Goal: Task Accomplishment & Management: Manage account settings

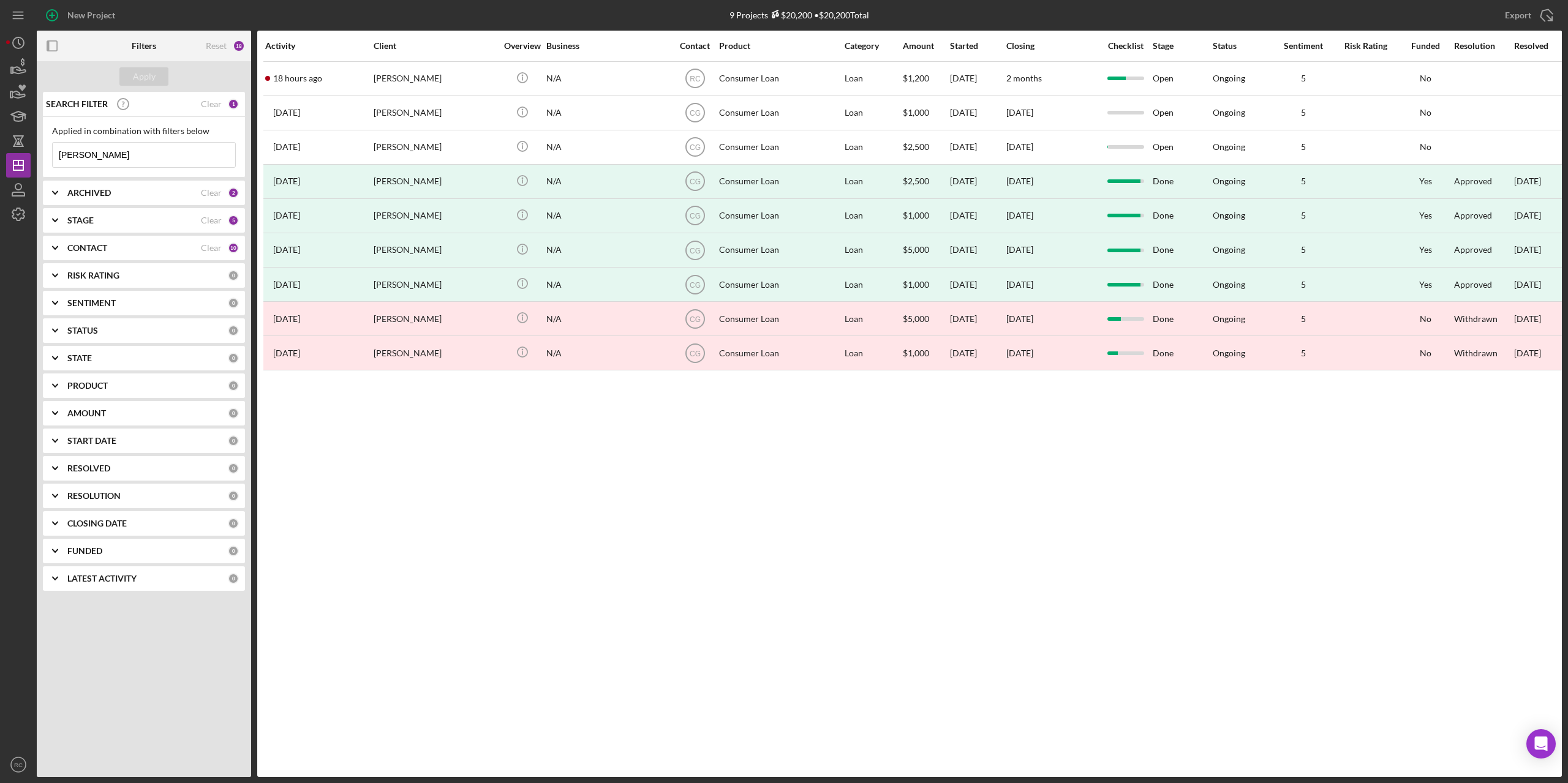
click at [95, 155] on input "[PERSON_NAME]" at bounding box center [144, 155] width 183 height 25
type input "n"
click at [16, 44] on icon "Icon/History" at bounding box center [18, 42] width 31 height 31
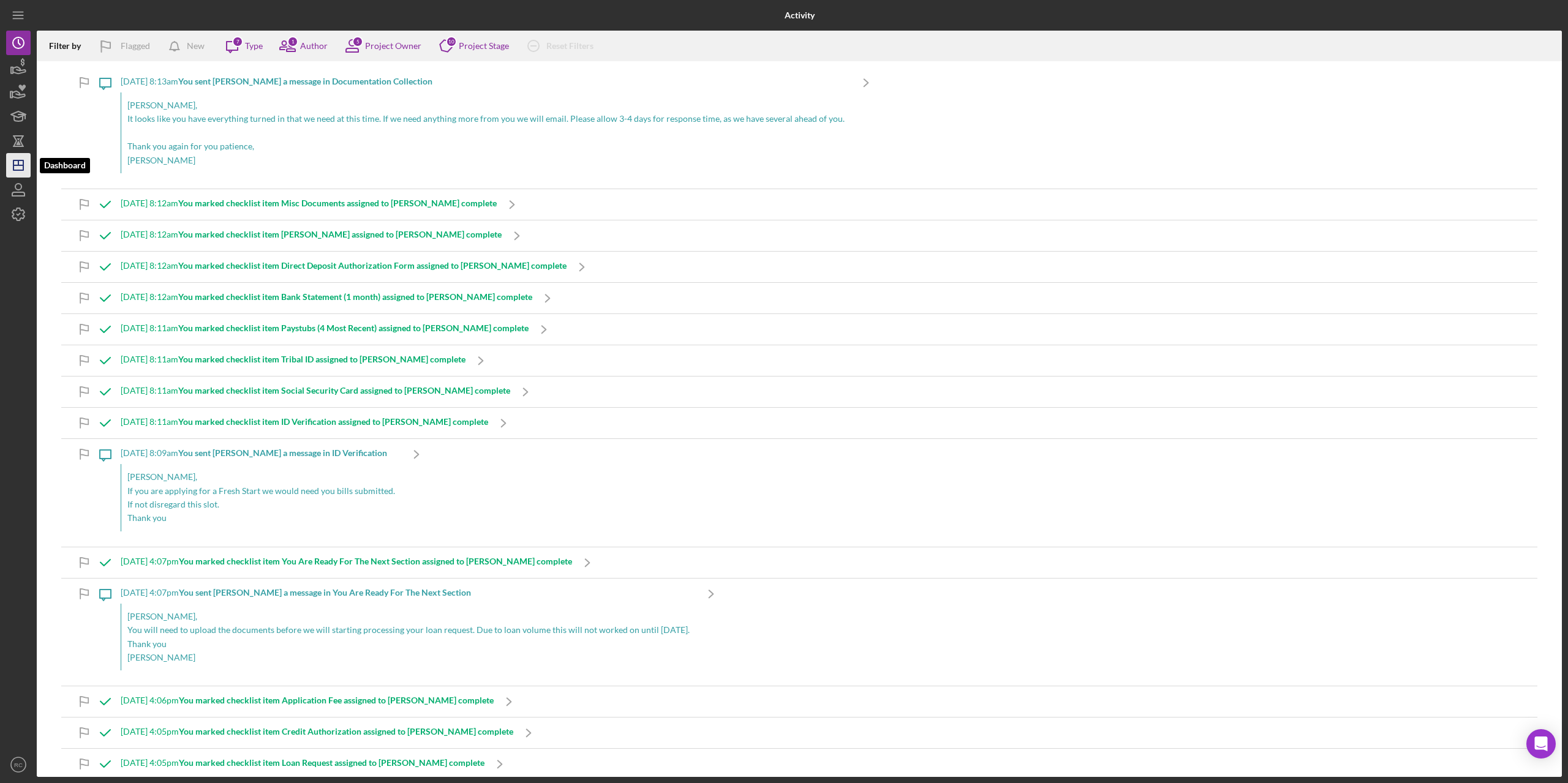
click at [20, 162] on icon "Icon/Dashboard" at bounding box center [18, 165] width 31 height 31
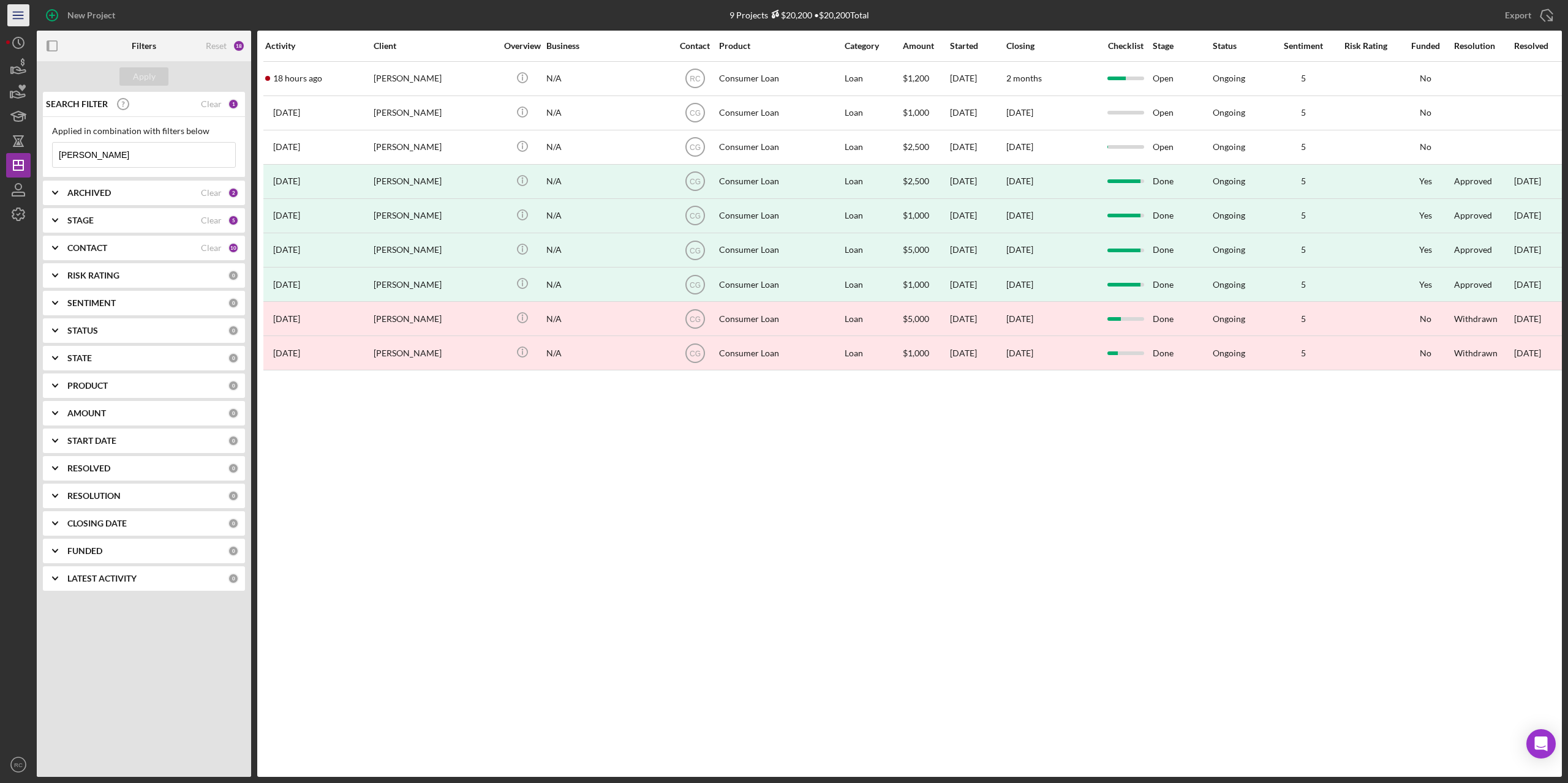
click at [22, 13] on icon "Icon/Menu" at bounding box center [19, 16] width 27 height 27
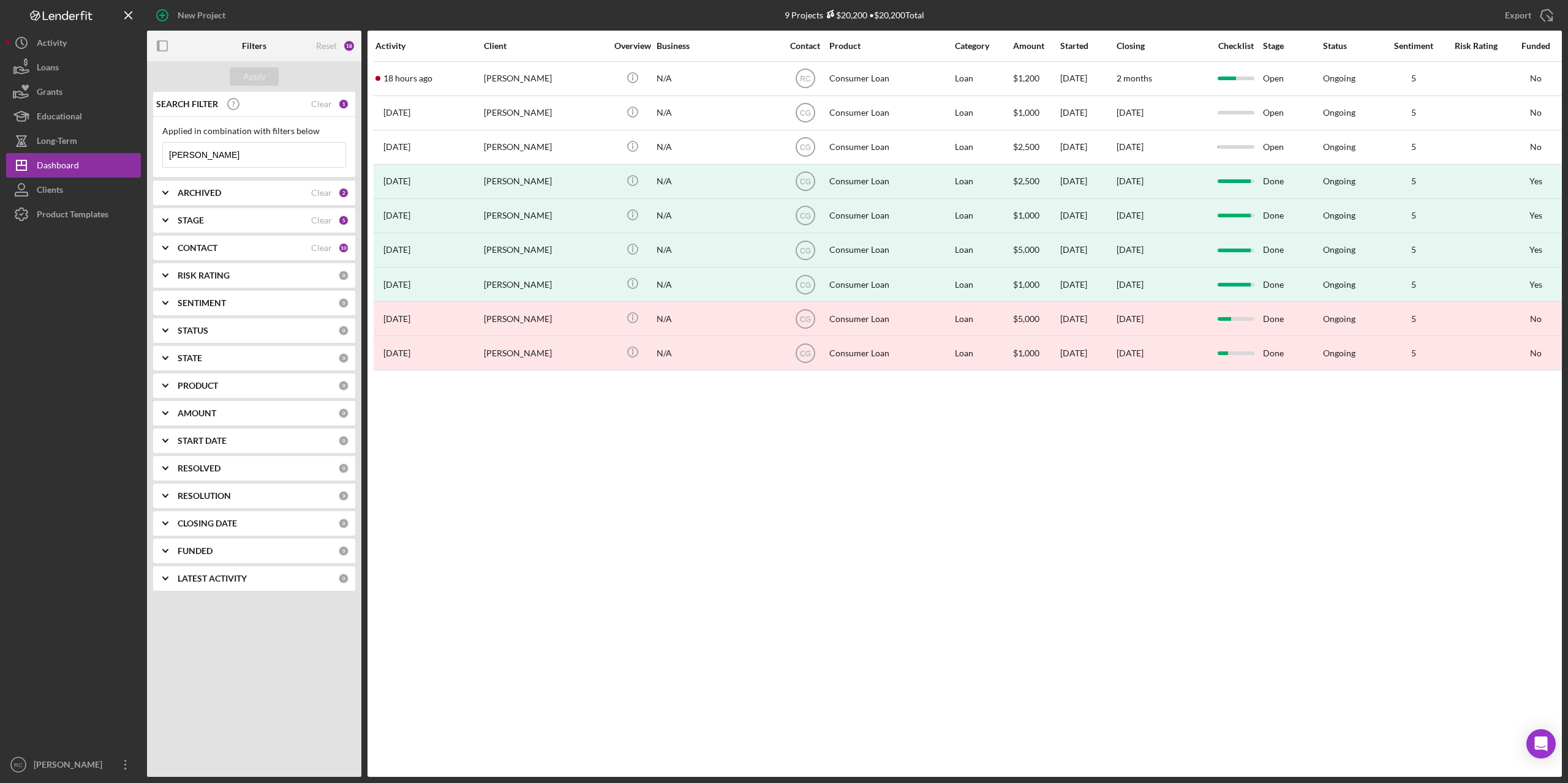
click at [207, 153] on input "nicole" at bounding box center [254, 155] width 183 height 25
type input "n"
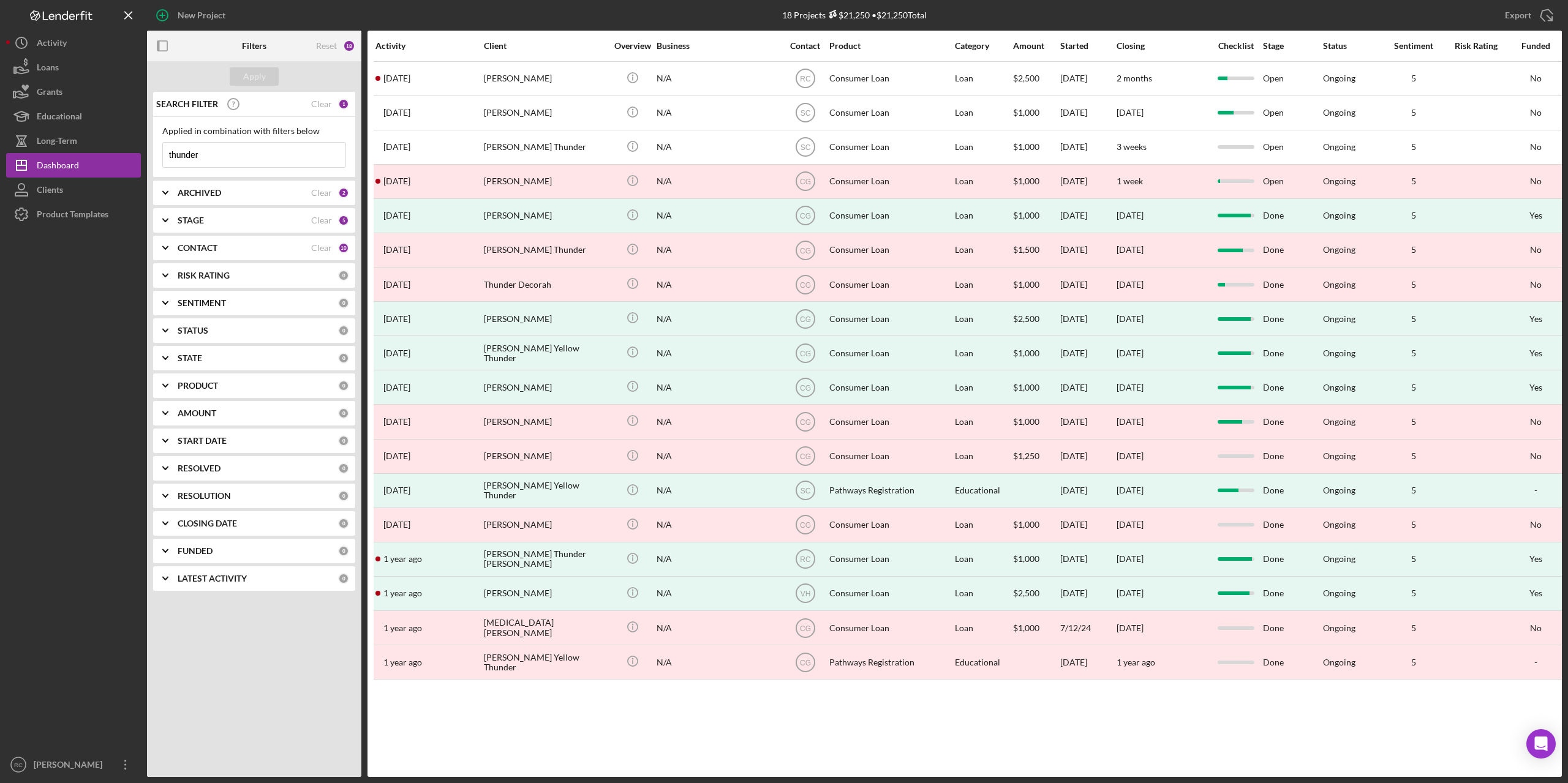
type input "thunder"
click at [194, 190] on b "ARCHIVED" at bounding box center [199, 192] width 44 height 10
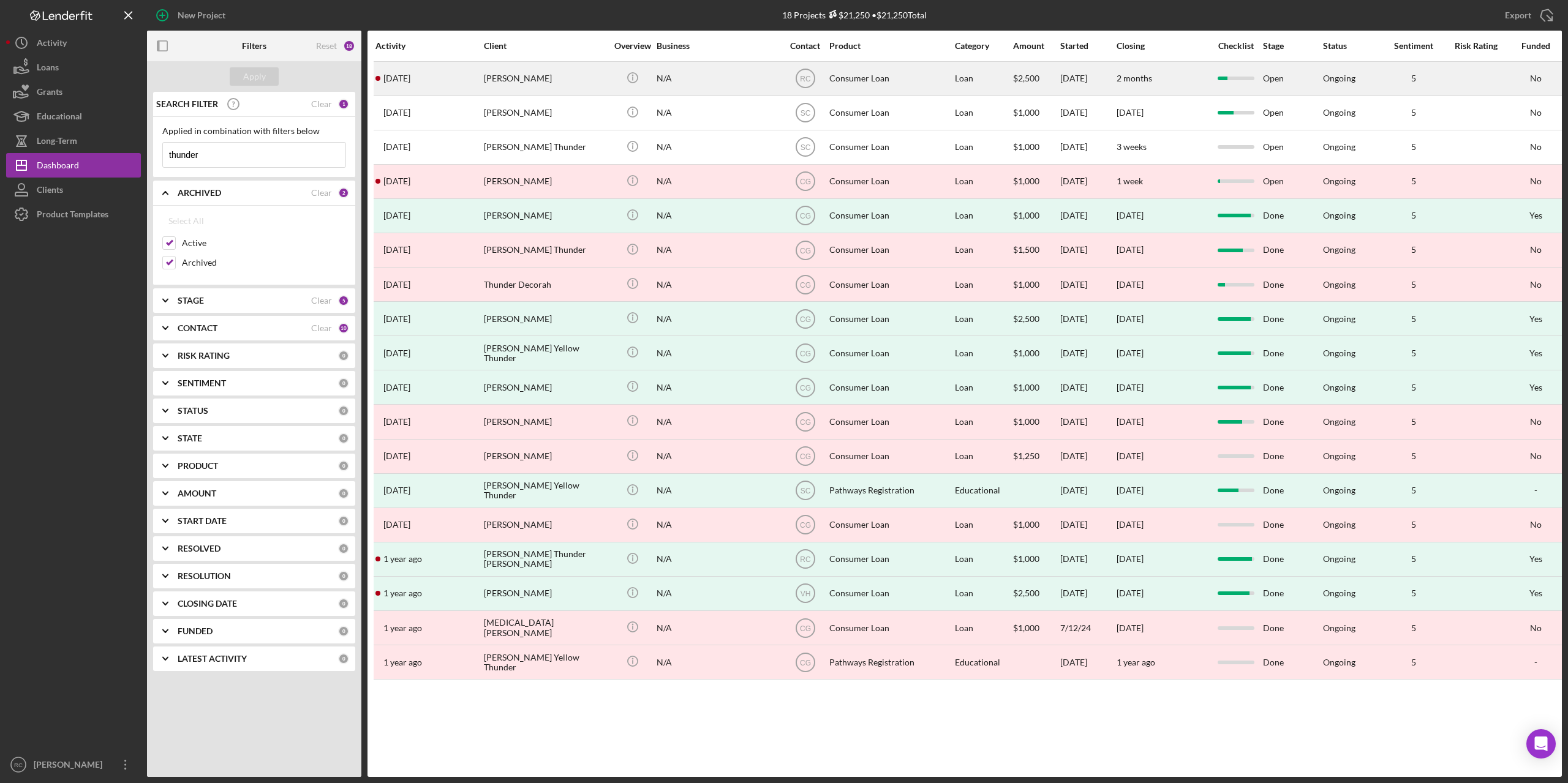
click at [400, 78] on time "[DATE]" at bounding box center [397, 78] width 27 height 10
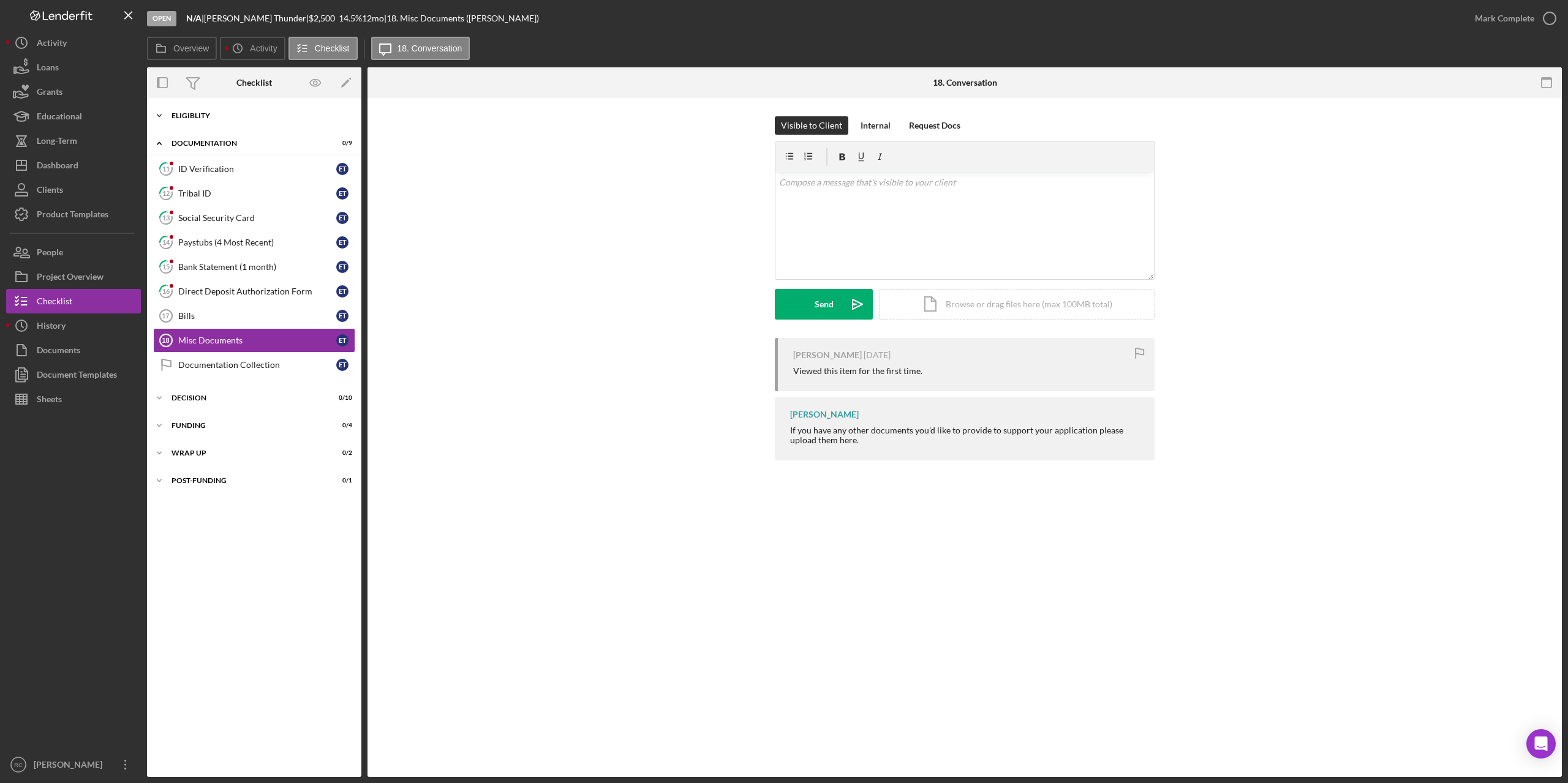
click at [194, 111] on div "Icon/Expander Eligiblity 10 / 10" at bounding box center [254, 116] width 215 height 25
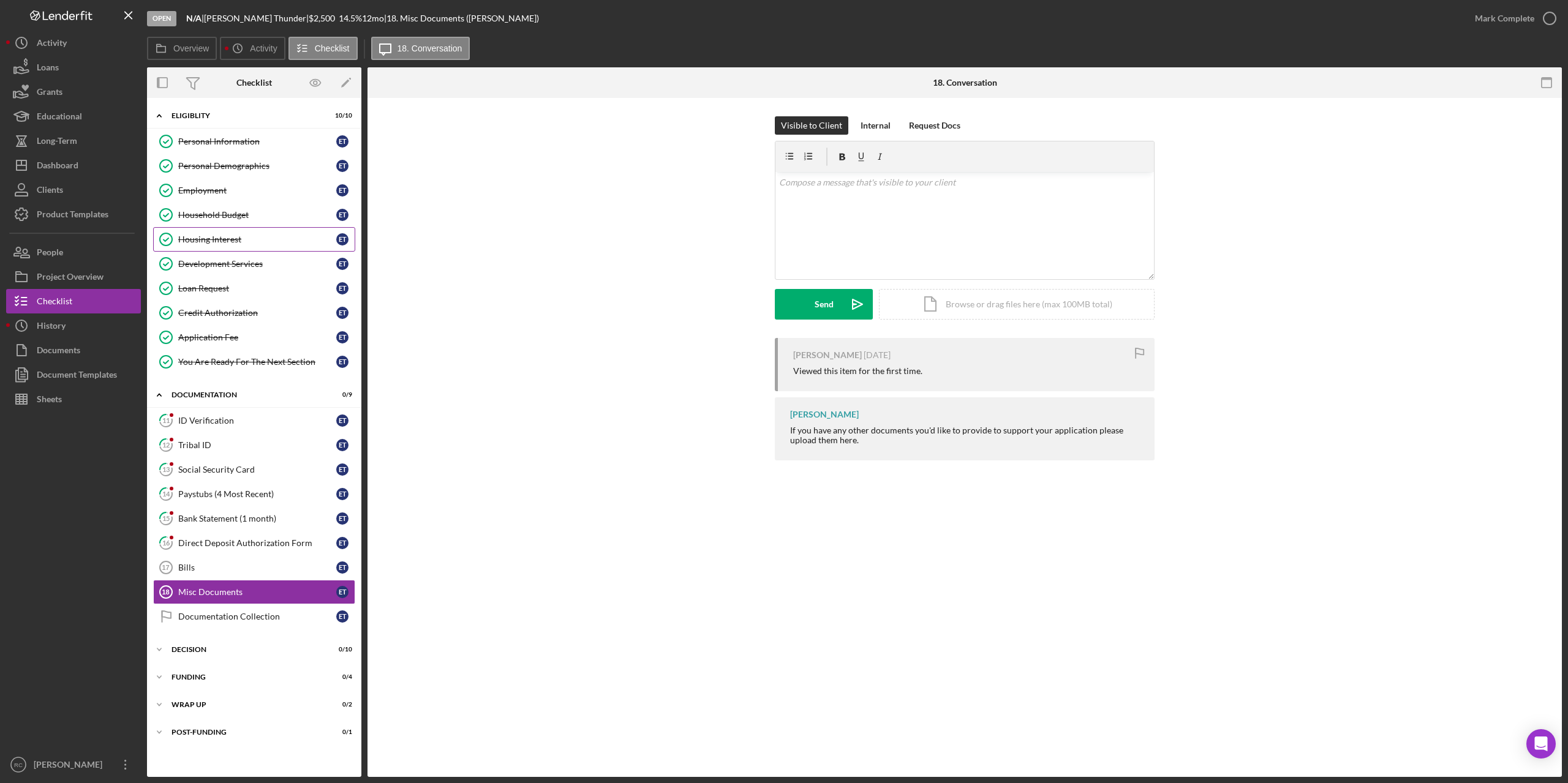
click at [209, 238] on div "Housing Interest" at bounding box center [257, 239] width 158 height 10
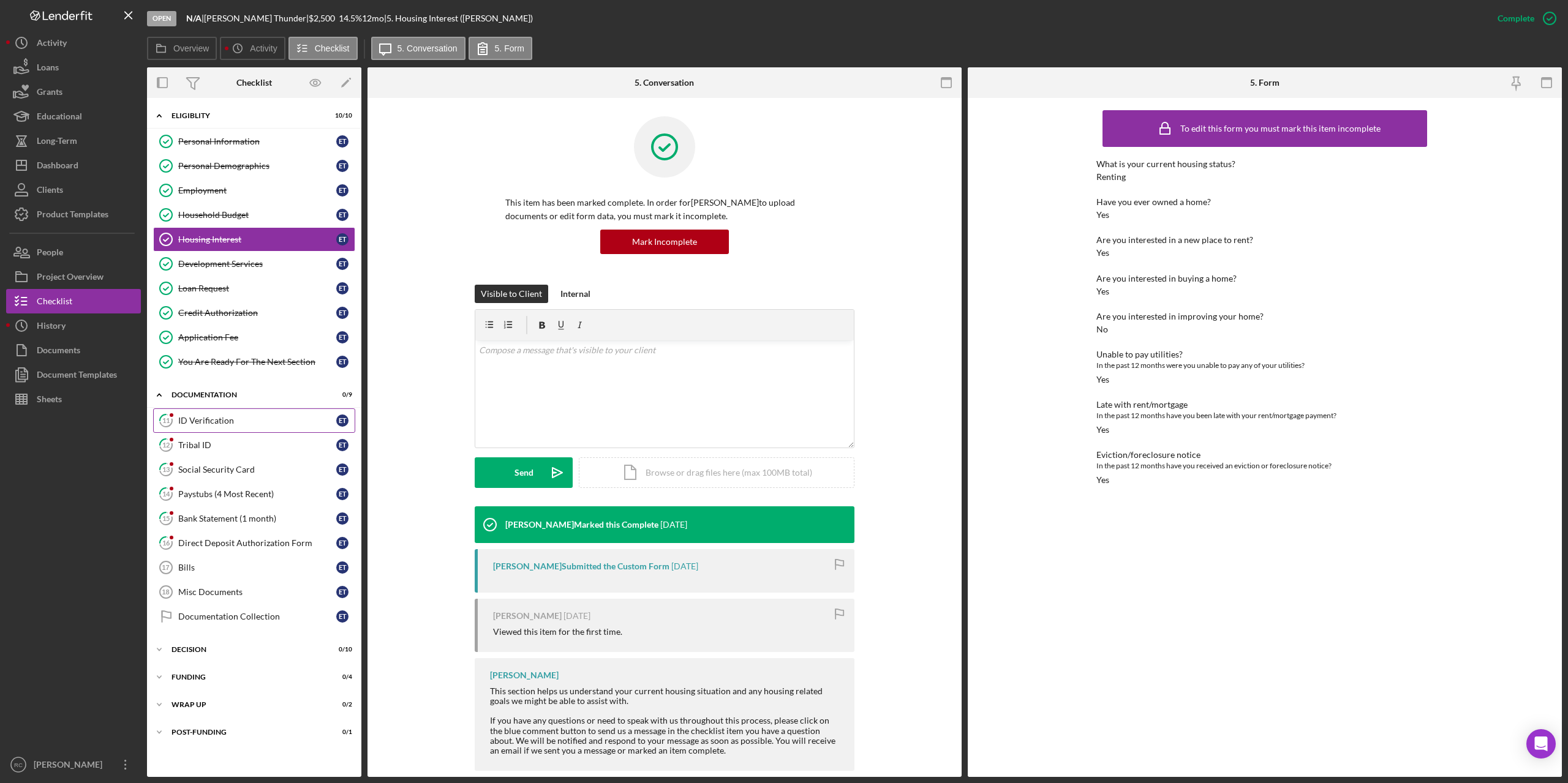
click at [225, 420] on div "ID Verification" at bounding box center [257, 421] width 158 height 10
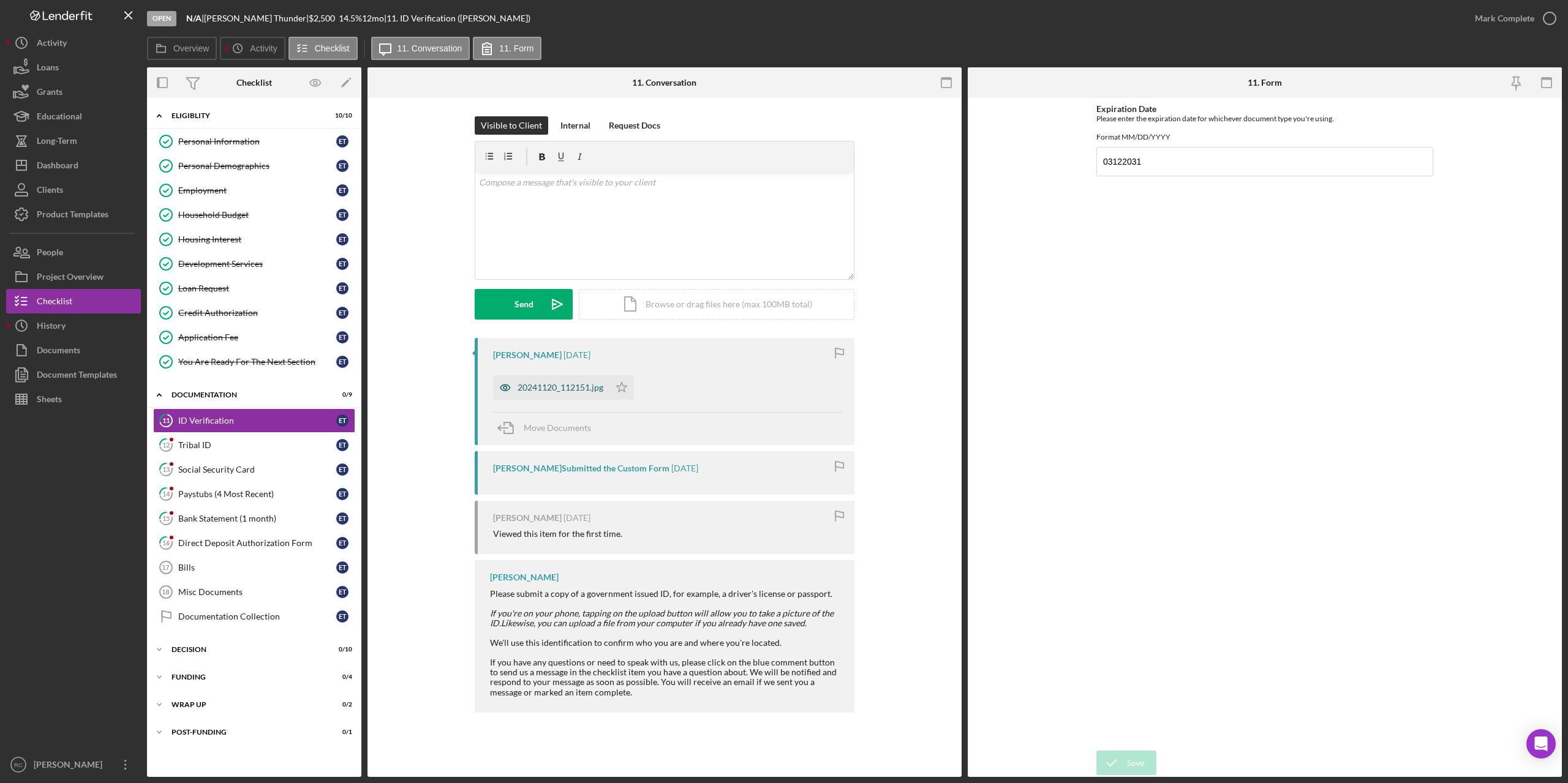
click at [583, 387] on div "20241120_112151.jpg" at bounding box center [560, 387] width 85 height 10
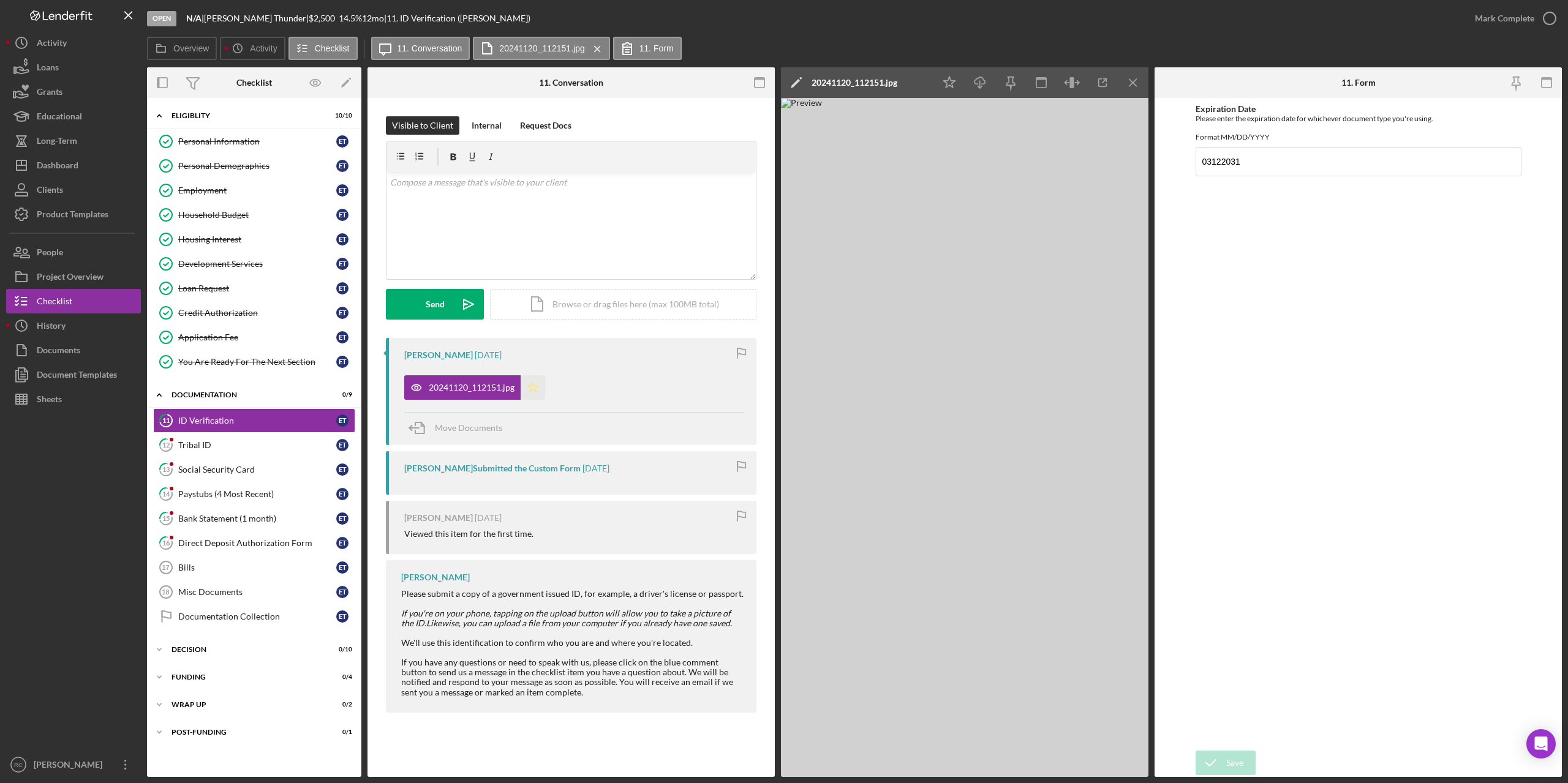
click at [537, 391] on polygon "button" at bounding box center [534, 387] width 10 height 10
click at [1548, 16] on icon "button" at bounding box center [1550, 18] width 31 height 31
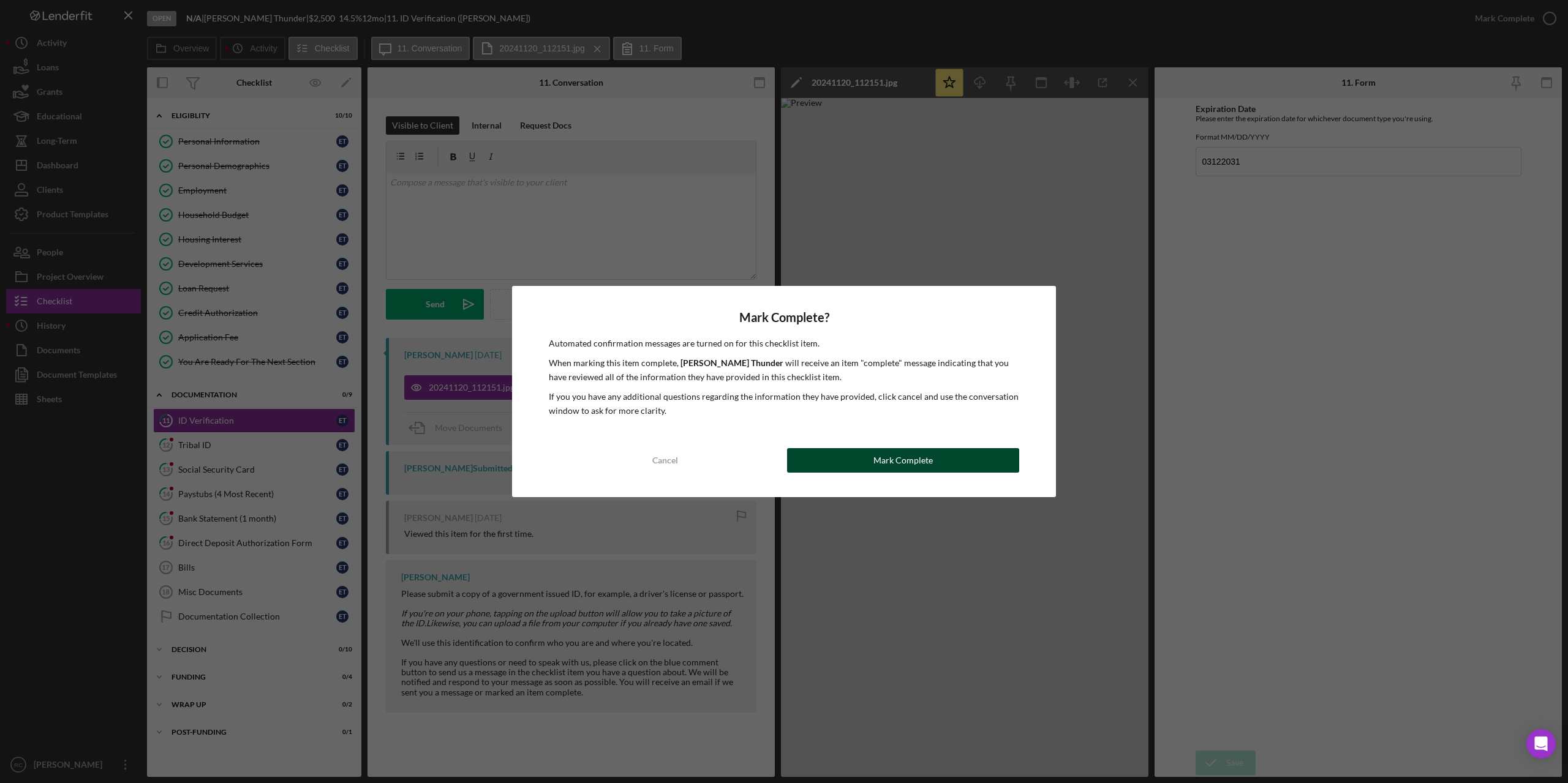
click at [946, 463] on button "Mark Complete" at bounding box center [903, 460] width 232 height 25
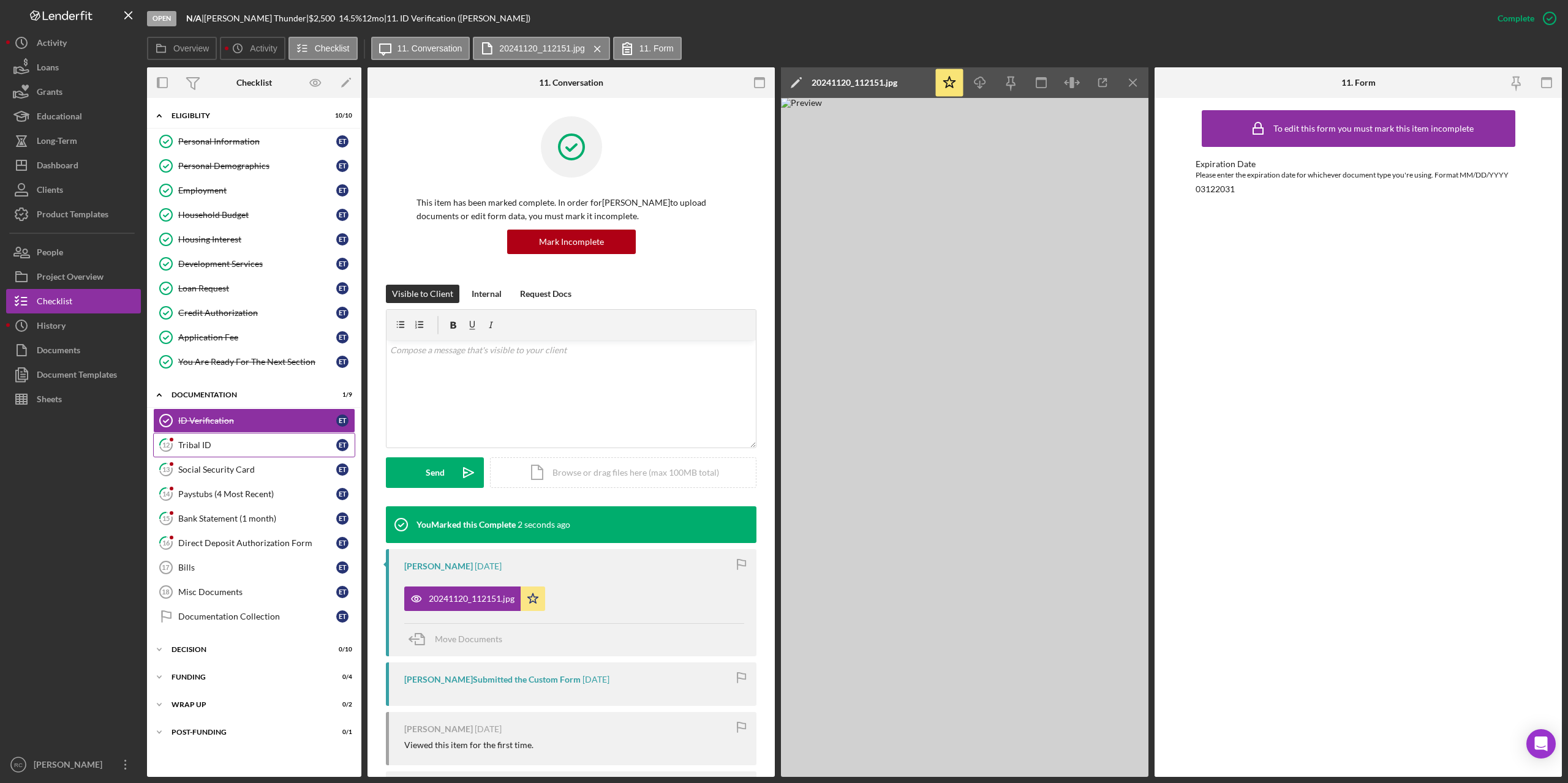
click at [190, 443] on div "Tribal ID" at bounding box center [257, 445] width 158 height 10
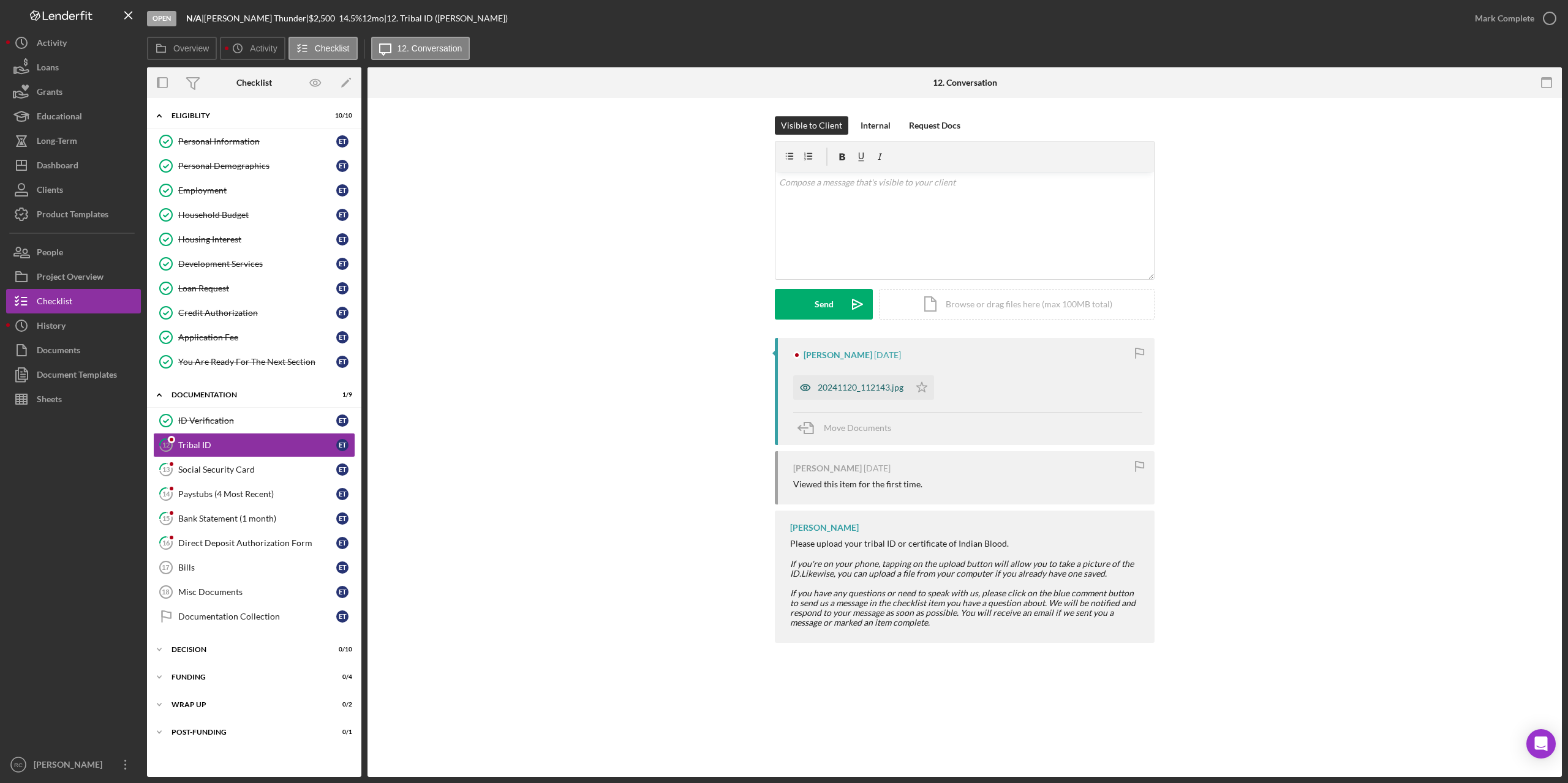
click at [871, 387] on div "20241120_112143.jpg" at bounding box center [860, 387] width 85 height 10
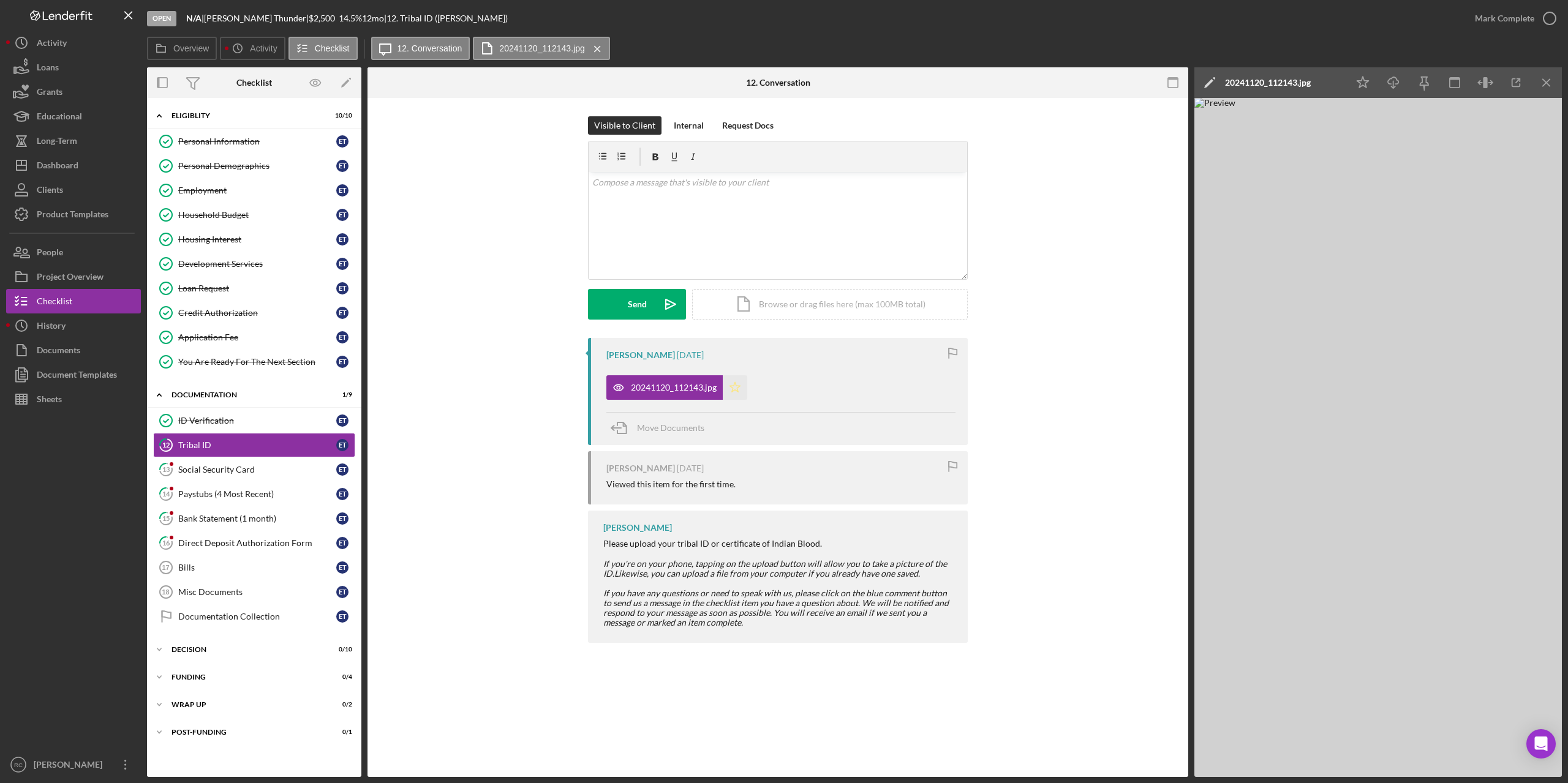
click at [736, 389] on icon "Icon/Star" at bounding box center [735, 388] width 25 height 25
click at [1549, 18] on icon "button" at bounding box center [1550, 18] width 31 height 31
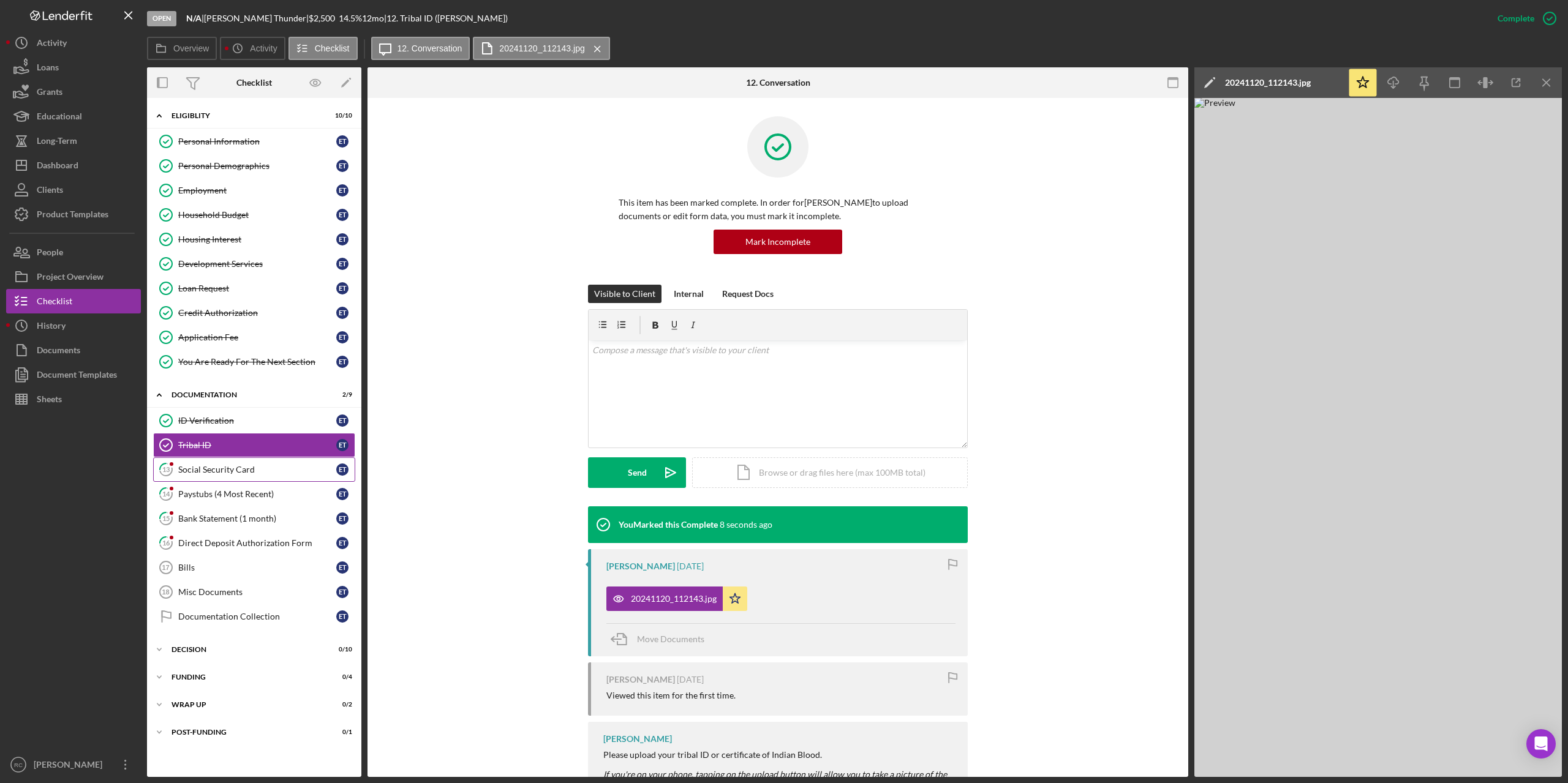
click at [197, 469] on div "Social Security Card" at bounding box center [257, 469] width 158 height 10
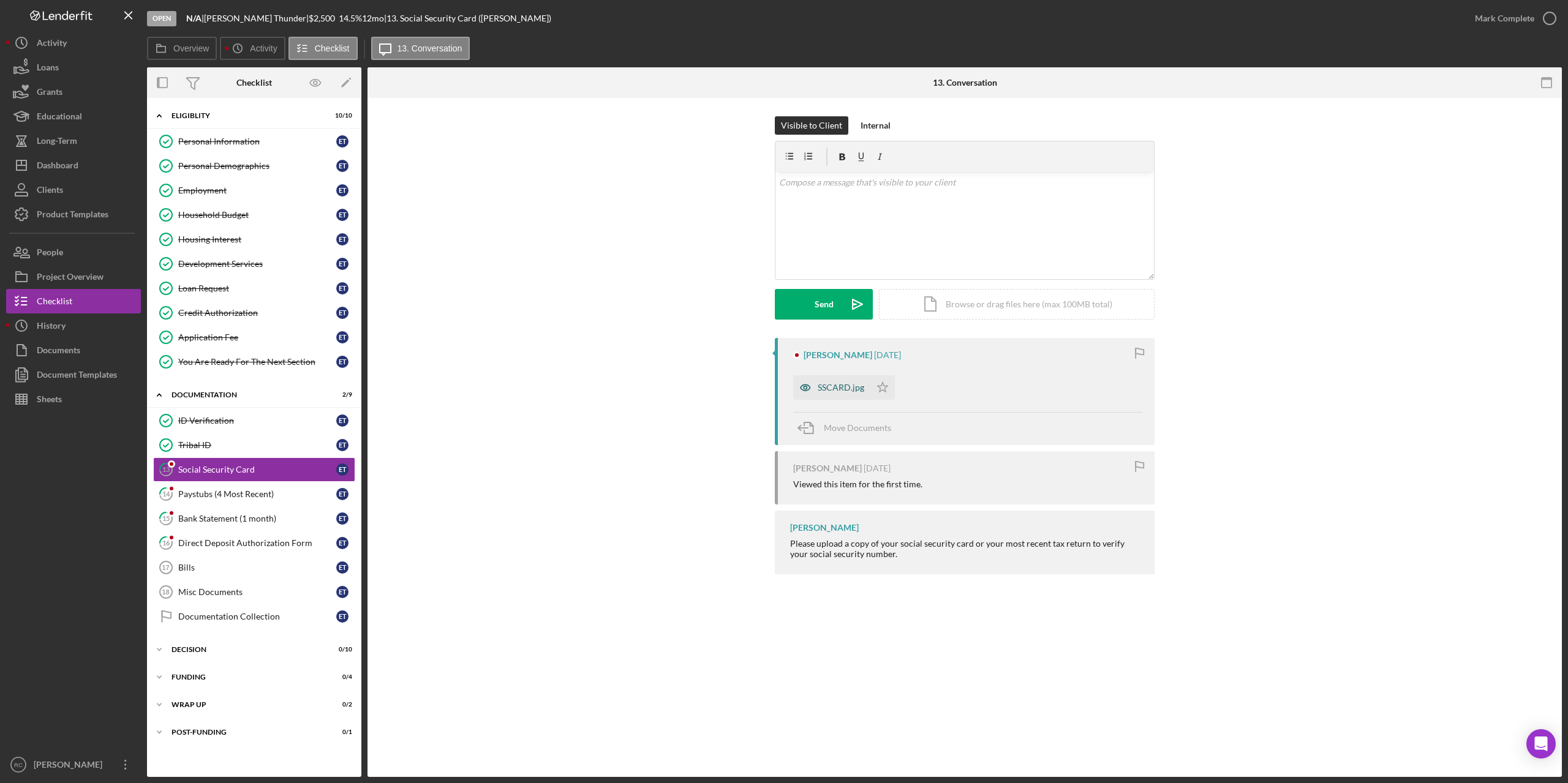
click at [843, 386] on div "SSCARD.jpg" at bounding box center [841, 387] width 46 height 10
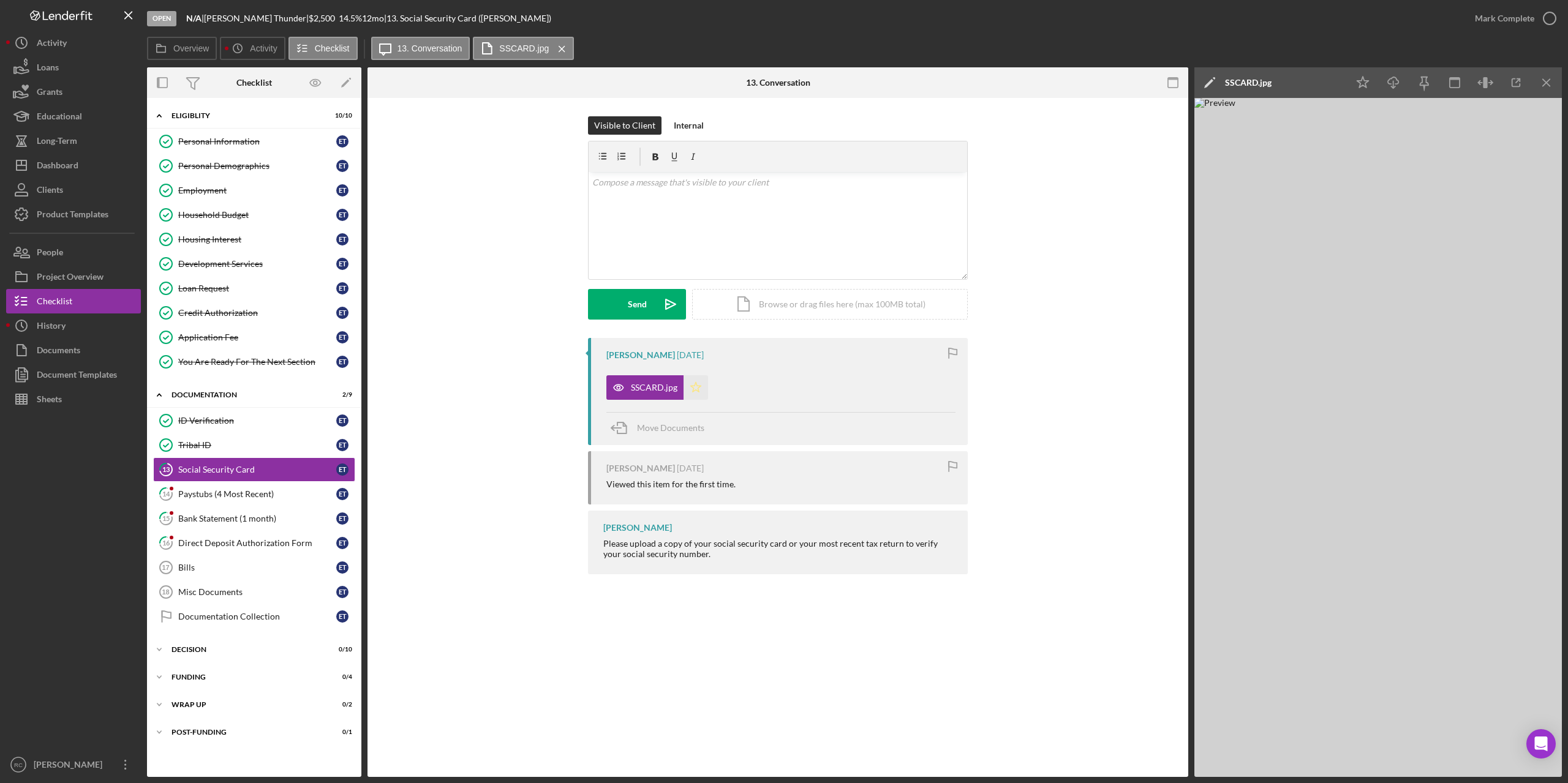
click at [699, 389] on icon "Icon/Star" at bounding box center [696, 388] width 25 height 25
click at [1551, 19] on icon "button" at bounding box center [1550, 18] width 31 height 31
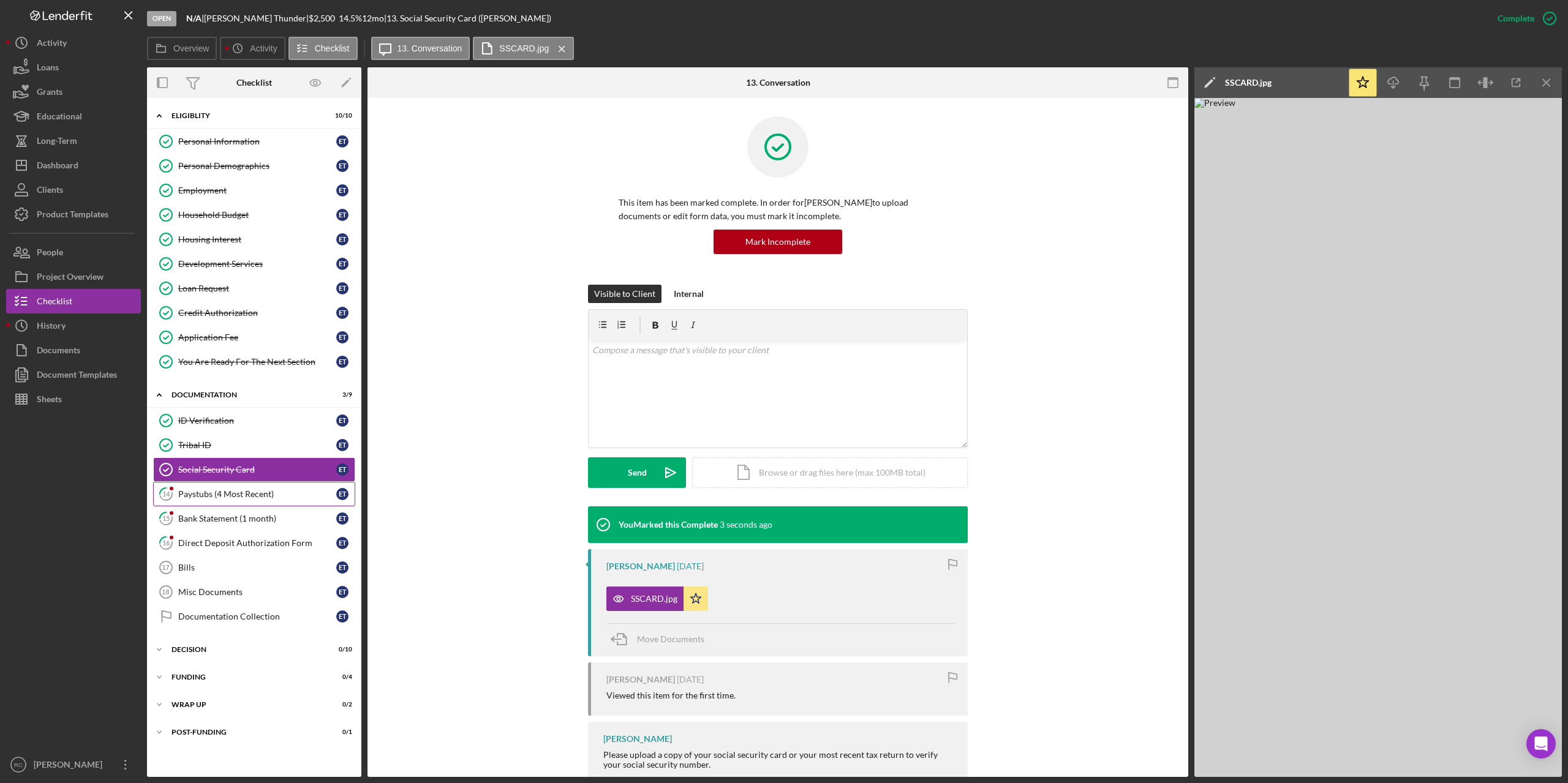
click at [241, 490] on div "Paystubs (4 Most Recent)" at bounding box center [257, 494] width 158 height 10
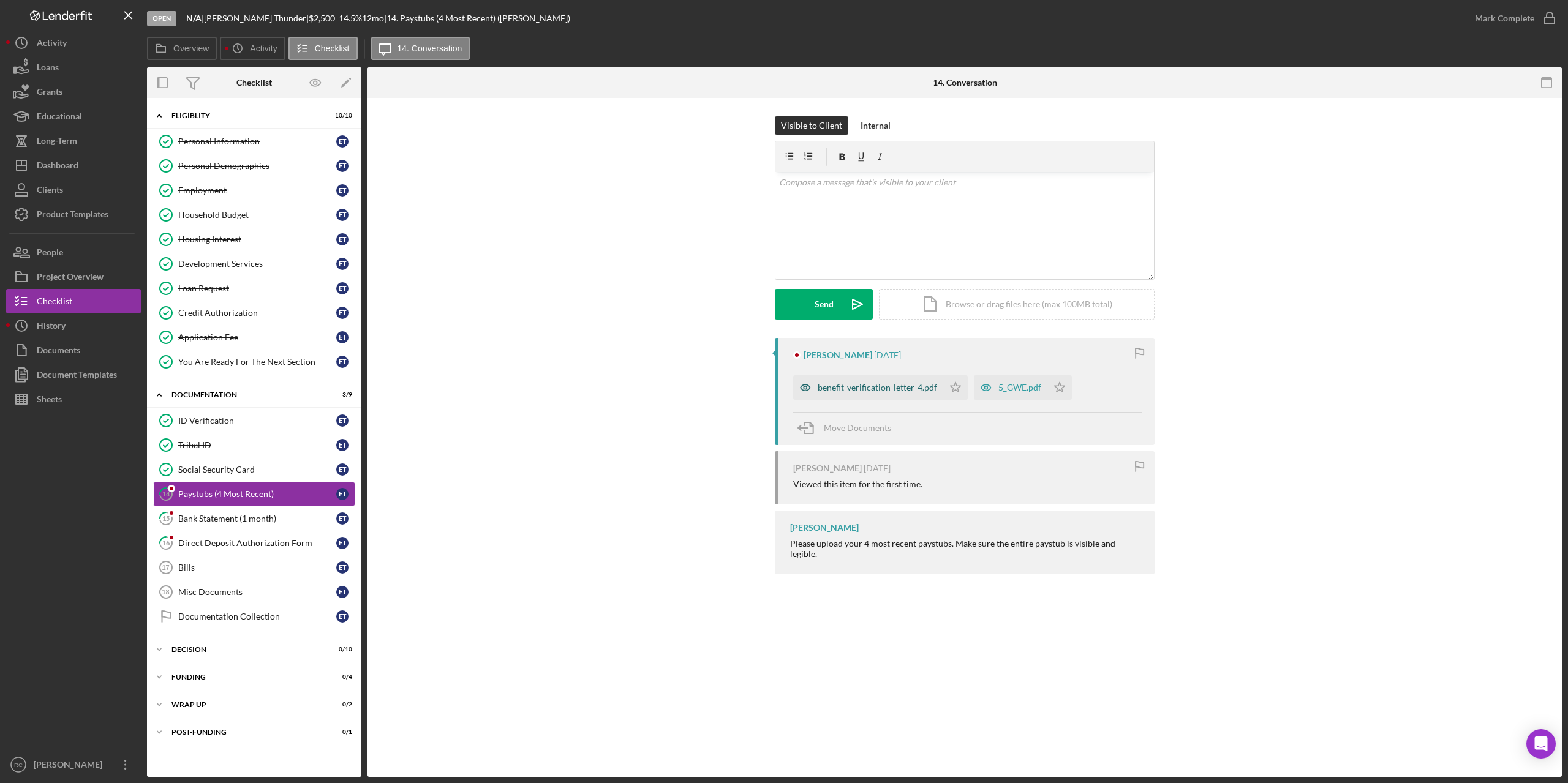
click at [877, 387] on div "benefit-verification-letter-4.pdf" at bounding box center [877, 387] width 119 height 10
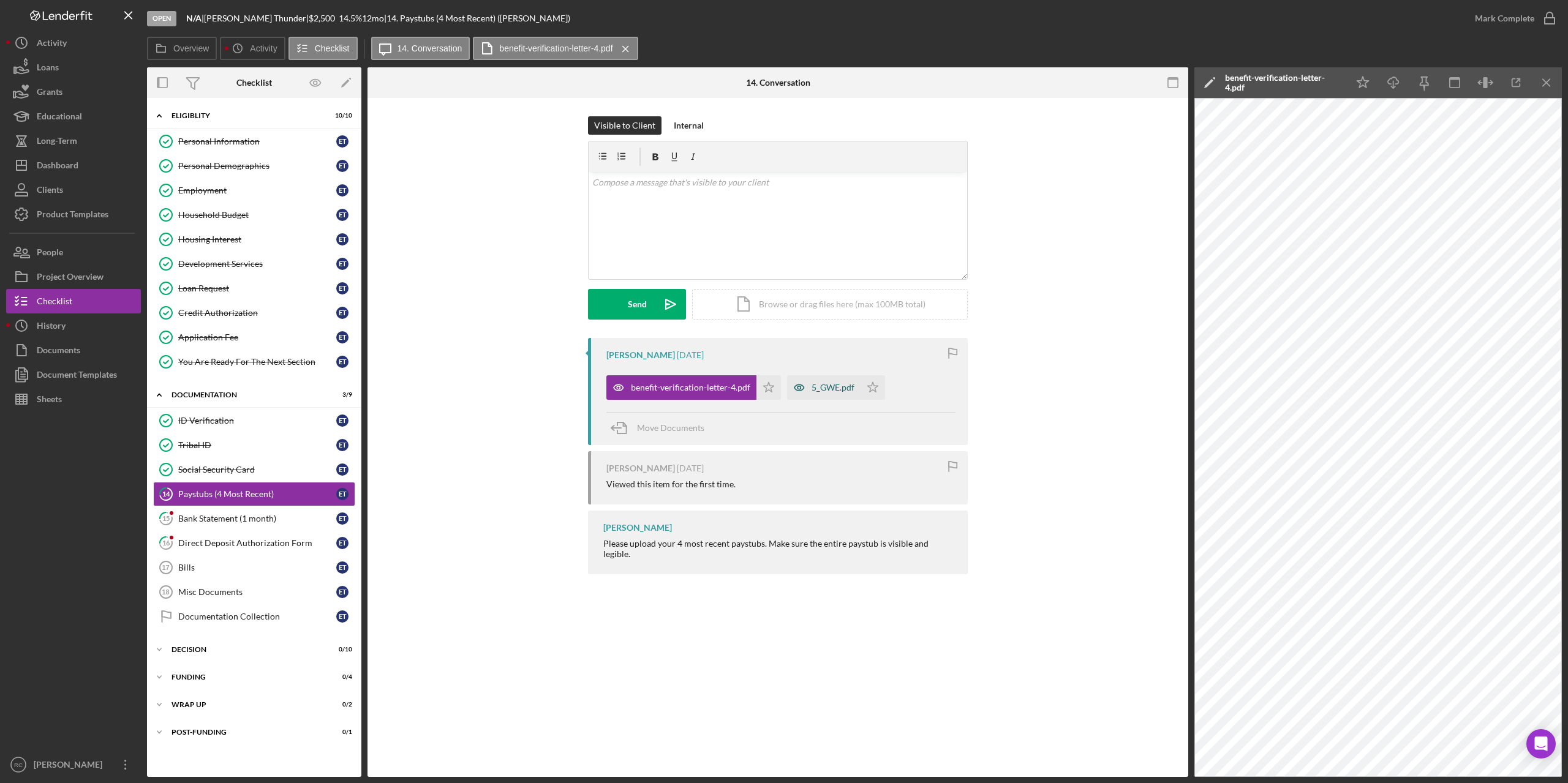
click at [832, 389] on div "5_GWE.pdf" at bounding box center [833, 387] width 43 height 10
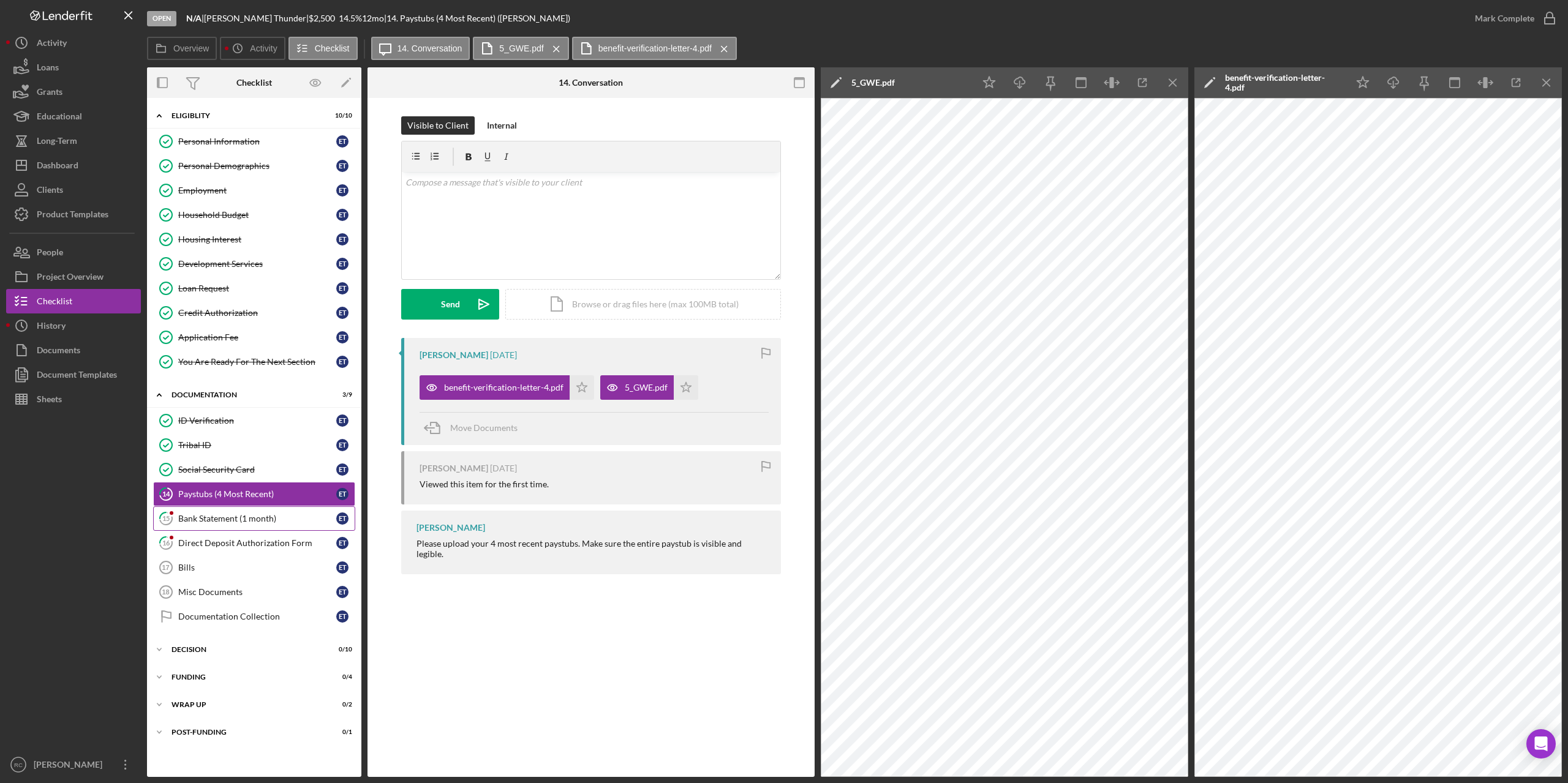
click at [271, 522] on div "Bank Statement (1 month)" at bounding box center [257, 518] width 158 height 10
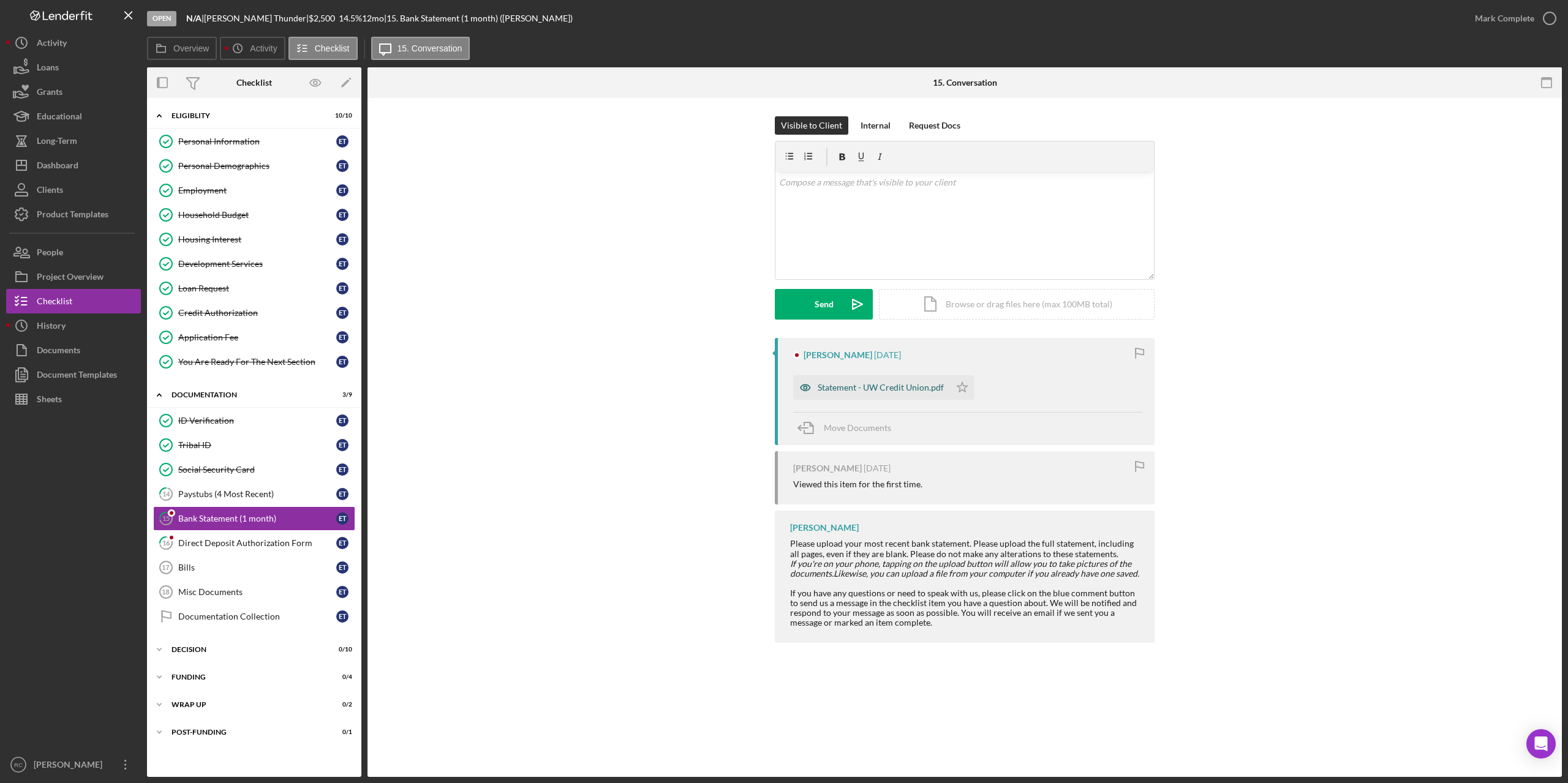
click at [901, 387] on div "Statement - UW Credit Union.pdf" at bounding box center [881, 387] width 126 height 10
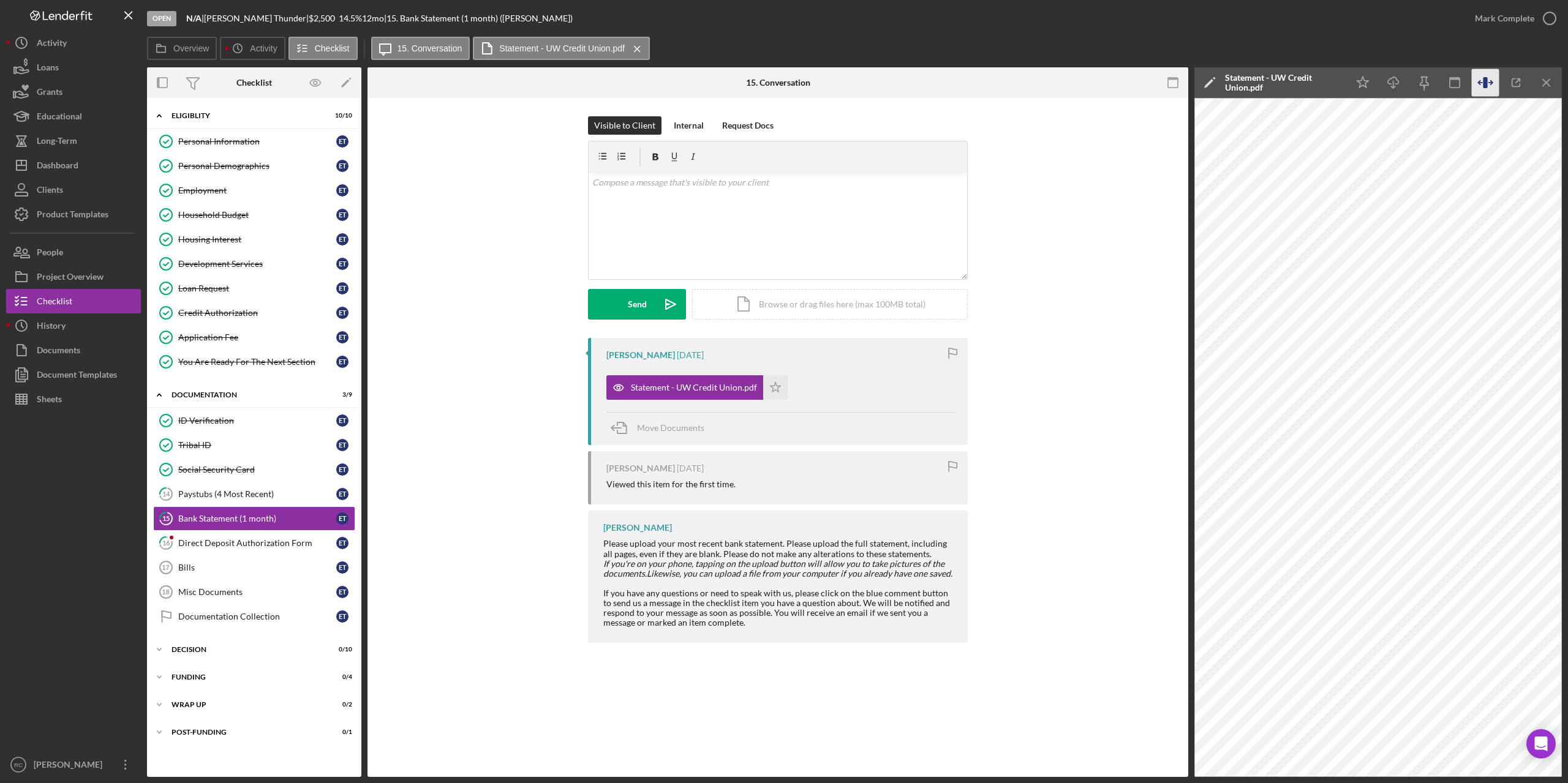
click at [1483, 80] on icon "button" at bounding box center [1486, 83] width 27 height 27
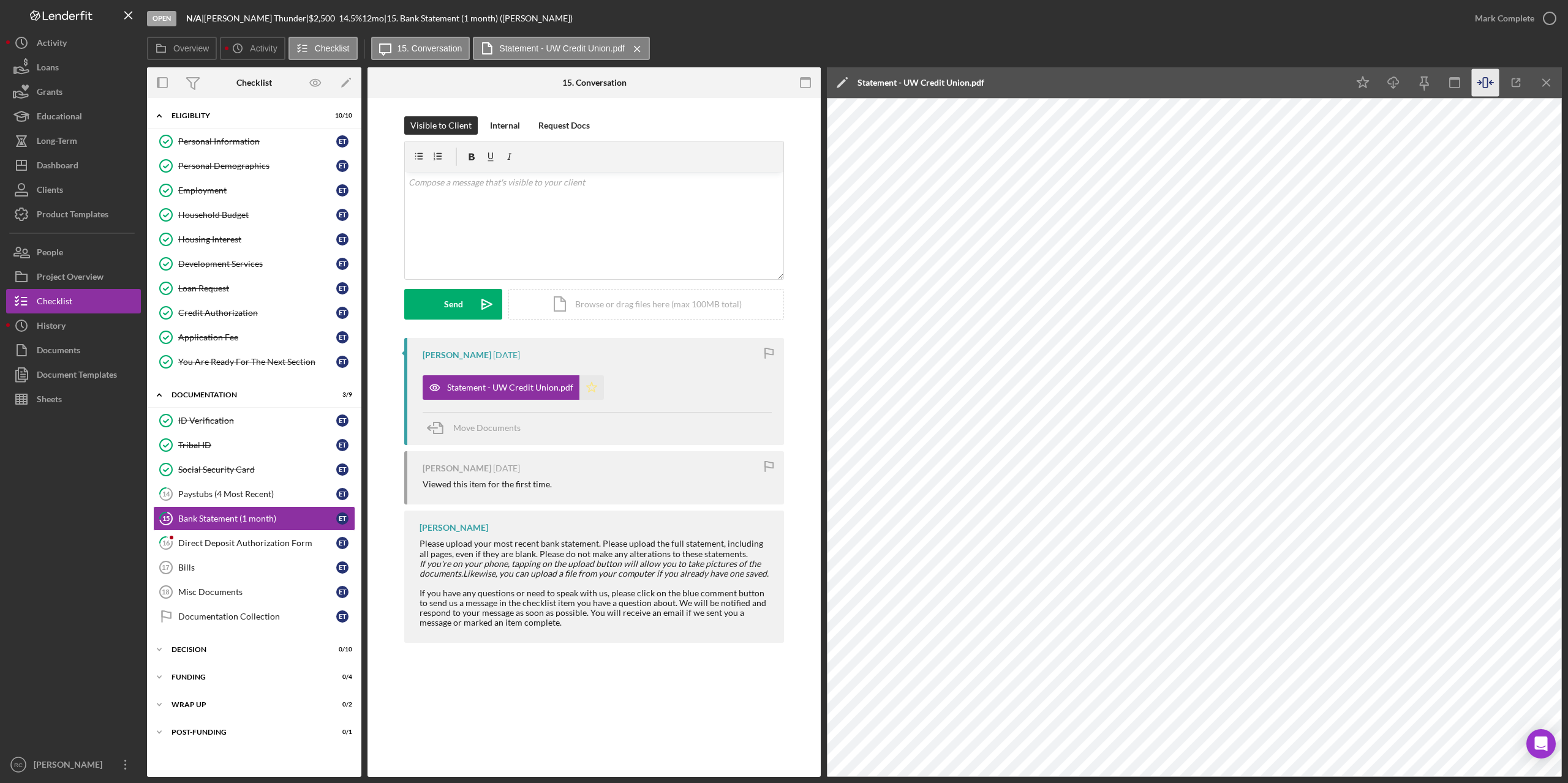
click at [592, 387] on icon "Icon/Star" at bounding box center [592, 388] width 25 height 25
click at [1548, 16] on icon "button" at bounding box center [1550, 18] width 31 height 31
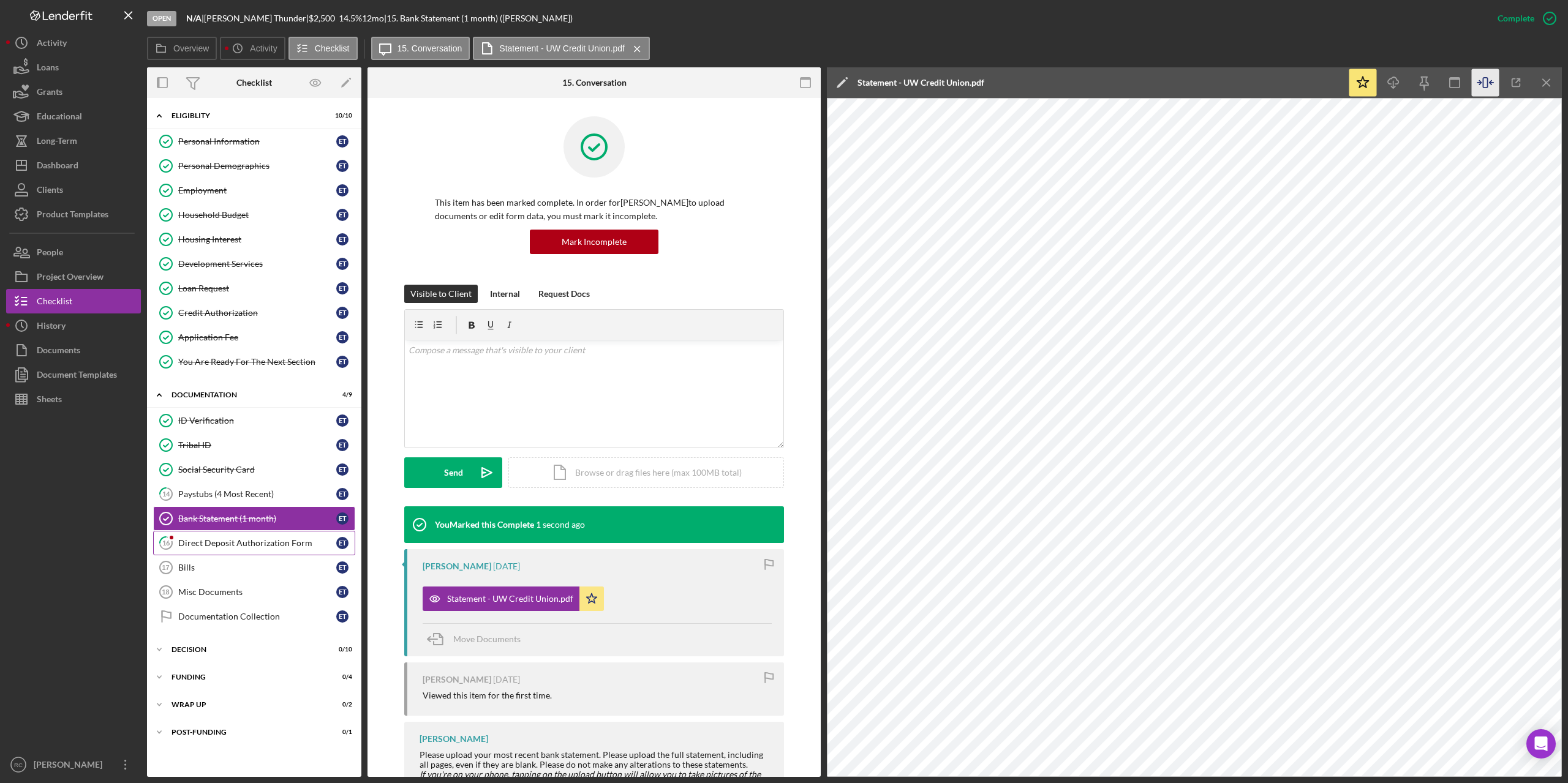
click at [246, 540] on div "Direct Deposit Authorization Form" at bounding box center [257, 543] width 158 height 10
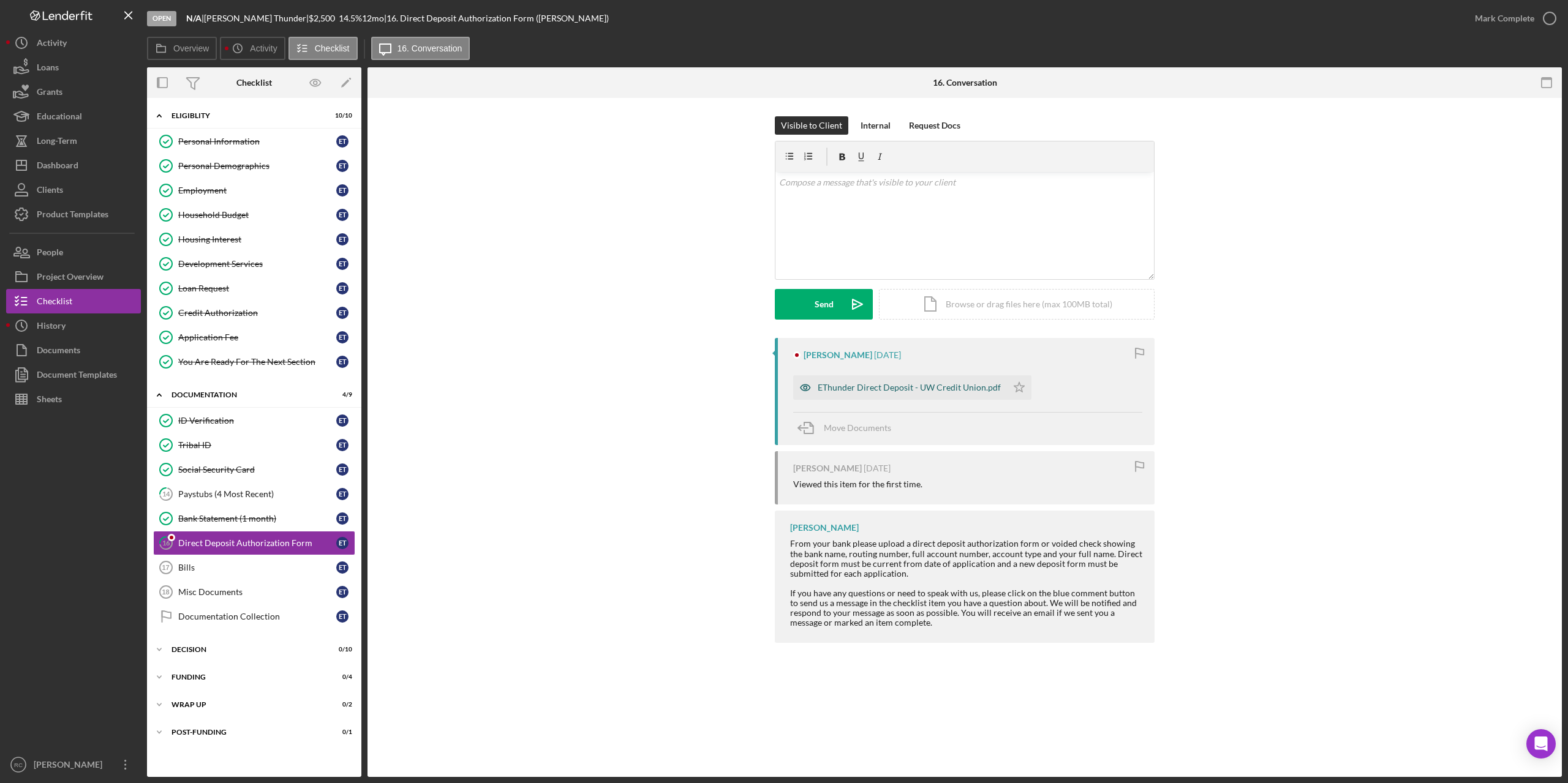
click at [892, 385] on div "EThunder Direct Deposit - UW Credit Union.pdf" at bounding box center [909, 387] width 183 height 10
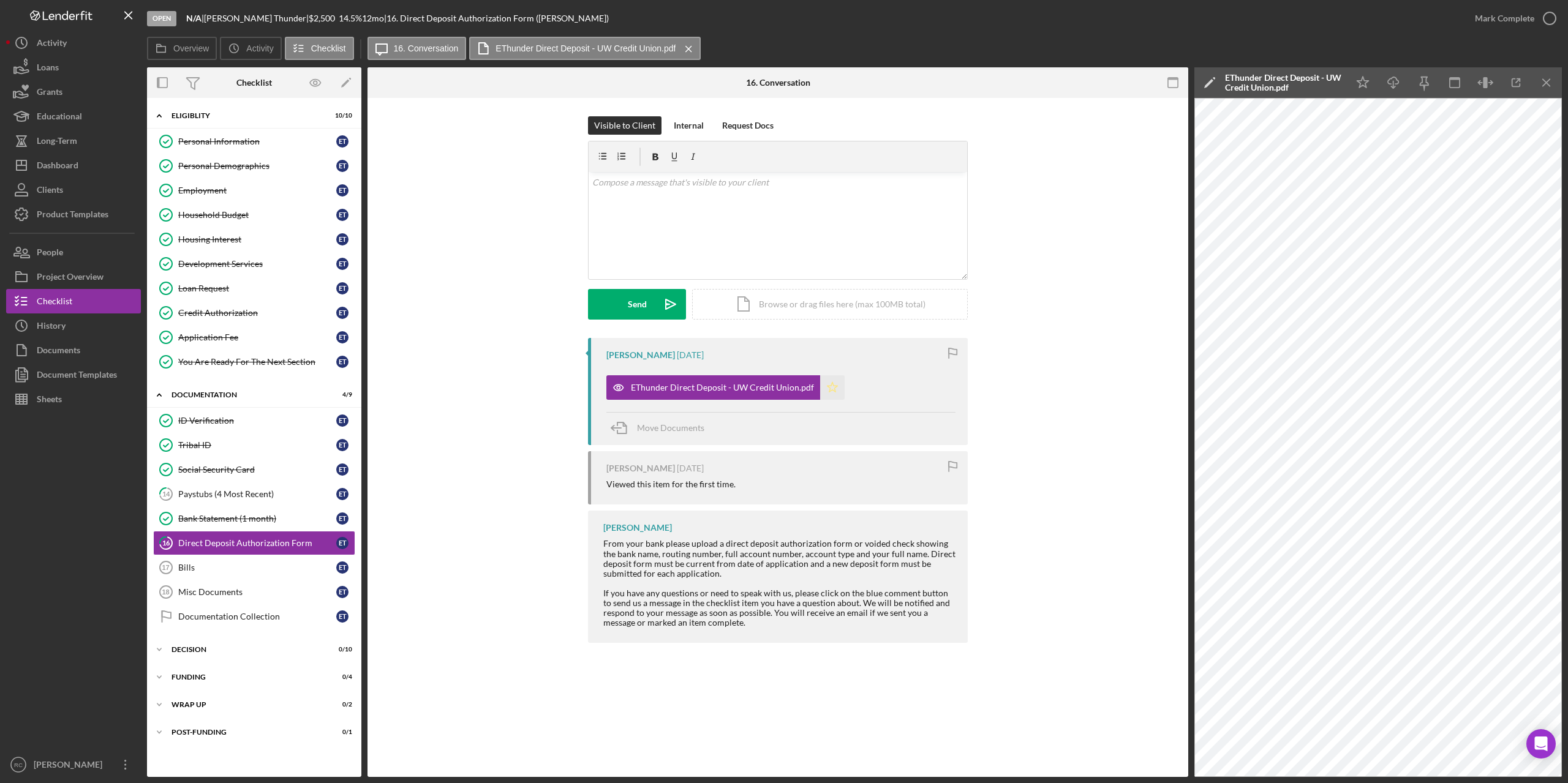
click at [834, 387] on icon "Icon/Star" at bounding box center [833, 388] width 25 height 25
click at [1553, 14] on icon "button" at bounding box center [1550, 18] width 31 height 31
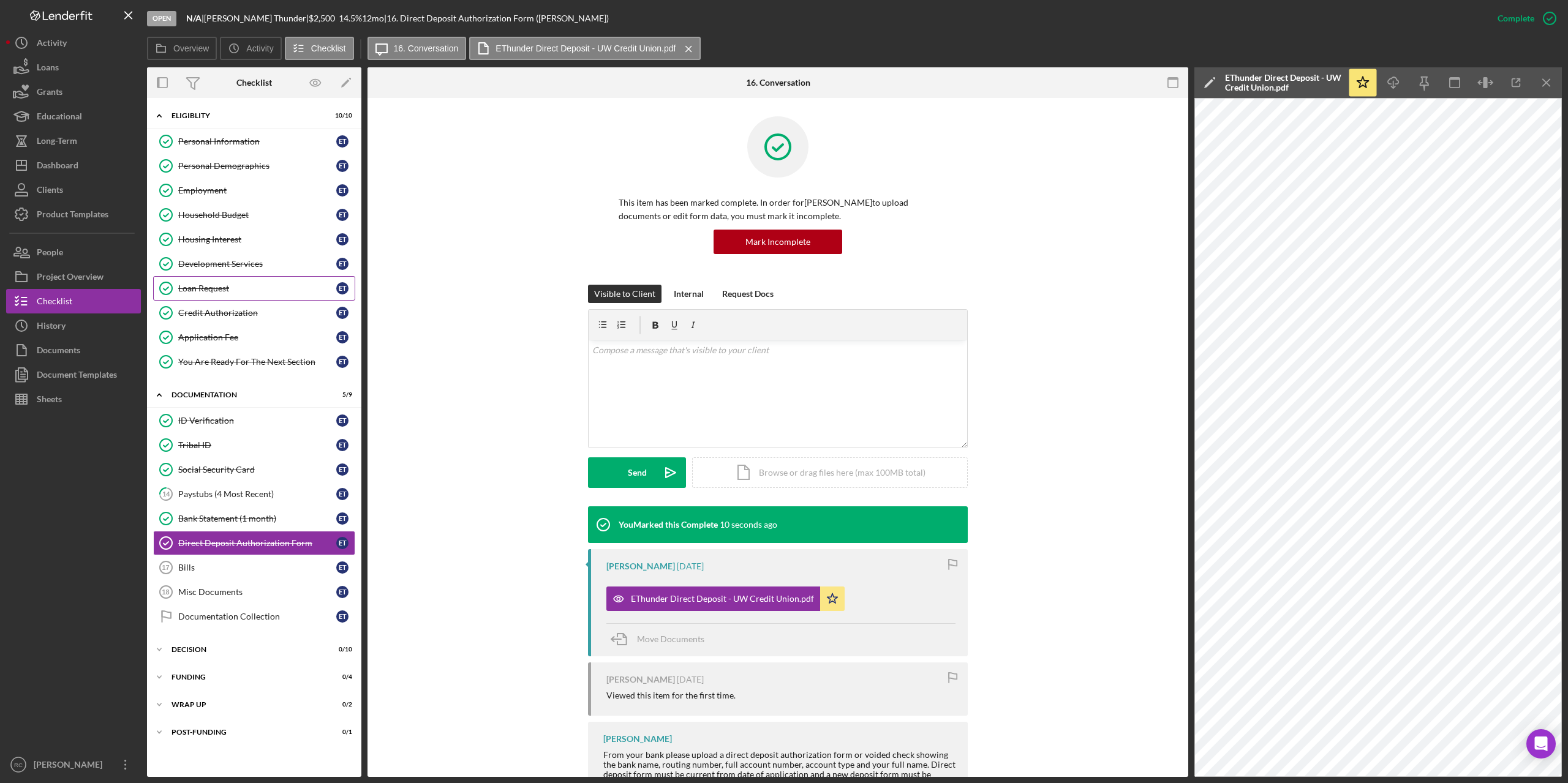
click at [212, 284] on div "Loan Request" at bounding box center [257, 288] width 158 height 10
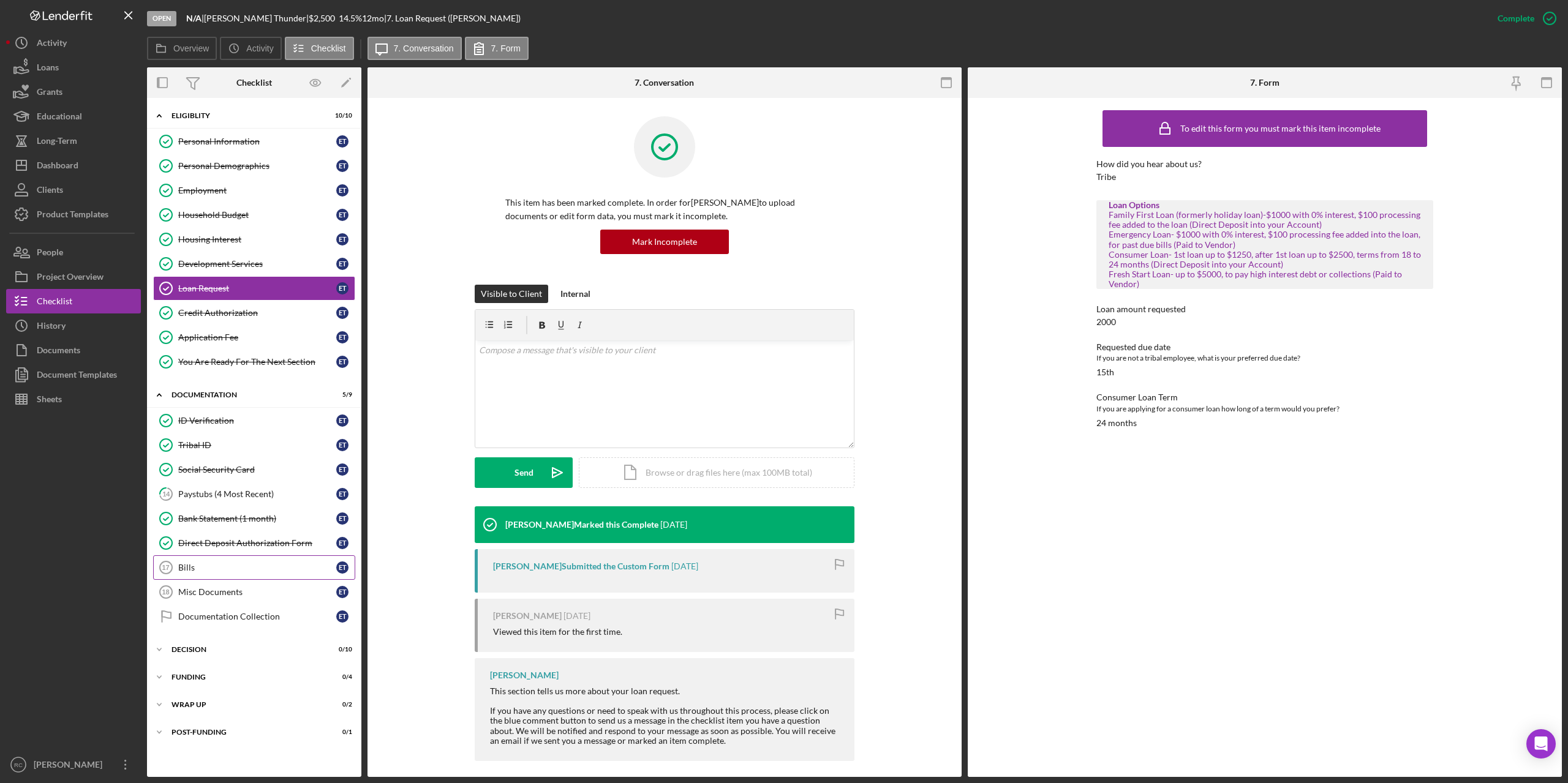
click at [204, 569] on div "Bills" at bounding box center [257, 567] width 158 height 10
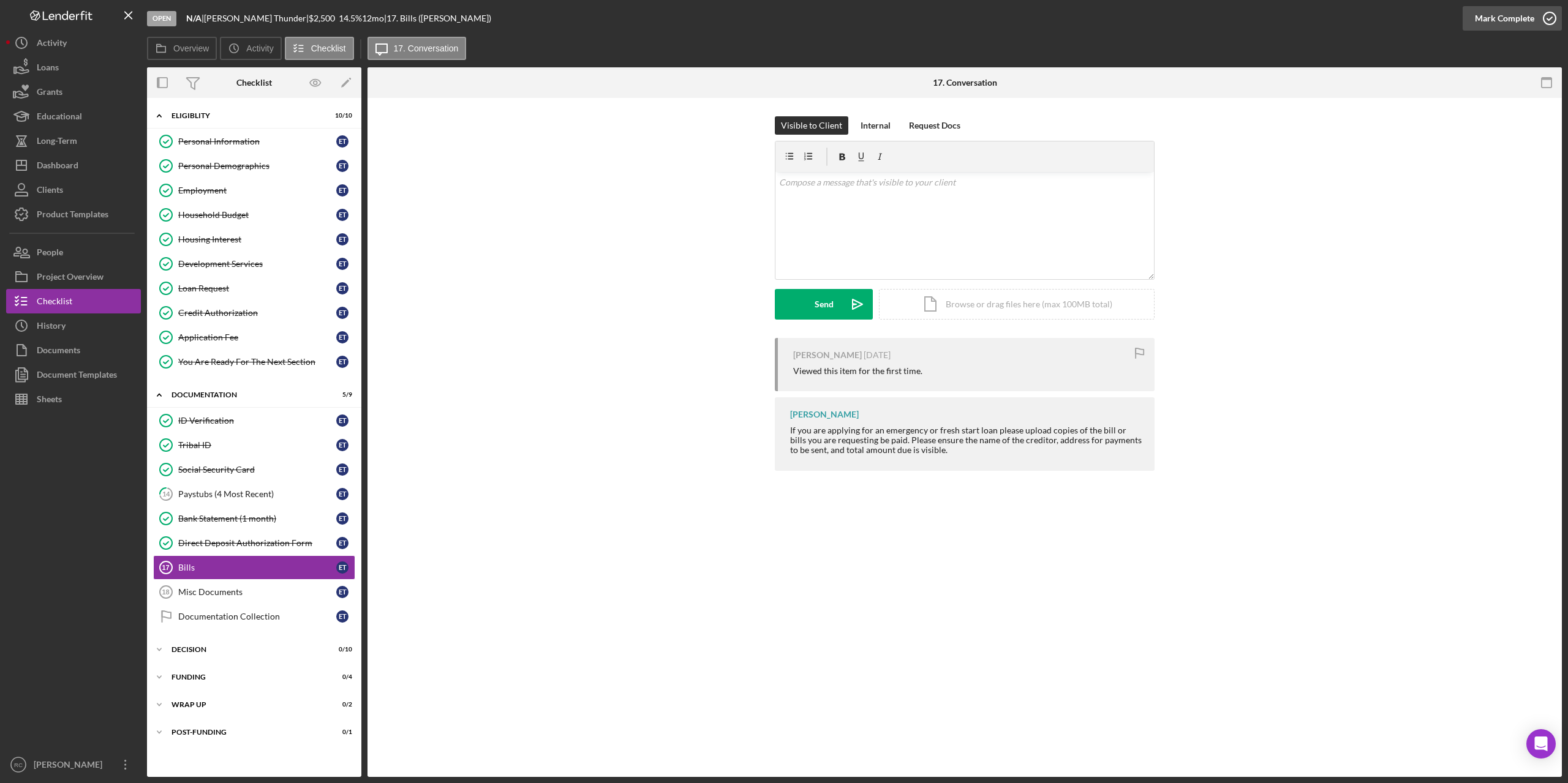
click at [1552, 16] on icon "button" at bounding box center [1550, 18] width 31 height 31
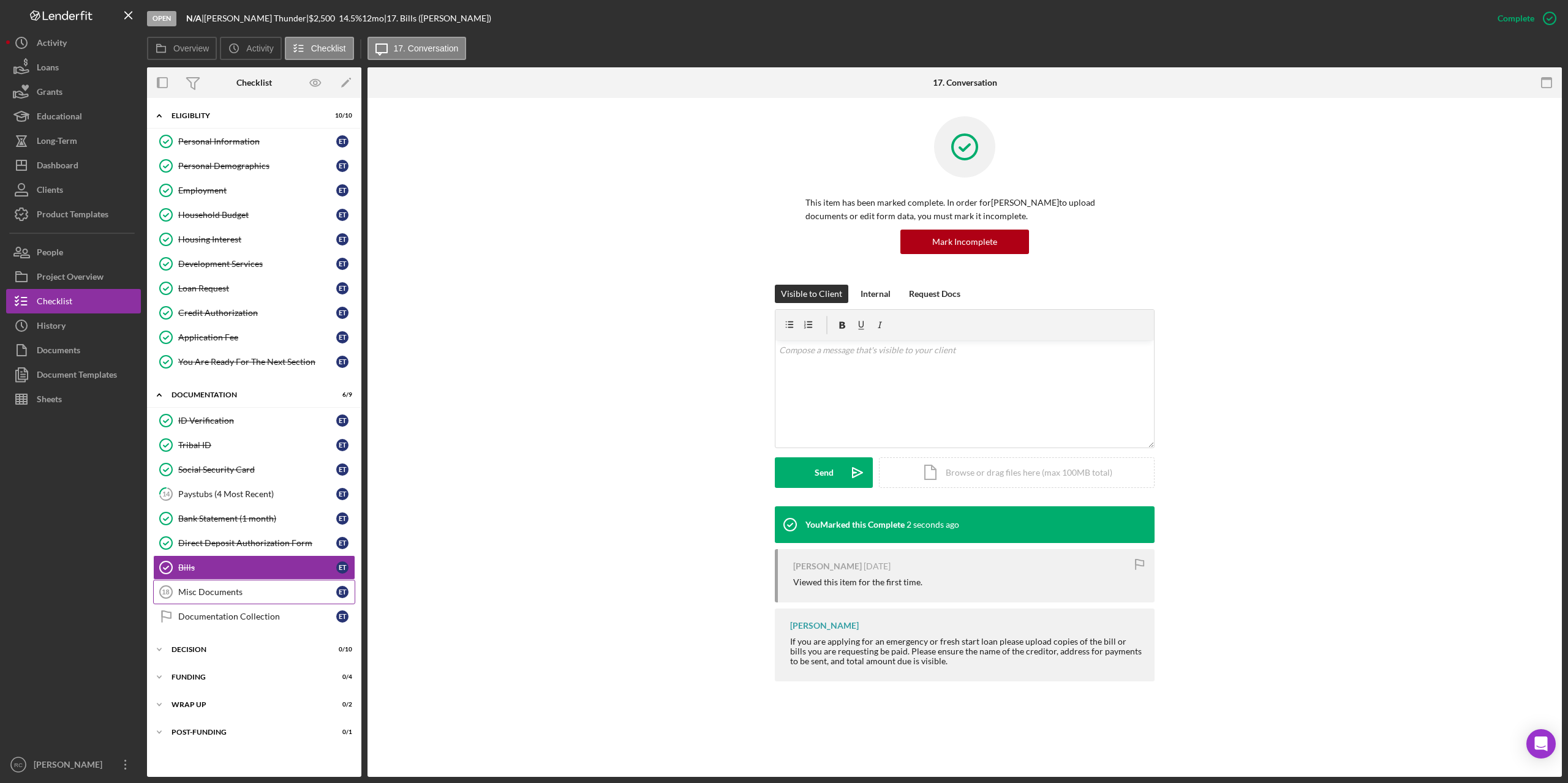
click at [189, 583] on link "Misc Documents 18 Misc Documents E T" at bounding box center [254, 592] width 202 height 25
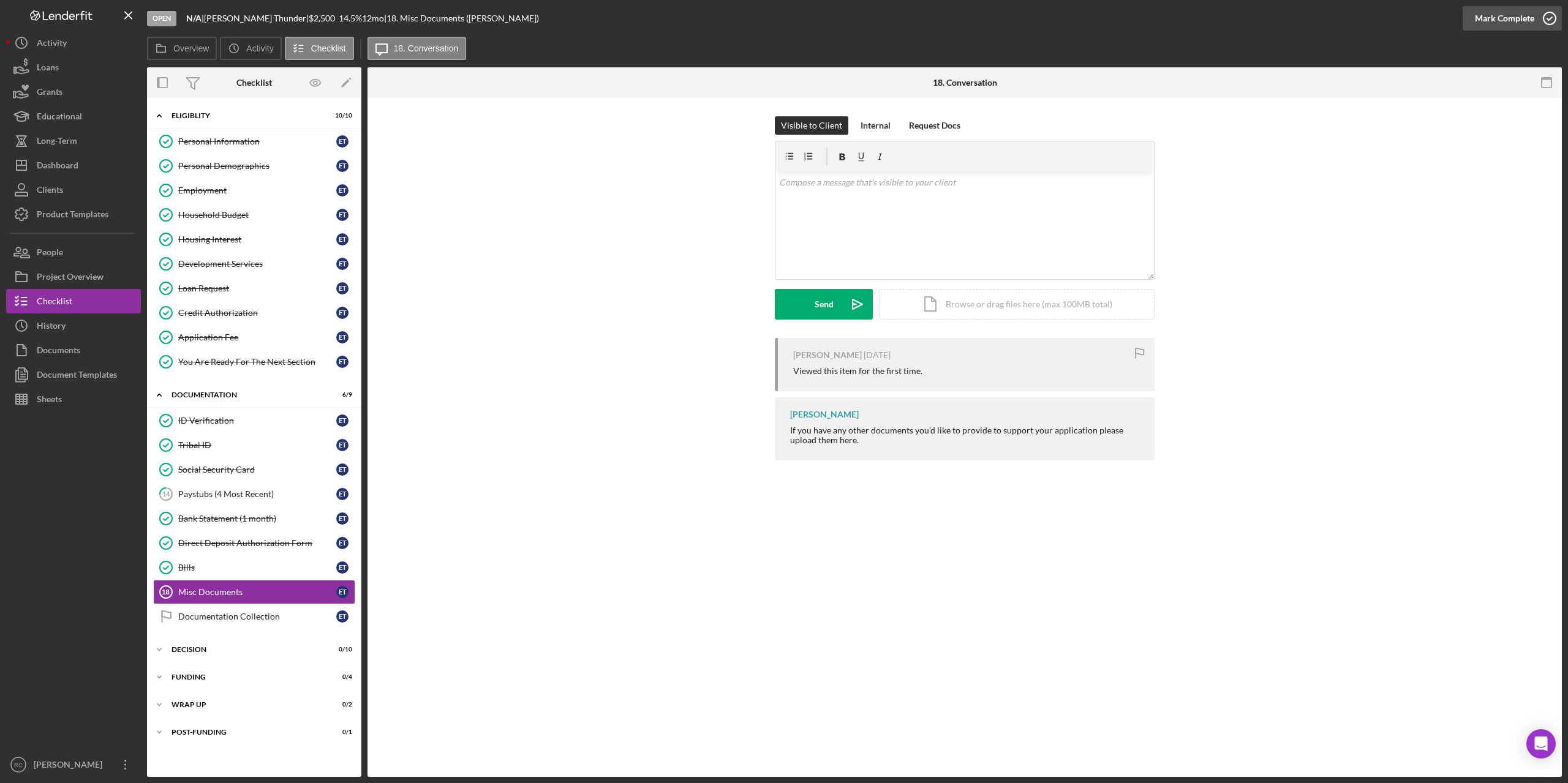
click at [1550, 12] on icon "button" at bounding box center [1550, 18] width 31 height 31
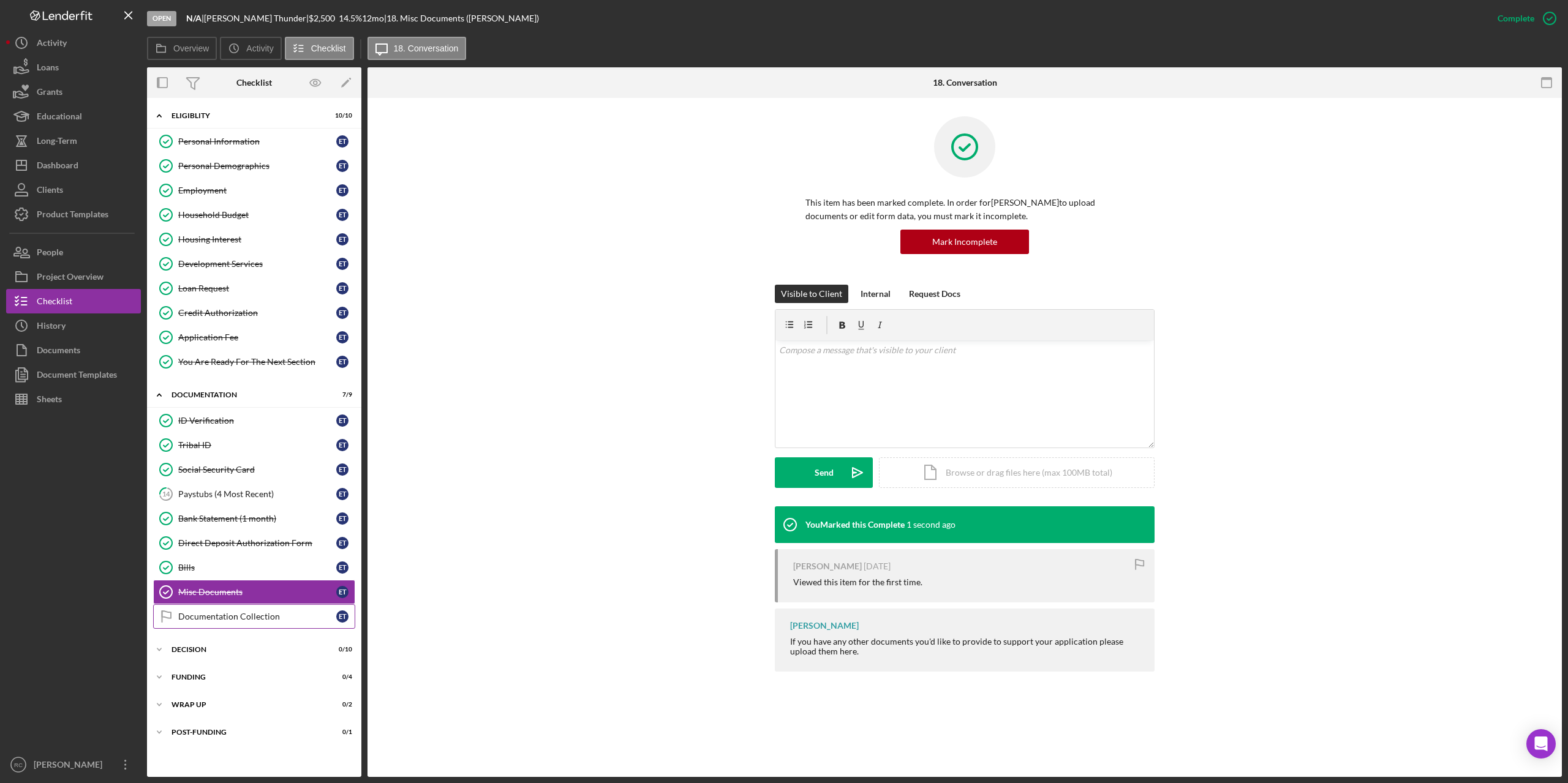
click at [218, 612] on div "Documentation Collection" at bounding box center [257, 616] width 158 height 10
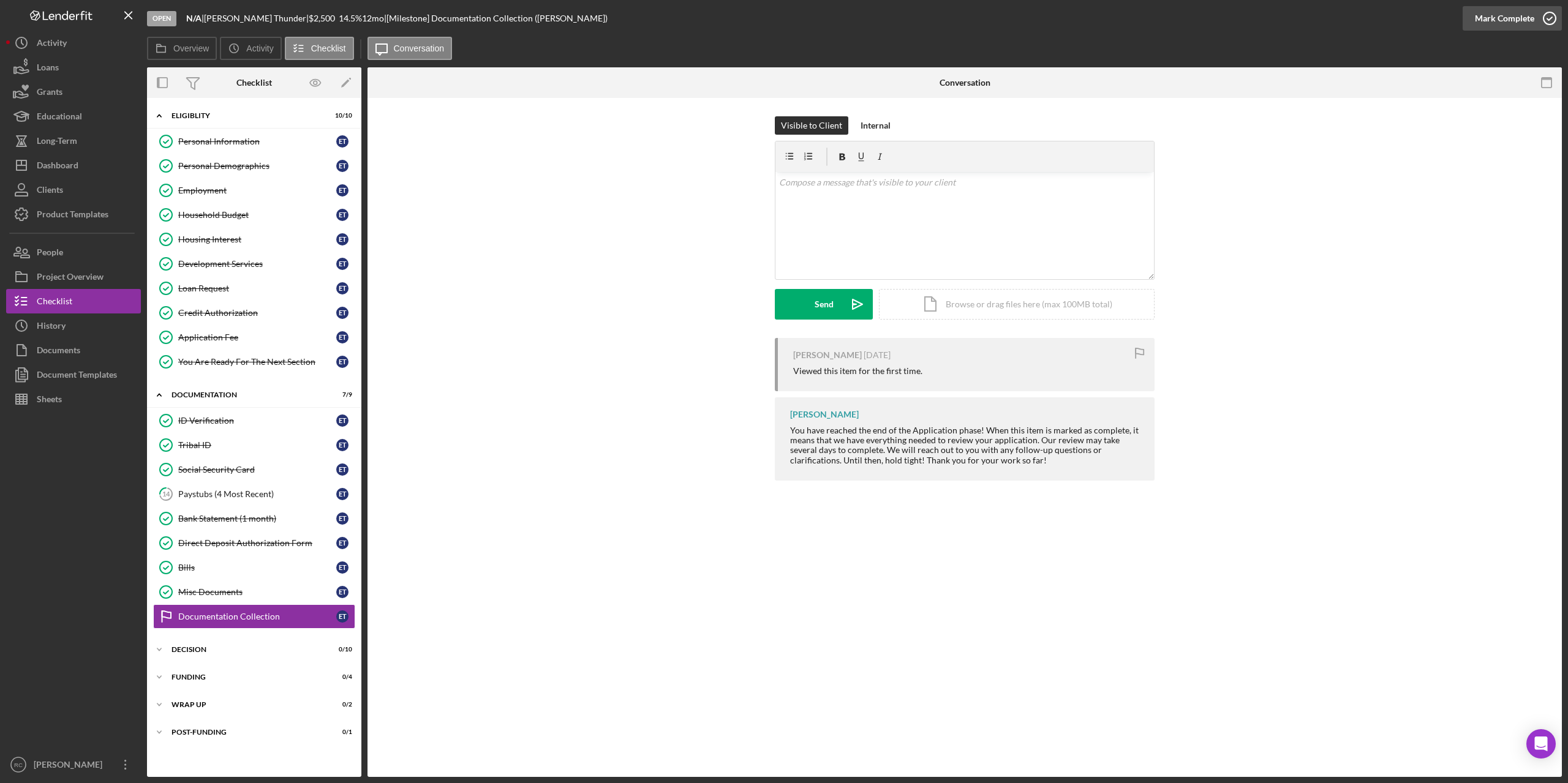
click at [1553, 15] on icon "button" at bounding box center [1550, 18] width 31 height 31
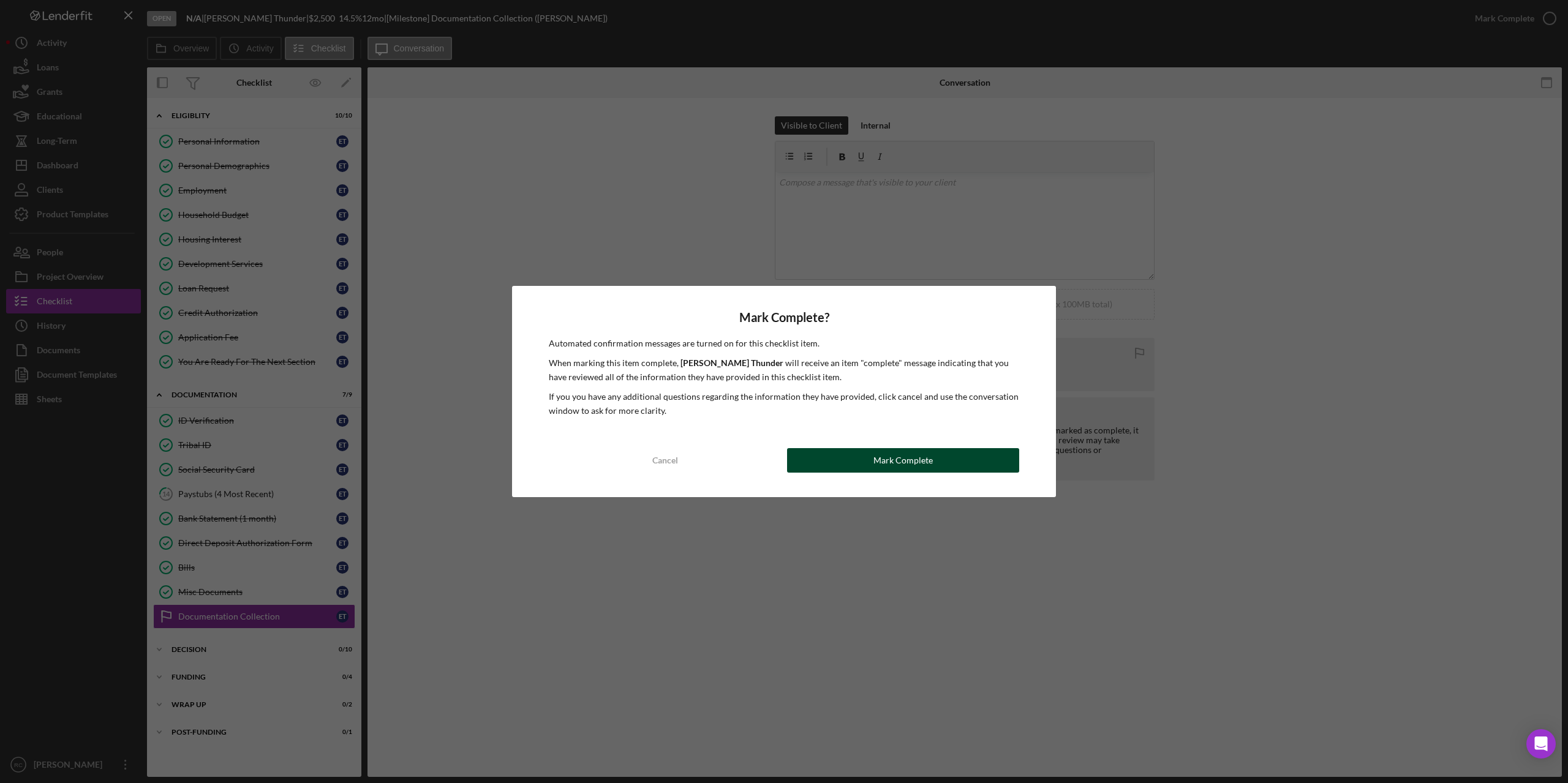
click at [937, 456] on button "Mark Complete" at bounding box center [903, 460] width 232 height 25
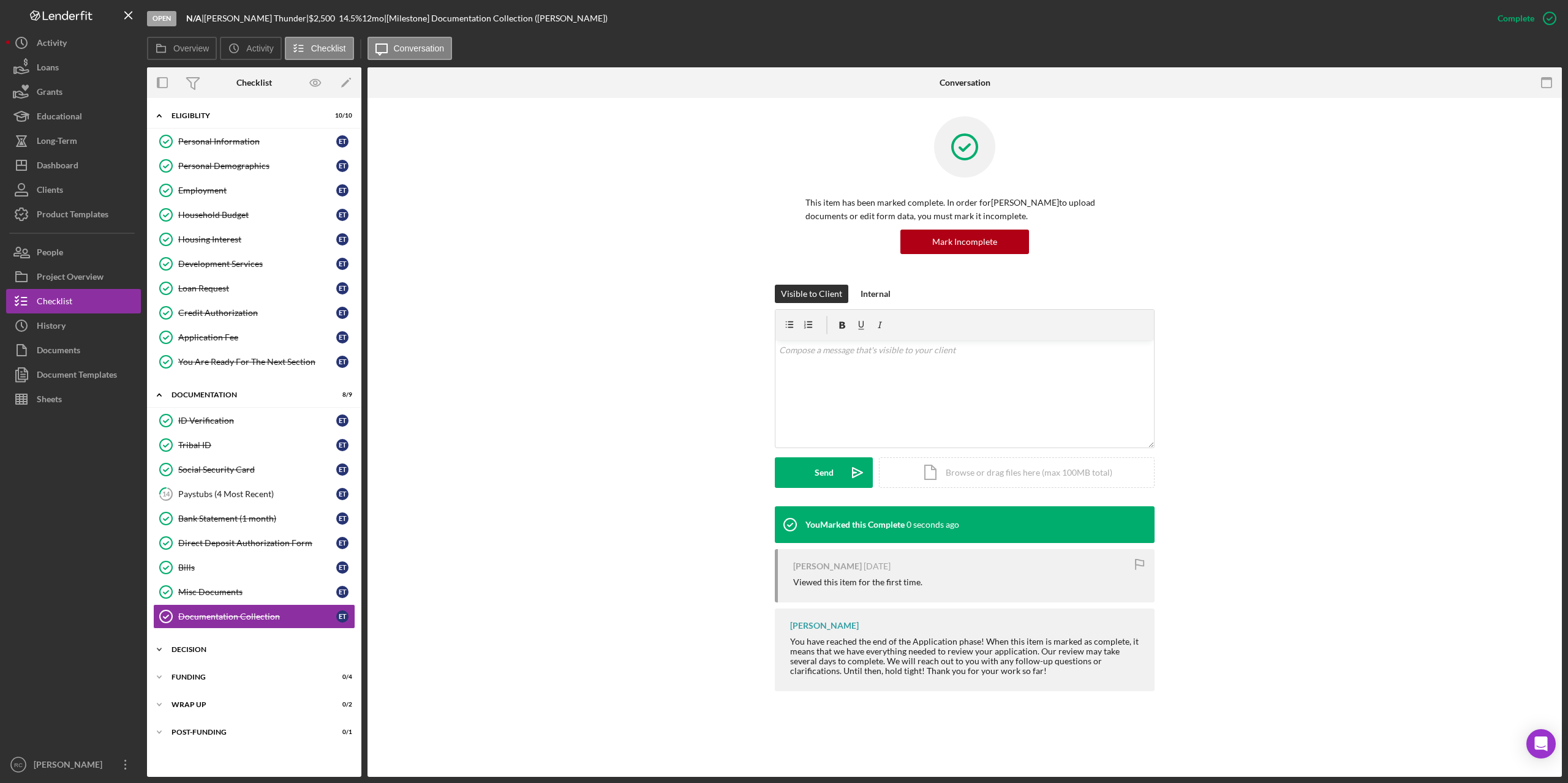
click at [179, 648] on div "Decision" at bounding box center [259, 649] width 175 height 7
click at [65, 276] on div "Project Overview" at bounding box center [70, 278] width 67 height 27
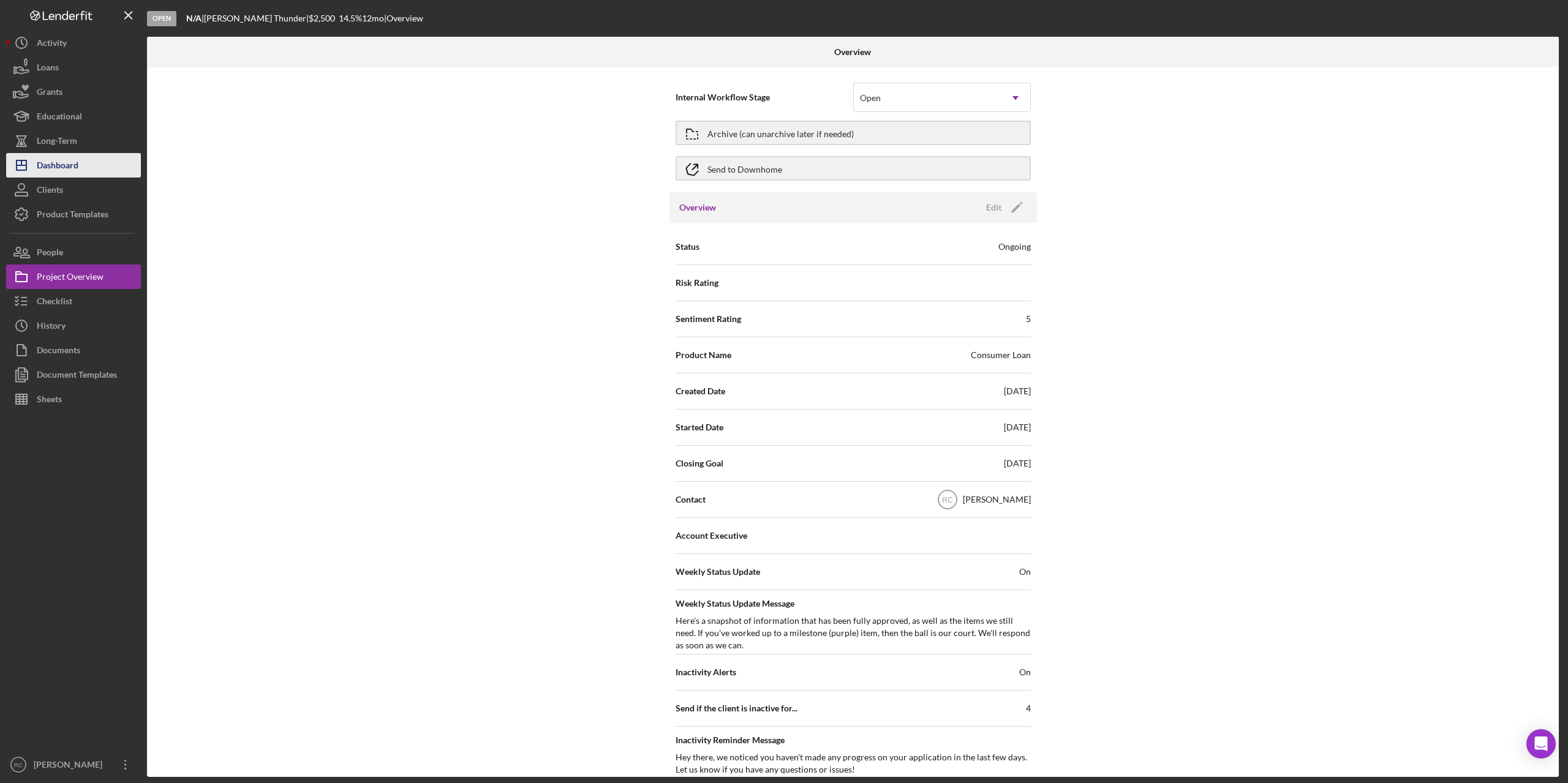
click at [58, 160] on div "Dashboard" at bounding box center [57, 167] width 42 height 27
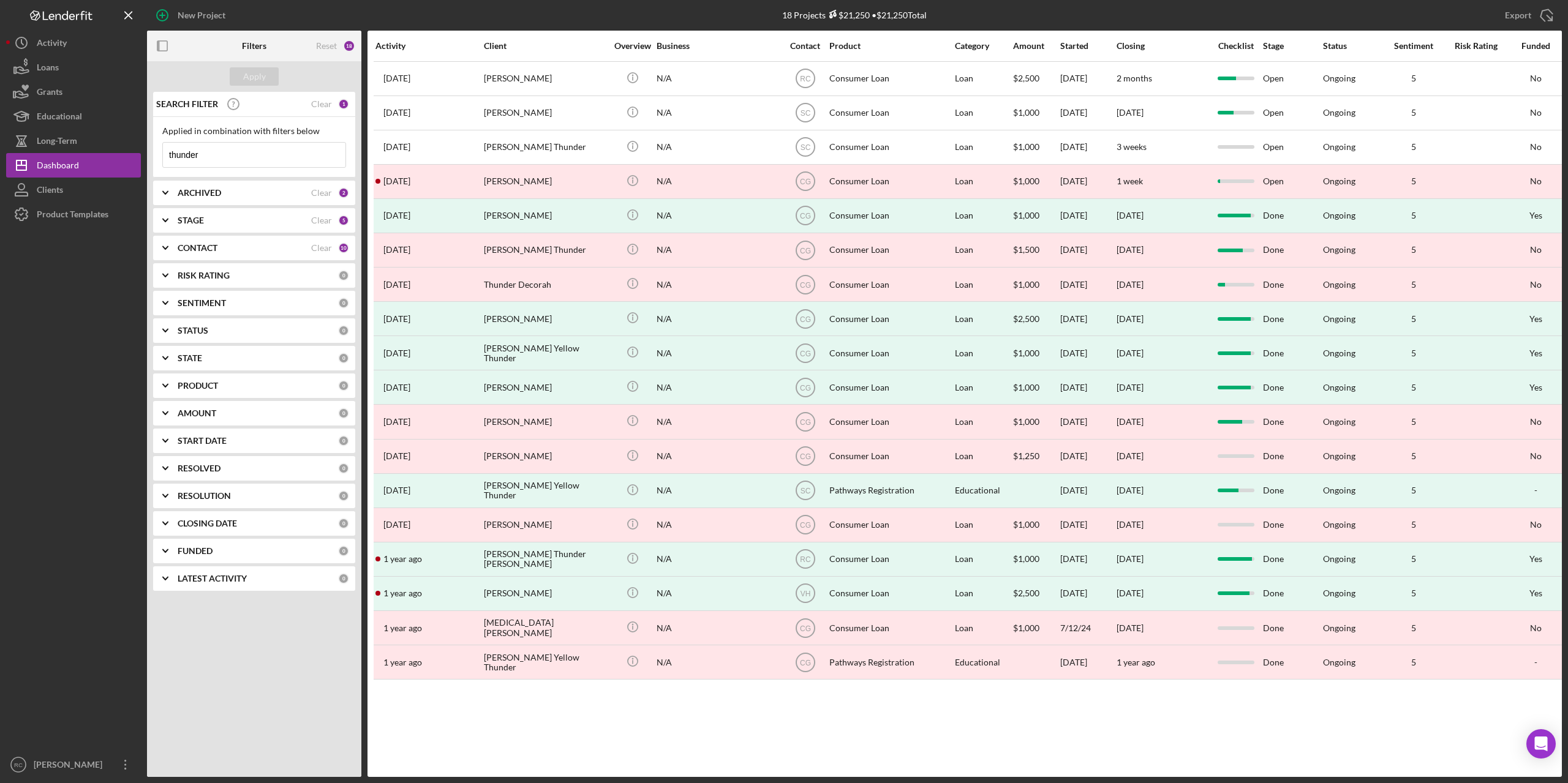
click at [348, 44] on div "18" at bounding box center [349, 46] width 12 height 12
click at [342, 102] on div "1" at bounding box center [343, 104] width 11 height 11
click at [198, 192] on b "ARCHIVED" at bounding box center [199, 192] width 44 height 10
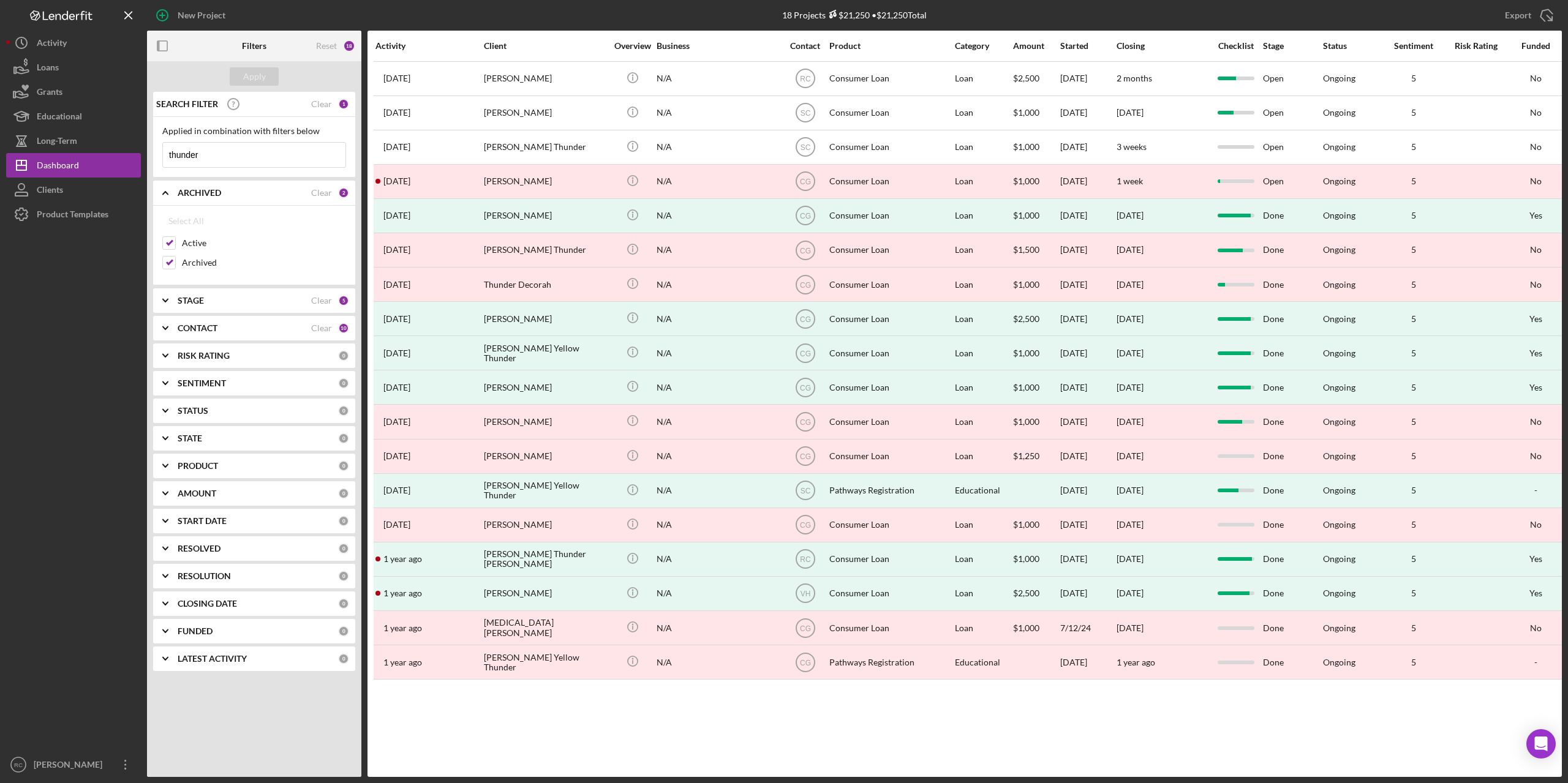
click at [343, 194] on div "2" at bounding box center [343, 192] width 11 height 11
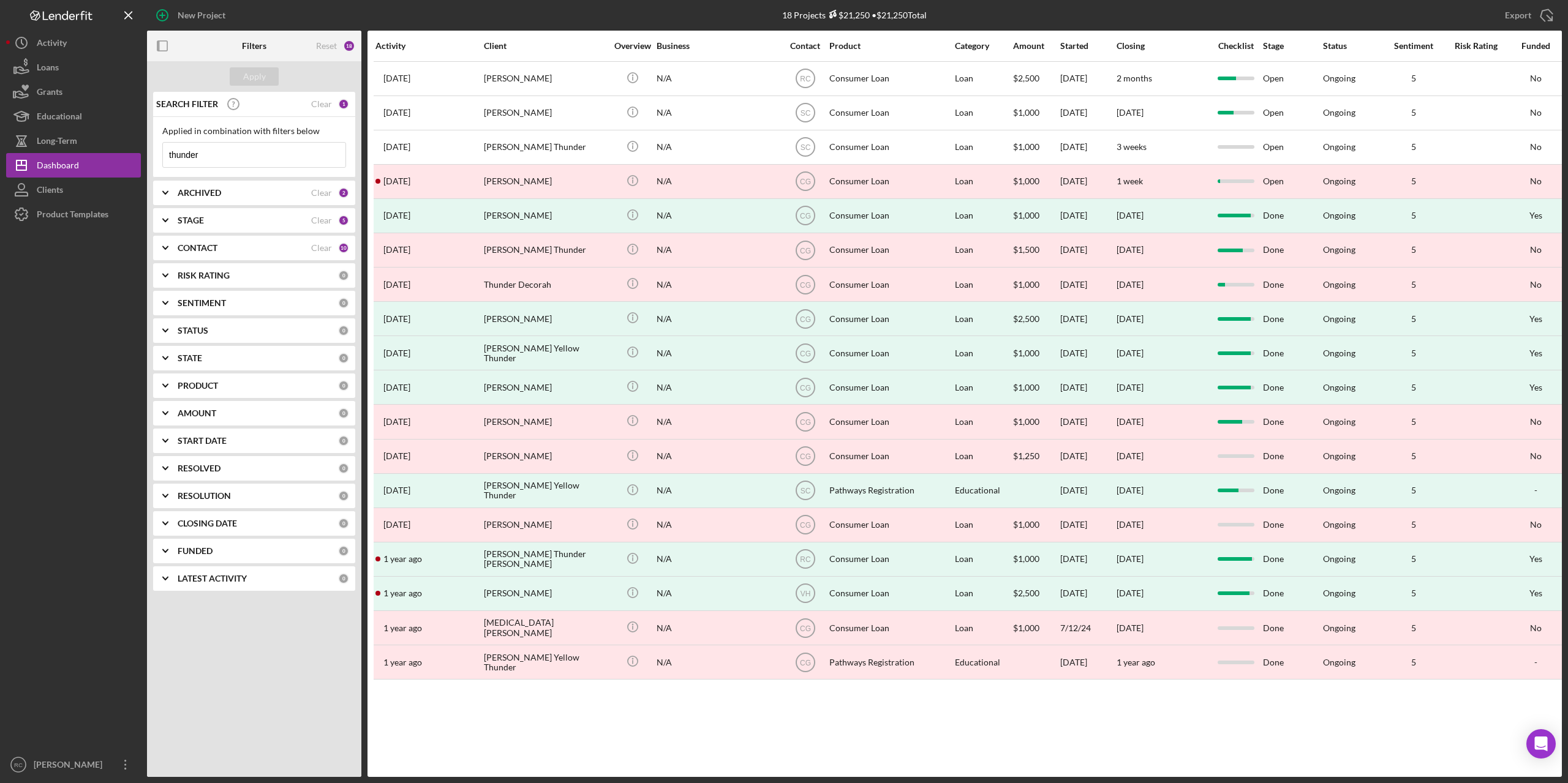
click at [189, 194] on b "ARCHIVED" at bounding box center [199, 192] width 44 height 10
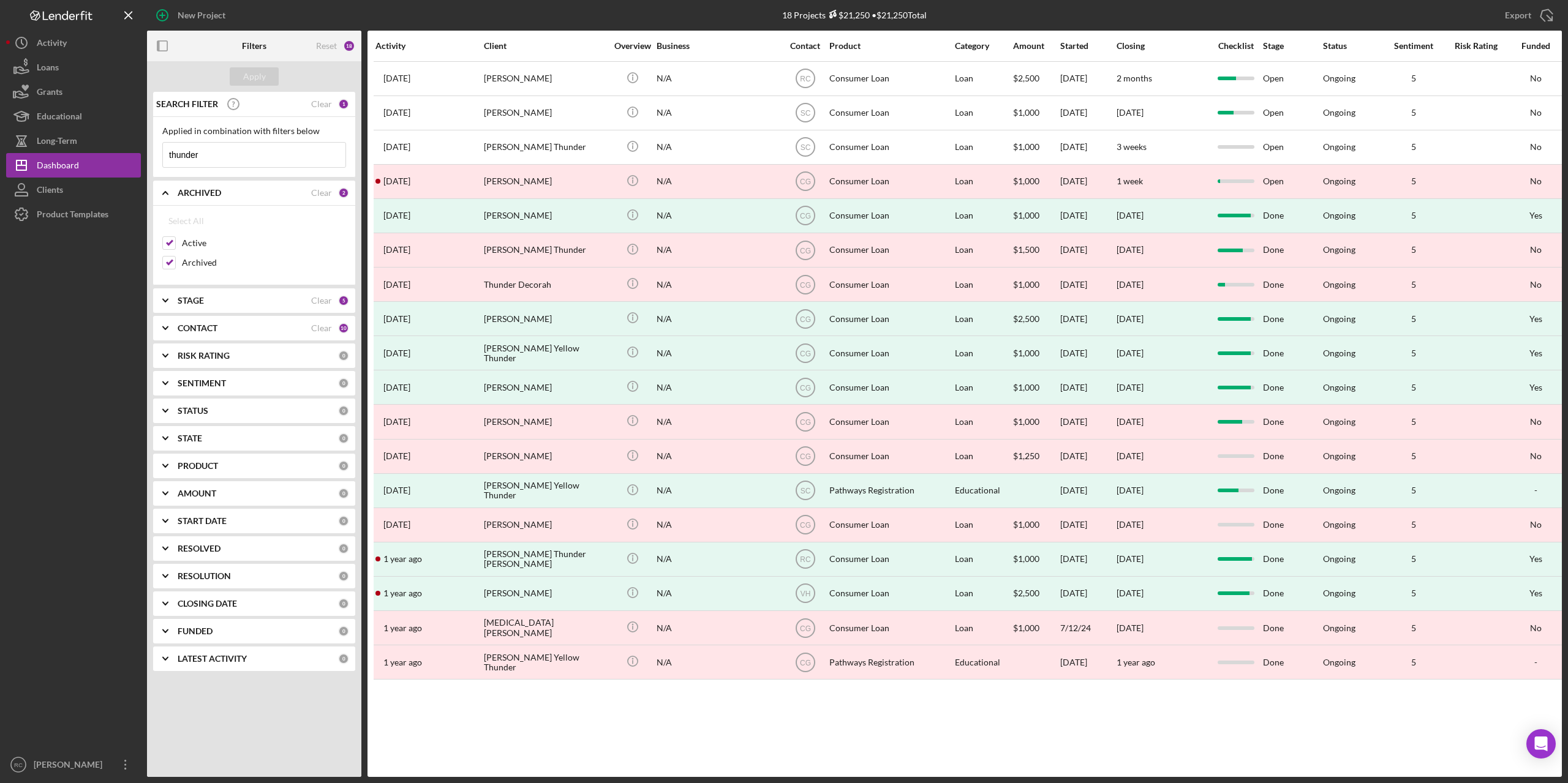
click at [193, 301] on b "STAGE" at bounding box center [190, 301] width 26 height 10
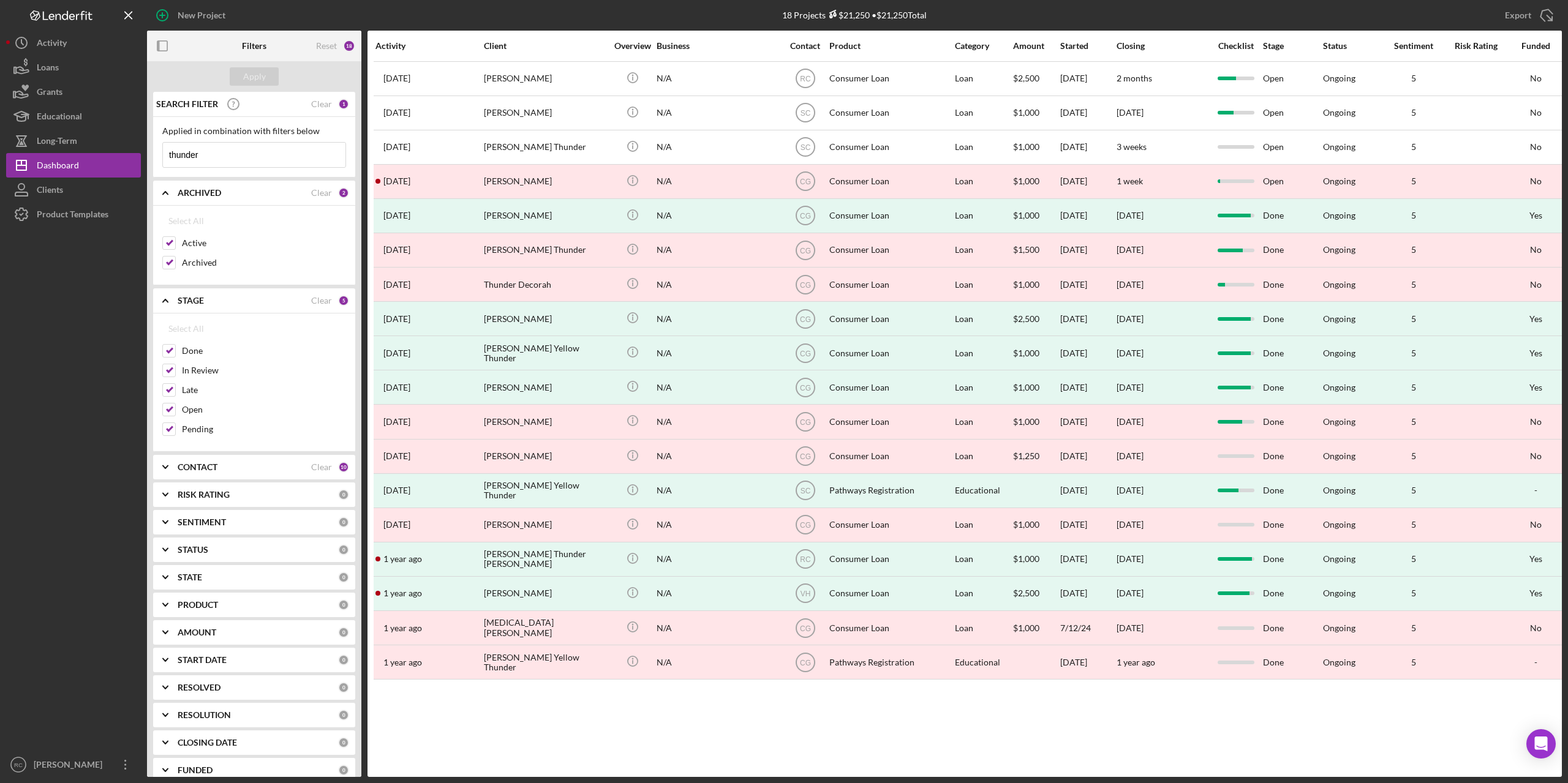
click at [182, 299] on b "STAGE" at bounding box center [190, 301] width 26 height 10
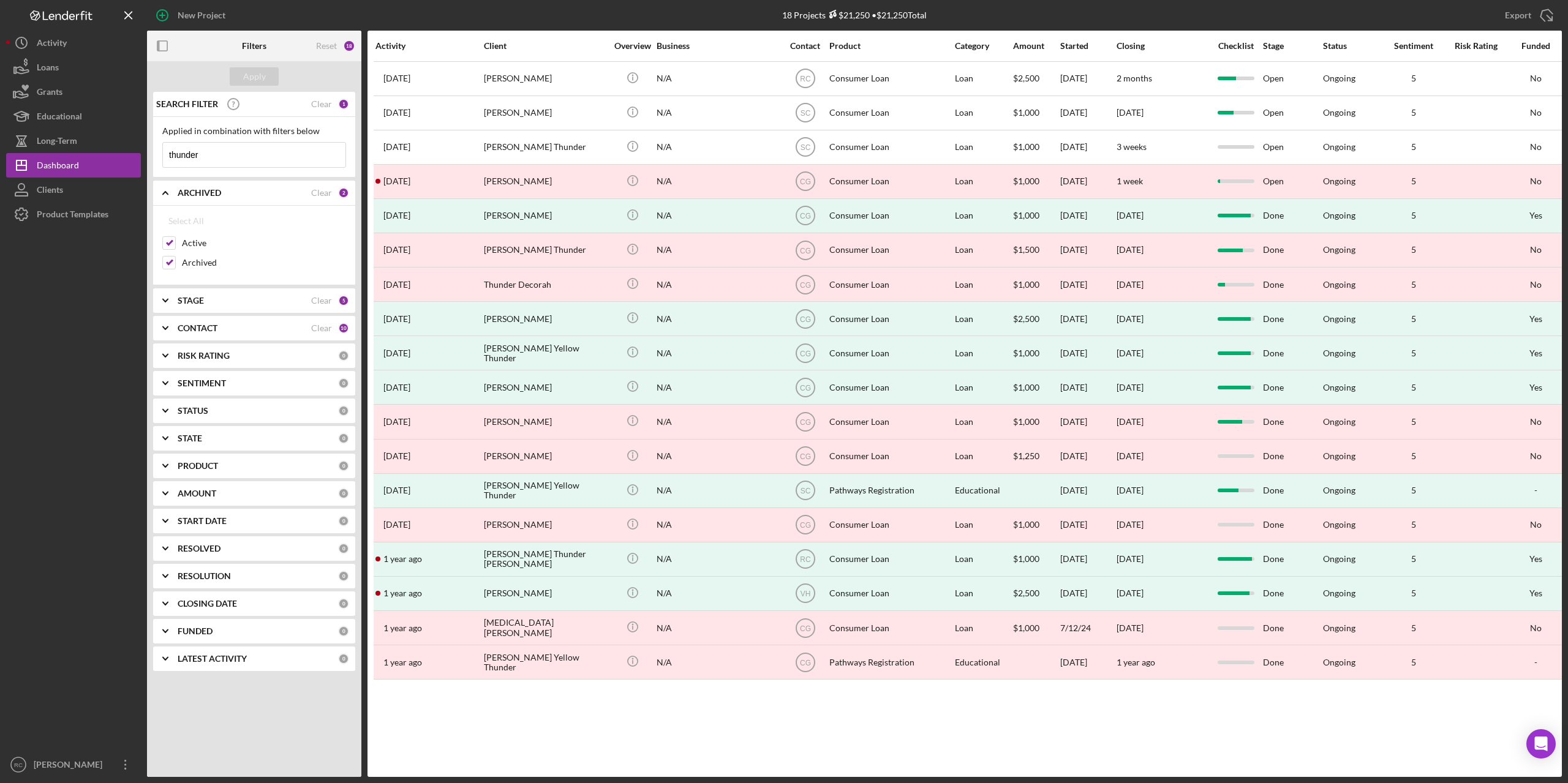
click at [200, 327] on b "CONTACT" at bounding box center [197, 328] width 40 height 10
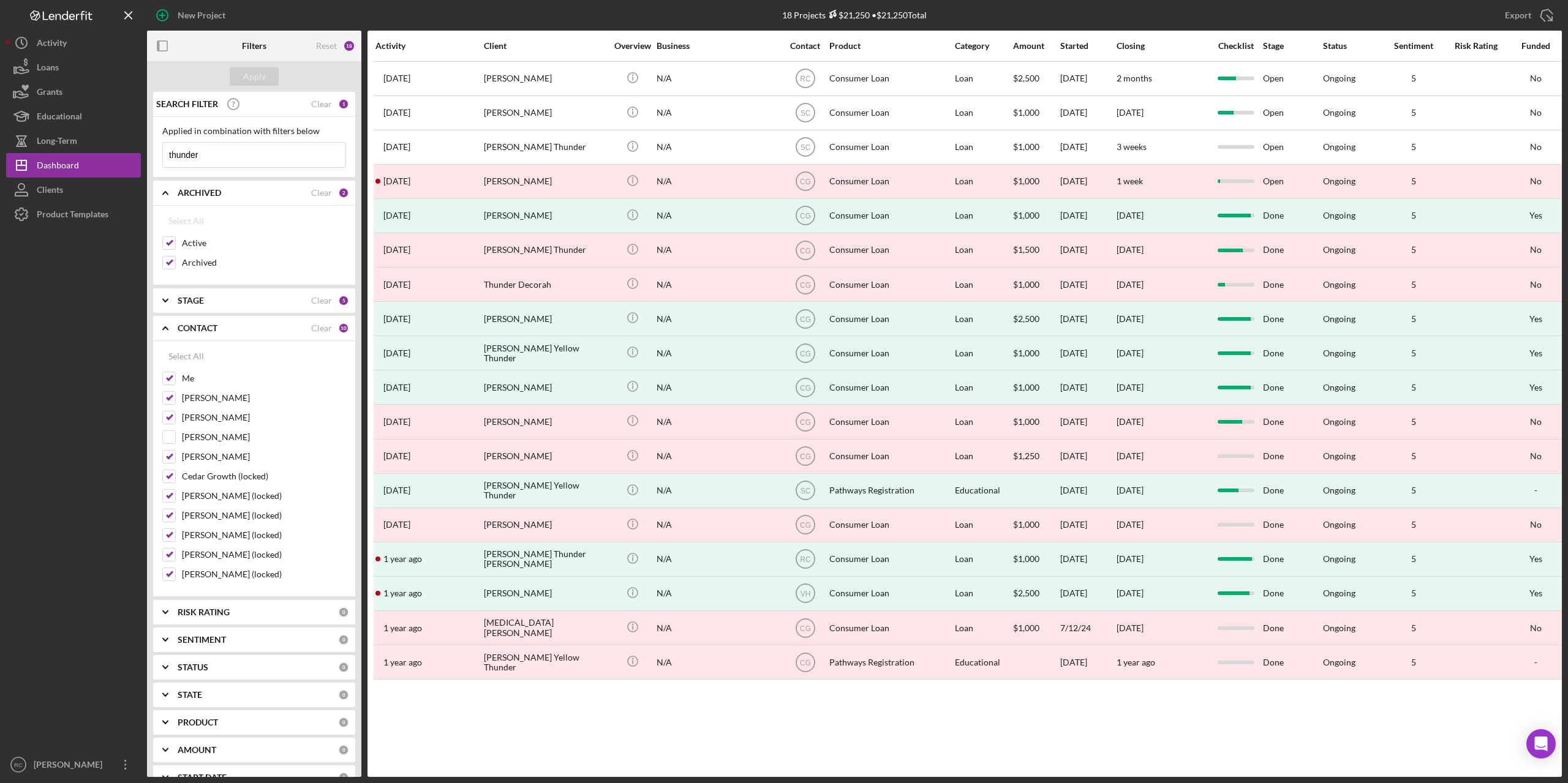
click at [198, 327] on b "CONTACT" at bounding box center [197, 328] width 40 height 10
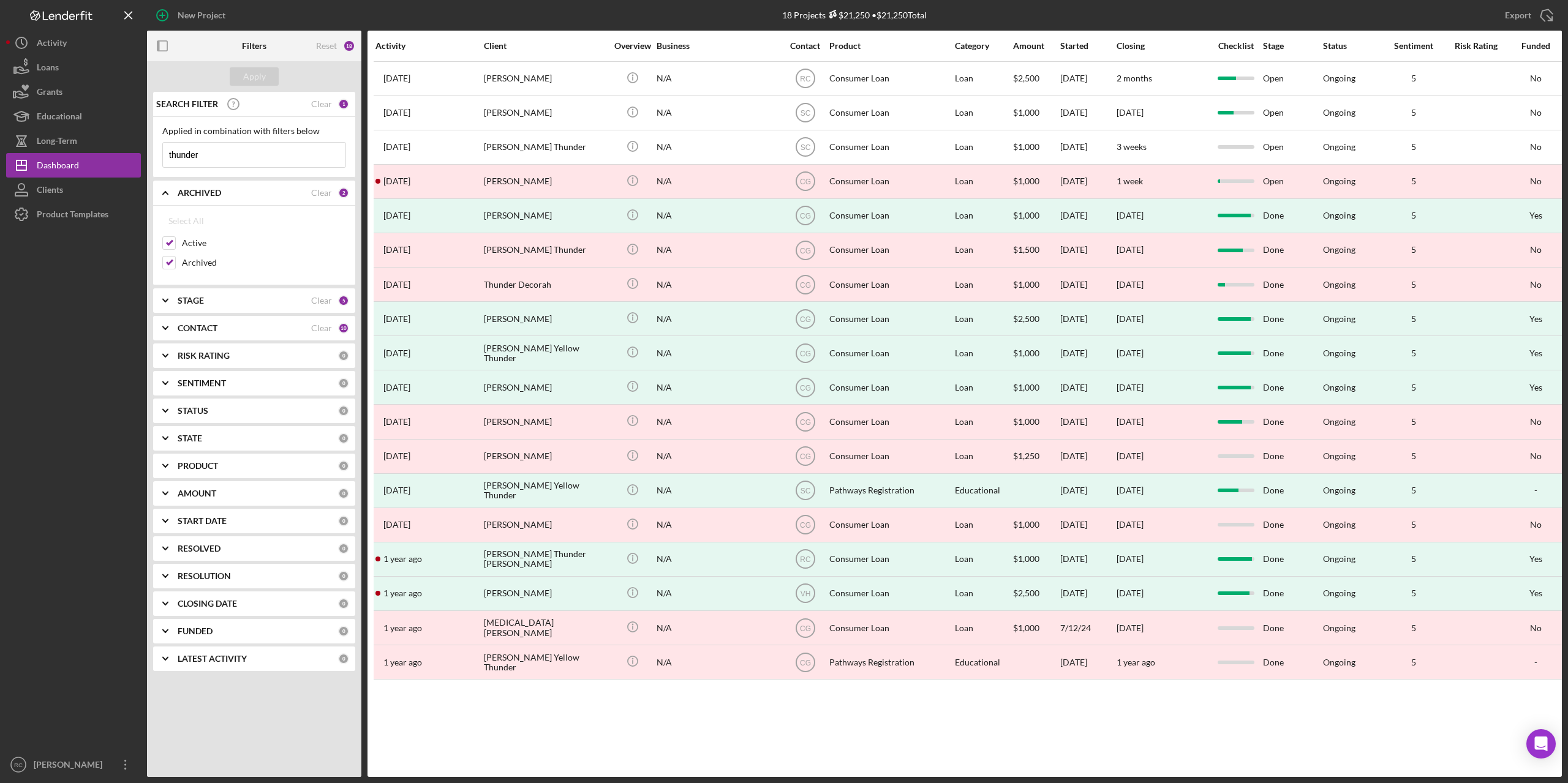
click at [188, 189] on b "ARCHIVED" at bounding box center [199, 192] width 44 height 10
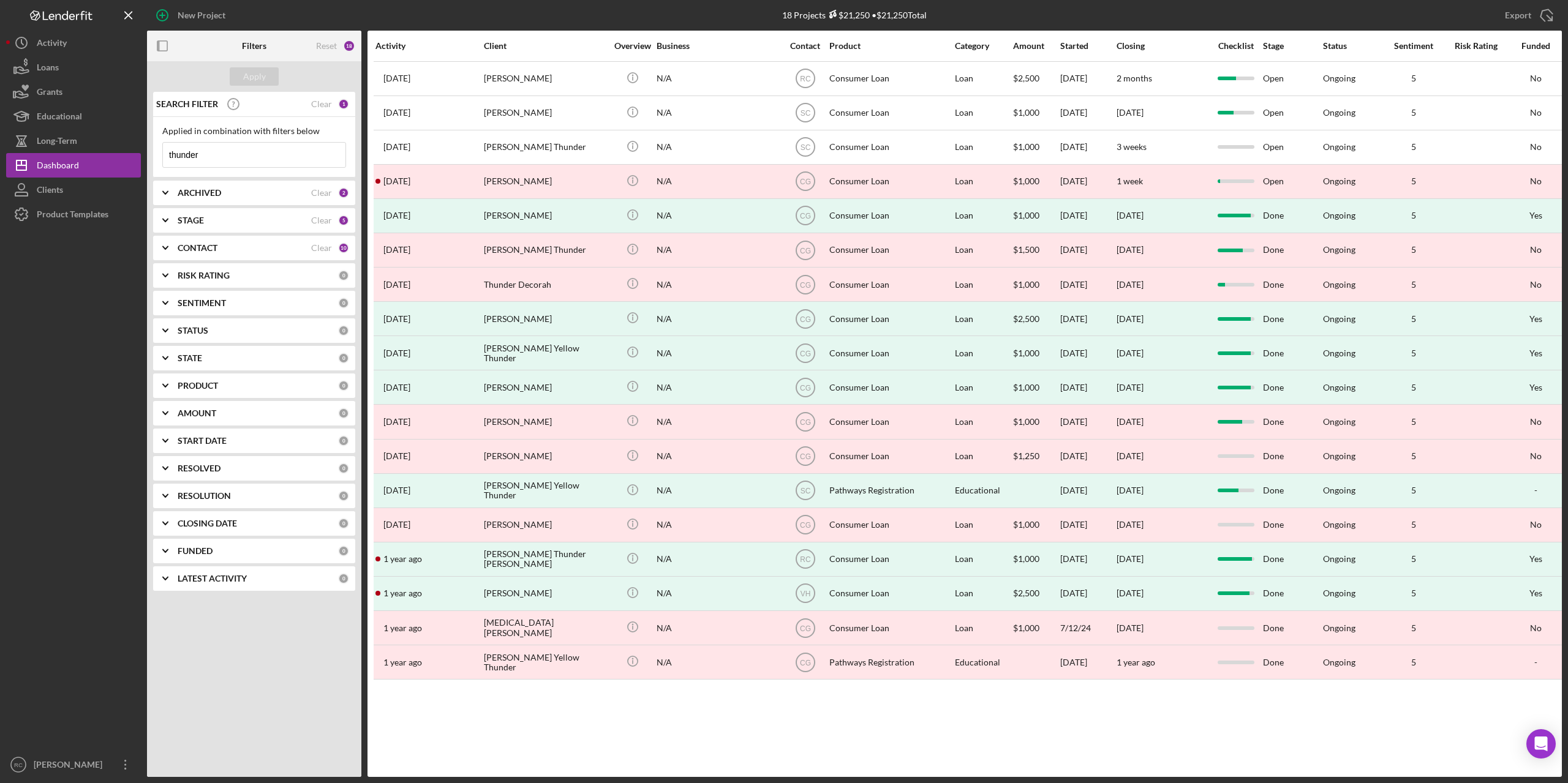
click at [213, 246] on b "CONTACT" at bounding box center [197, 248] width 40 height 10
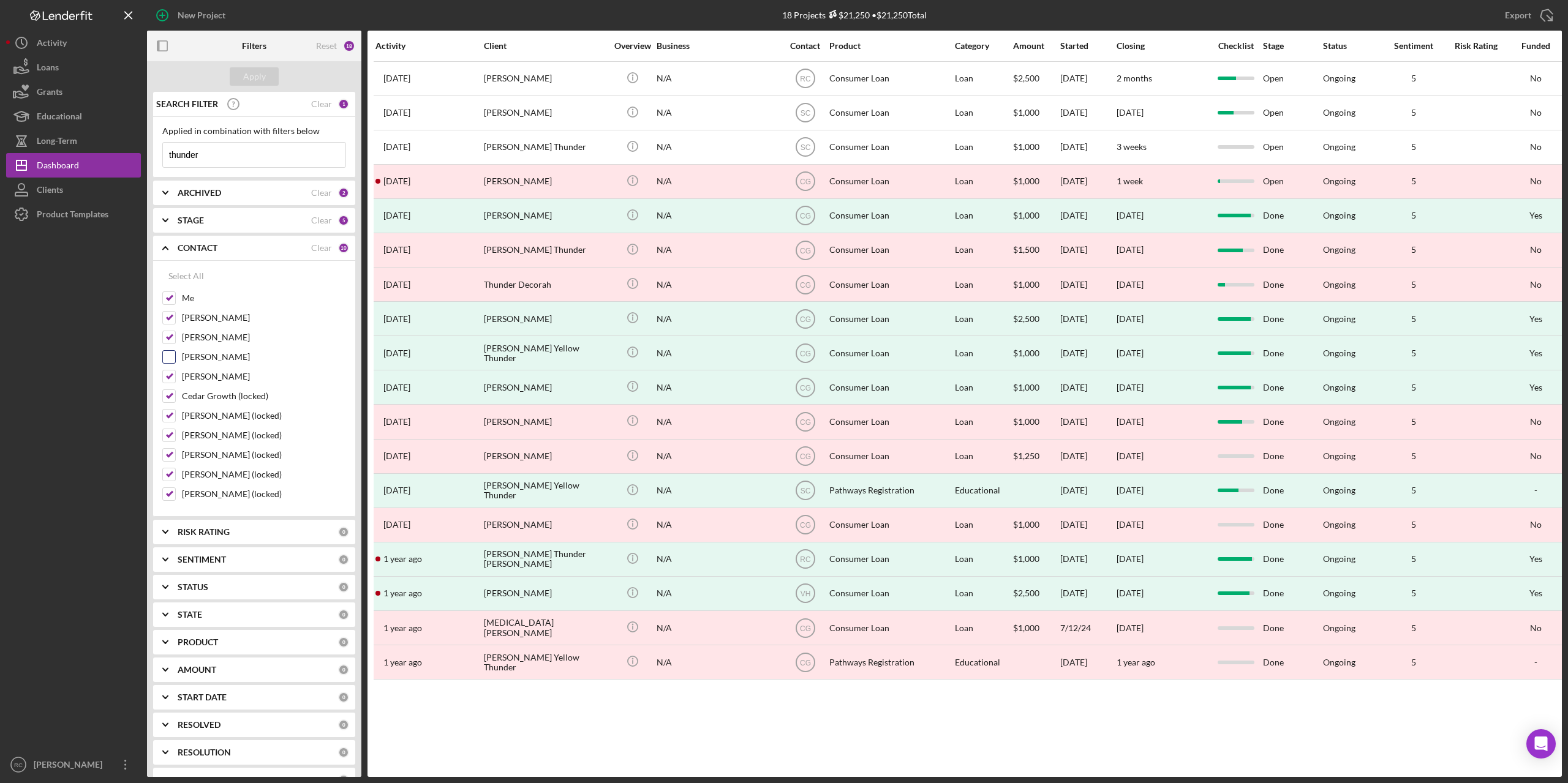
click at [170, 357] on input "Julie Berry" at bounding box center [169, 357] width 12 height 12
checkbox input "true"
click at [256, 72] on div "Apply" at bounding box center [254, 76] width 23 height 18
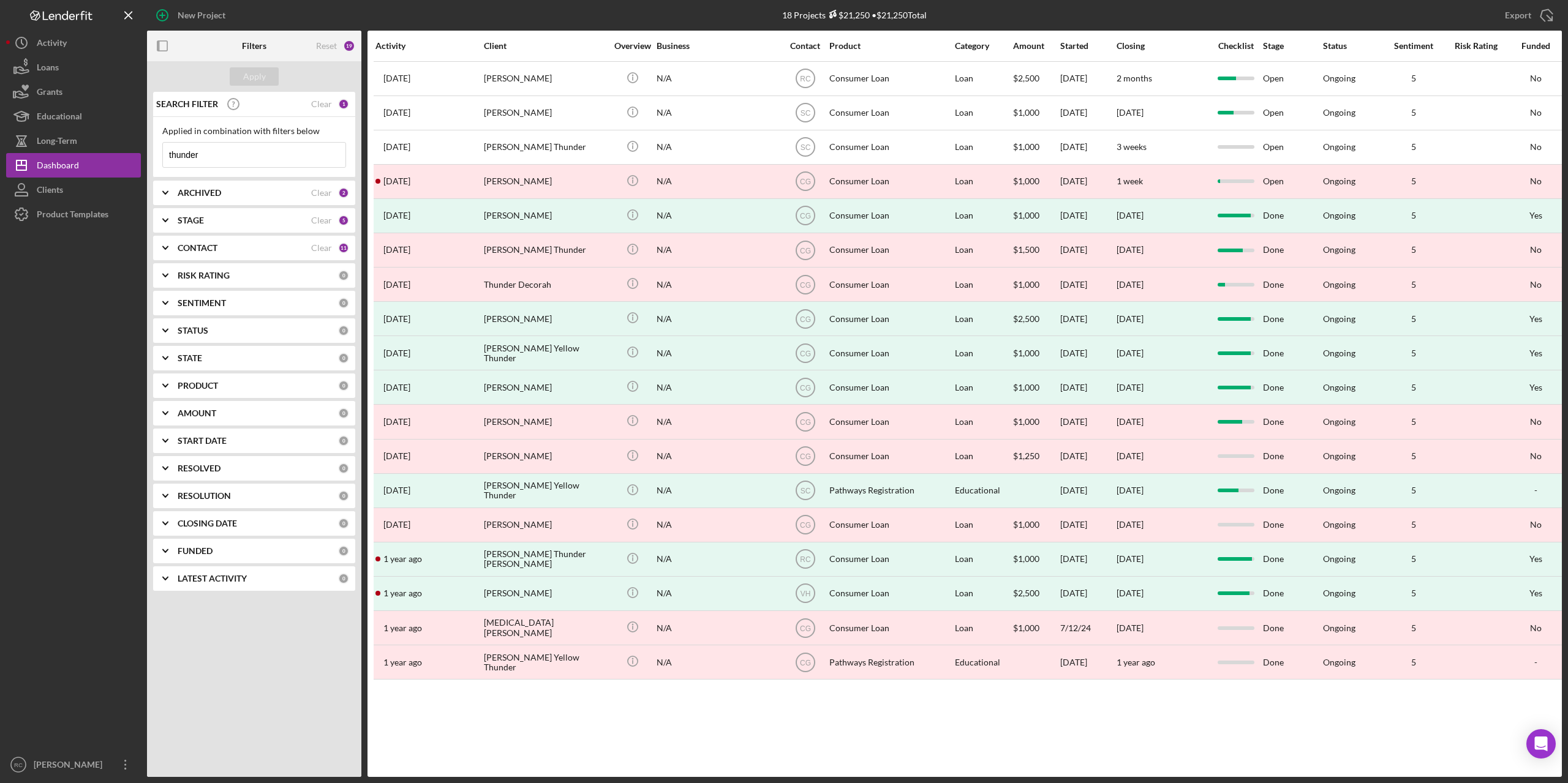
click at [239, 153] on input "thunder" at bounding box center [254, 155] width 183 height 25
type input "t"
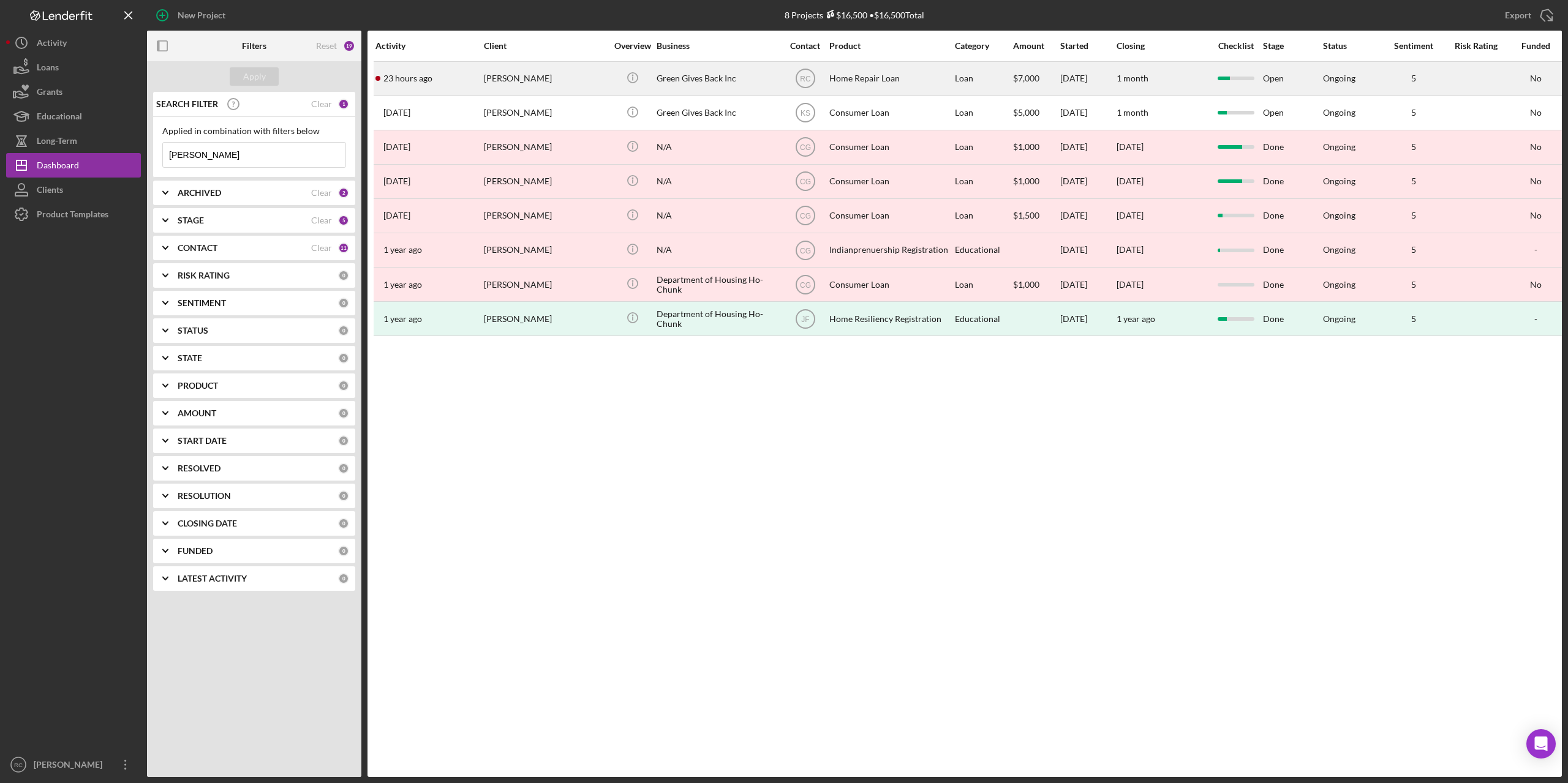
type input "[PERSON_NAME]"
click at [530, 75] on div "[PERSON_NAME]" at bounding box center [545, 79] width 123 height 33
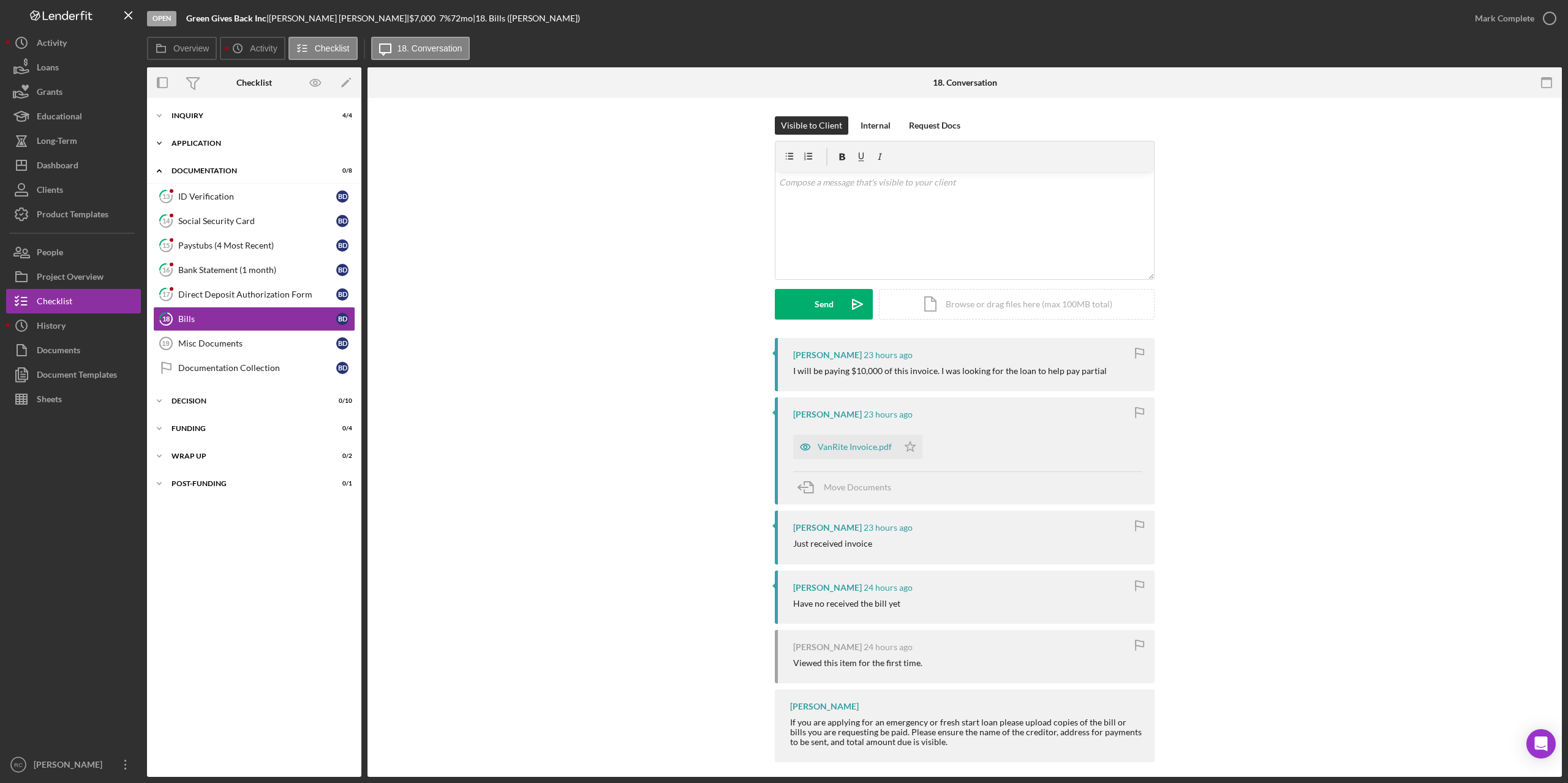
click at [204, 136] on div "Icon/Expander Application 9 / 9" at bounding box center [254, 143] width 215 height 25
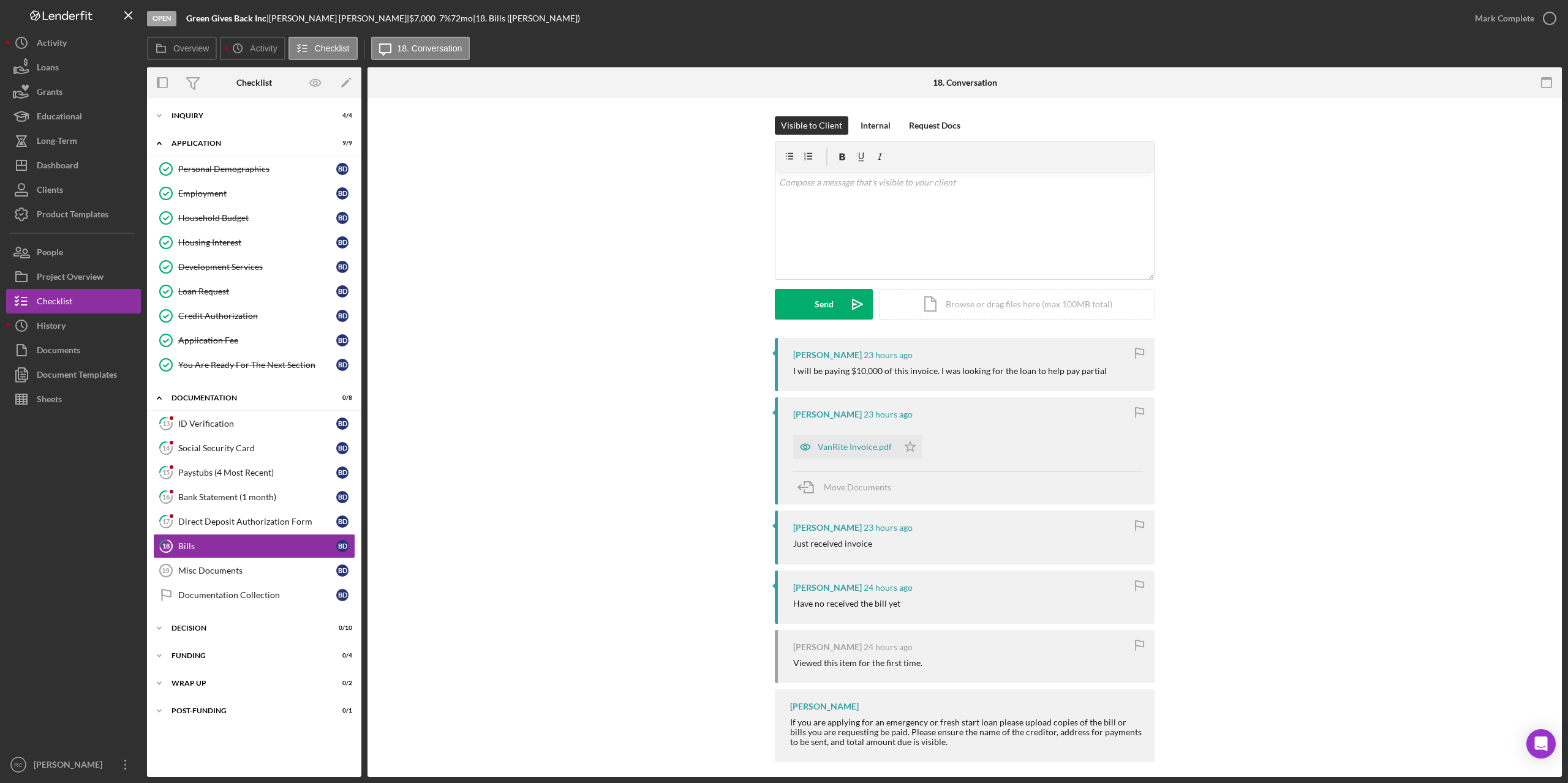
drag, startPoint x: 208, startPoint y: 415, endPoint x: 678, endPoint y: 412, distance: 470.0
click at [211, 415] on link "13 ID Verification B D" at bounding box center [254, 424] width 202 height 25
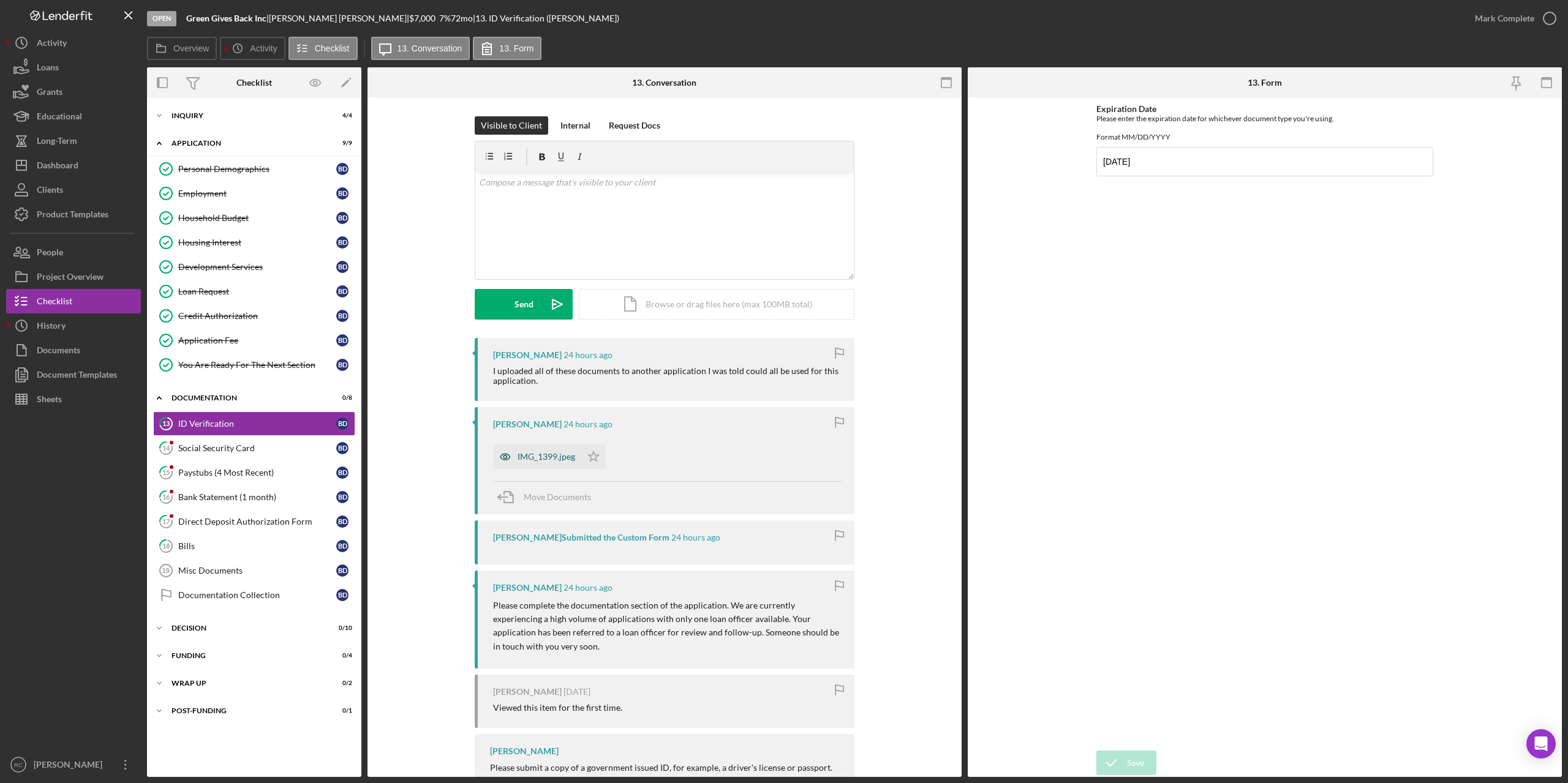
click at [556, 455] on div "IMG_1399.jpeg" at bounding box center [547, 456] width 57 height 10
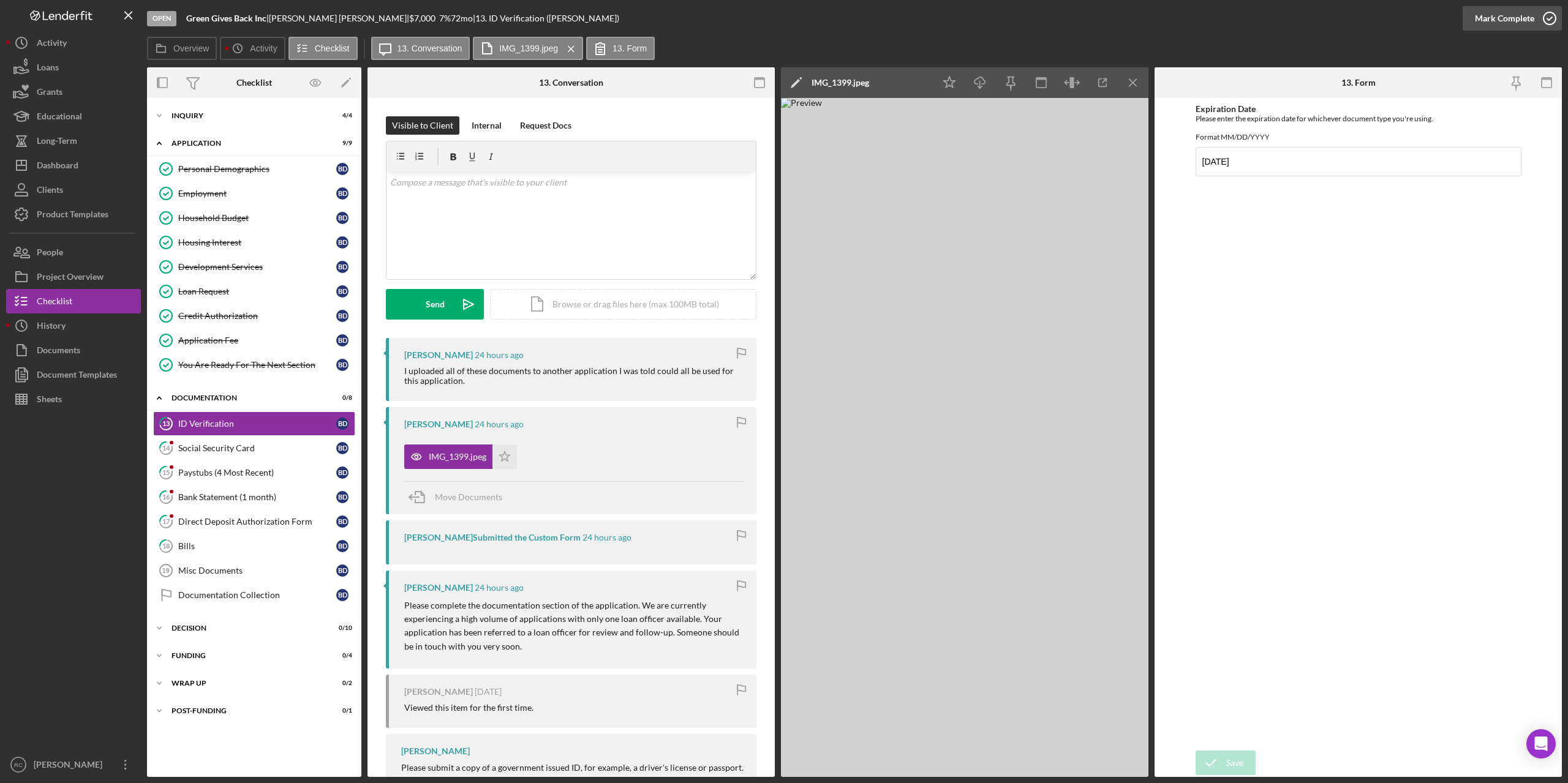
click at [1554, 13] on icon "button" at bounding box center [1550, 18] width 31 height 31
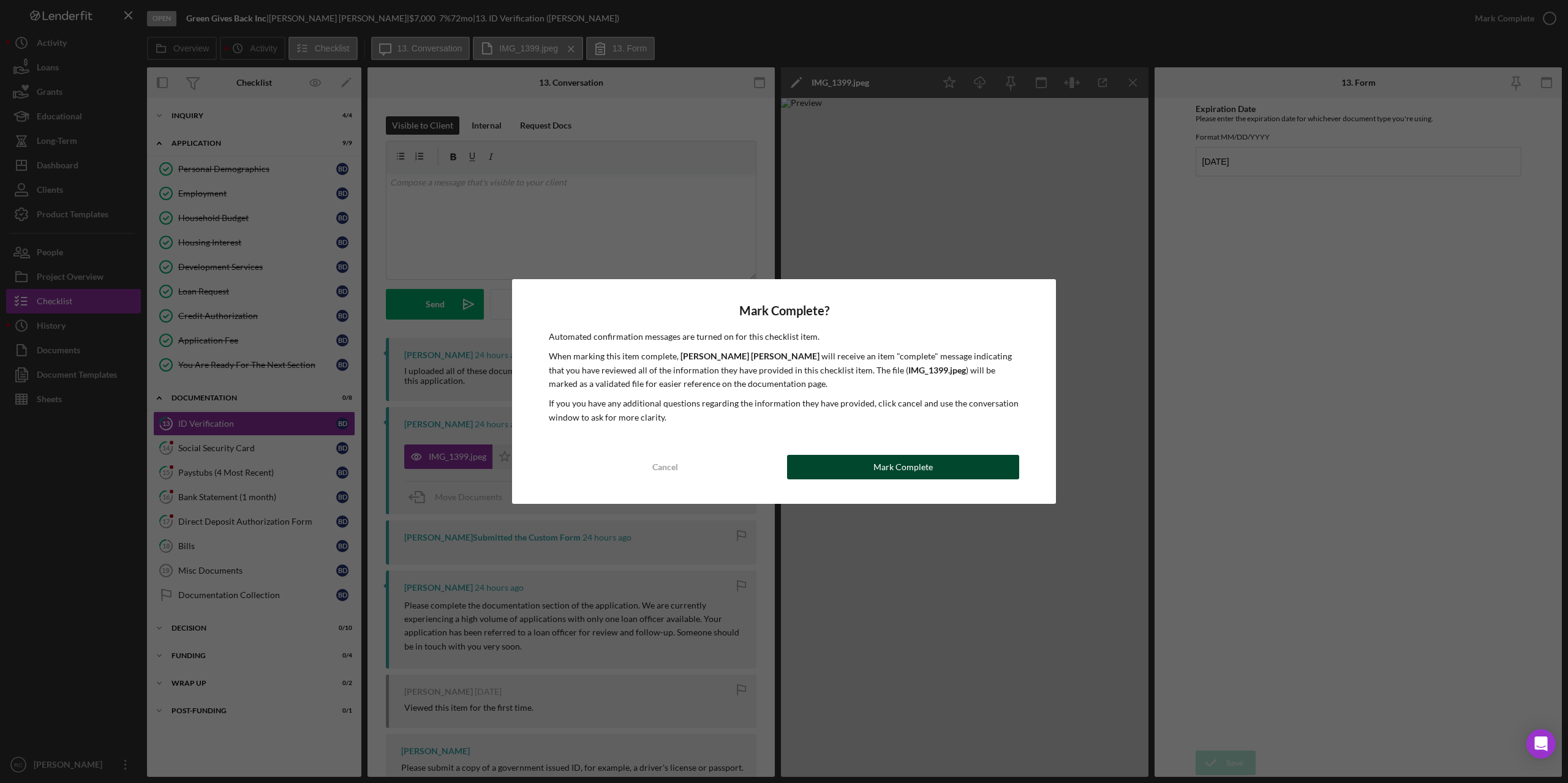
click at [986, 462] on button "Mark Complete" at bounding box center [903, 467] width 232 height 25
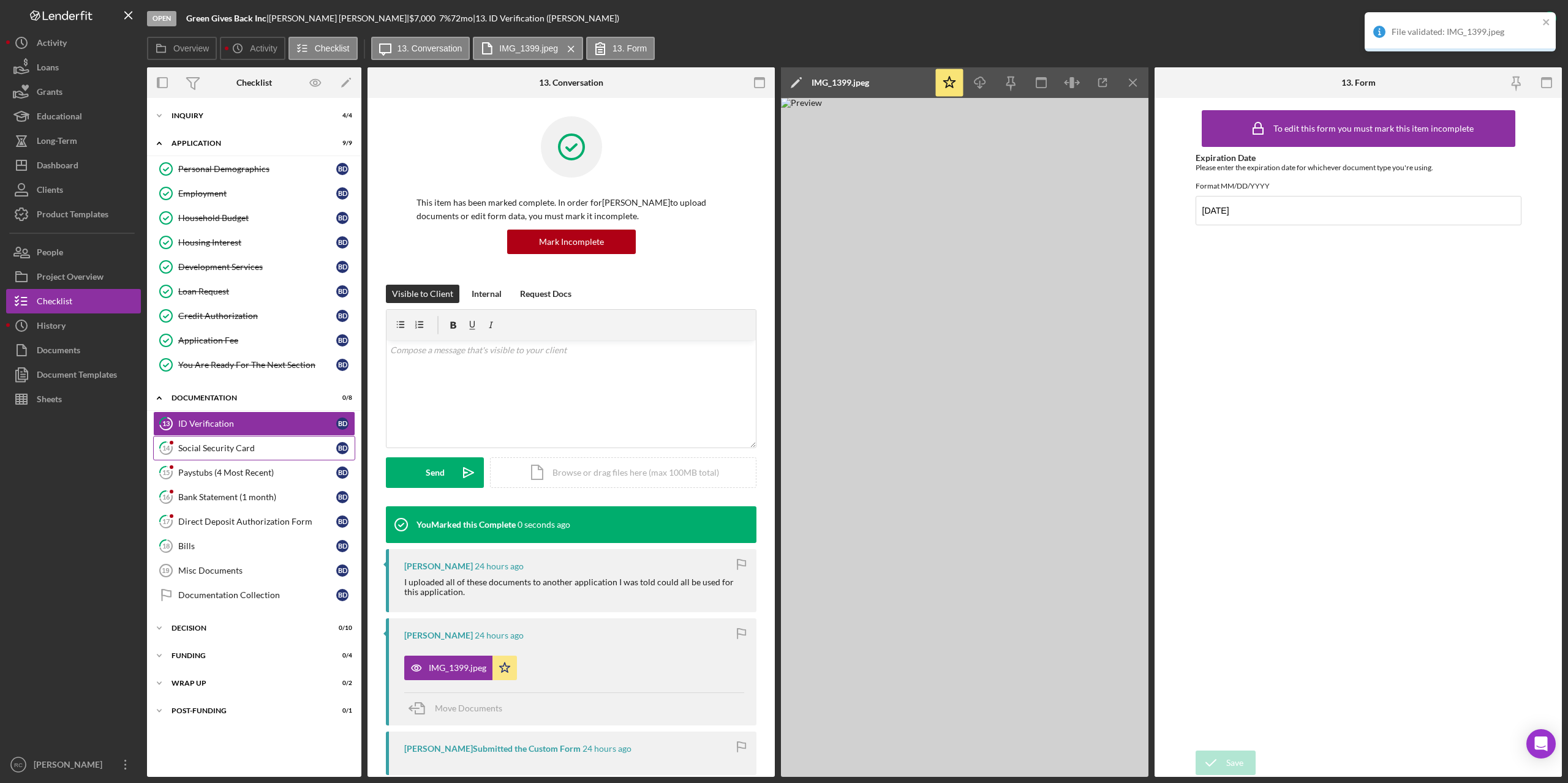
click at [250, 444] on div "Social Security Card" at bounding box center [257, 448] width 158 height 10
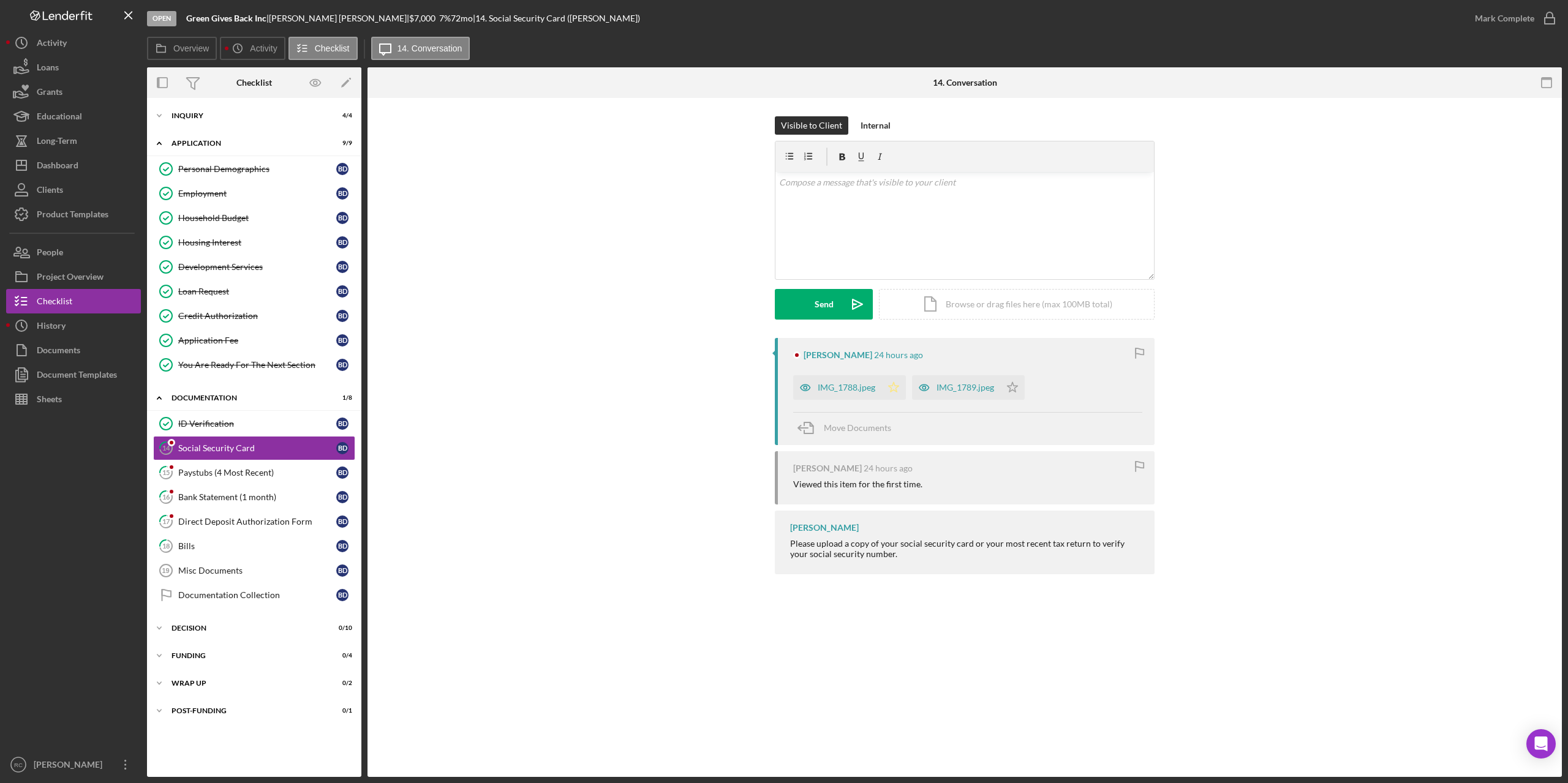
click at [893, 387] on icon "Icon/Star" at bounding box center [894, 388] width 25 height 25
click at [1012, 385] on polygon "button" at bounding box center [1013, 387] width 10 height 10
click at [1547, 18] on icon "button" at bounding box center [1550, 18] width 31 height 31
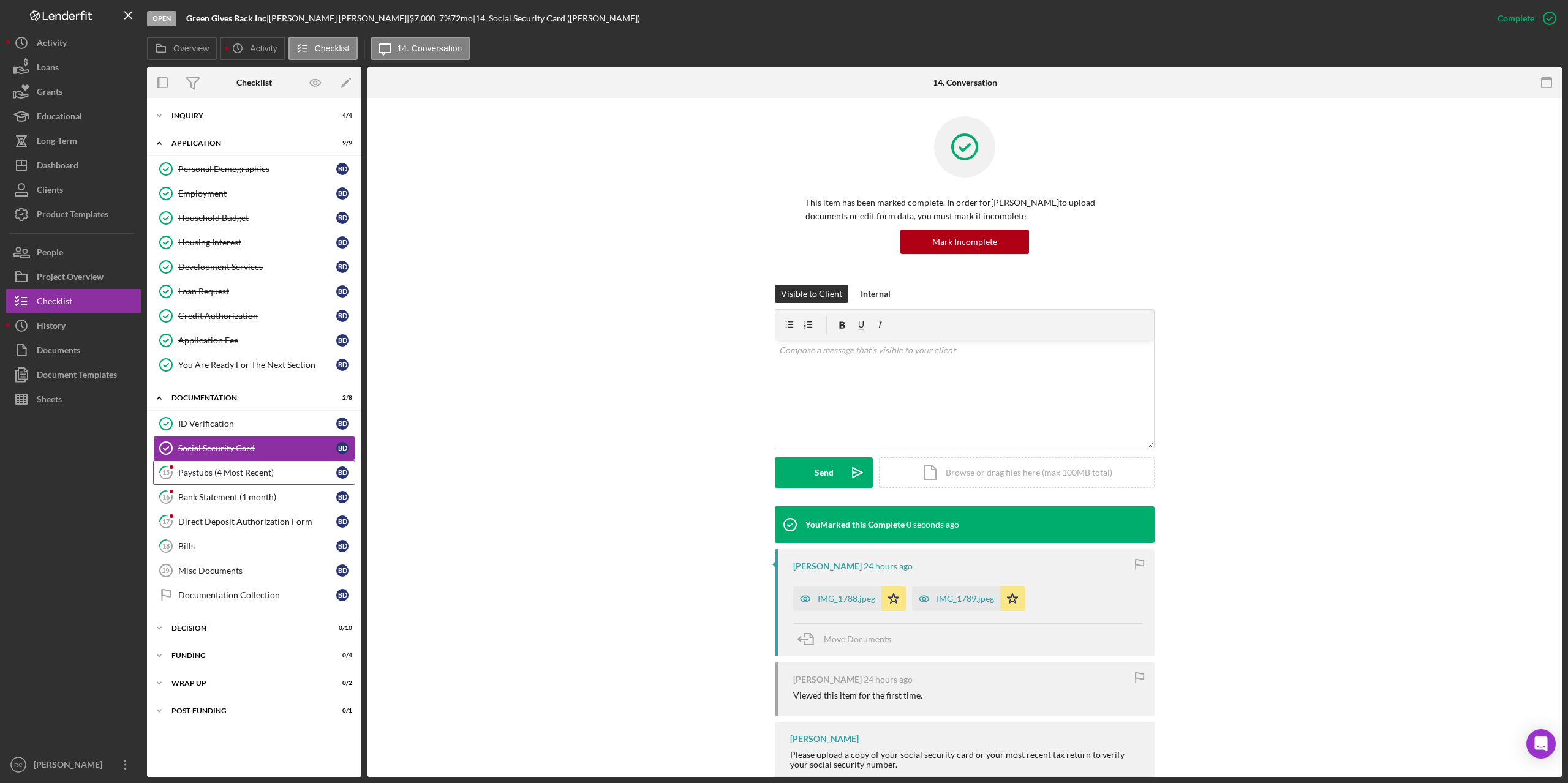
click at [252, 474] on div "Paystubs (4 Most Recent)" at bounding box center [257, 473] width 158 height 10
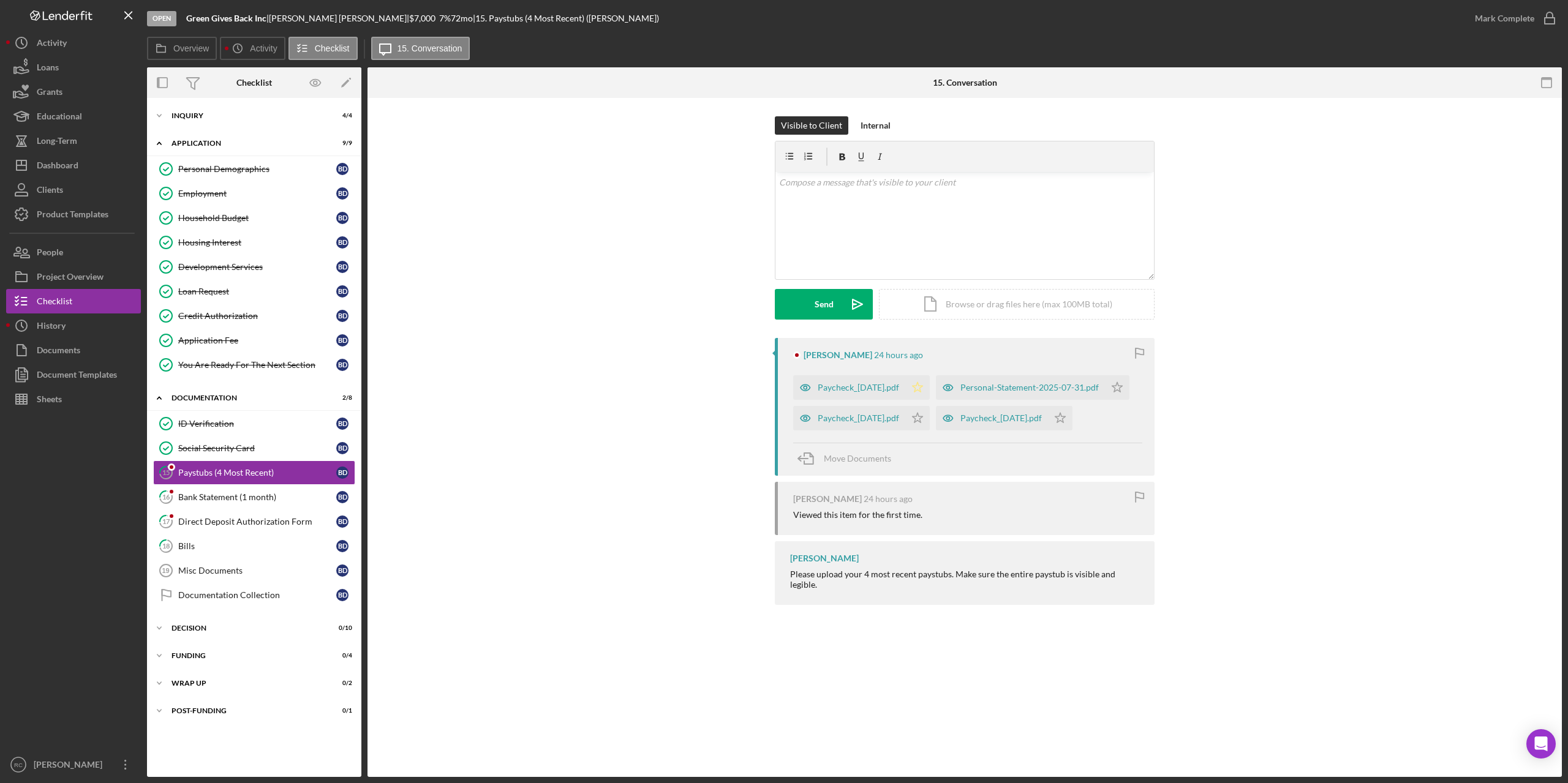
click at [930, 385] on icon "Icon/Star" at bounding box center [918, 388] width 25 height 25
click at [1105, 400] on icon "Icon/Star" at bounding box center [1117, 388] width 25 height 25
click at [923, 422] on polygon "button" at bounding box center [918, 417] width 10 height 10
click at [1066, 422] on polygon "button" at bounding box center [1061, 417] width 10 height 10
click at [1551, 18] on icon "button" at bounding box center [1550, 18] width 31 height 31
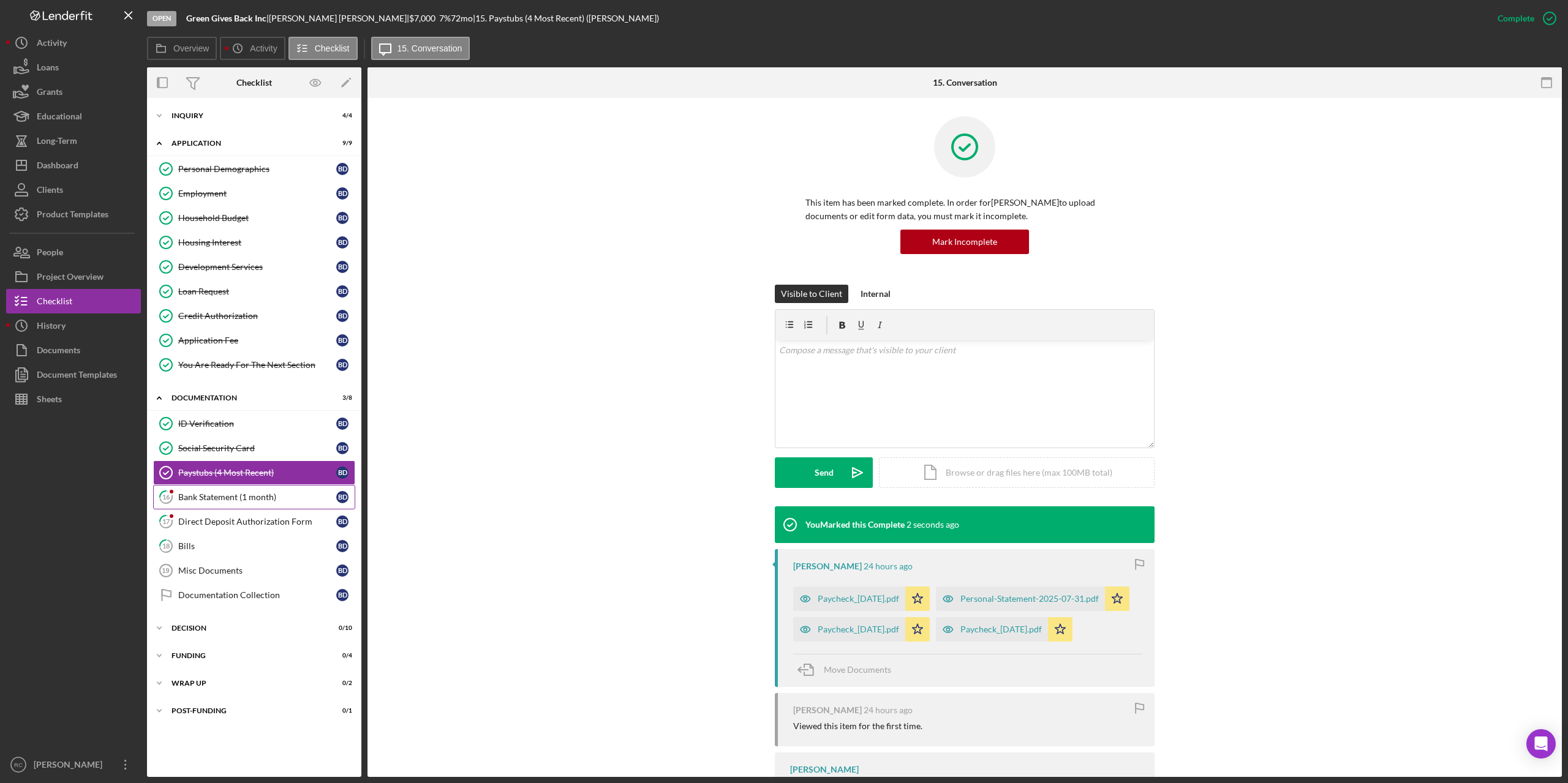
click at [249, 499] on div "Bank Statement (1 month)" at bounding box center [257, 497] width 158 height 10
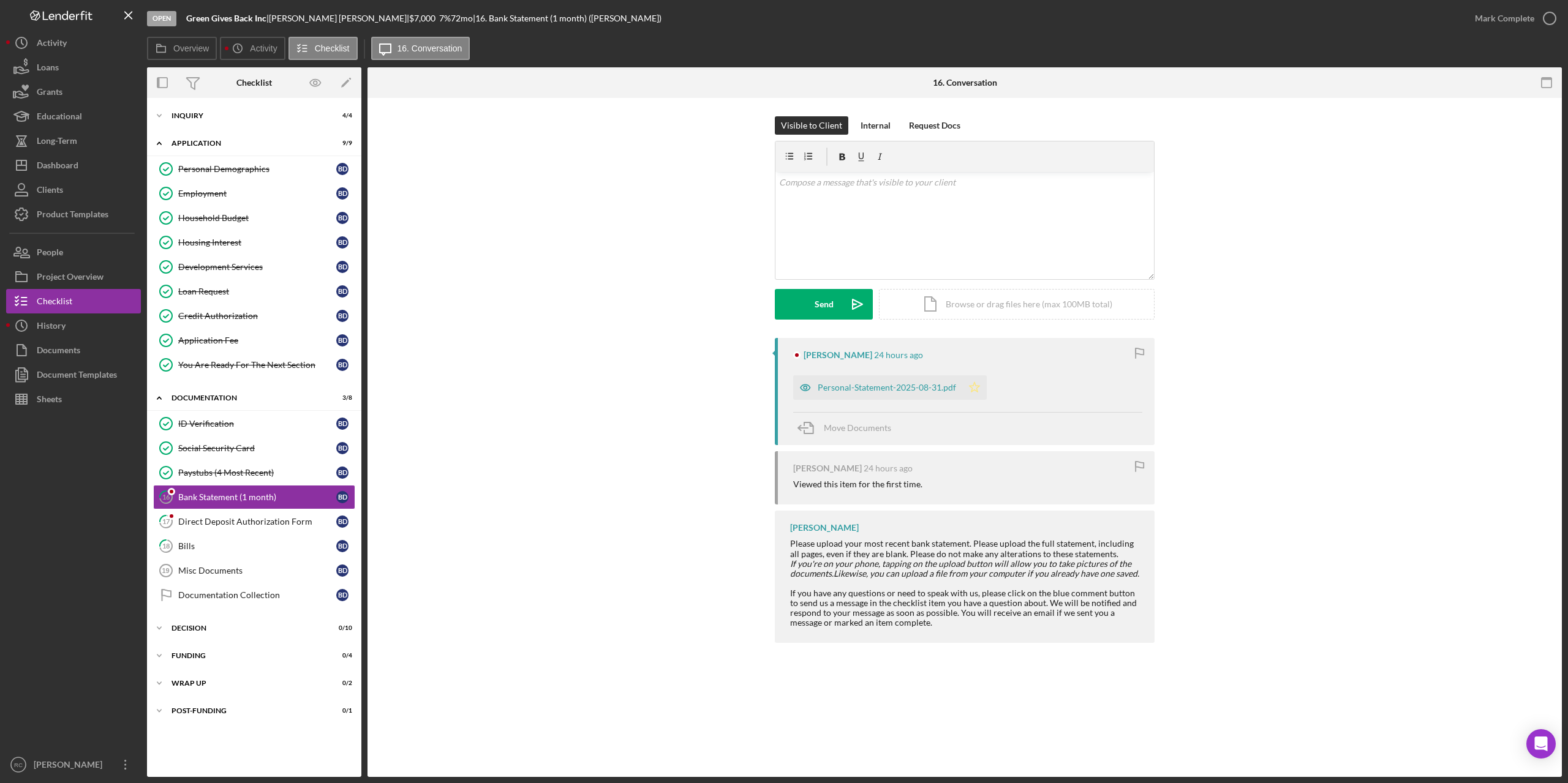
click at [977, 389] on icon "Icon/Star" at bounding box center [974, 388] width 25 height 25
click at [1546, 16] on icon "button" at bounding box center [1550, 18] width 31 height 31
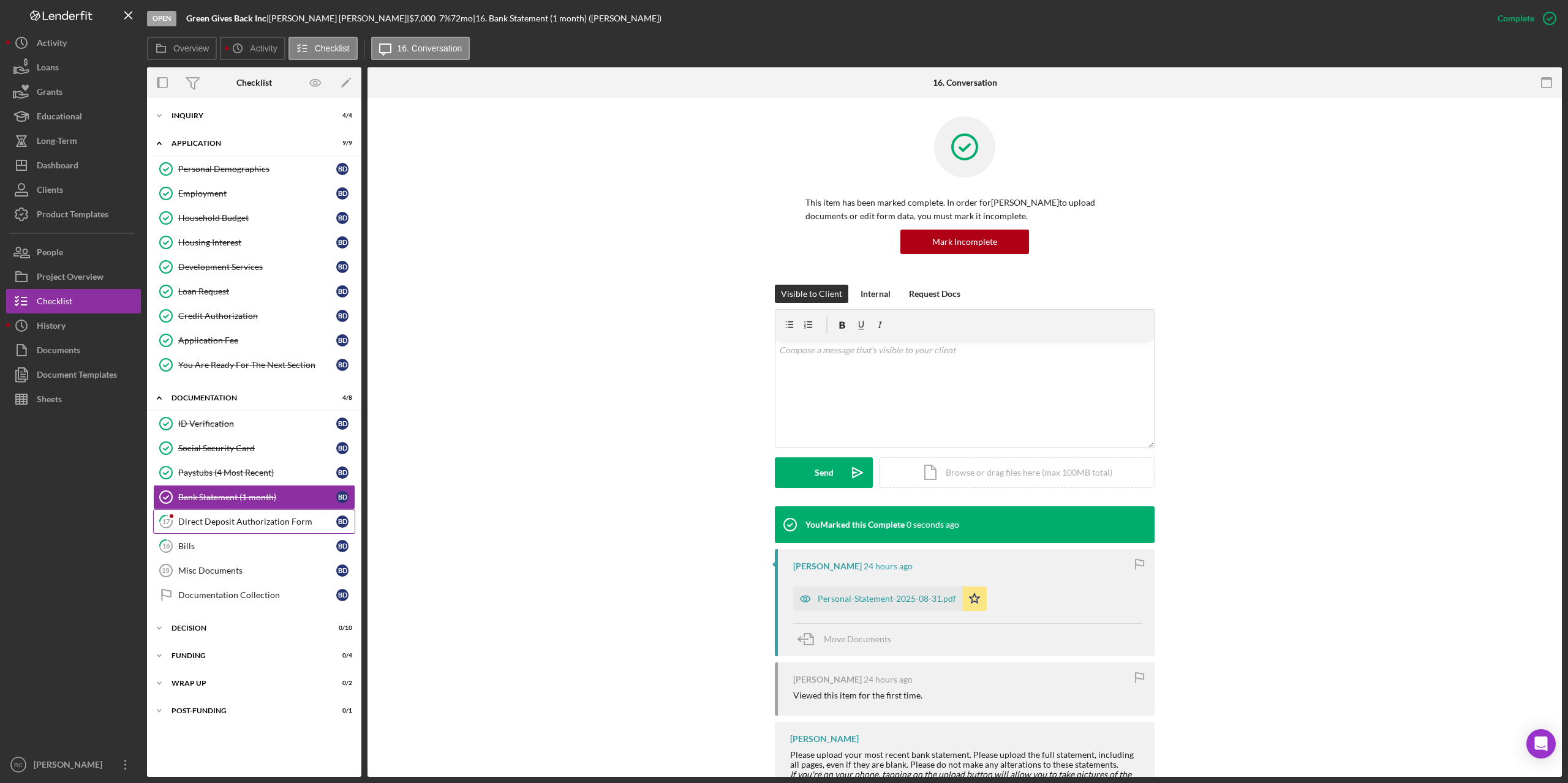
click at [264, 519] on div "Direct Deposit Authorization Form" at bounding box center [257, 522] width 158 height 10
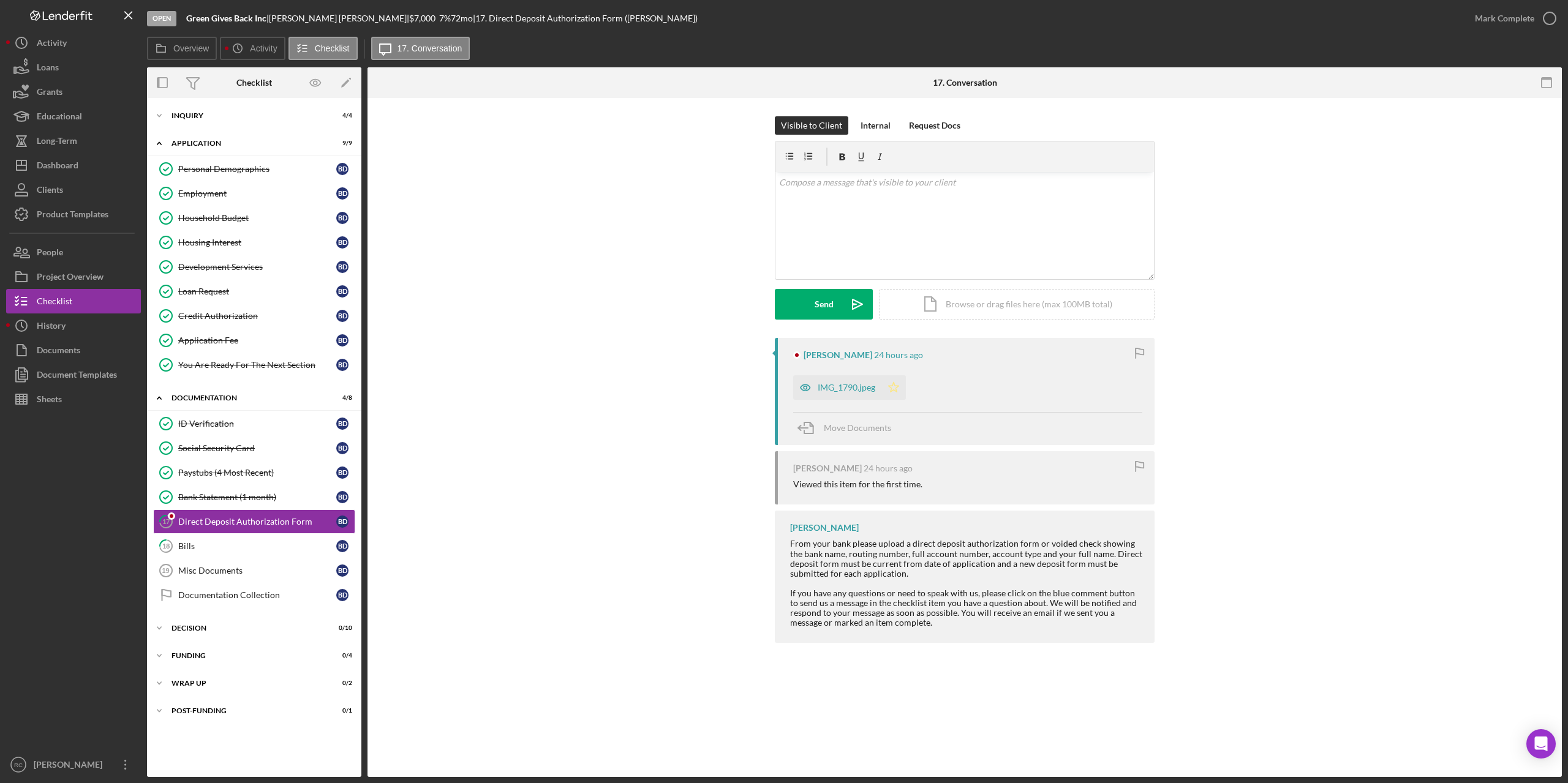
click at [894, 384] on polygon "button" at bounding box center [894, 387] width 10 height 10
click at [1552, 16] on icon "button" at bounding box center [1550, 18] width 31 height 31
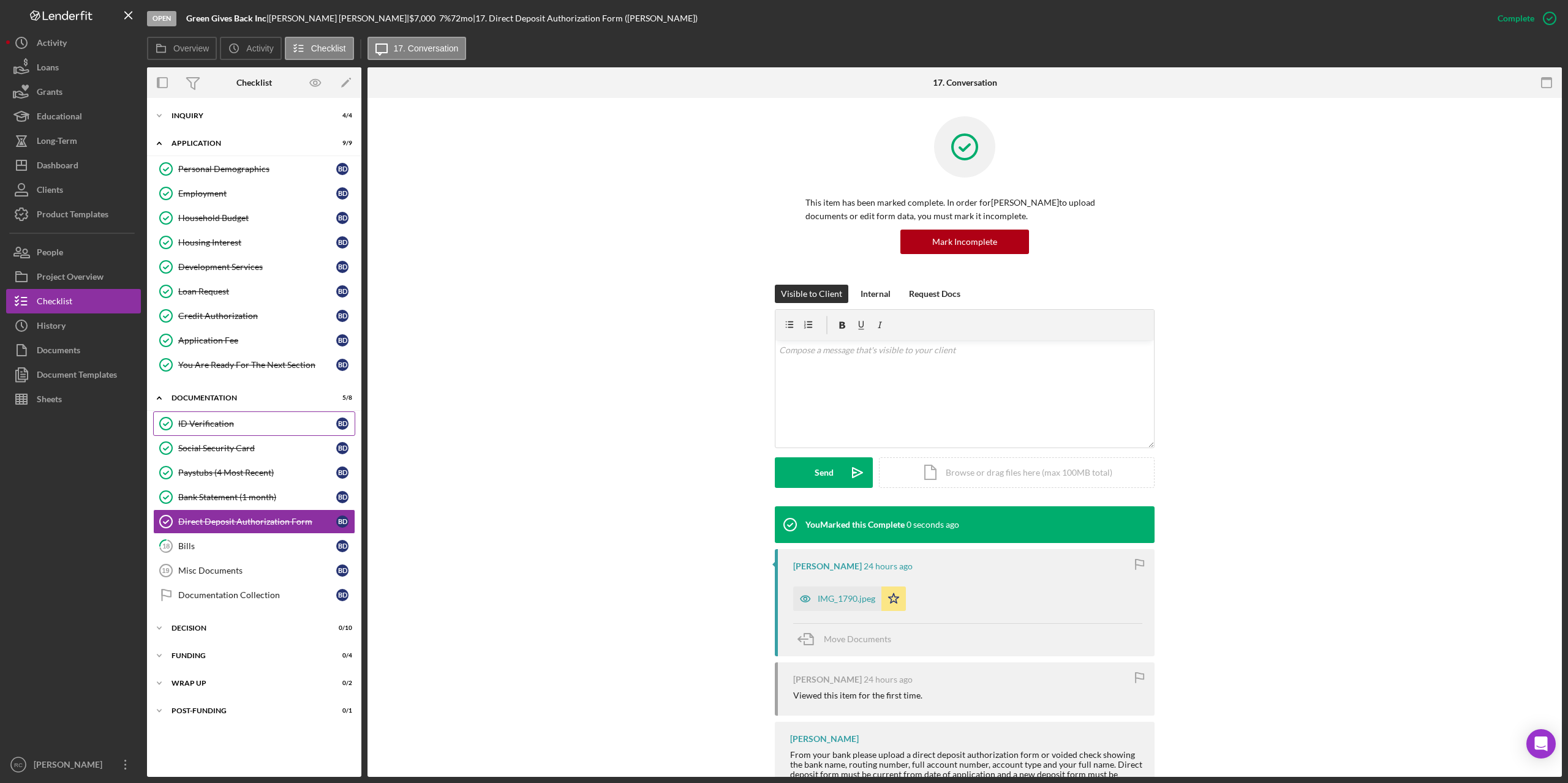
click at [226, 426] on div "ID Verification" at bounding box center [257, 423] width 158 height 10
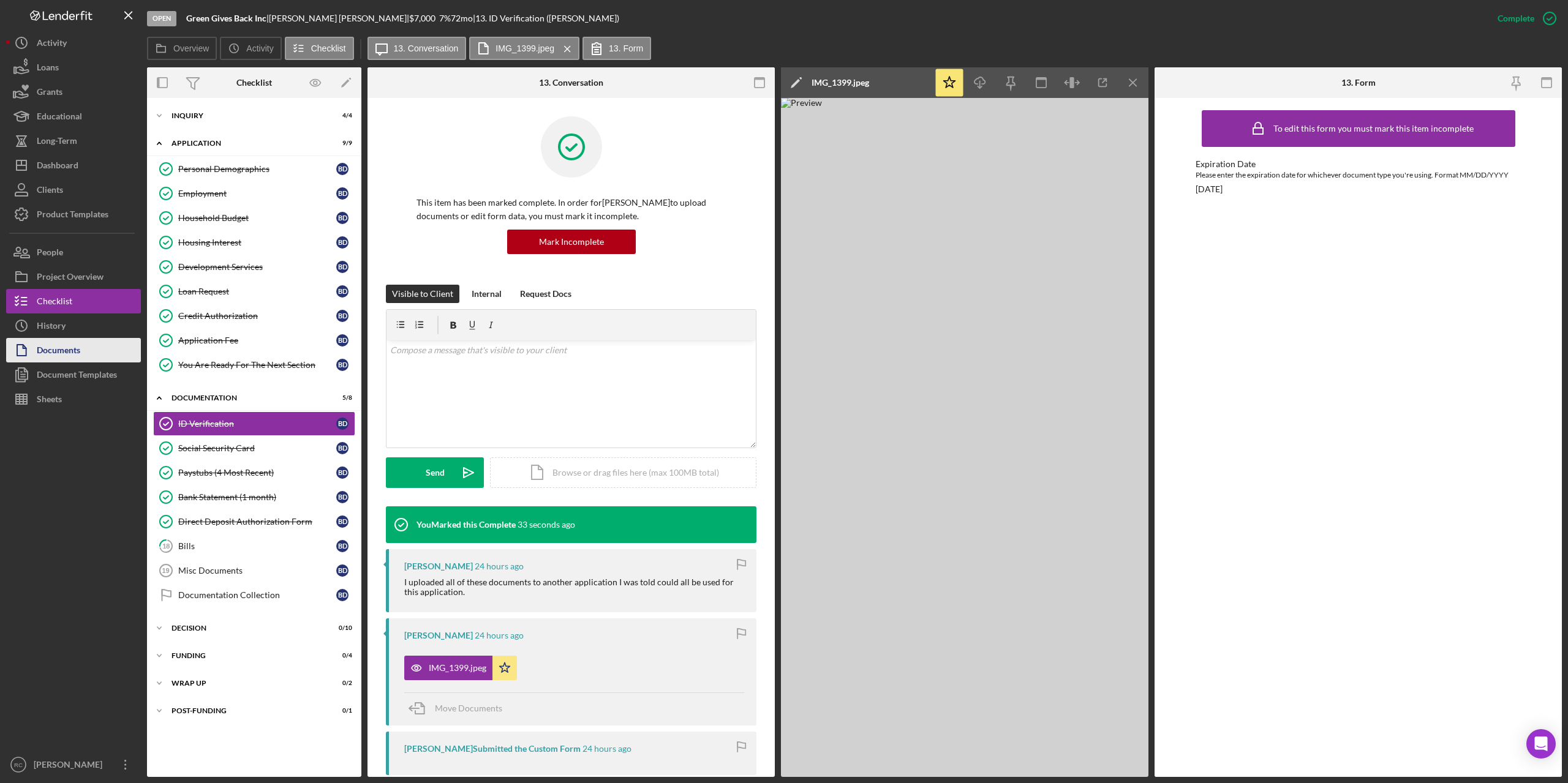
click at [76, 348] on div "Documents" at bounding box center [58, 351] width 44 height 27
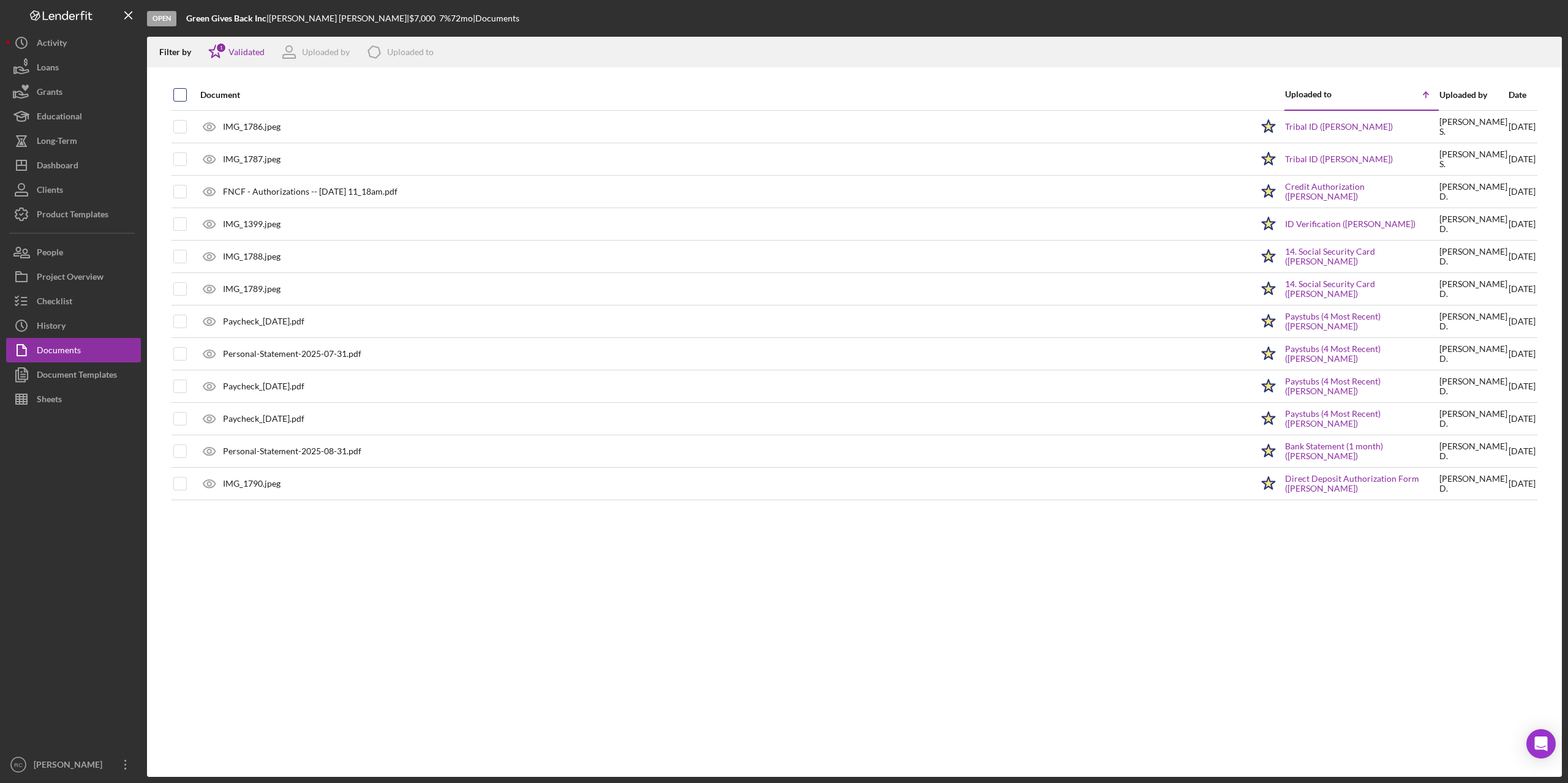
click at [182, 94] on input "checkbox" at bounding box center [180, 95] width 12 height 12
checkbox input "true"
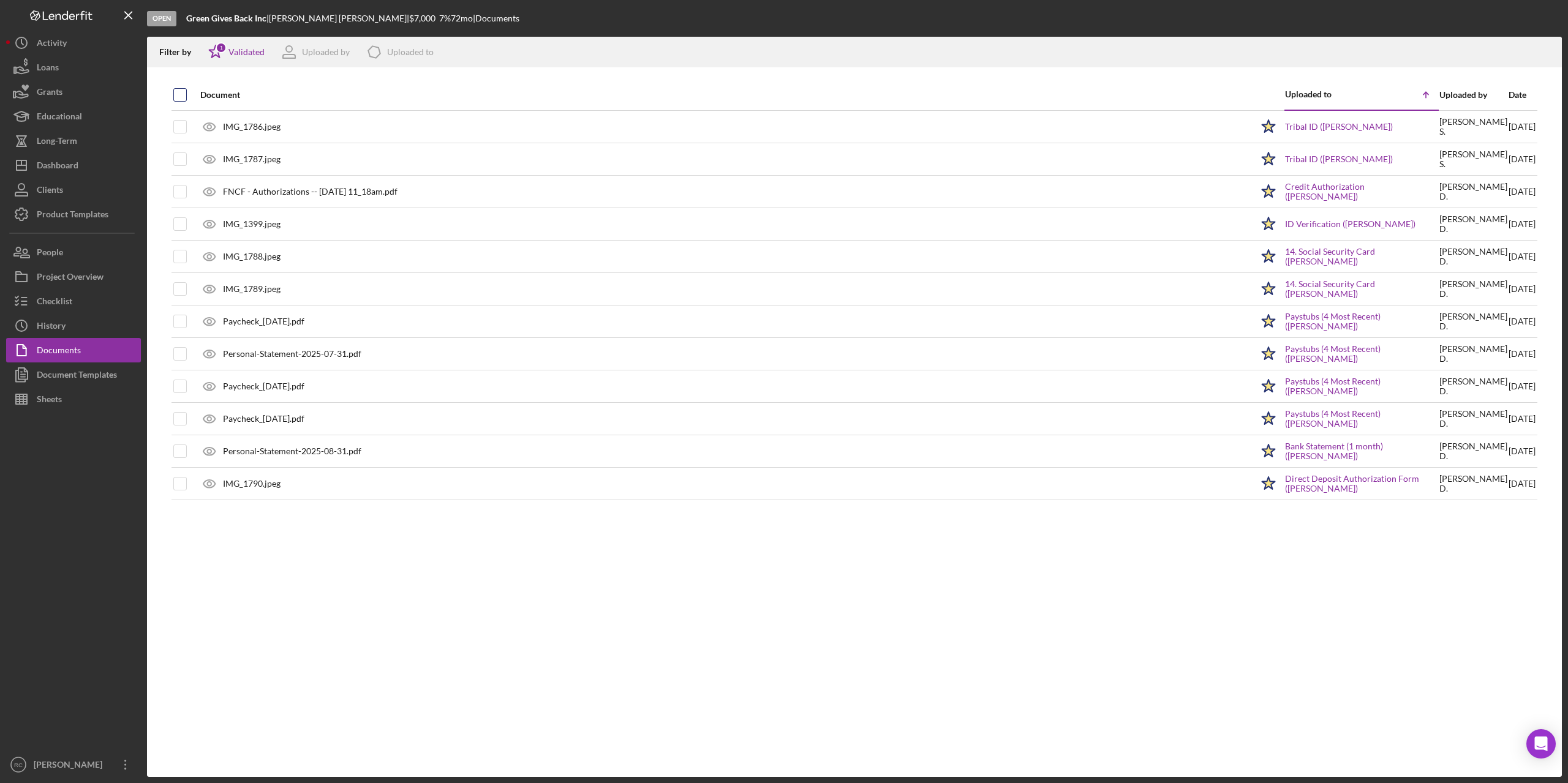
checkbox input "true"
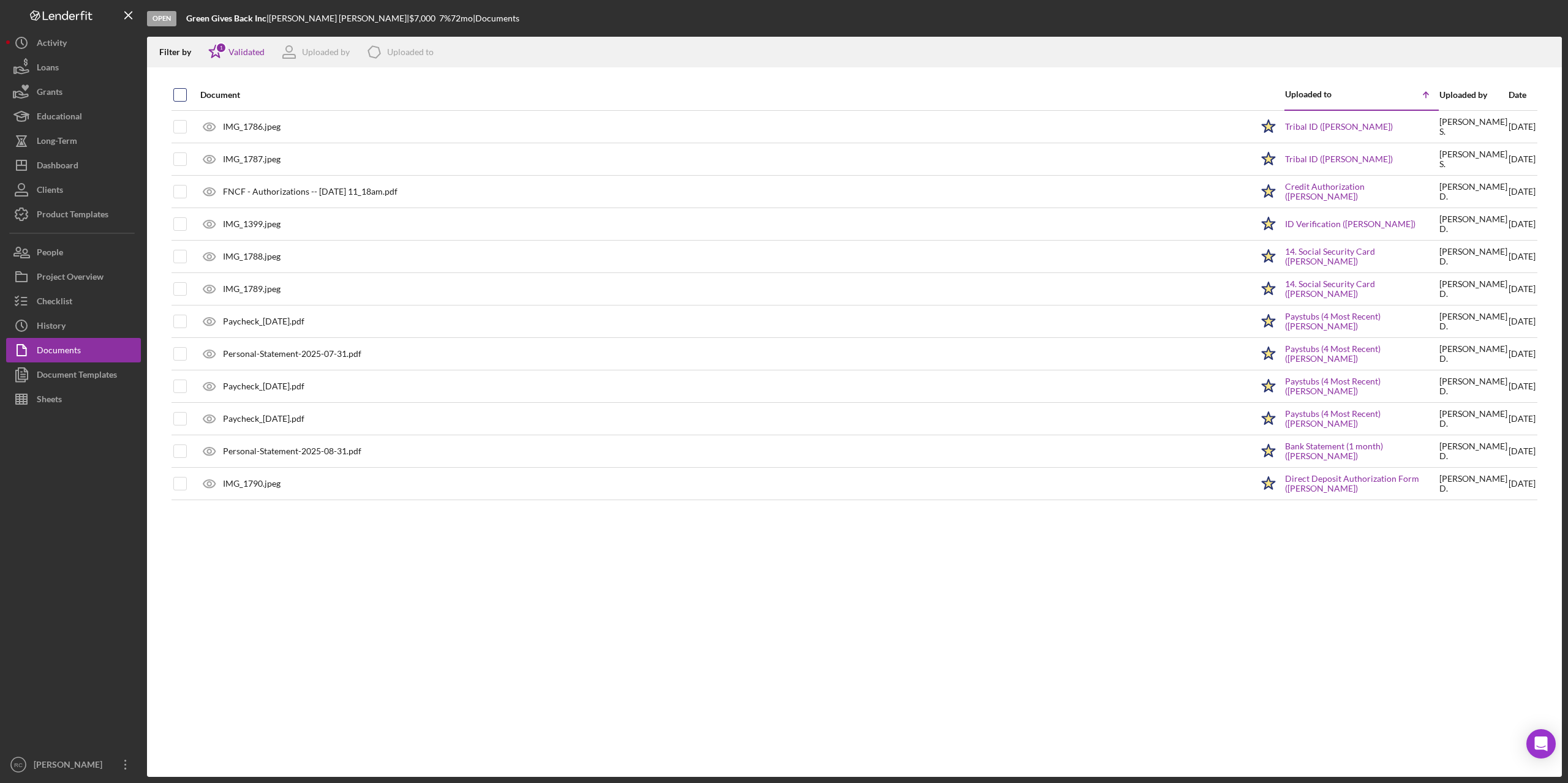
checkbox input "true"
click at [1548, 50] on icon "Icon/Download" at bounding box center [1547, 52] width 27 height 27
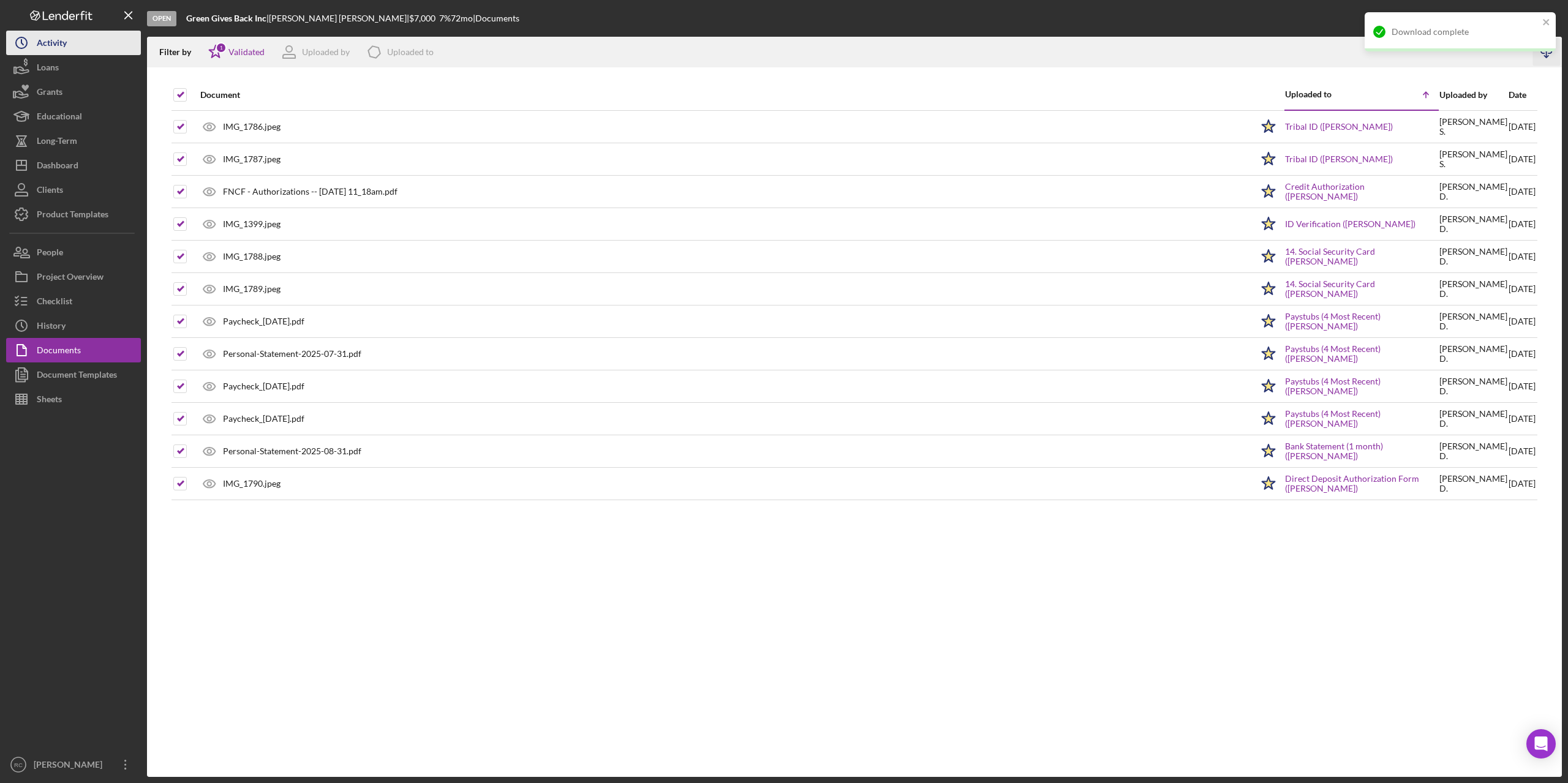
click at [60, 44] on div "Activity" at bounding box center [52, 44] width 30 height 27
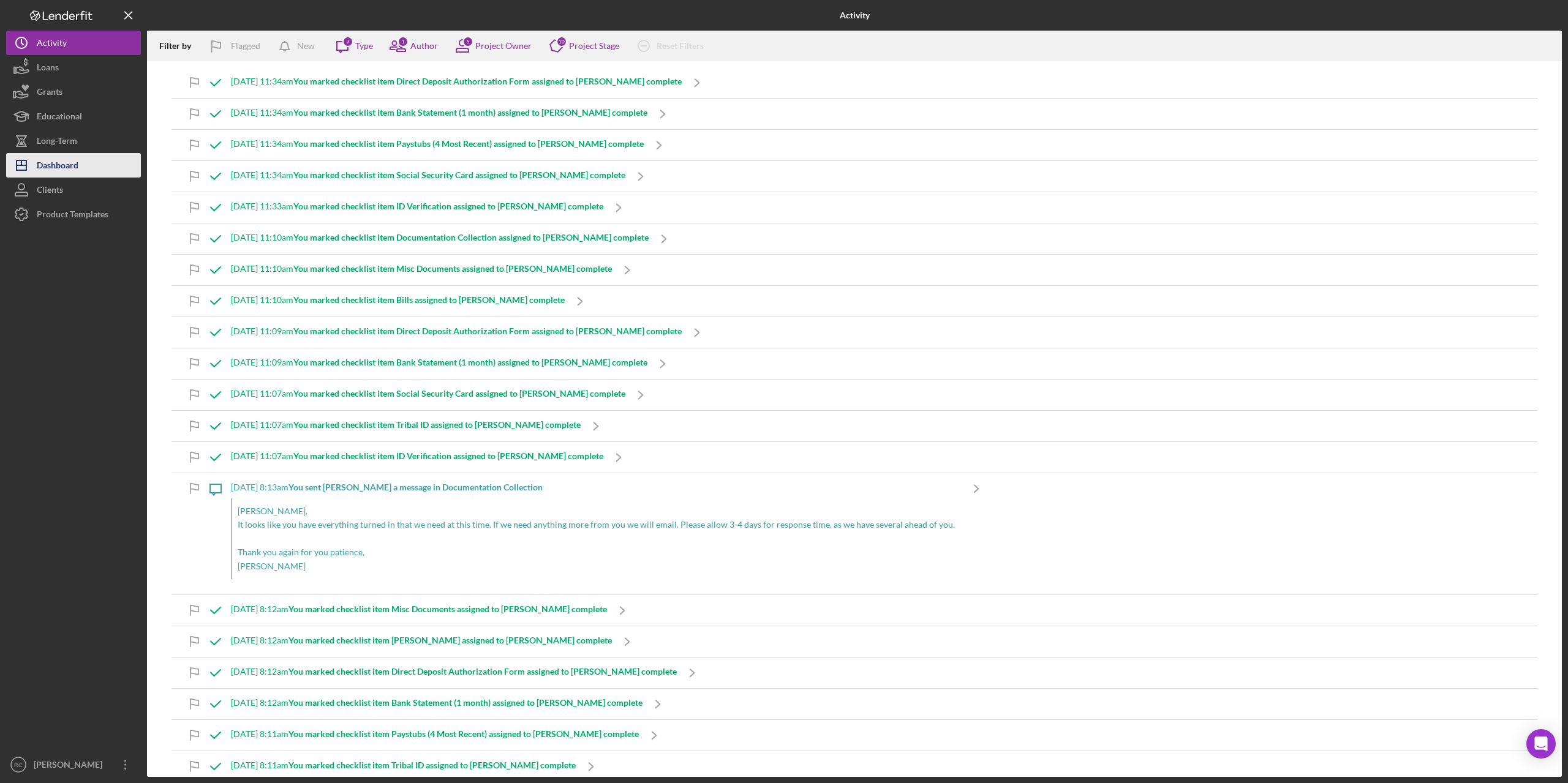
click at [76, 164] on div "Dashboard" at bounding box center [57, 167] width 42 height 27
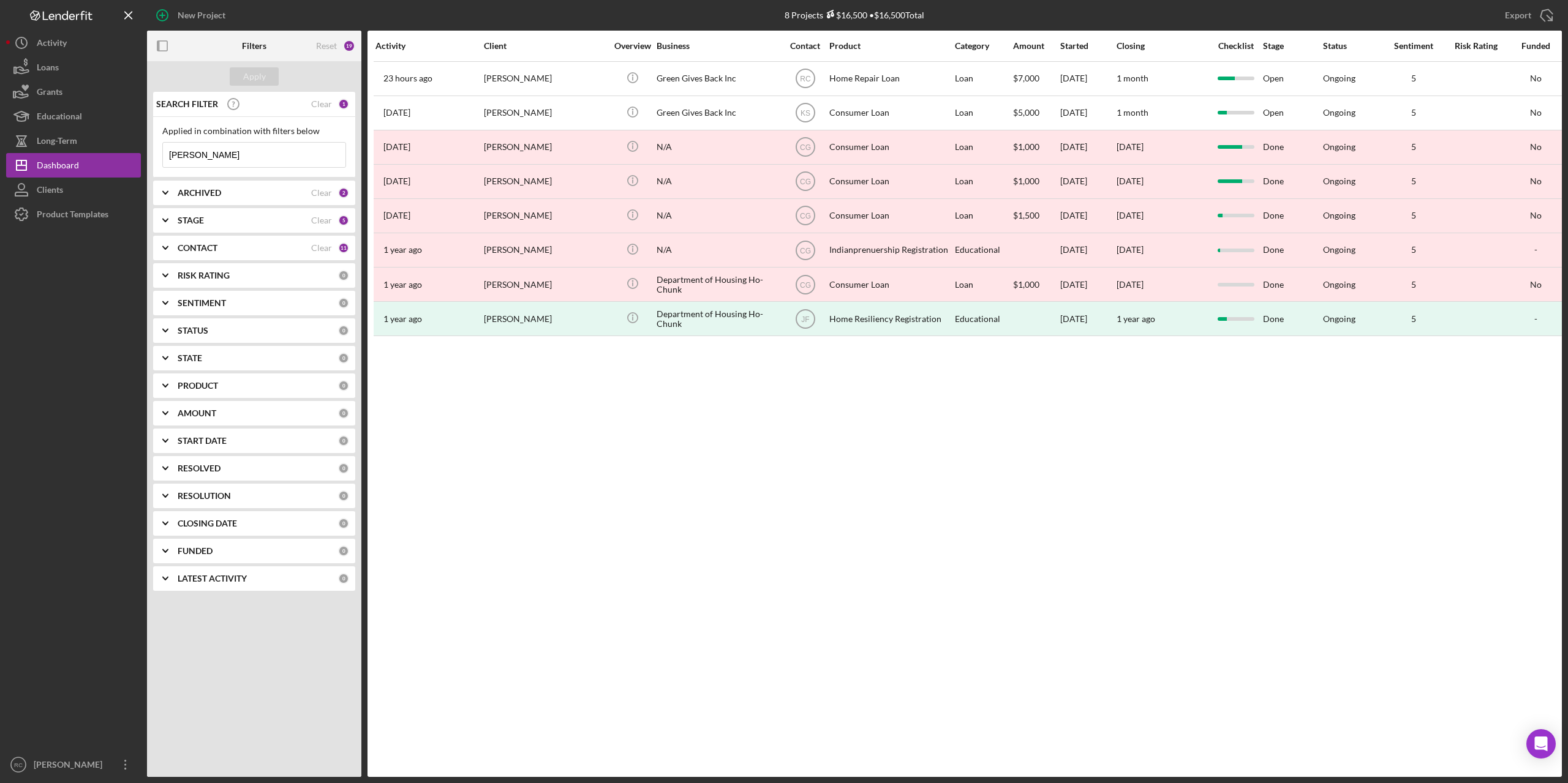
click at [211, 189] on b "ARCHIVED" at bounding box center [199, 192] width 44 height 10
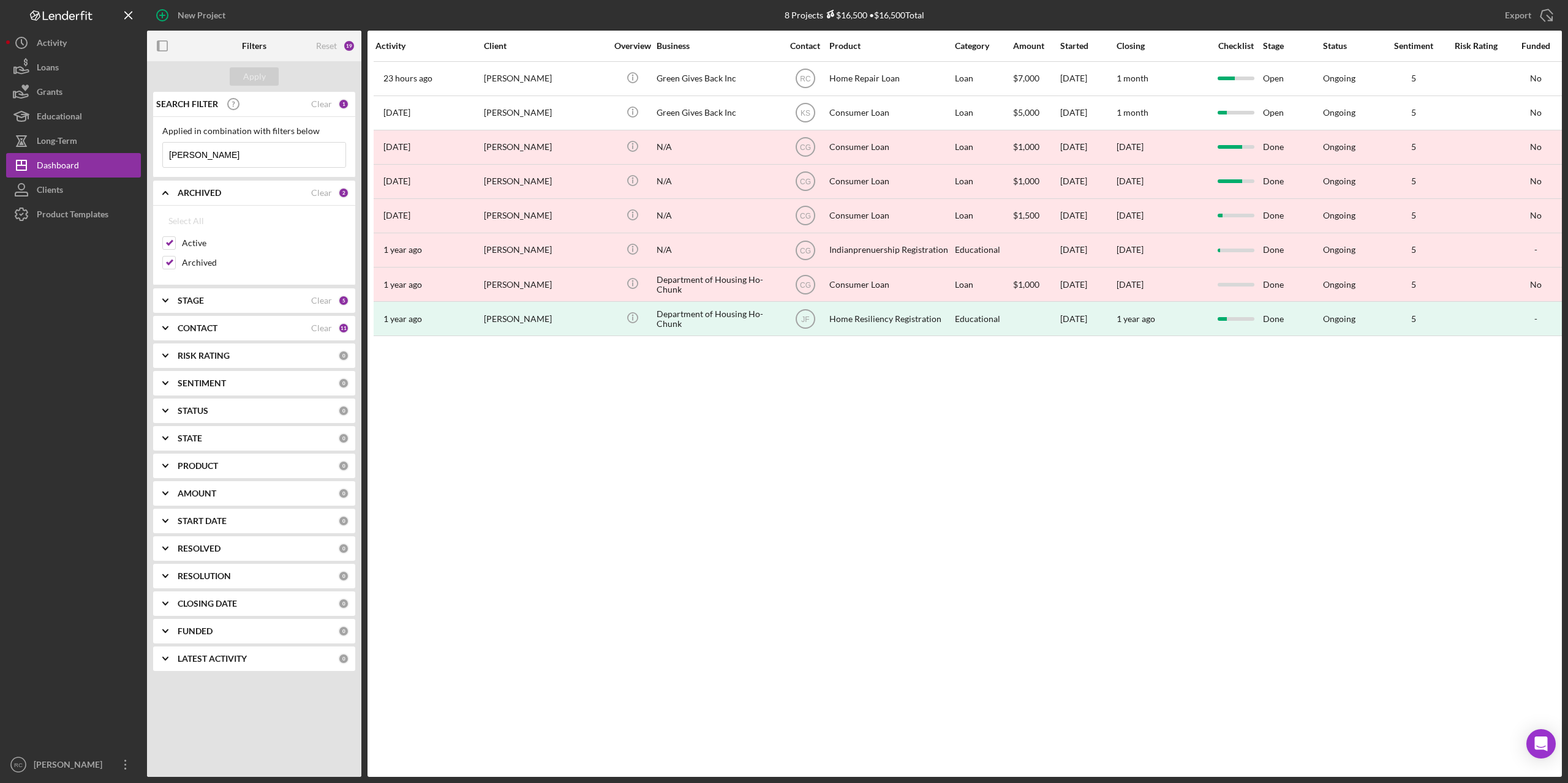
click at [197, 297] on b "STAGE" at bounding box center [190, 301] width 26 height 10
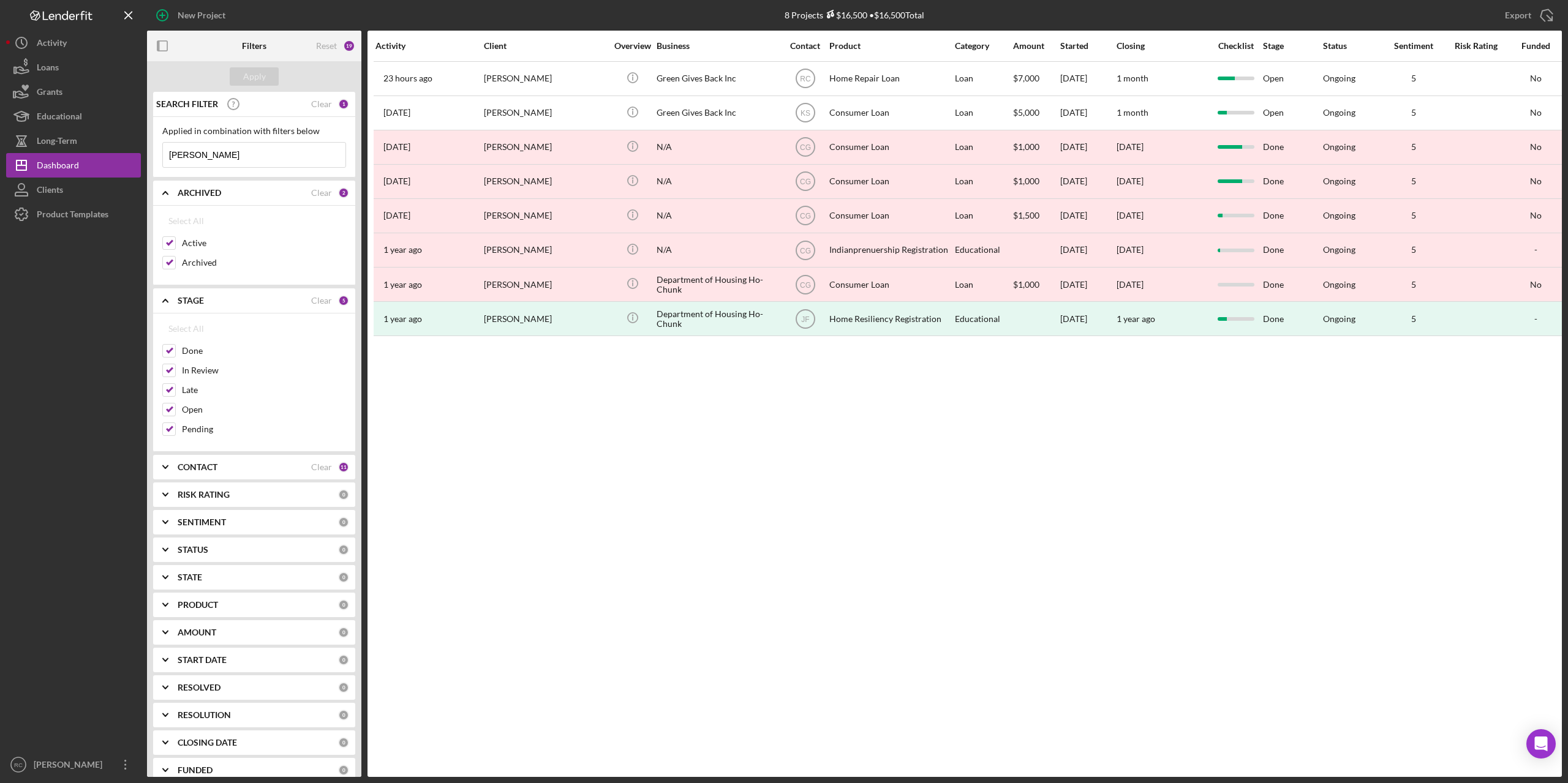
click at [210, 462] on div "CONTACT Clear 11" at bounding box center [263, 467] width 172 height 25
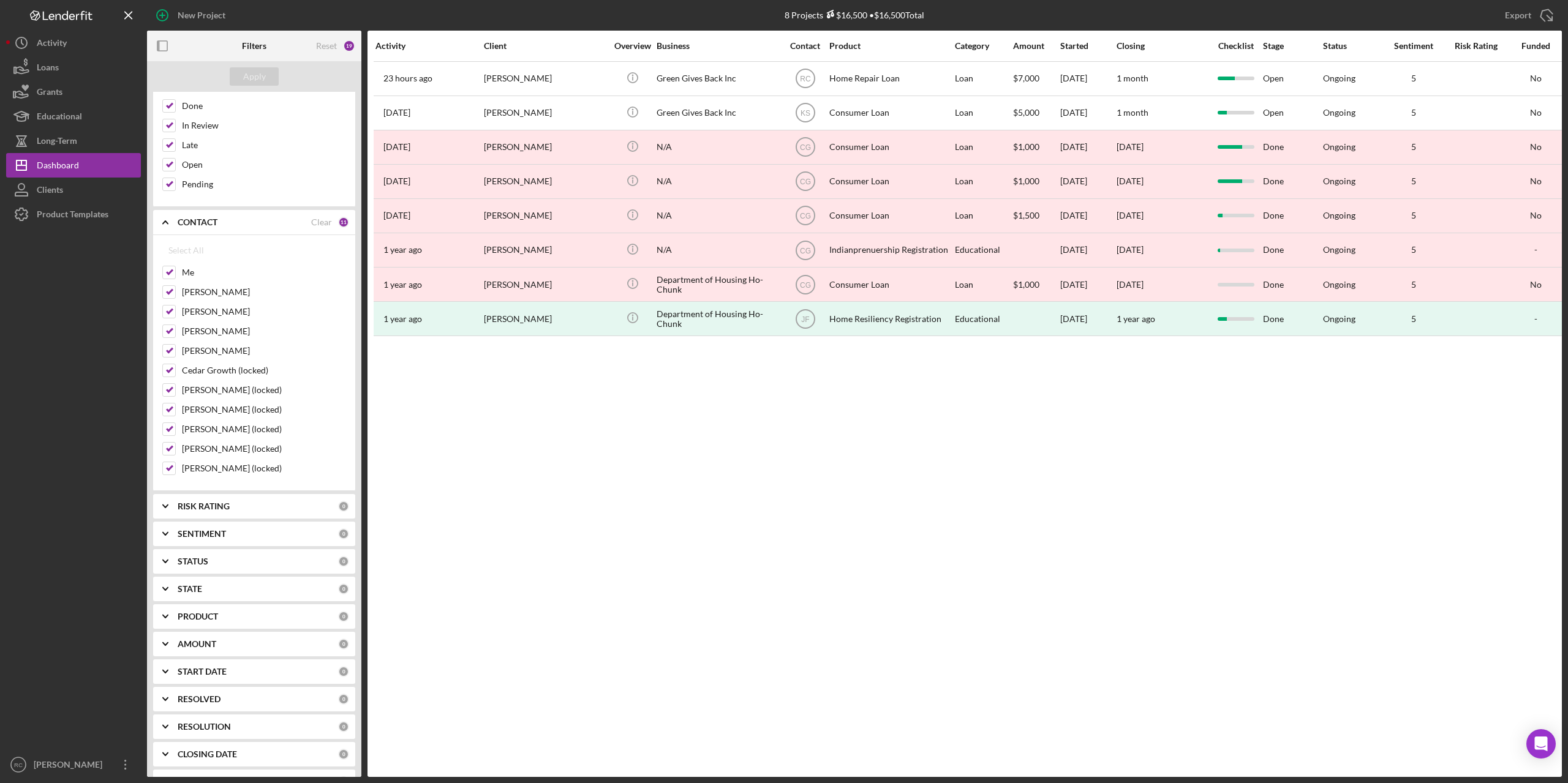
click at [207, 505] on b "RISK RATING" at bounding box center [204, 506] width 52 height 10
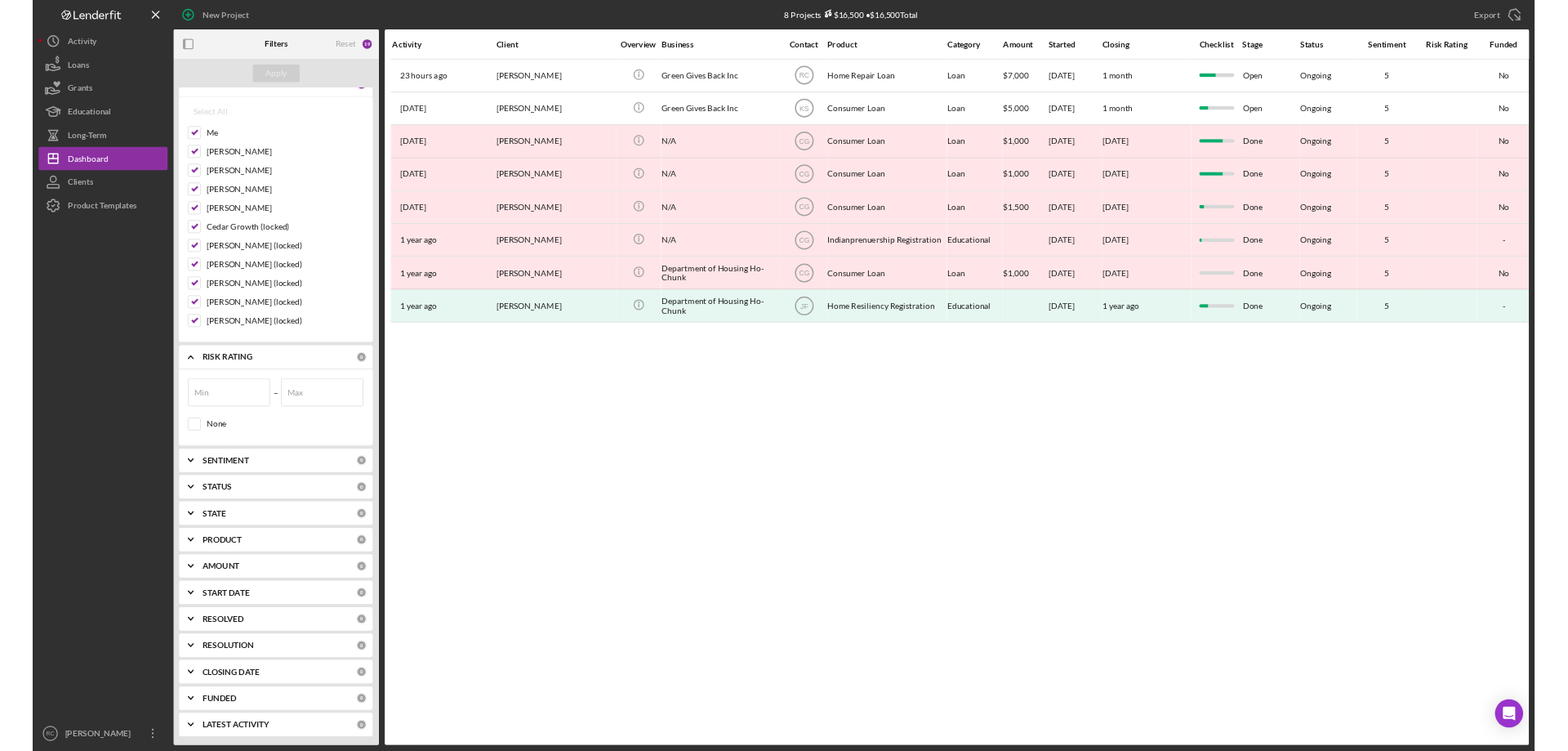
scroll to position [0, 0]
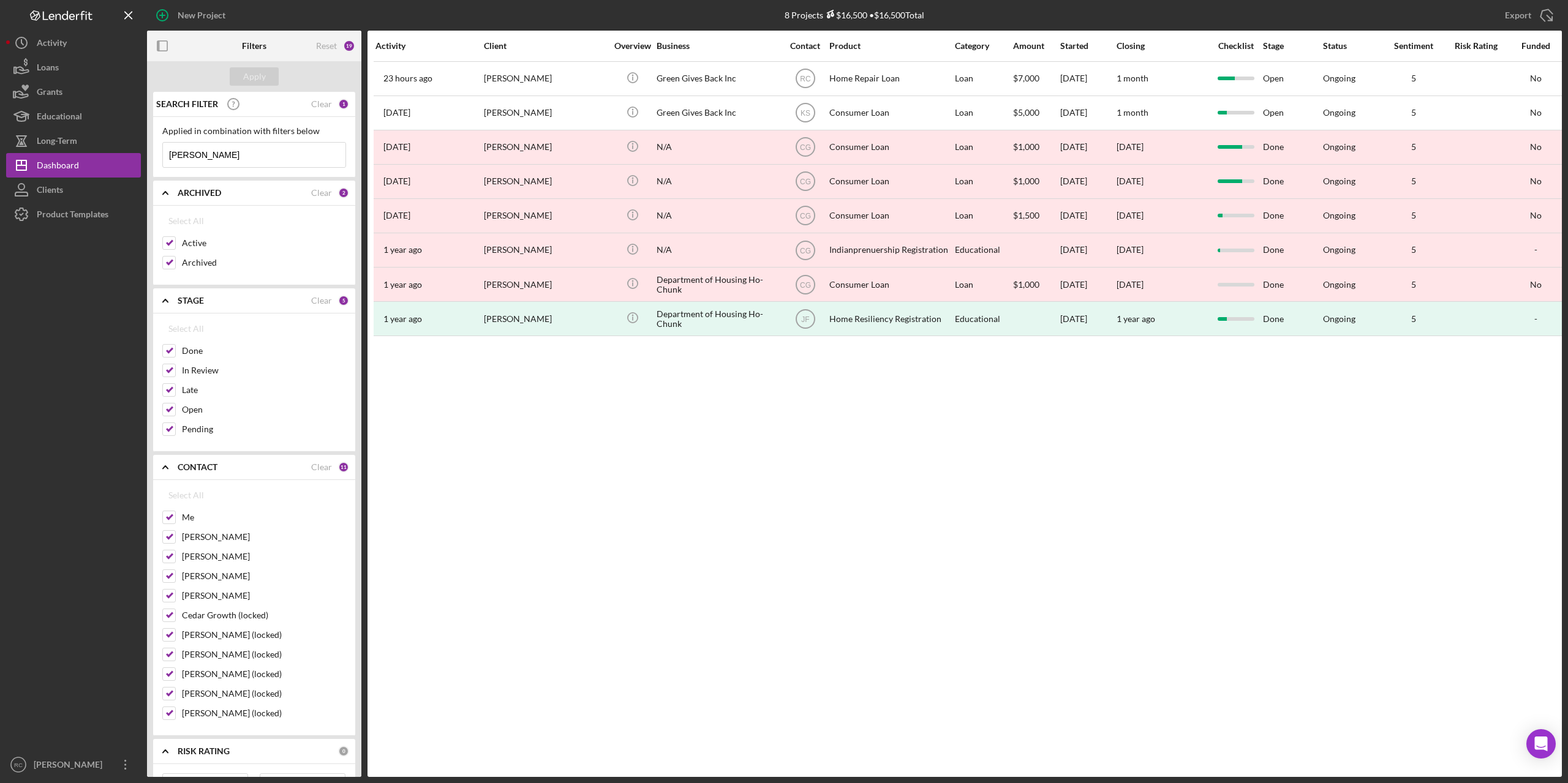
click at [214, 156] on input "brandon" at bounding box center [254, 155] width 183 height 25
click at [67, 40] on button "Icon/History Activity" at bounding box center [73, 43] width 135 height 25
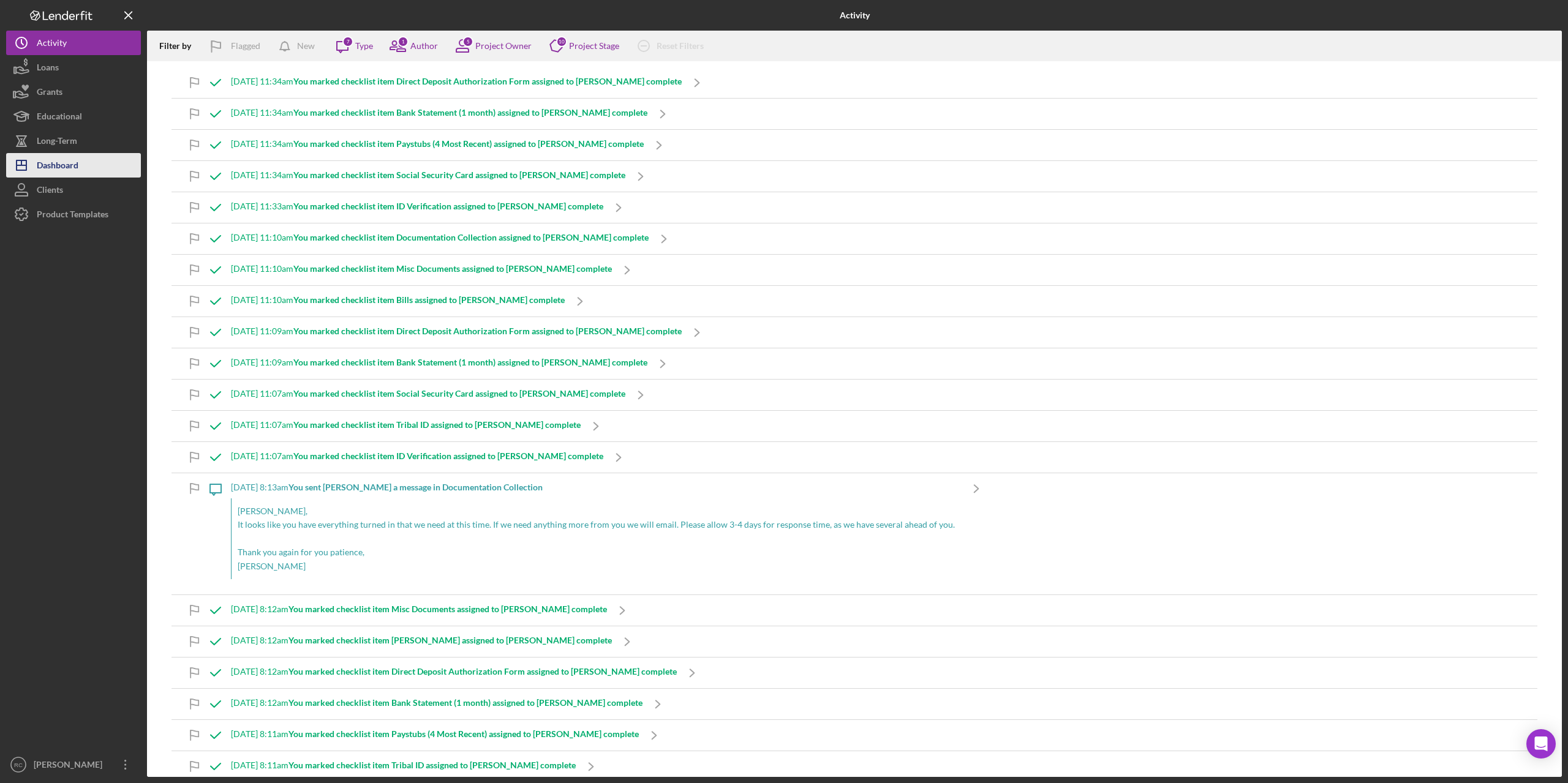
click at [63, 165] on div "Dashboard" at bounding box center [57, 167] width 42 height 27
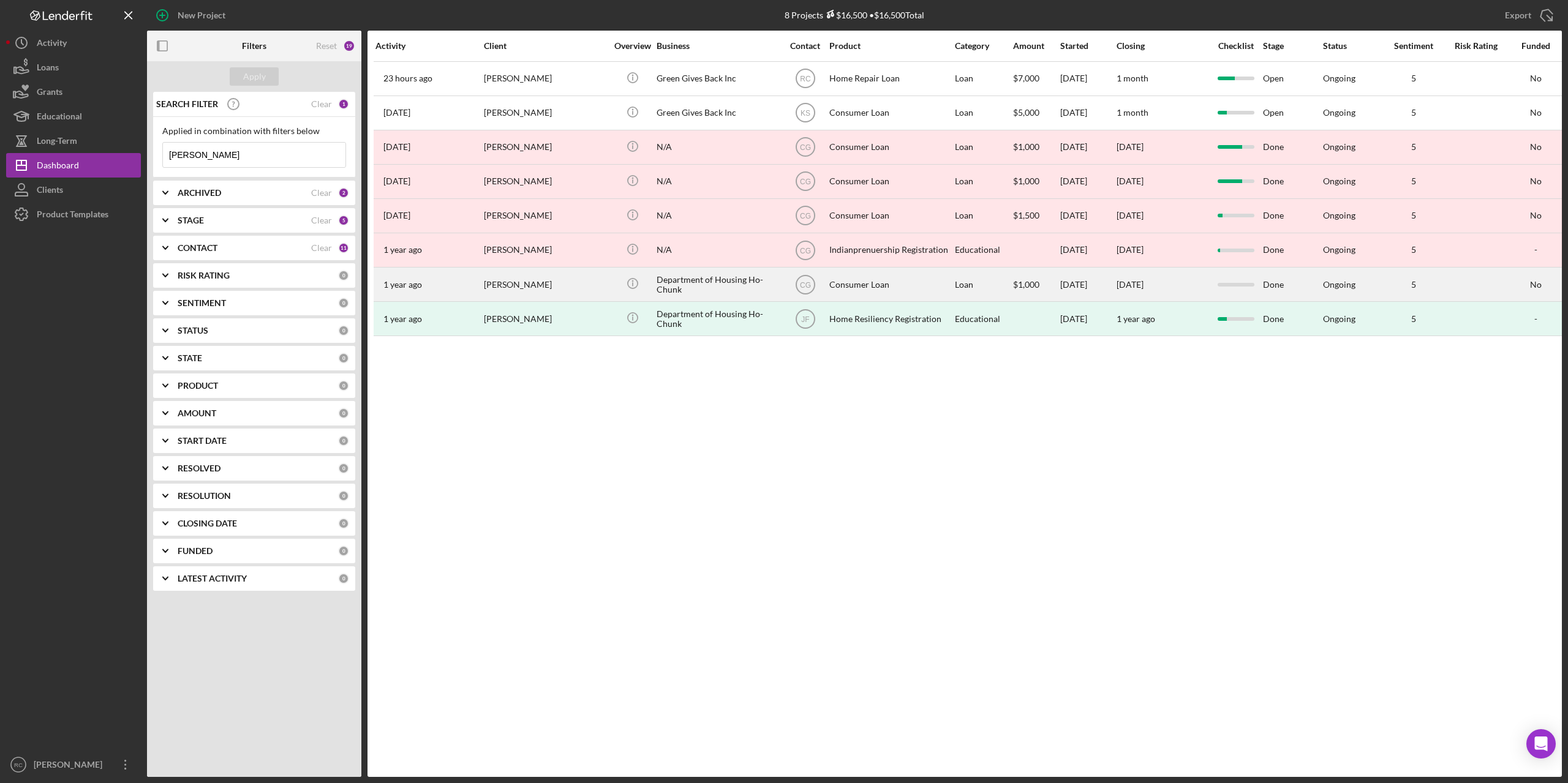
click at [402, 289] on div "1 year ago Brandon Wieskamp" at bounding box center [429, 284] width 107 height 33
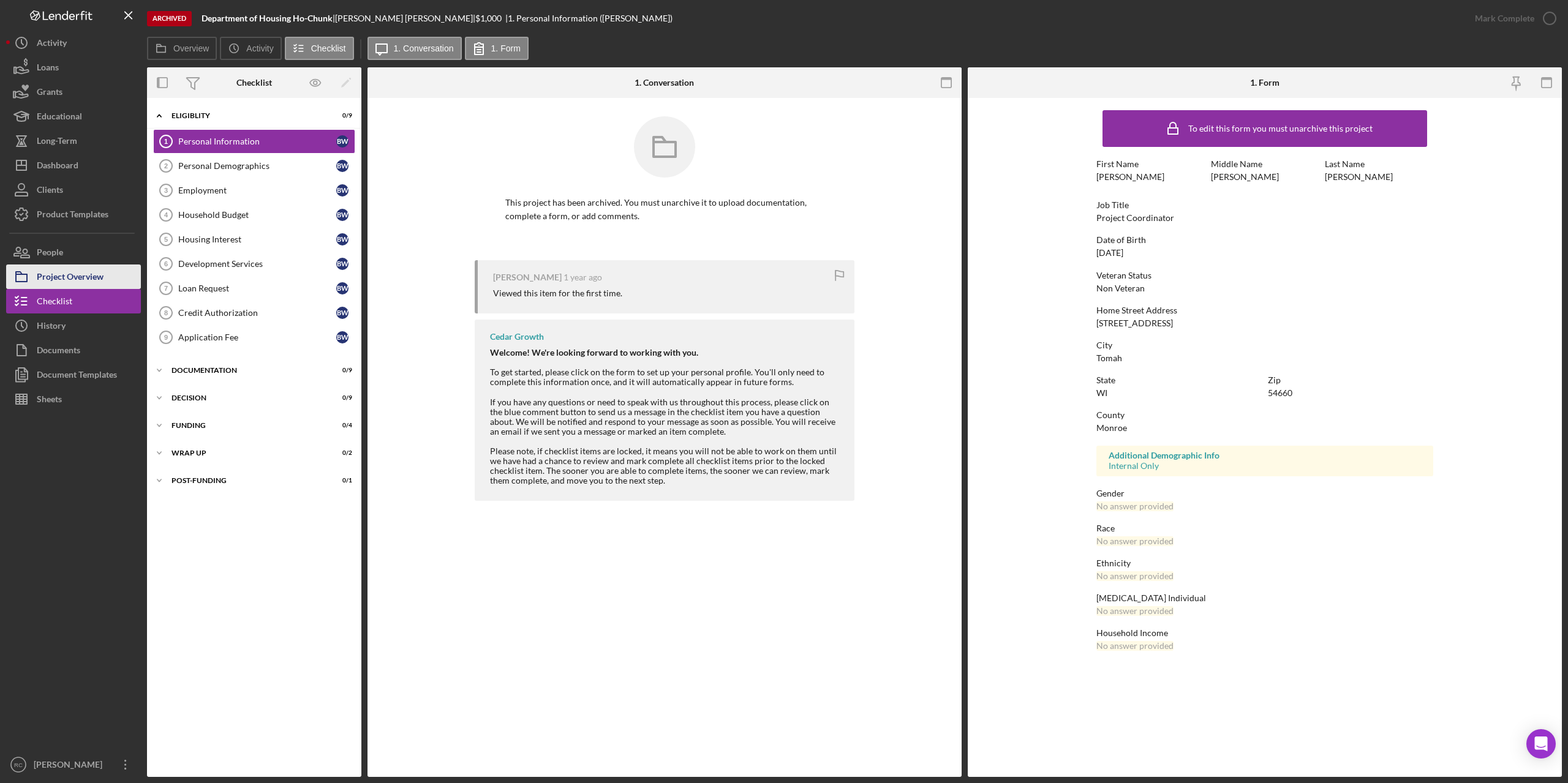
click at [50, 277] on div "Project Overview" at bounding box center [70, 278] width 67 height 27
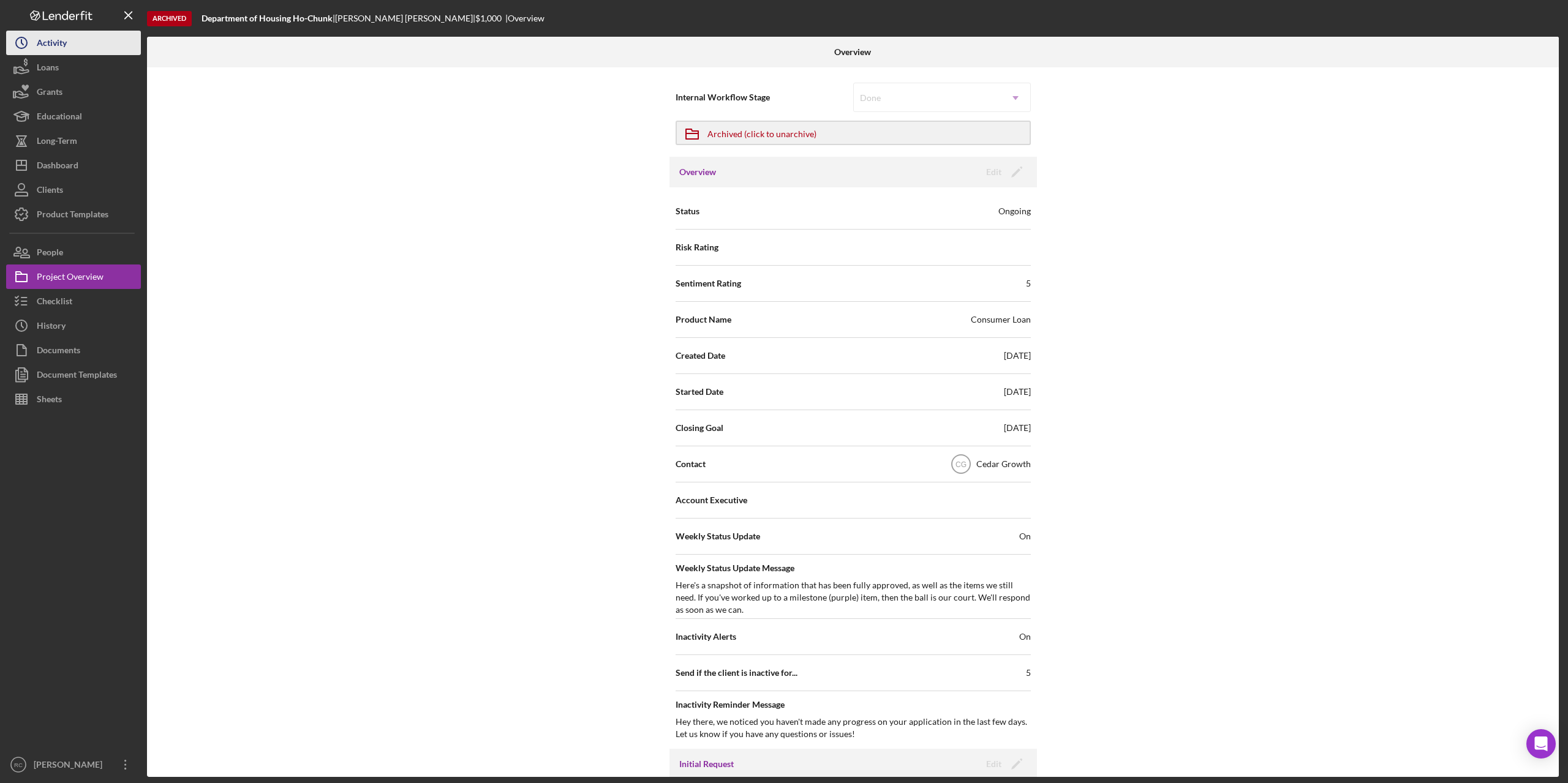
click at [80, 48] on button "Icon/History Activity" at bounding box center [73, 43] width 135 height 25
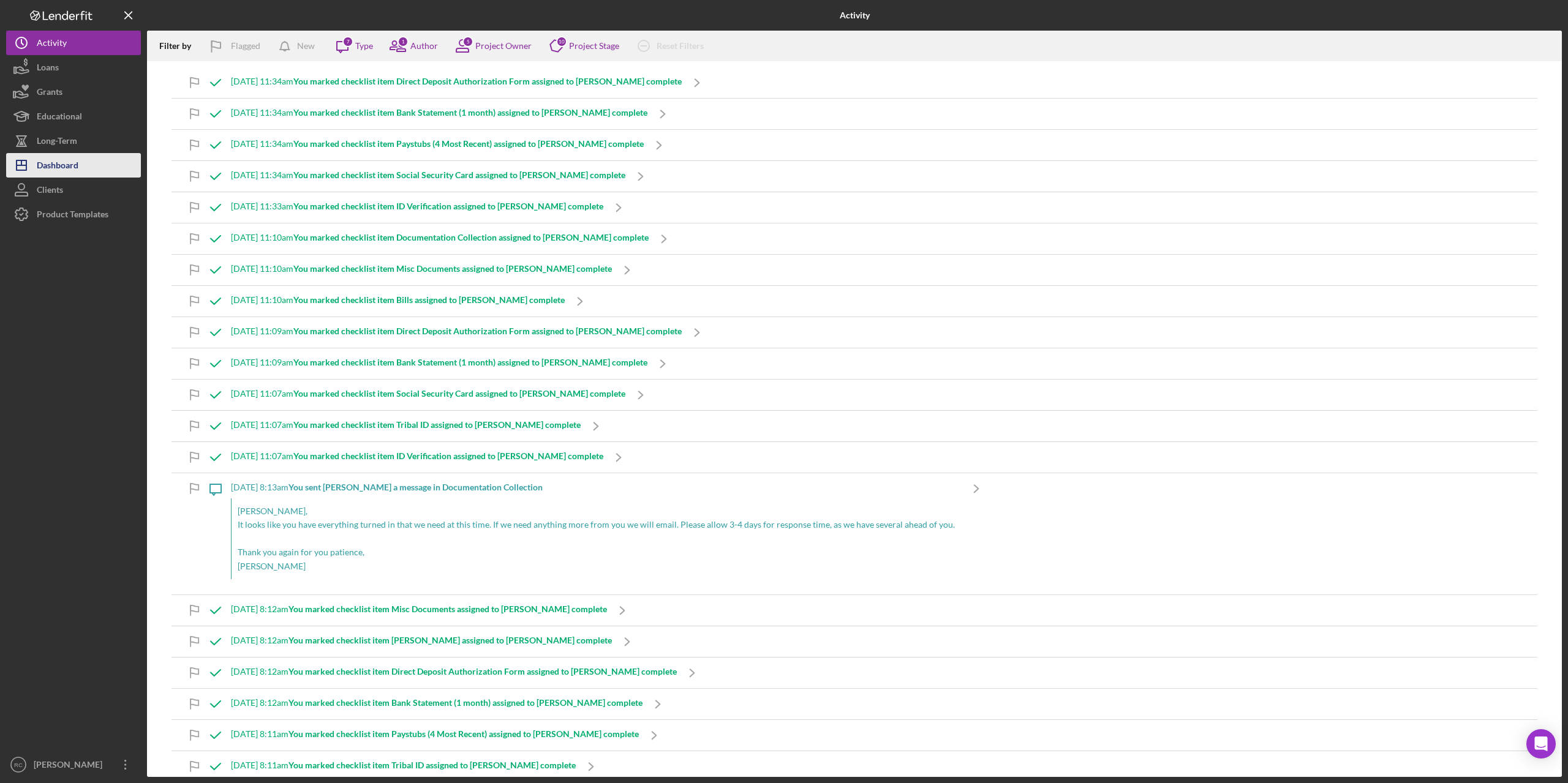
click at [78, 164] on div "Dashboard" at bounding box center [57, 167] width 42 height 27
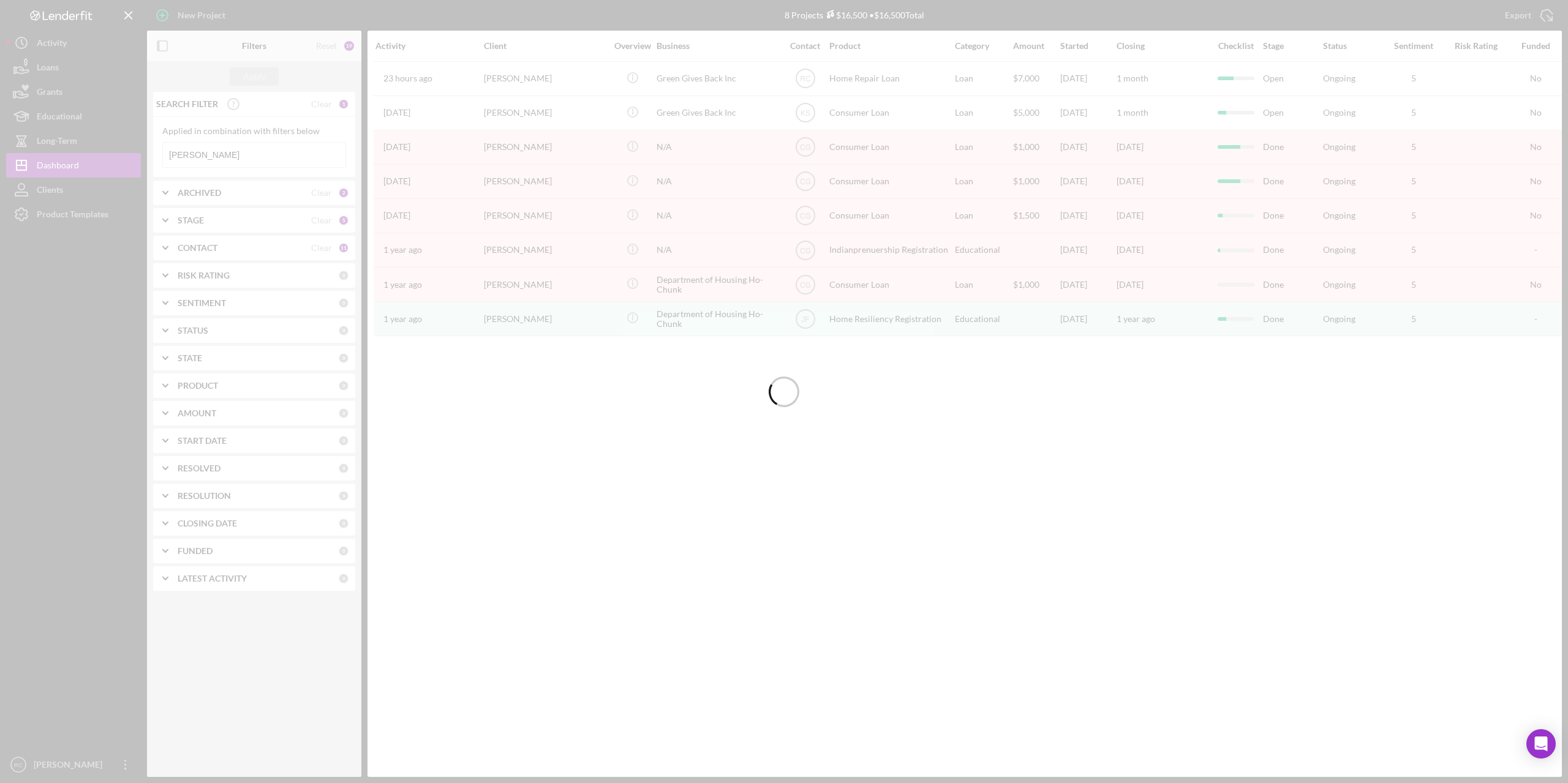
click at [204, 192] on div at bounding box center [784, 391] width 1568 height 783
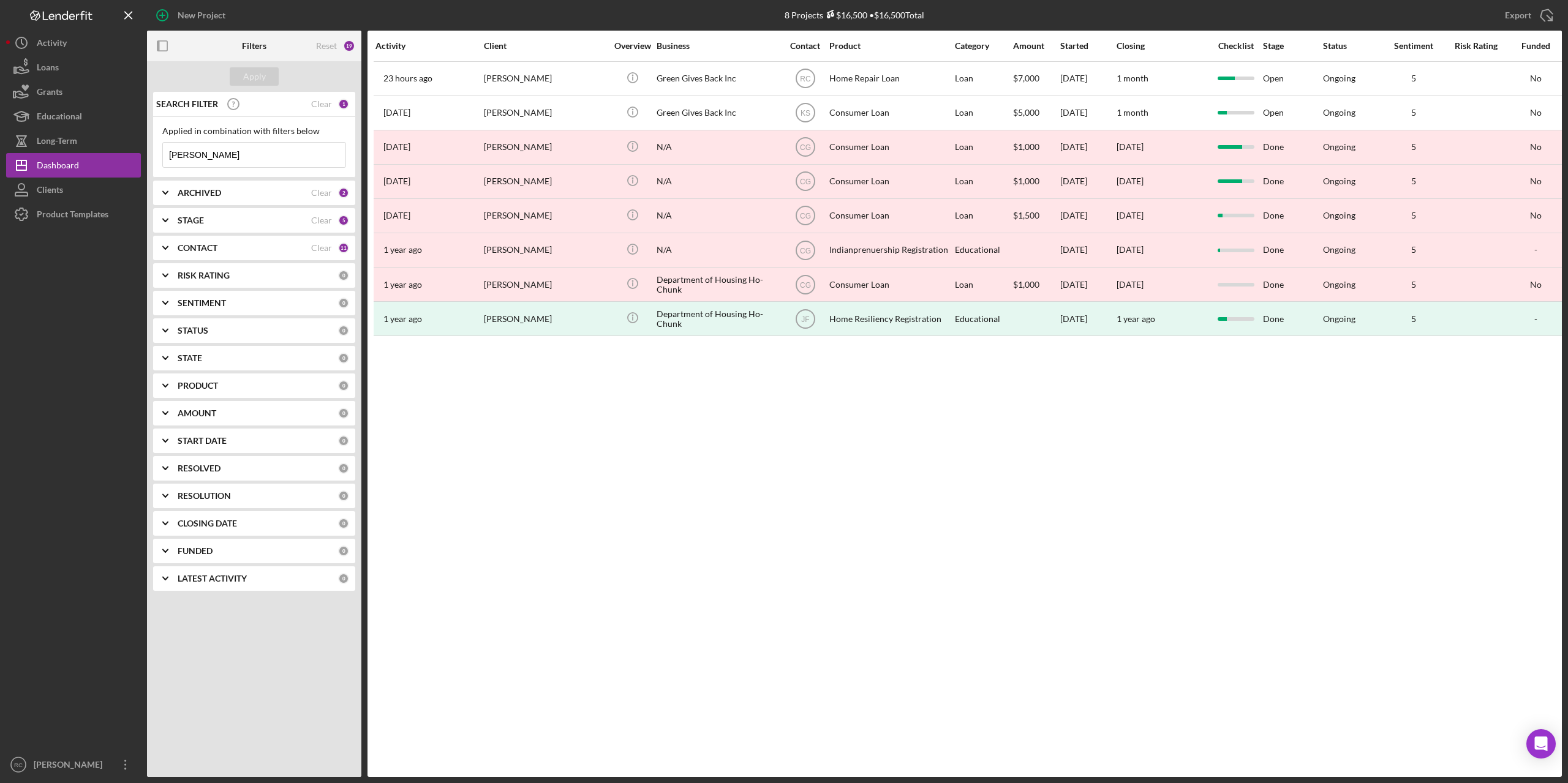
click at [188, 192] on b "ARCHIVED" at bounding box center [199, 192] width 44 height 10
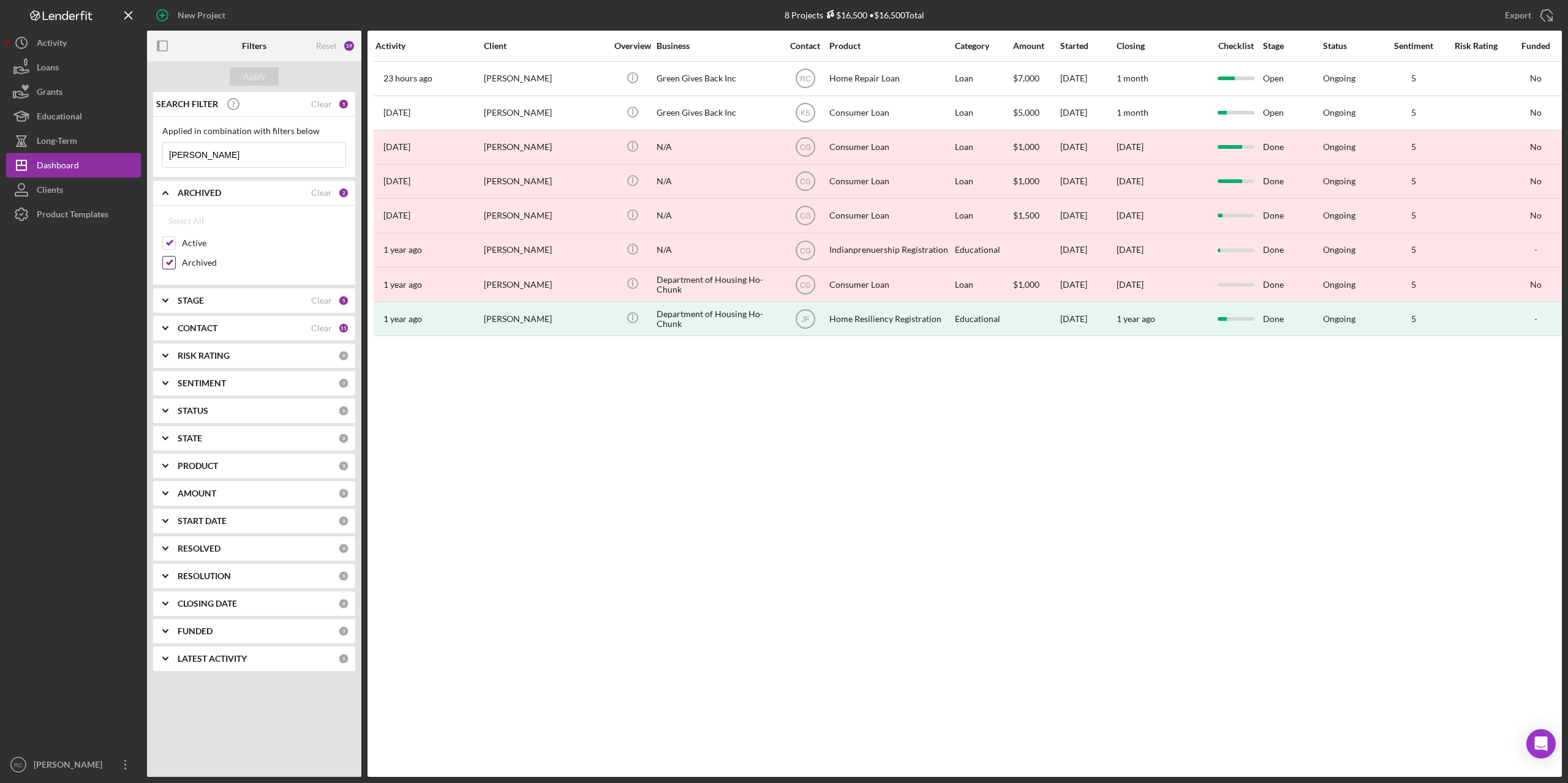
click at [170, 257] on input "Archived" at bounding box center [169, 263] width 12 height 12
checkbox input "false"
click at [256, 77] on div "Apply" at bounding box center [254, 76] width 23 height 18
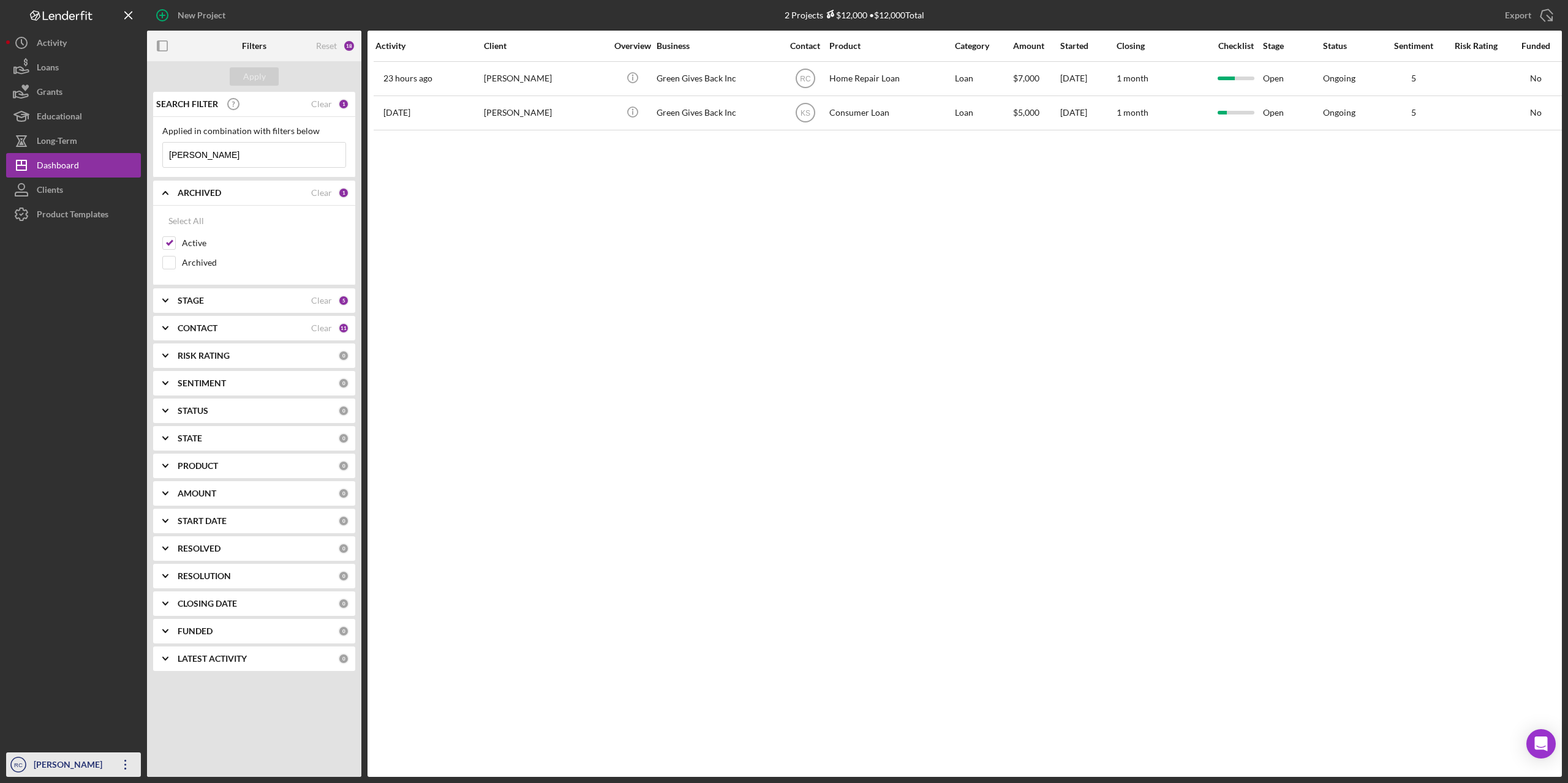
click at [124, 770] on icon "Icon/Overflow" at bounding box center [125, 765] width 31 height 31
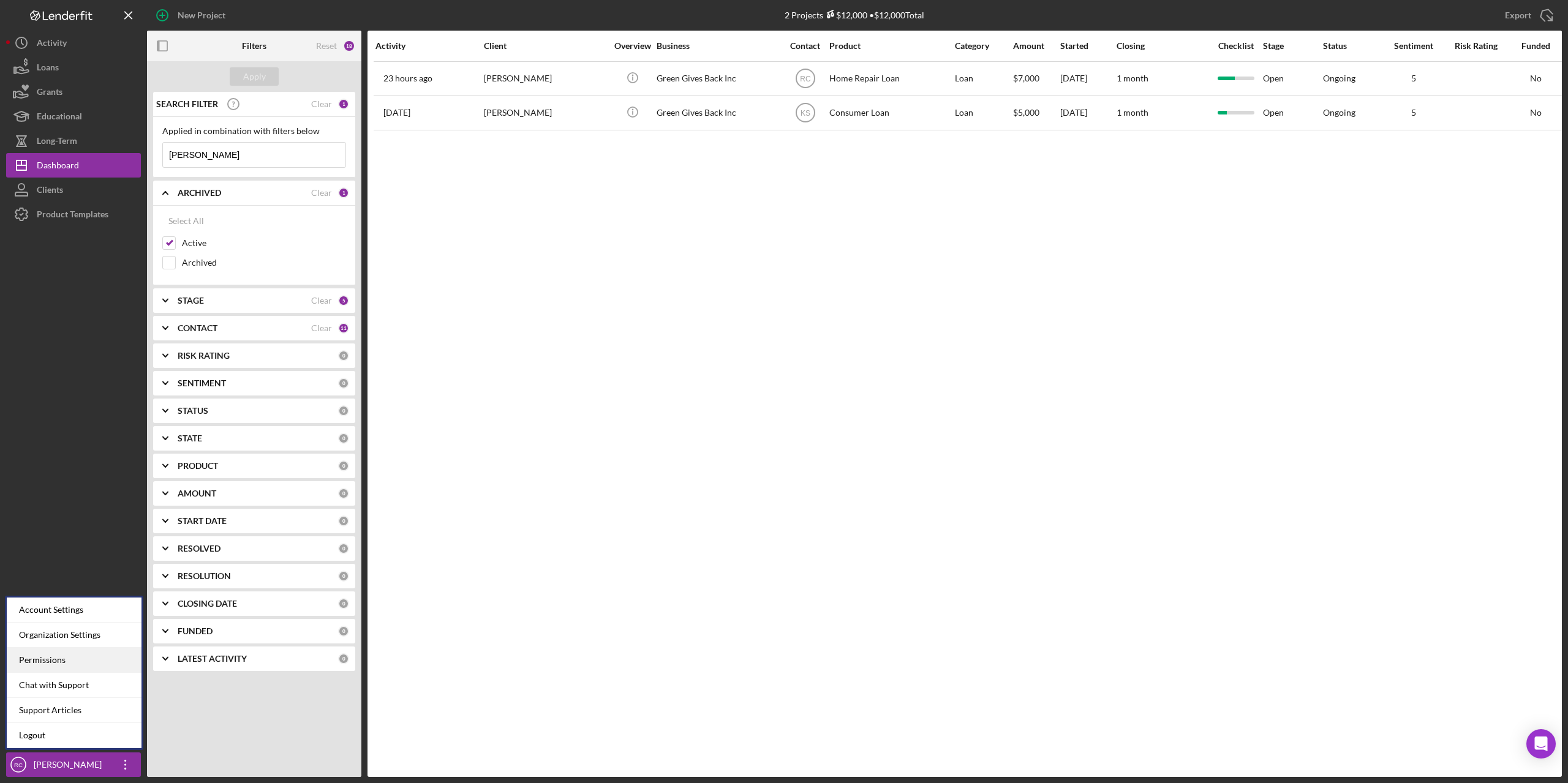
click at [67, 659] on div "Permissions" at bounding box center [74, 660] width 135 height 25
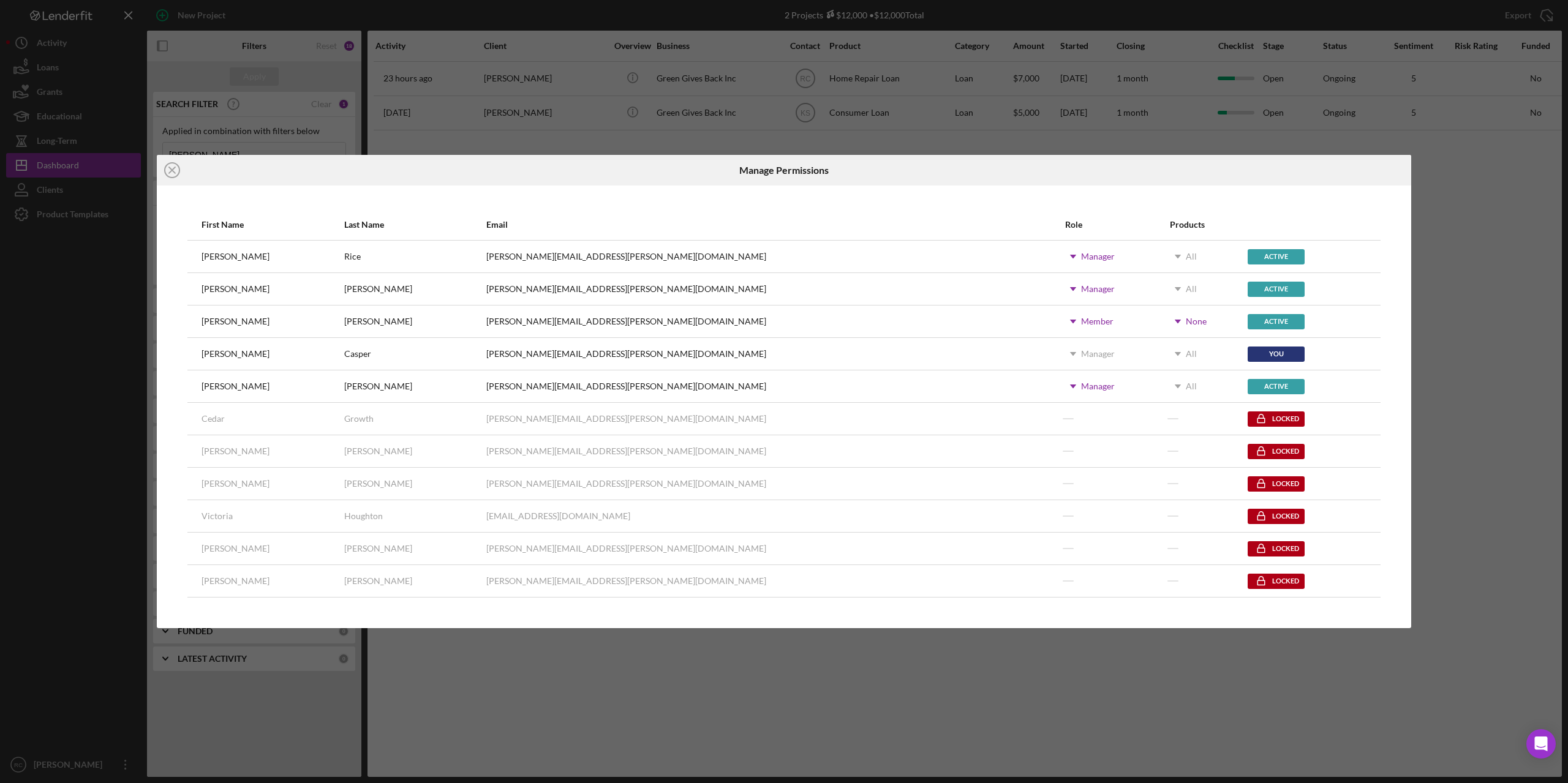
click at [1186, 323] on div "None" at bounding box center [1196, 321] width 21 height 10
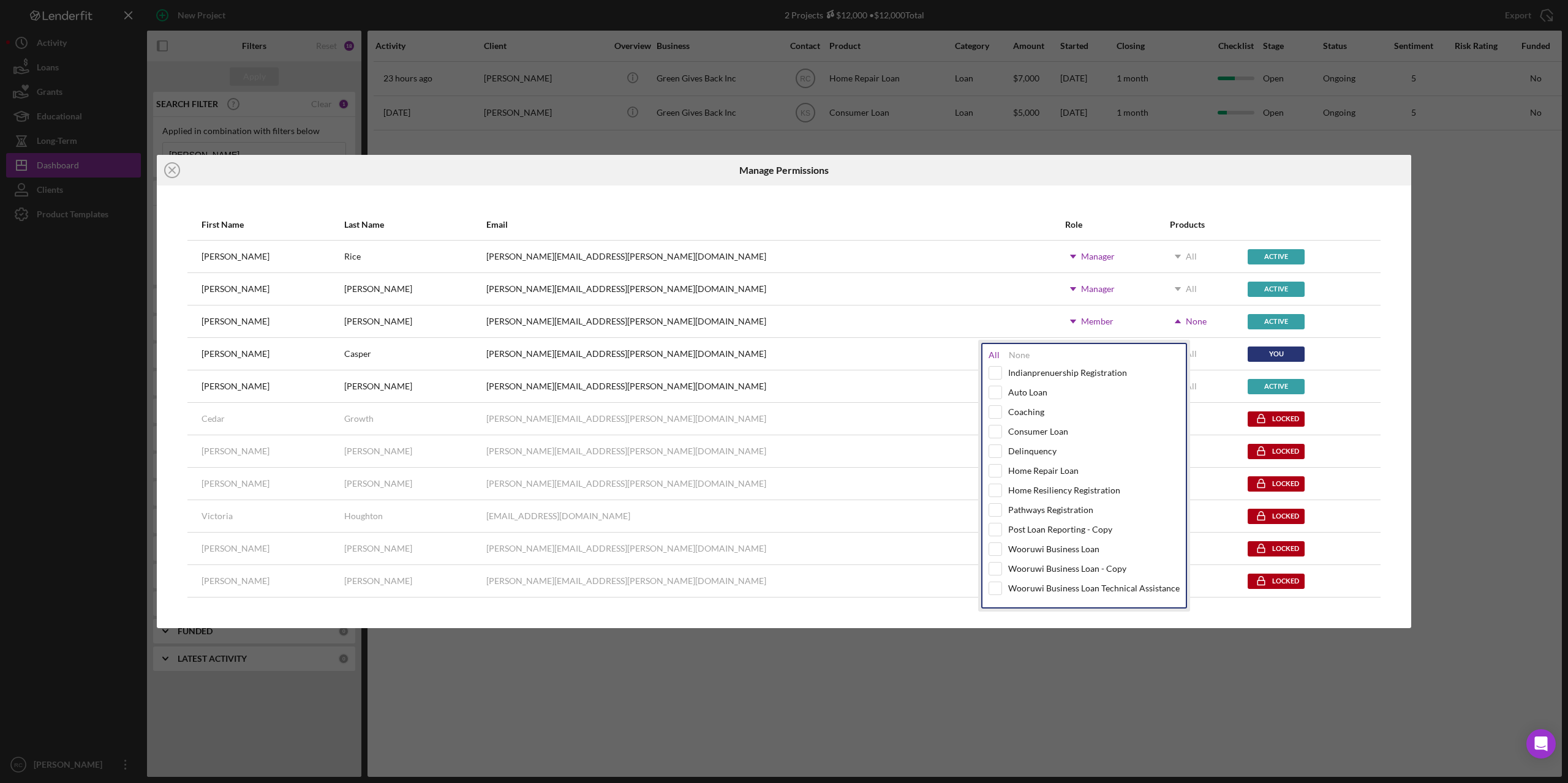
click at [994, 357] on div "All" at bounding box center [994, 355] width 11 height 10
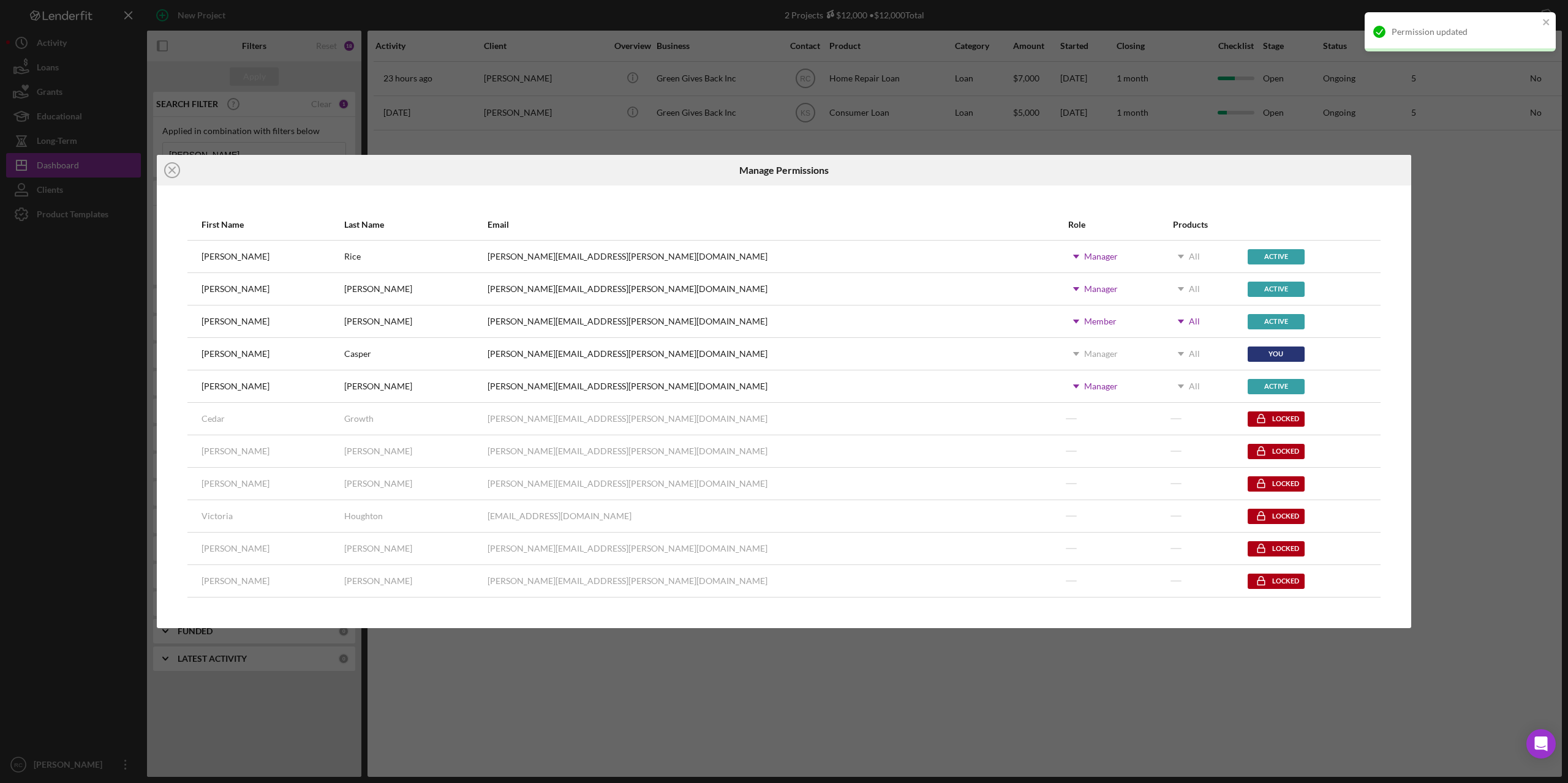
click at [1460, 314] on div "Icon/Close Manage Permissions First Name Last Name Email Role Products Ashley R…" at bounding box center [784, 391] width 1568 height 783
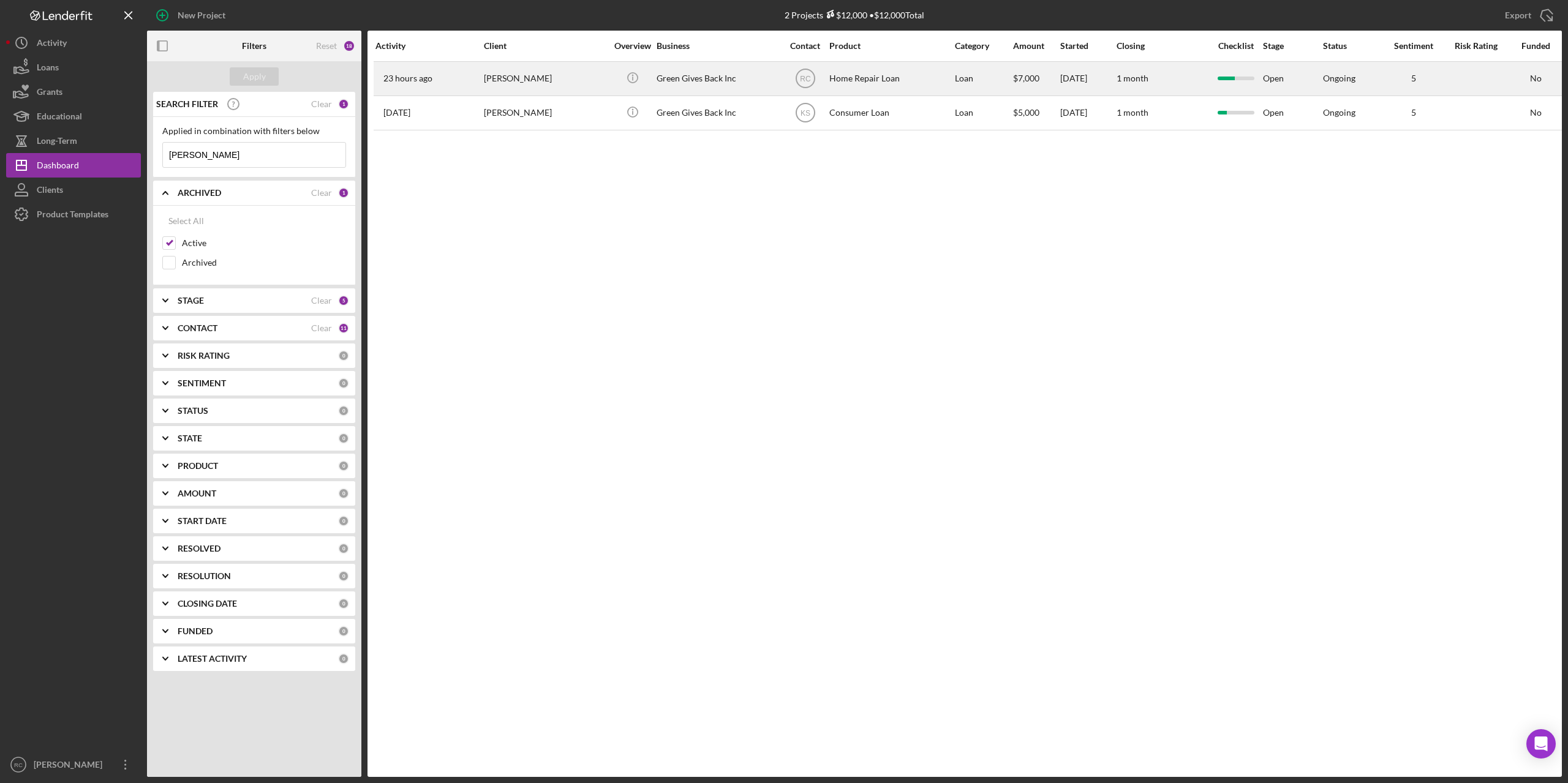
click at [541, 76] on div "Brandon Danforth" at bounding box center [545, 79] width 123 height 33
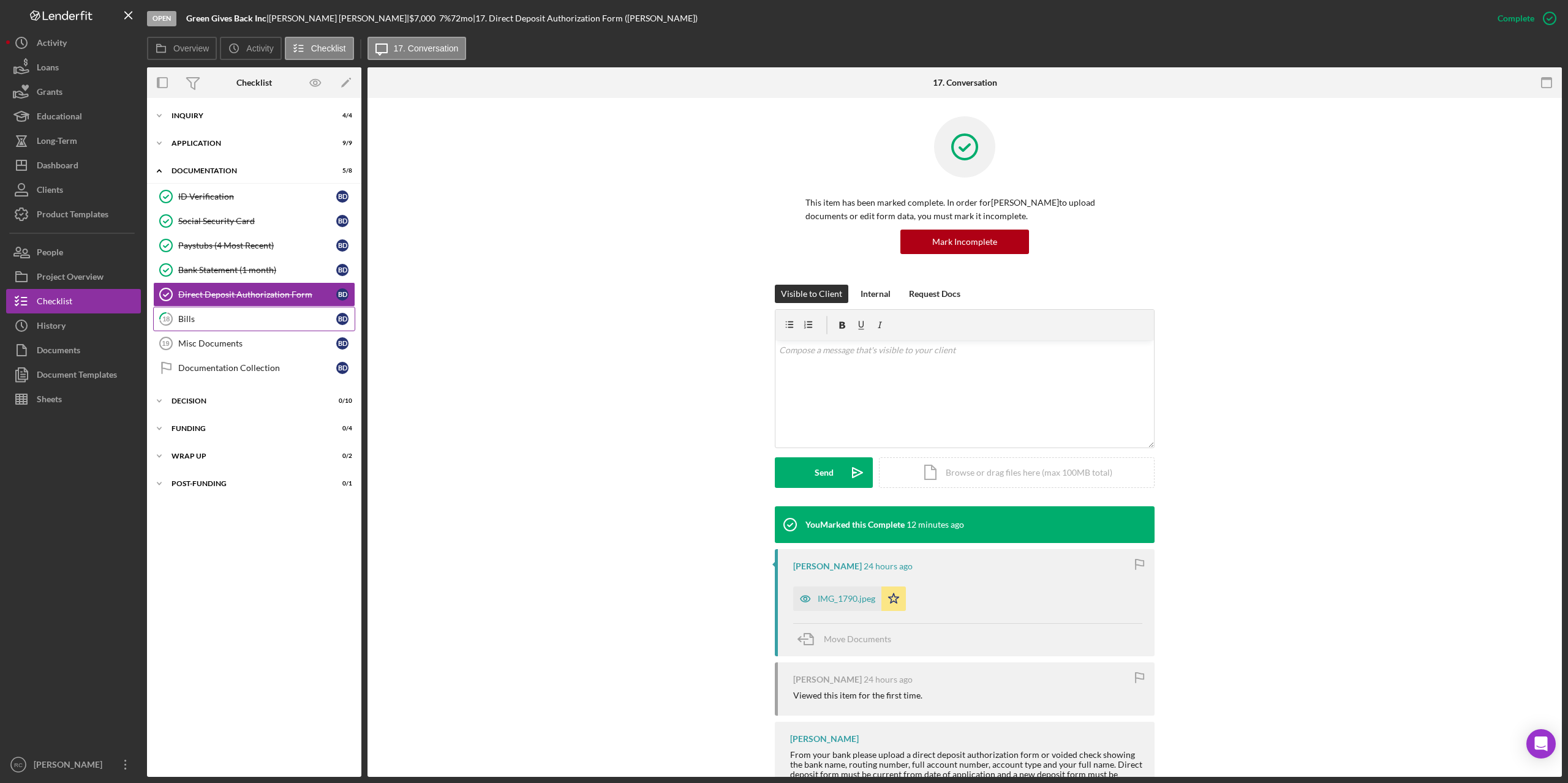
click at [186, 316] on div "Bills" at bounding box center [257, 319] width 158 height 10
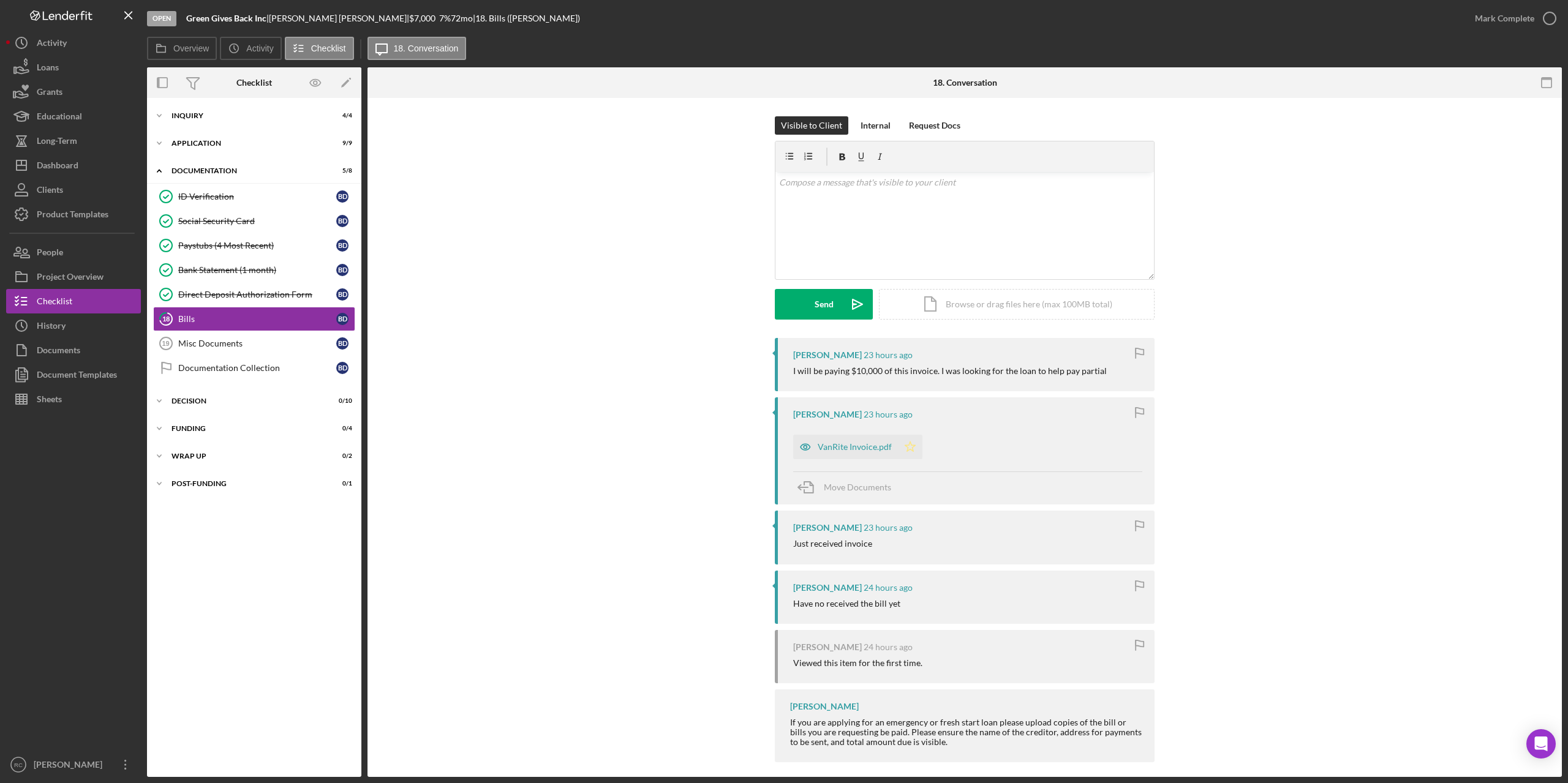
click at [909, 448] on polygon "button" at bounding box center [911, 446] width 10 height 10
click at [1550, 21] on icon "button" at bounding box center [1550, 18] width 31 height 31
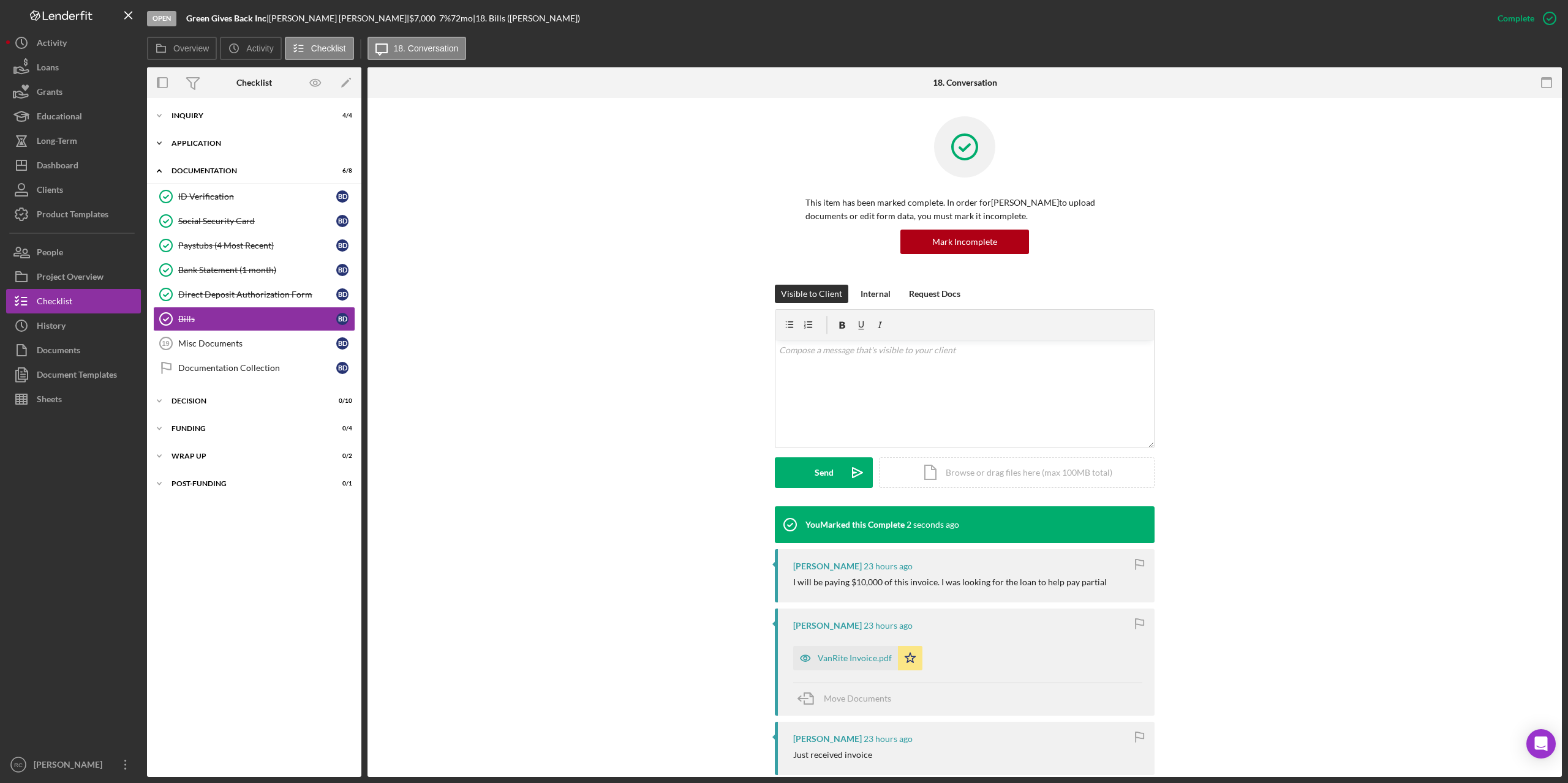
click at [198, 147] on div "Icon/Expander Application 9 / 9" at bounding box center [254, 143] width 215 height 25
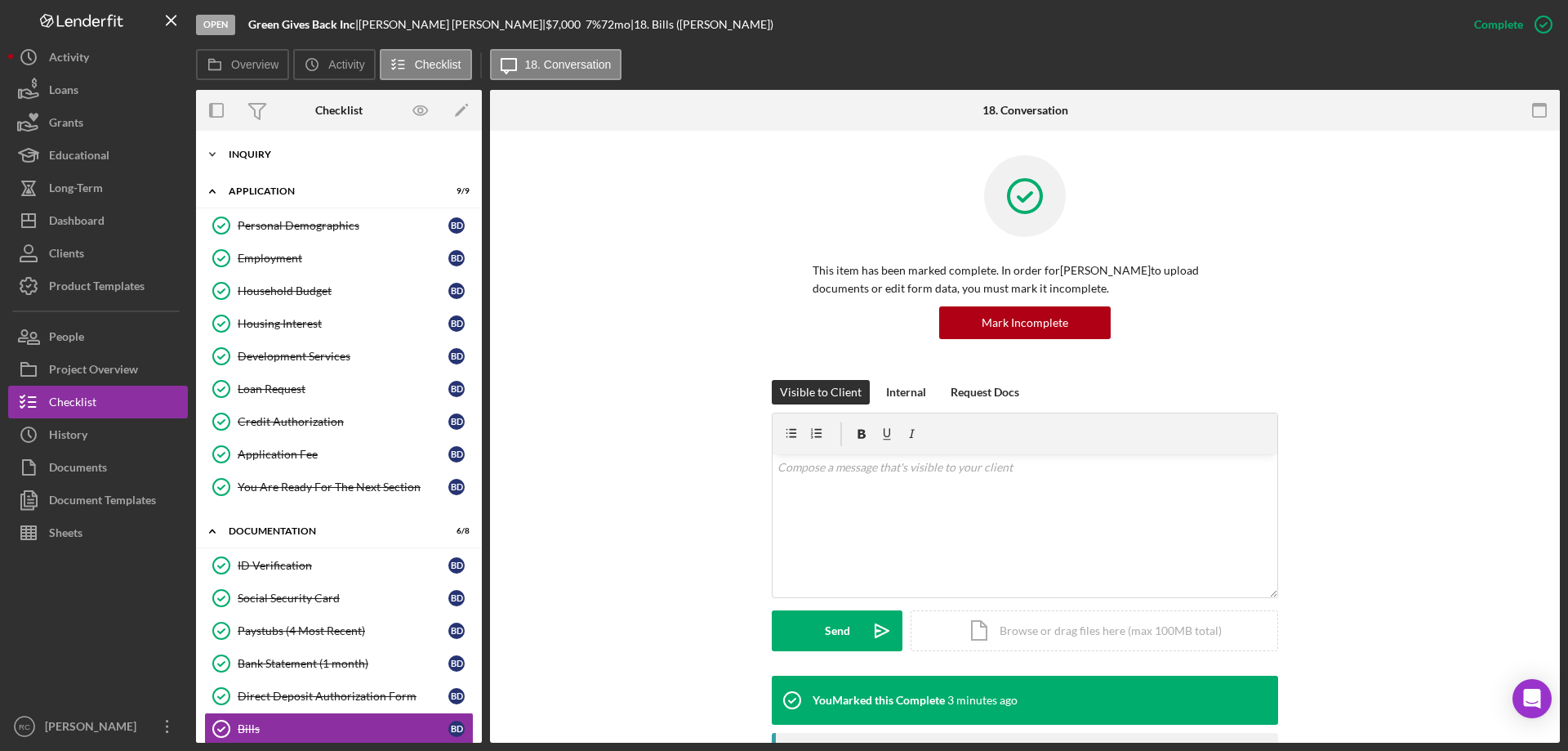
click at [377, 158] on div "Icon/Expander Inquiry 4 / 4" at bounding box center [338, 155] width 286 height 33
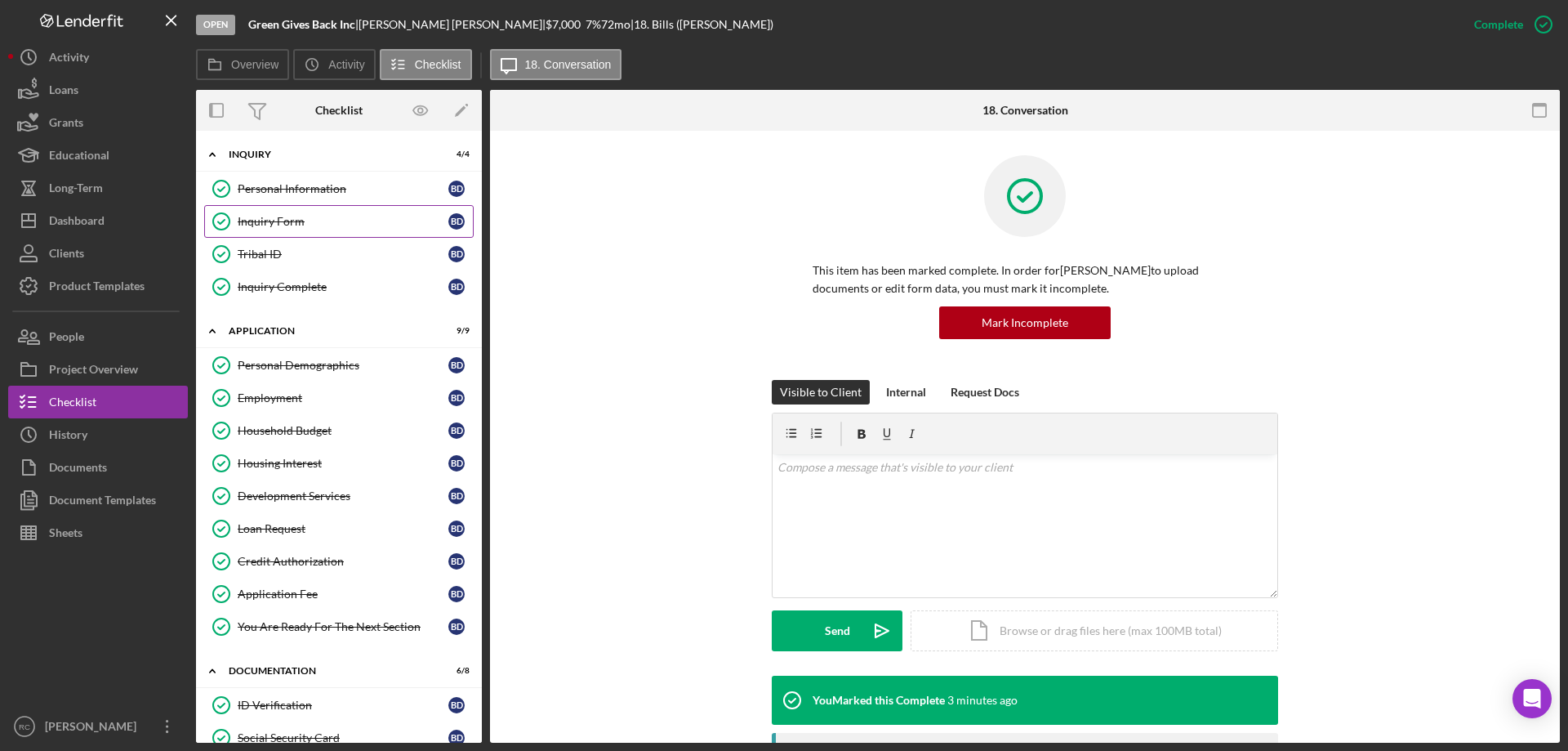
click at [301, 223] on div "Inquiry Form" at bounding box center [343, 221] width 210 height 13
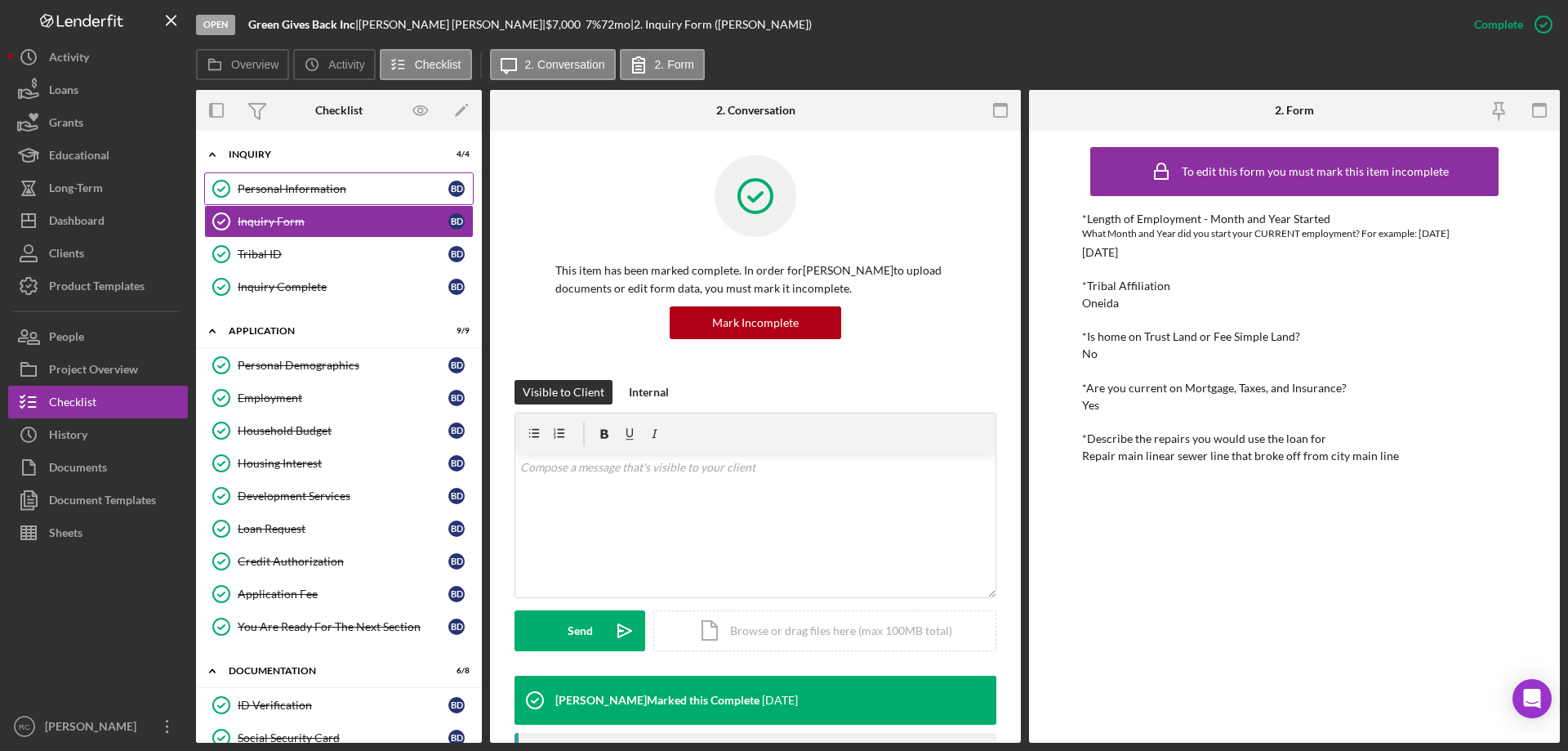
click at [322, 185] on div "Personal Information" at bounding box center [343, 188] width 210 height 13
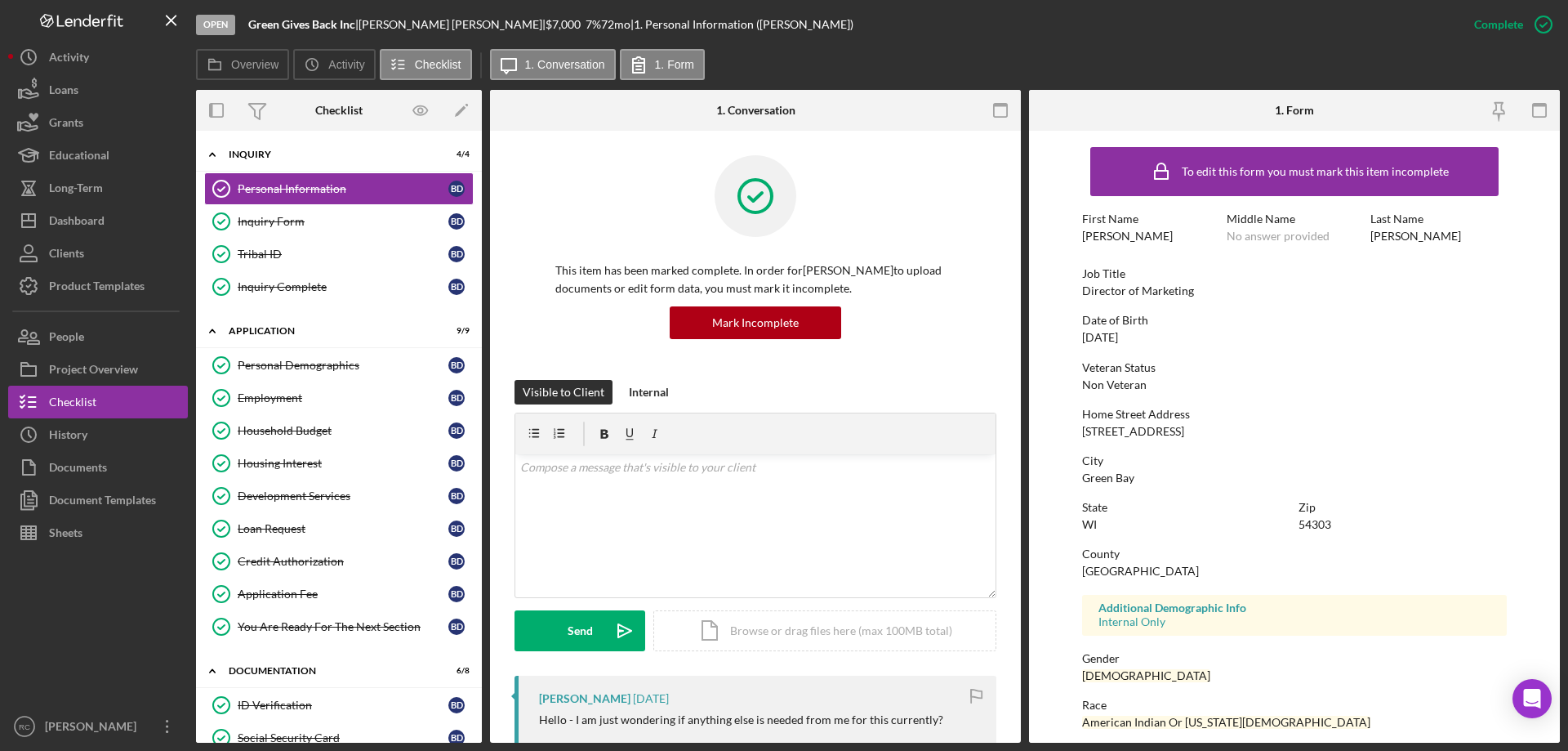
scroll to position [151, 0]
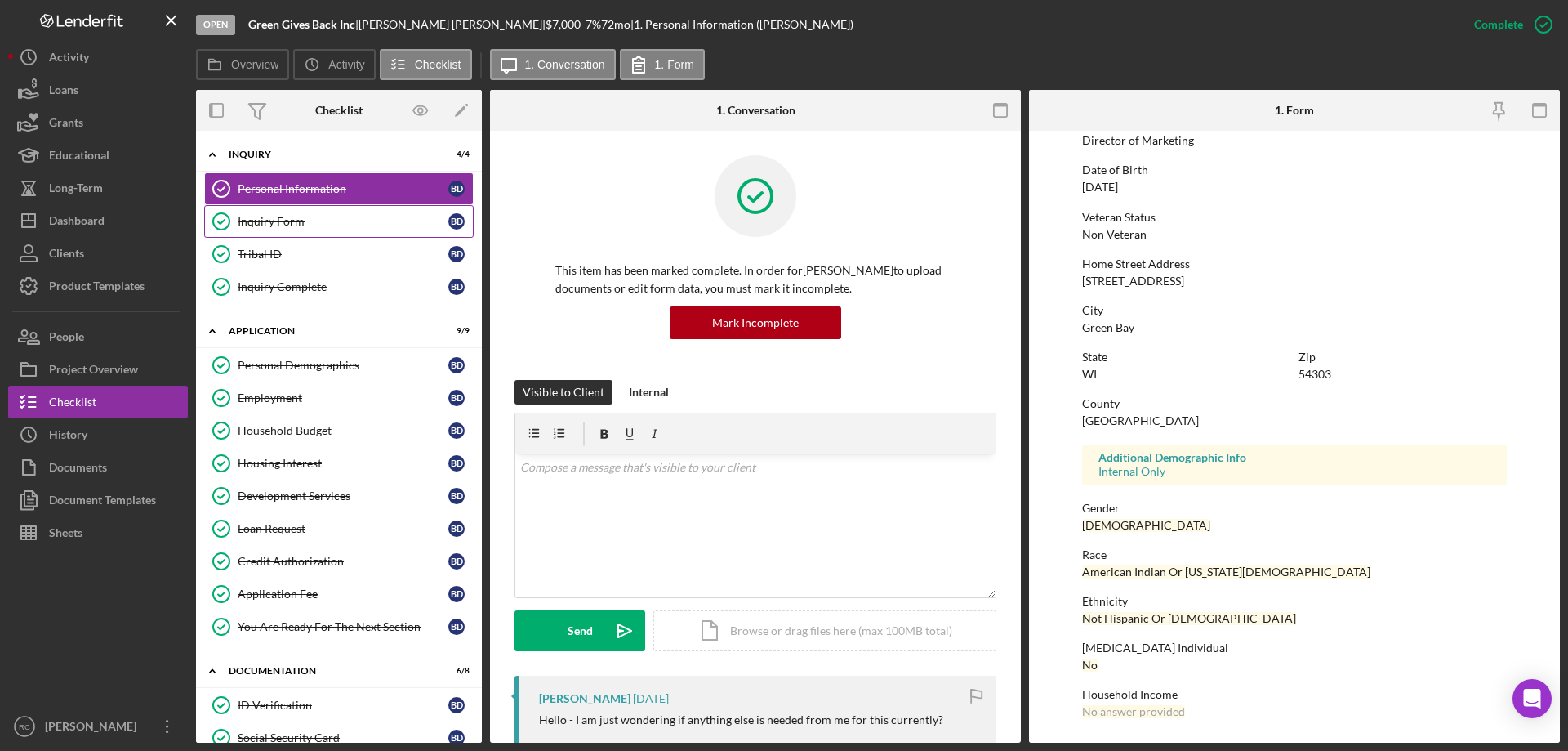
click at [297, 222] on div "Inquiry Form" at bounding box center [343, 221] width 210 height 13
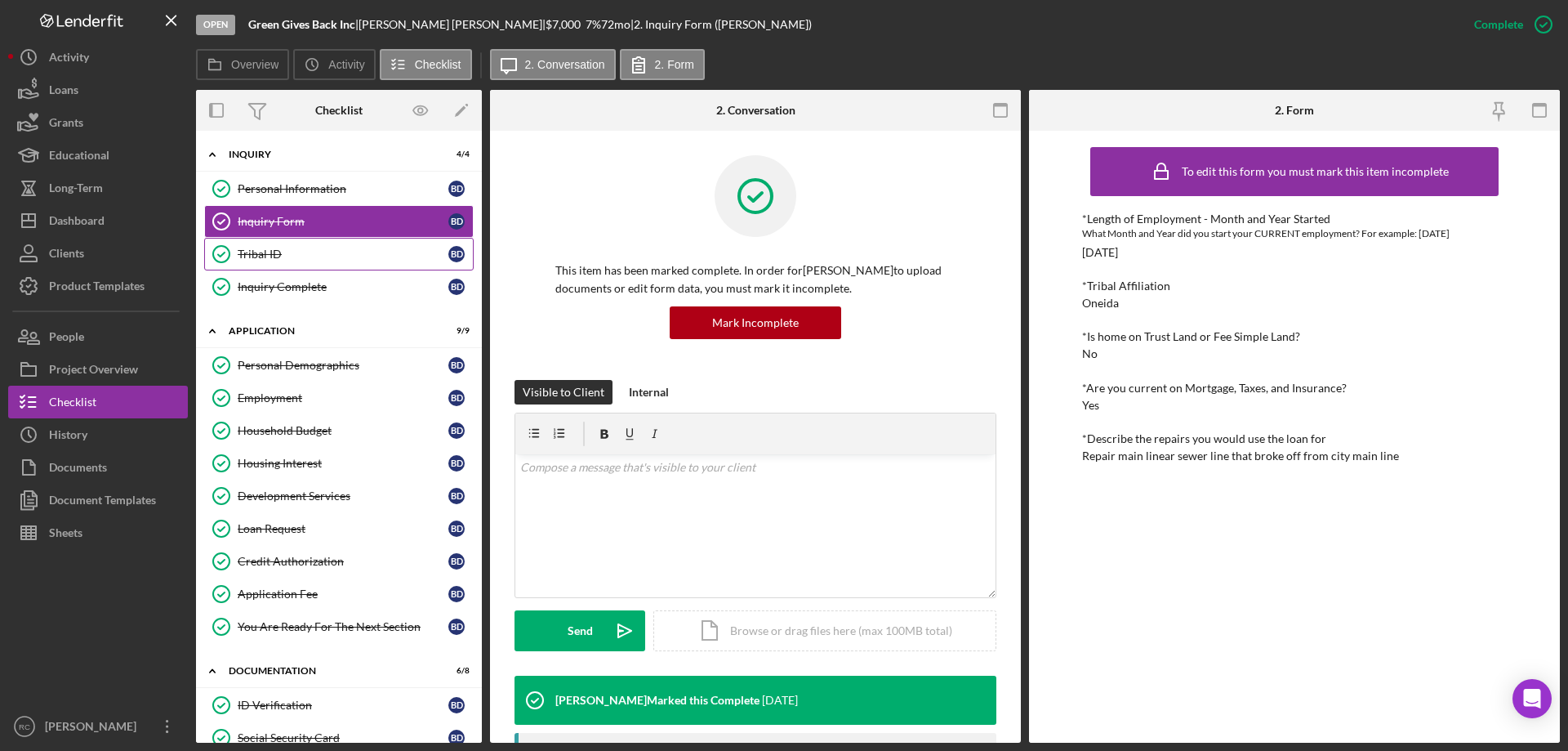
click at [271, 253] on div "Tribal ID" at bounding box center [343, 254] width 210 height 13
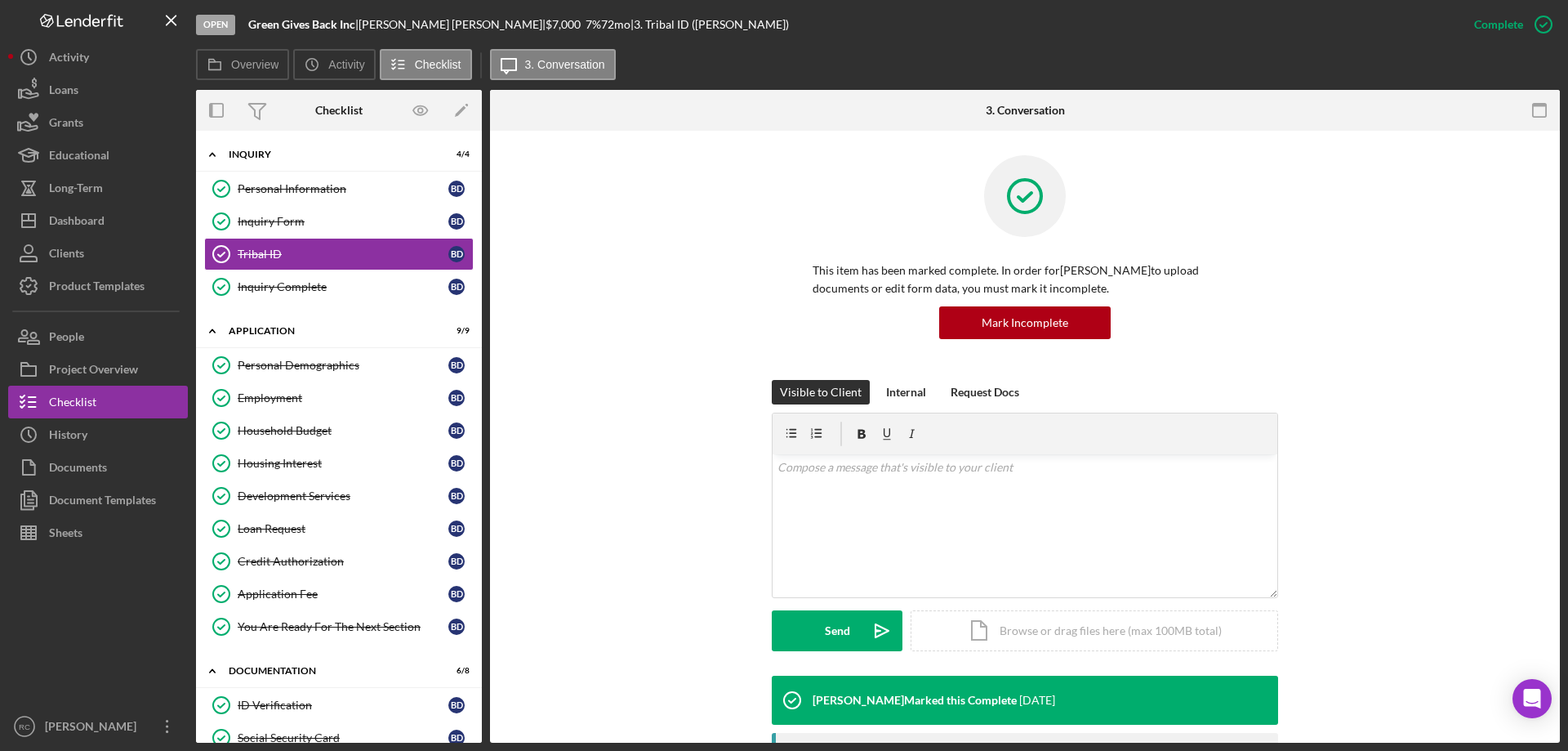
scroll to position [327, 0]
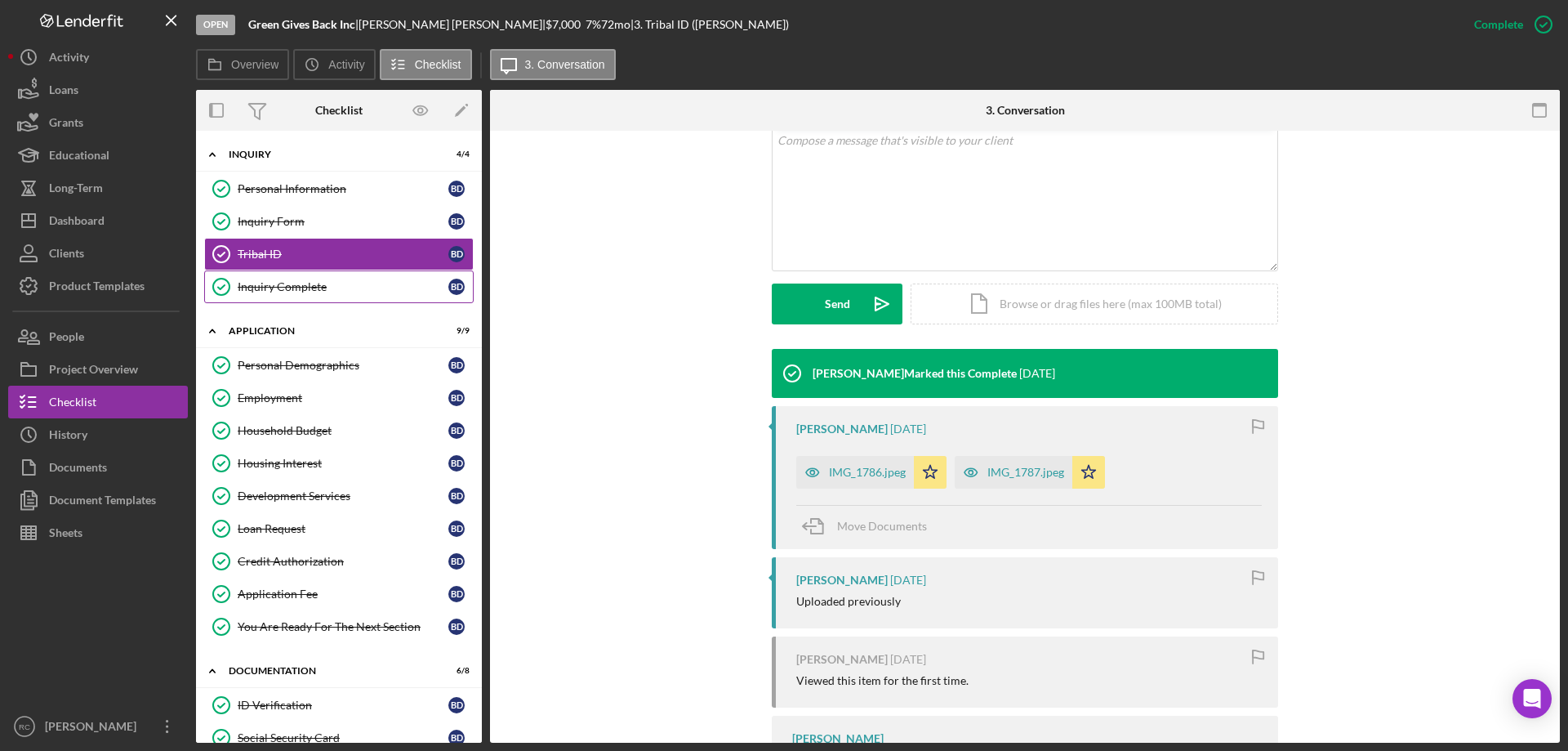
drag, startPoint x: 285, startPoint y: 286, endPoint x: 388, endPoint y: 288, distance: 103.0
click at [286, 286] on div "Inquiry Complete" at bounding box center [343, 286] width 210 height 13
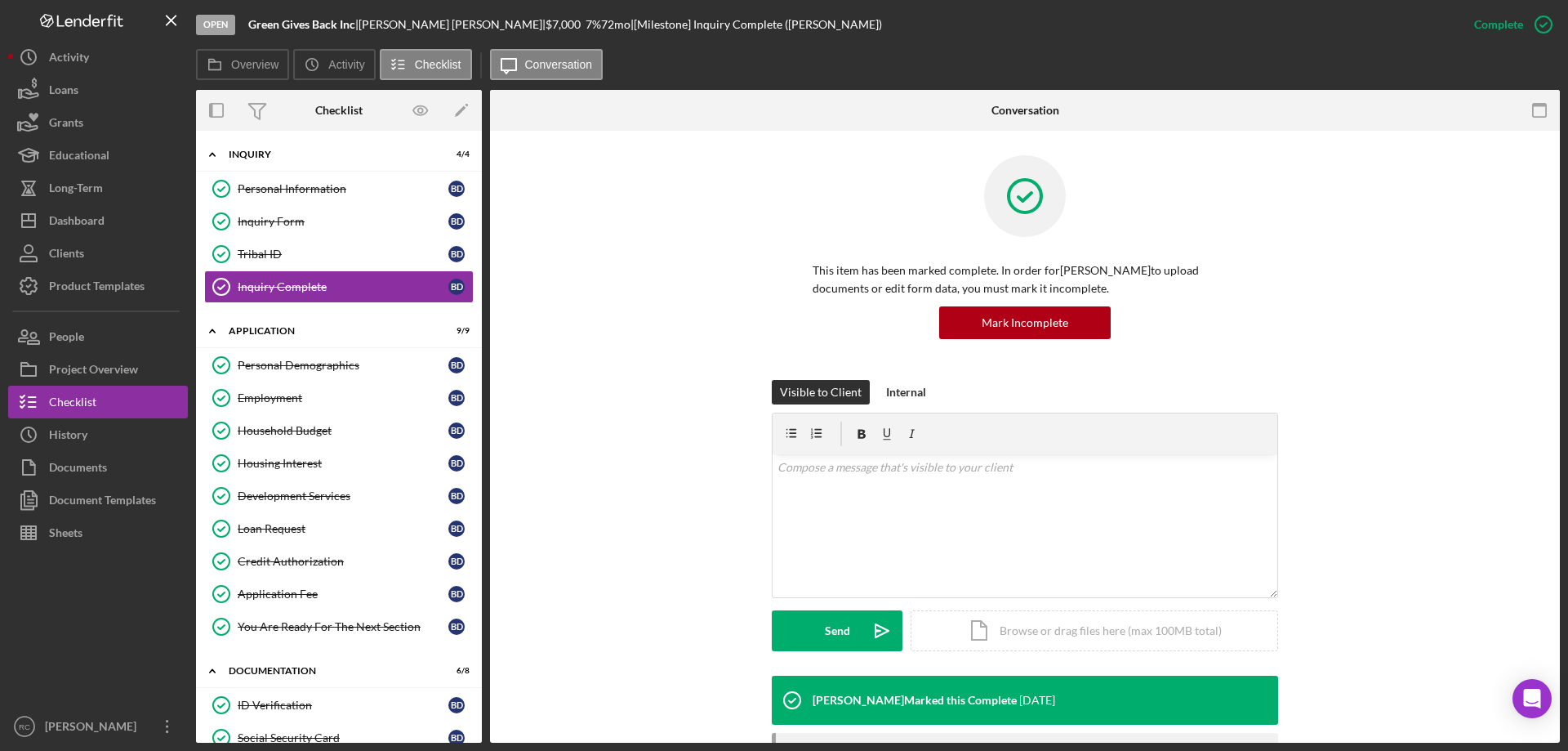
scroll to position [186, 0]
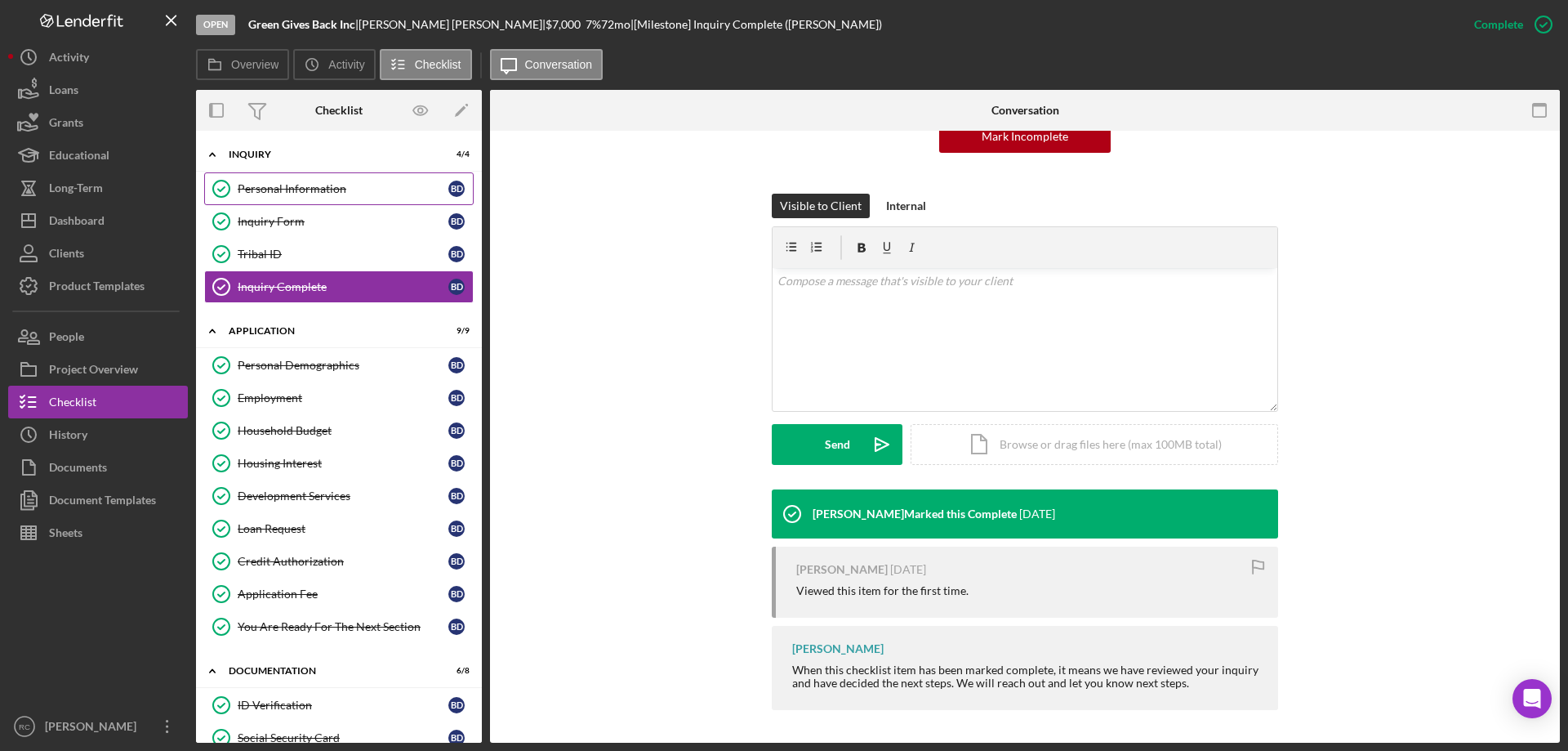
click at [337, 191] on div "Personal Information" at bounding box center [343, 188] width 210 height 13
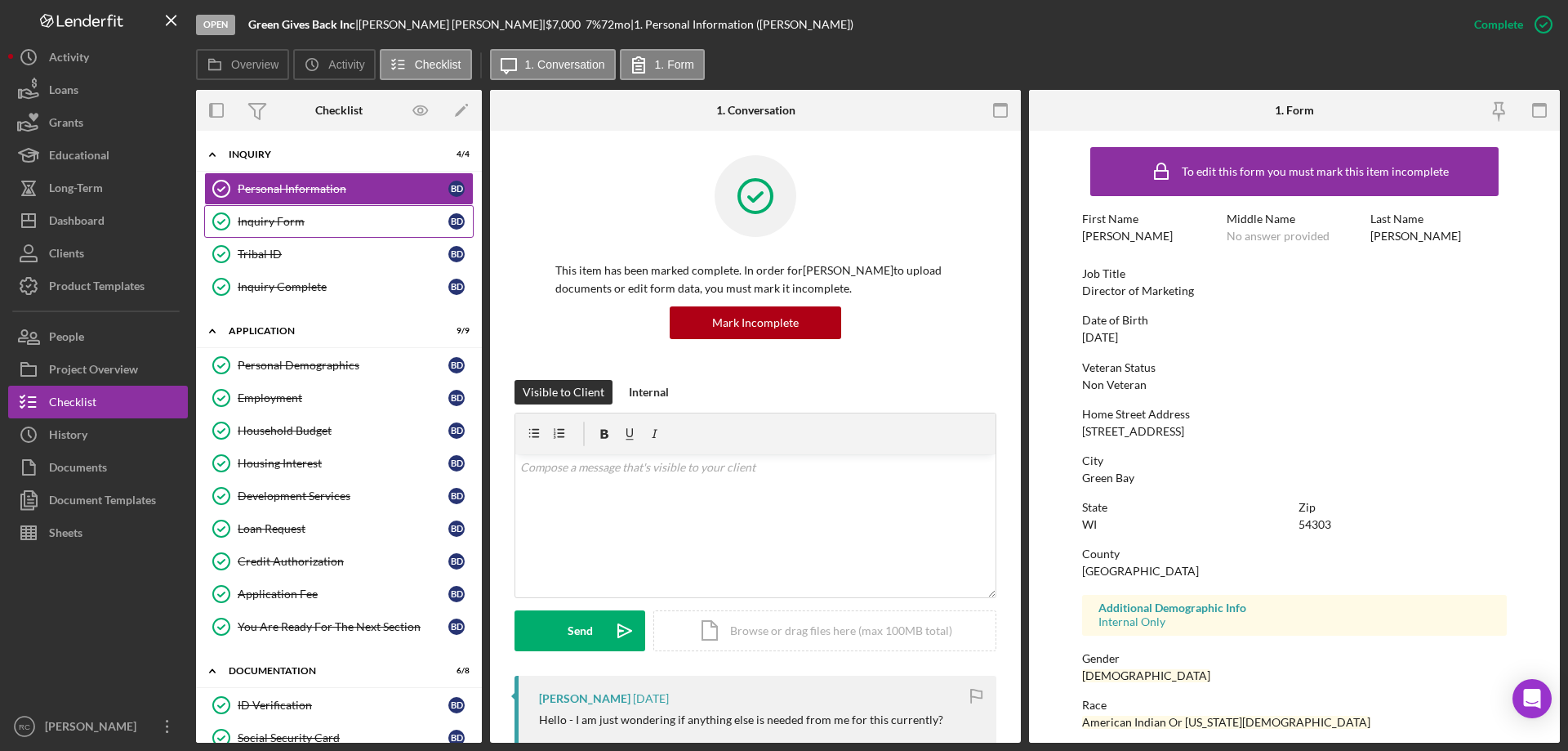
click at [304, 222] on div "Inquiry Form" at bounding box center [343, 221] width 210 height 13
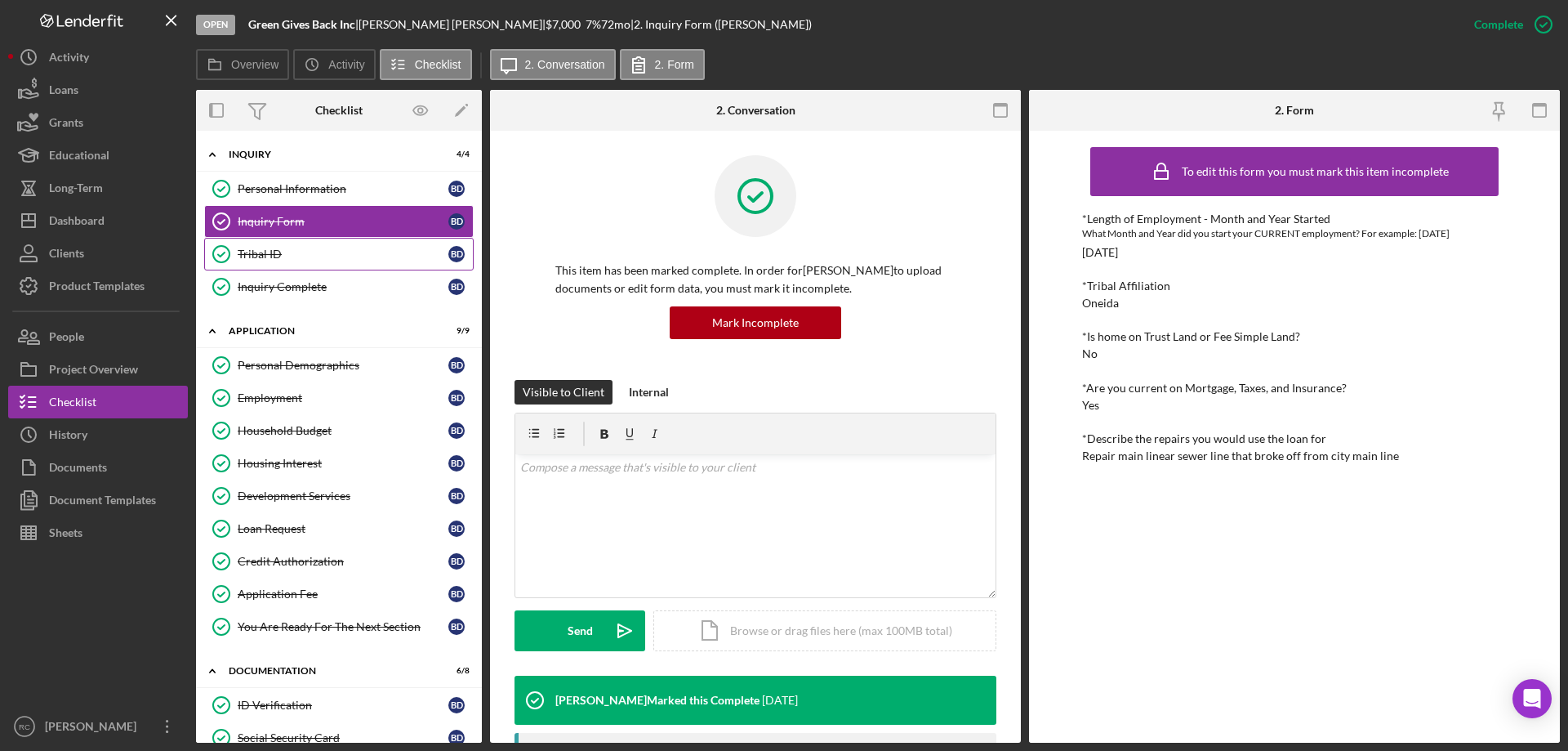
click at [238, 246] on icon "Tribal ID" at bounding box center [221, 254] width 41 height 41
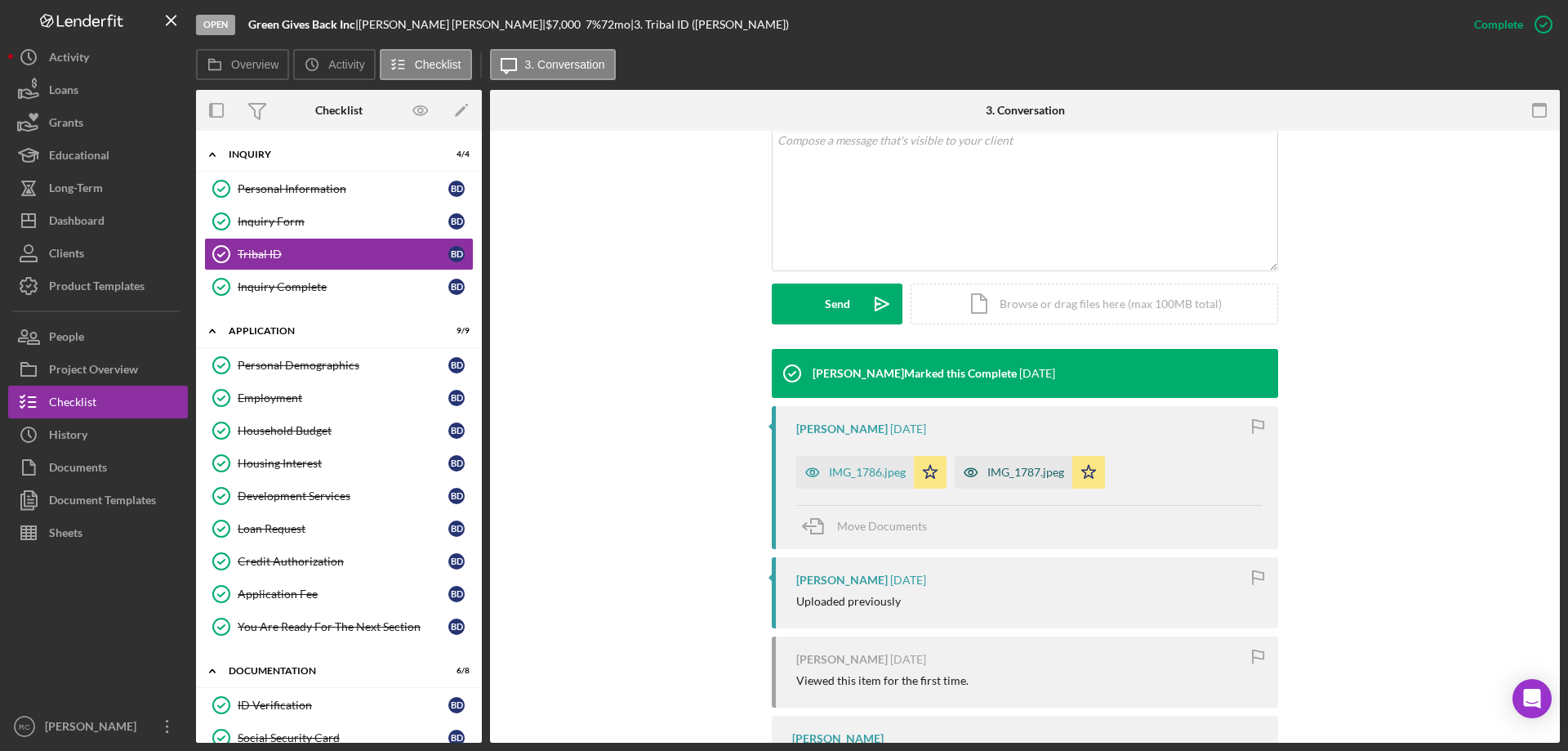
scroll to position [509, 0]
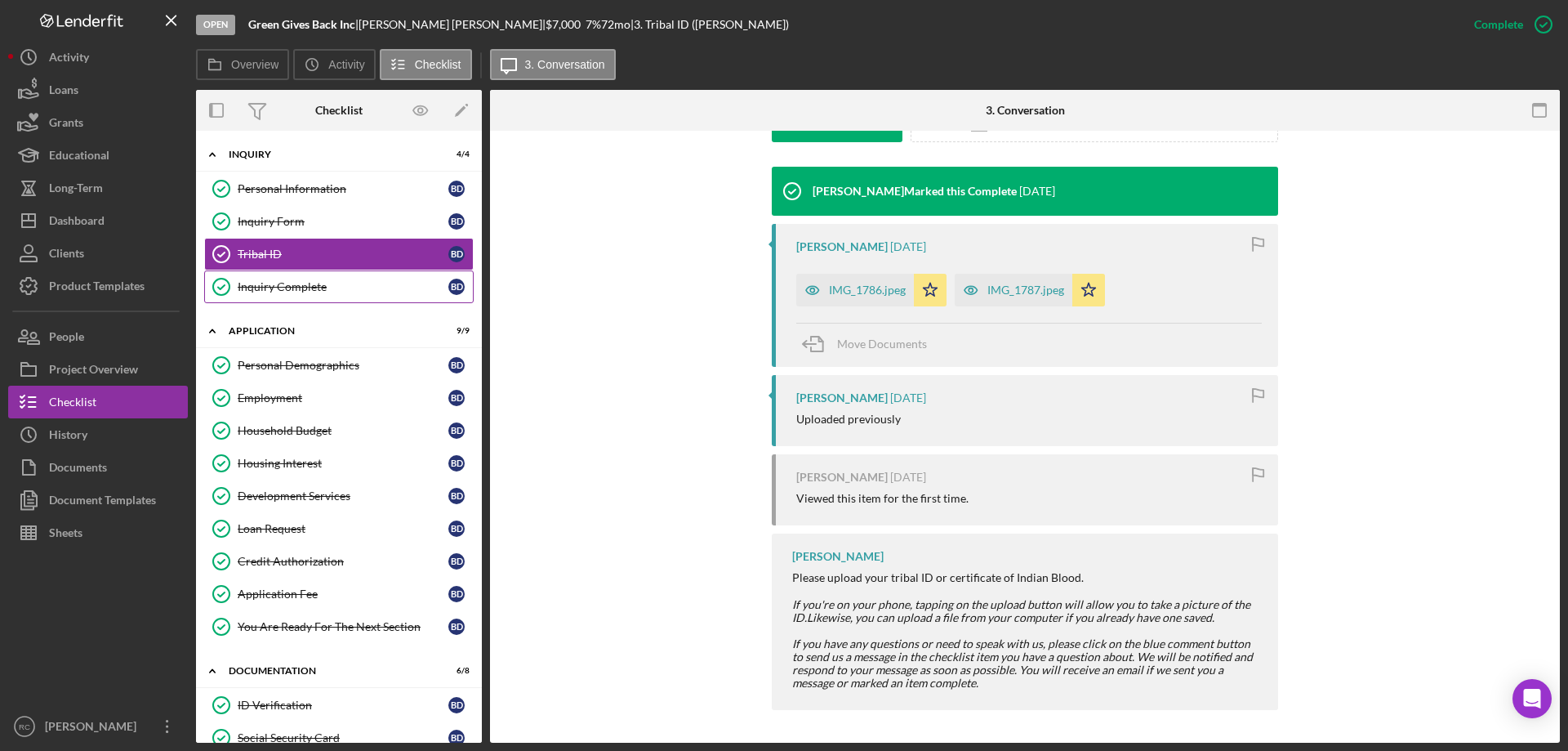
drag, startPoint x: 284, startPoint y: 274, endPoint x: 307, endPoint y: 282, distance: 24.4
click at [287, 275] on link "Inquiry Complete Inquiry Complete B D" at bounding box center [339, 287] width 270 height 33
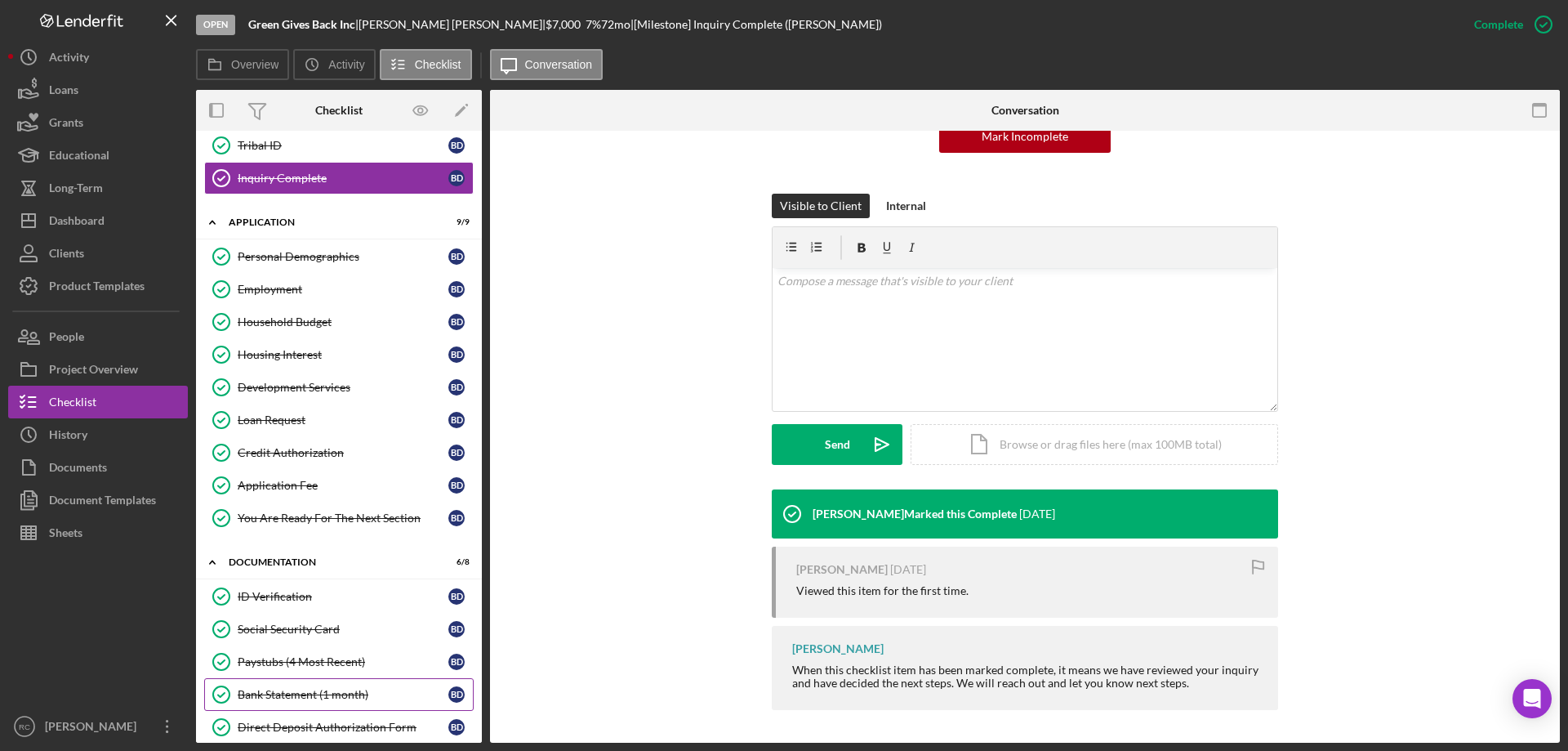
scroll to position [327, 0]
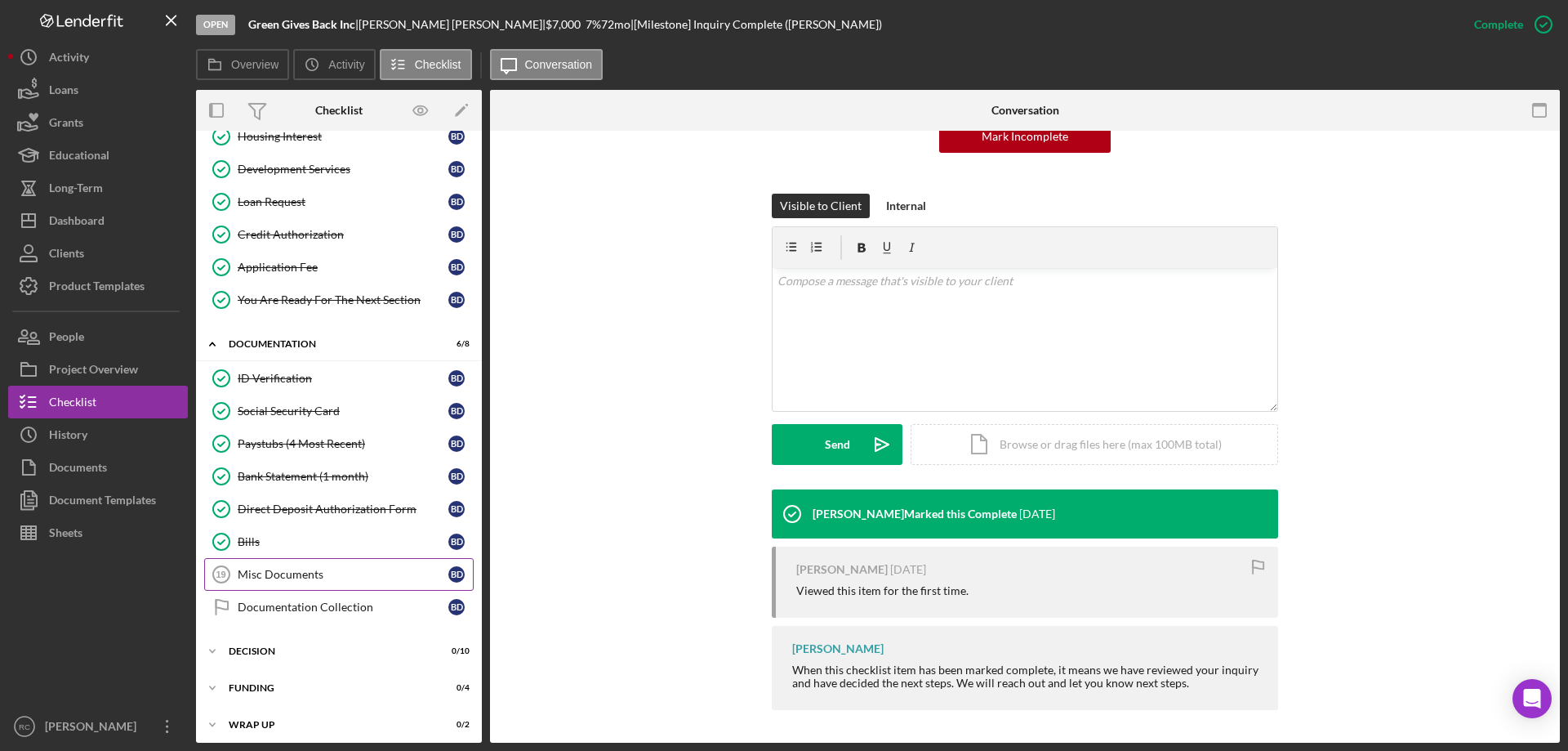
drag, startPoint x: 307, startPoint y: 570, endPoint x: 316, endPoint y: 571, distance: 9.1
click at [310, 571] on div "Misc Documents" at bounding box center [343, 574] width 210 height 13
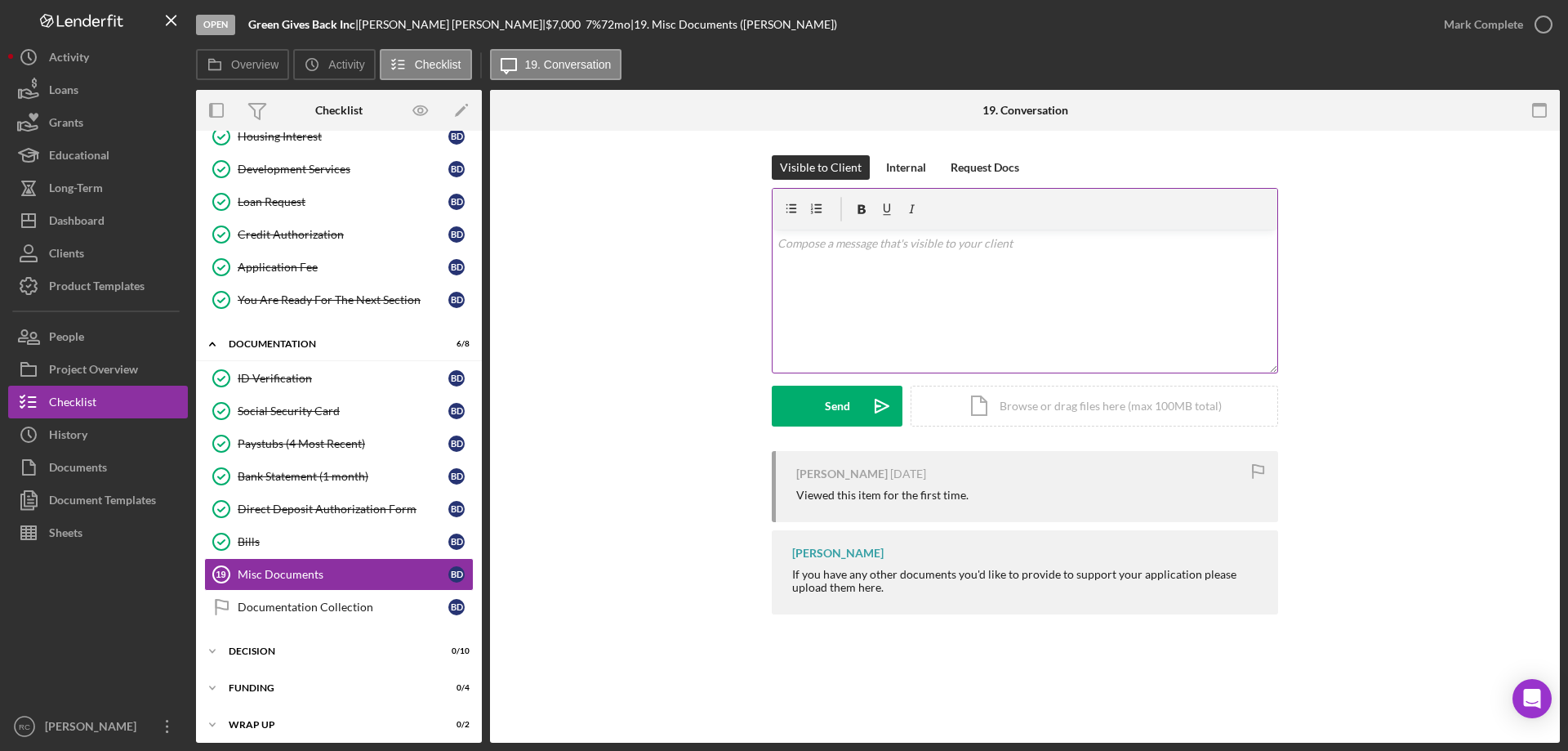
click at [901, 244] on p at bounding box center [1025, 244] width 496 height 18
click at [240, 544] on div "Bills" at bounding box center [343, 541] width 210 height 13
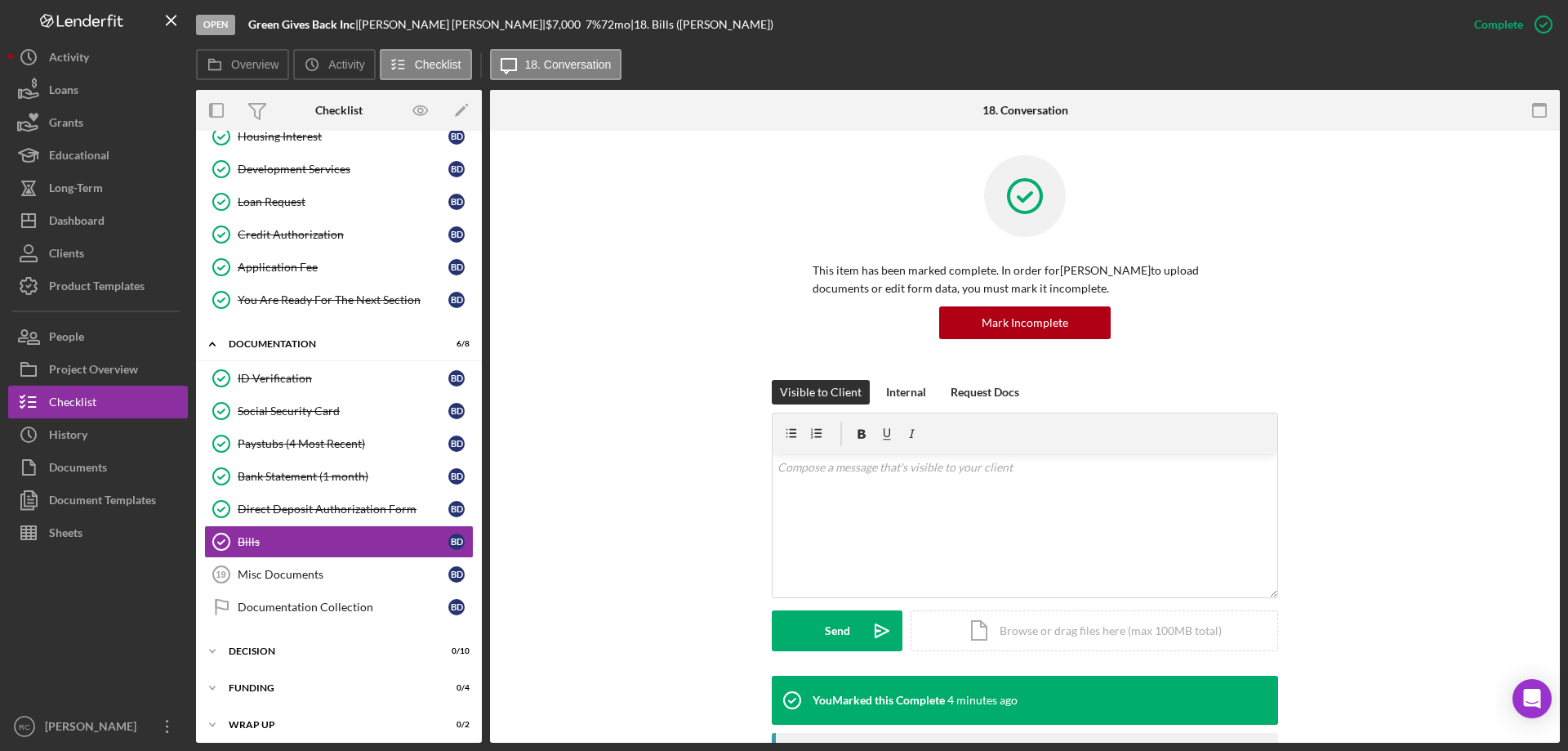
scroll to position [327, 0]
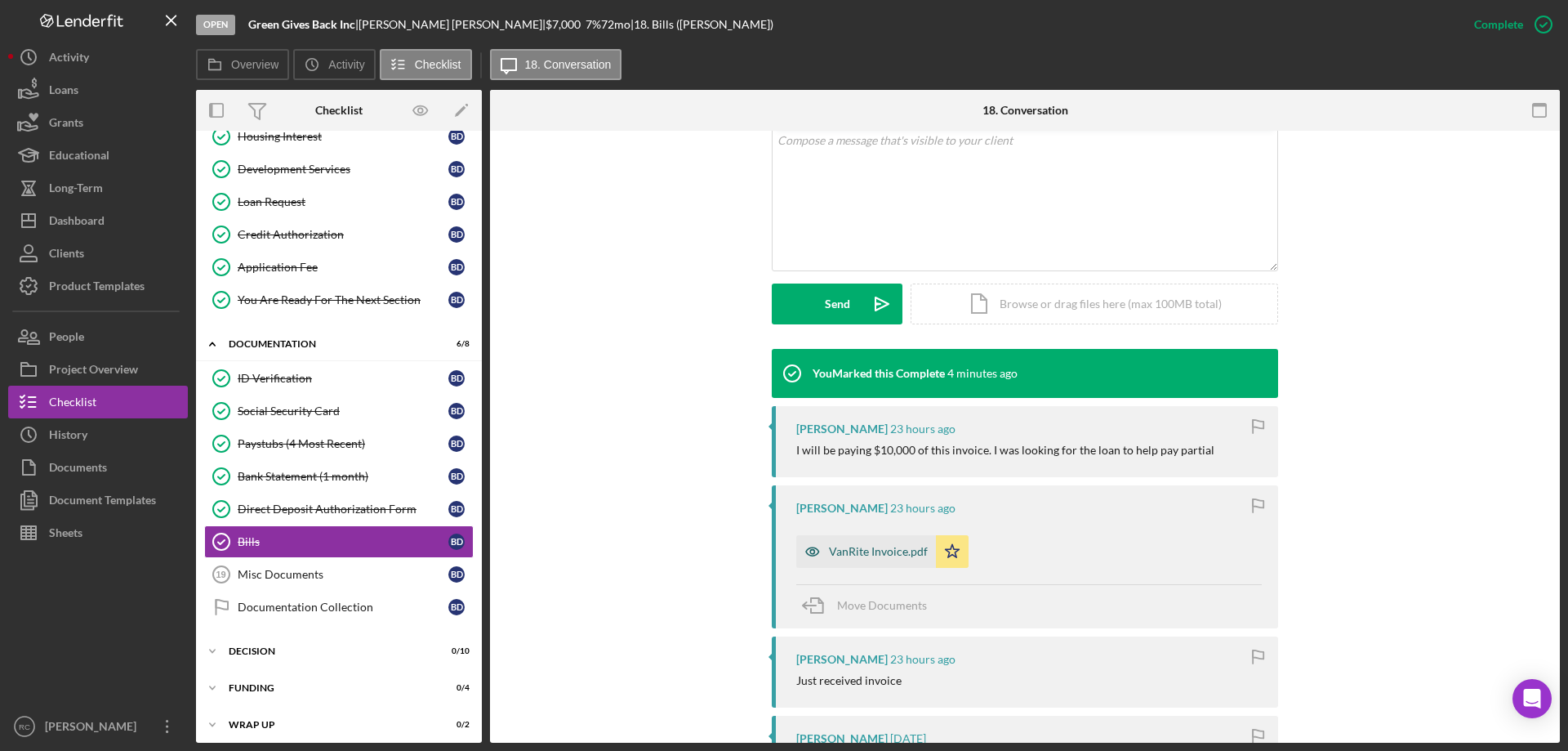
click at [874, 550] on div "VanRite Invoice.pdf" at bounding box center [878, 551] width 99 height 13
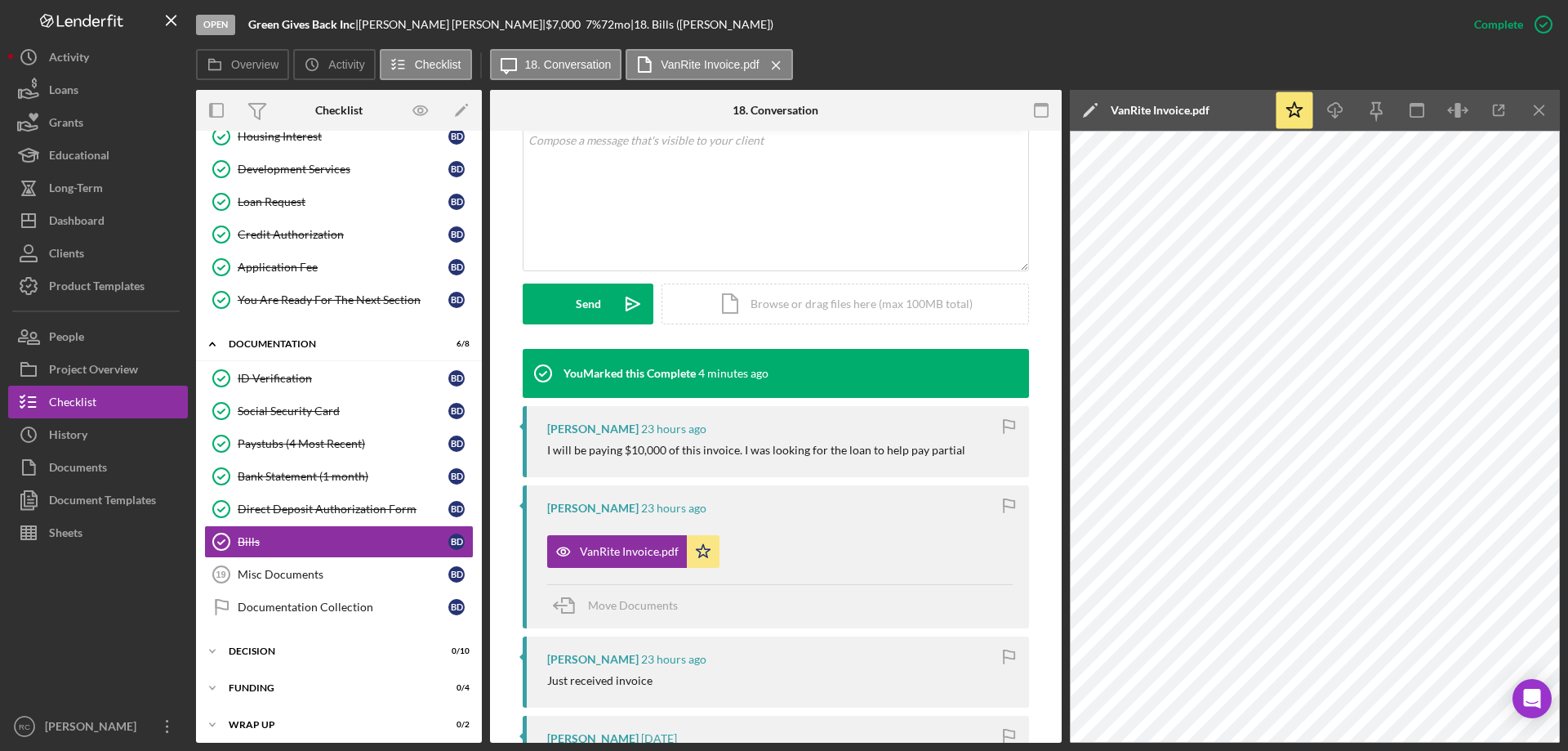
click at [1430, 44] on div "Open Green Gives Back Inc | Brandon Danforth | $7,000 $7,000 7 % 72 mo | 18. Bi…" at bounding box center [826, 24] width 1262 height 49
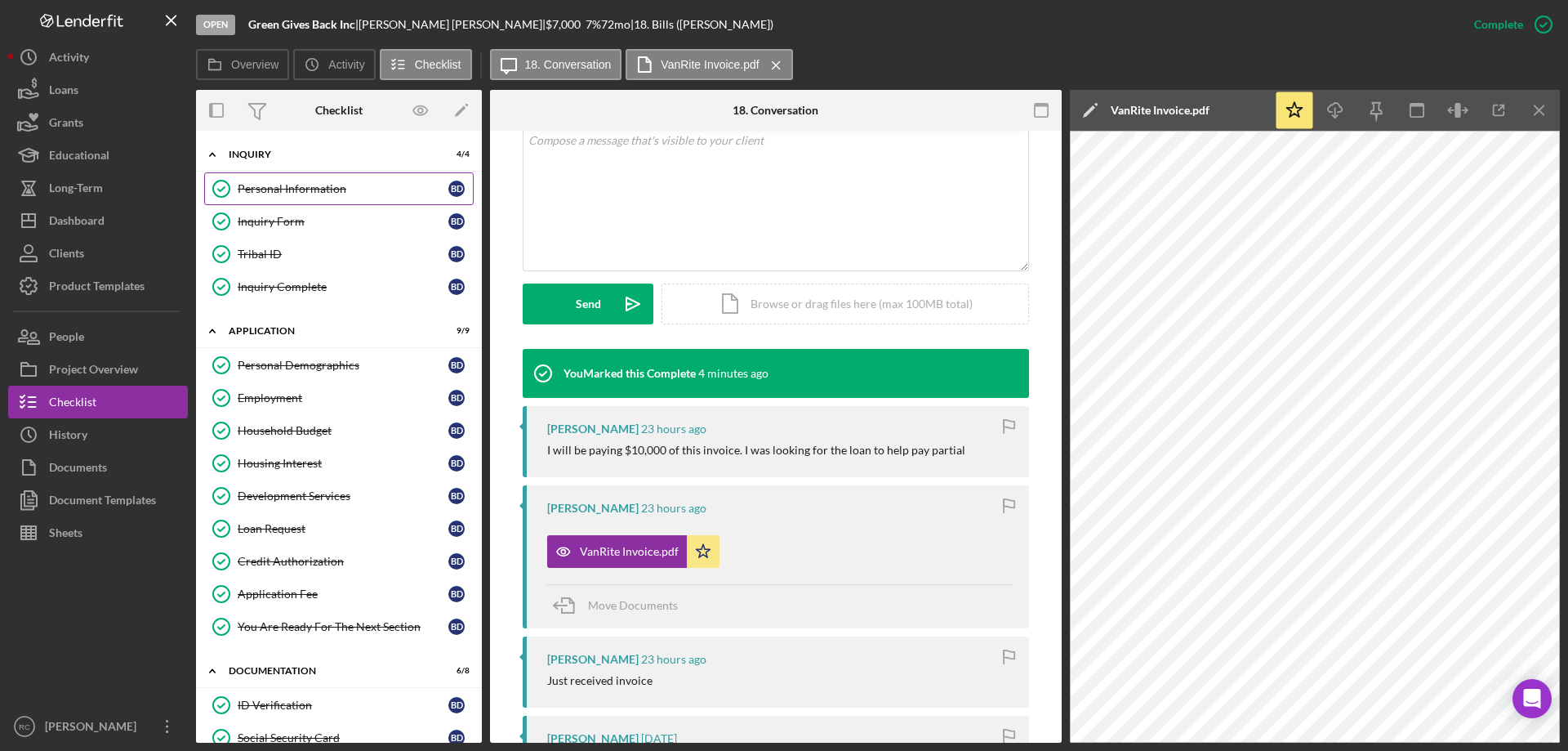
click at [318, 190] on div "Personal Information" at bounding box center [343, 188] width 210 height 13
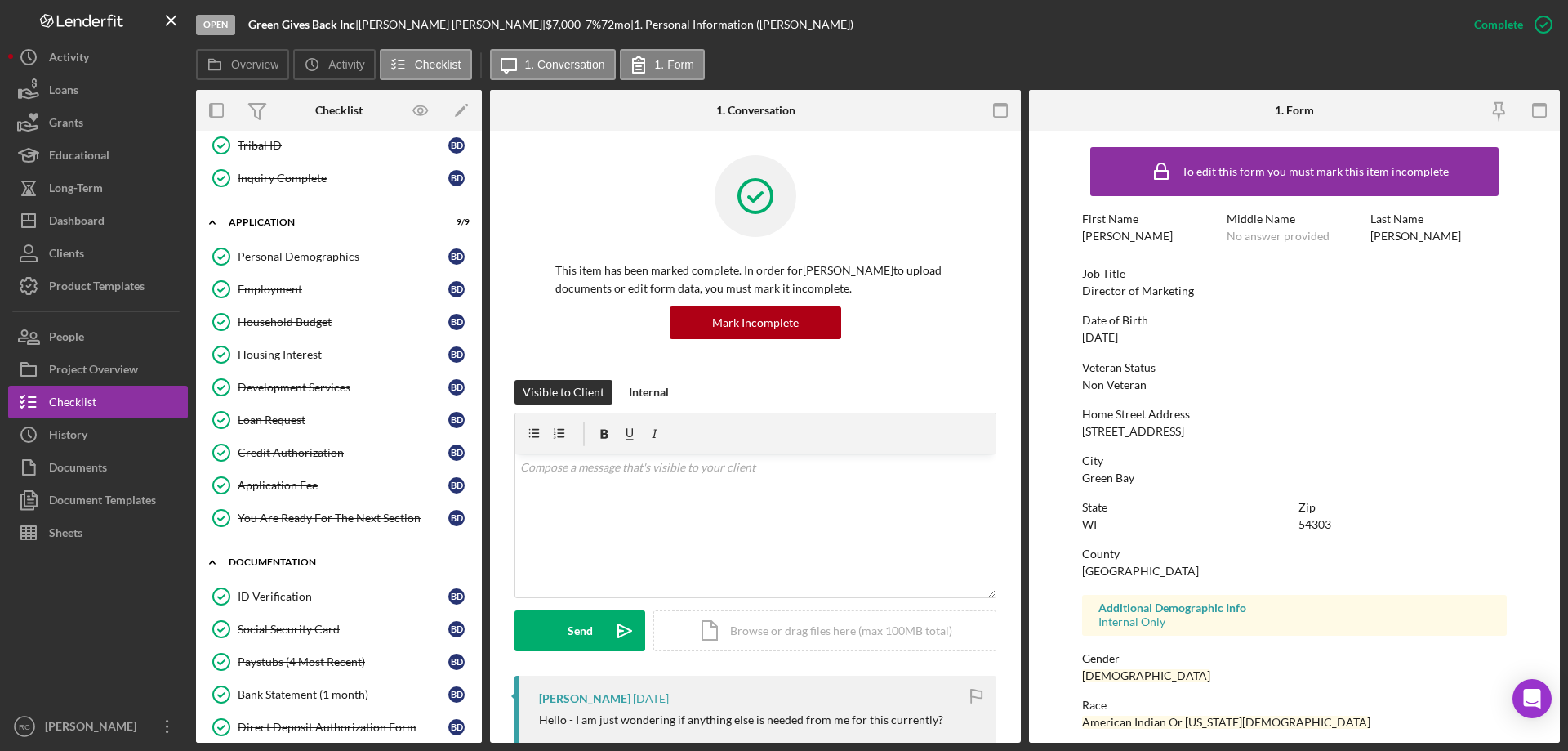
scroll to position [218, 0]
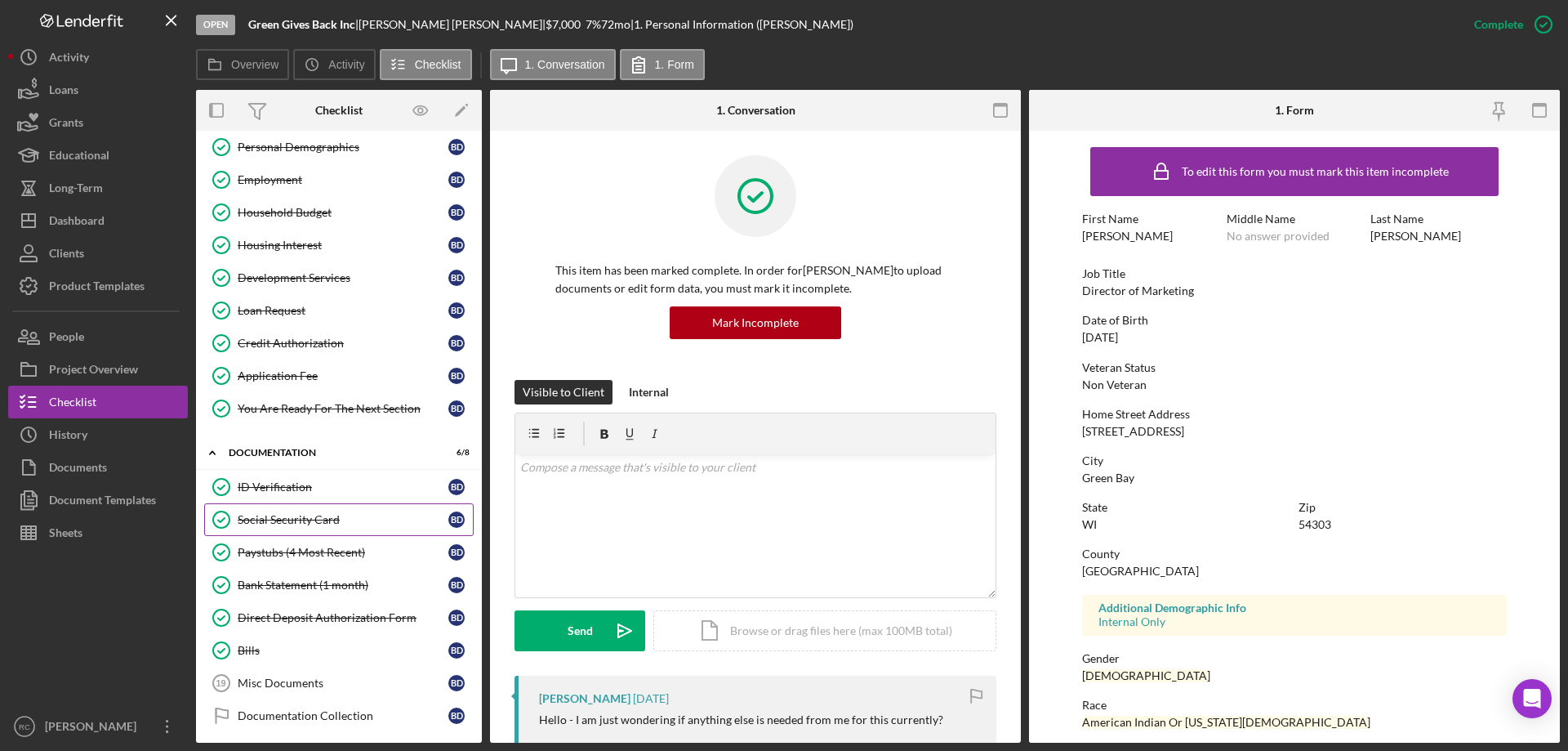
click at [297, 519] on div "Social Security Card" at bounding box center [343, 520] width 210 height 13
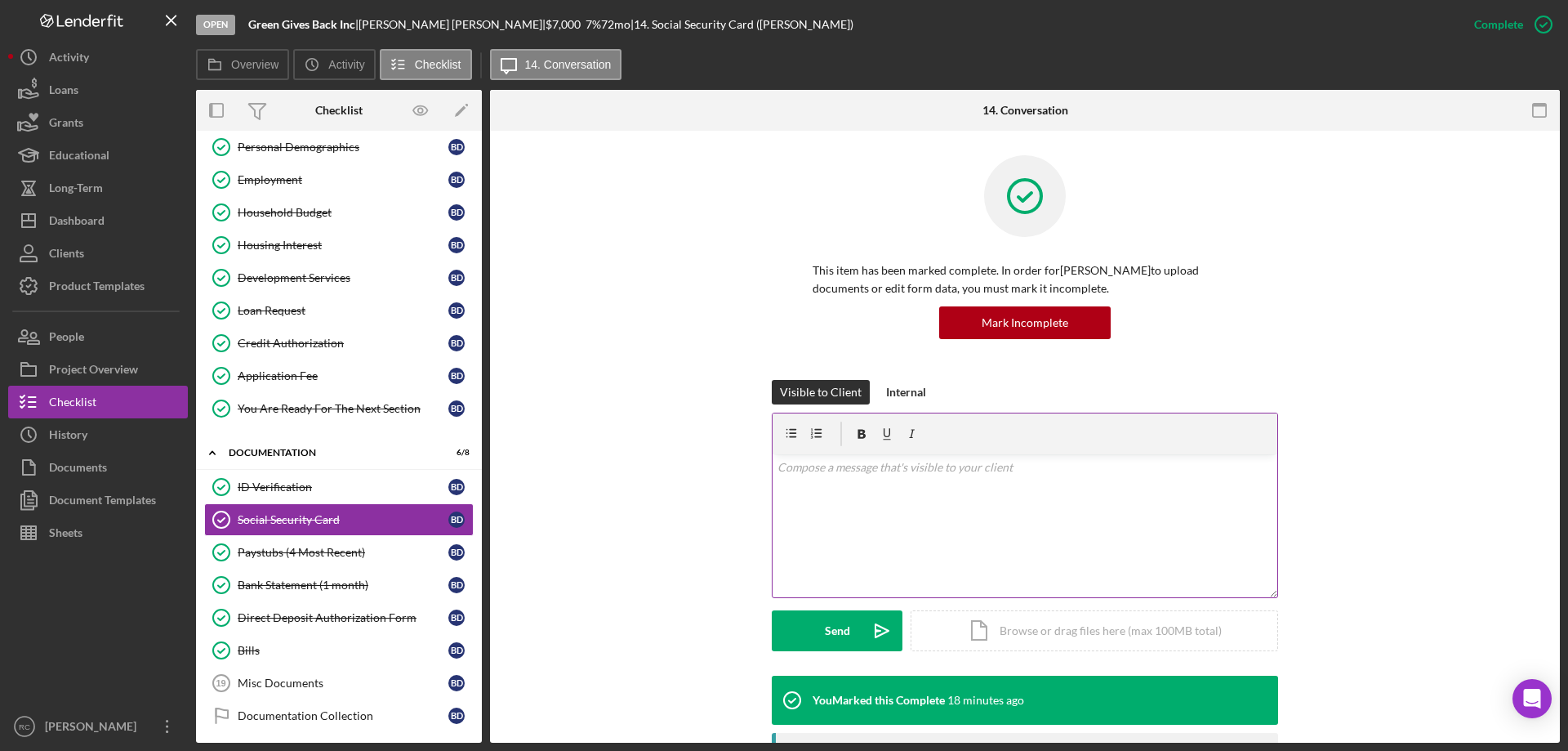
scroll to position [327, 0]
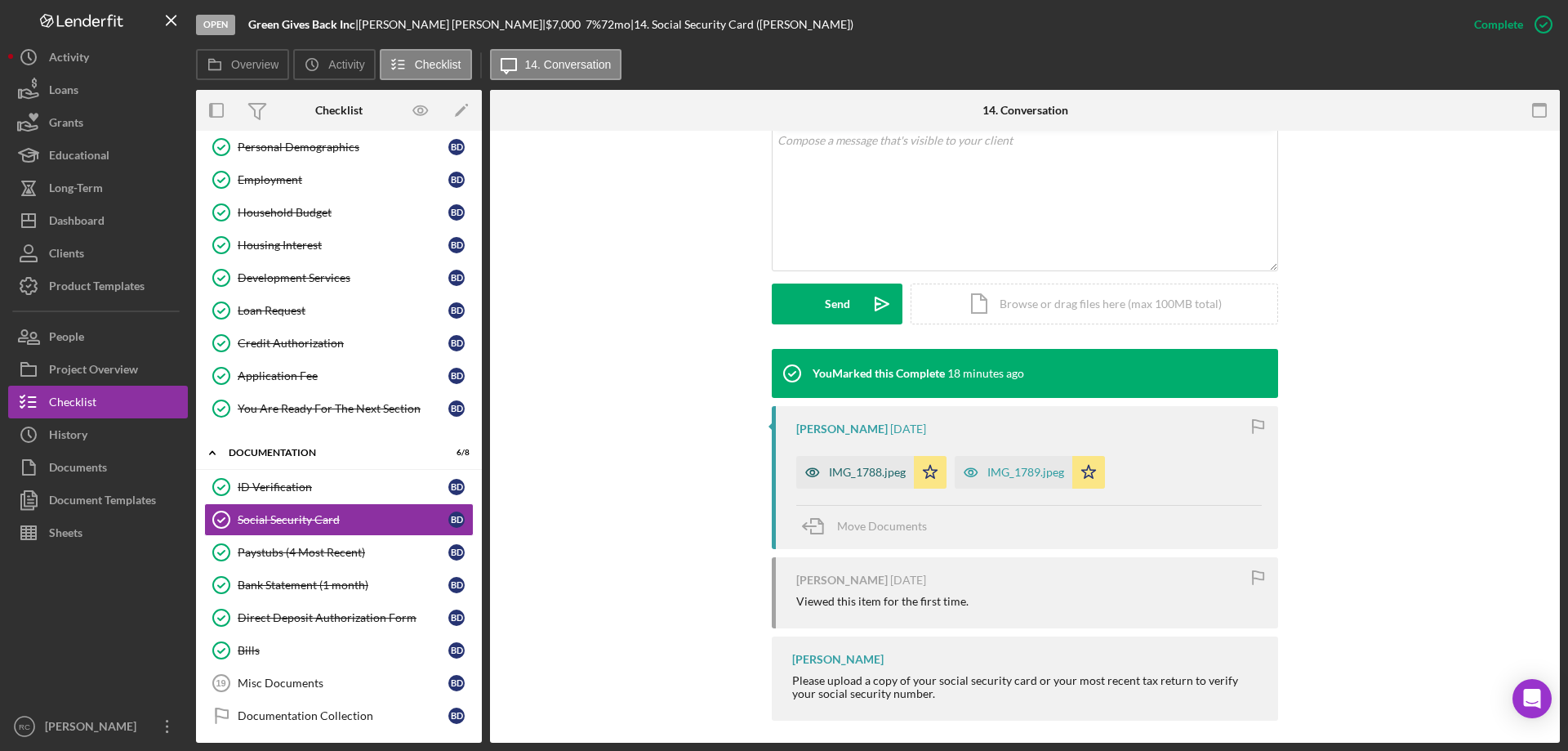
click at [867, 476] on div "IMG_1788.jpeg" at bounding box center [867, 472] width 77 height 13
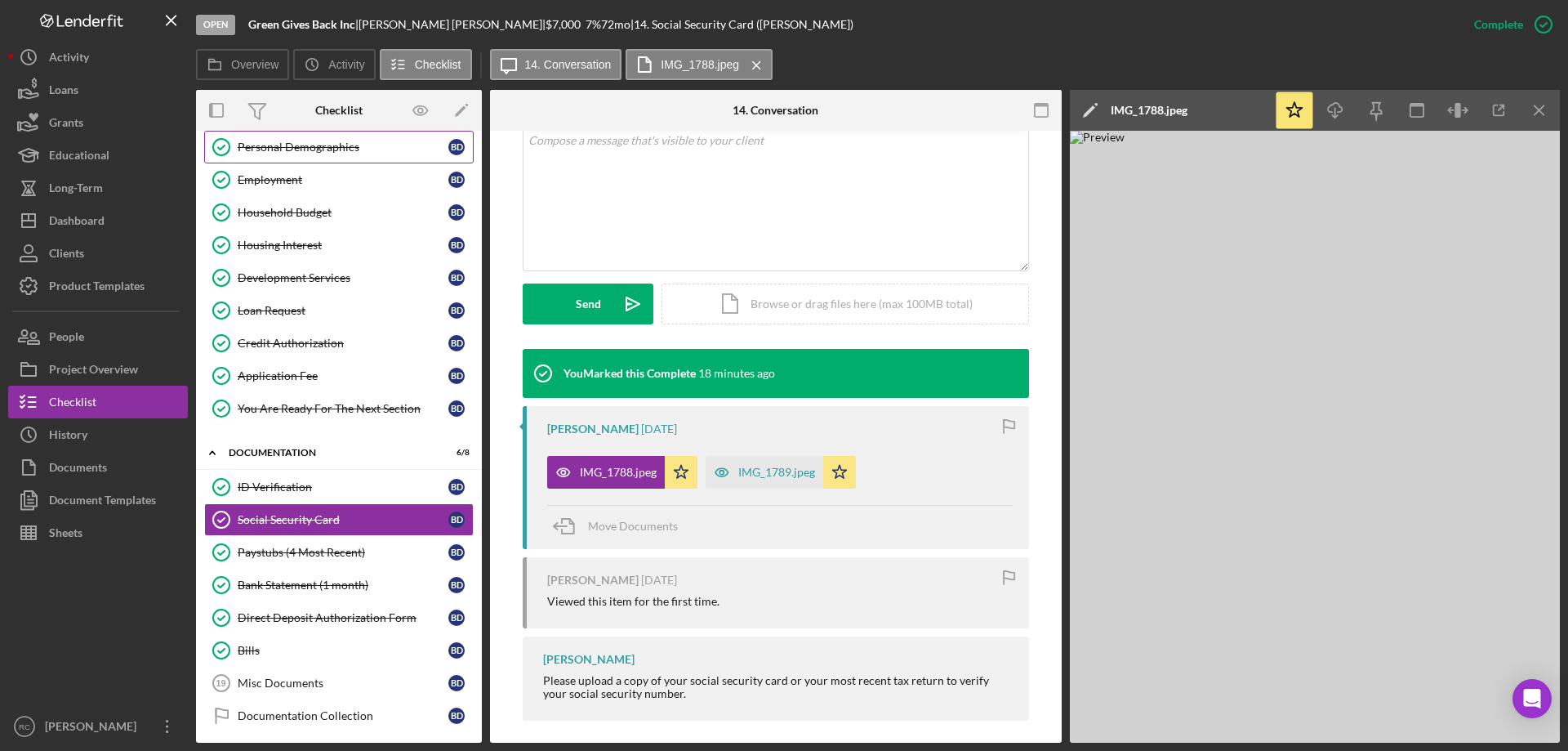
click at [275, 137] on link "Personal Demographics Personal Demographics B D" at bounding box center [339, 147] width 270 height 33
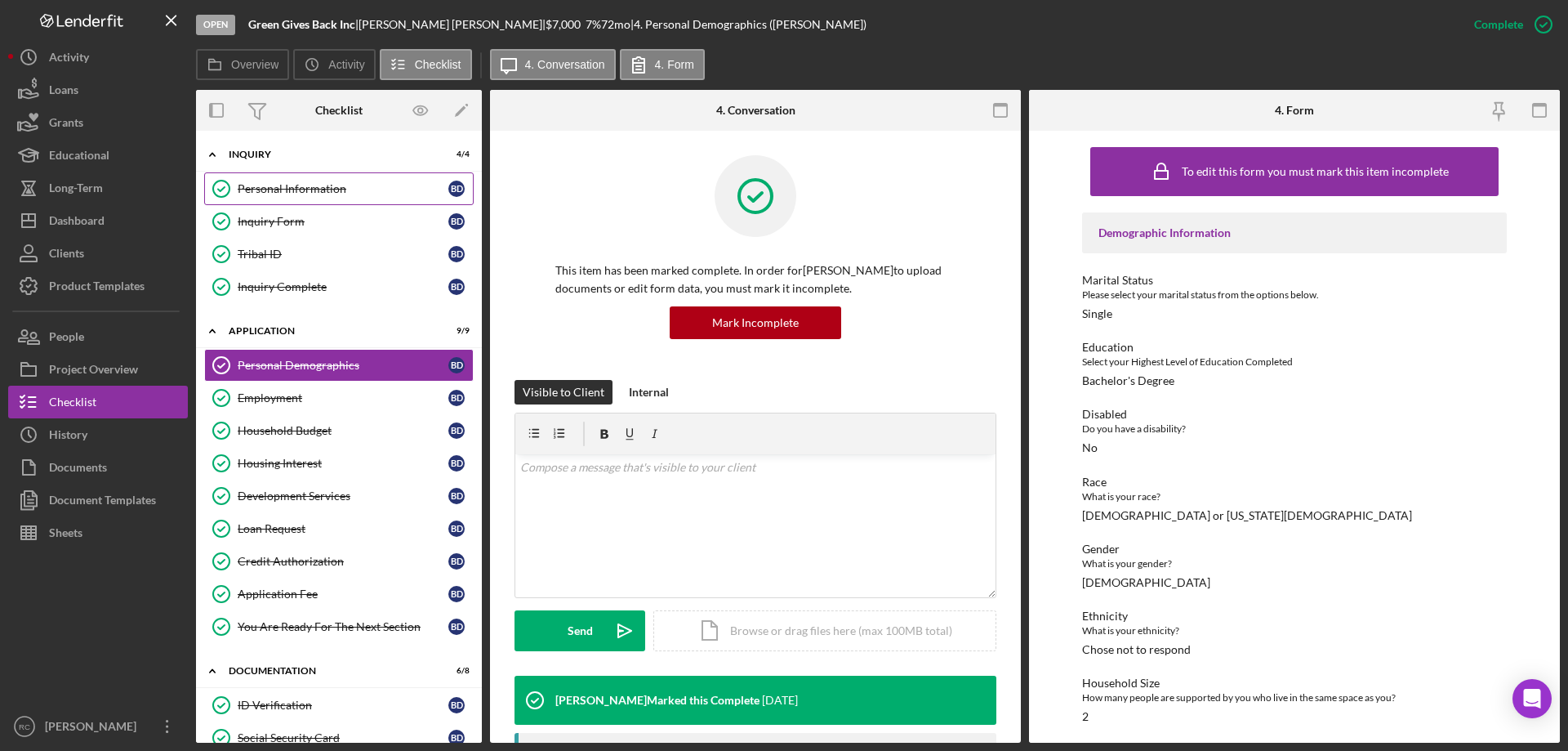
click at [299, 191] on div "Personal Information" at bounding box center [343, 188] width 210 height 13
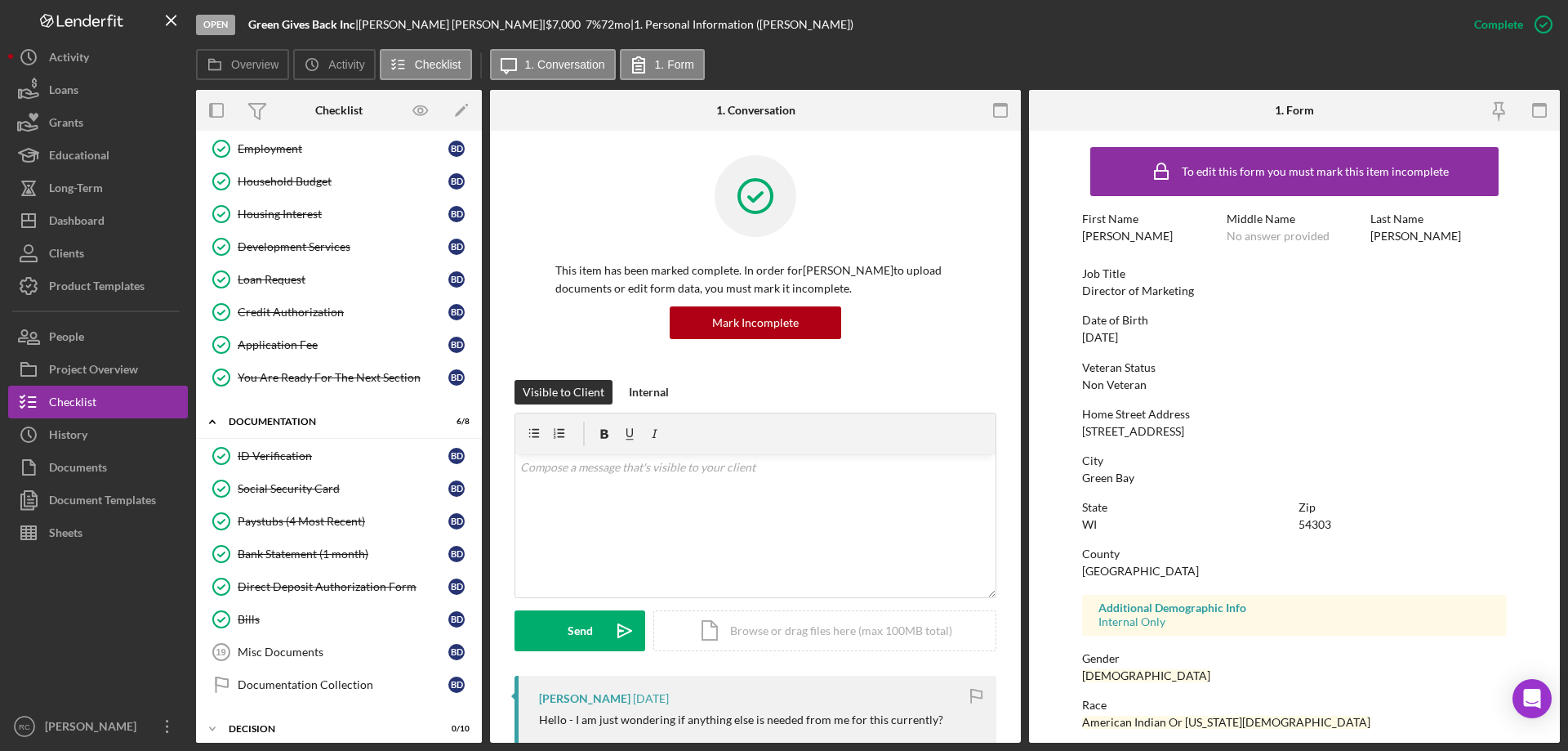
scroll to position [304, 0]
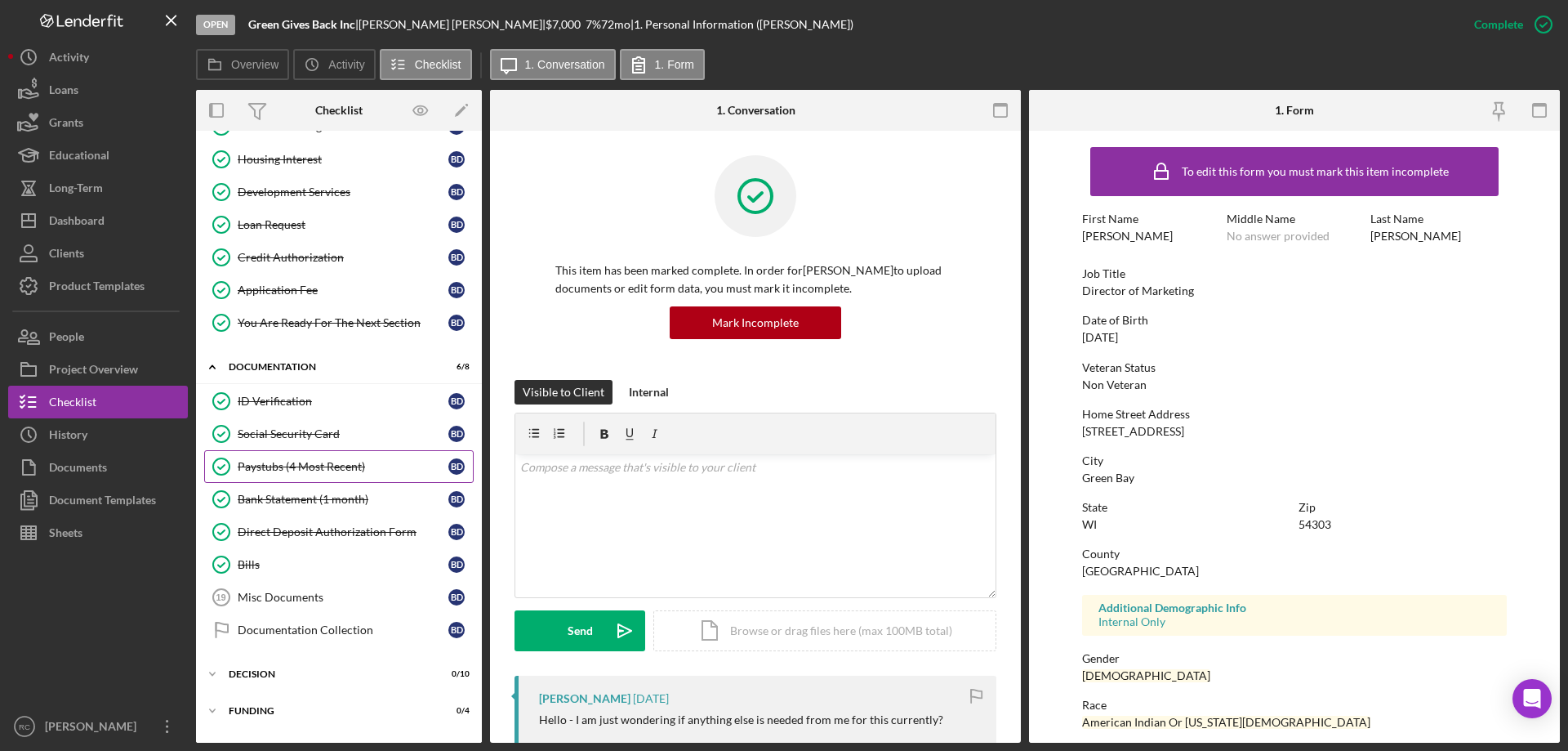
click at [299, 460] on div "Paystubs (4 Most Recent)" at bounding box center [343, 466] width 210 height 13
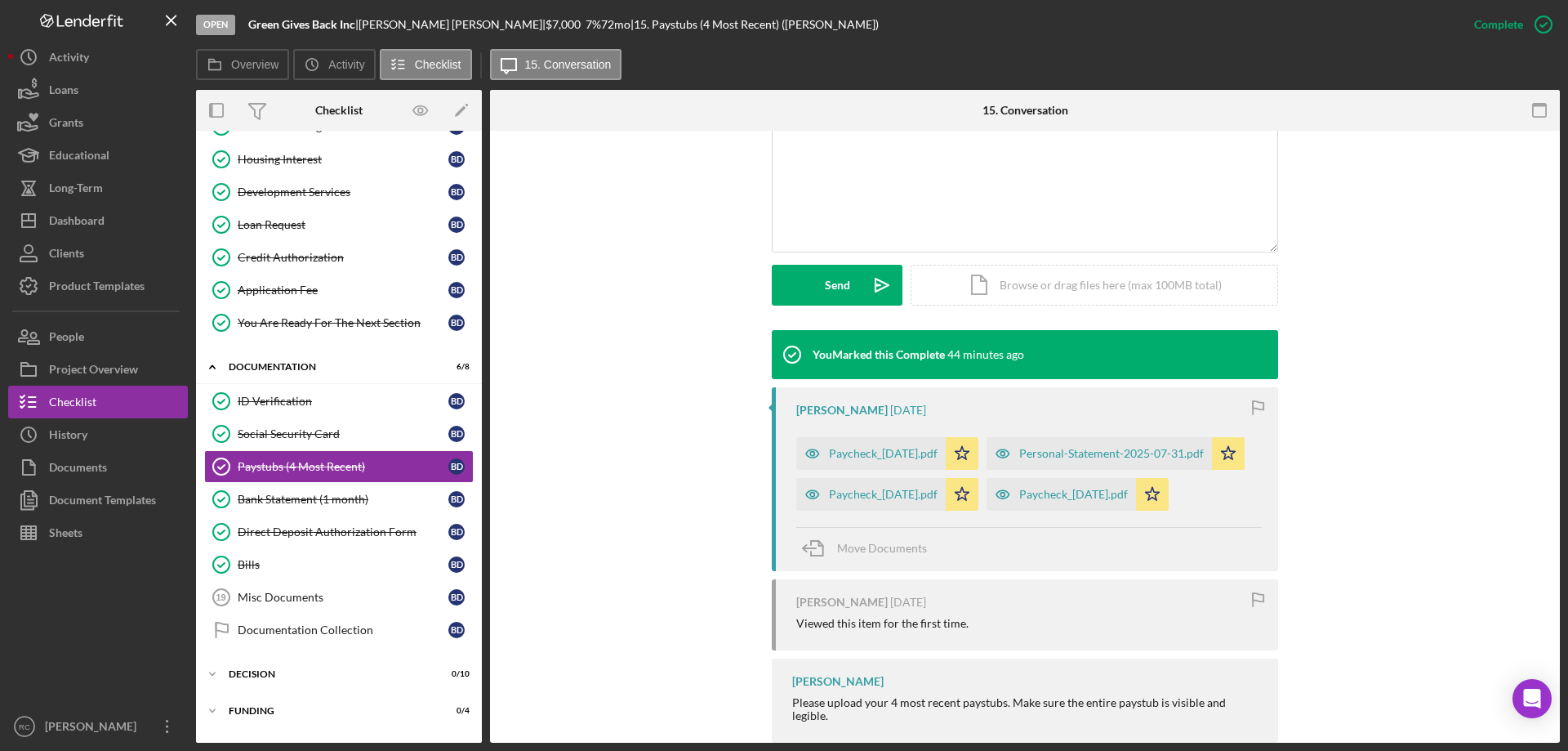
scroll to position [417, 0]
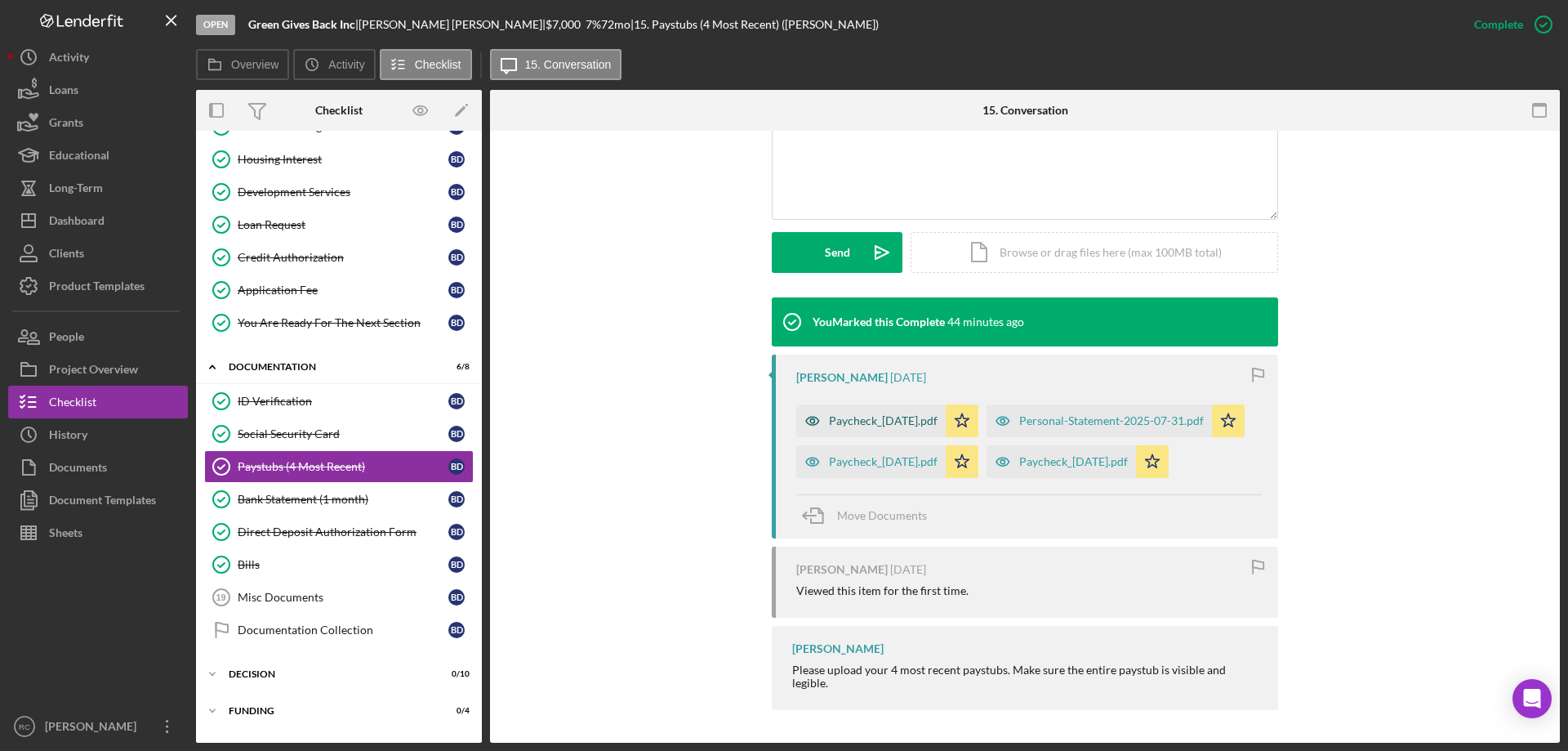
click at [894, 414] on div "Paycheck_2025-05-04.pdf" at bounding box center [883, 420] width 109 height 13
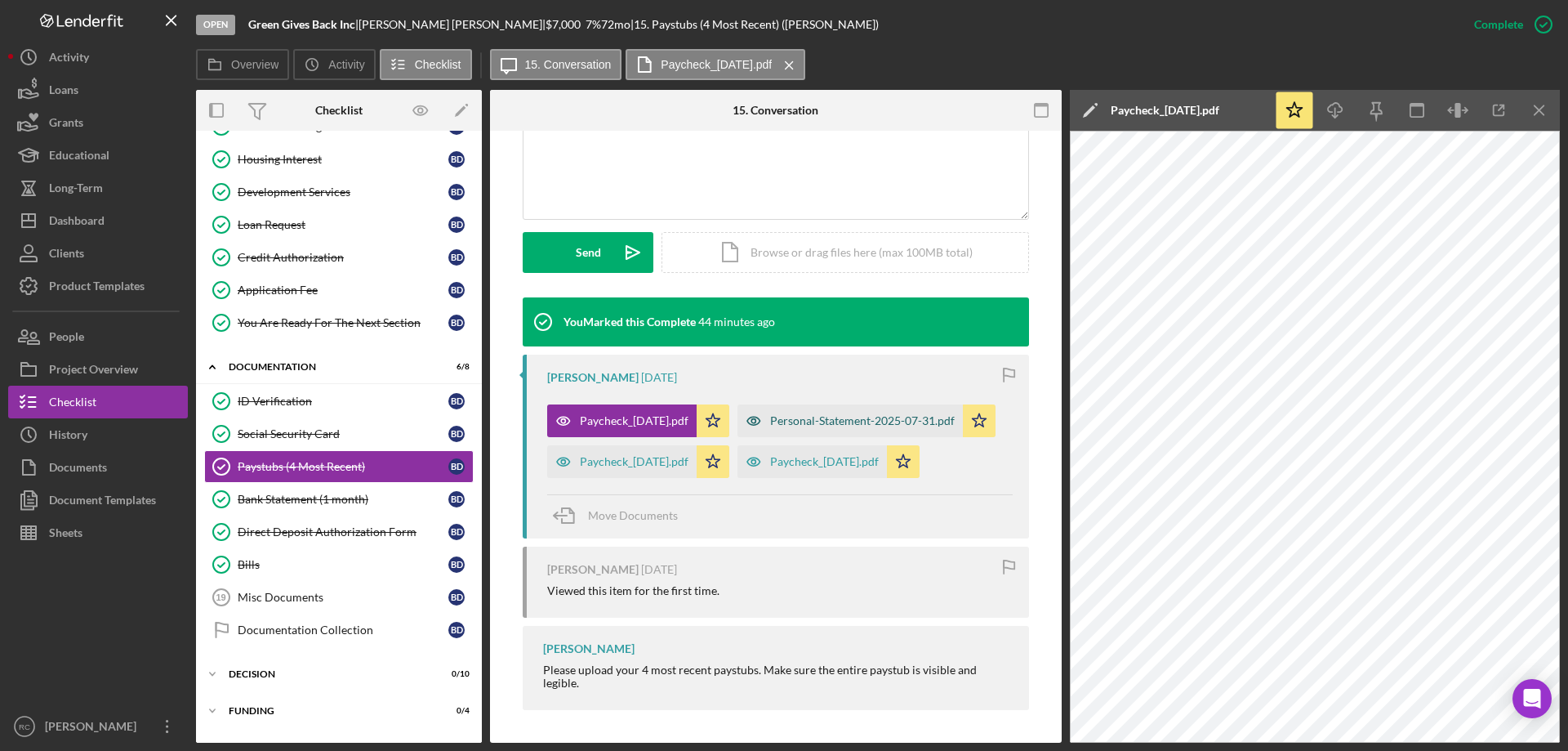
click at [771, 418] on div "Personal-Statement-2025-07-31.pdf" at bounding box center [863, 420] width 184 height 13
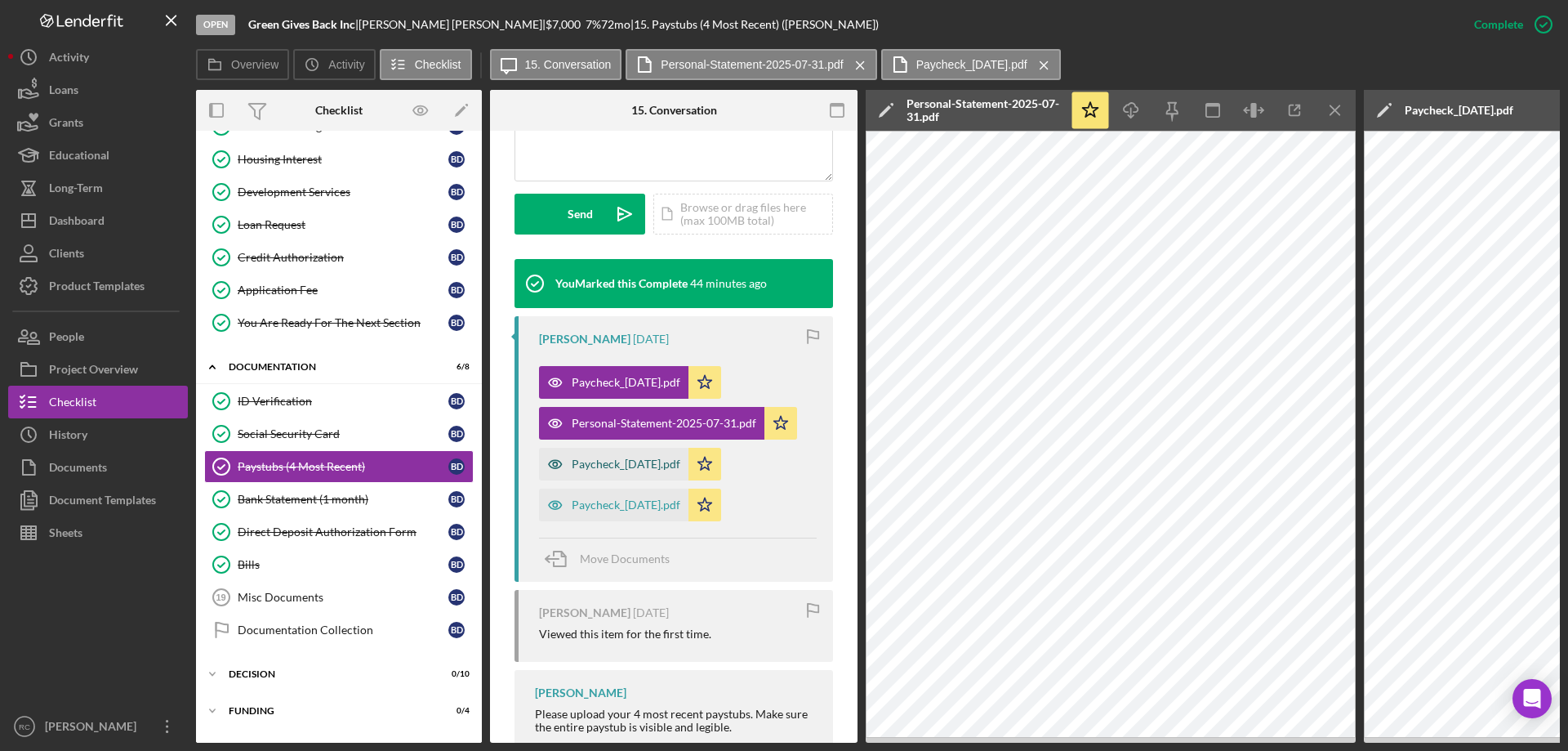
click at [644, 460] on div "Paycheck_2025-06-04.pdf" at bounding box center [625, 464] width 109 height 13
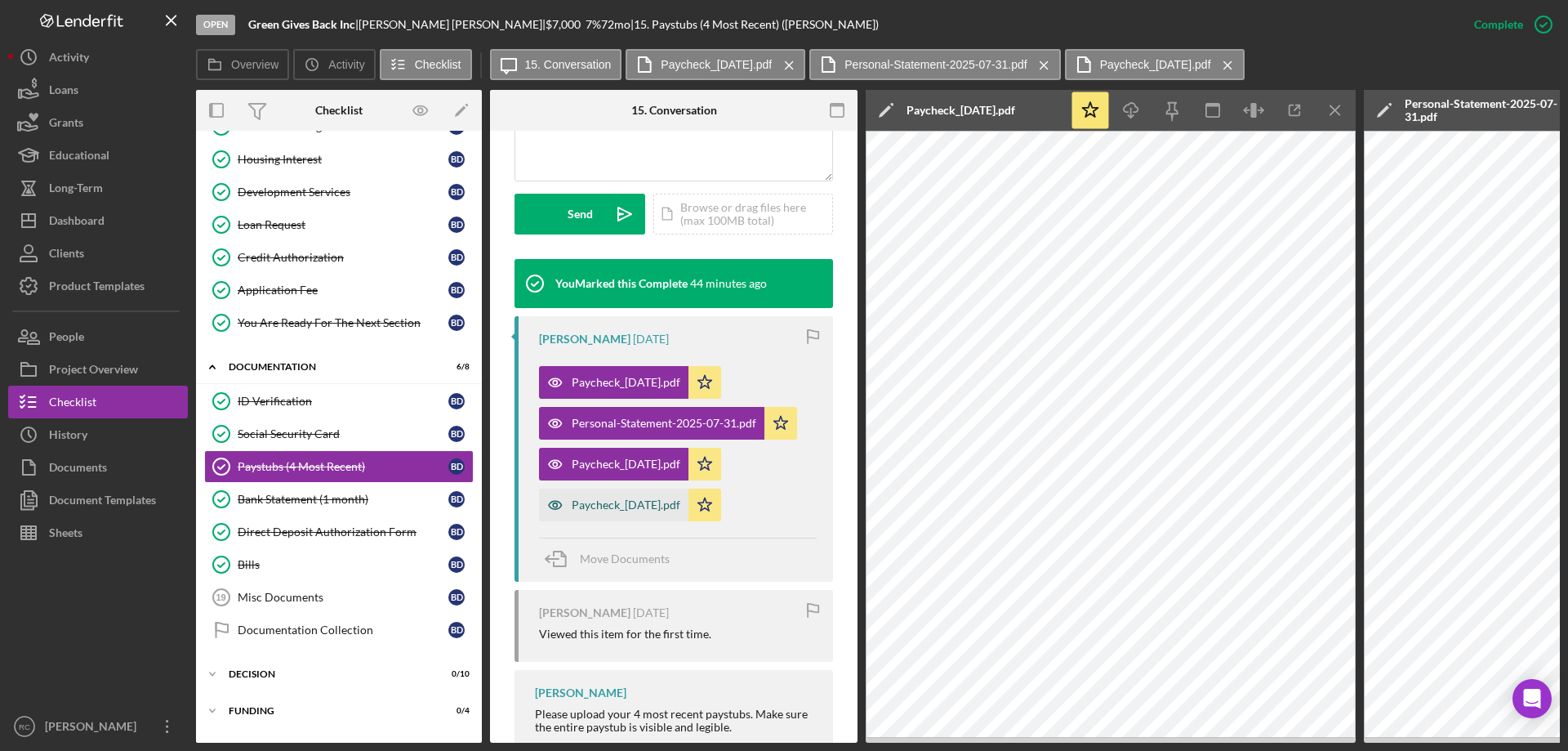
click at [624, 505] on div "Paycheck_2025-07-31.pdf" at bounding box center [625, 505] width 109 height 13
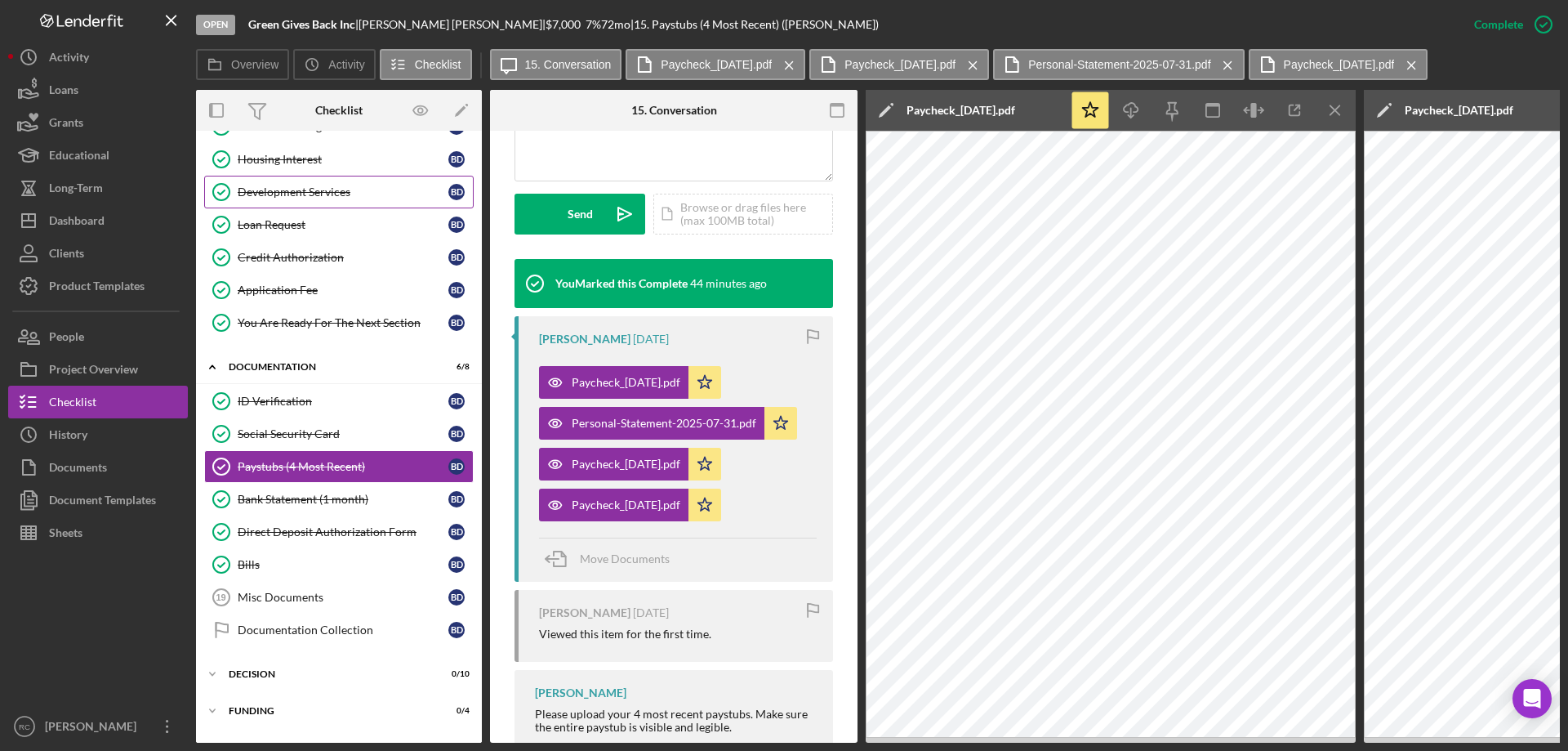
click at [301, 193] on div "Development Services" at bounding box center [343, 191] width 210 height 13
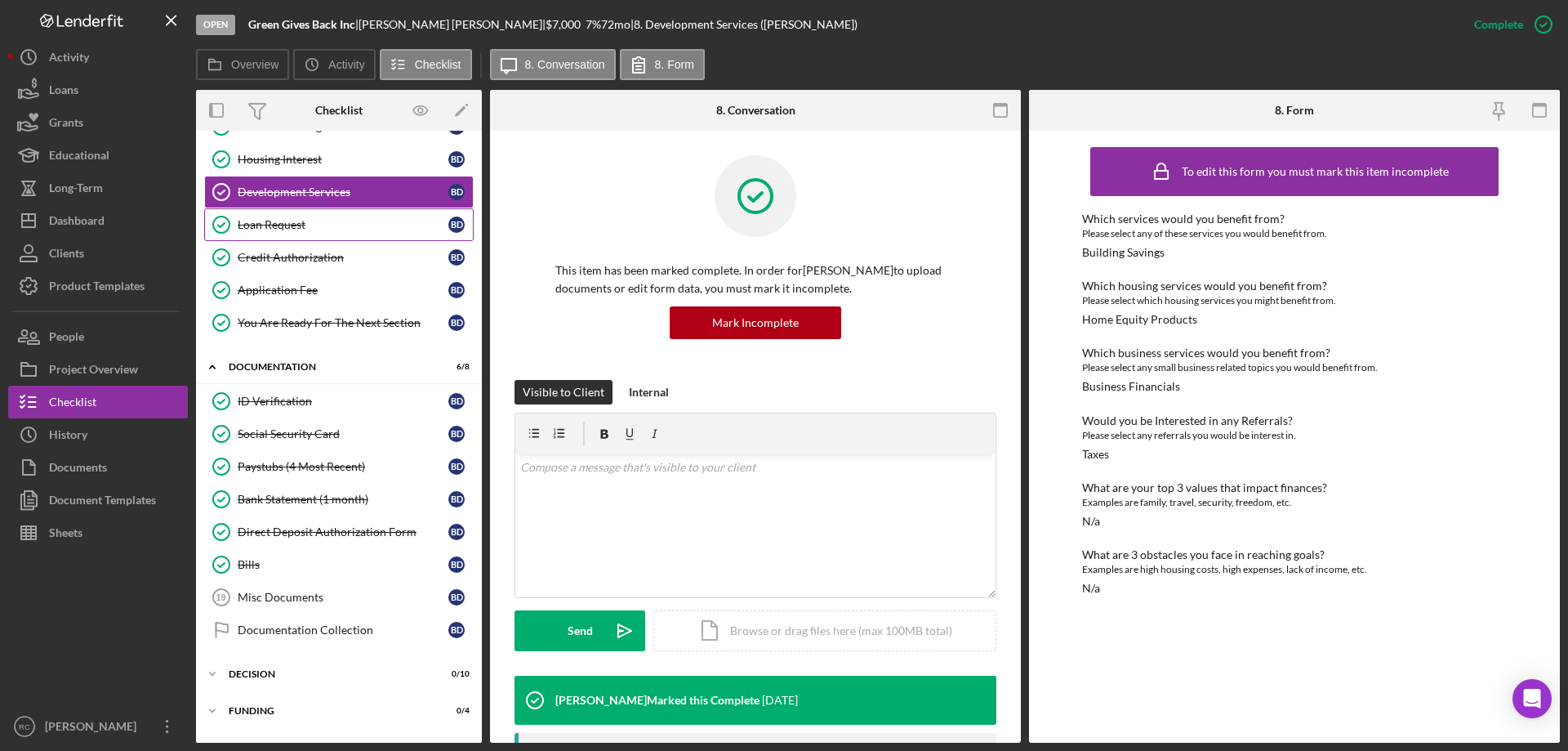
click at [273, 221] on div "Loan Request" at bounding box center [343, 225] width 210 height 13
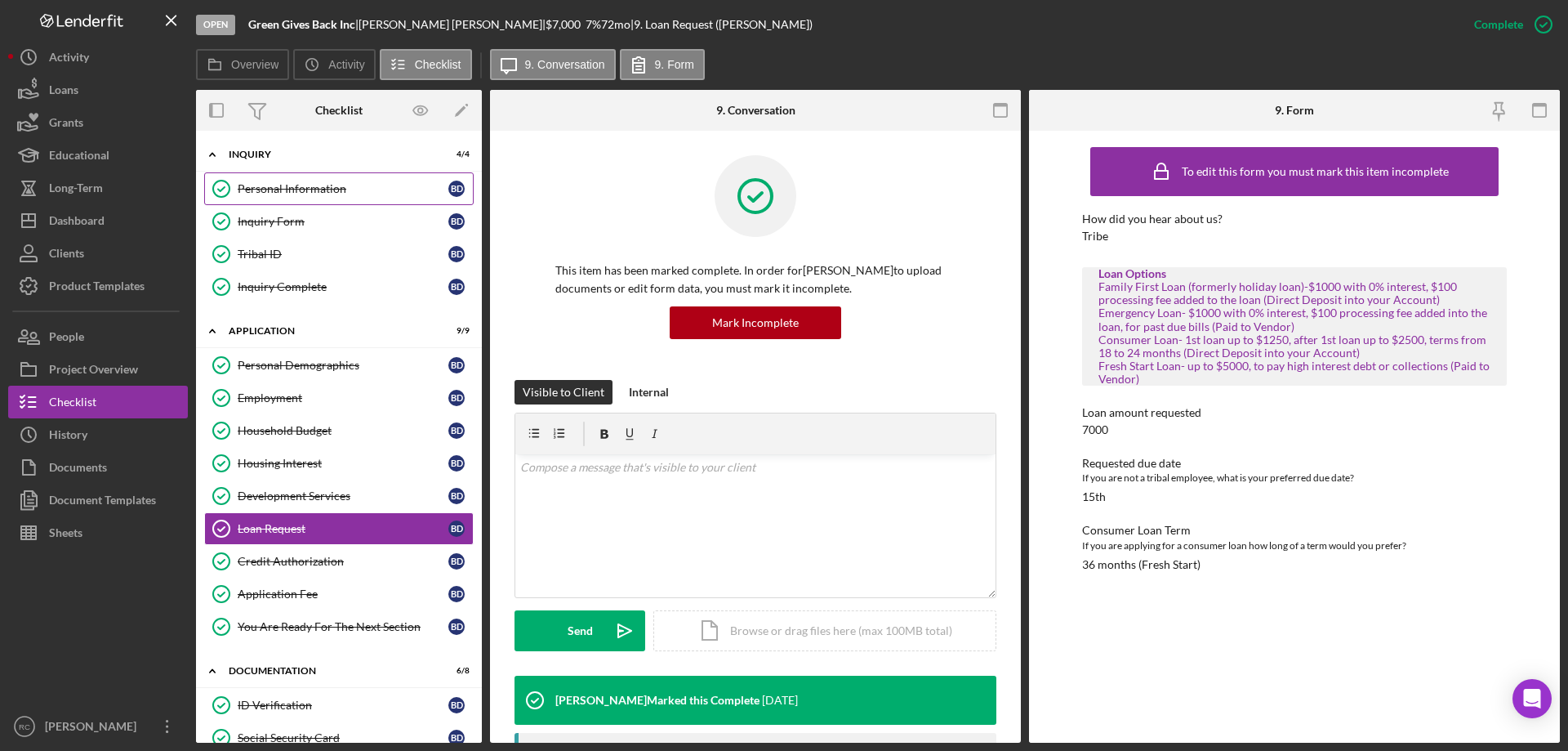
click at [307, 184] on div "Personal Information" at bounding box center [343, 188] width 210 height 13
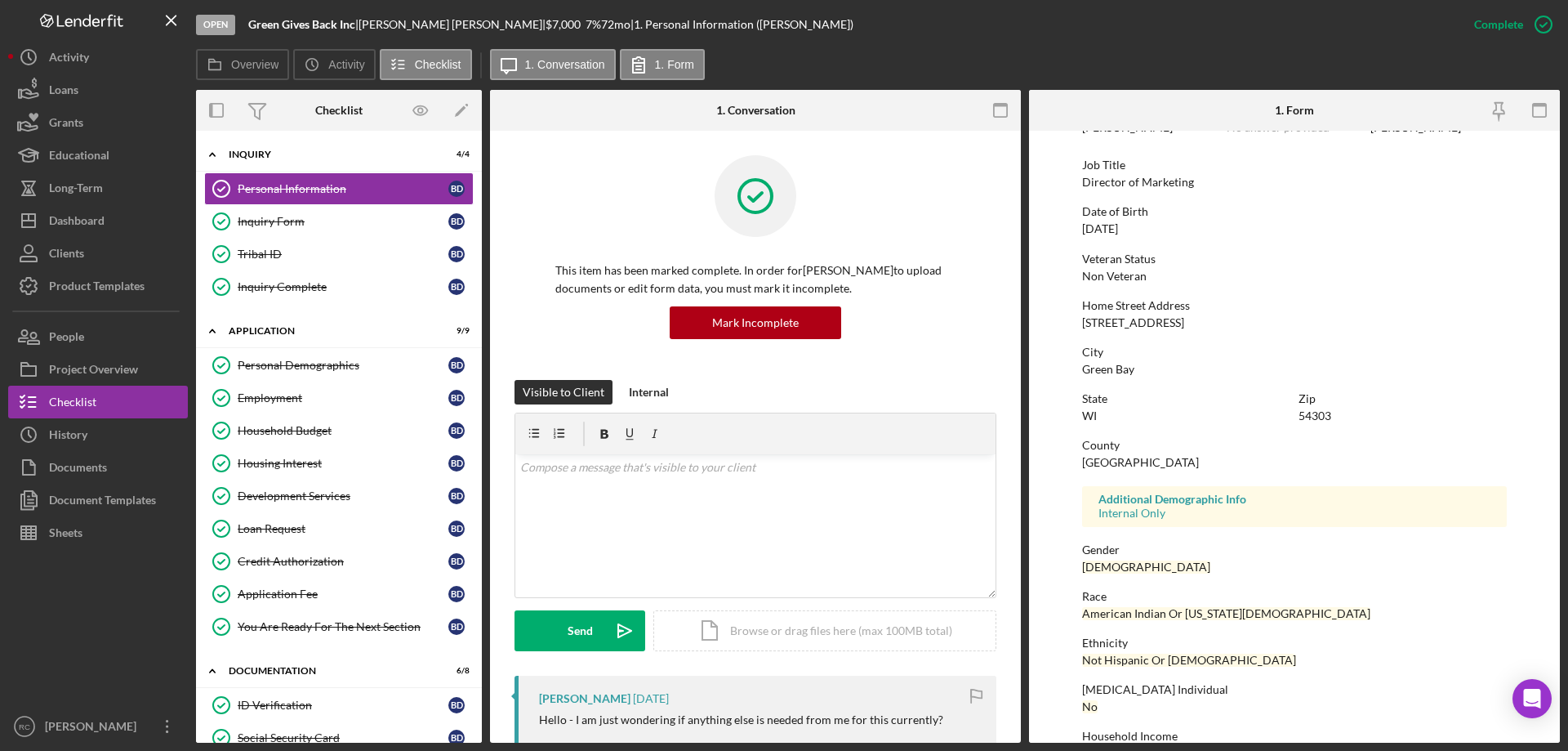
scroll to position [151, 0]
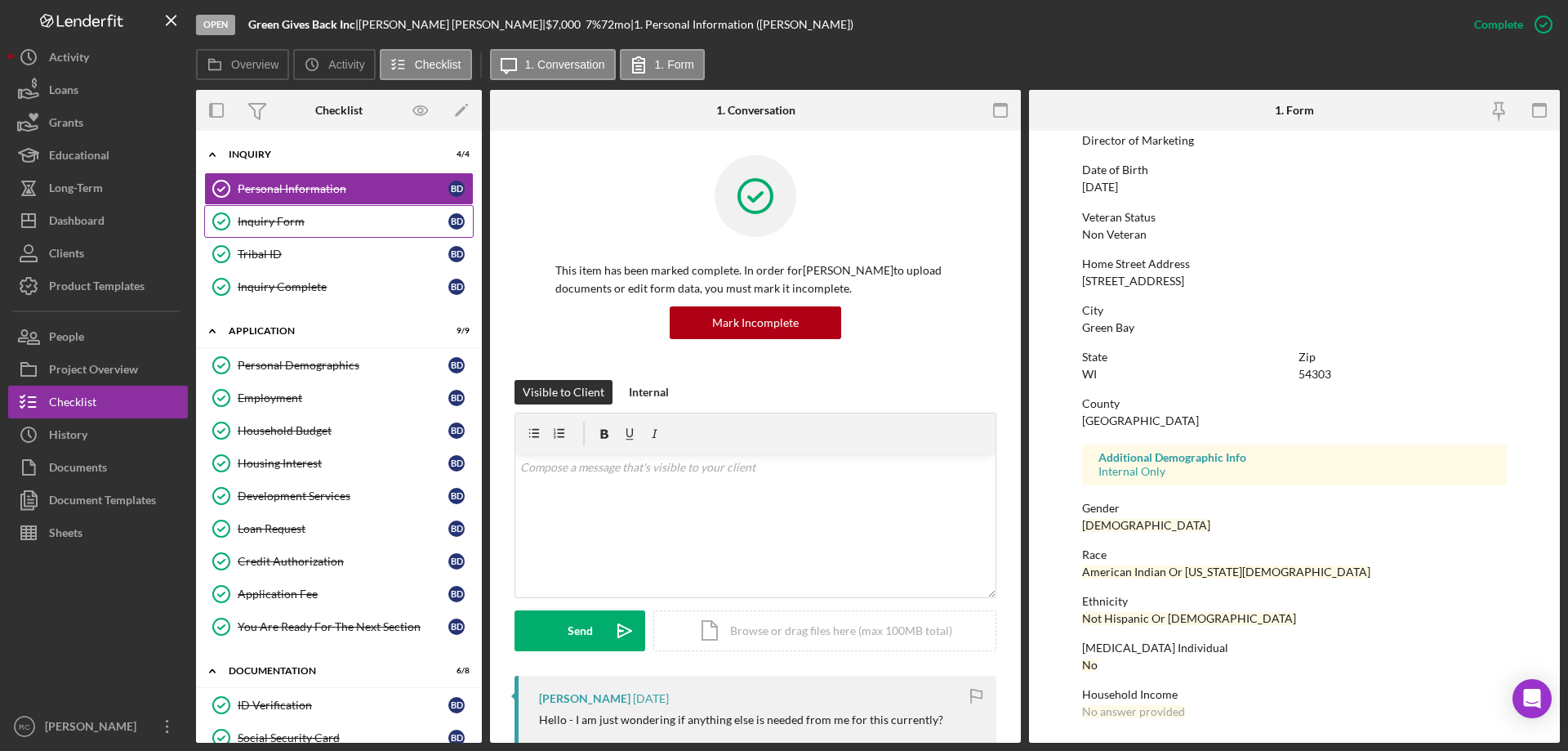
click at [287, 223] on div "Inquiry Form" at bounding box center [343, 221] width 210 height 13
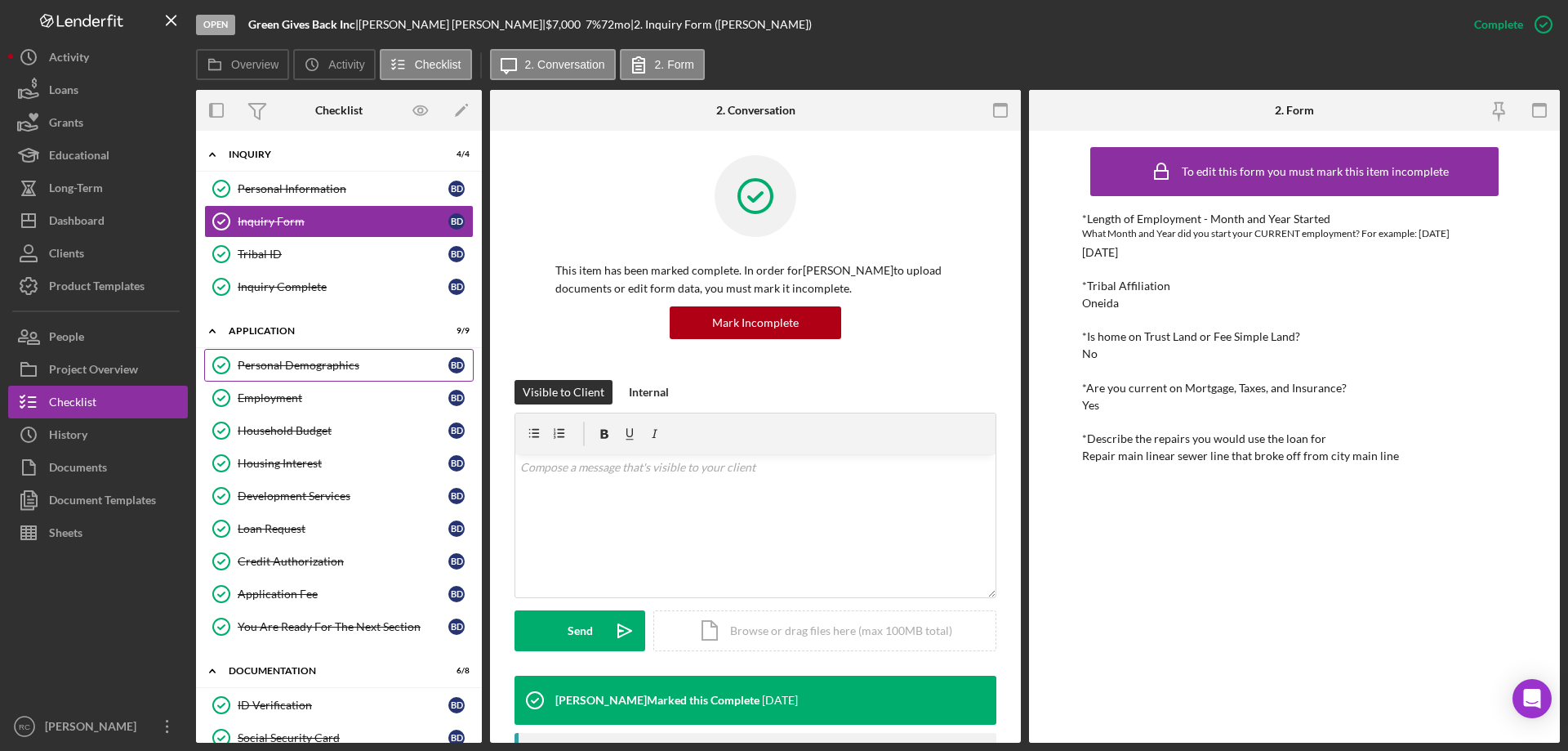
click at [271, 355] on link "Personal Demographics Personal Demographics B D" at bounding box center [339, 365] width 270 height 33
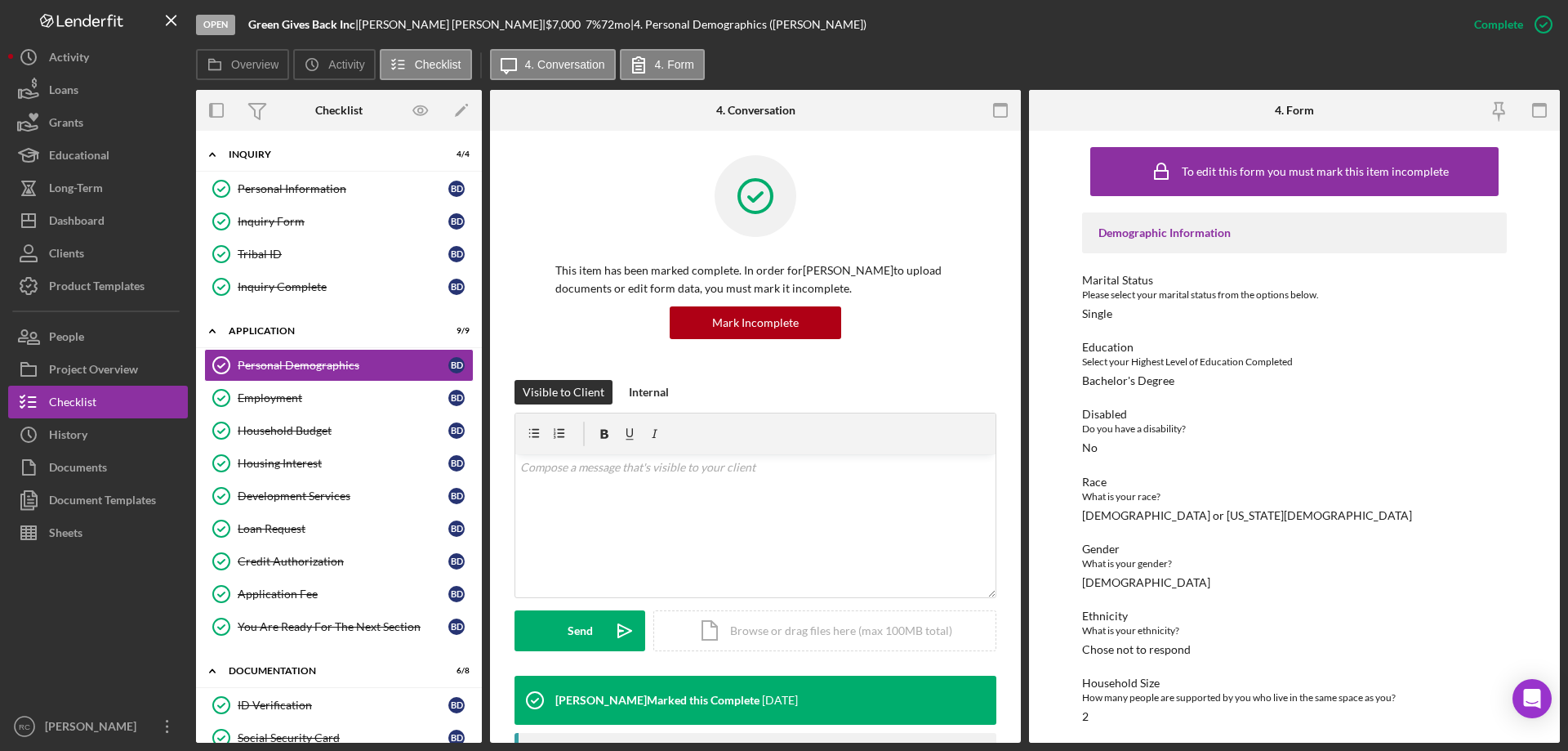
scroll to position [73, 0]
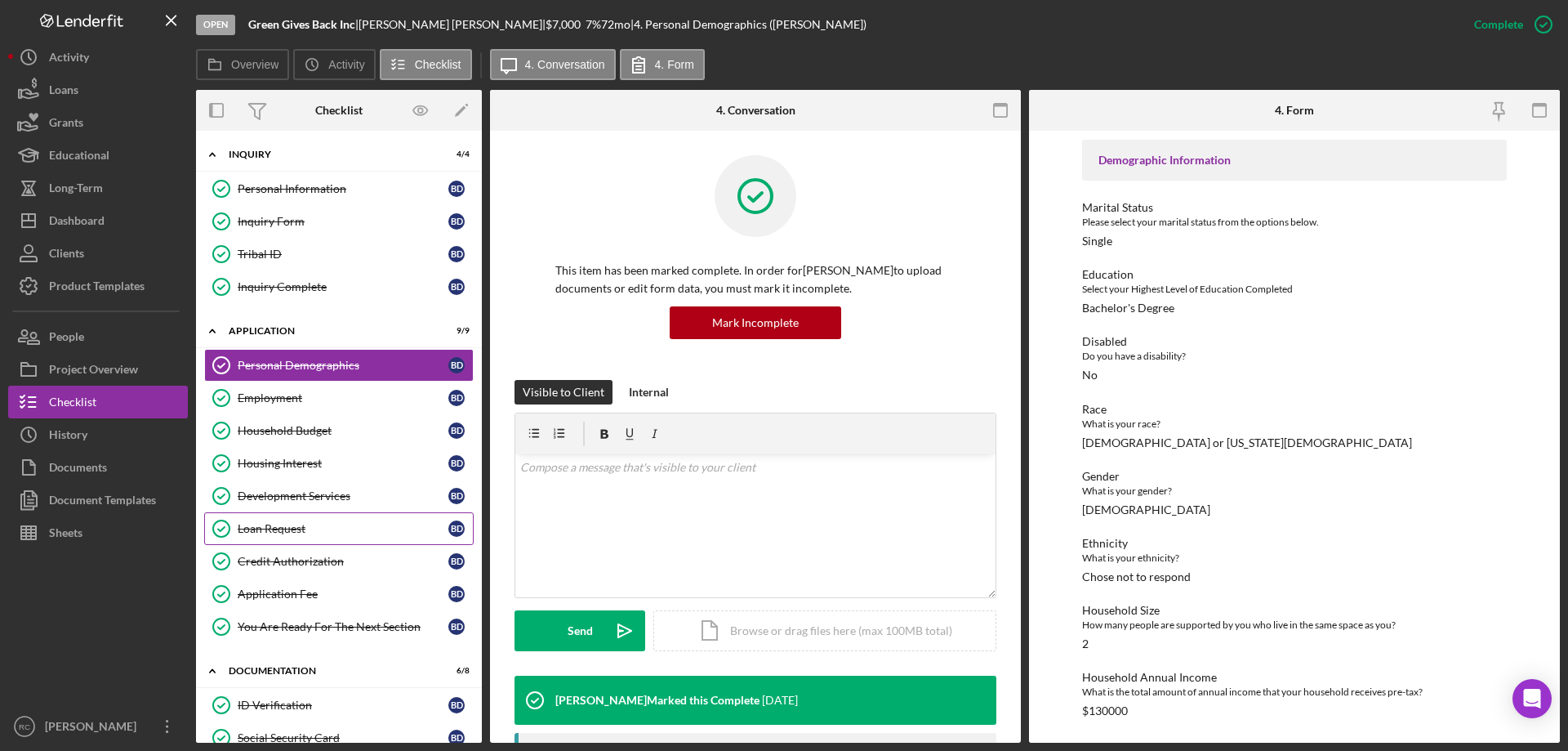
click at [297, 531] on div "Loan Request" at bounding box center [343, 528] width 210 height 13
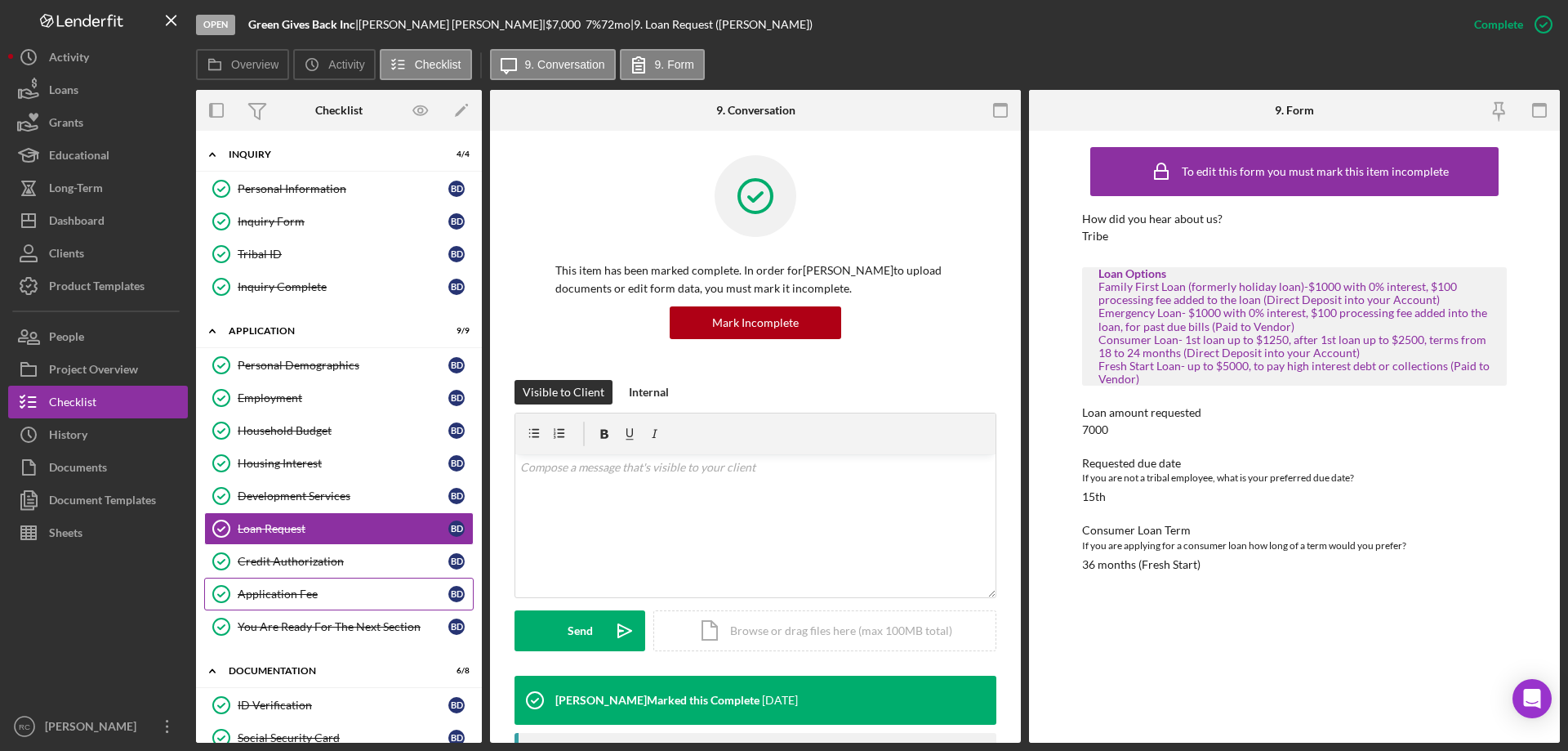
scroll to position [218, 0]
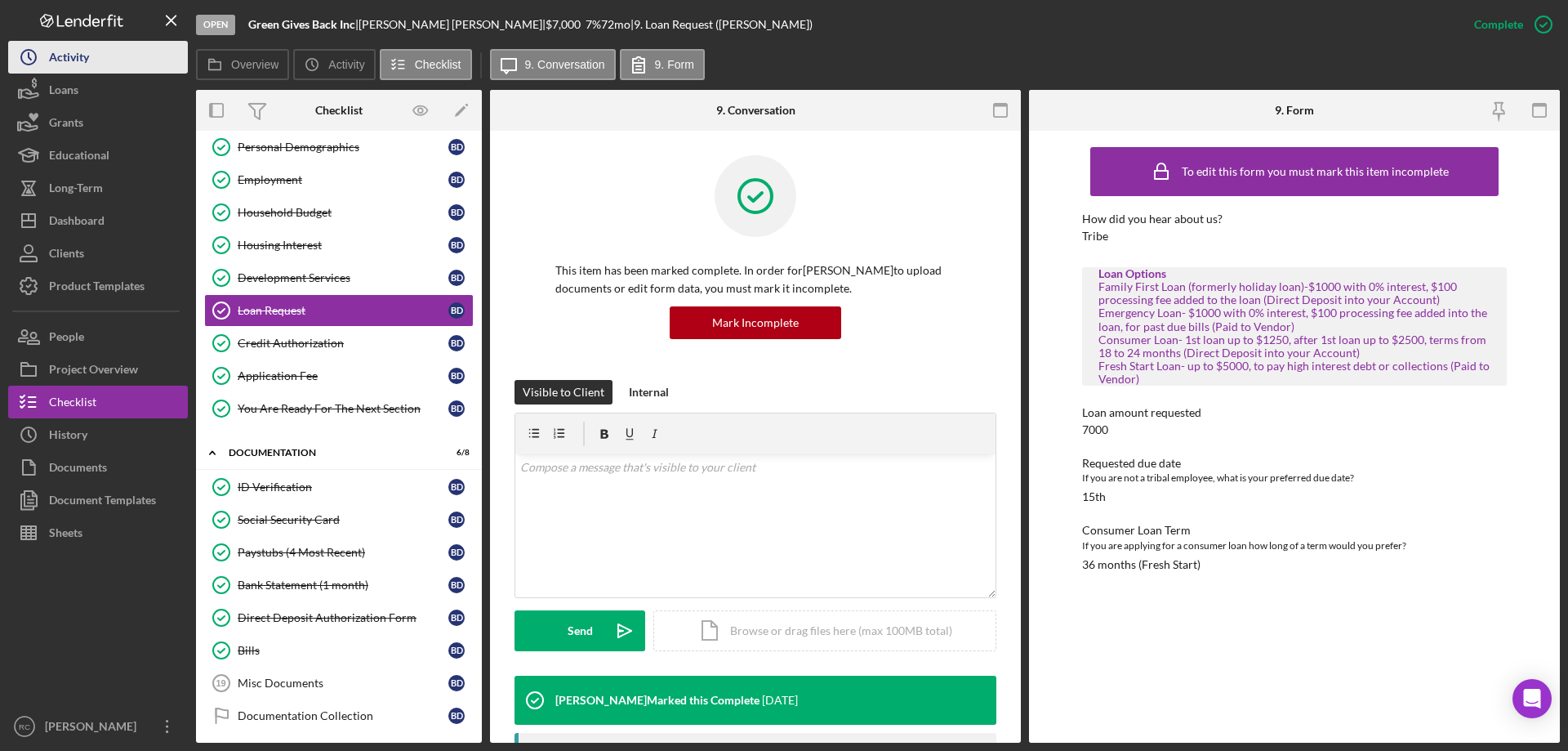
click at [104, 54] on button "Icon/History Activity" at bounding box center [97, 57] width 180 height 33
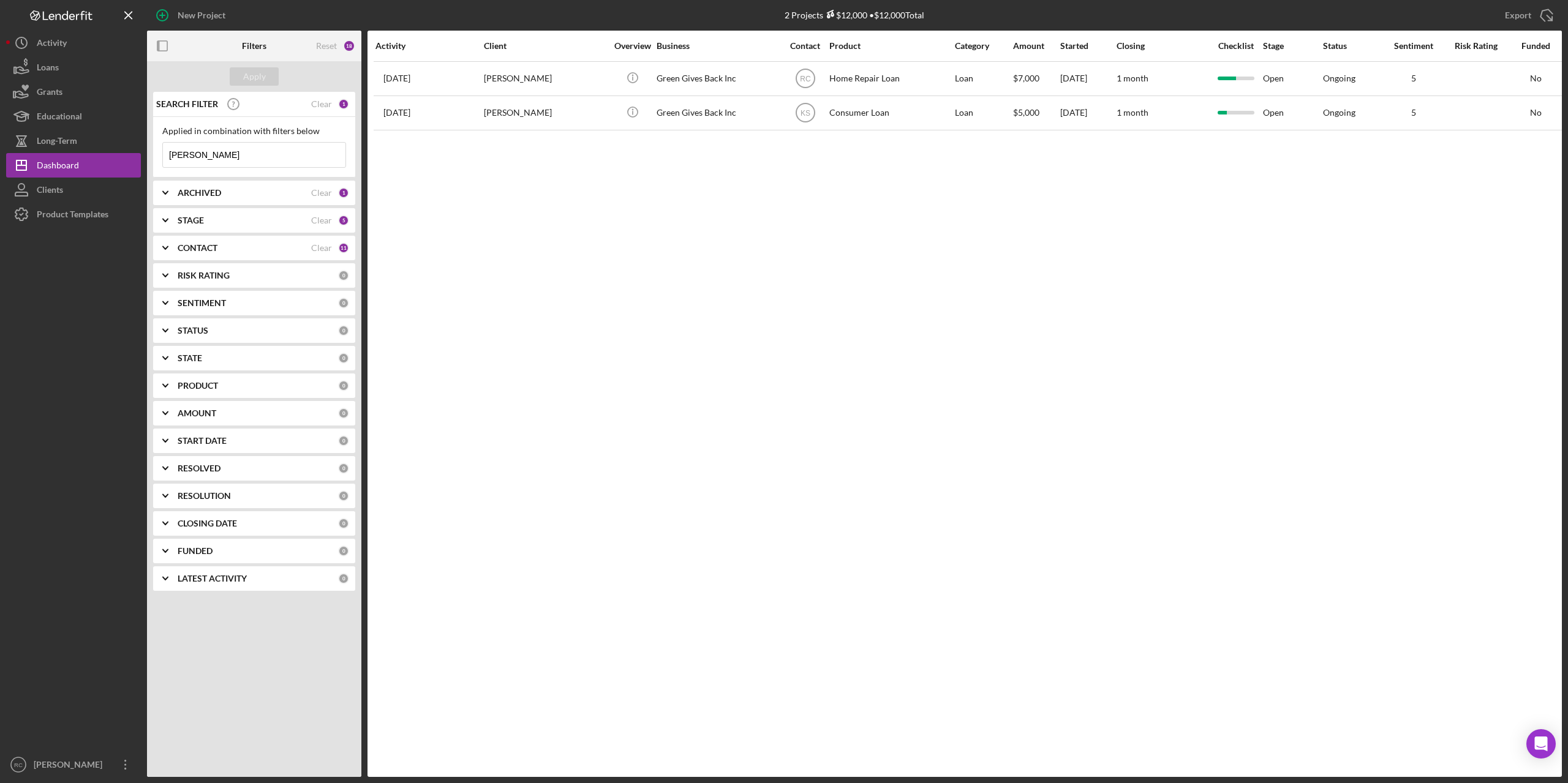
click at [222, 157] on input "[PERSON_NAME]" at bounding box center [254, 155] width 183 height 25
click at [222, 157] on input "brandon" at bounding box center [254, 155] width 183 height 25
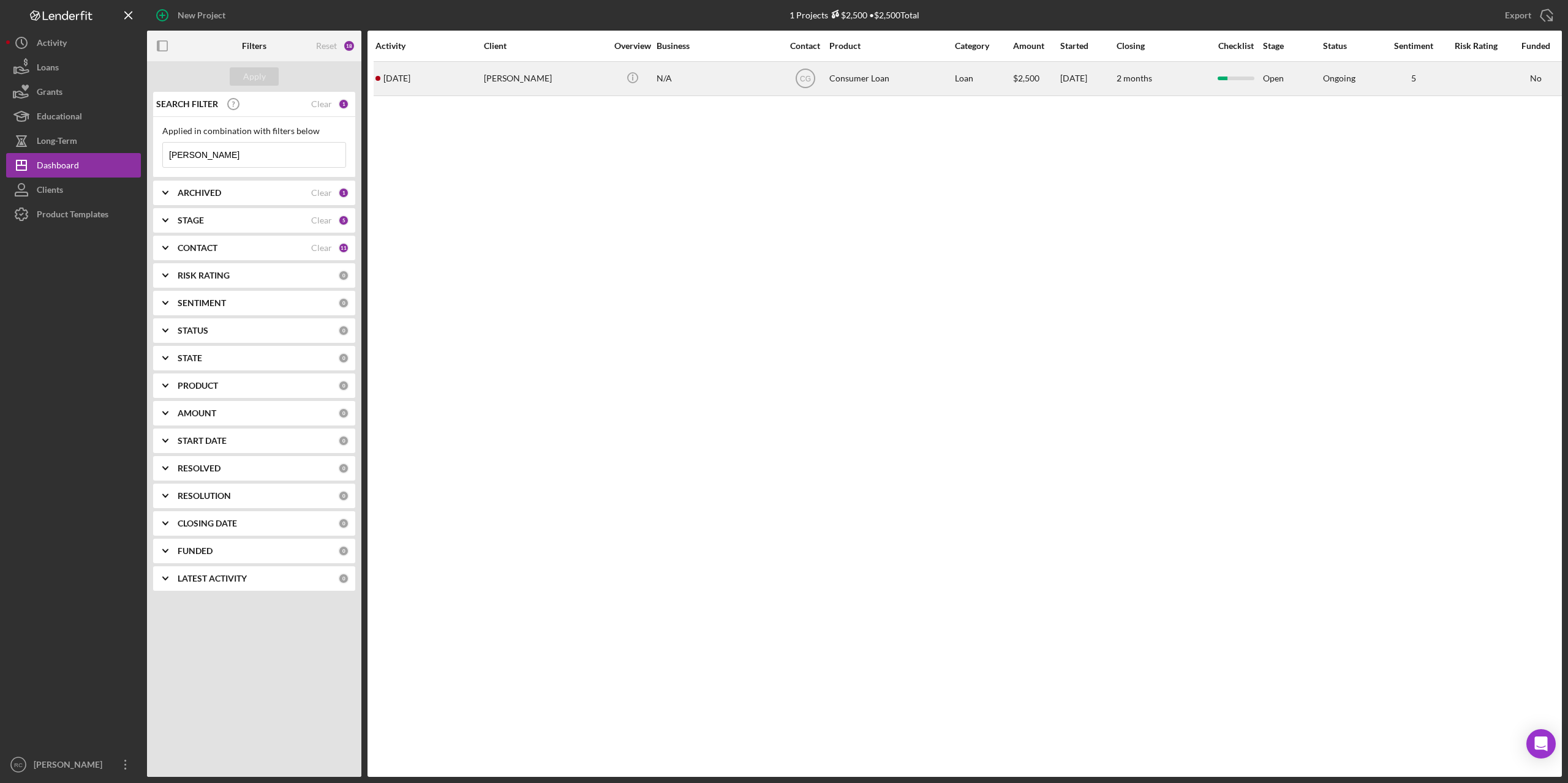
type input "thompson"
click at [534, 80] on div "Sharon Thompson" at bounding box center [545, 79] width 123 height 33
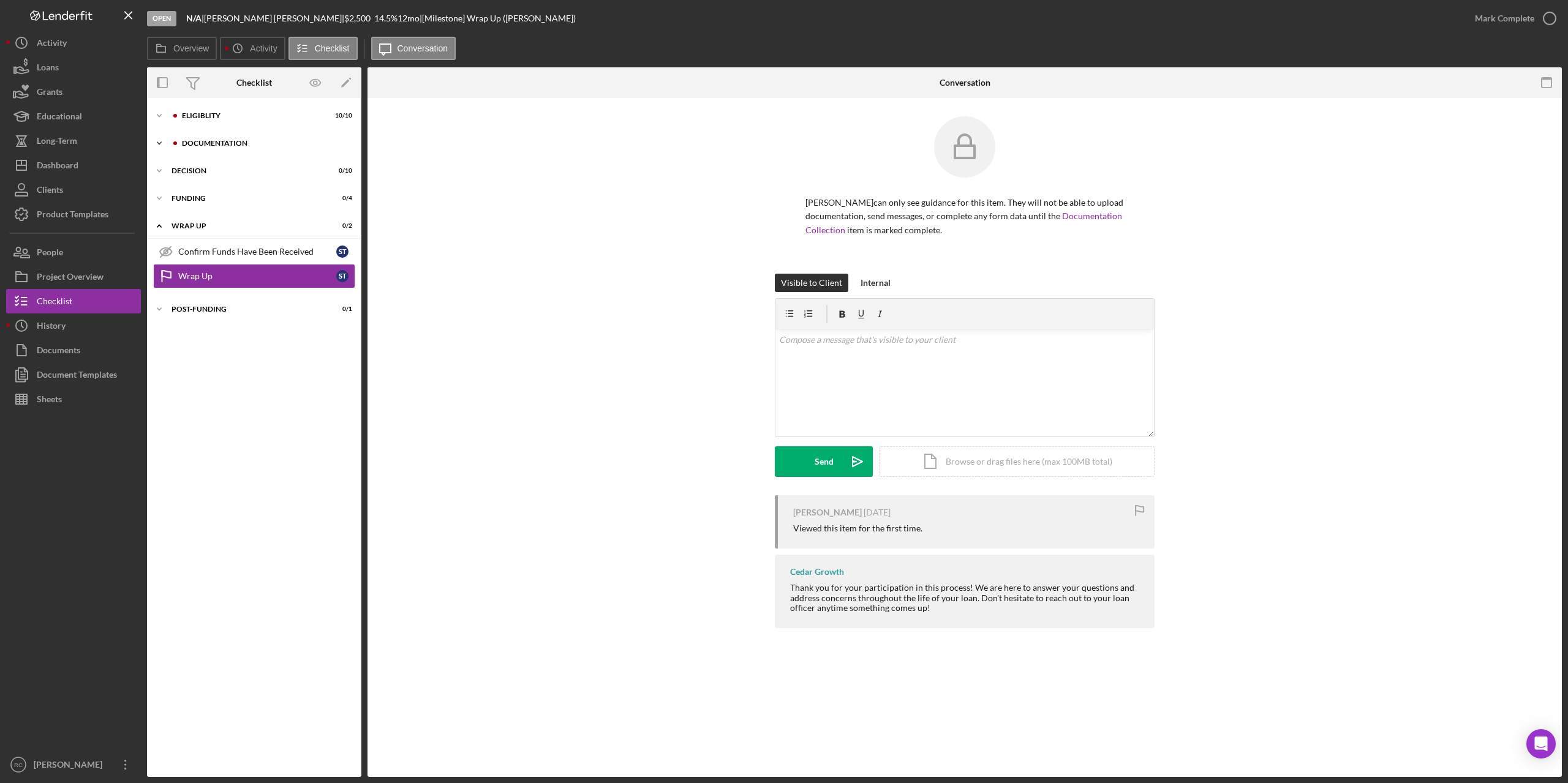
click at [192, 142] on div "Documentation" at bounding box center [264, 143] width 164 height 7
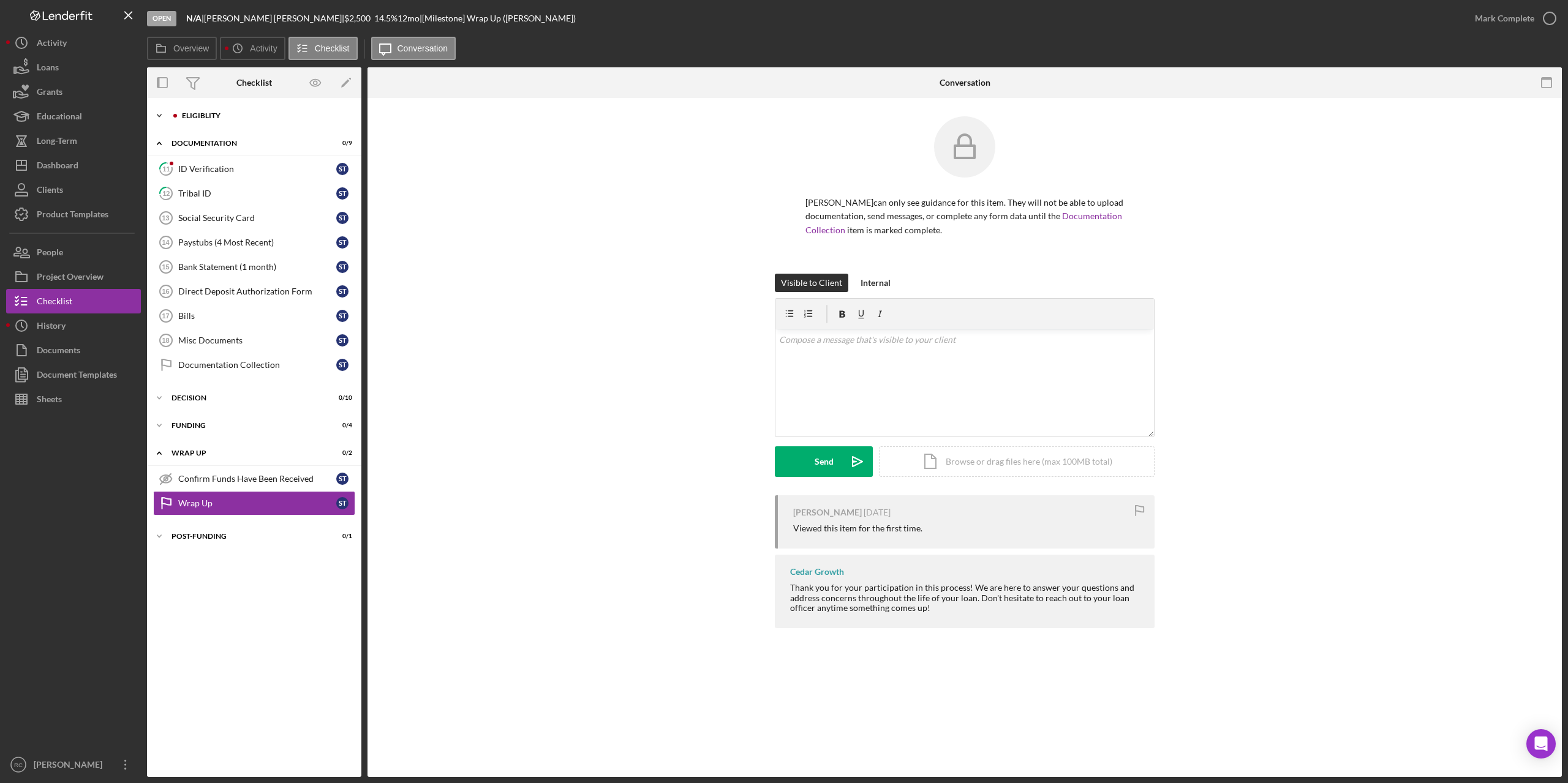
click at [187, 111] on div "Icon/Expander Eligiblity 10 / 10" at bounding box center [254, 116] width 215 height 25
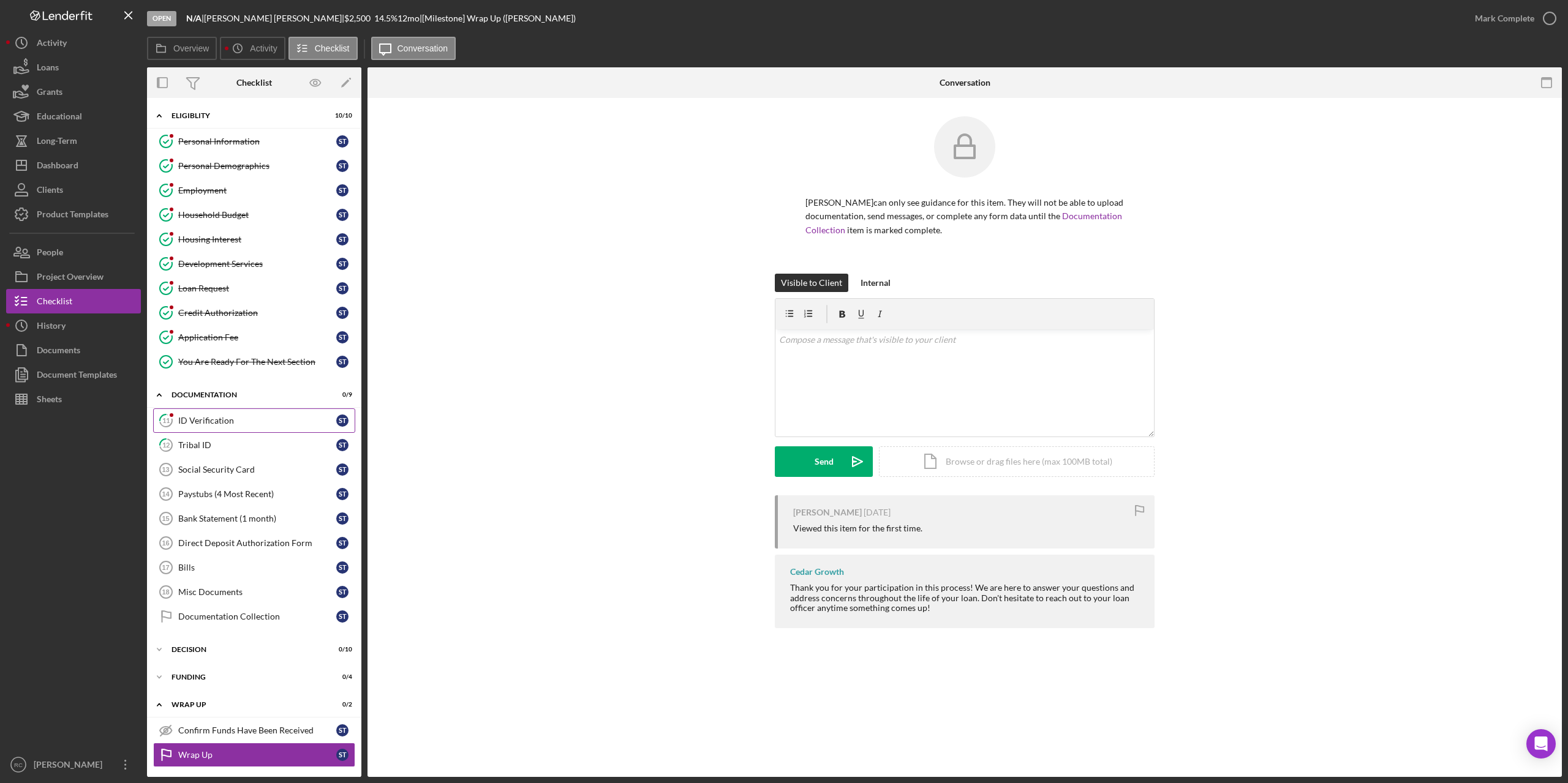
click at [189, 418] on div "ID Verification" at bounding box center [257, 421] width 158 height 10
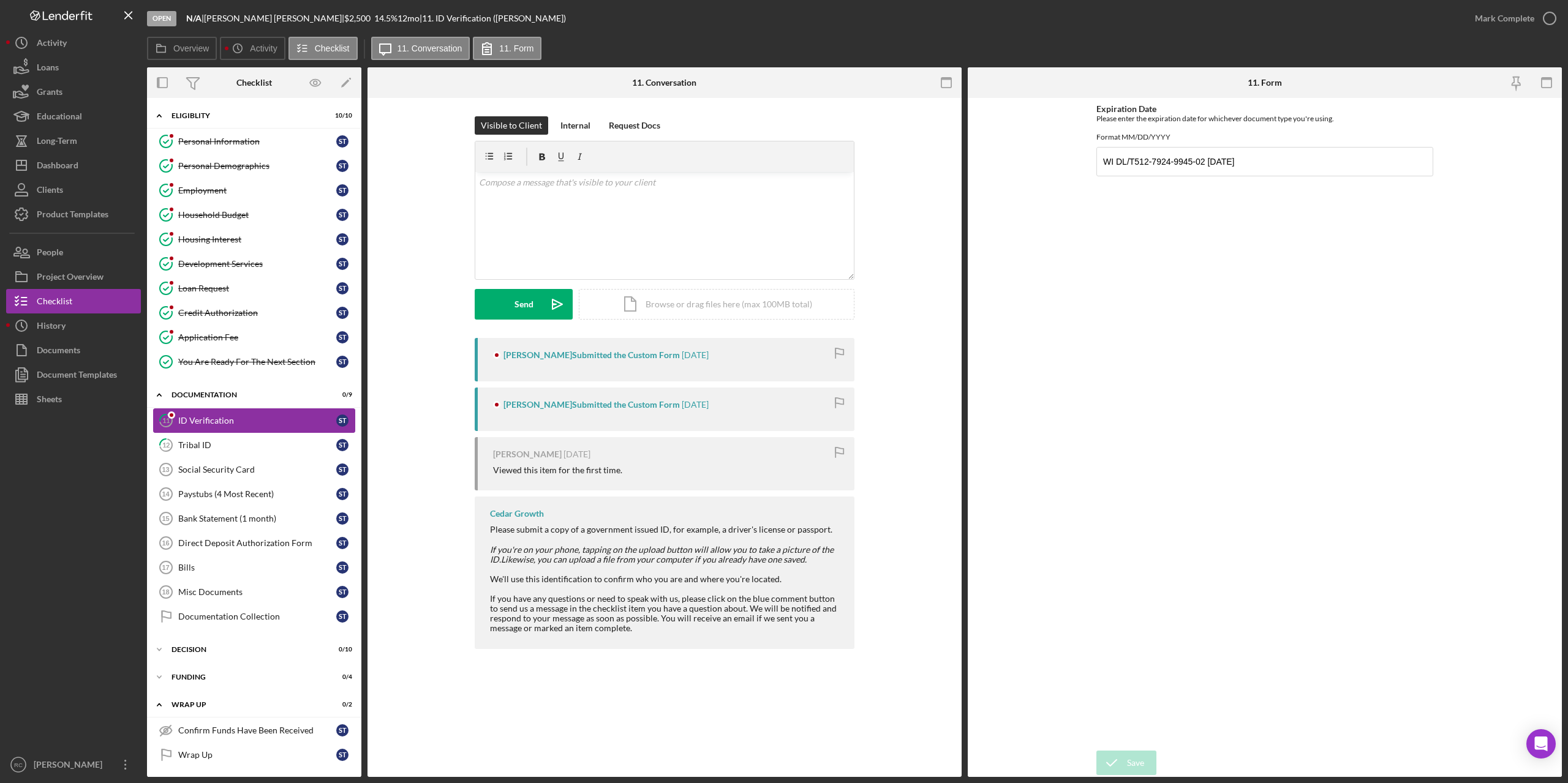
click at [197, 441] on div "Tribal ID" at bounding box center [257, 445] width 158 height 10
click at [197, 442] on div "Tribal ID" at bounding box center [257, 445] width 158 height 10
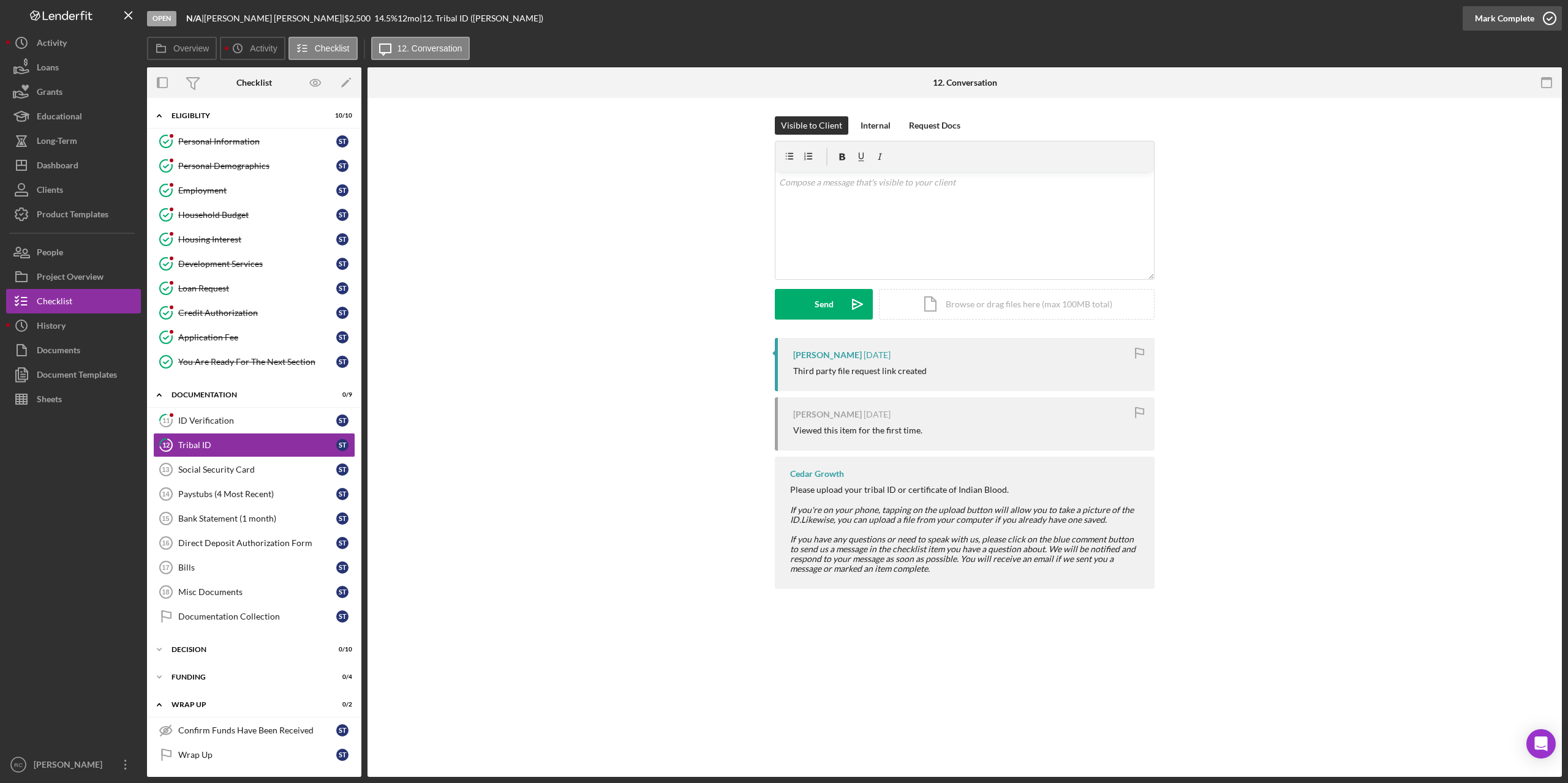
click at [1550, 17] on icon "button" at bounding box center [1550, 18] width 31 height 31
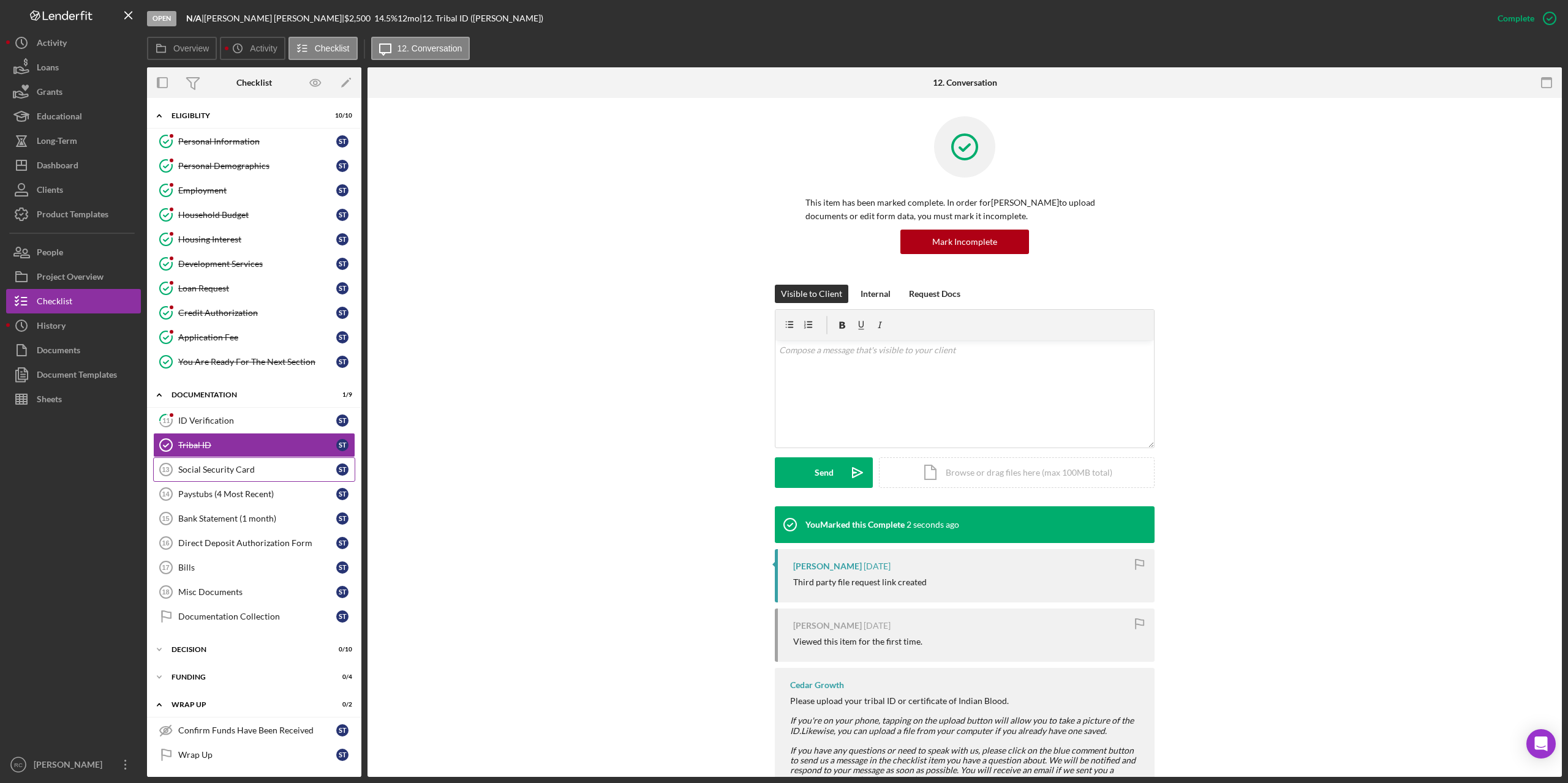
click at [243, 469] on div "Social Security Card" at bounding box center [257, 469] width 158 height 10
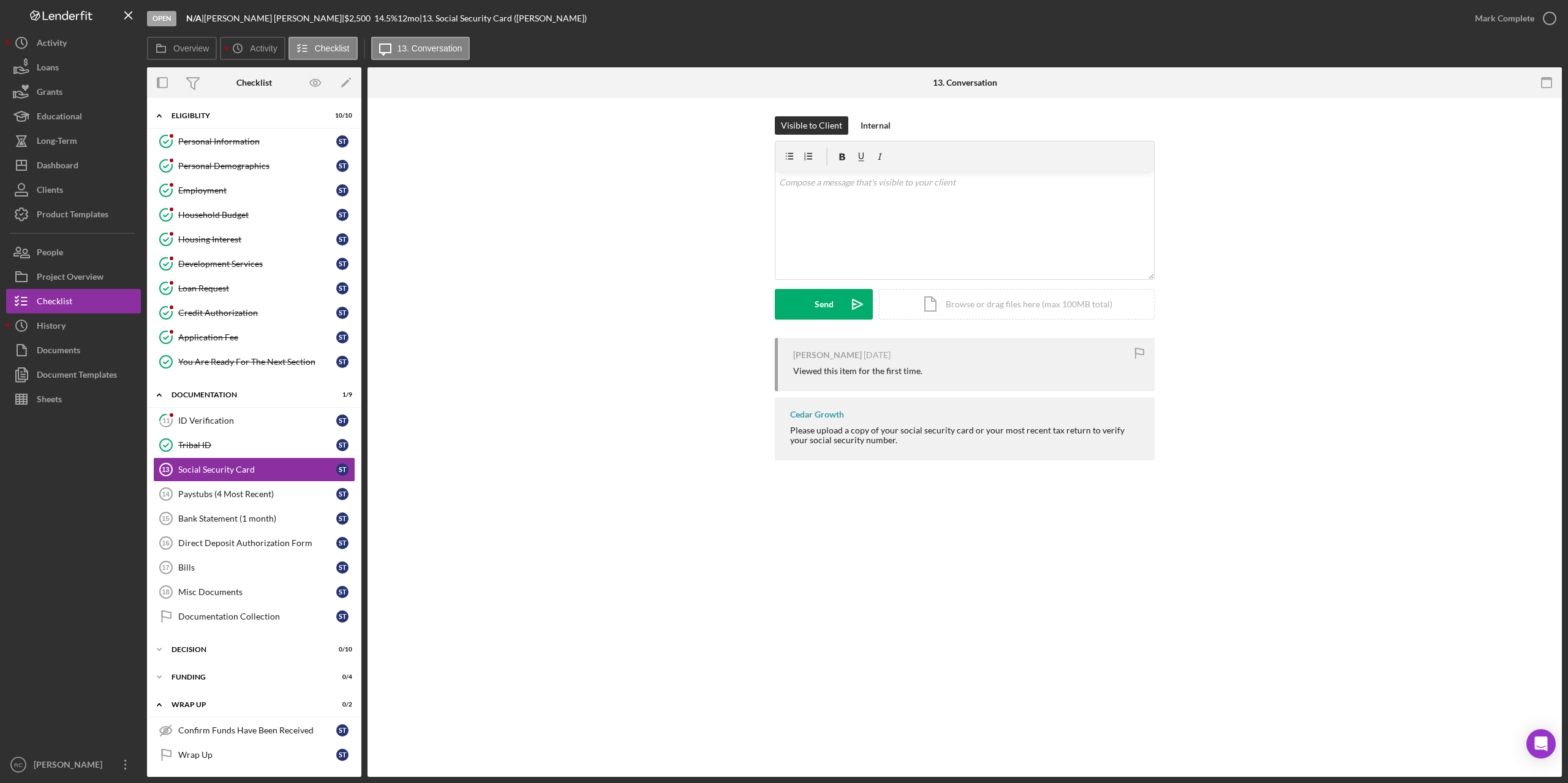
drag, startPoint x: 1550, startPoint y: 14, endPoint x: 1512, endPoint y: 41, distance: 46.6
click at [0, 0] on icon "button" at bounding box center [0, 0] width 0 height 0
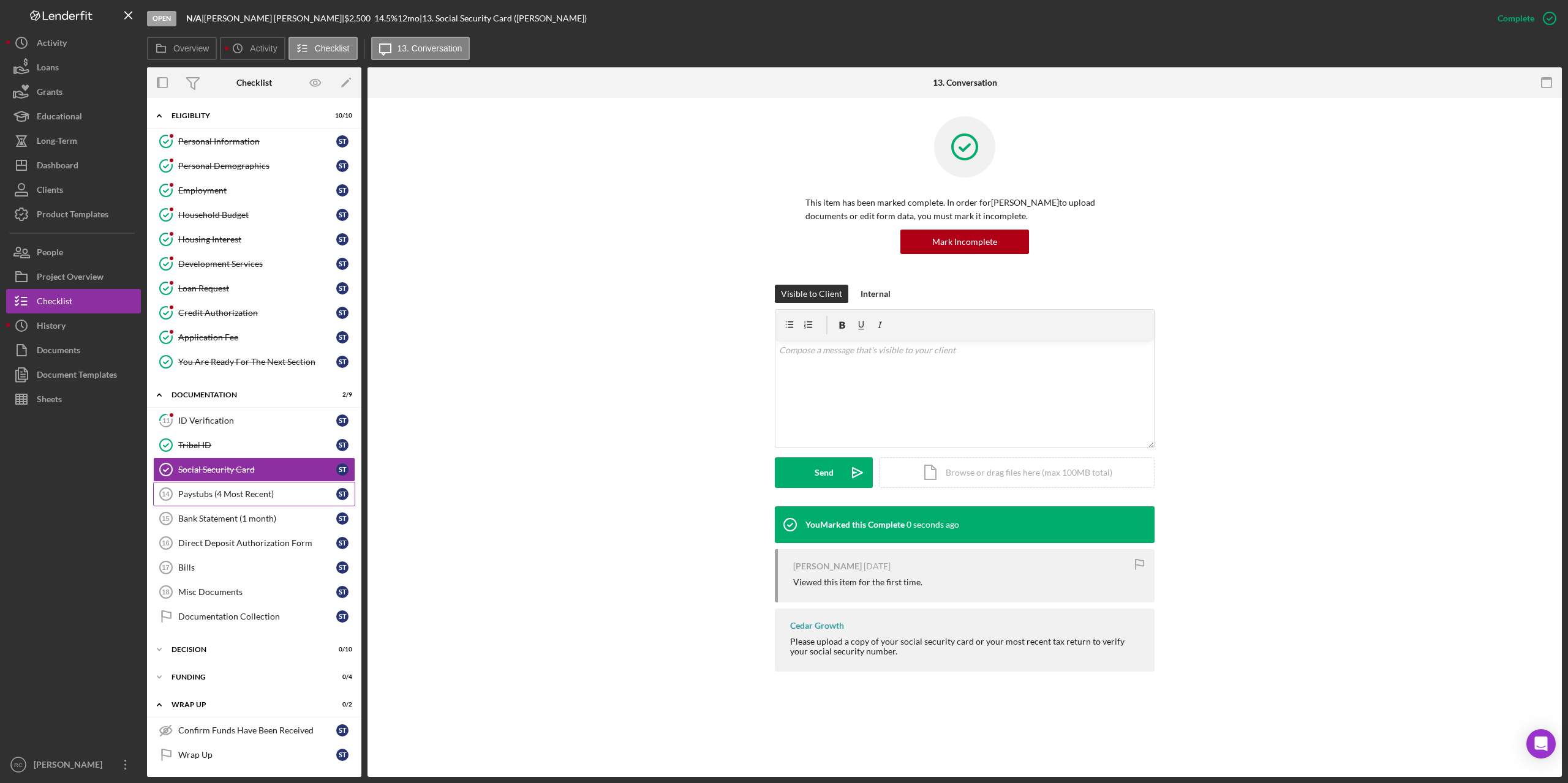
click at [242, 494] on div "Paystubs (4 Most Recent)" at bounding box center [257, 494] width 158 height 10
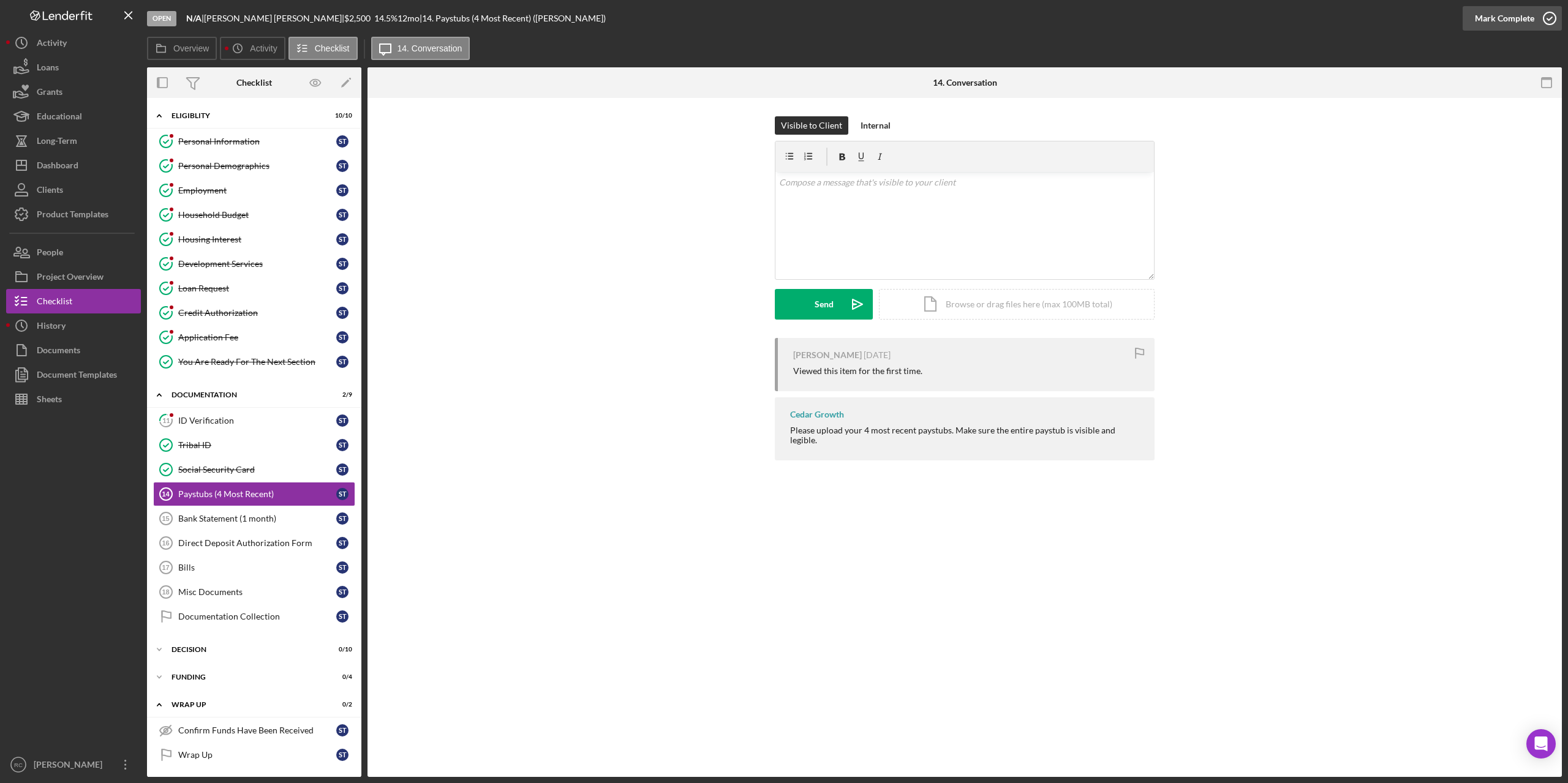
click at [1550, 16] on icon "button" at bounding box center [1550, 18] width 31 height 31
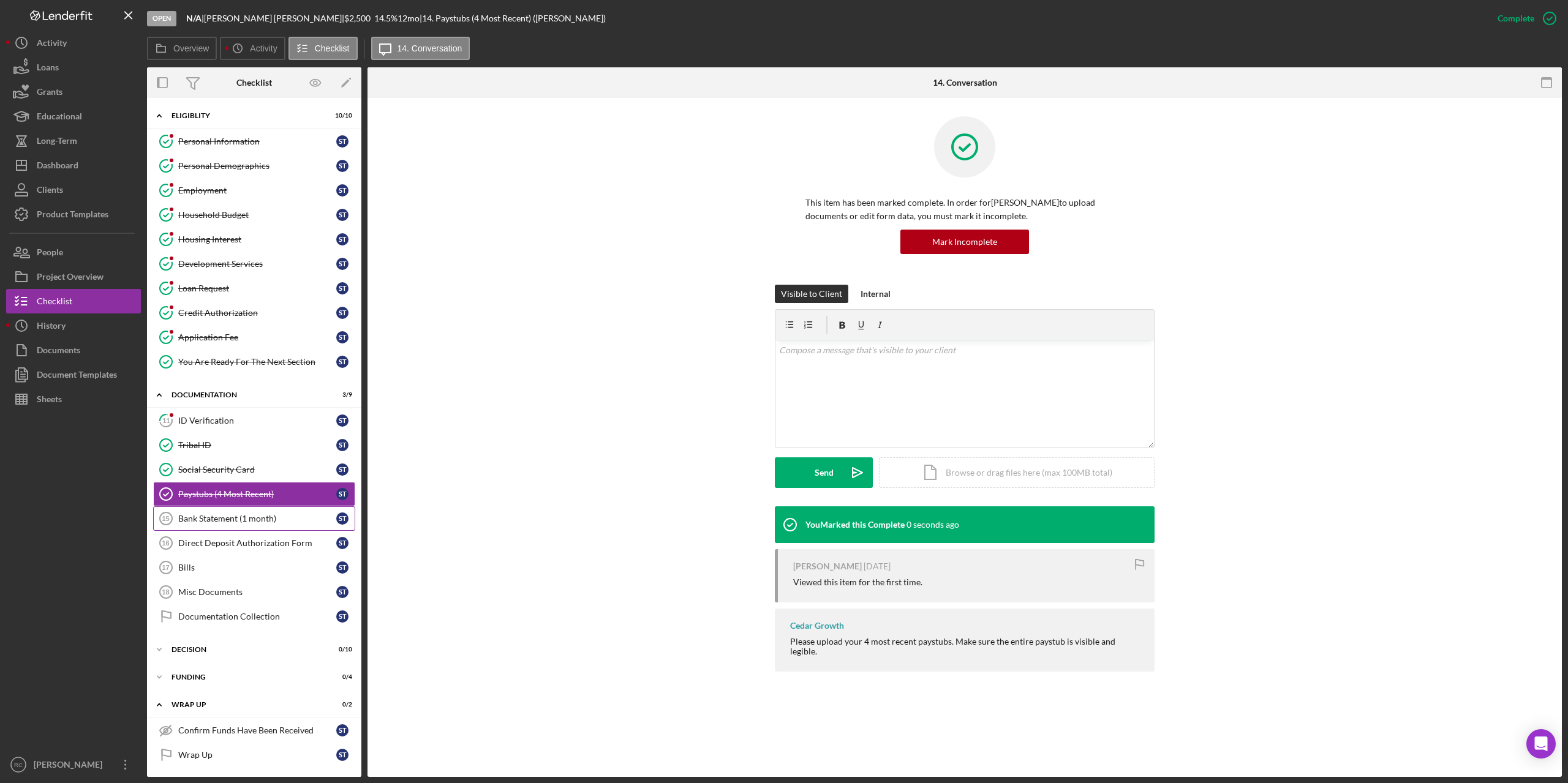
click at [243, 517] on div "Bank Statement (1 month)" at bounding box center [257, 518] width 158 height 10
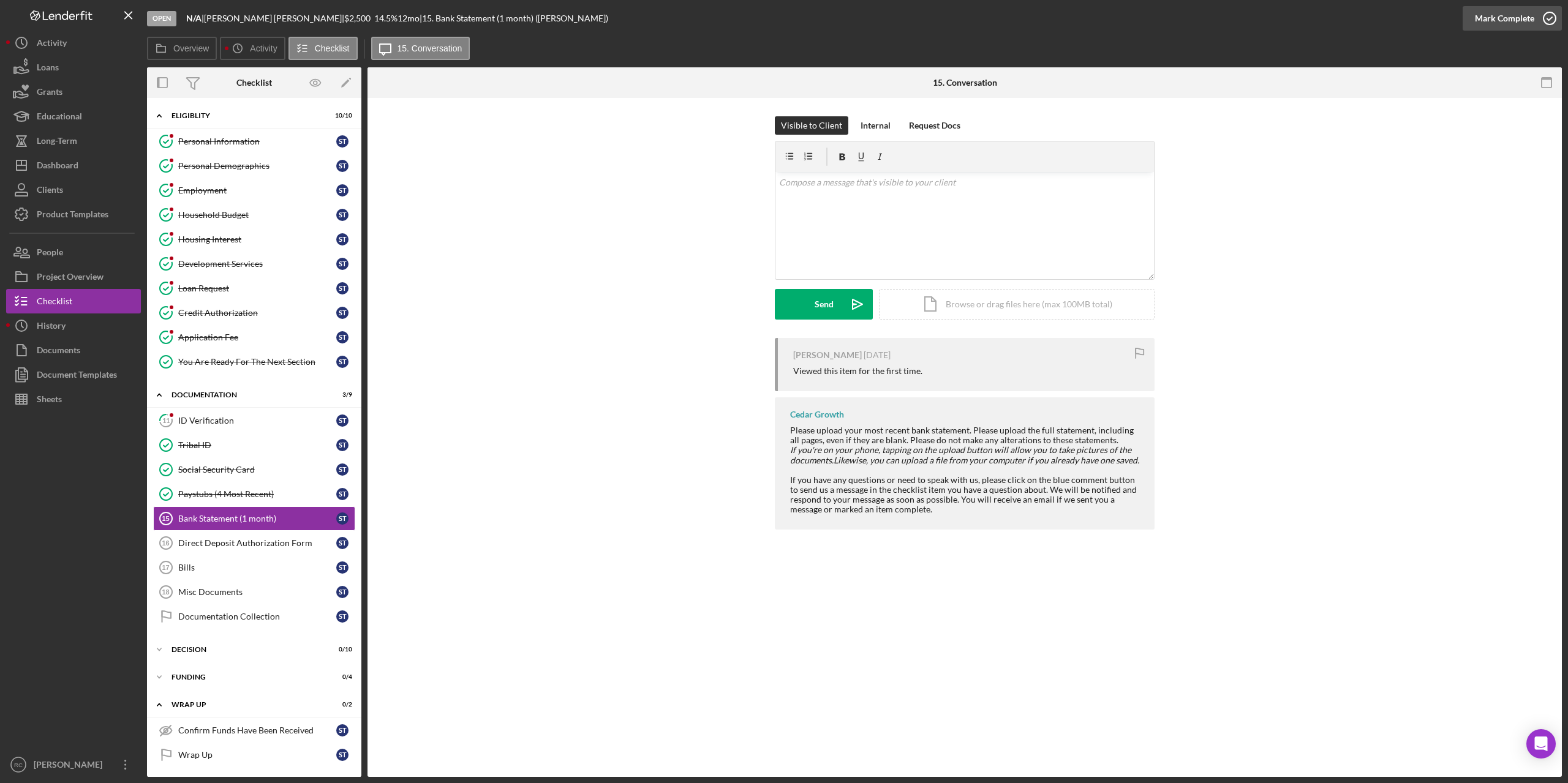
click at [1550, 15] on icon "button" at bounding box center [1550, 18] width 31 height 31
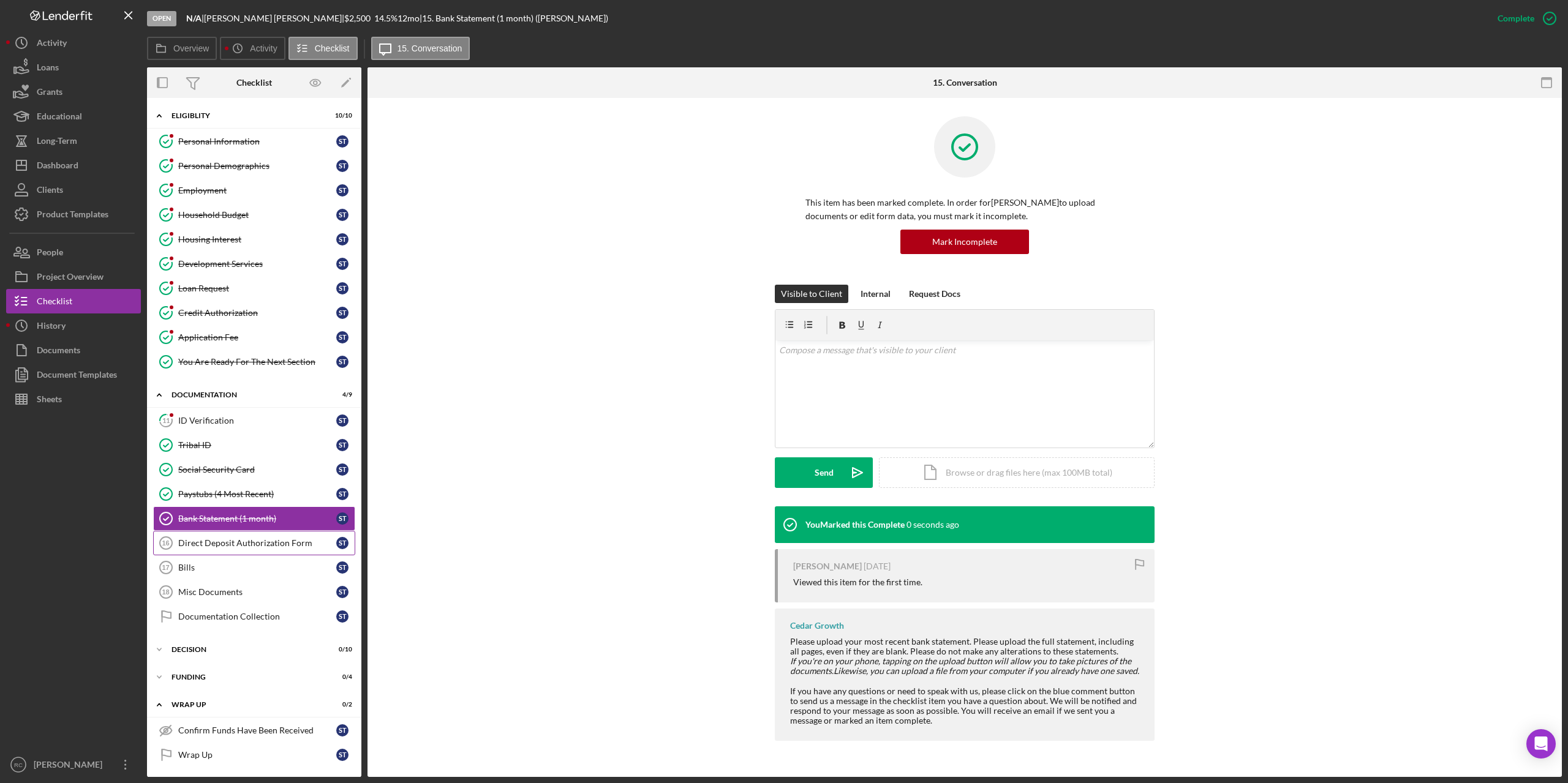
click at [244, 551] on link "Direct Deposit Authorization Form 16 Direct Deposit Authorization Form S T" at bounding box center [254, 543] width 202 height 25
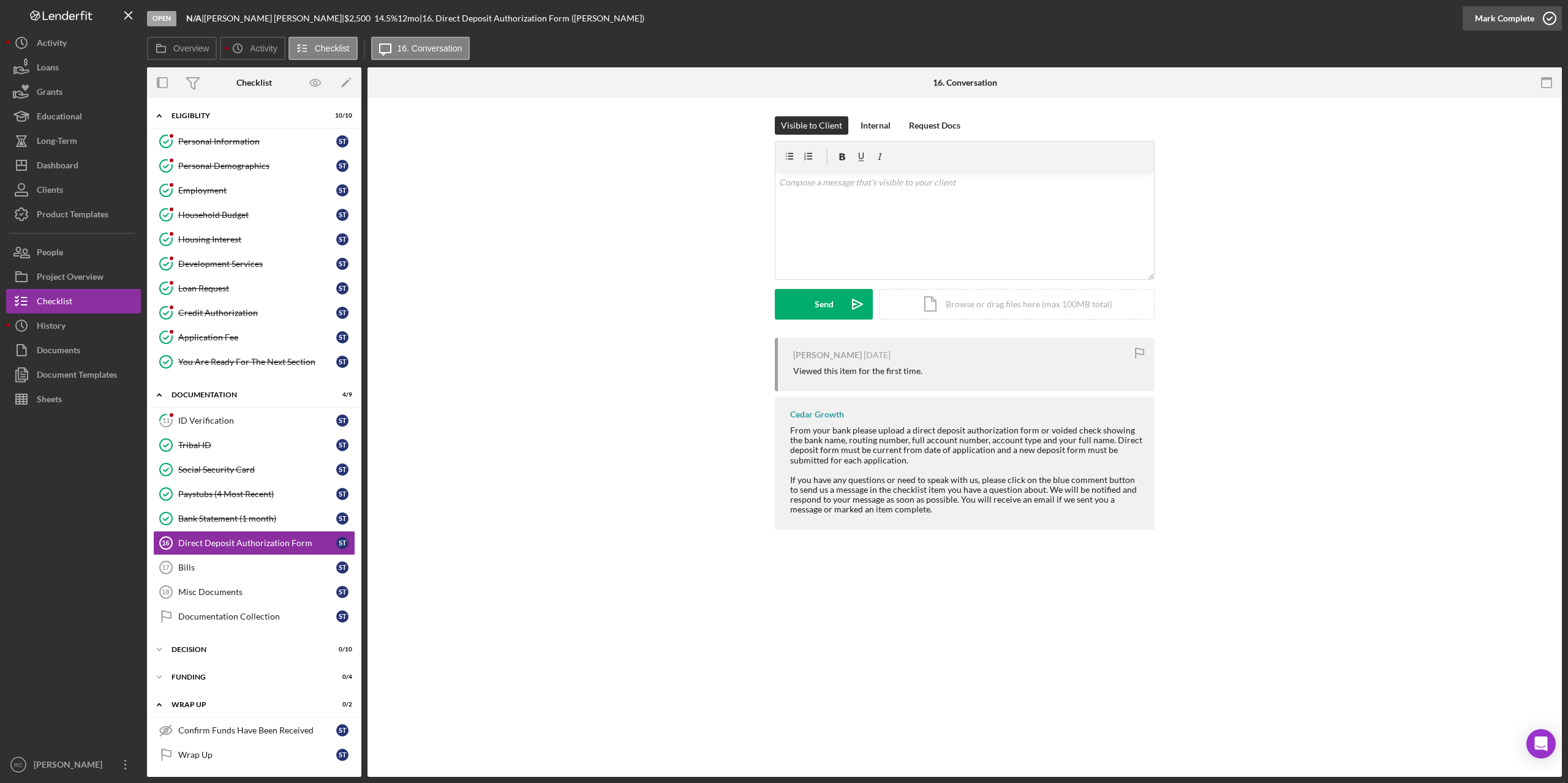
click at [1552, 13] on icon "button" at bounding box center [1550, 18] width 31 height 31
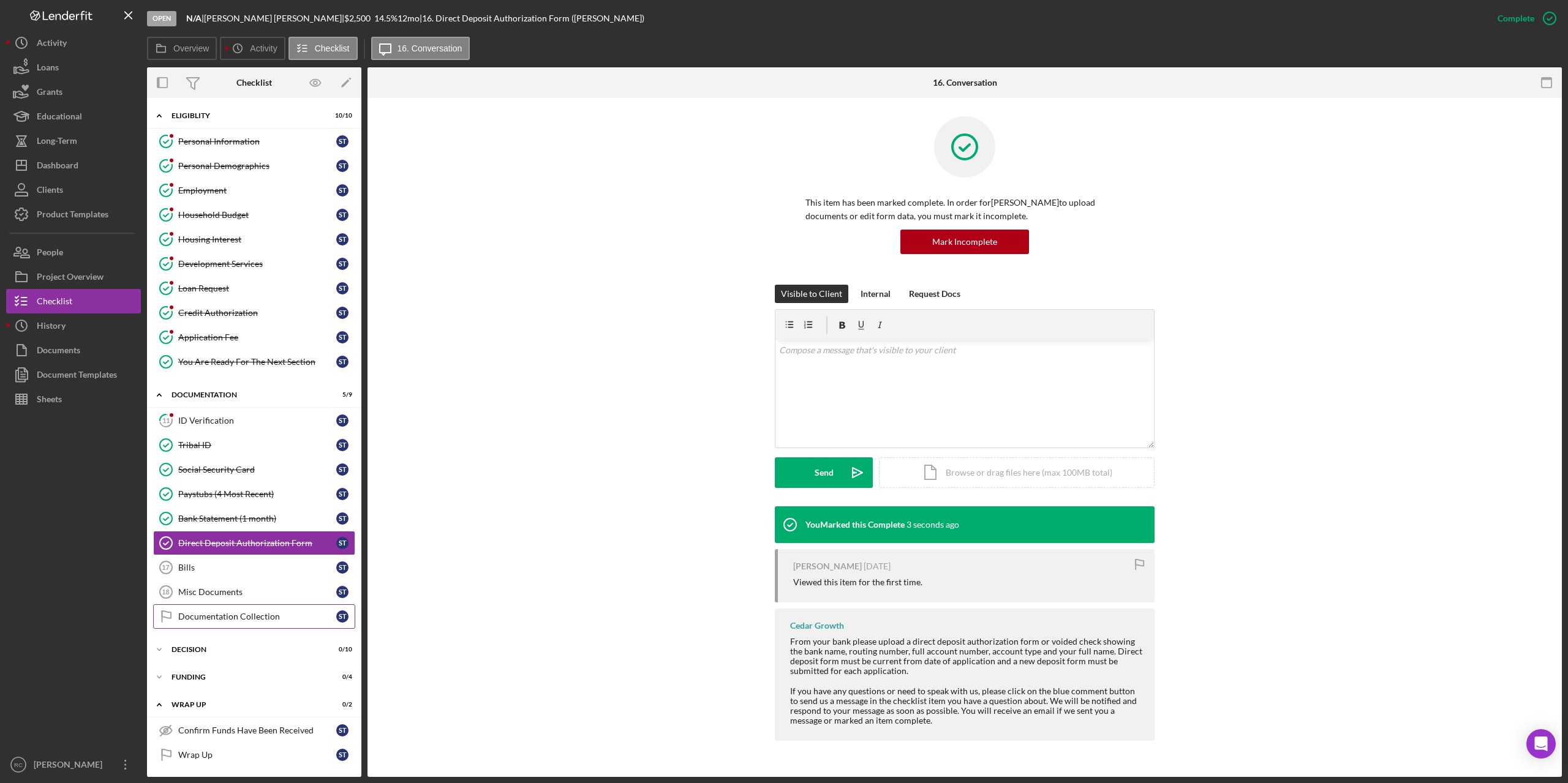
click at [200, 616] on div "Documentation Collection" at bounding box center [257, 616] width 158 height 10
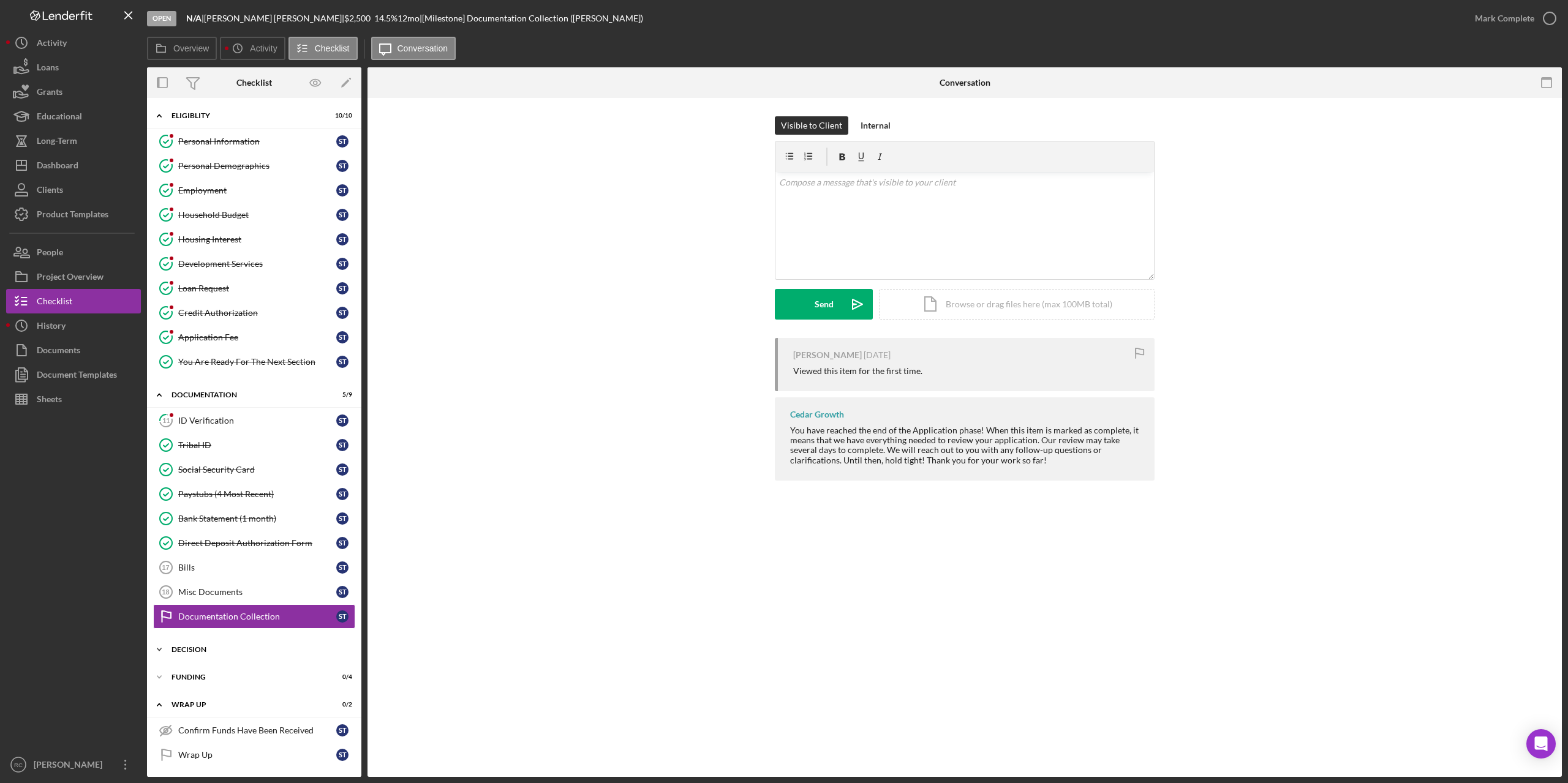
click at [194, 642] on div "Icon/Expander Decision 0 / 10" at bounding box center [254, 650] width 215 height 25
click at [234, 616] on div "Documentation Collection" at bounding box center [257, 616] width 158 height 10
click at [1550, 20] on icon "button" at bounding box center [1550, 18] width 31 height 31
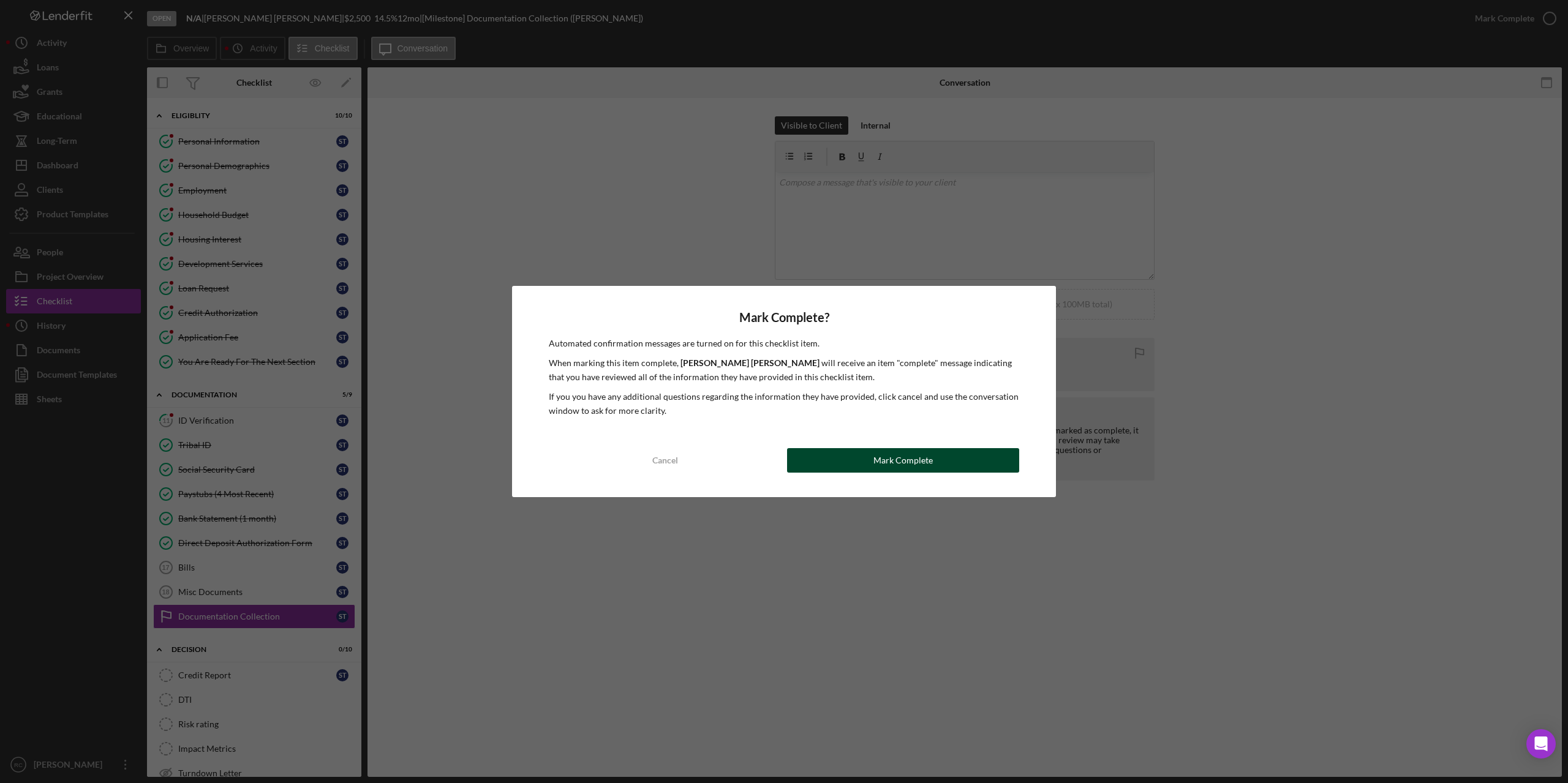
click at [975, 463] on button "Mark Complete" at bounding box center [903, 460] width 232 height 25
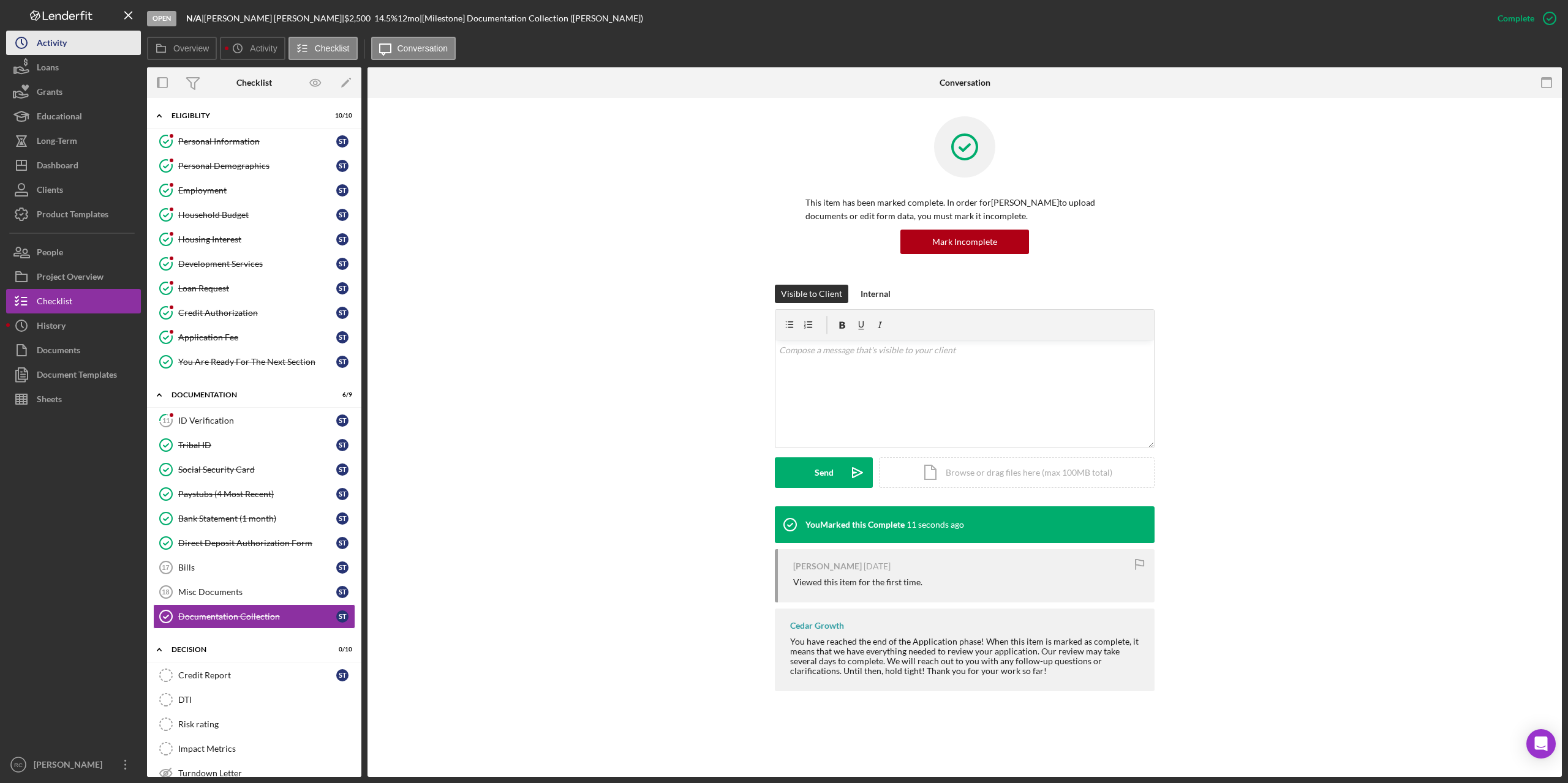
click at [42, 37] on div "Activity" at bounding box center [52, 44] width 30 height 27
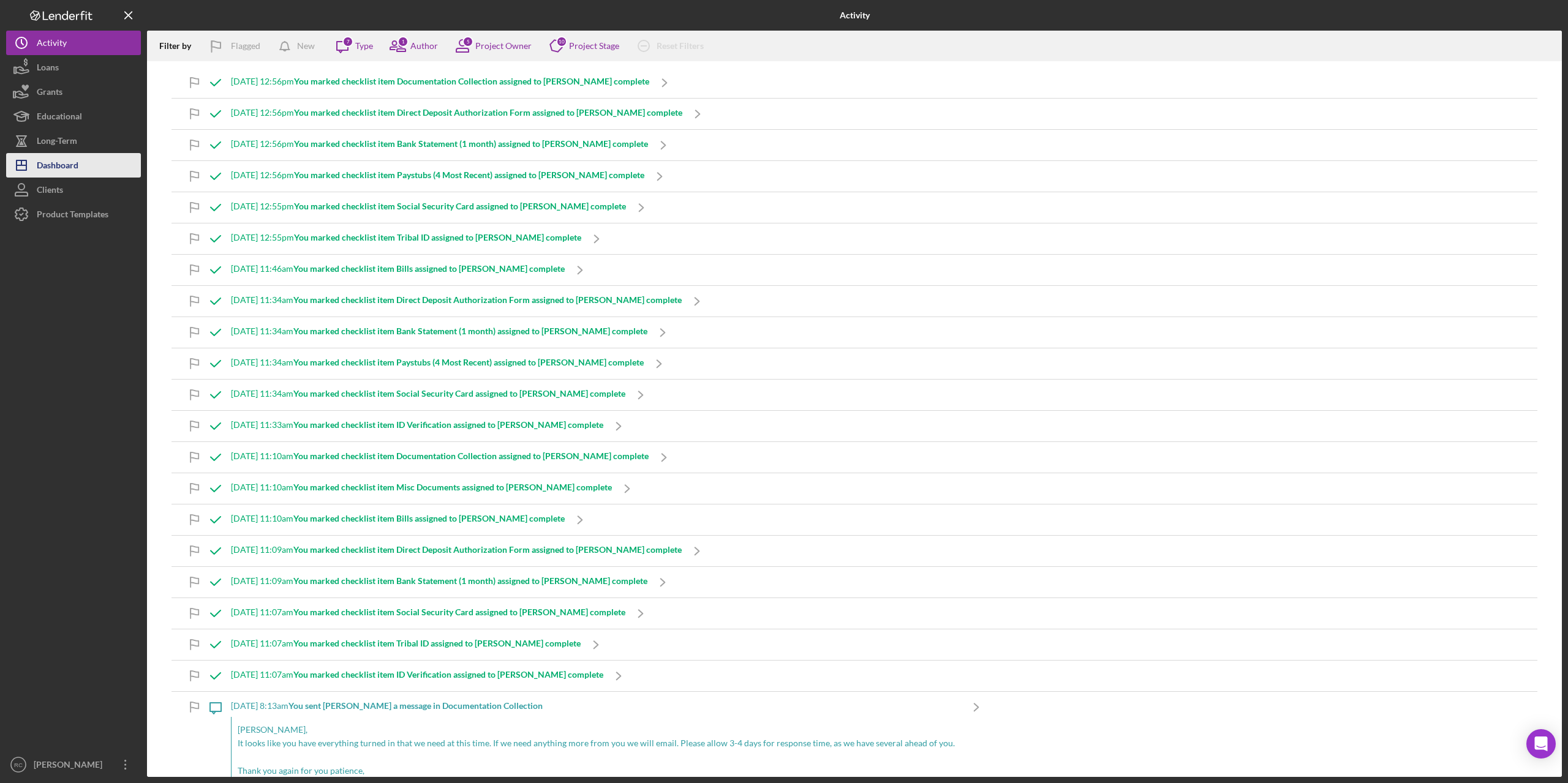
click at [72, 166] on div "Dashboard" at bounding box center [57, 167] width 42 height 27
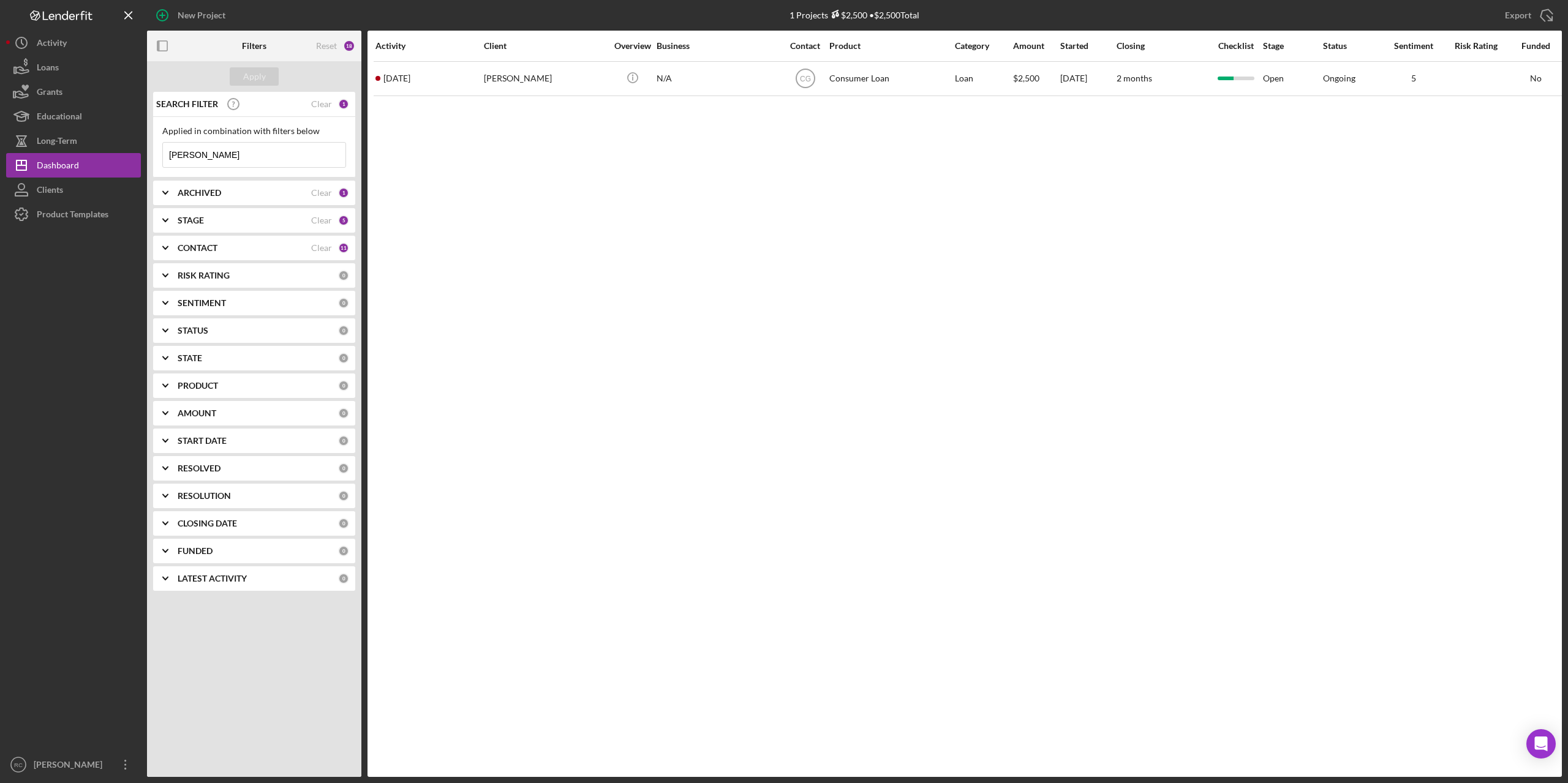
click at [251, 149] on input "thompson" at bounding box center [254, 155] width 183 height 25
type input "t"
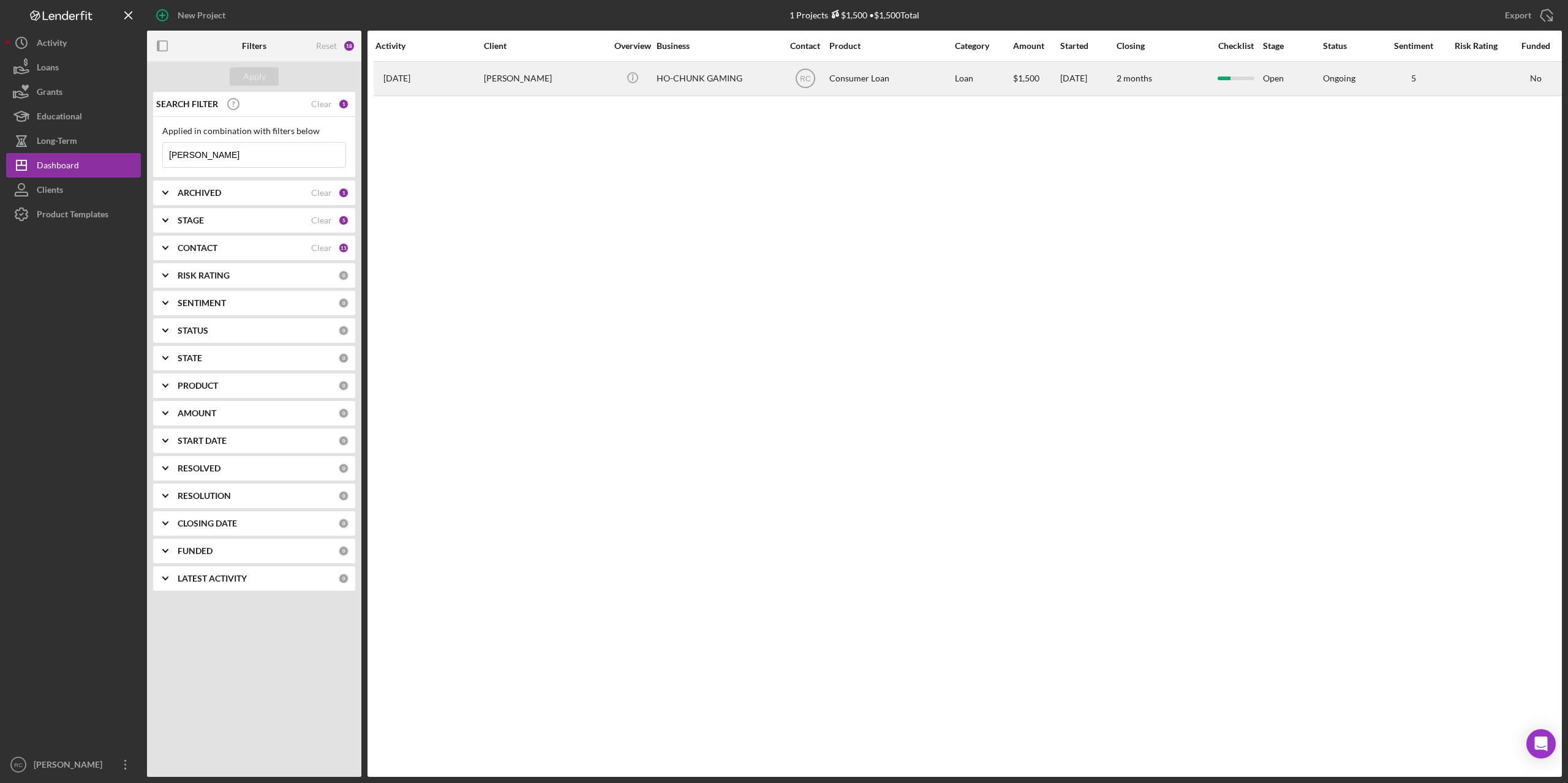
type input "funmaker"
click at [528, 79] on div "Fremina Funmaker" at bounding box center [545, 79] width 123 height 33
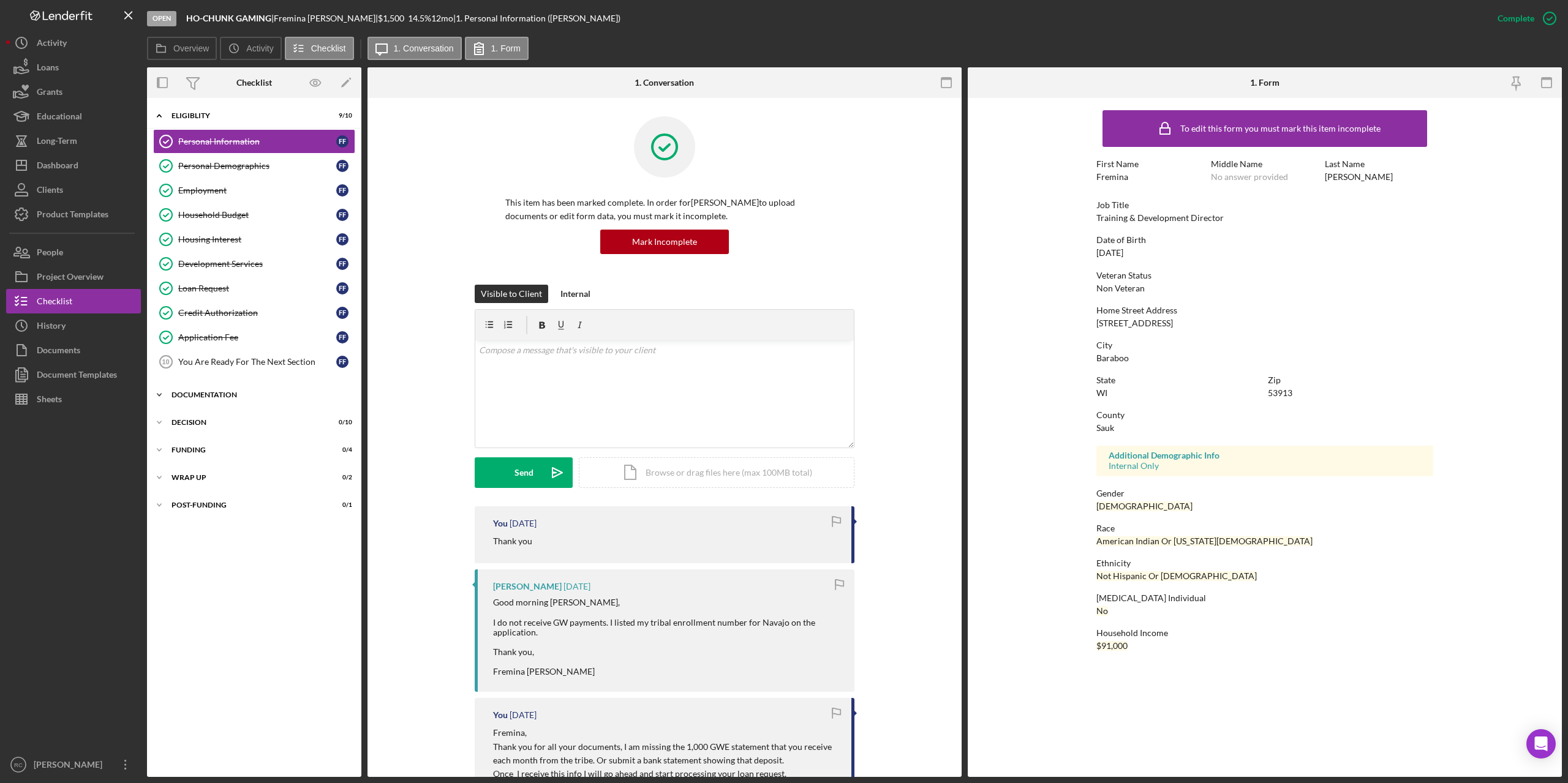
click at [205, 394] on div "Documentation" at bounding box center [259, 394] width 175 height 7
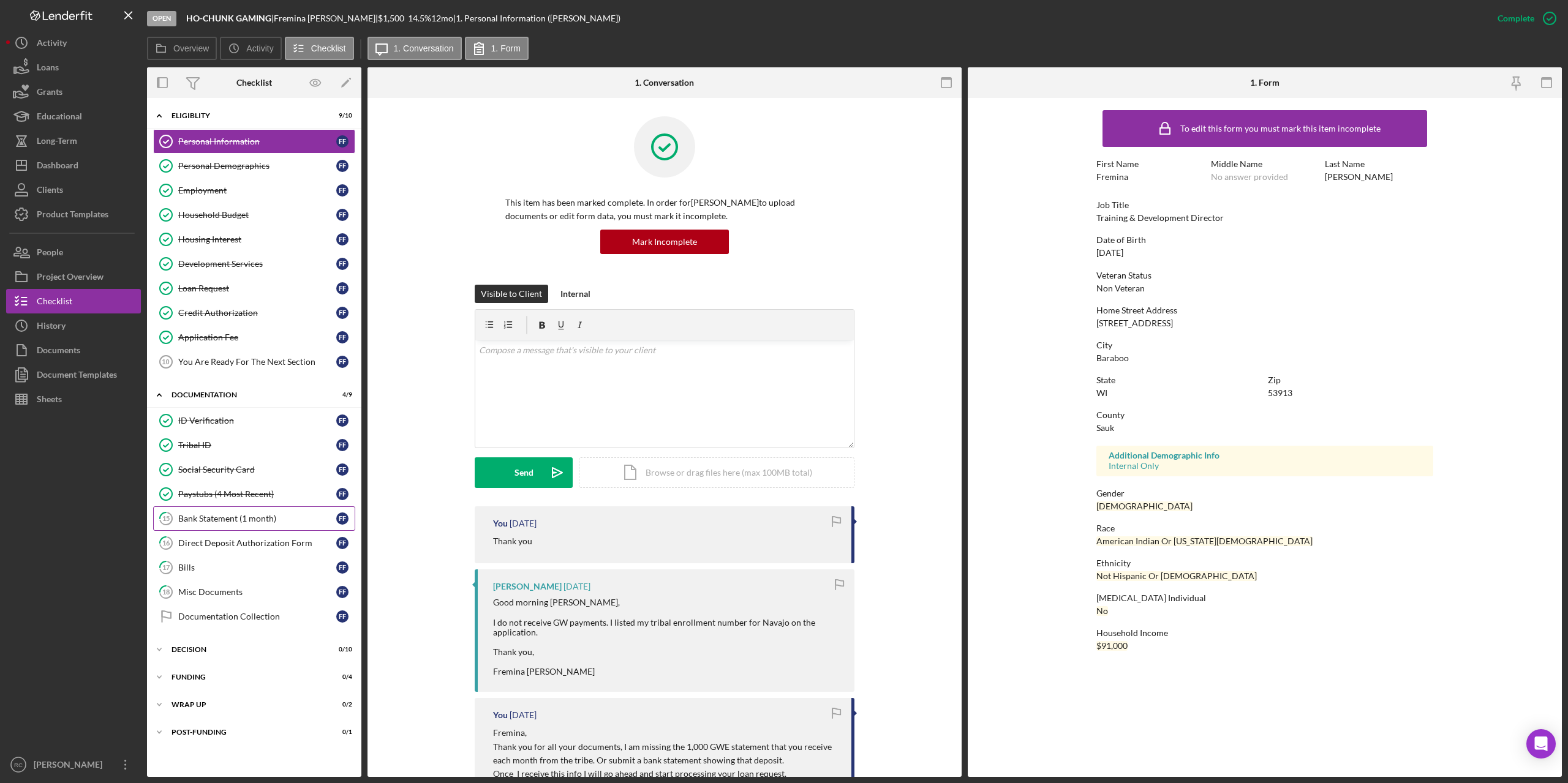
click at [230, 517] on div "Bank Statement (1 month)" at bounding box center [257, 518] width 158 height 10
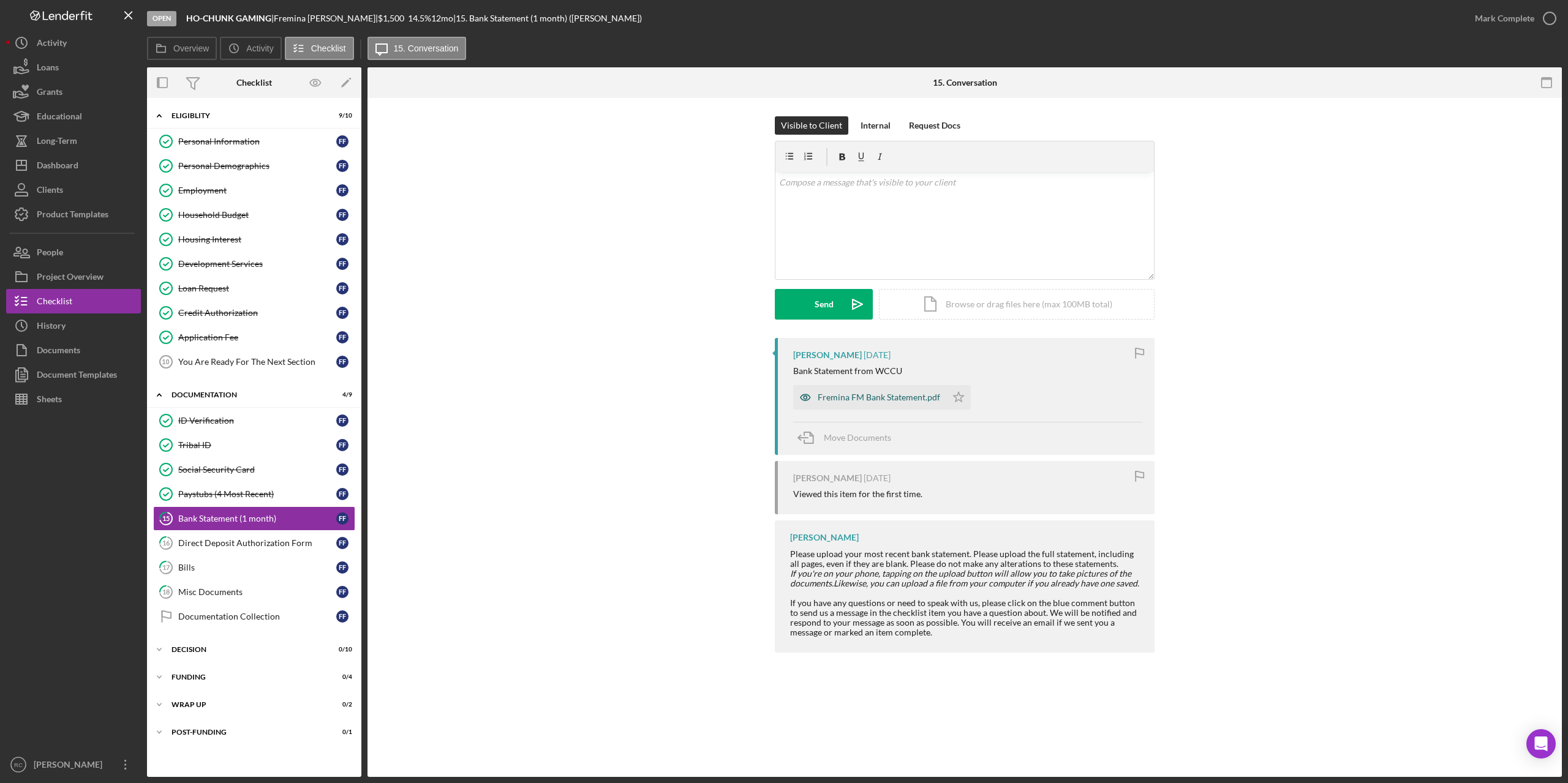
click at [881, 401] on div "Fremina FM Bank Statement.pdf" at bounding box center [879, 397] width 123 height 10
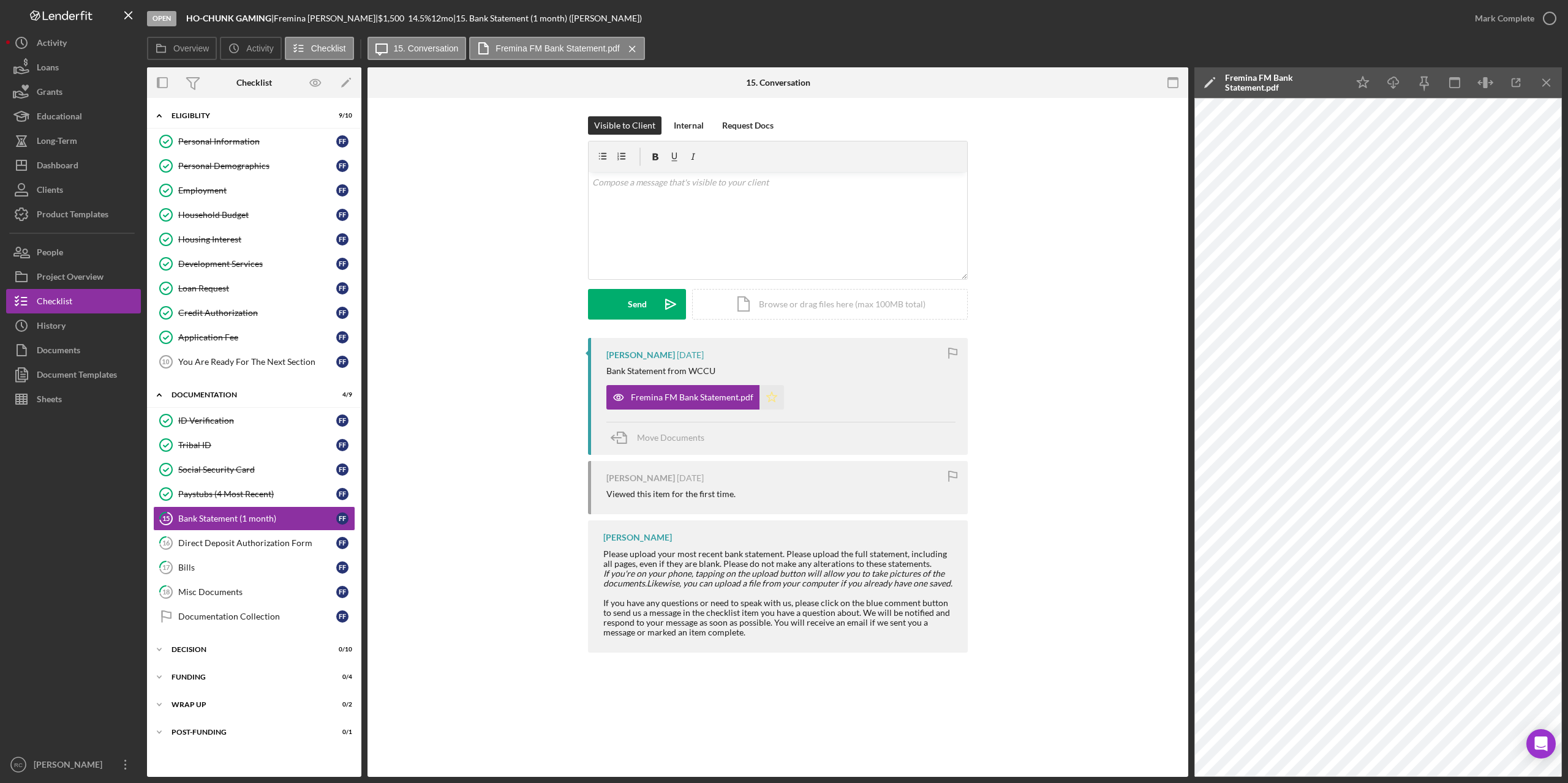
click at [769, 399] on icon "Icon/Star" at bounding box center [772, 398] width 25 height 25
click at [769, 399] on icon "button" at bounding box center [772, 398] width 8 height 8
click at [1552, 16] on icon "button" at bounding box center [1550, 18] width 31 height 31
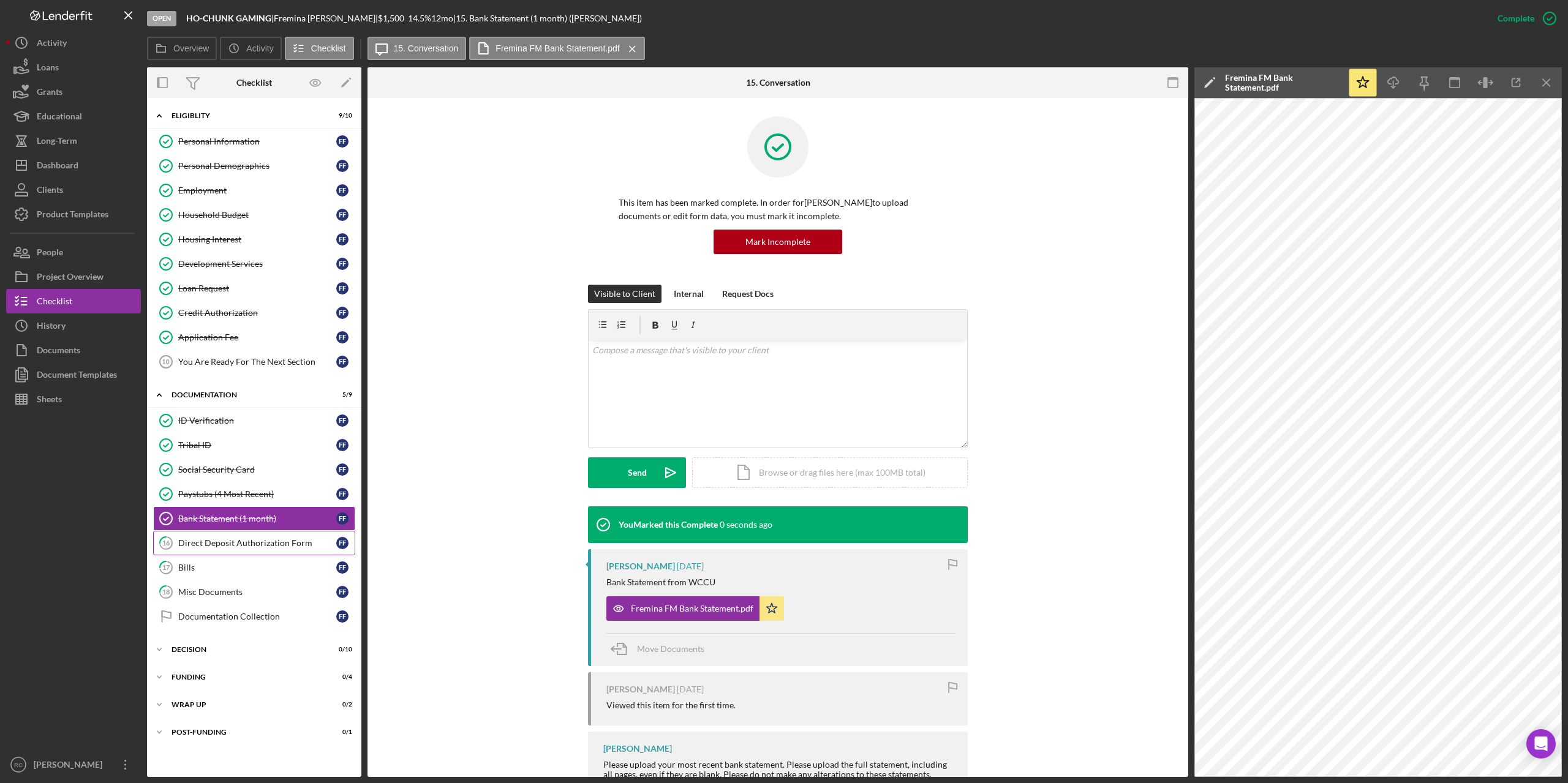
click at [289, 545] on div "Direct Deposit Authorization Form" at bounding box center [257, 543] width 158 height 10
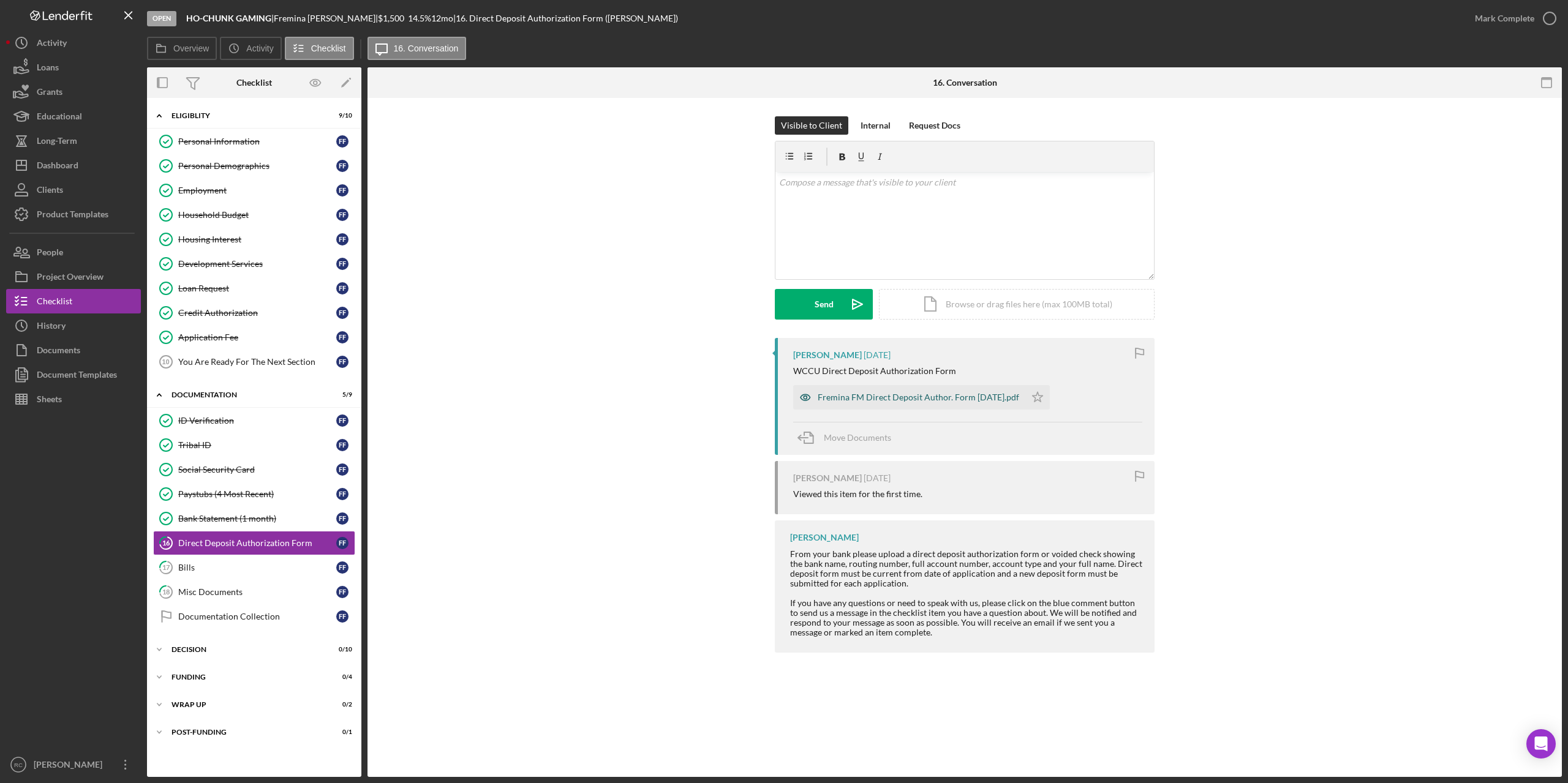
click at [904, 394] on div "Fremina FM Direct Deposit Author. Form 8.27.25.pdf" at bounding box center [918, 397] width 202 height 10
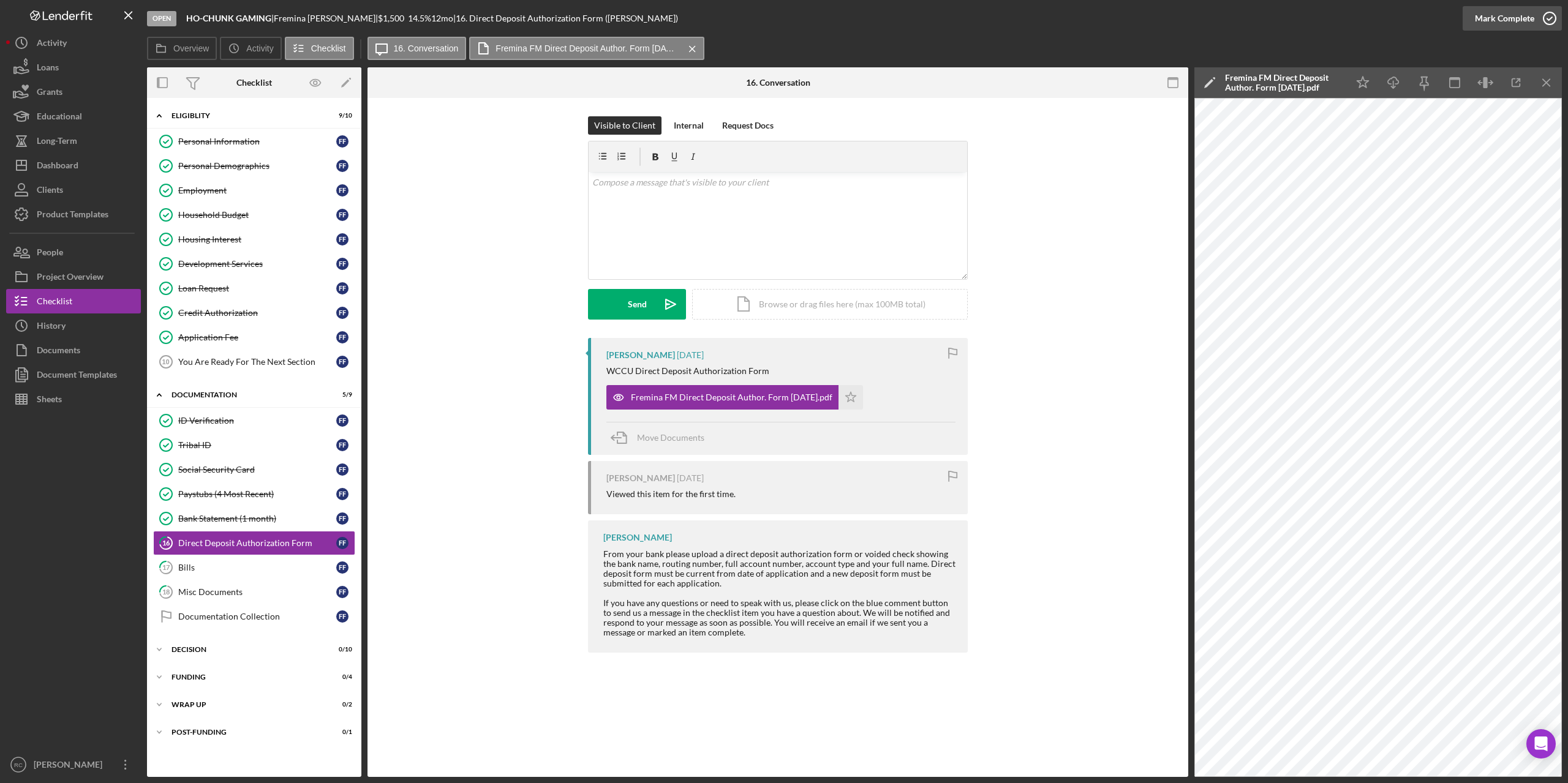
click at [1554, 17] on icon "button" at bounding box center [1550, 18] width 31 height 31
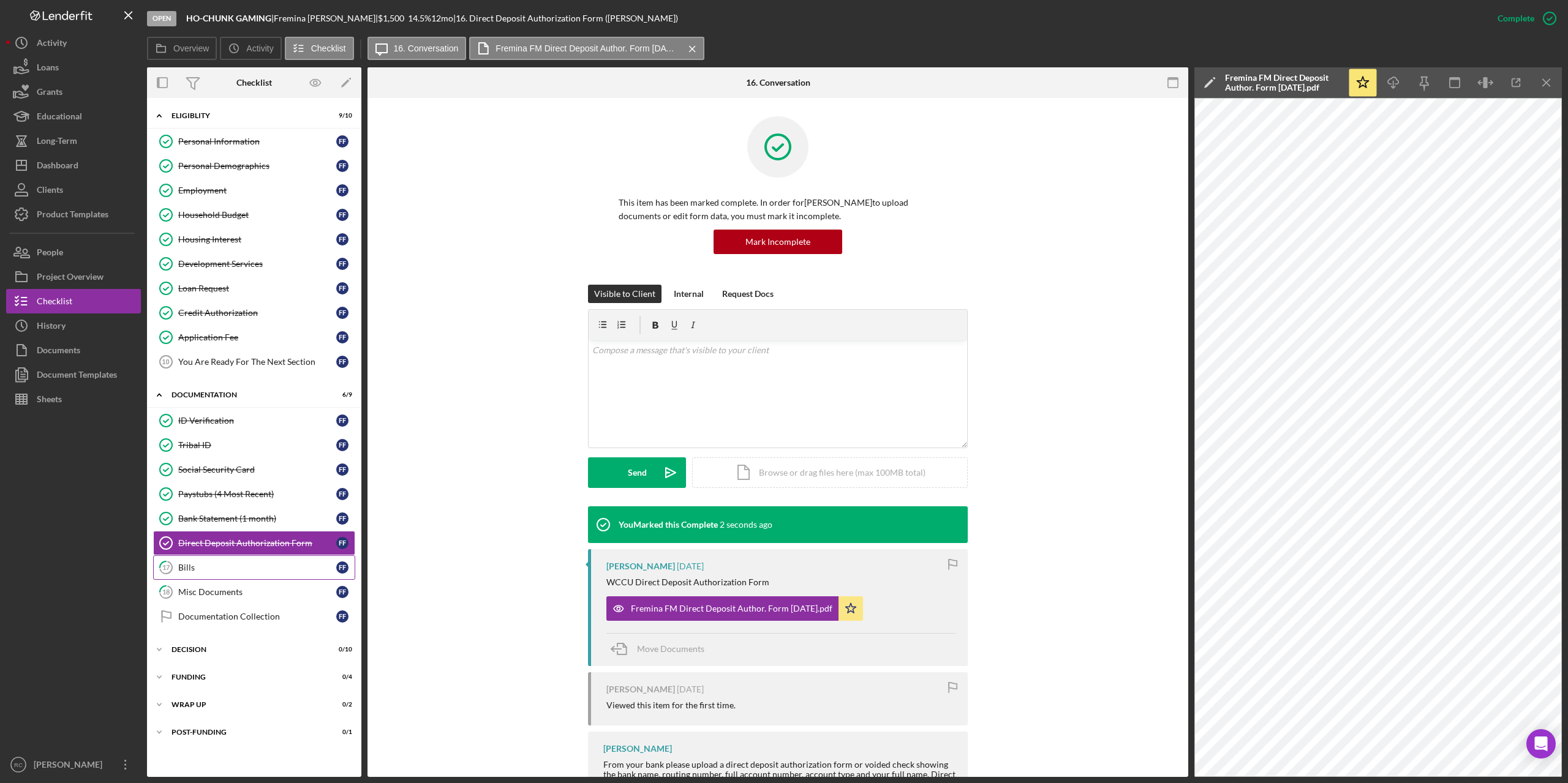
click at [187, 568] on div "Bills" at bounding box center [257, 567] width 158 height 10
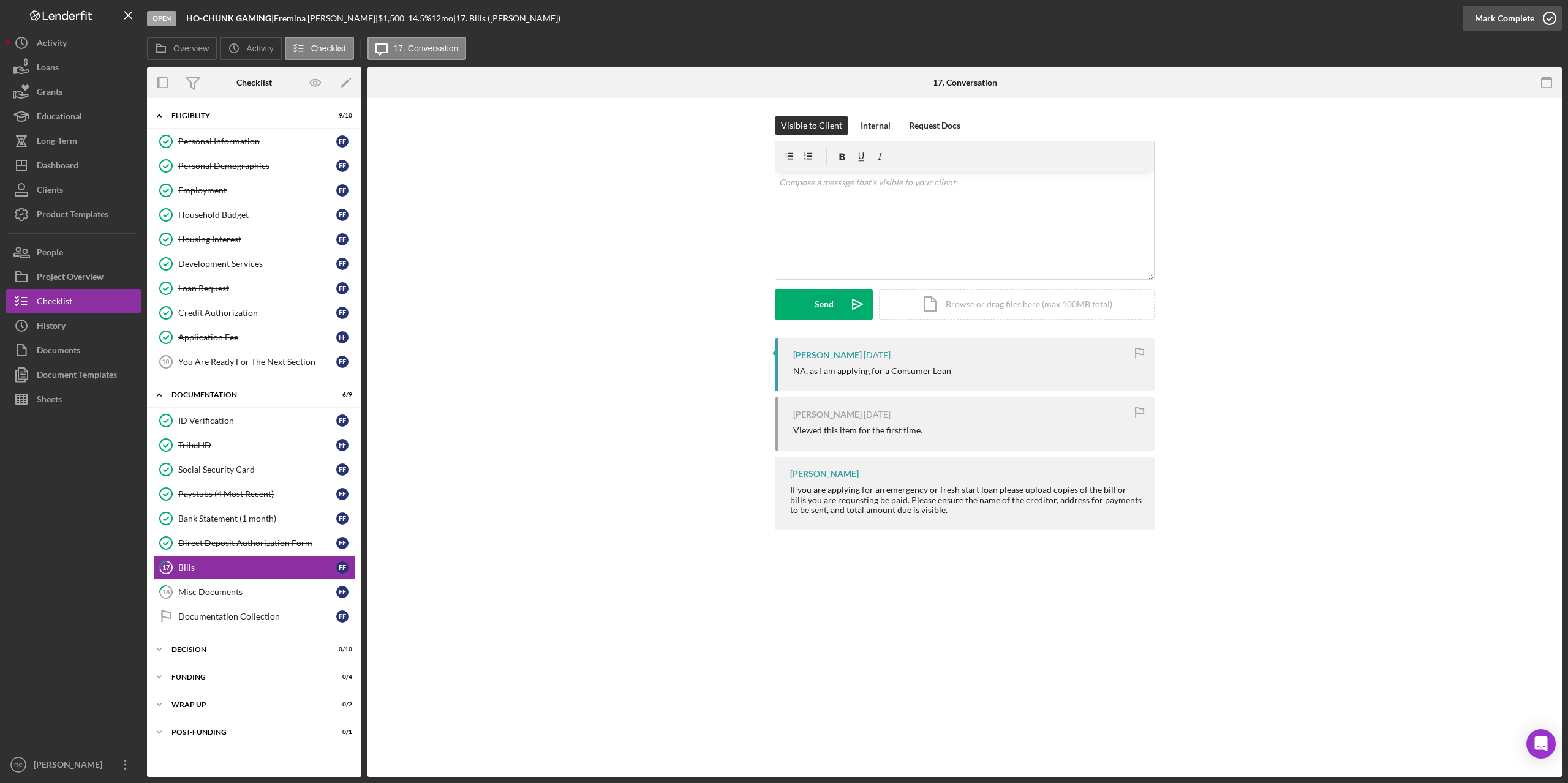
click at [1548, 18] on icon "button" at bounding box center [1550, 18] width 31 height 31
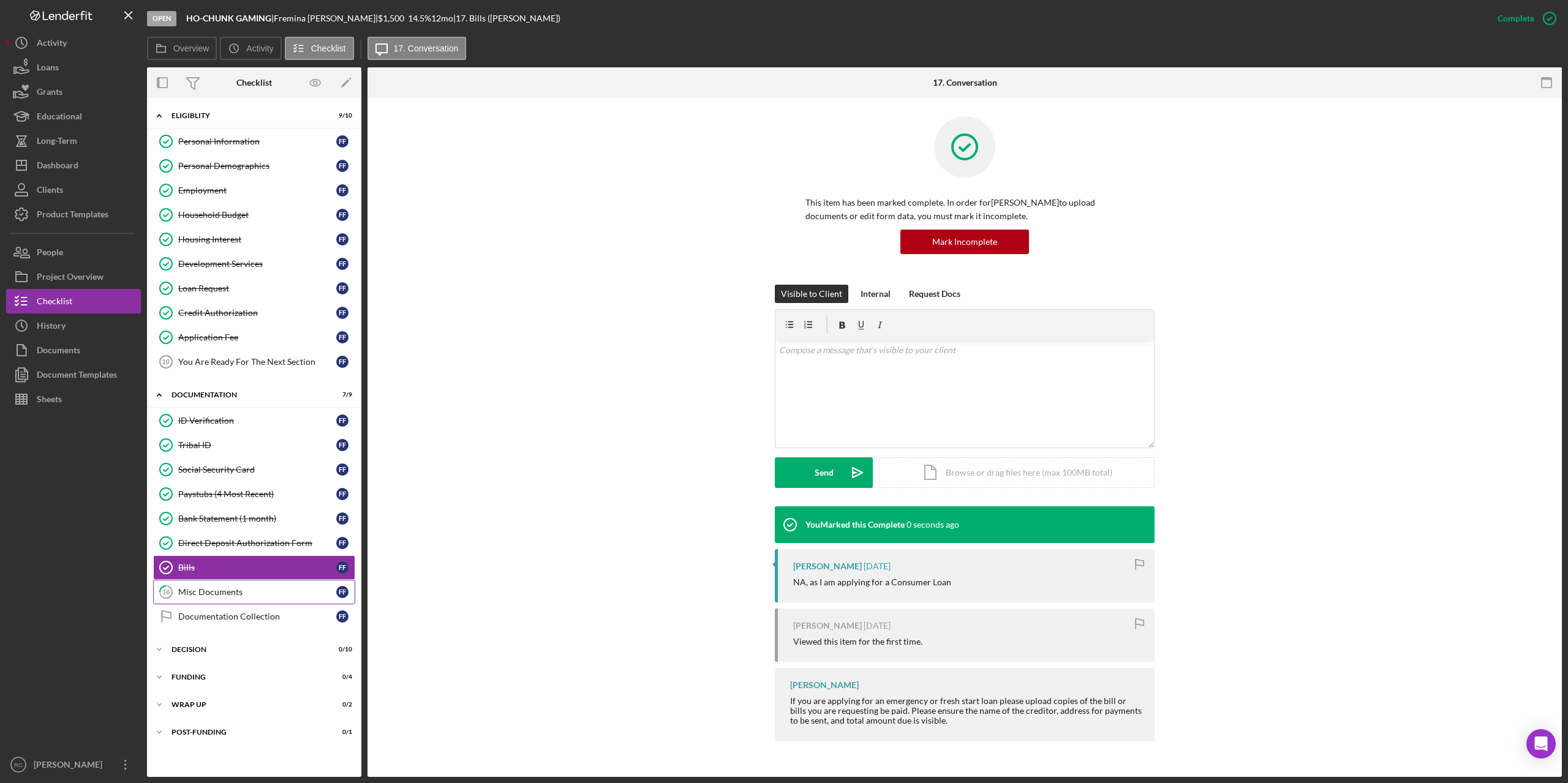
click at [217, 593] on div "Misc Documents" at bounding box center [257, 592] width 158 height 10
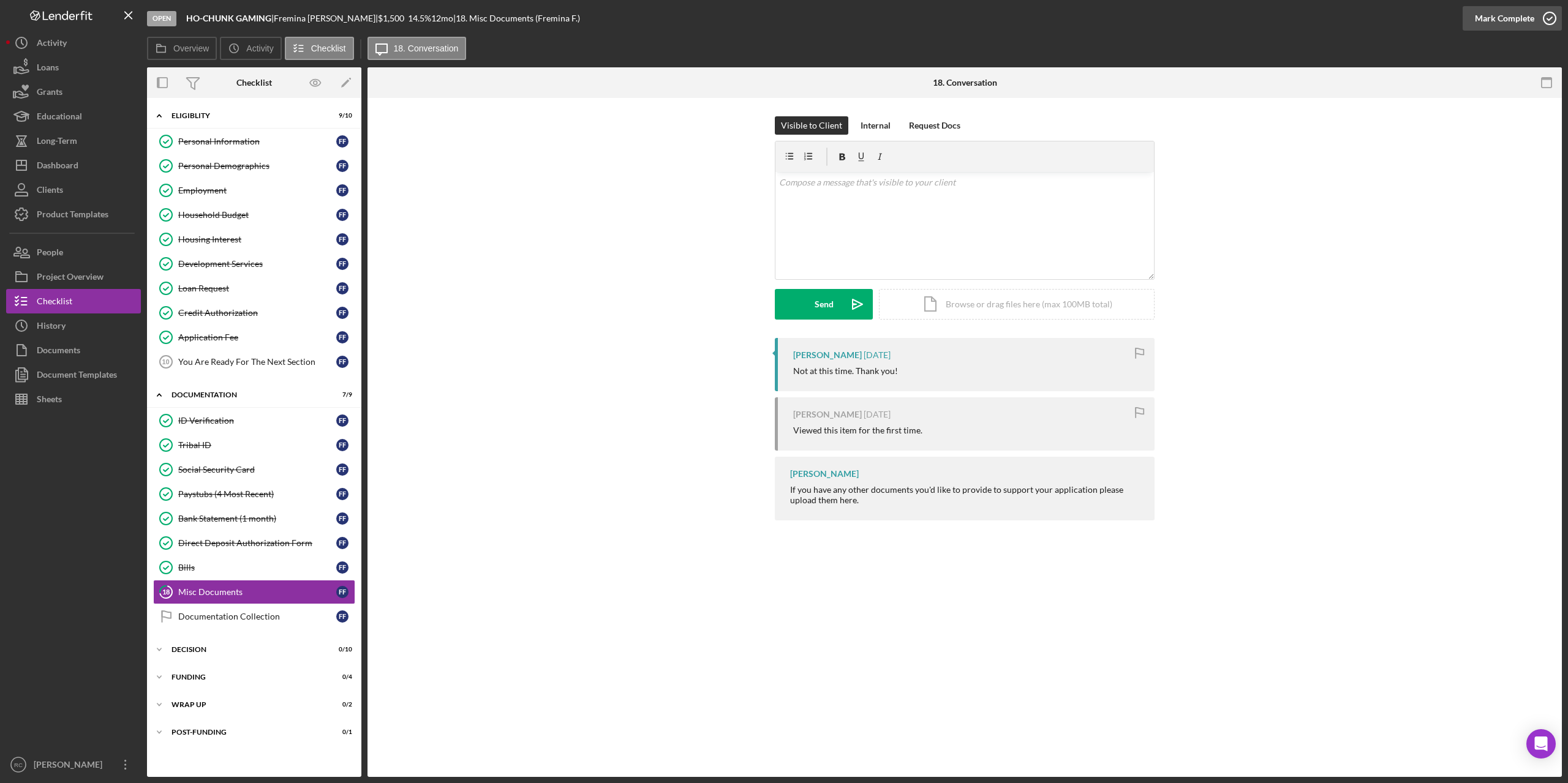
click at [1554, 16] on icon "button" at bounding box center [1550, 18] width 31 height 31
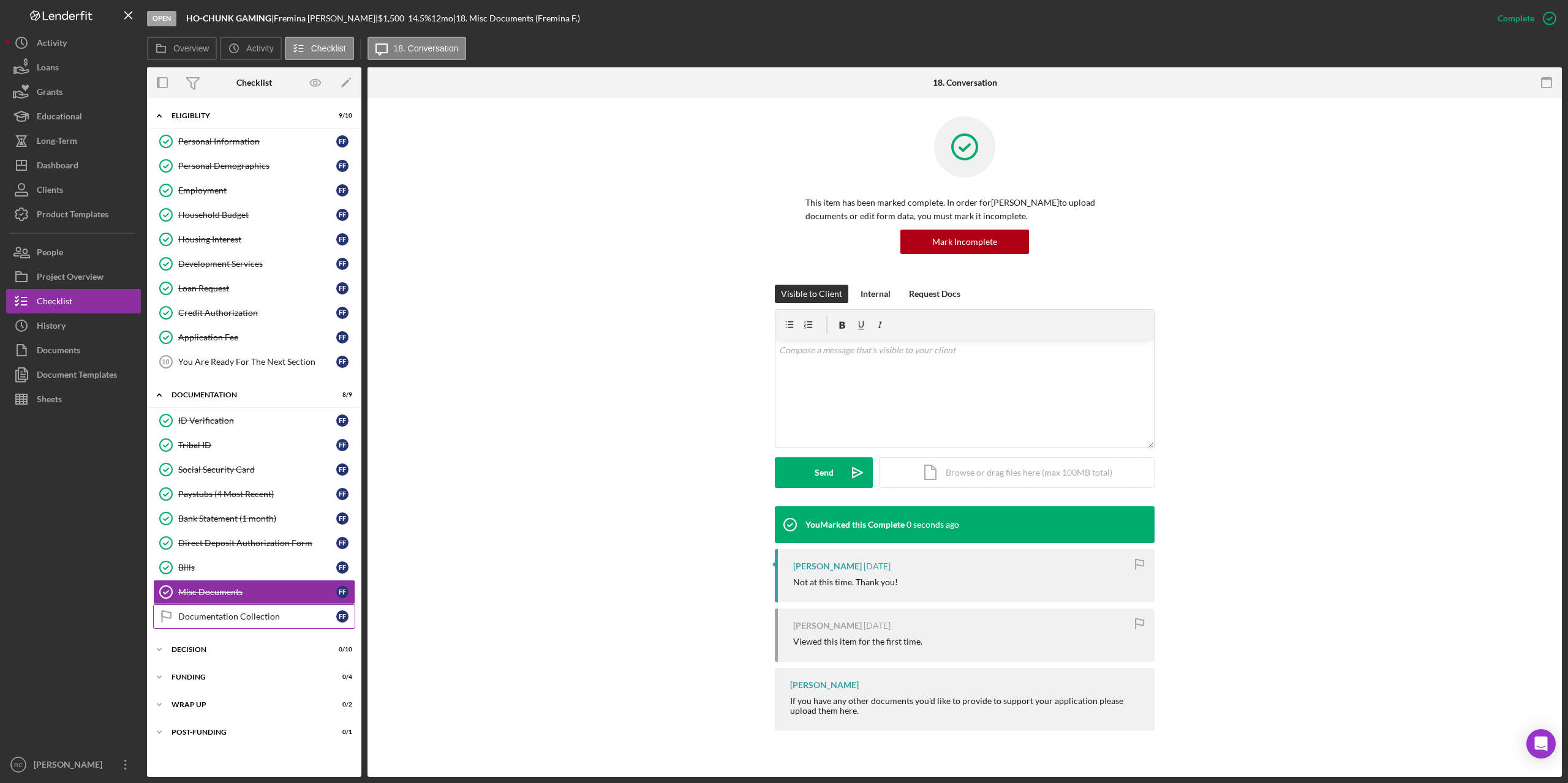
click at [209, 618] on div "Documentation Collection" at bounding box center [257, 616] width 158 height 10
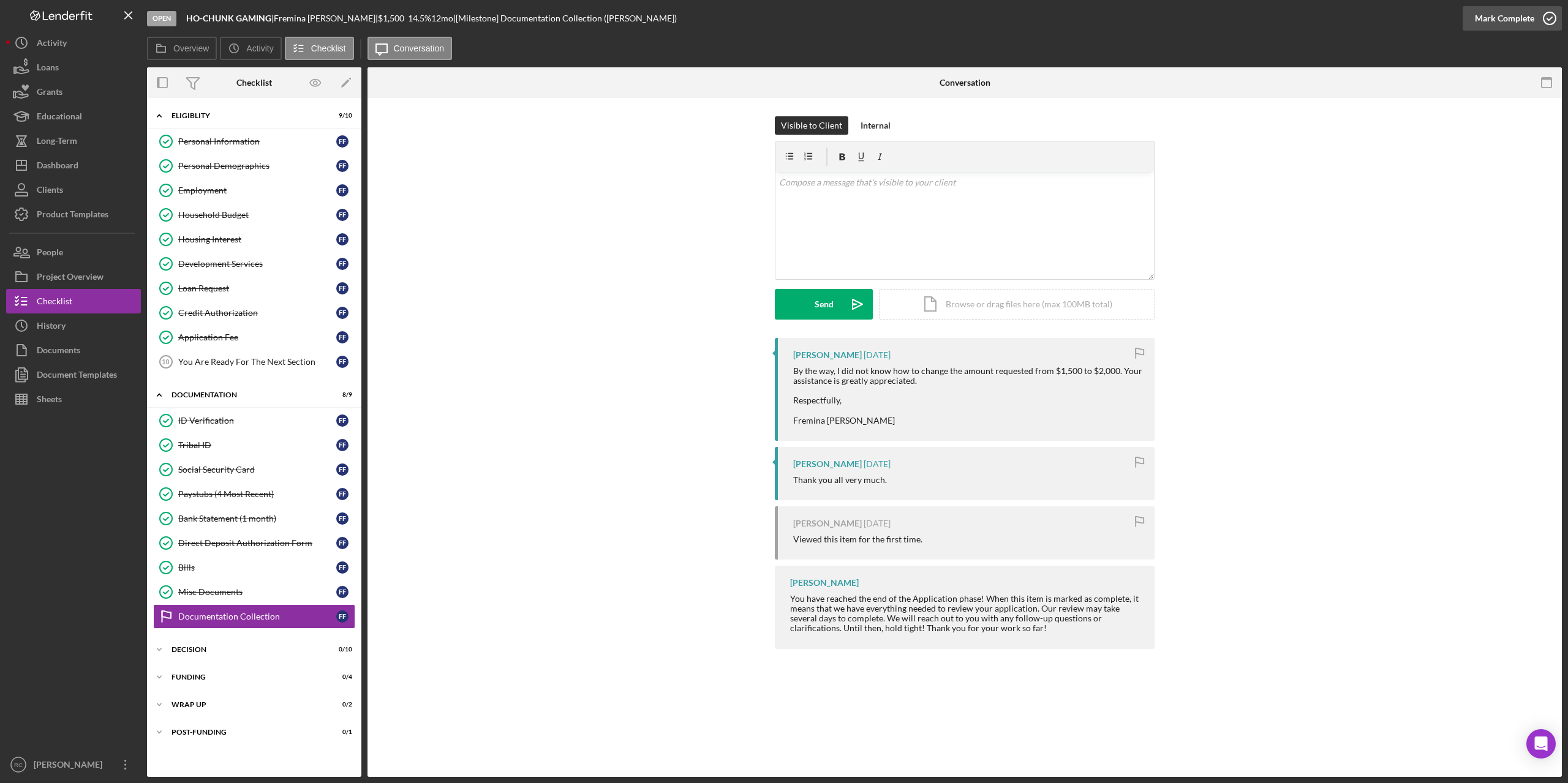
click at [1554, 16] on icon "button" at bounding box center [1550, 18] width 31 height 31
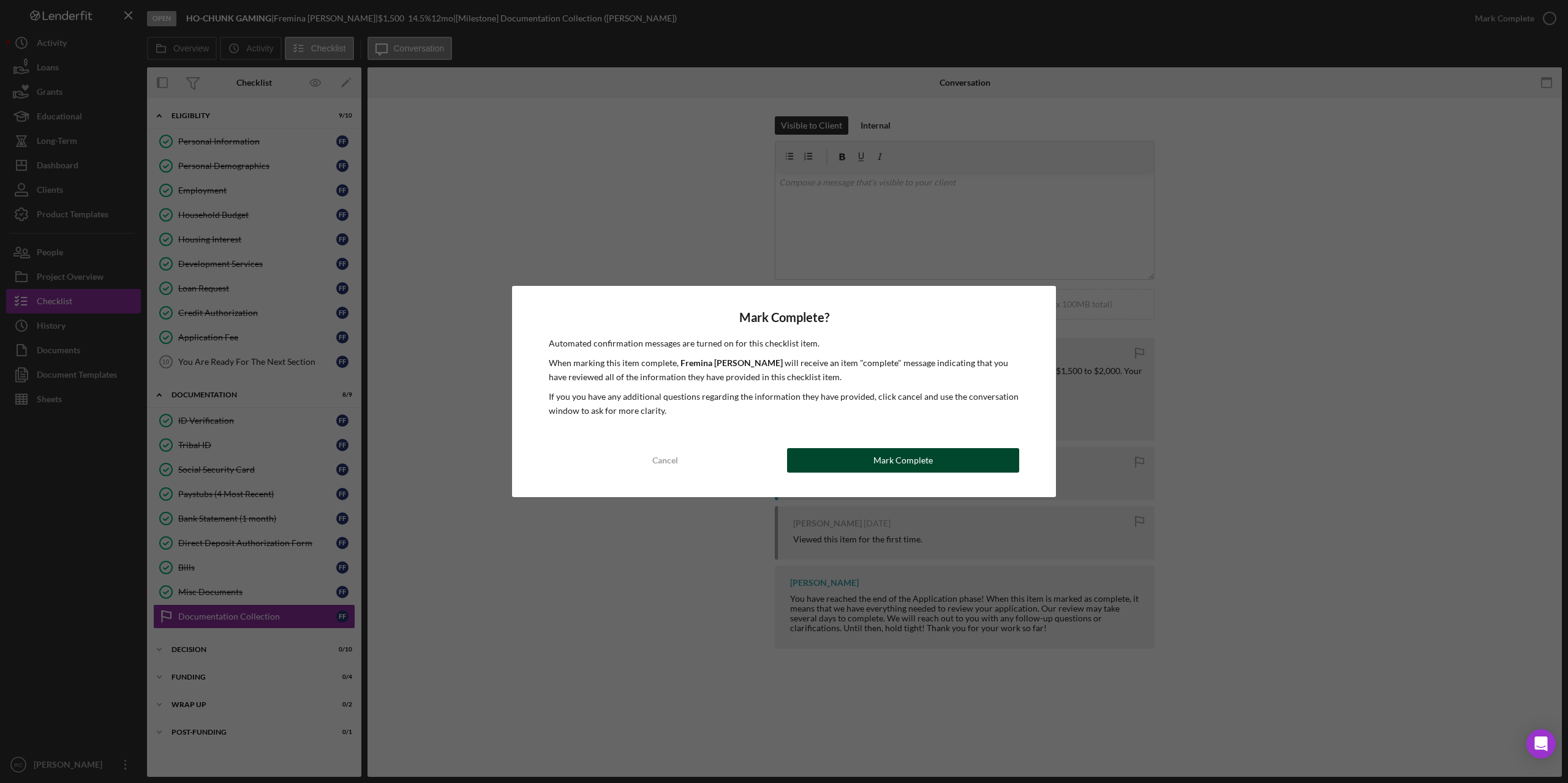
click at [857, 458] on button "Mark Complete" at bounding box center [903, 460] width 232 height 25
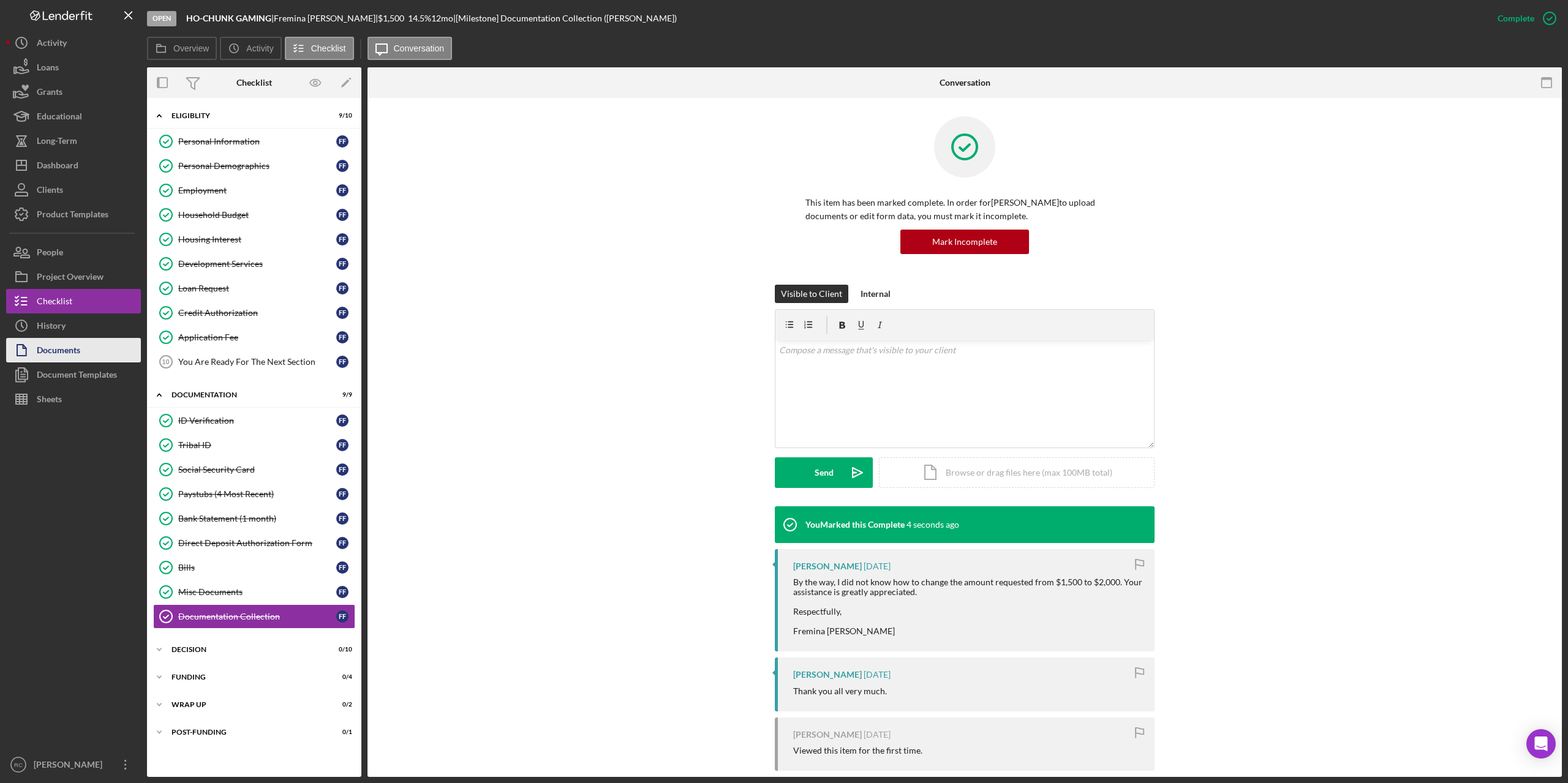
click at [65, 351] on div "Documents" at bounding box center [58, 351] width 44 height 27
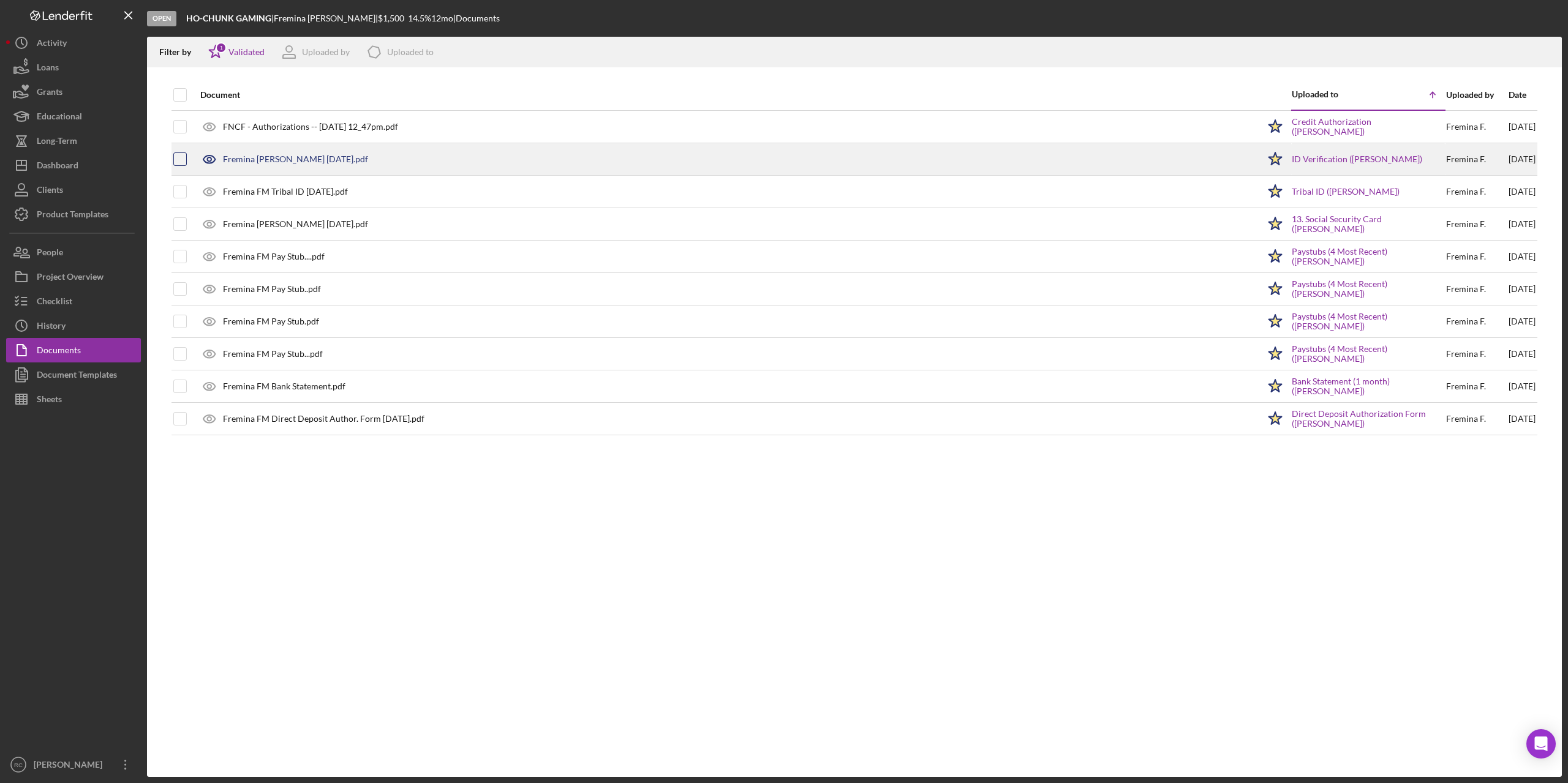
click at [177, 161] on input "checkbox" at bounding box center [180, 159] width 12 height 12
checkbox input "true"
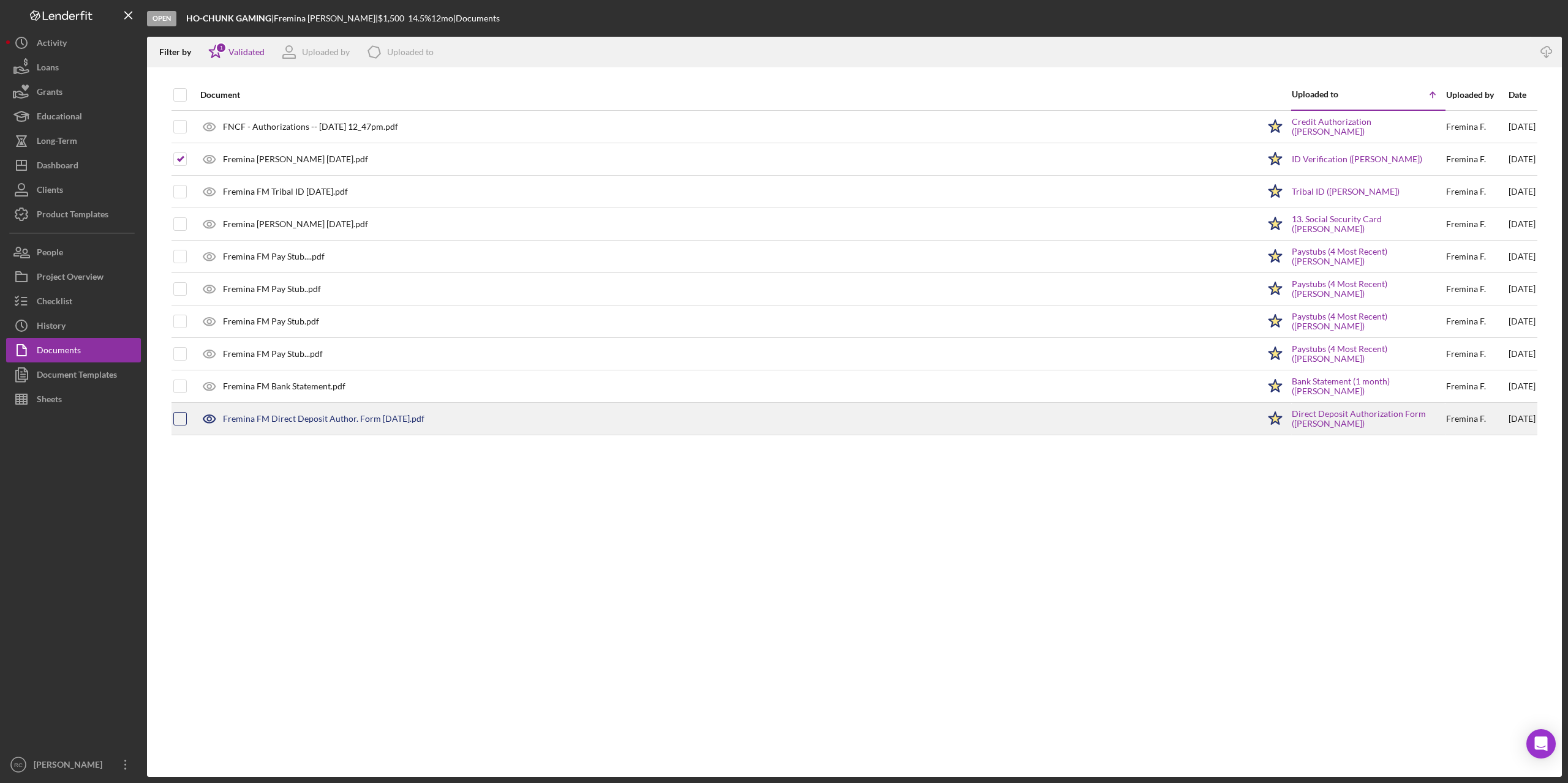
click at [173, 418] on div at bounding box center [180, 419] width 14 height 14
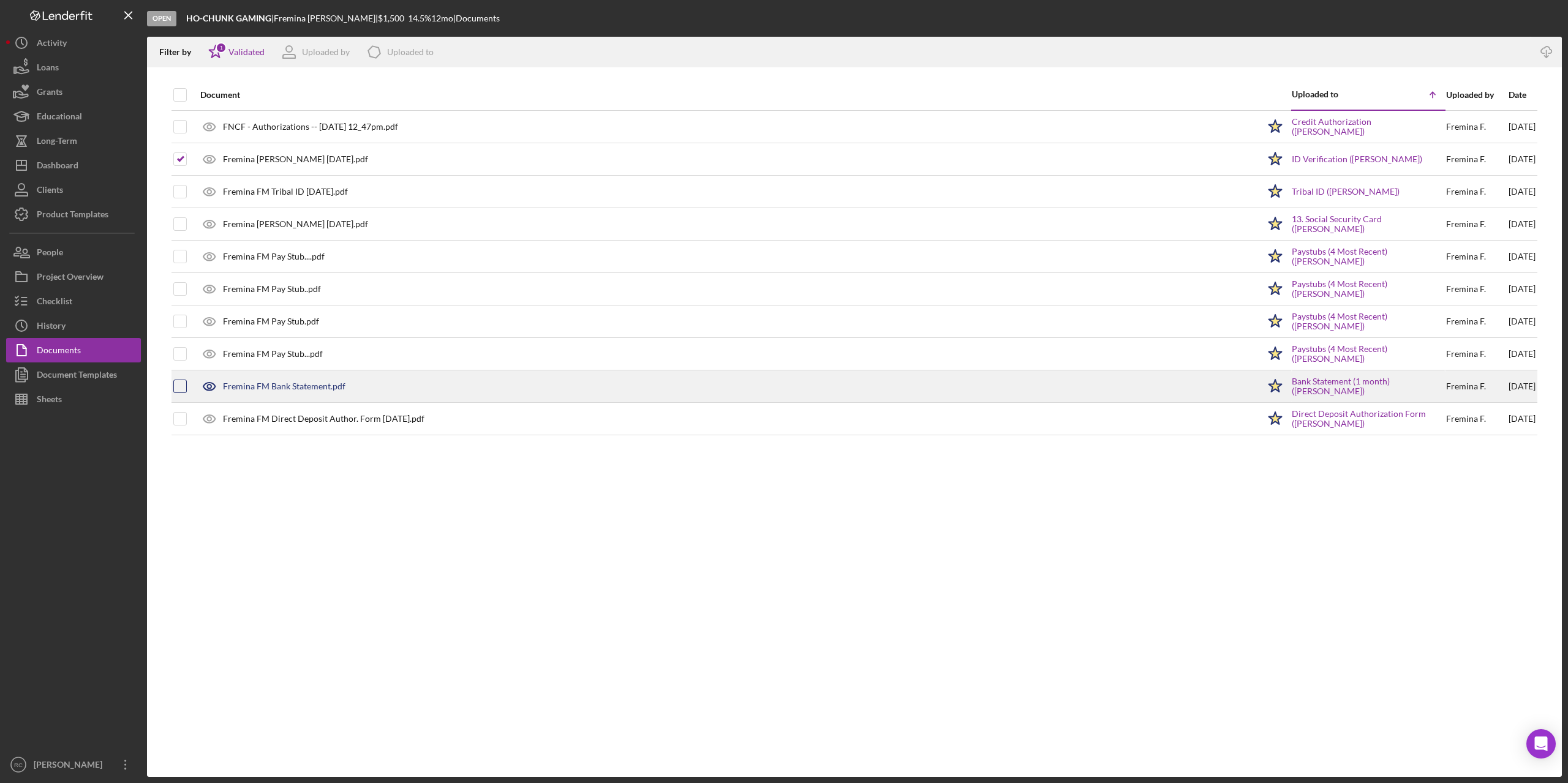
click at [181, 386] on input "checkbox" at bounding box center [180, 386] width 12 height 12
checkbox input "true"
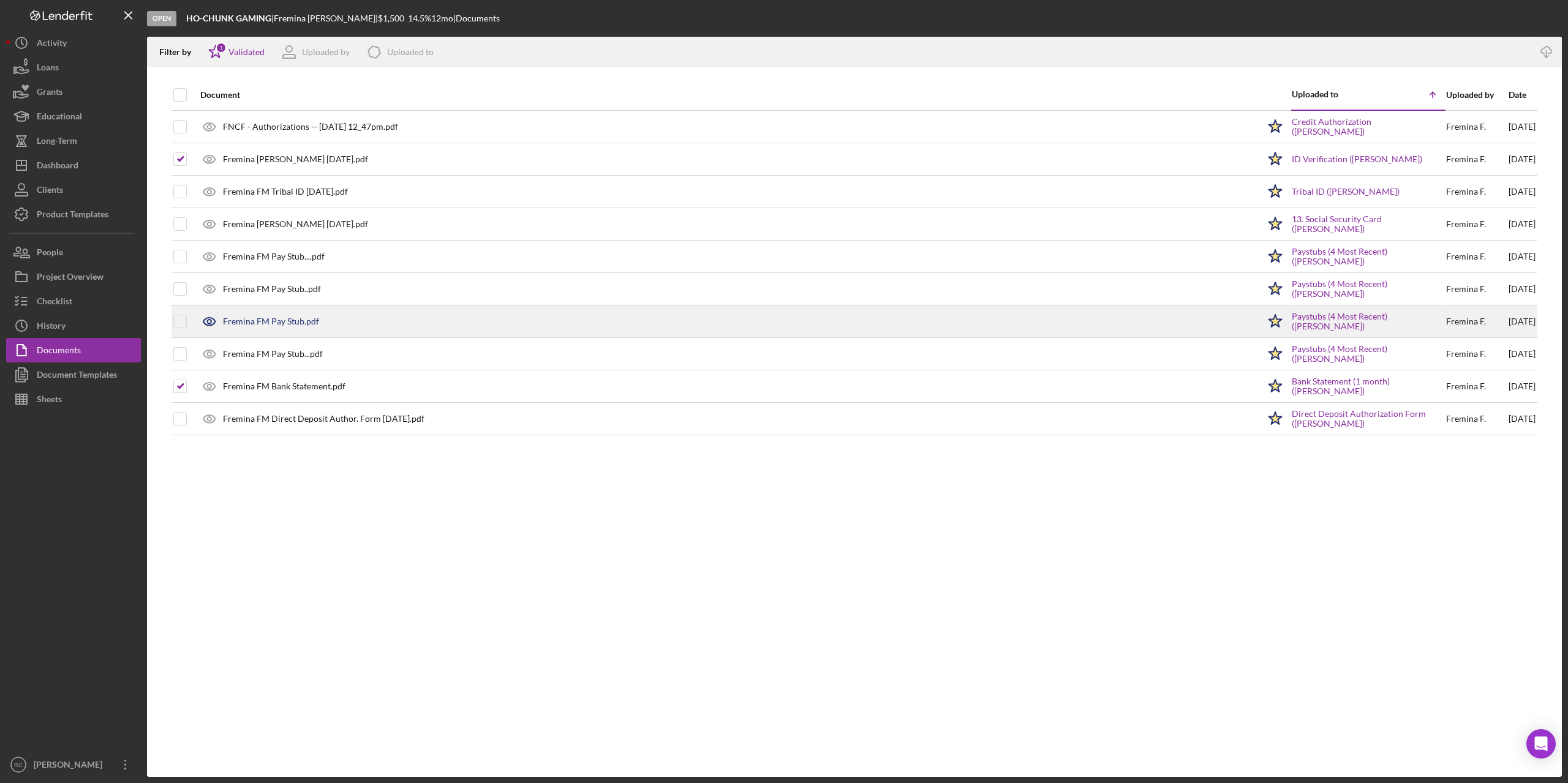
drag, startPoint x: 181, startPoint y: 340, endPoint x: 180, endPoint y: 329, distance: 11.0
click at [181, 340] on div at bounding box center [180, 353] width 14 height 31
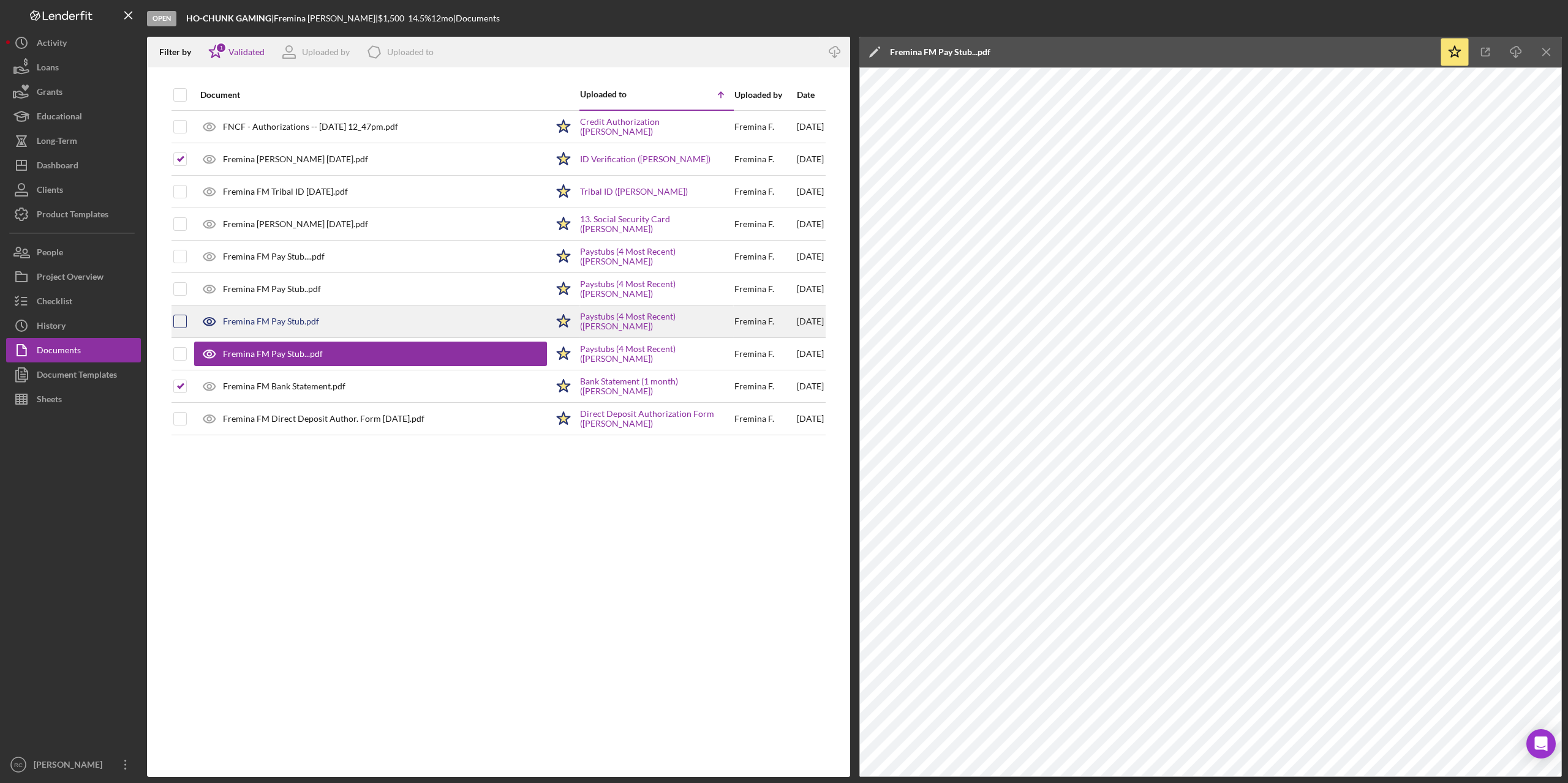
drag, startPoint x: 178, startPoint y: 315, endPoint x: 178, endPoint y: 291, distance: 24.0
click at [178, 314] on div at bounding box center [180, 321] width 14 height 31
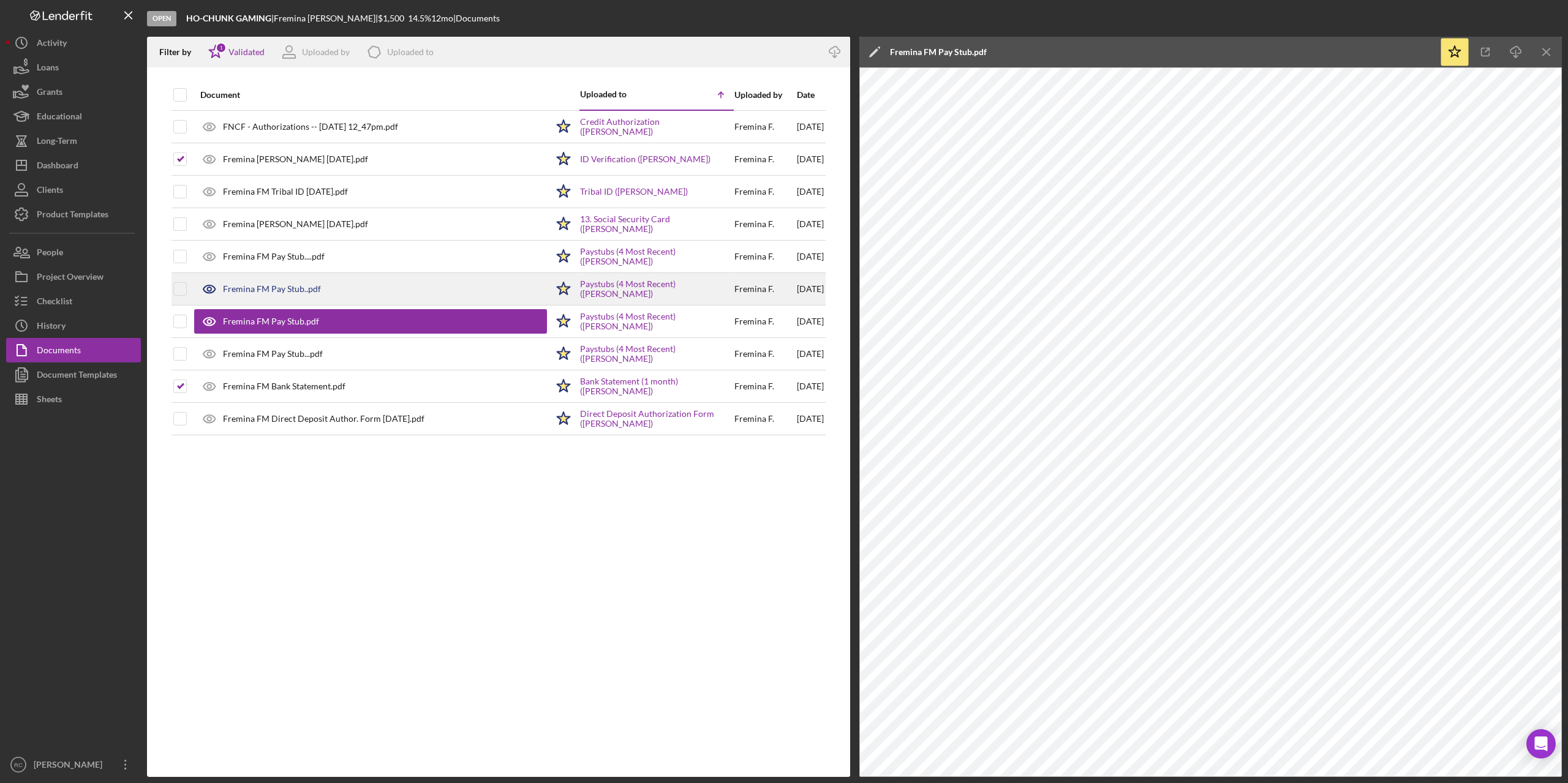
click at [179, 279] on div at bounding box center [180, 289] width 14 height 31
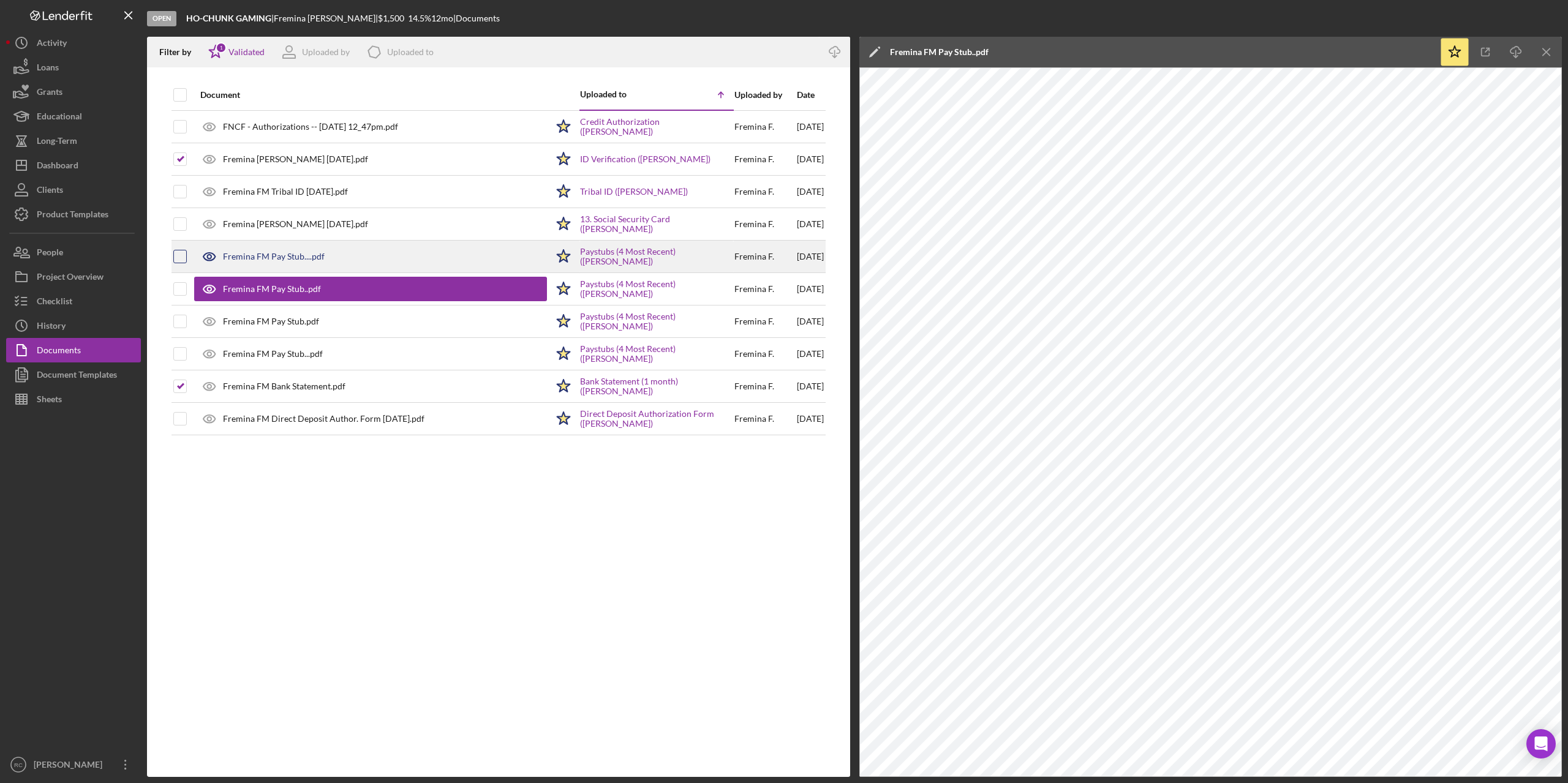
click at [176, 250] on div at bounding box center [180, 256] width 14 height 14
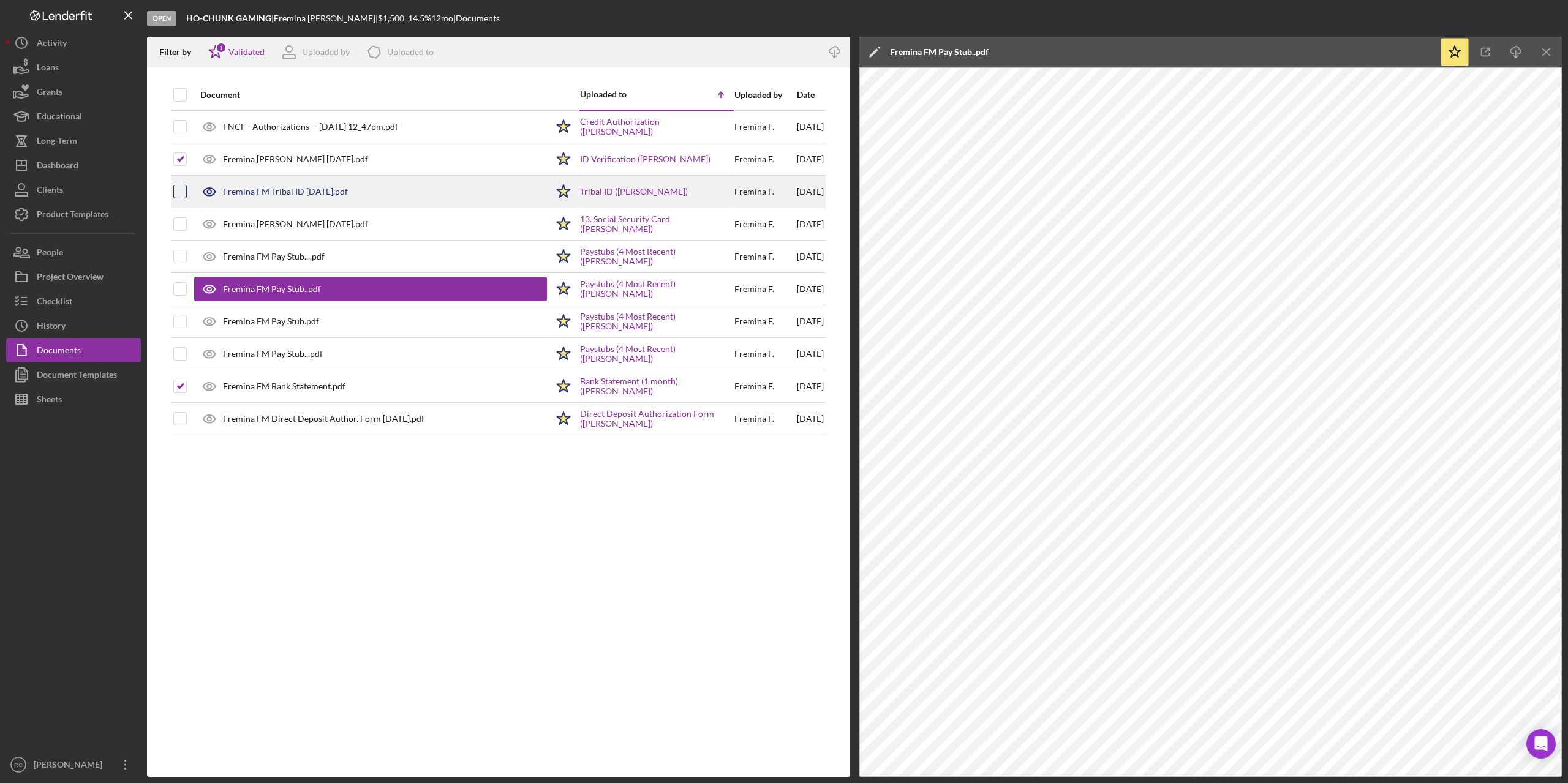
click at [184, 190] on input "checkbox" at bounding box center [180, 192] width 12 height 12
checkbox input "true"
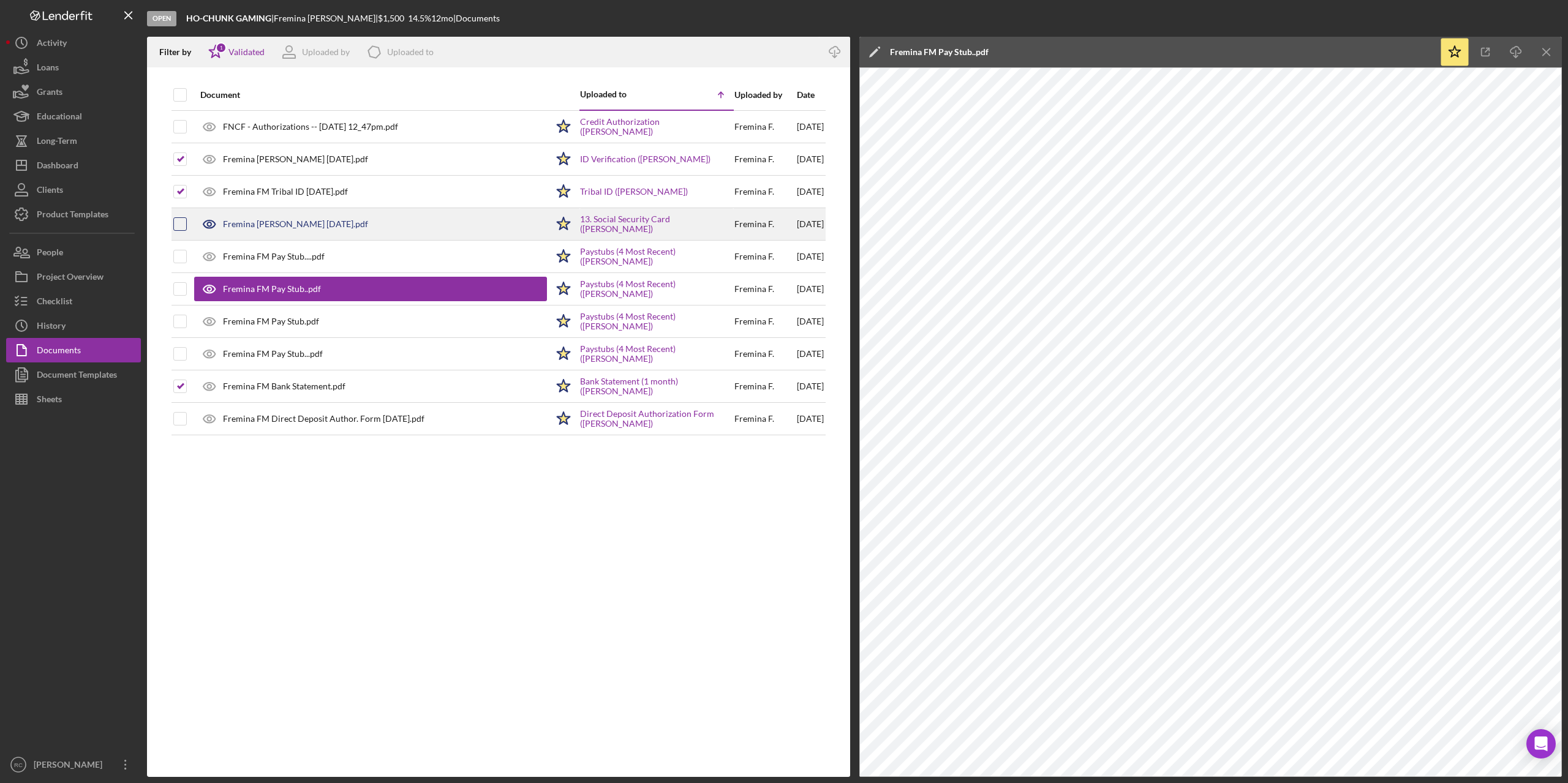
click at [181, 229] on input "checkbox" at bounding box center [180, 224] width 12 height 12
checkbox input "true"
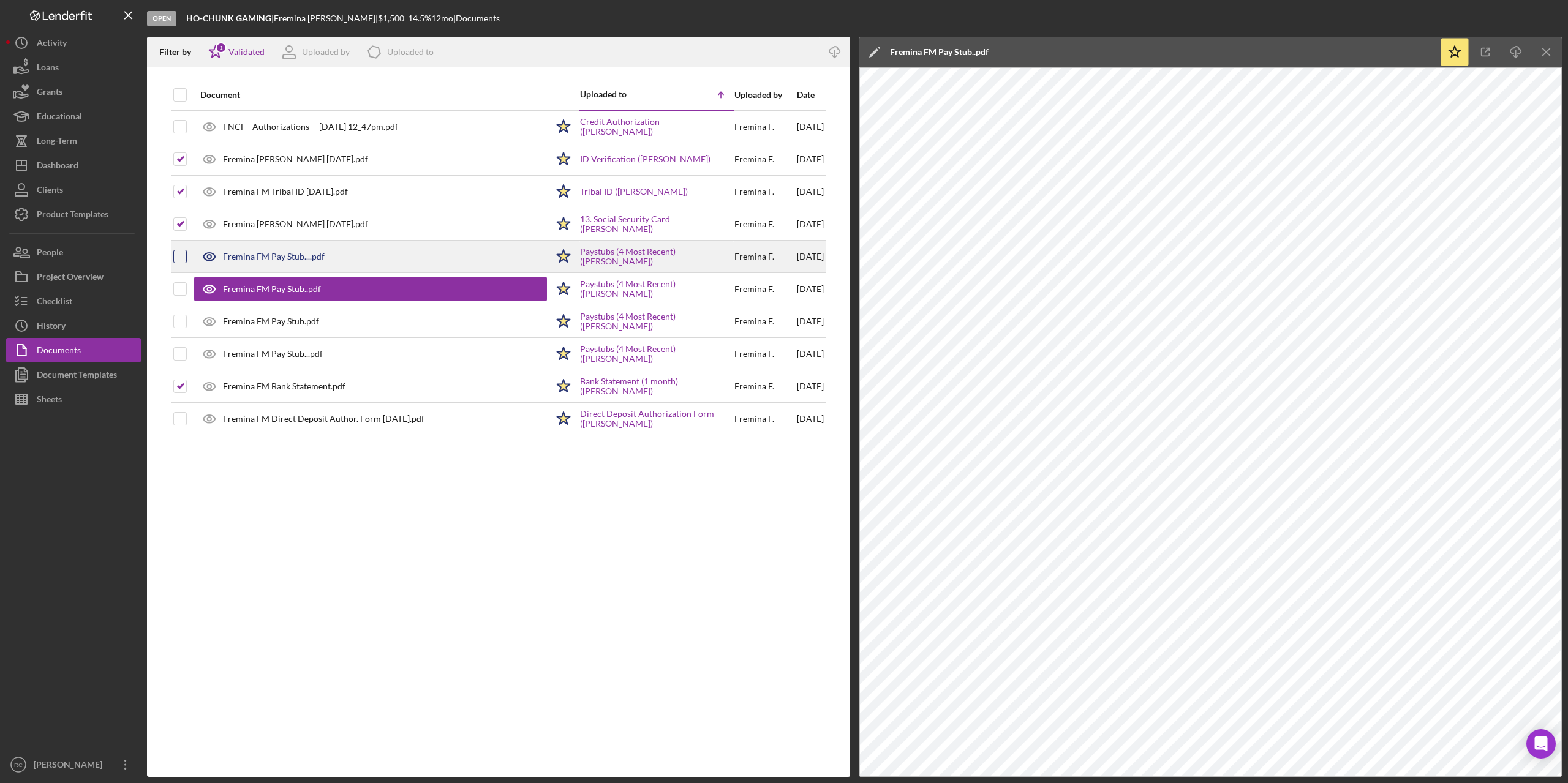
click at [181, 255] on input "checkbox" at bounding box center [180, 256] width 12 height 12
checkbox input "true"
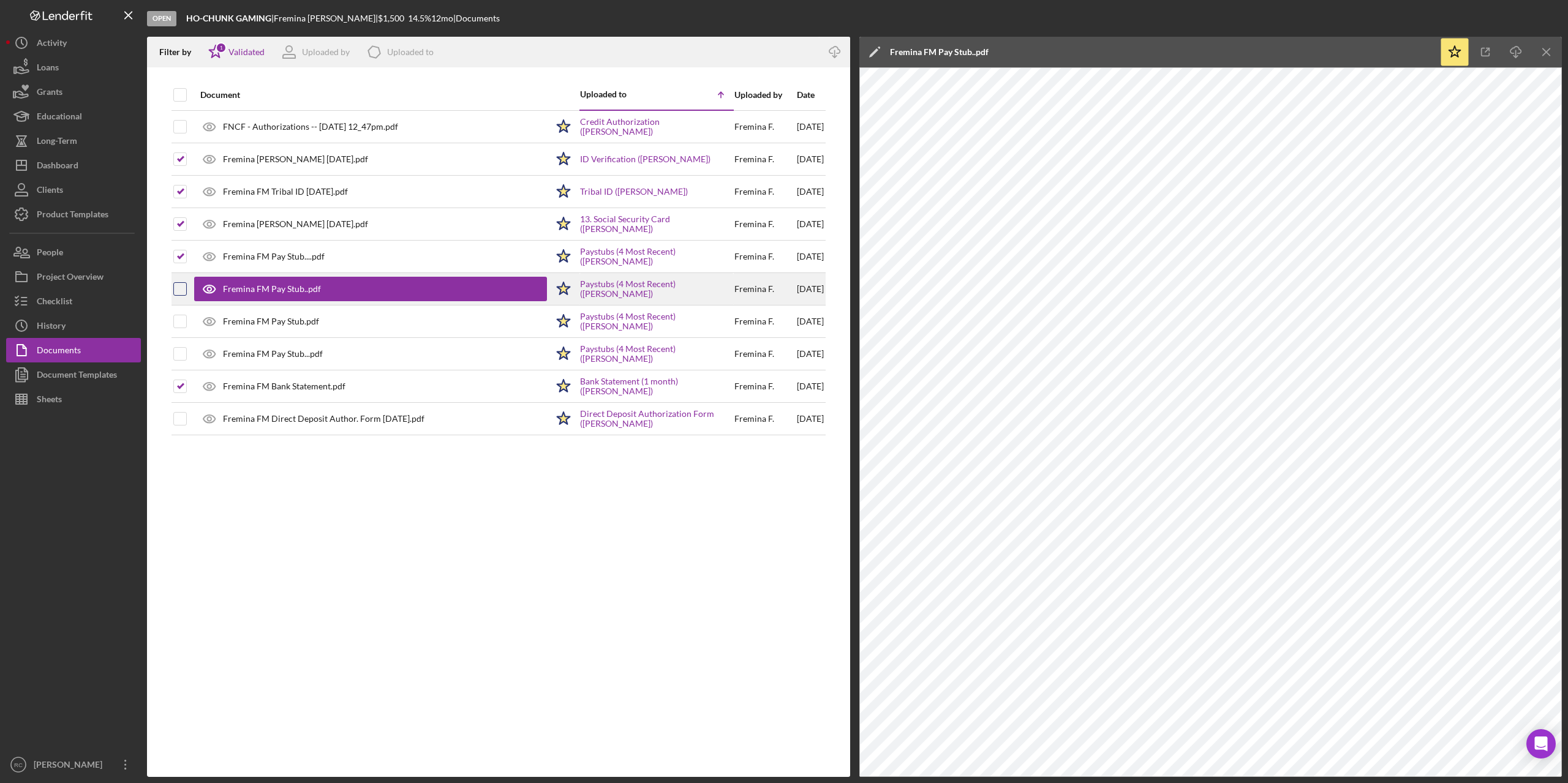
click at [181, 289] on input "checkbox" at bounding box center [180, 289] width 12 height 12
click at [181, 289] on input "checkbox" at bounding box center [180, 289] width 12 height 12
click at [179, 287] on input "checkbox" at bounding box center [180, 289] width 12 height 12
checkbox input "true"
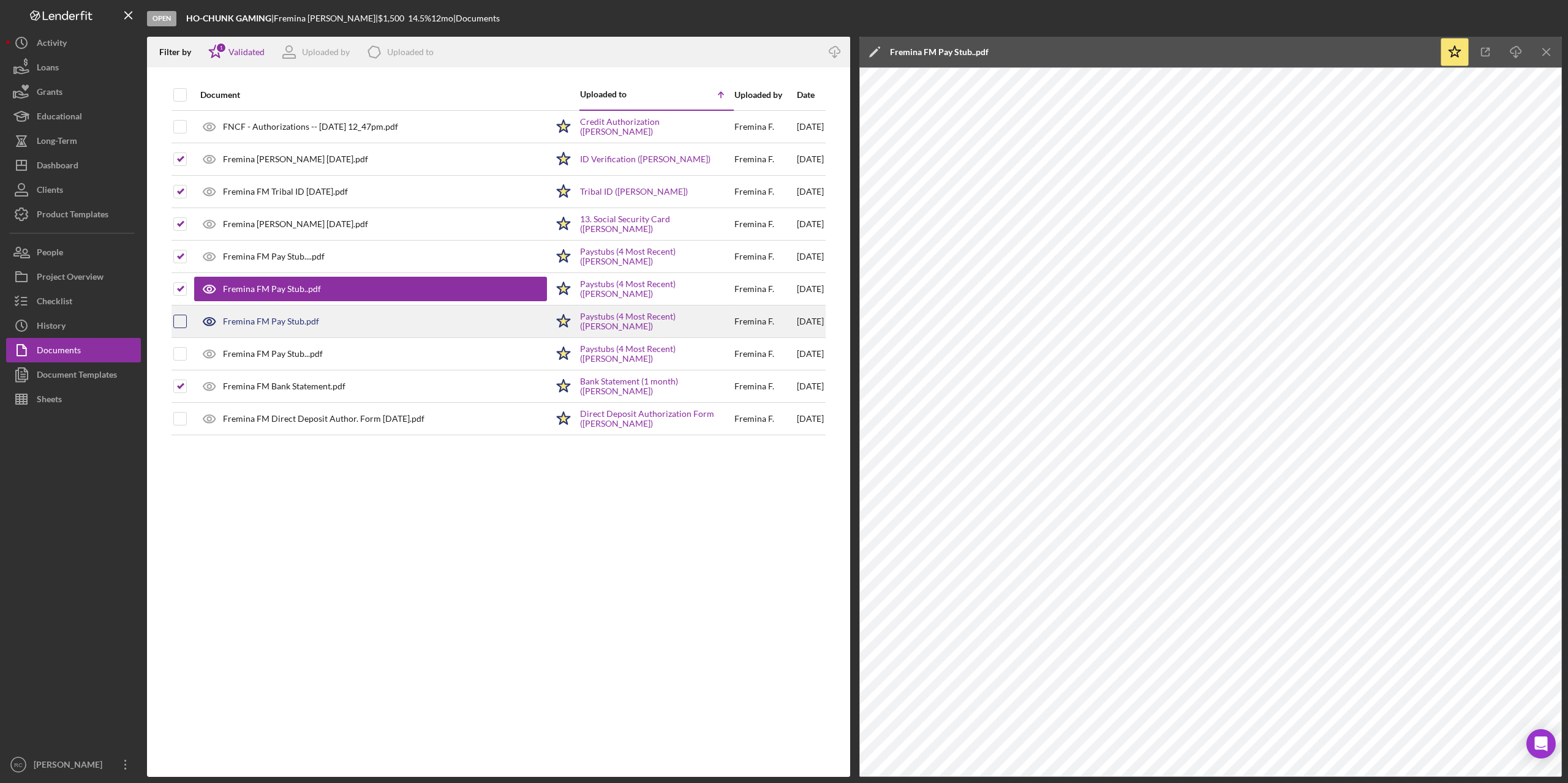
click at [179, 318] on input "checkbox" at bounding box center [180, 321] width 12 height 12
checkbox input "true"
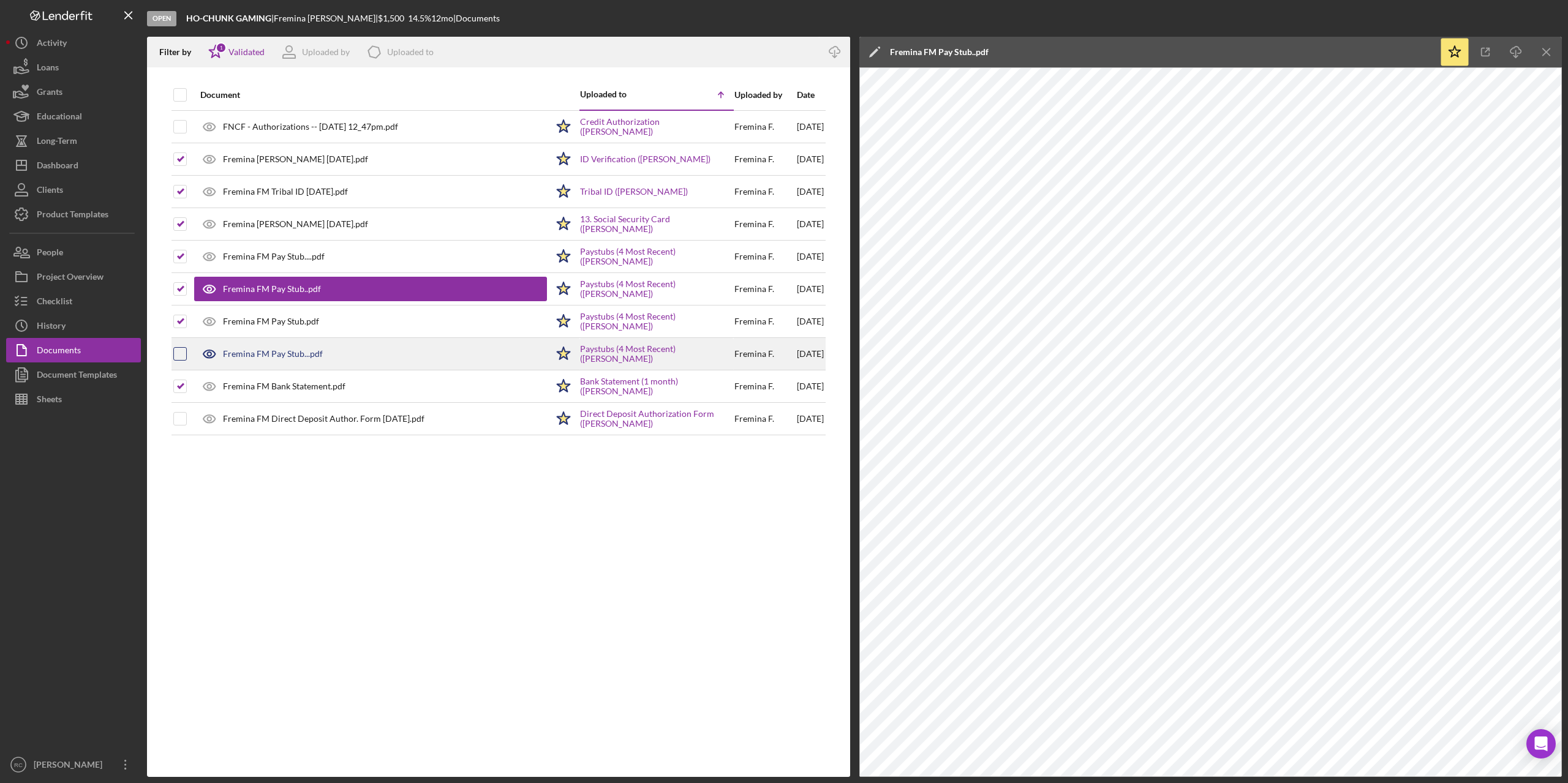
click at [183, 349] on input "checkbox" at bounding box center [180, 353] width 12 height 12
checkbox input "true"
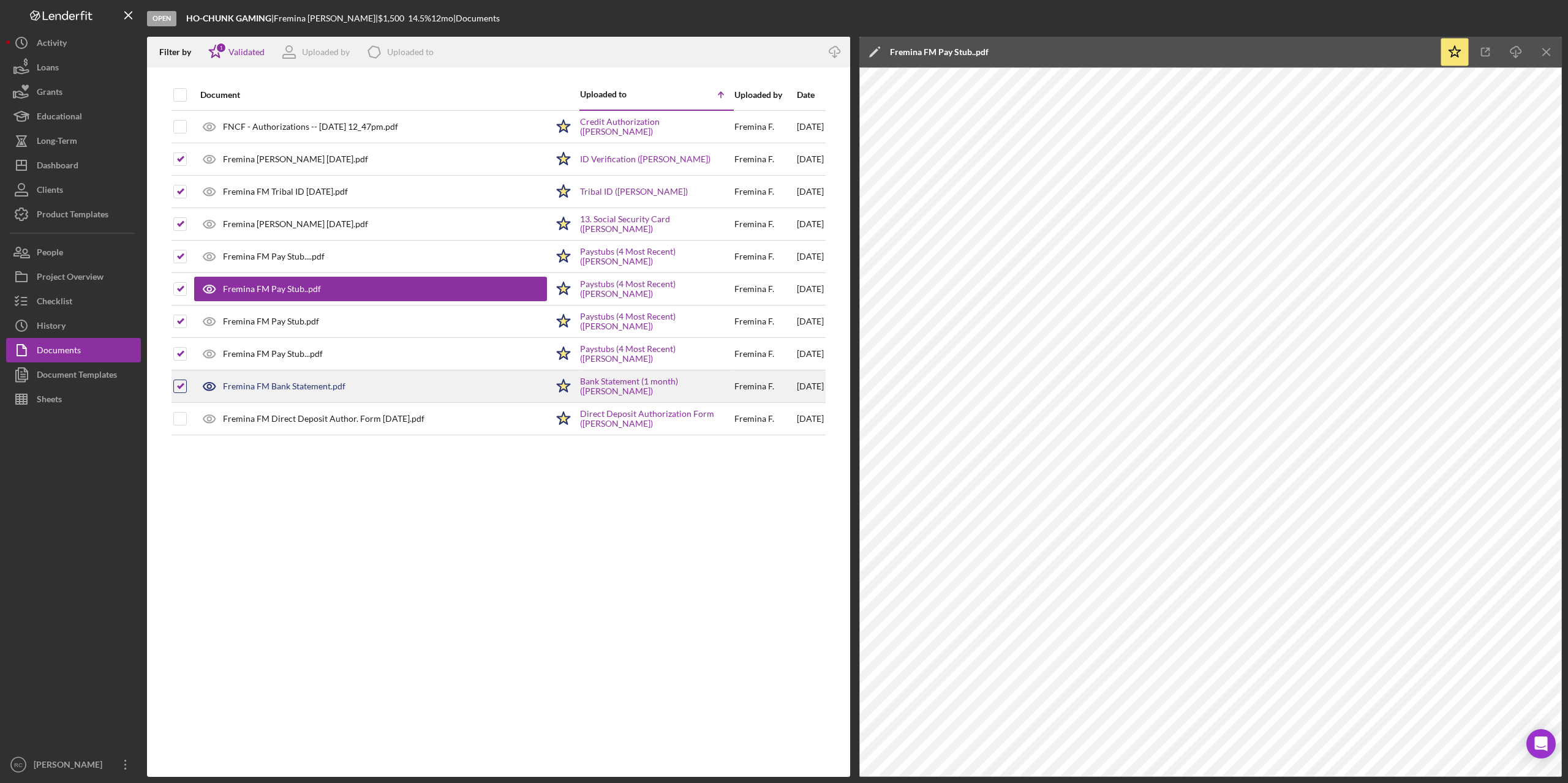
click at [182, 381] on input "checkbox" at bounding box center [180, 386] width 12 height 12
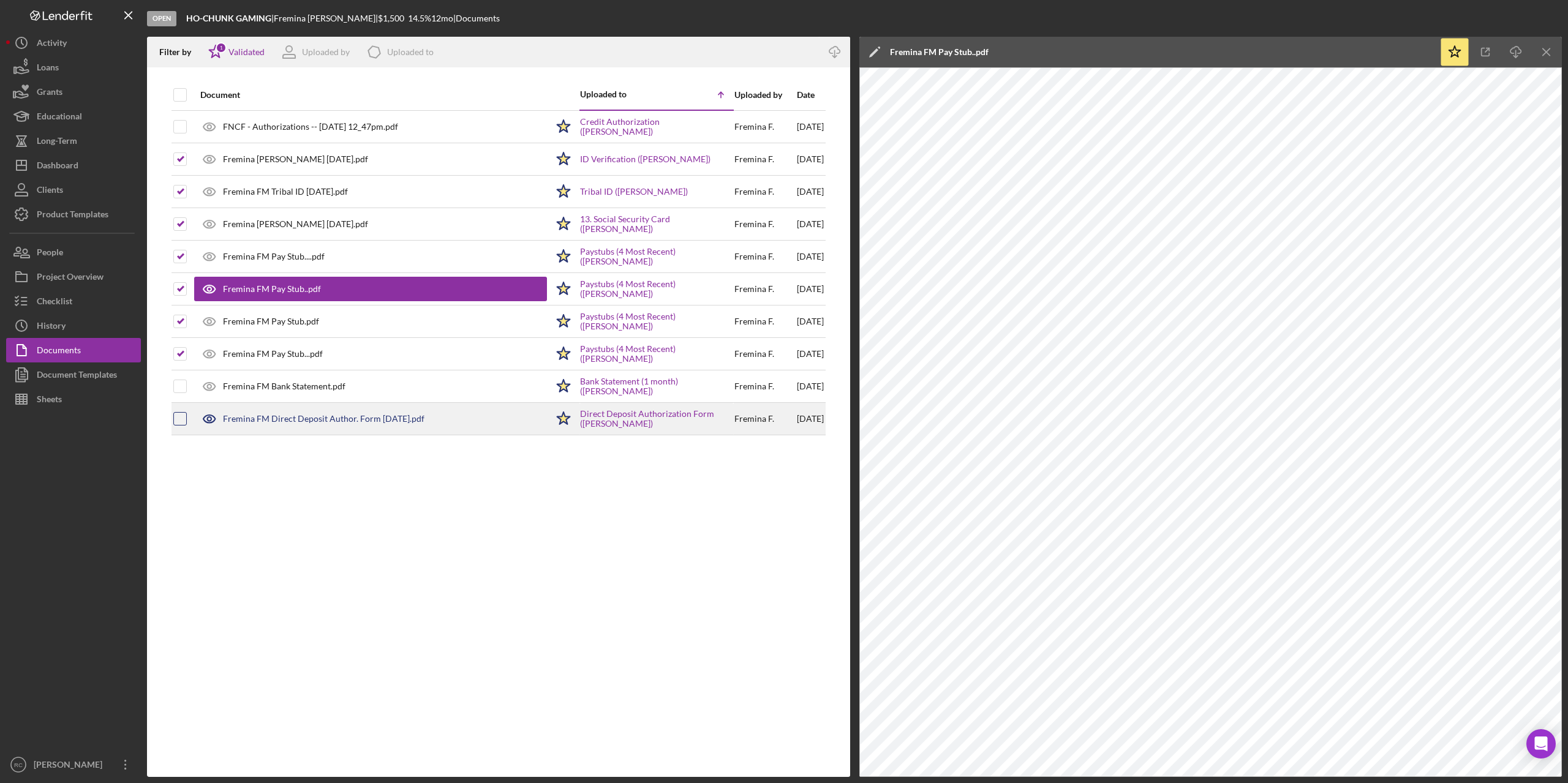
click at [181, 412] on div at bounding box center [180, 419] width 14 height 14
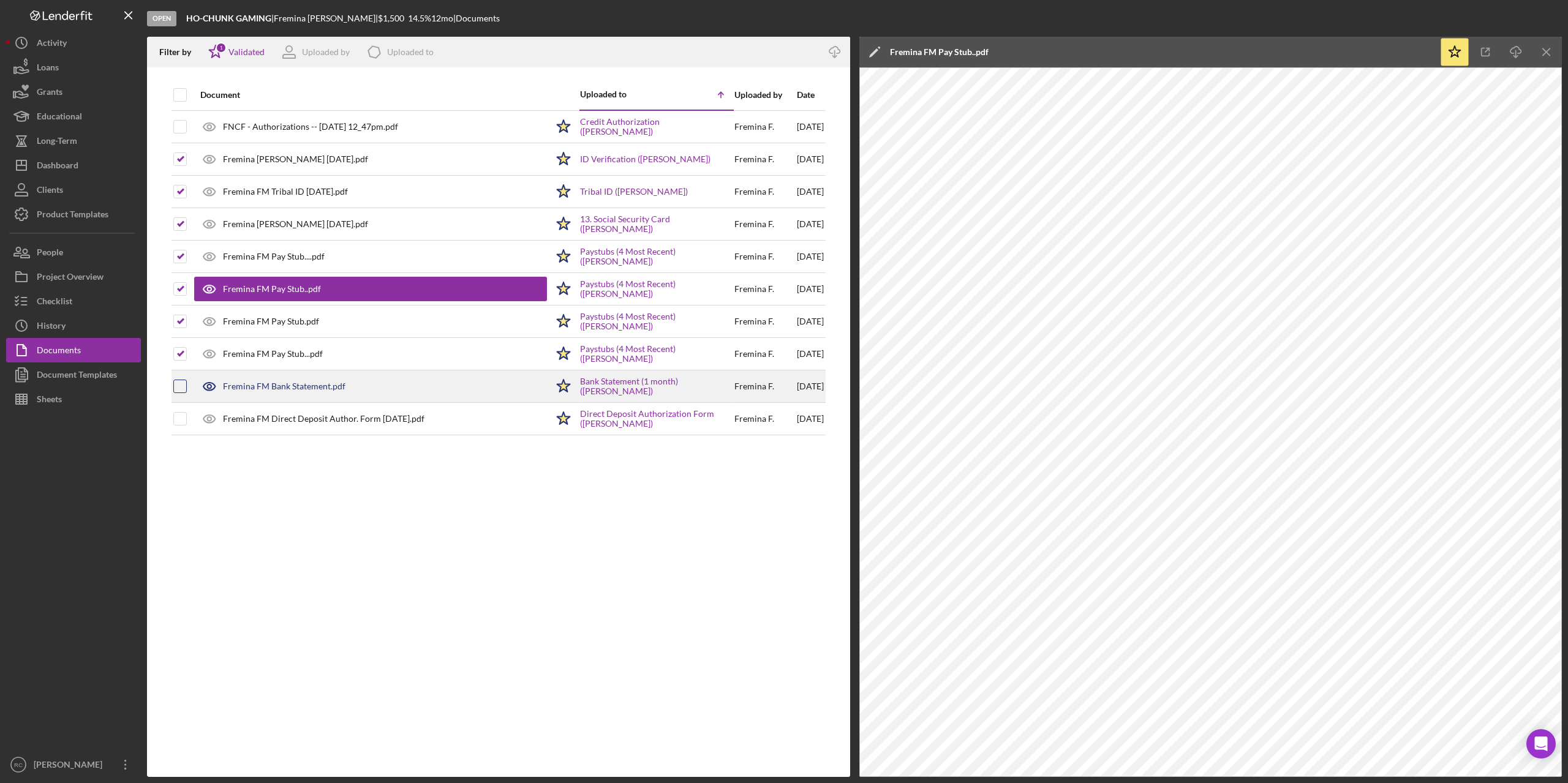
click at [179, 385] on input "checkbox" at bounding box center [180, 386] width 12 height 12
checkbox input "true"
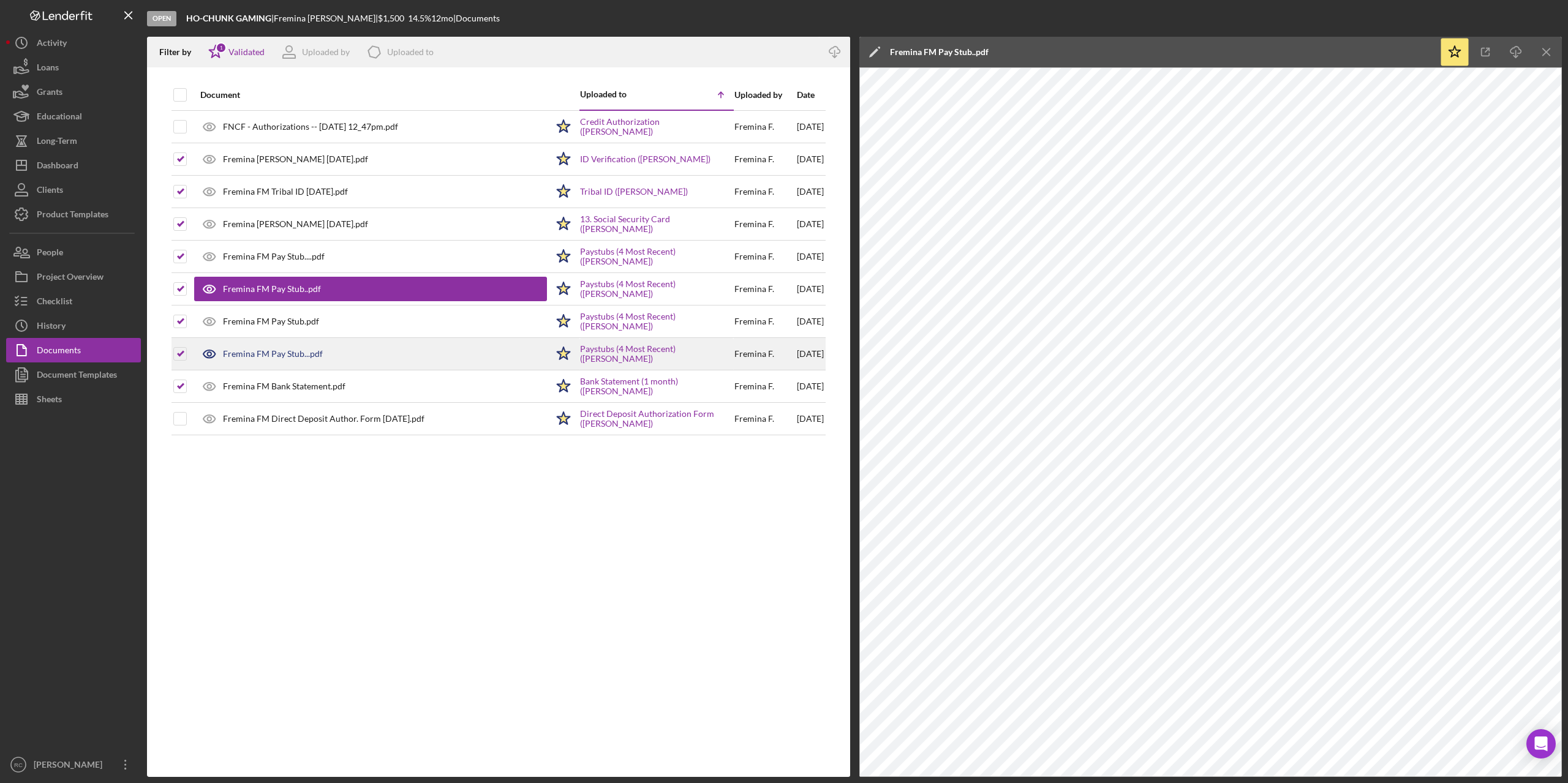
drag, startPoint x: 181, startPoint y: 419, endPoint x: 356, endPoint y: 347, distance: 189.2
click at [182, 419] on input "checkbox" at bounding box center [180, 419] width 12 height 12
checkbox input "true"
click at [416, 52] on div "Uploaded to" at bounding box center [410, 52] width 46 height 10
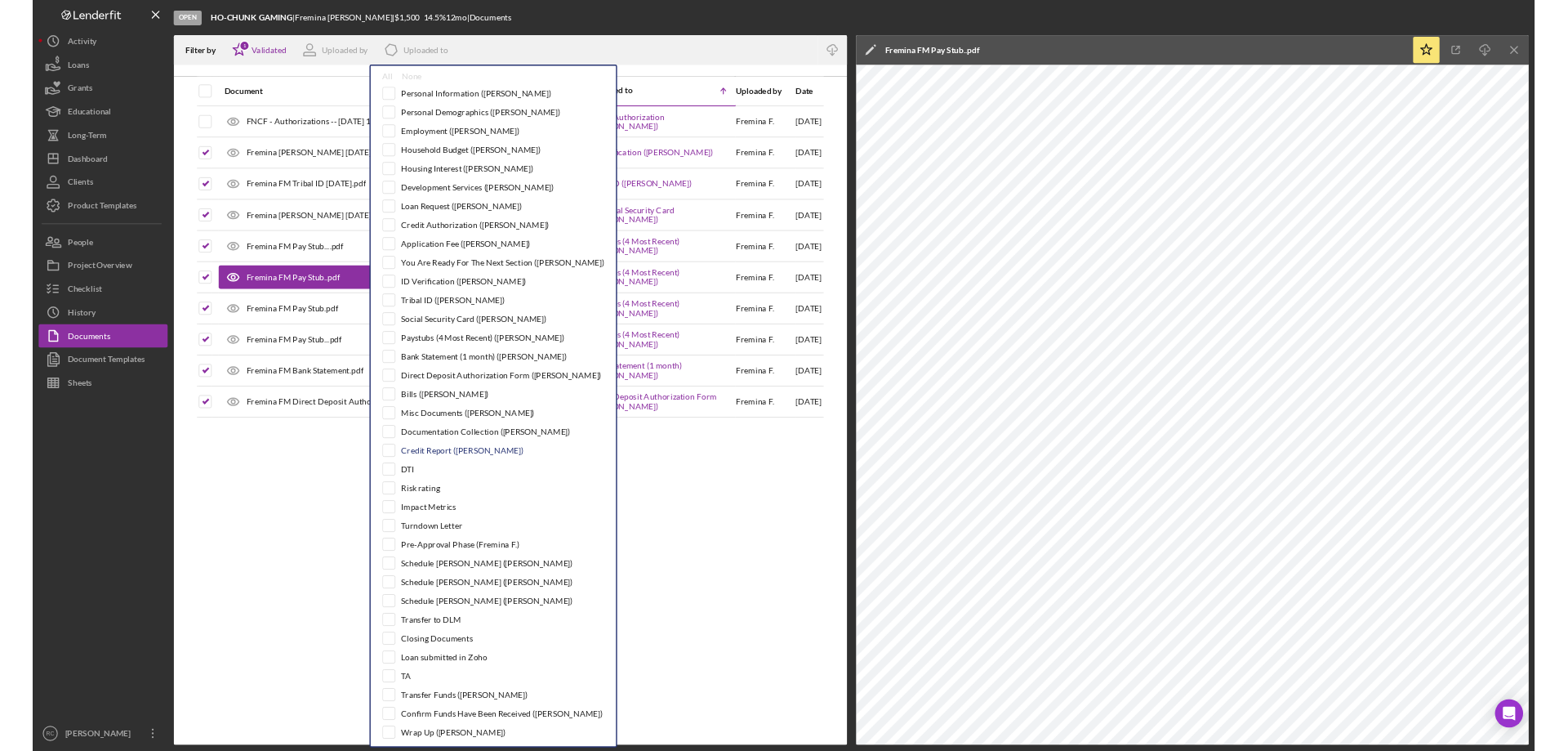
scroll to position [32, 0]
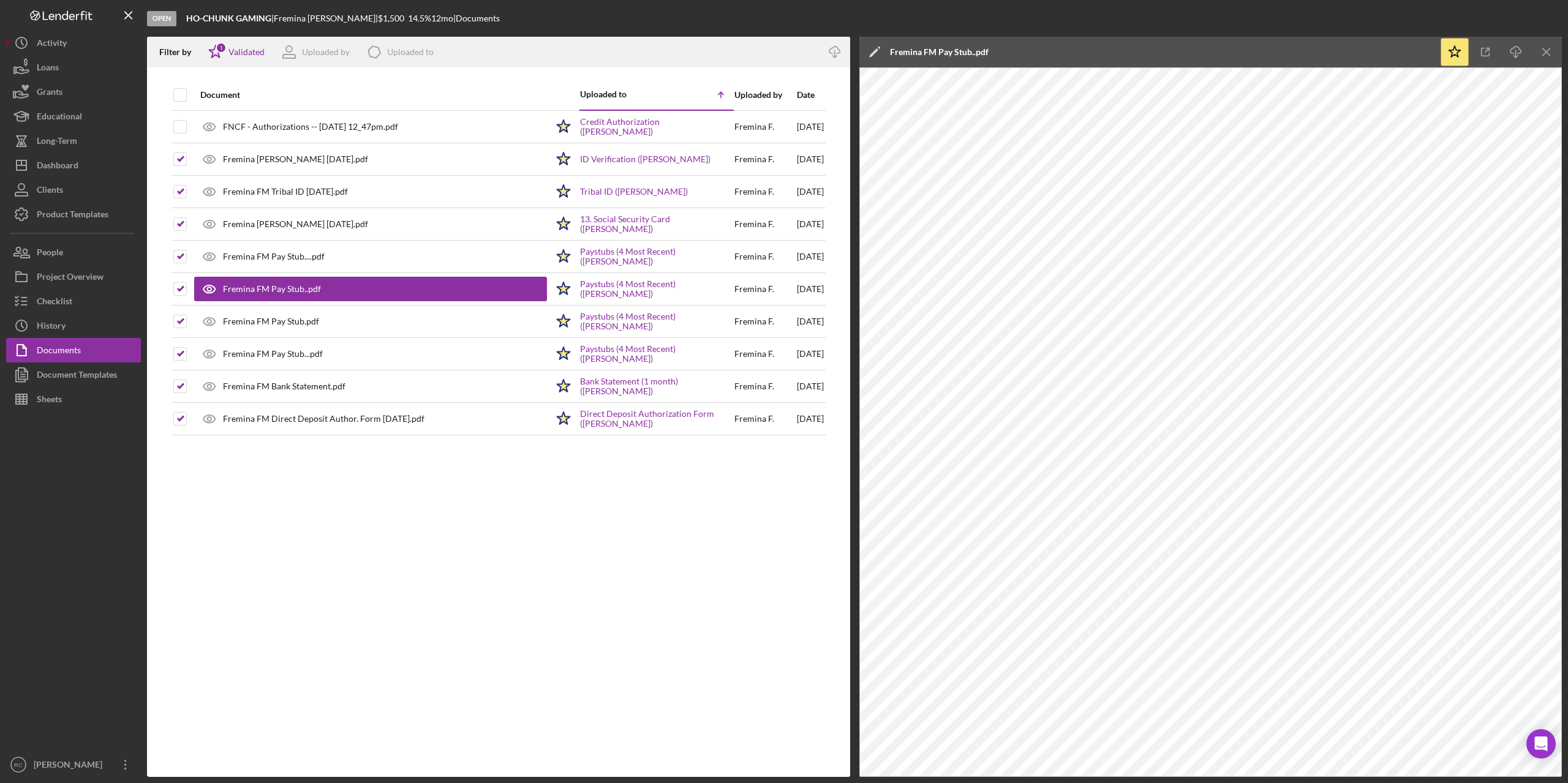
click at [678, 51] on div "Filter by Icon/Star 1 Validated Uploaded by Icon/Product Uploaded to" at bounding box center [483, 52] width 672 height 31
click at [834, 48] on icon "Icon/Download" at bounding box center [834, 52] width 27 height 27
click at [77, 277] on div "Project Overview" at bounding box center [70, 278] width 67 height 27
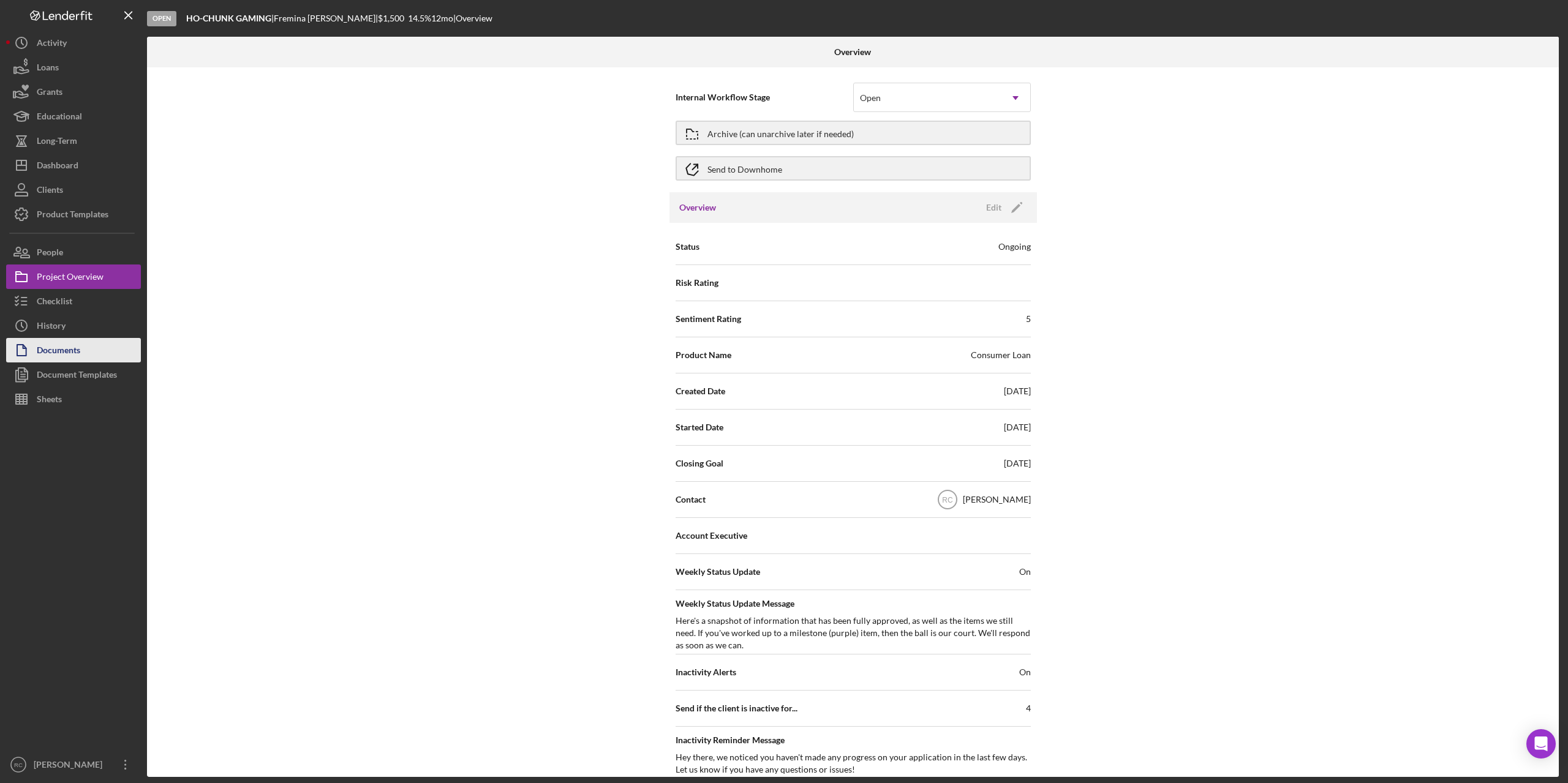
click at [61, 353] on div "Documents" at bounding box center [58, 351] width 44 height 27
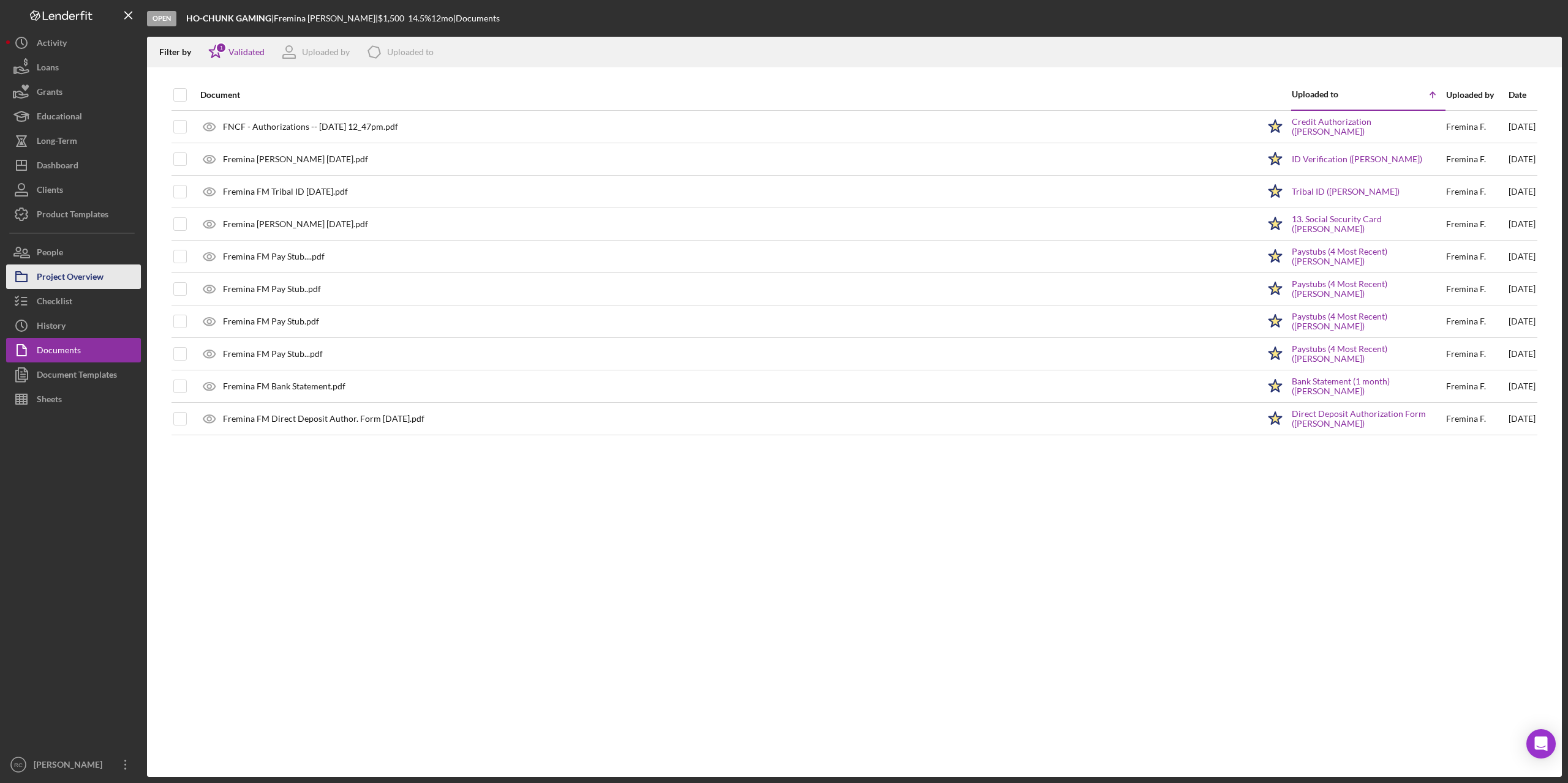
click at [65, 277] on div "Project Overview" at bounding box center [70, 278] width 67 height 27
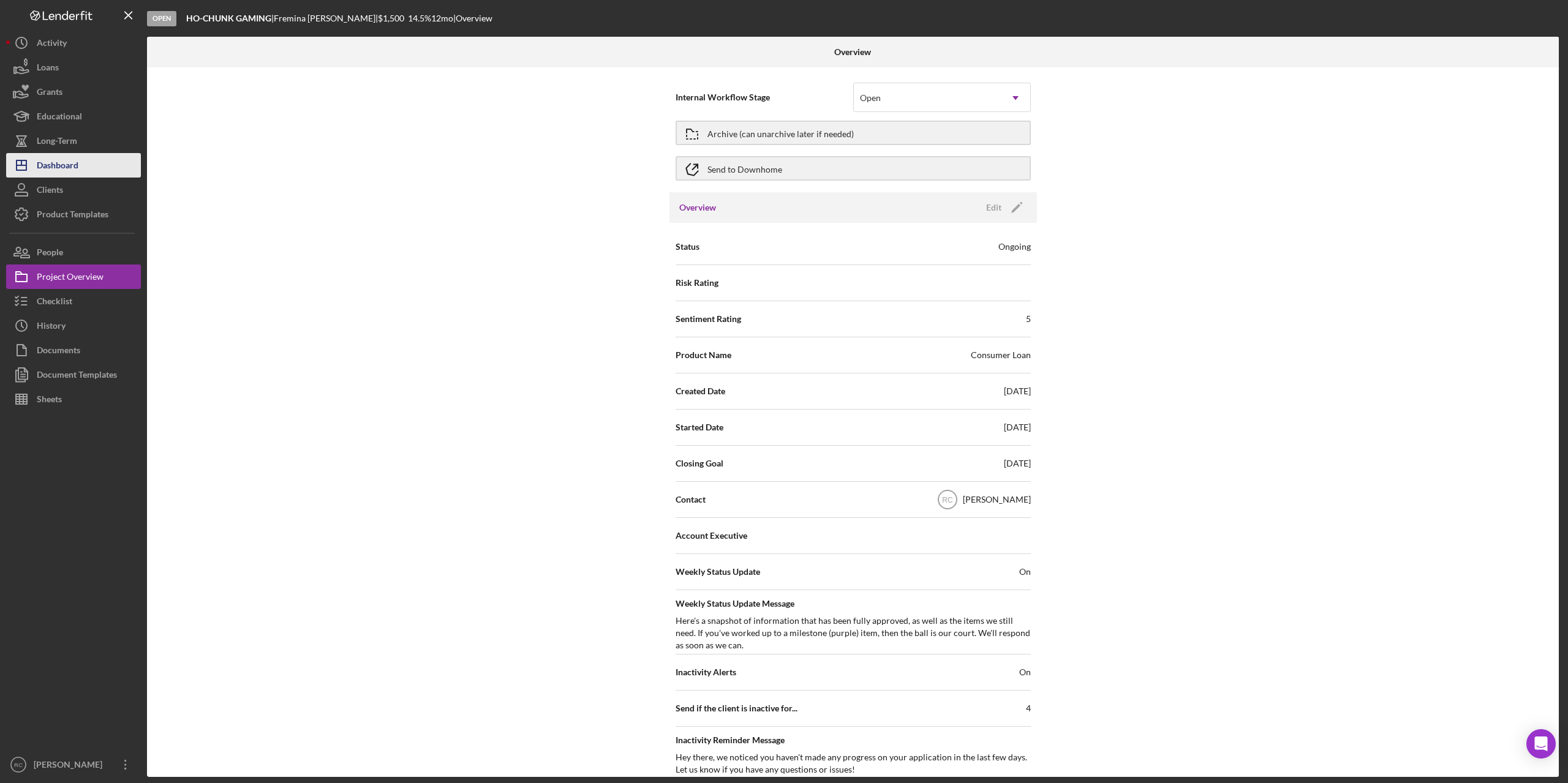
click at [59, 166] on div "Dashboard" at bounding box center [57, 167] width 42 height 27
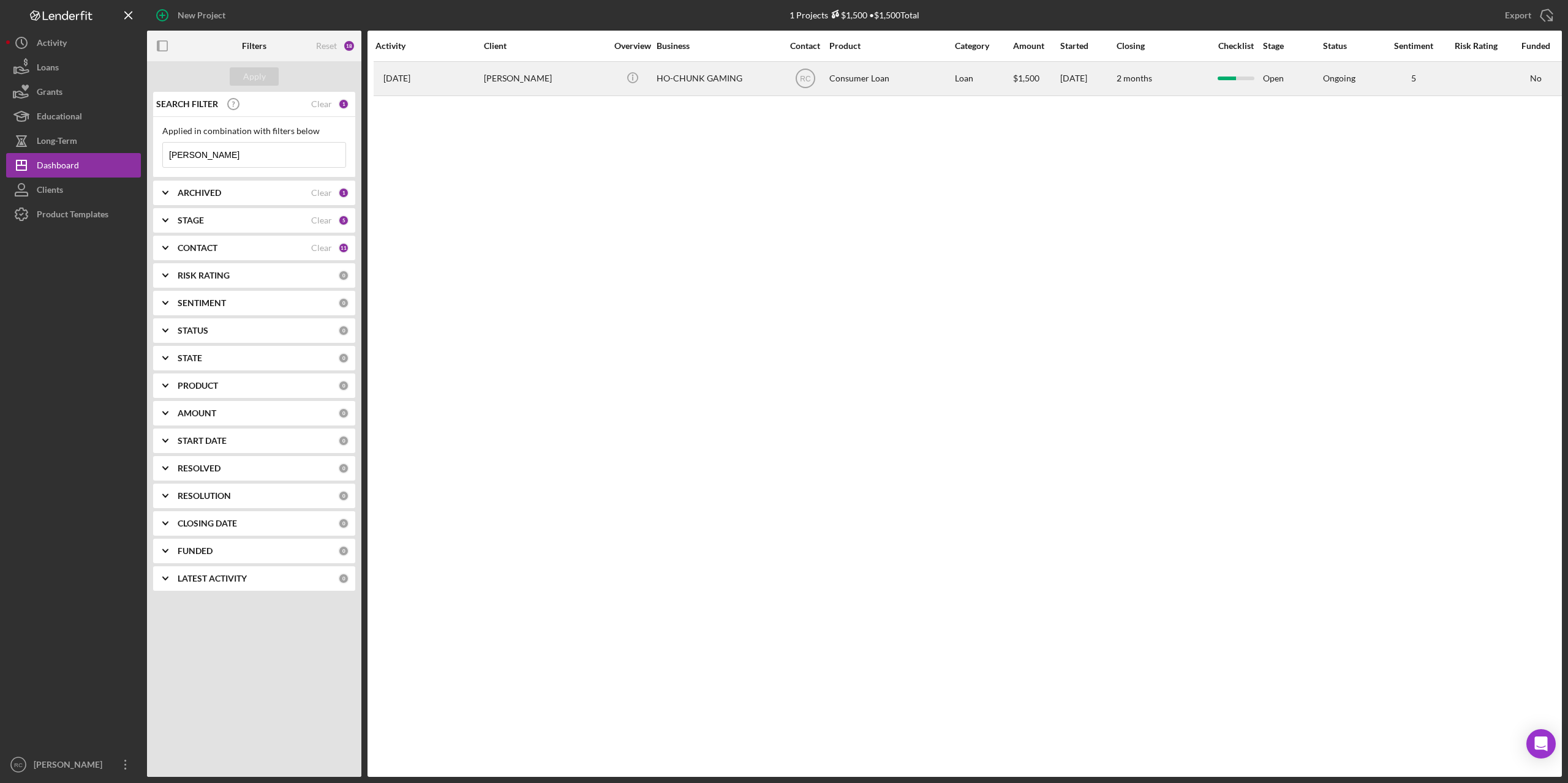
click at [535, 83] on div "[PERSON_NAME]" at bounding box center [545, 79] width 123 height 33
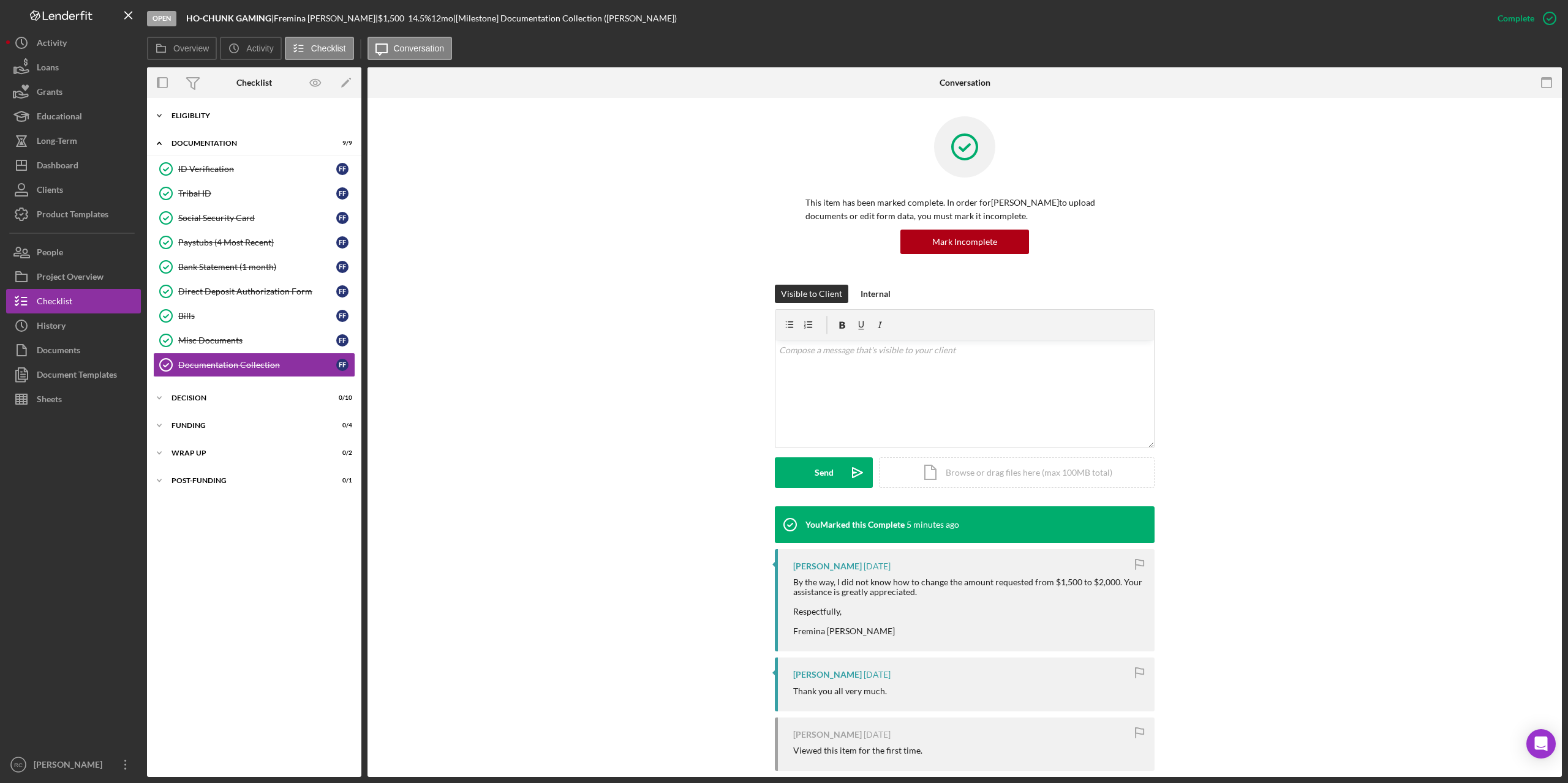
click at [202, 111] on div "Icon/Expander Eligiblity 9 / 10" at bounding box center [254, 116] width 215 height 25
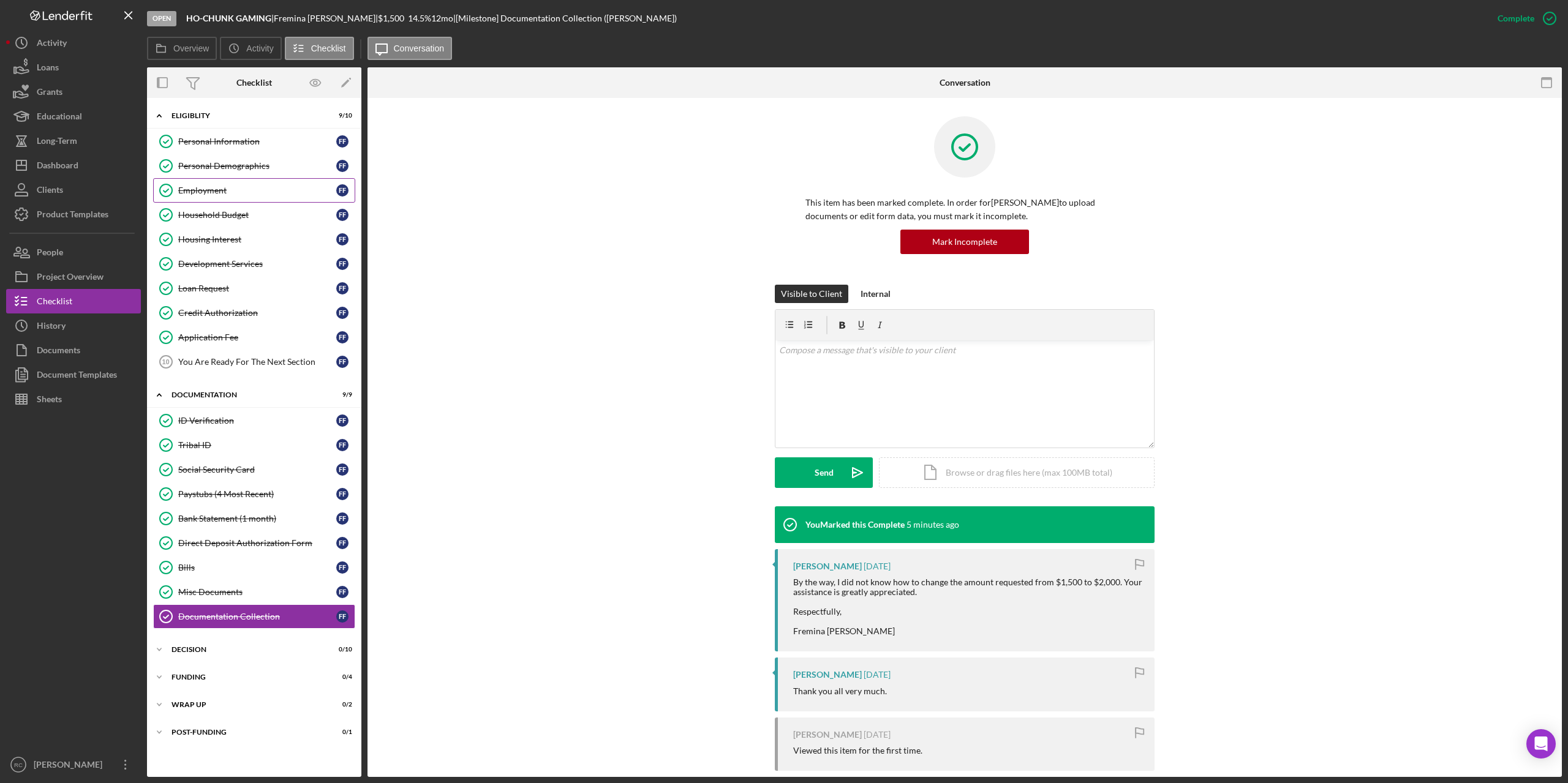
click at [215, 190] on div "Employment" at bounding box center [257, 190] width 158 height 10
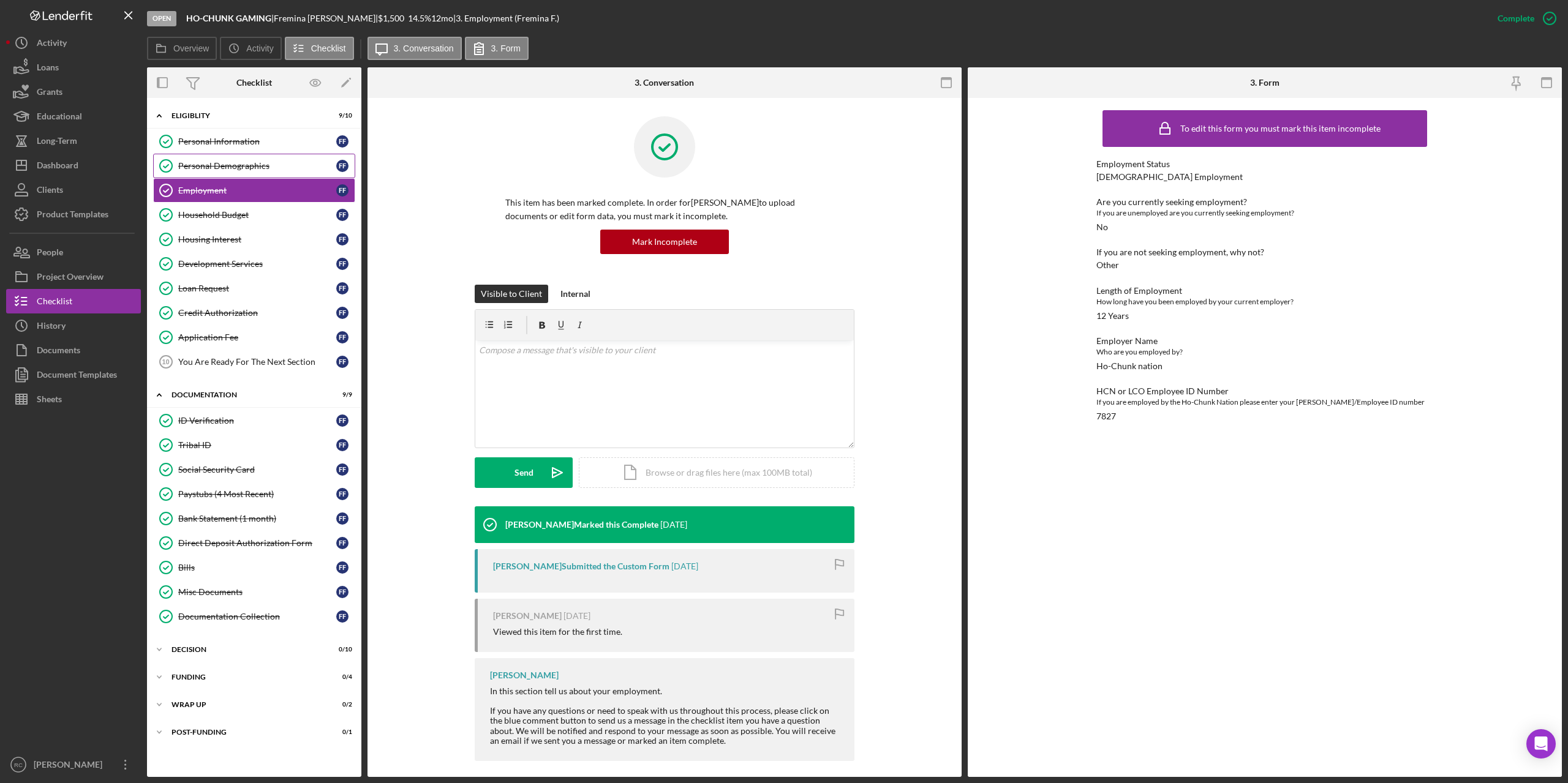
click at [204, 166] on div "Personal Demographics" at bounding box center [257, 166] width 158 height 10
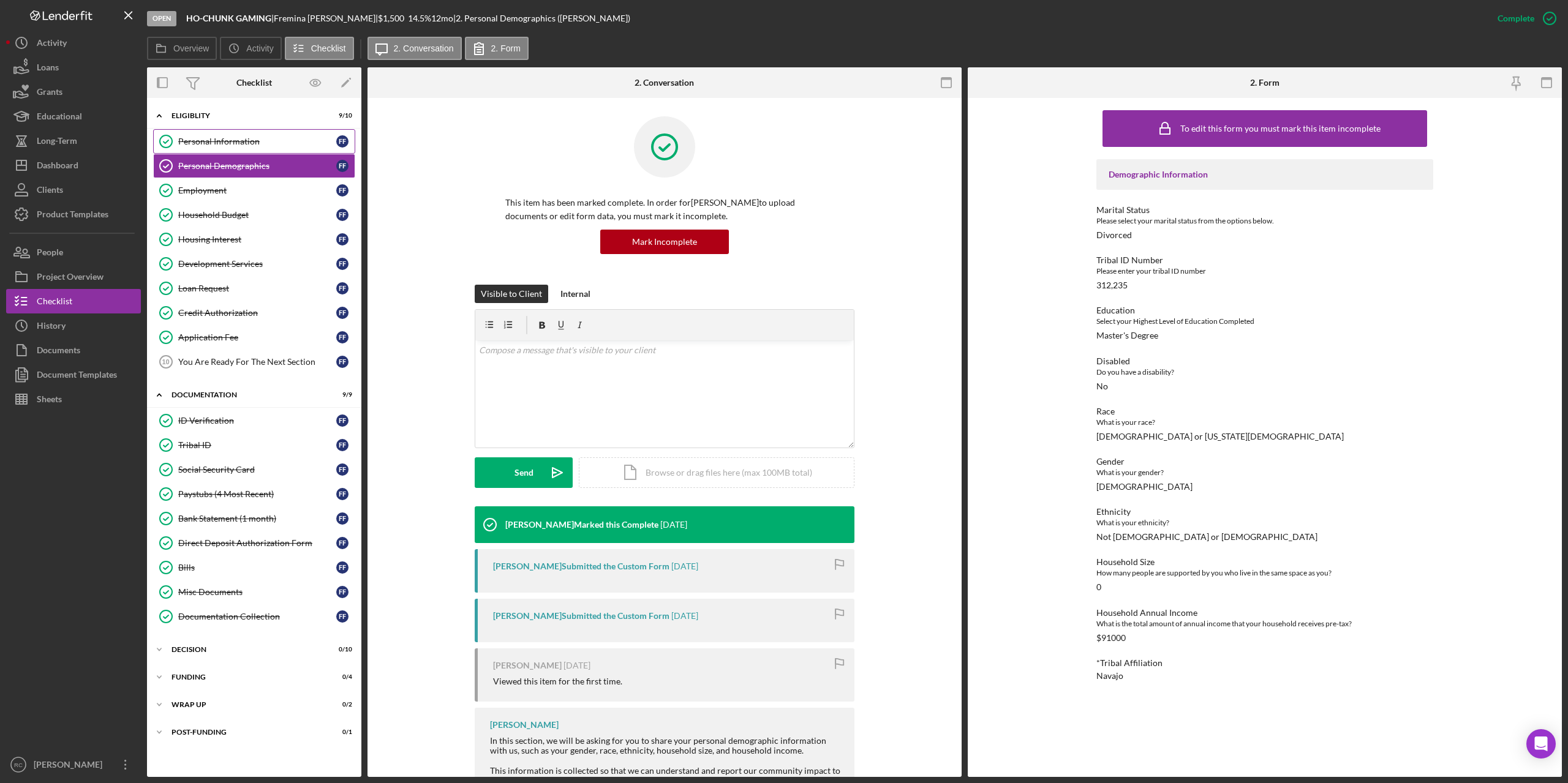
click at [224, 140] on div "Personal Information" at bounding box center [257, 141] width 158 height 10
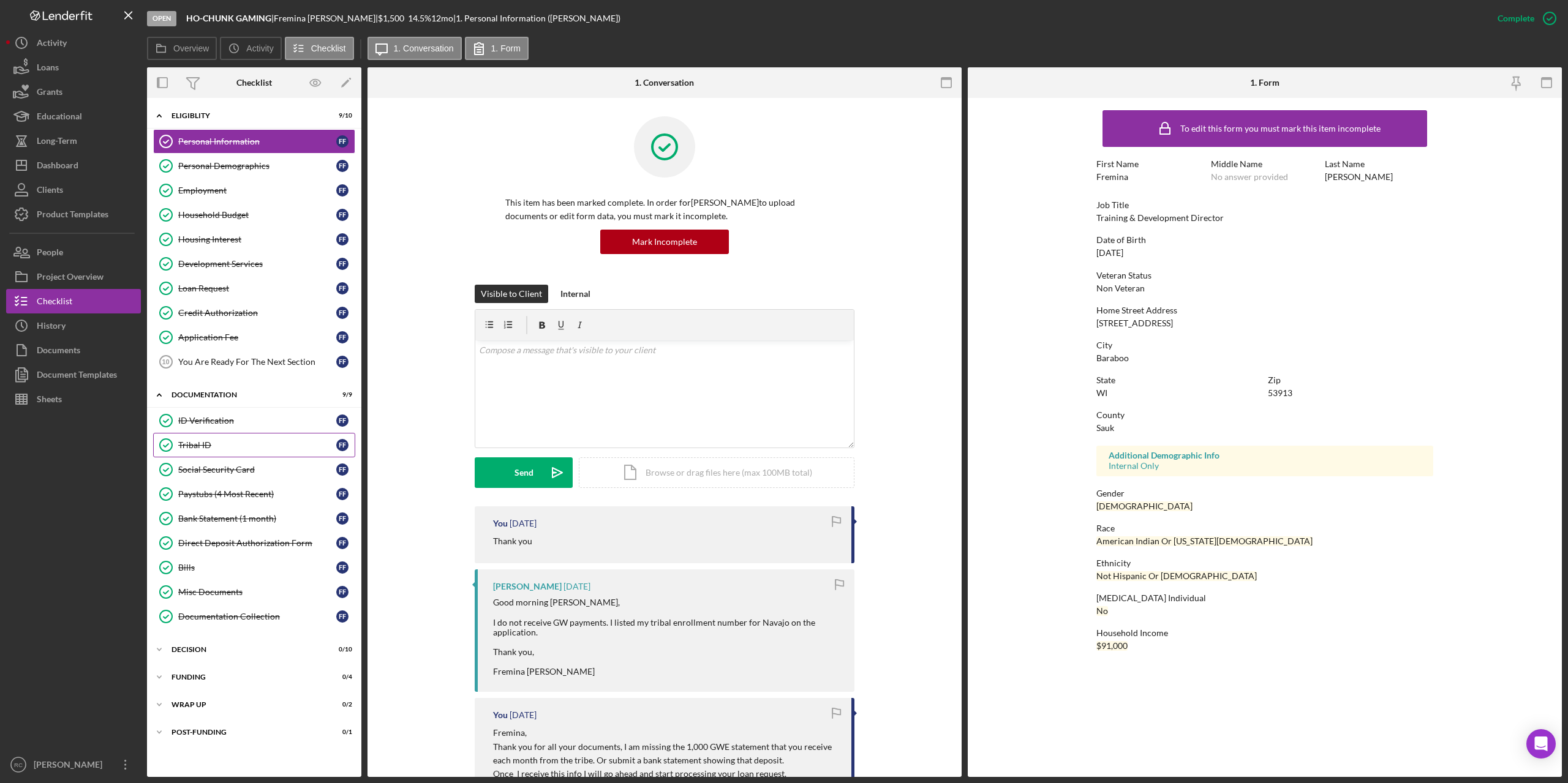
click at [204, 444] on div "Tribal ID" at bounding box center [257, 445] width 158 height 10
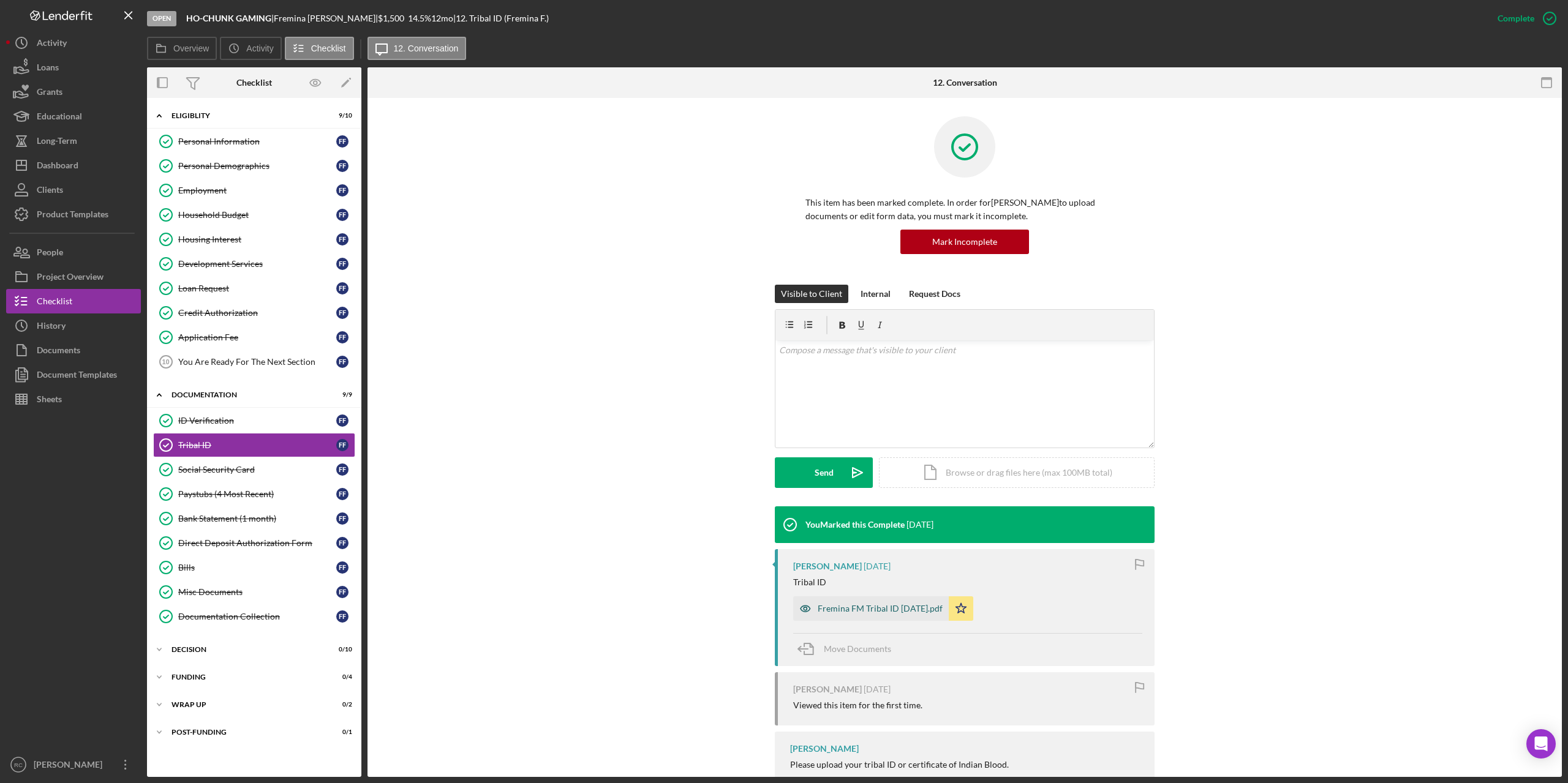
click at [868, 609] on div "Fremina FM Tribal ID 8.27.25.pdf" at bounding box center [881, 608] width 125 height 10
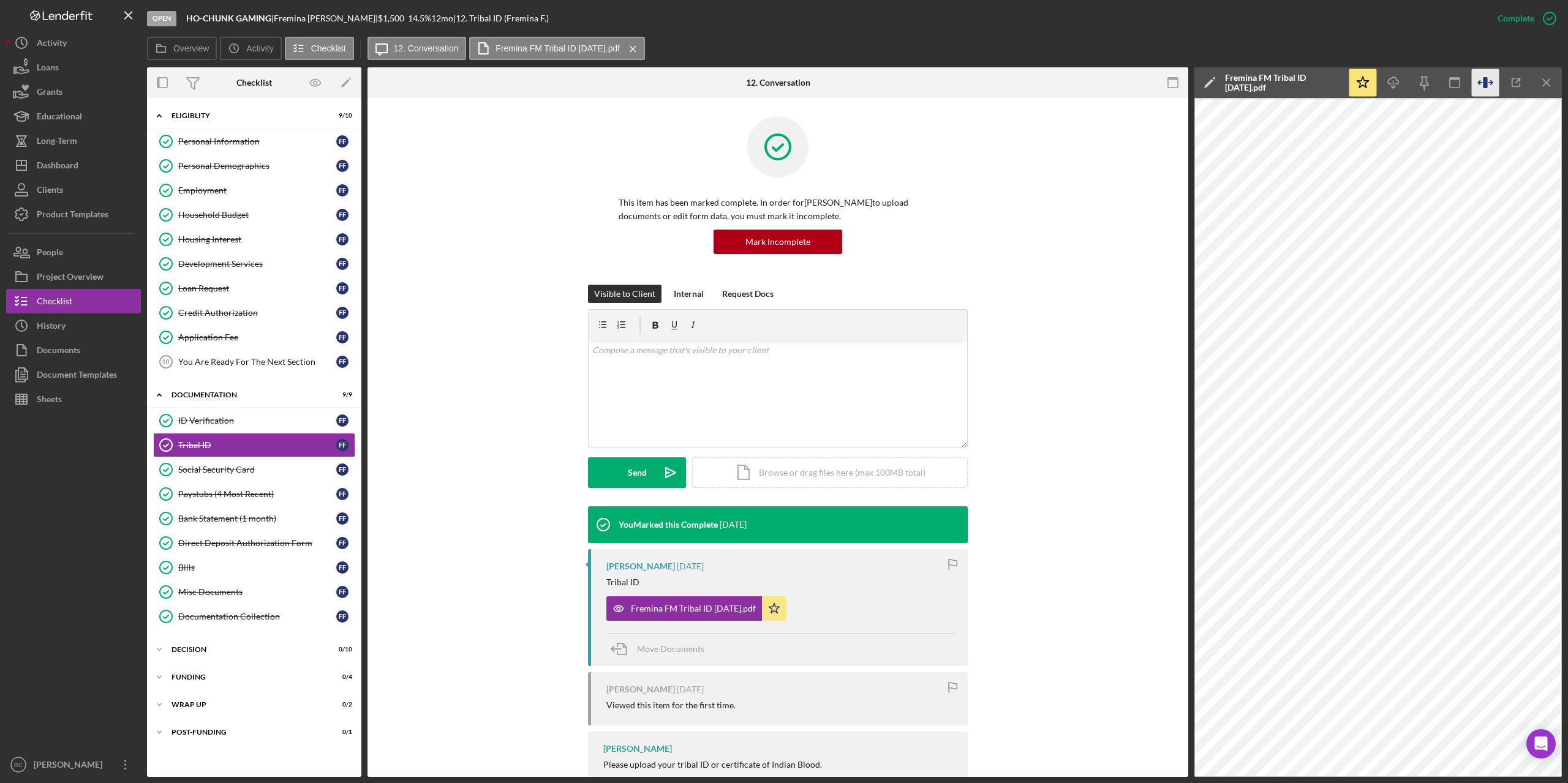
click at [1482, 80] on icon "button" at bounding box center [1486, 83] width 27 height 27
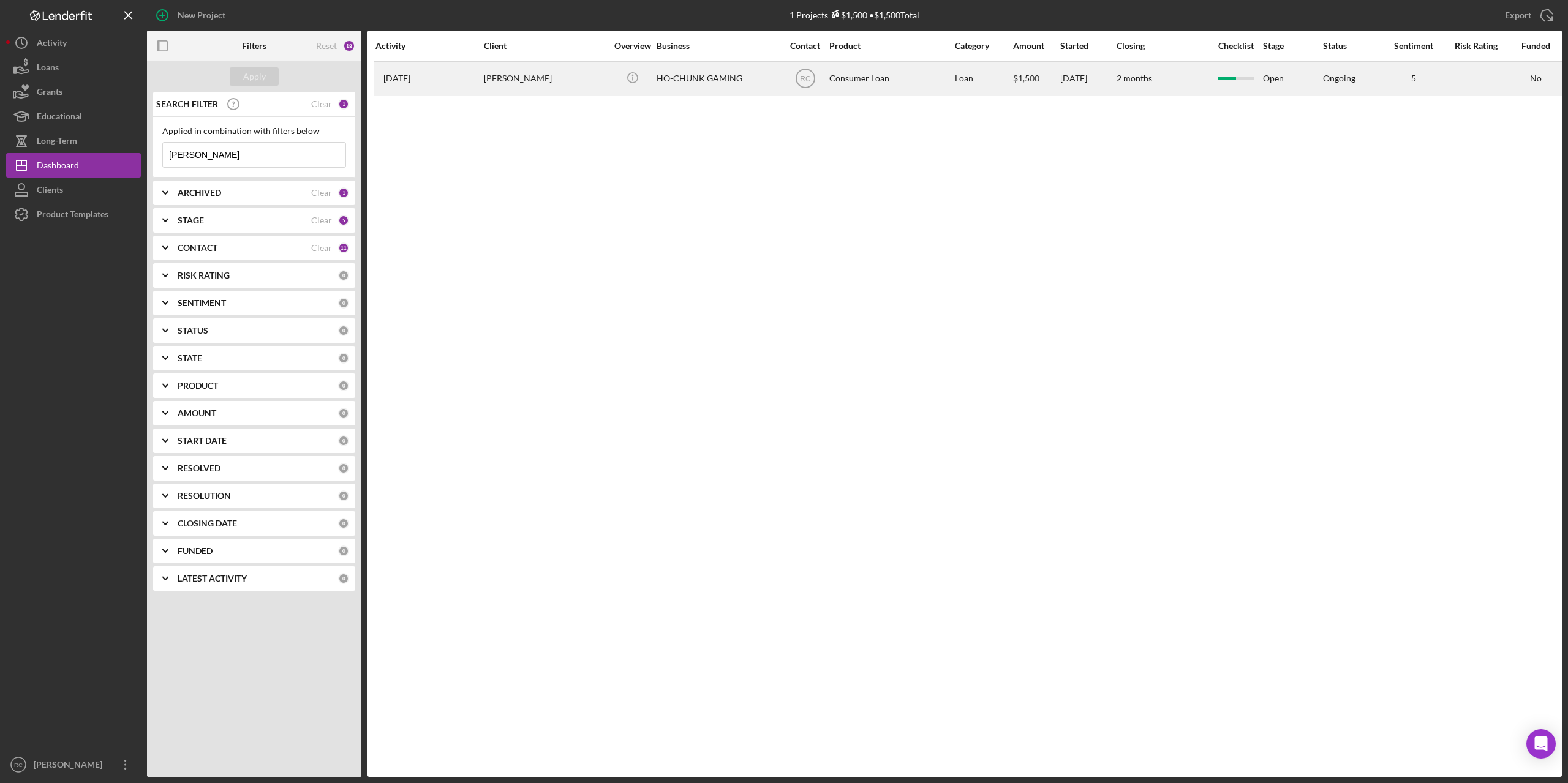
click at [734, 79] on div "HO-CHUNK GAMING" at bounding box center [718, 79] width 123 height 33
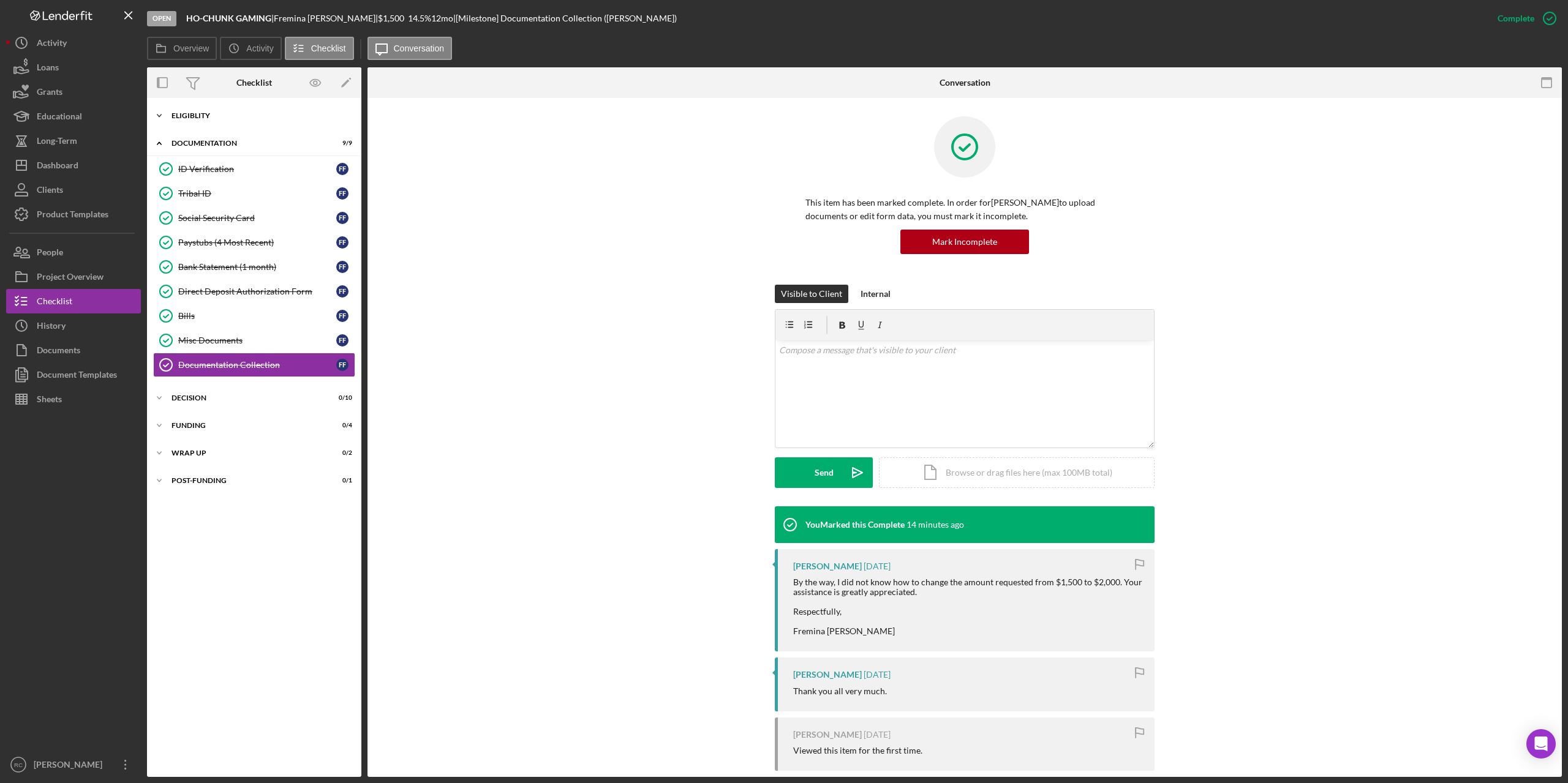
click at [195, 115] on div "Eligiblity" at bounding box center [259, 115] width 175 height 7
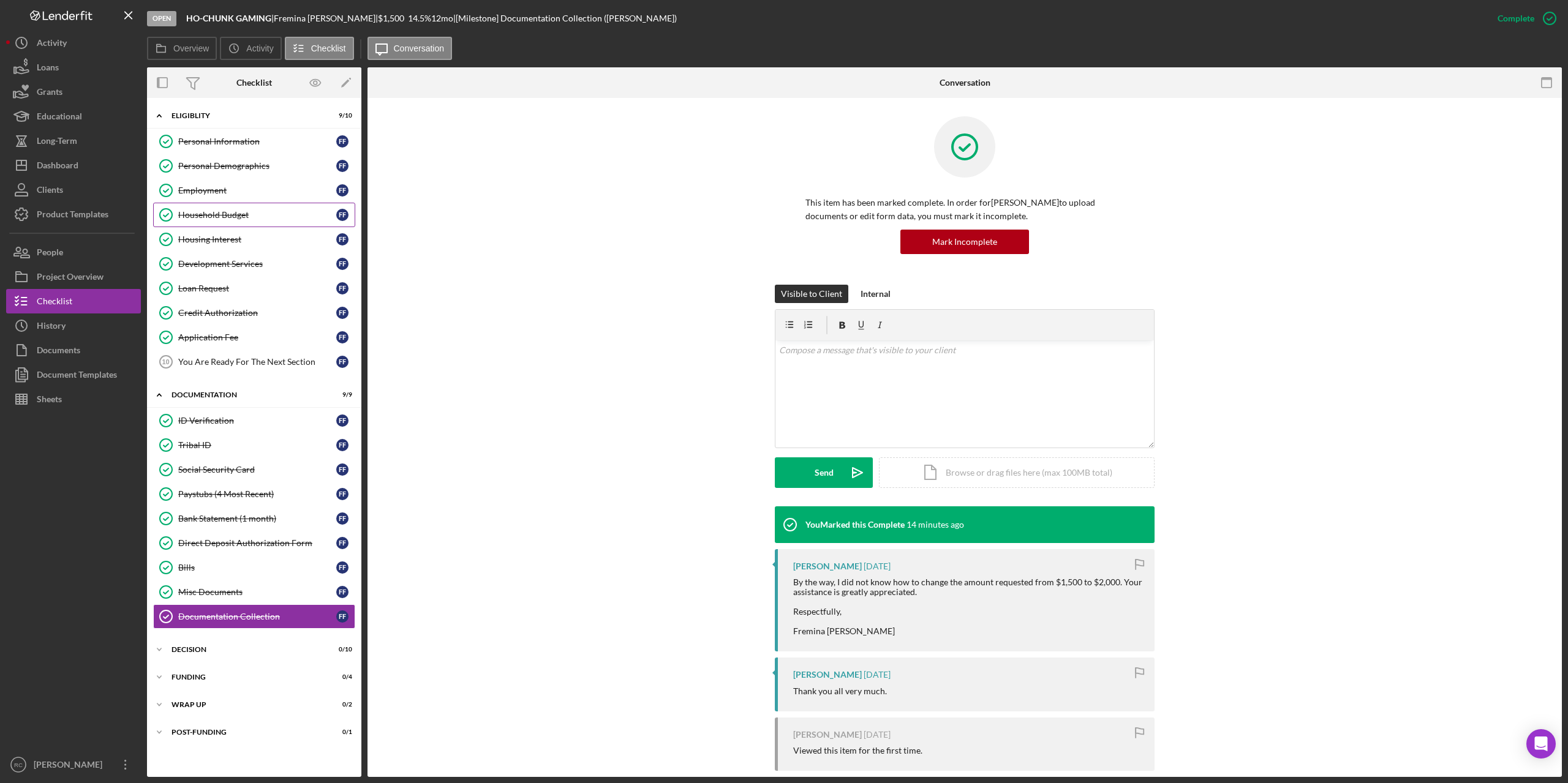
click at [214, 217] on div "Household Budget" at bounding box center [257, 214] width 158 height 10
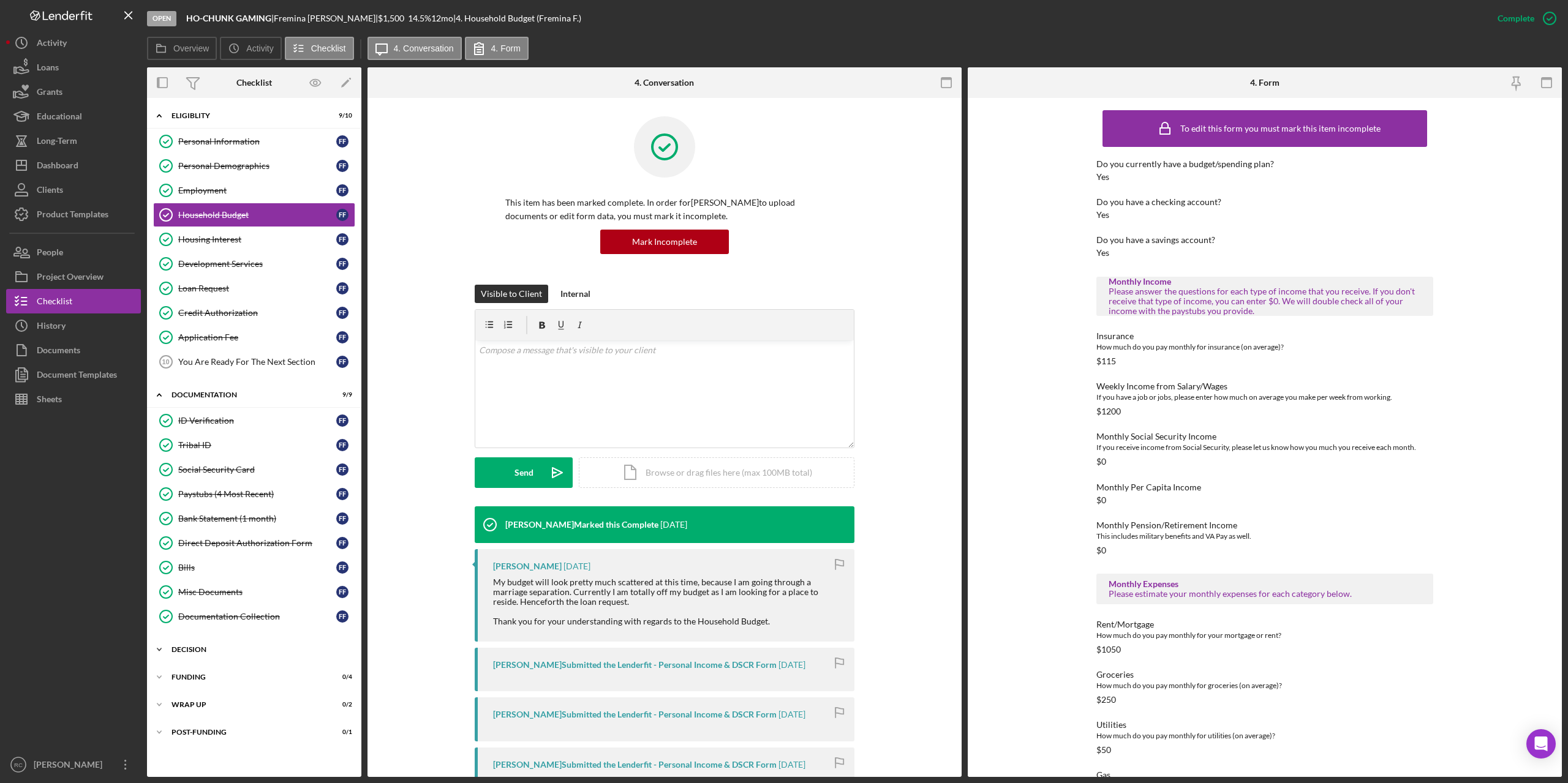
click at [194, 649] on div "Decision" at bounding box center [259, 649] width 175 height 7
click at [199, 648] on div "Decision" at bounding box center [259, 649] width 175 height 7
click at [199, 677] on div "Credit Report" at bounding box center [257, 675] width 158 height 10
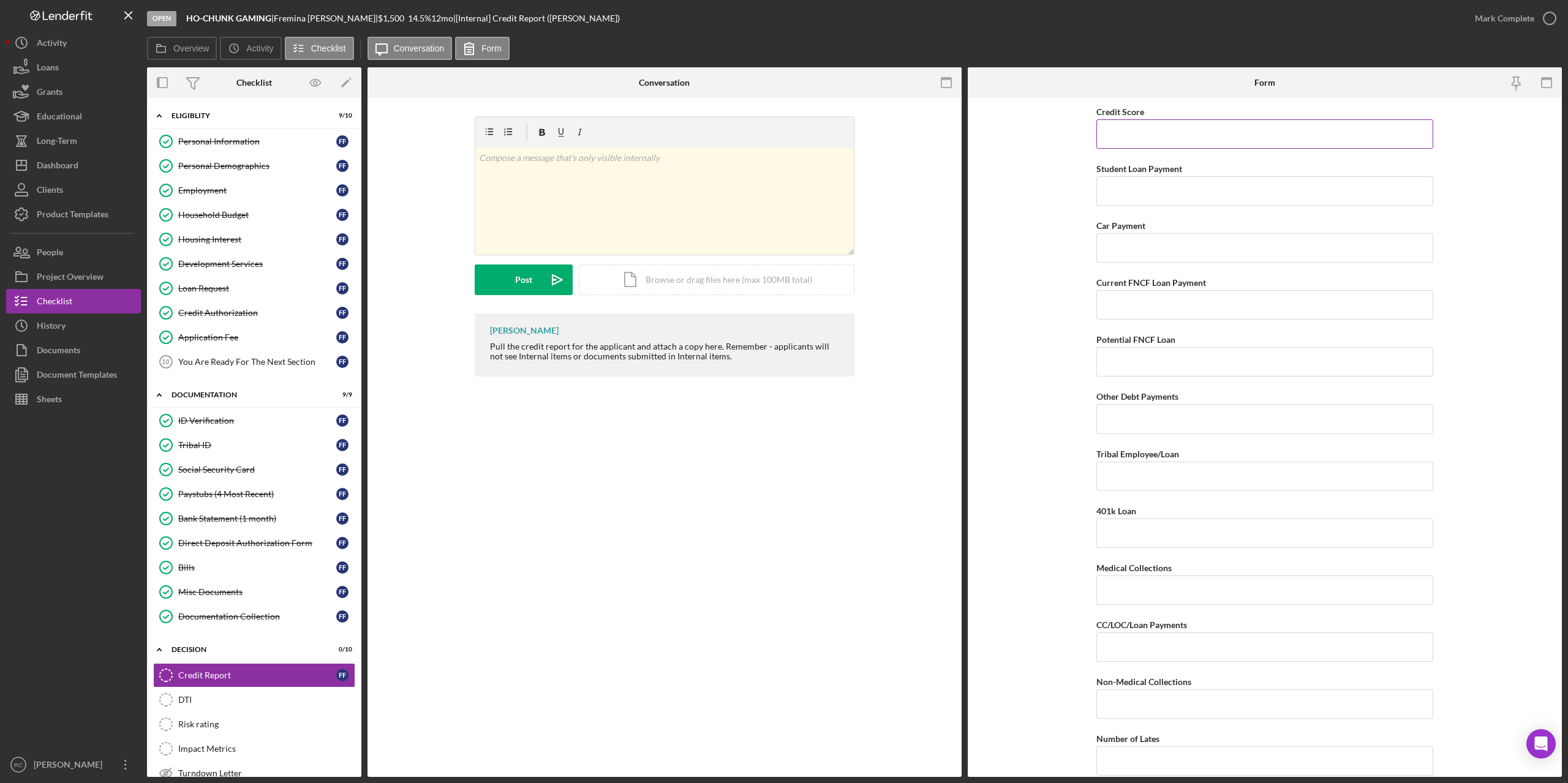
click at [1192, 130] on input "Credit Score" at bounding box center [1265, 134] width 337 height 29
type input "610"
click at [1546, 15] on icon "button" at bounding box center [1550, 18] width 31 height 31
click at [1547, 15] on icon "button" at bounding box center [1550, 18] width 31 height 31
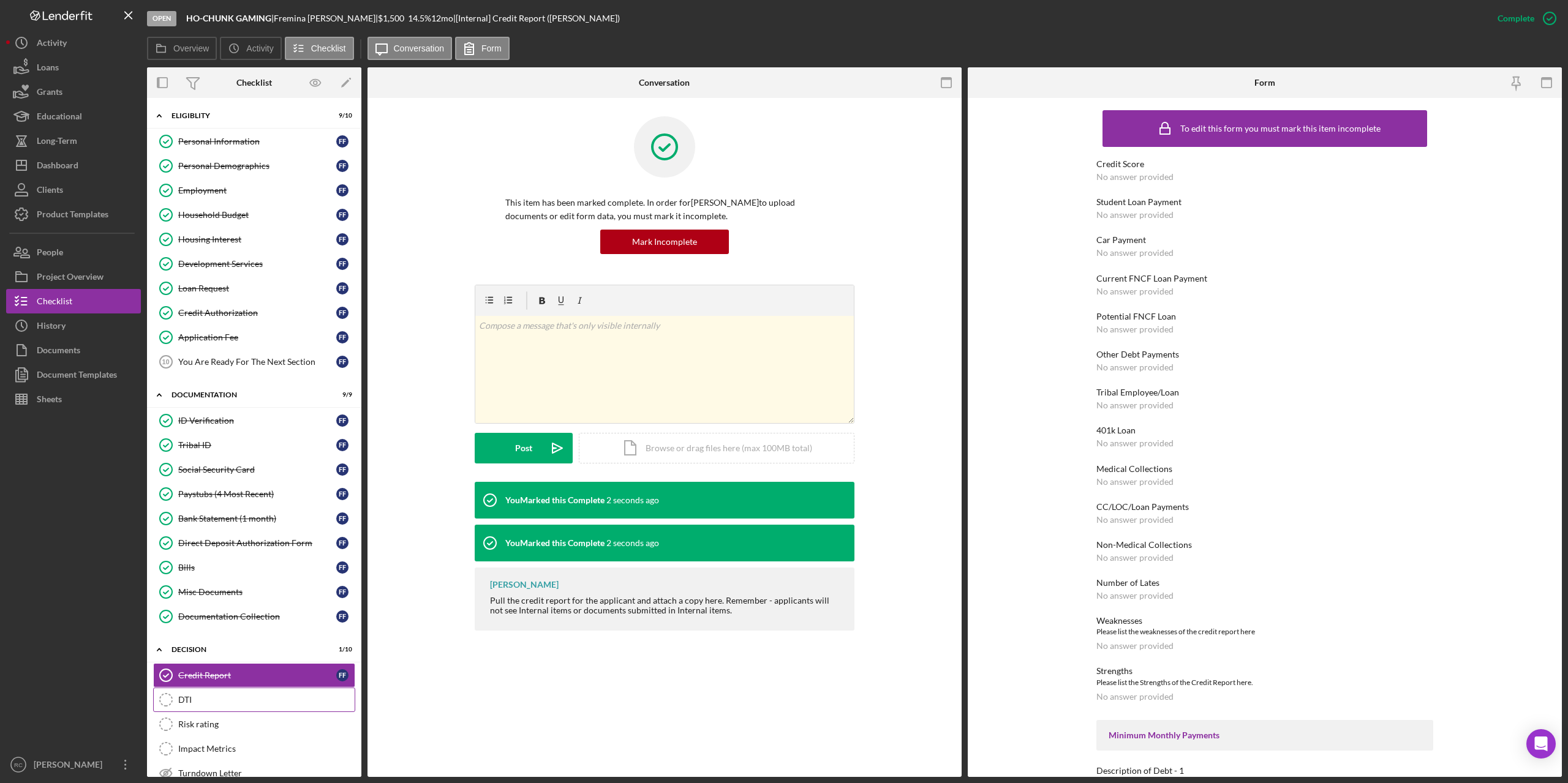
click at [185, 697] on div "DTI" at bounding box center [266, 700] width 176 height 10
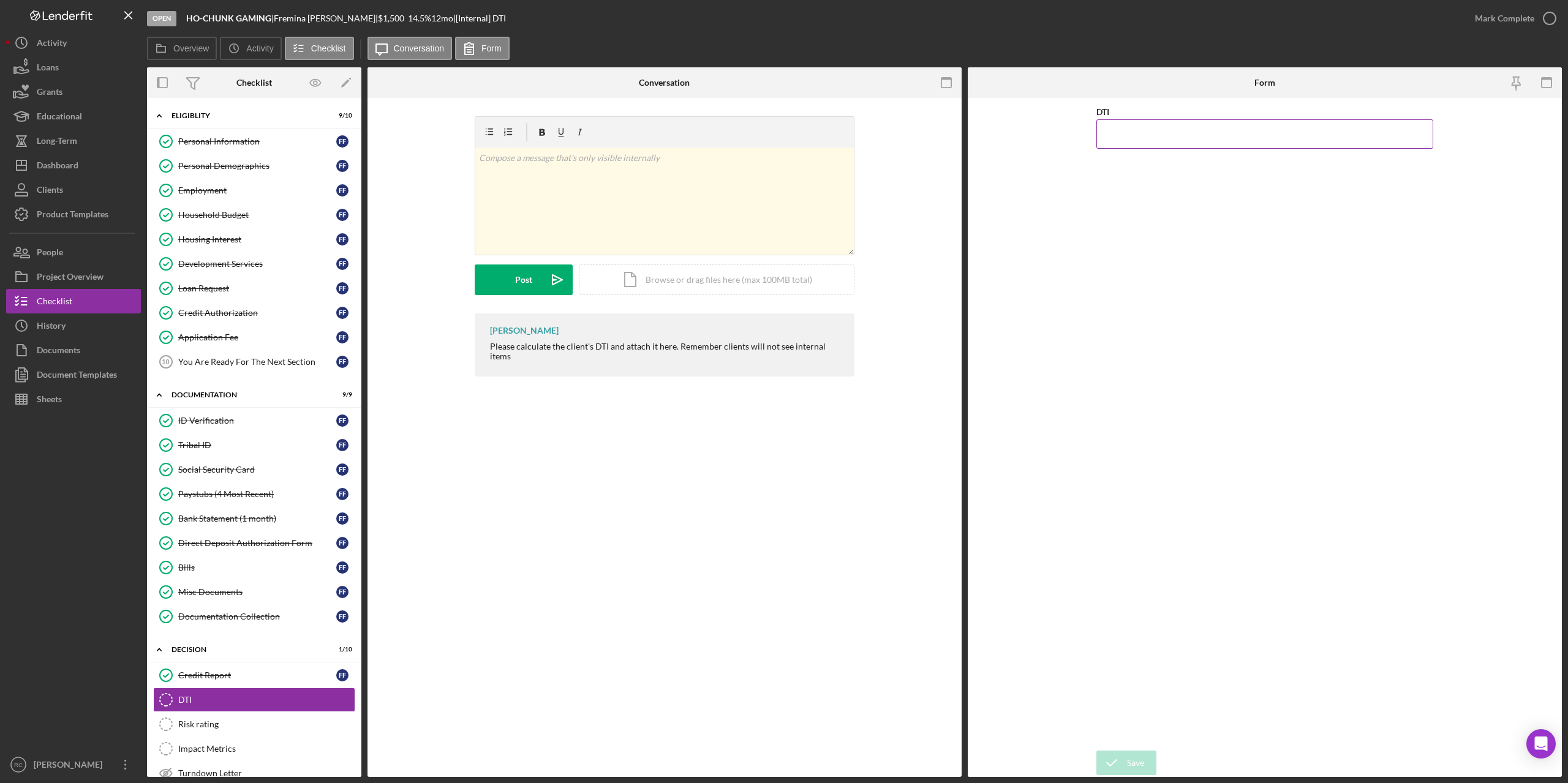
click at [1136, 123] on input "DTI" at bounding box center [1265, 134] width 337 height 29
type input "23.30000%"
drag, startPoint x: 1117, startPoint y: 756, endPoint x: 1245, endPoint y: 664, distance: 157.6
click at [1117, 757] on icon "submit" at bounding box center [1111, 763] width 31 height 31
click at [1168, 725] on form "DTI 23.30000% Save Save" at bounding box center [1265, 437] width 594 height 679
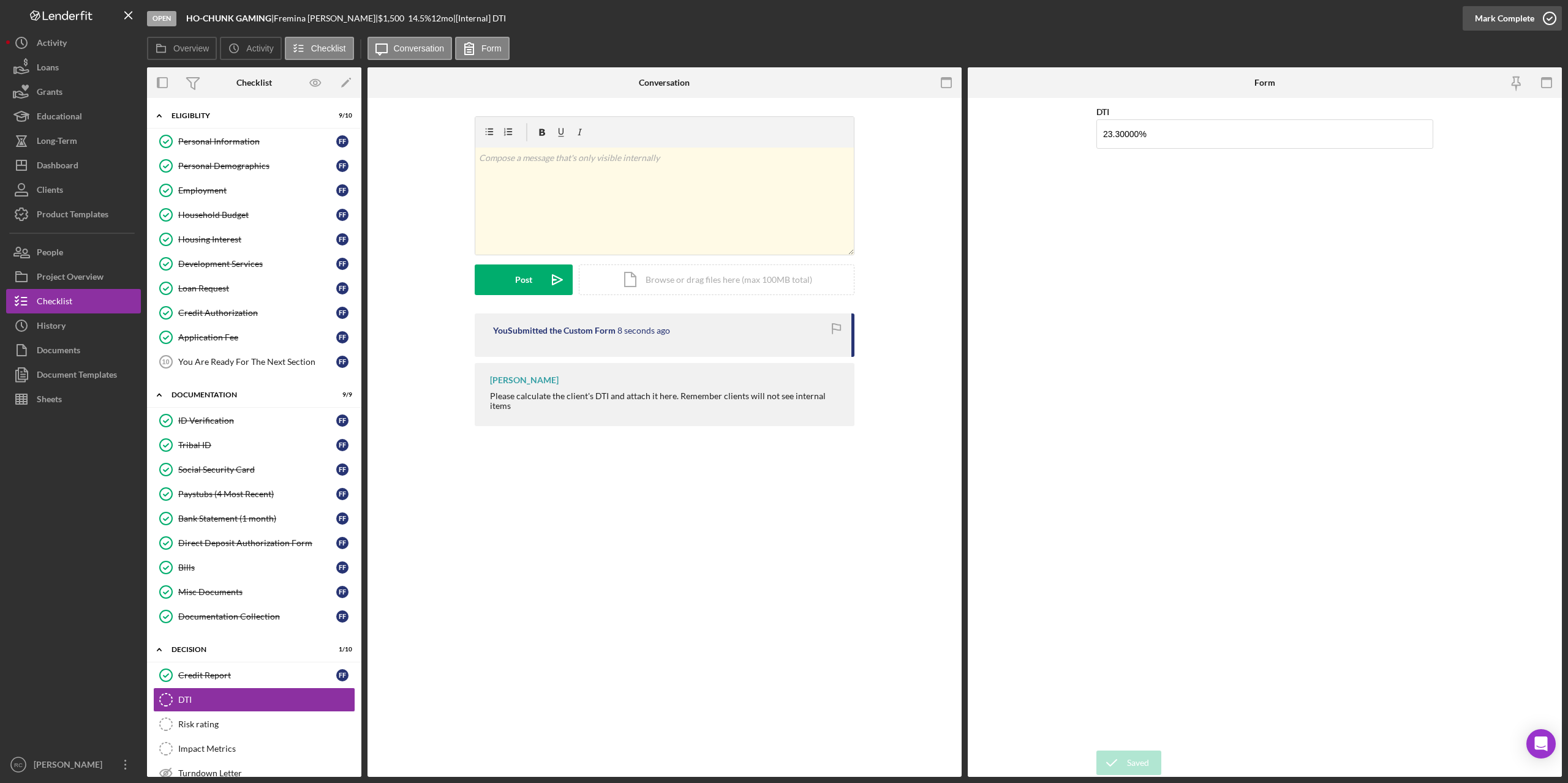
click at [1552, 18] on icon "button" at bounding box center [1550, 18] width 31 height 31
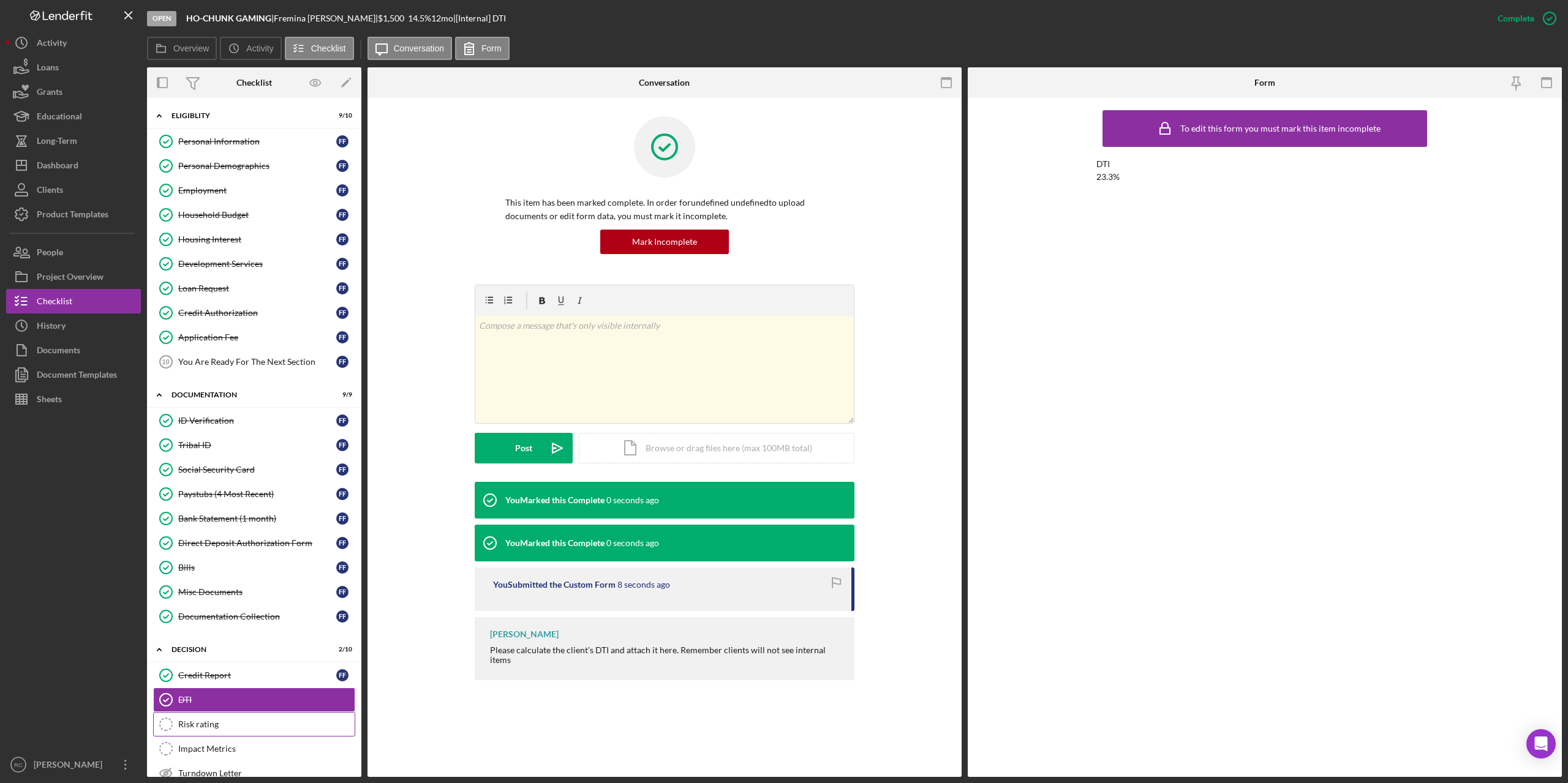
click at [188, 728] on div "Risk rating" at bounding box center [266, 724] width 176 height 10
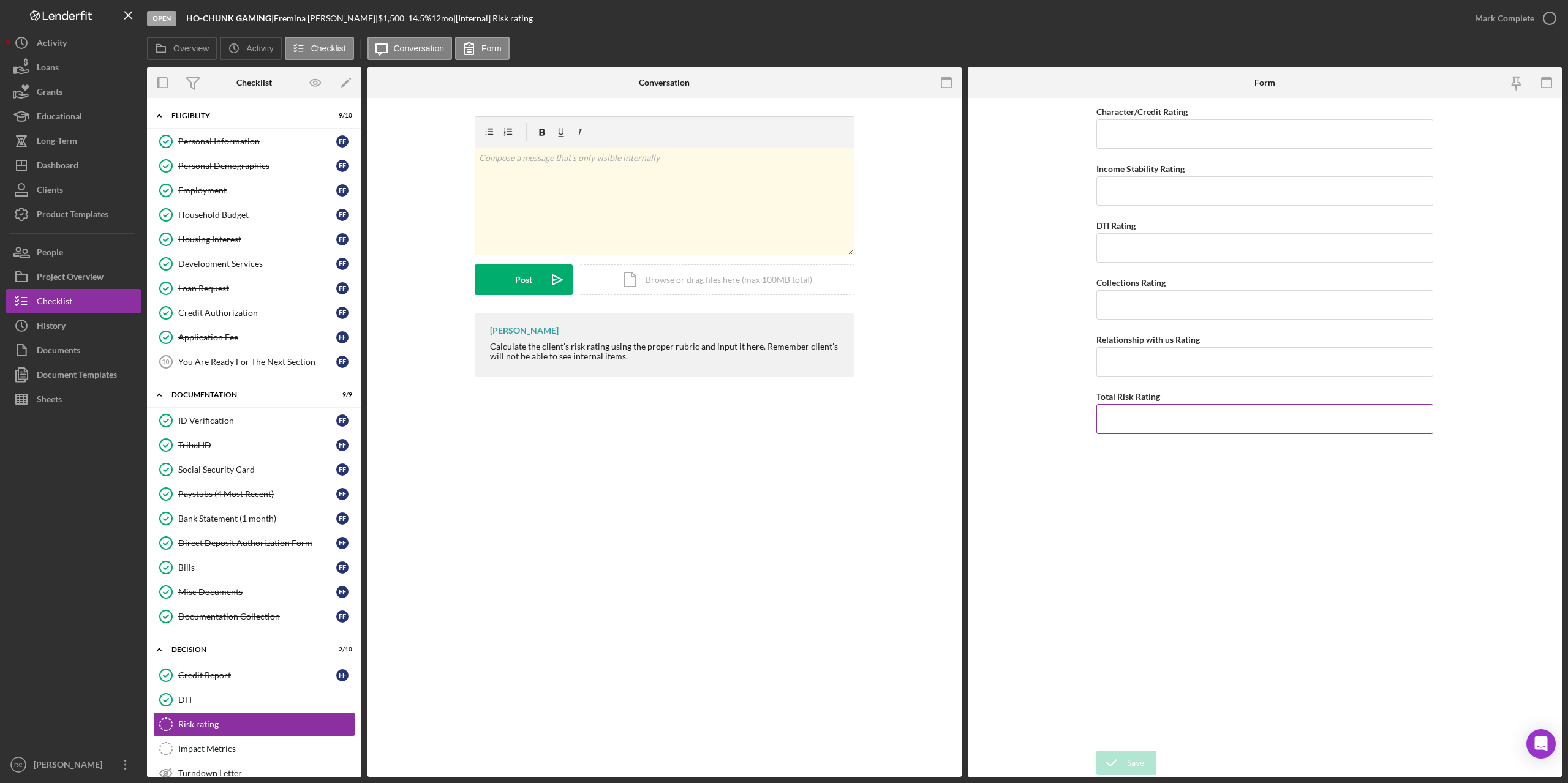
click at [1144, 414] on input "Total Risk Rating" at bounding box center [1265, 419] width 337 height 29
type input "1"
click at [1163, 121] on input "Character/Credit Rating" at bounding box center [1265, 134] width 337 height 29
type input "3"
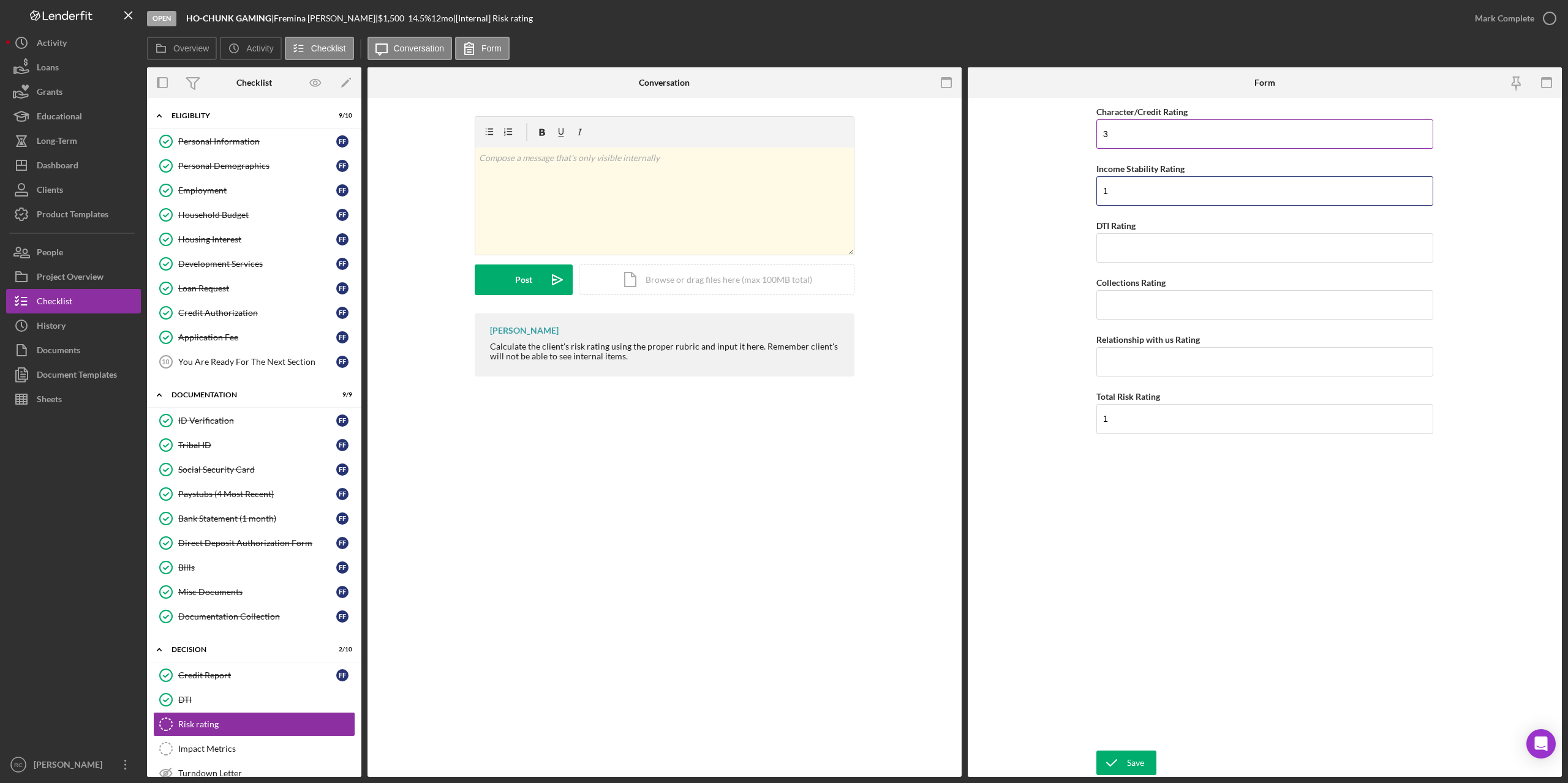
type input "1"
click at [1096, 750] on button "Save" at bounding box center [1126, 763] width 60 height 25
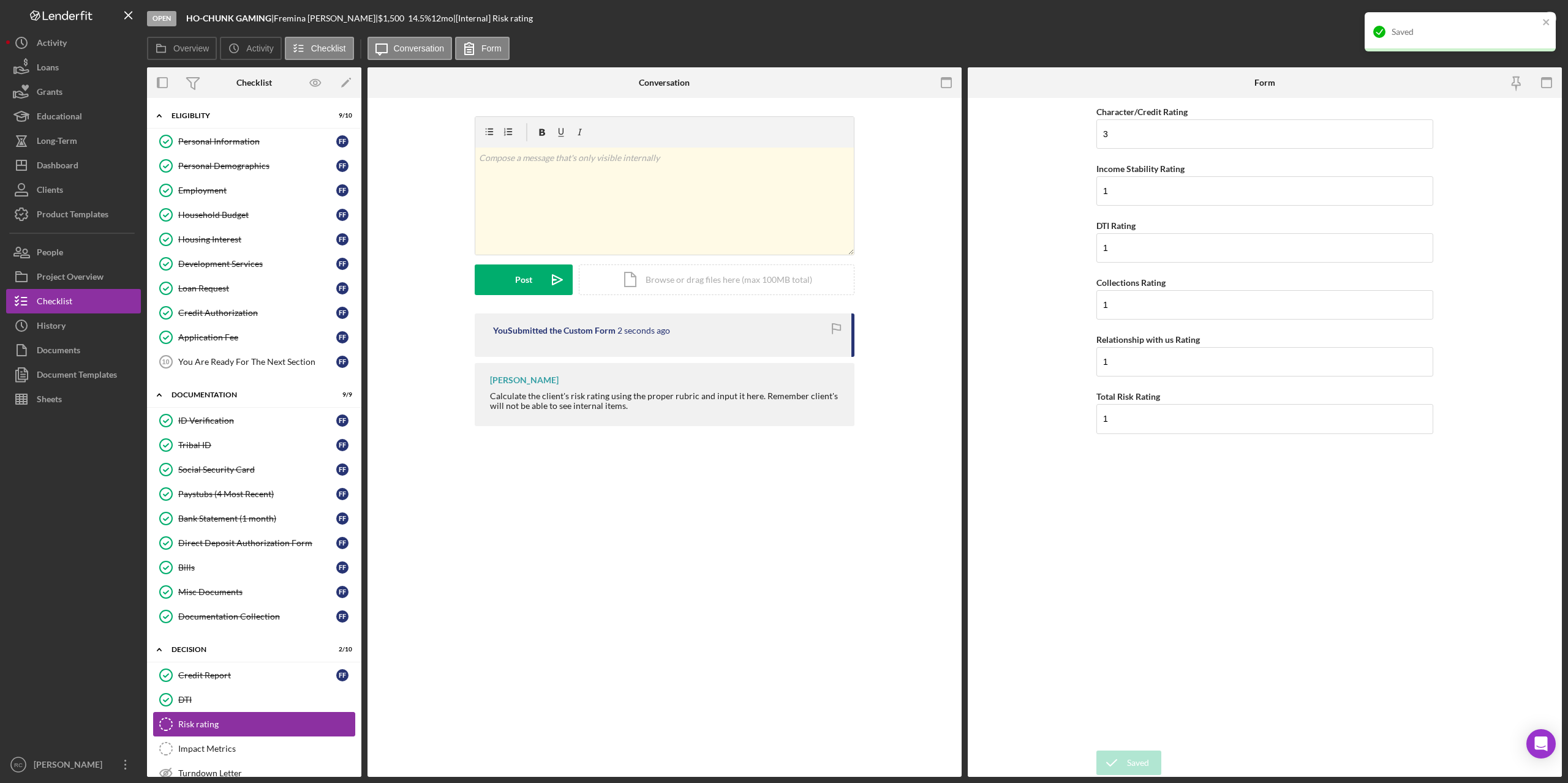
click at [194, 724] on div "Risk rating" at bounding box center [266, 724] width 176 height 10
click at [1550, 18] on polyline "button" at bounding box center [1550, 18] width 5 height 3
click at [1550, 18] on icon "button" at bounding box center [1550, 18] width 31 height 31
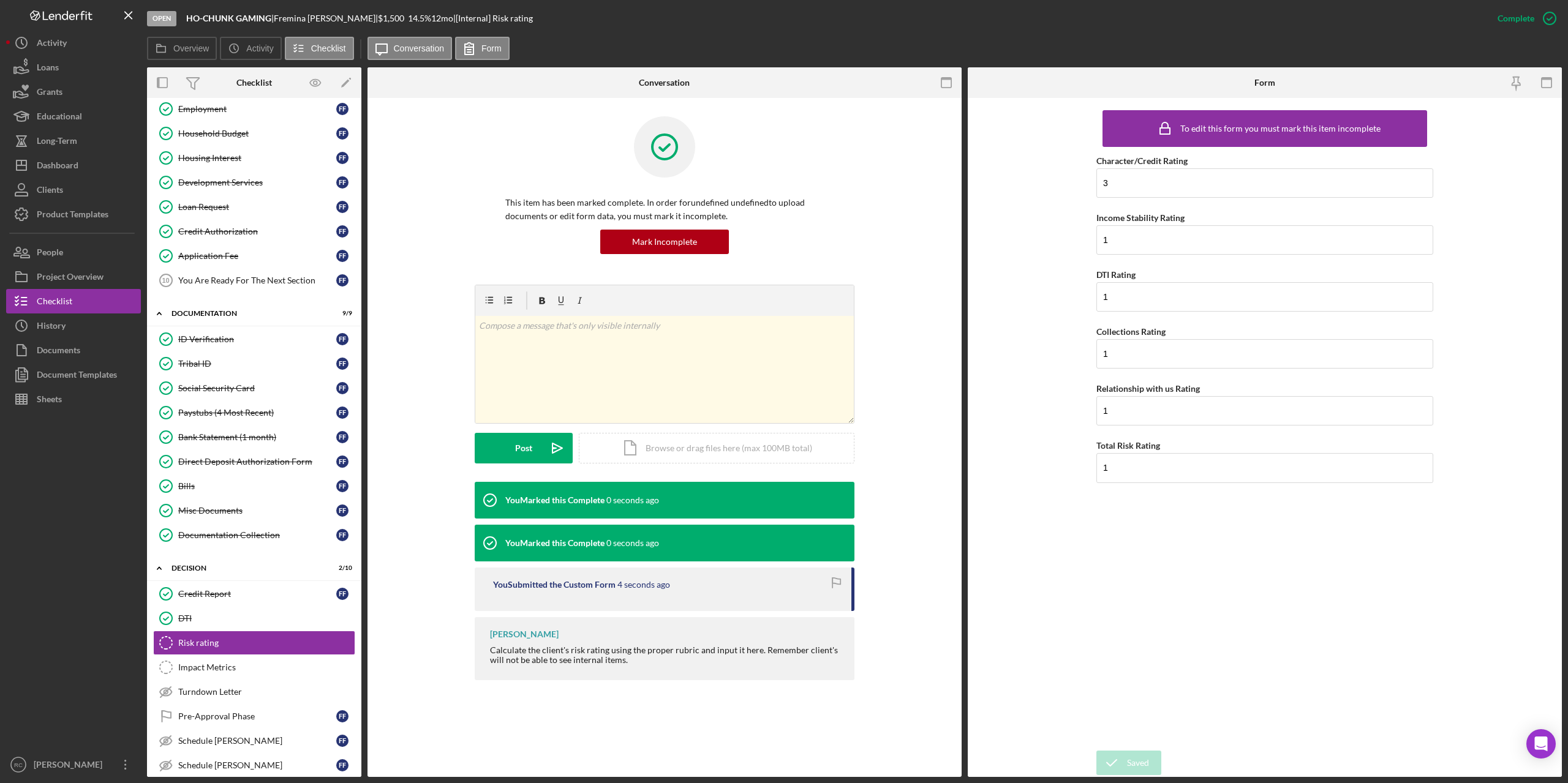
scroll to position [164, 0]
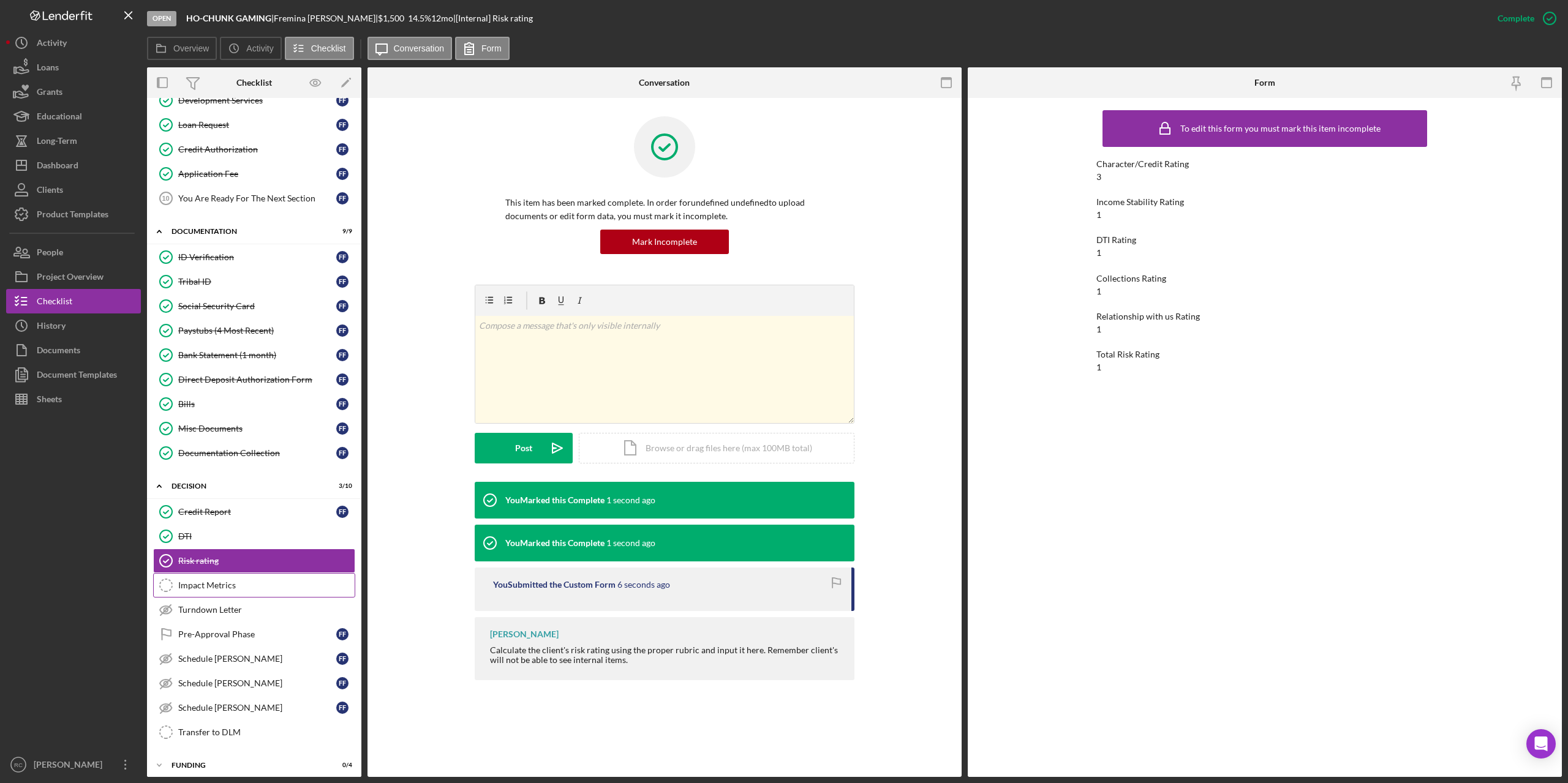
click at [213, 582] on div "Impact Metrics" at bounding box center [266, 585] width 176 height 10
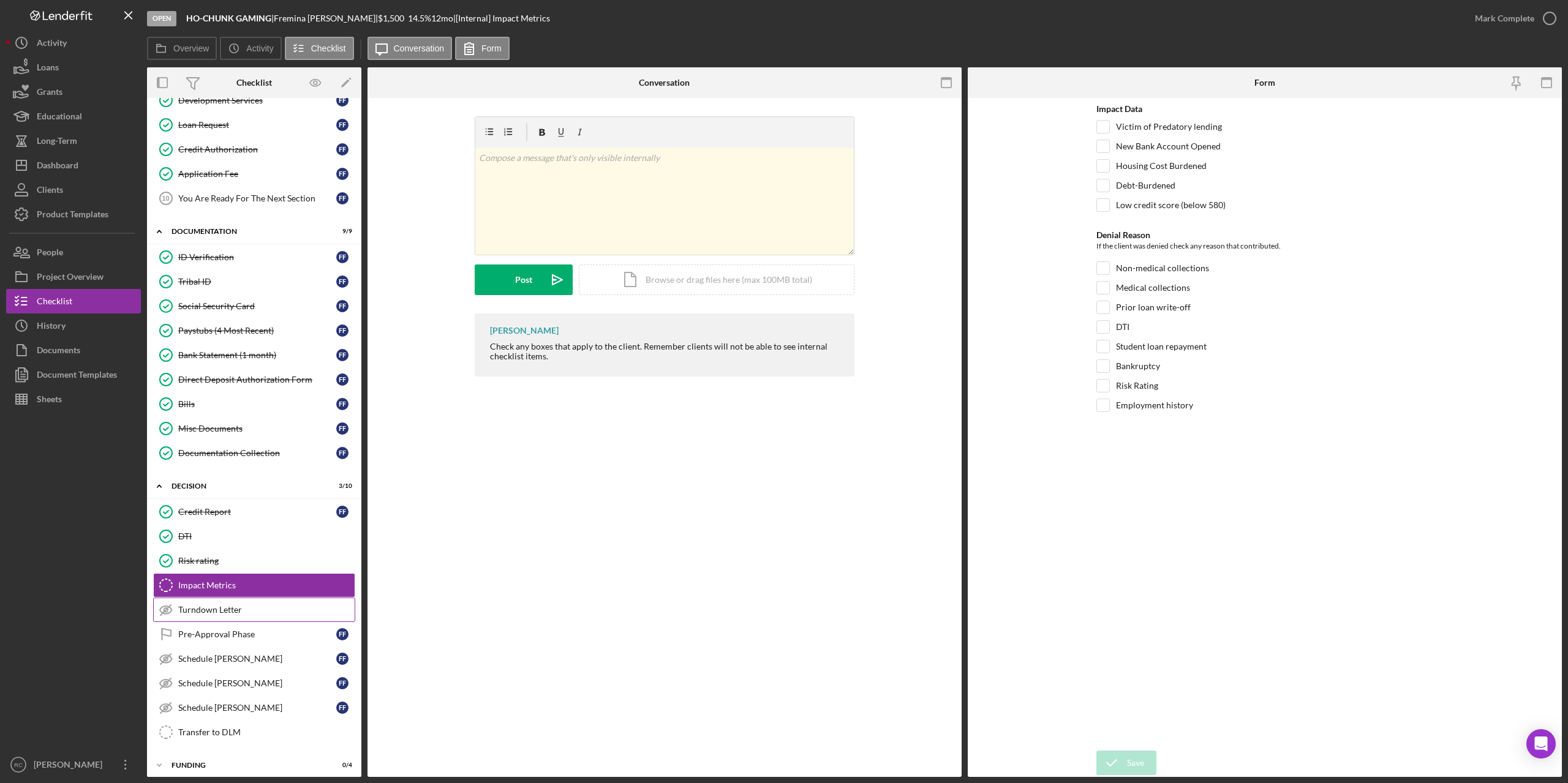
click at [214, 605] on div "Turndown Letter" at bounding box center [266, 610] width 176 height 10
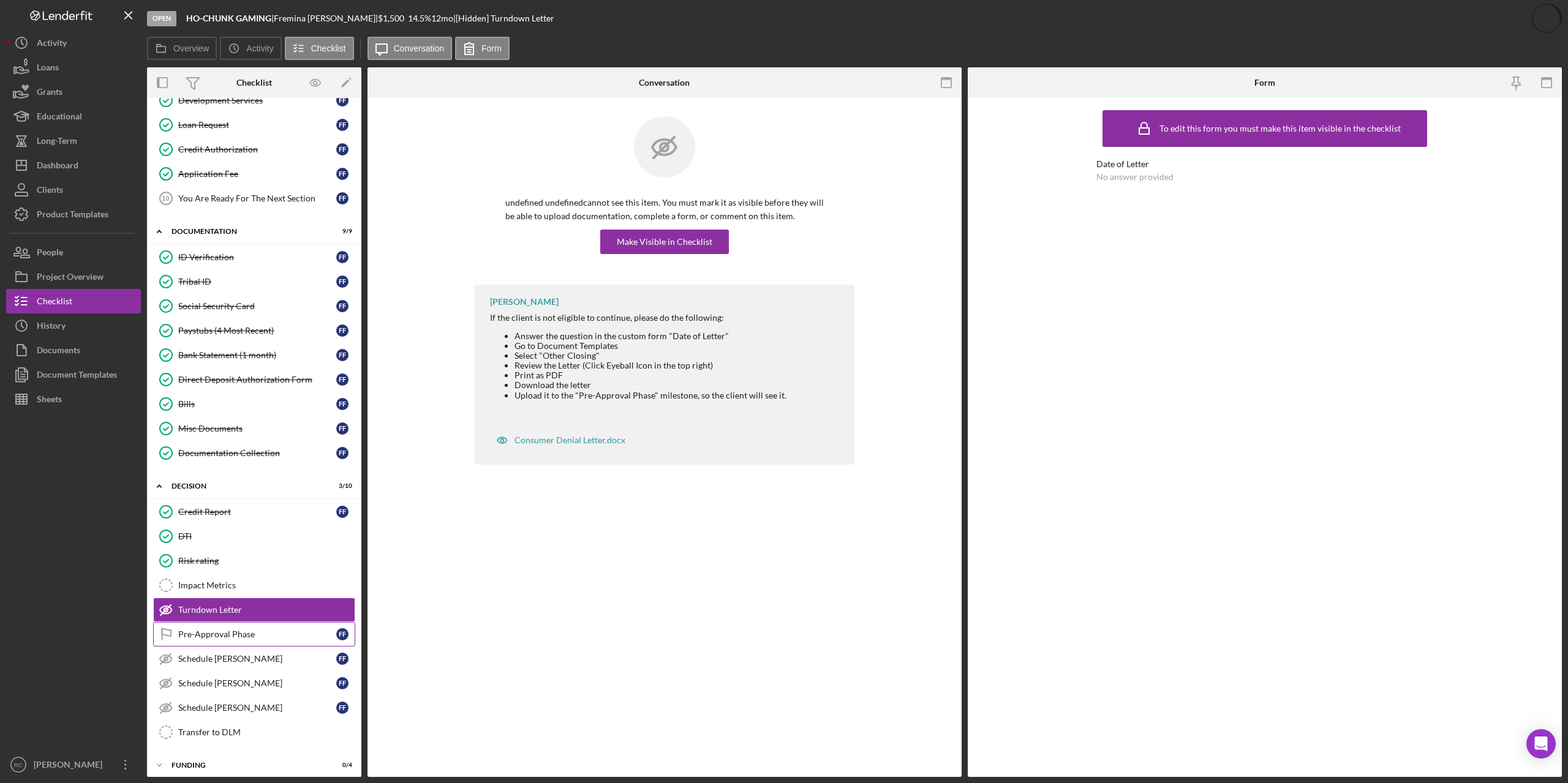
click at [218, 630] on div "Pre-Approval Phase" at bounding box center [257, 634] width 158 height 10
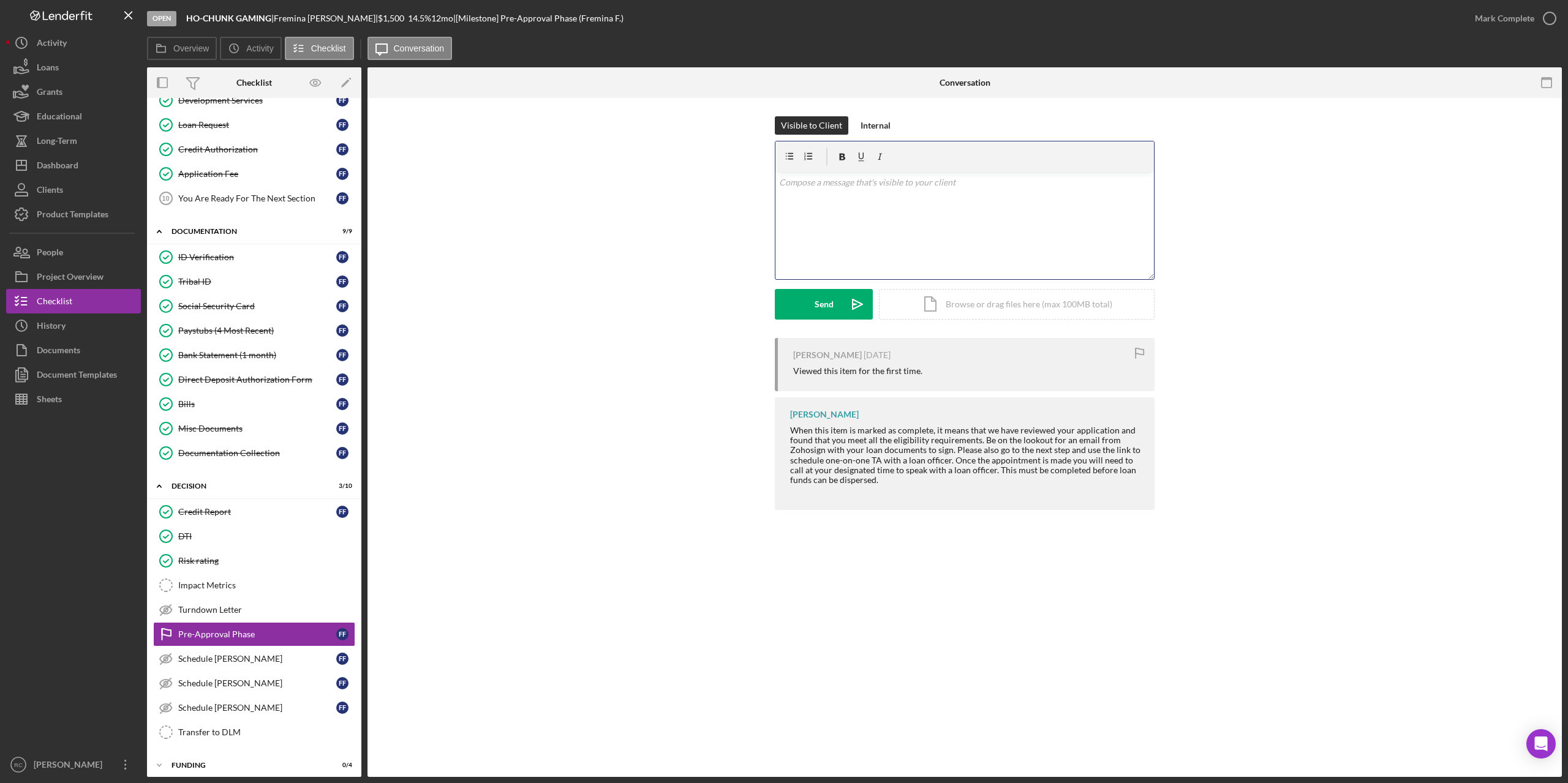
click at [817, 186] on p at bounding box center [965, 183] width 372 height 14
click at [1548, 18] on icon "button" at bounding box center [1550, 18] width 31 height 31
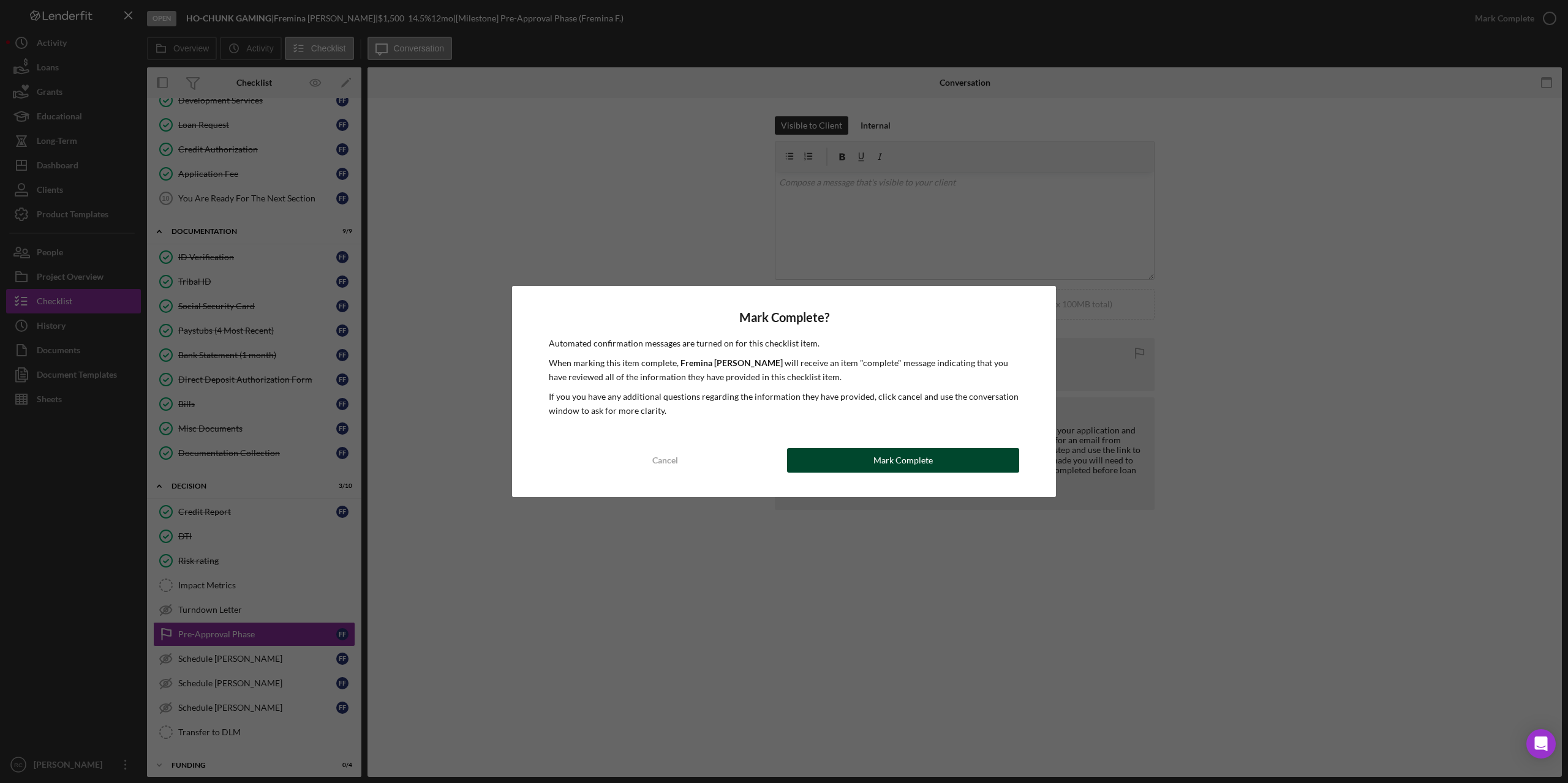
click at [836, 461] on button "Mark Complete" at bounding box center [903, 460] width 232 height 25
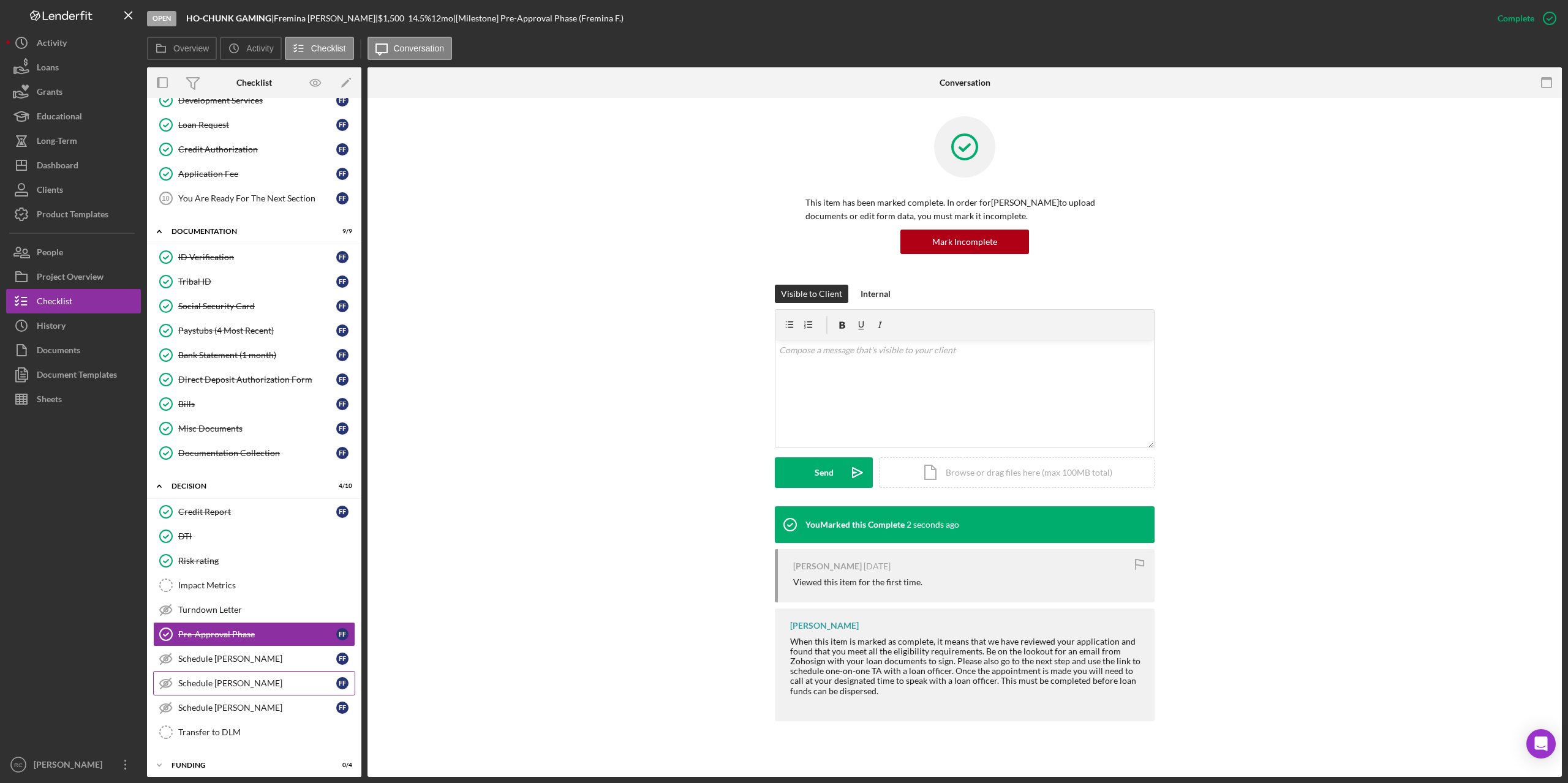
click at [239, 683] on div "Schedule [PERSON_NAME]" at bounding box center [257, 683] width 158 height 10
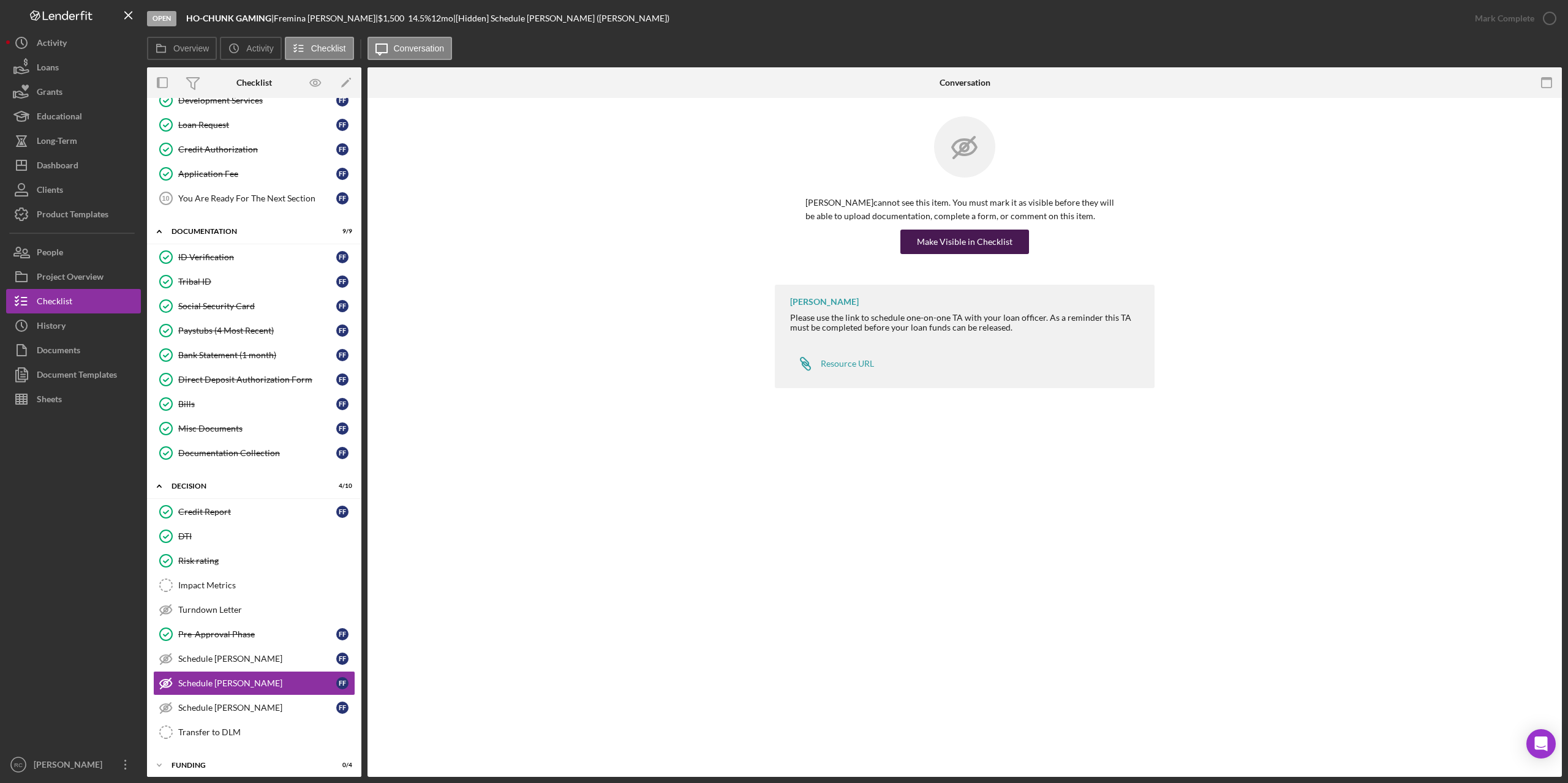
click at [996, 241] on div "Make Visible in Checklist" at bounding box center [965, 242] width 96 height 25
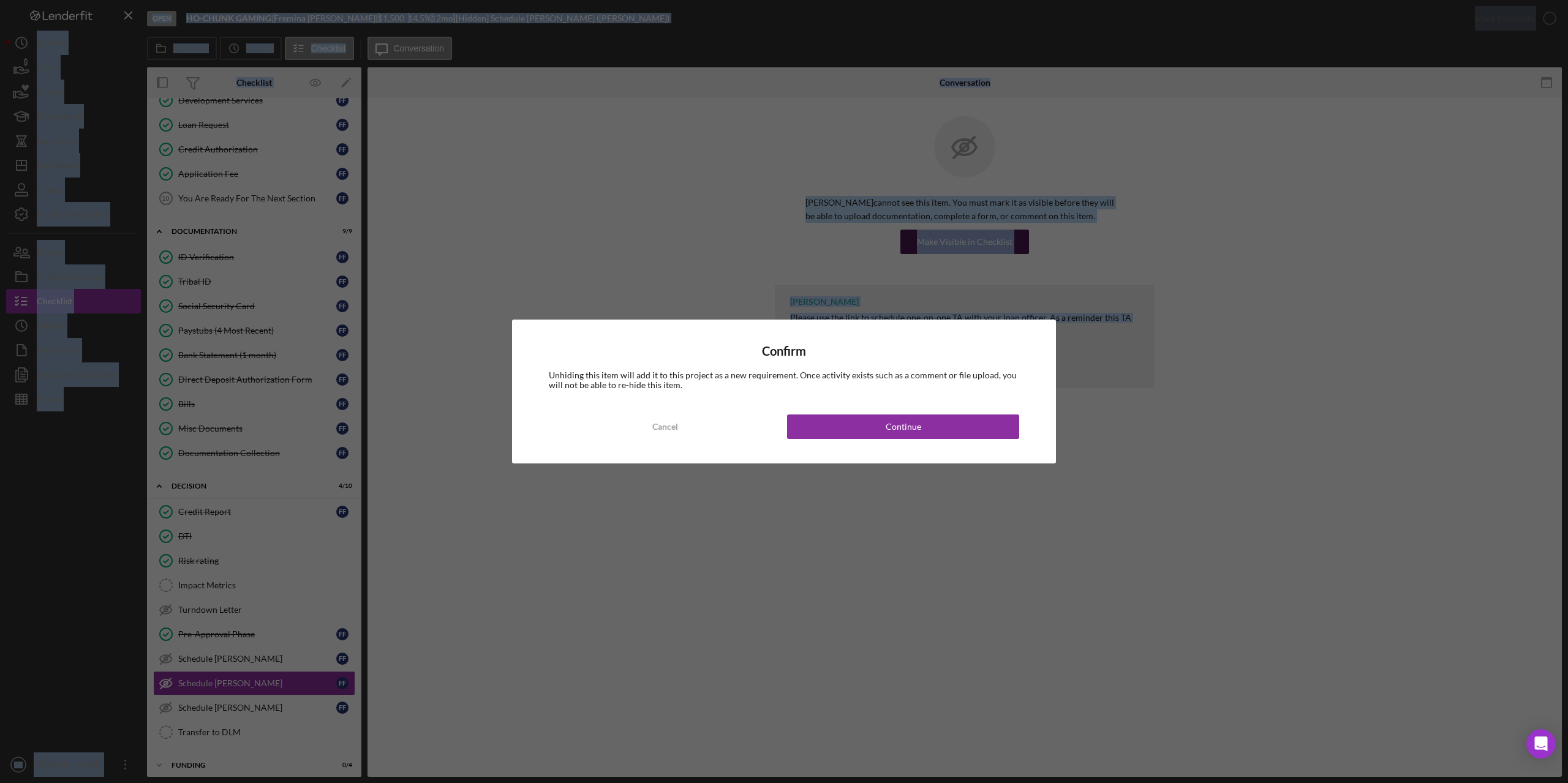
click at [996, 241] on div "Confirm Unhiding this item will add it to this project as a new requirement. On…" at bounding box center [784, 391] width 1568 height 783
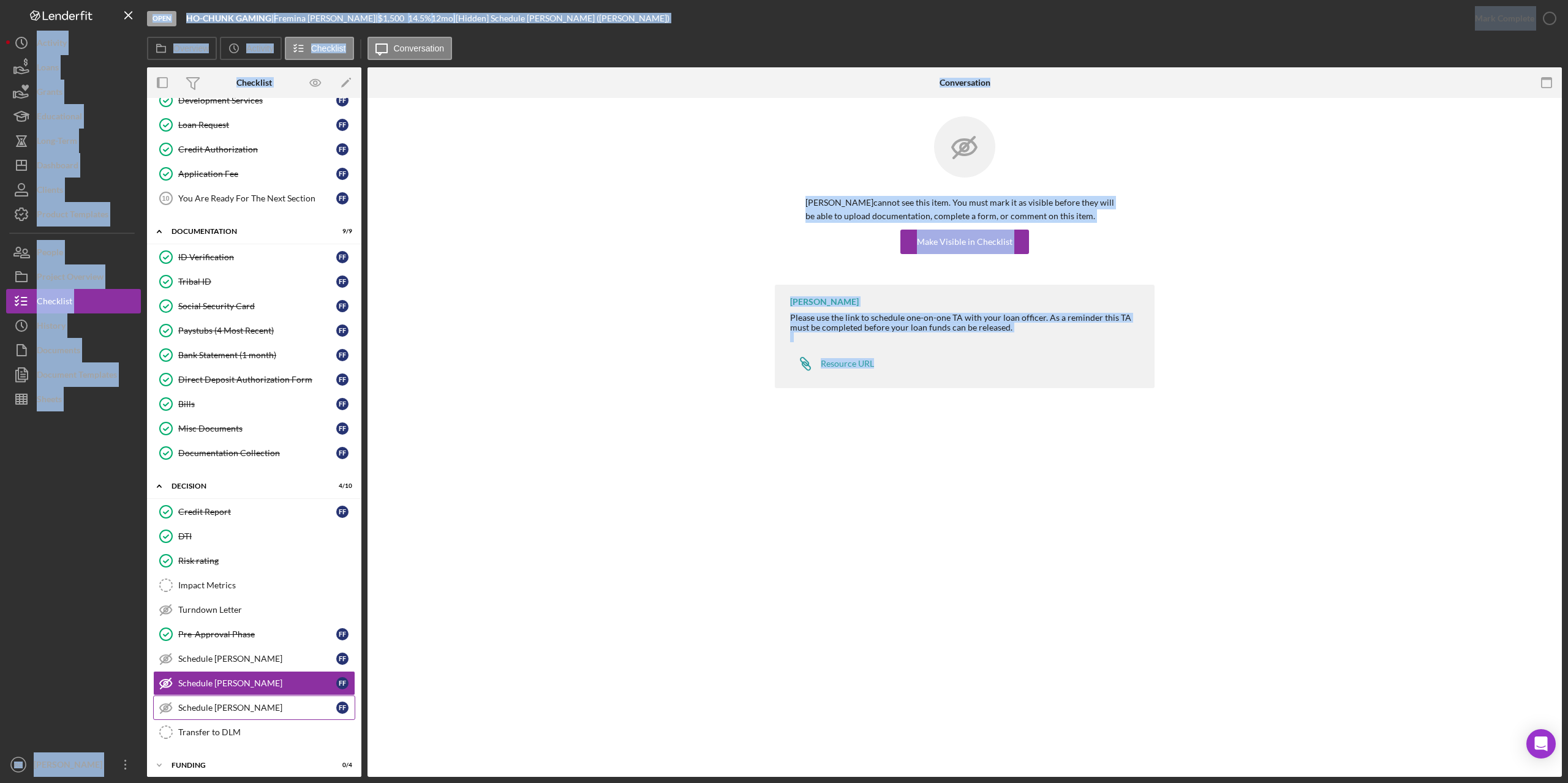
scroll to position [226, 0]
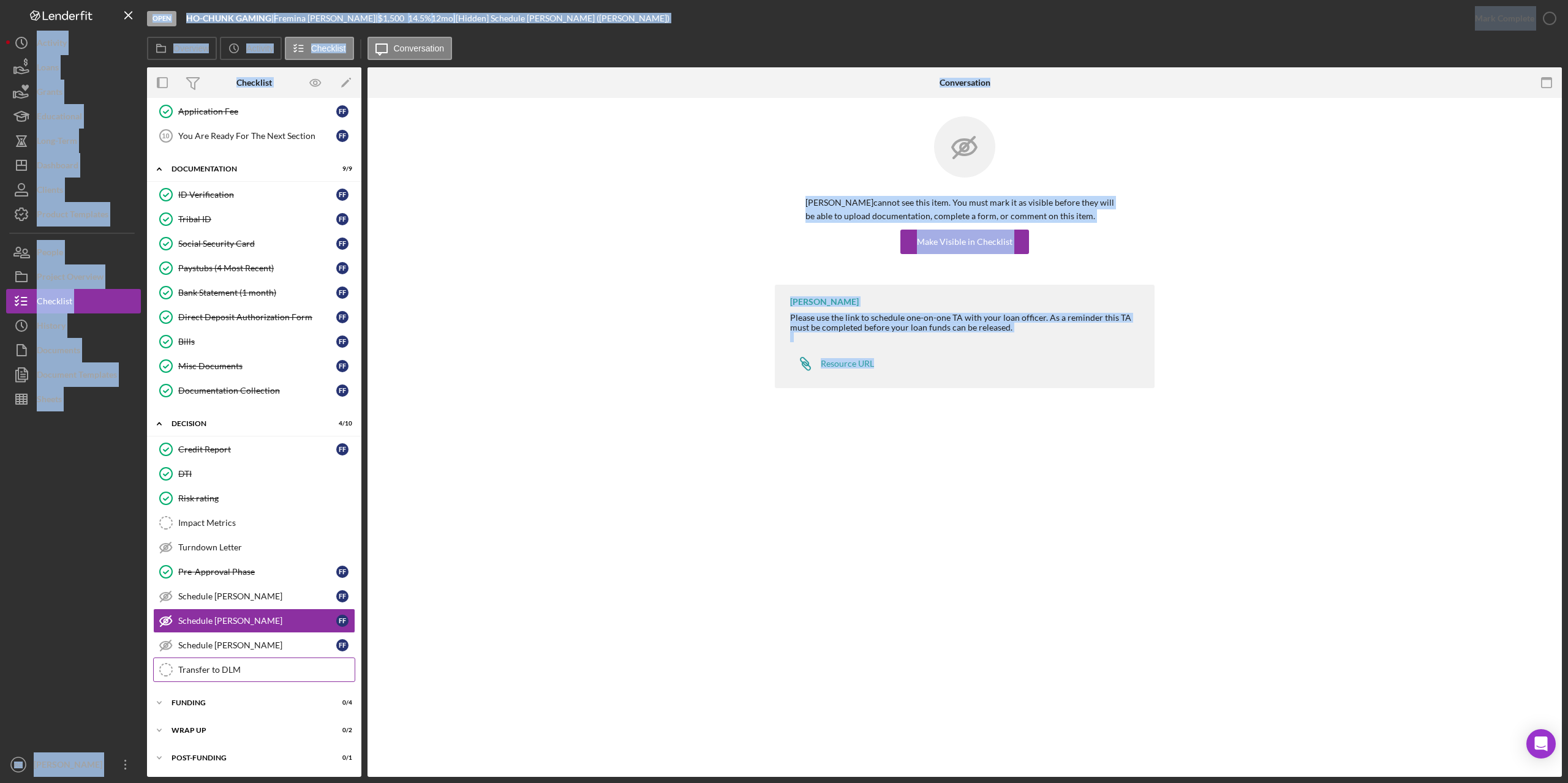
click at [200, 672] on div "Transfer to DLM" at bounding box center [266, 670] width 176 height 10
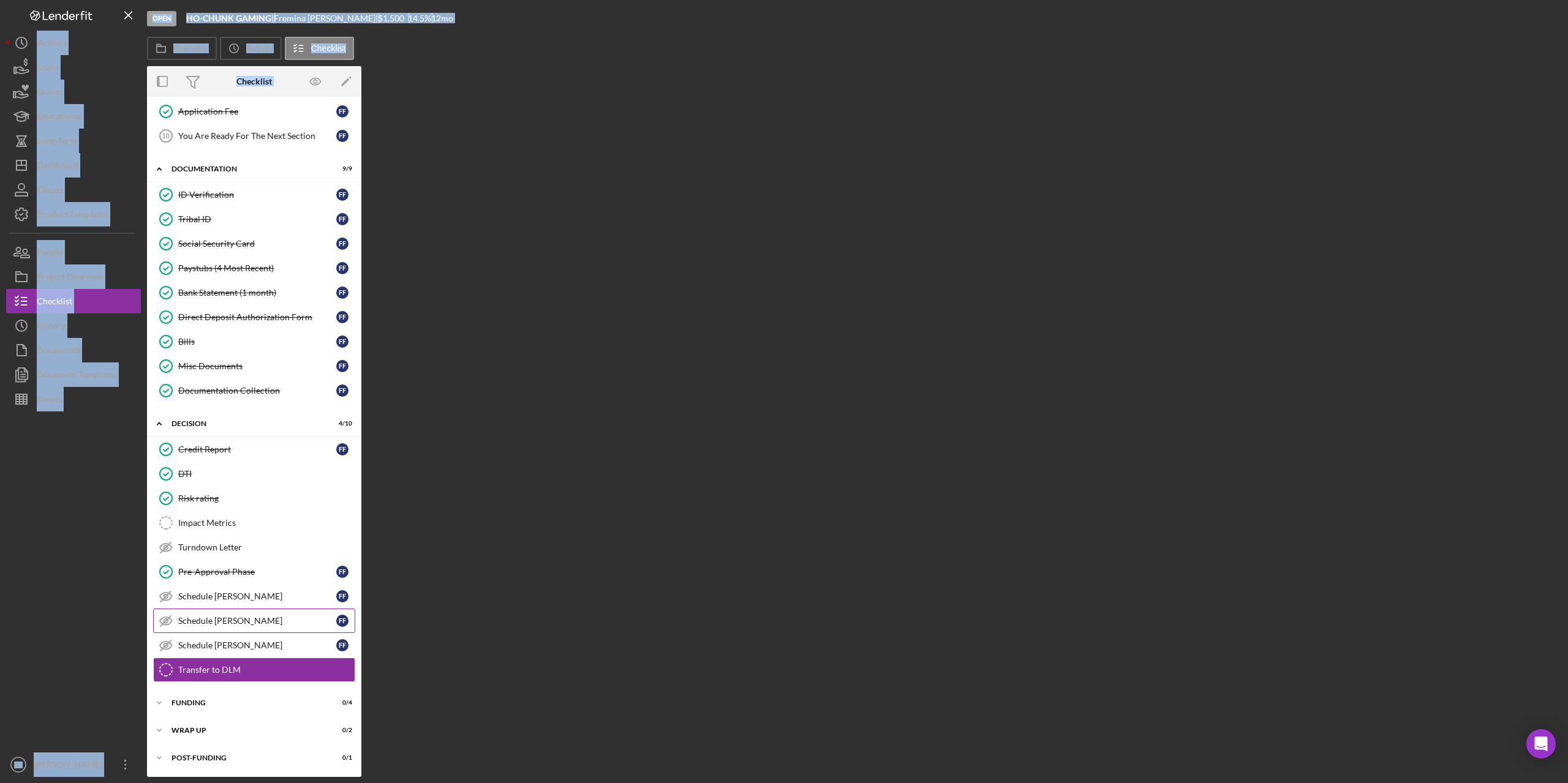
scroll to position [226, 0]
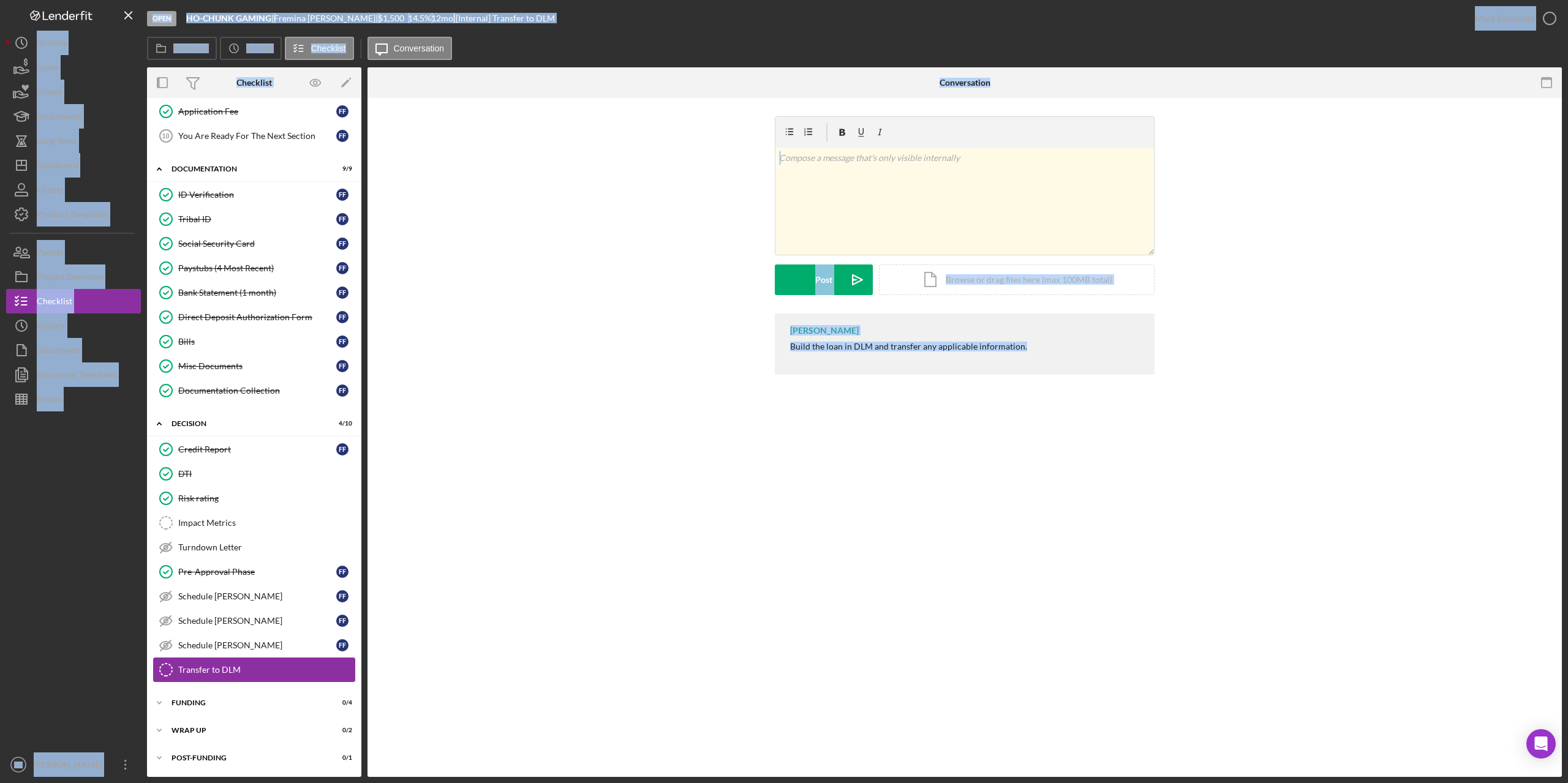
click at [236, 666] on div "Transfer to DLM" at bounding box center [266, 670] width 176 height 10
click at [174, 669] on icon "Transfer to DLM" at bounding box center [166, 670] width 31 height 31
click at [1547, 15] on icon "button" at bounding box center [1550, 18] width 31 height 31
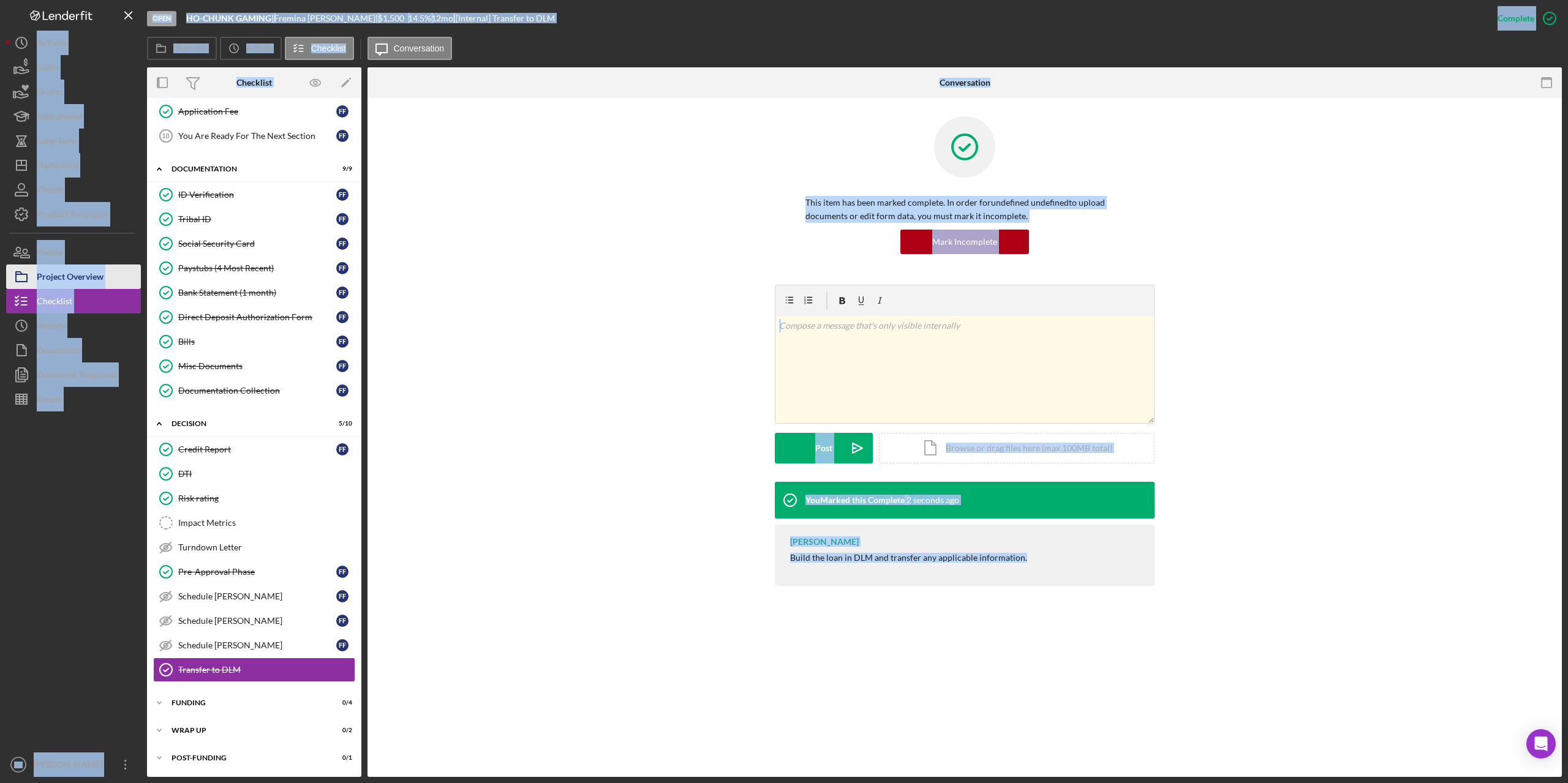
click at [87, 281] on div "Project Overview" at bounding box center [70, 278] width 67 height 27
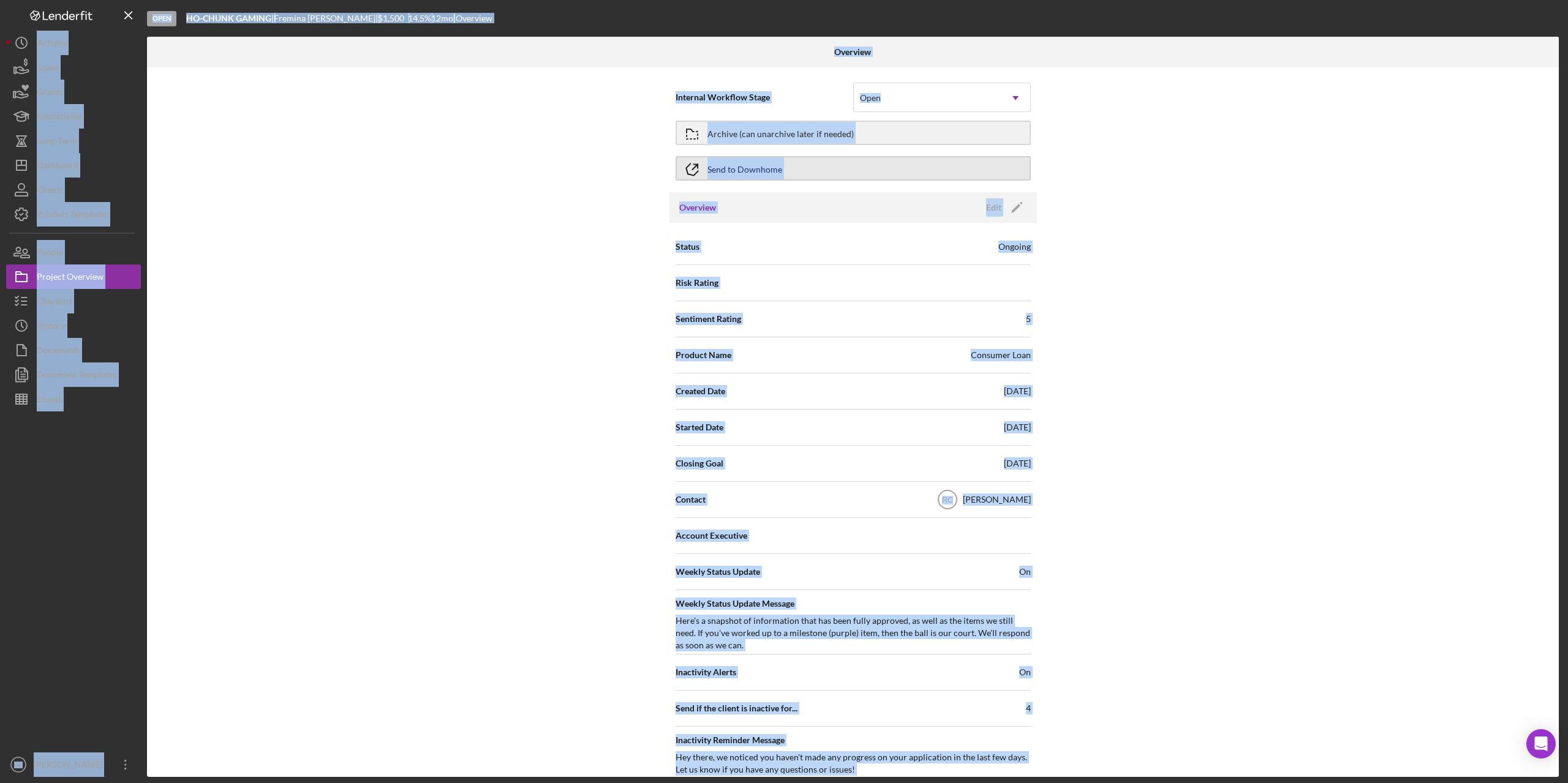
click at [751, 166] on div "Send to Downhome" at bounding box center [745, 168] width 75 height 22
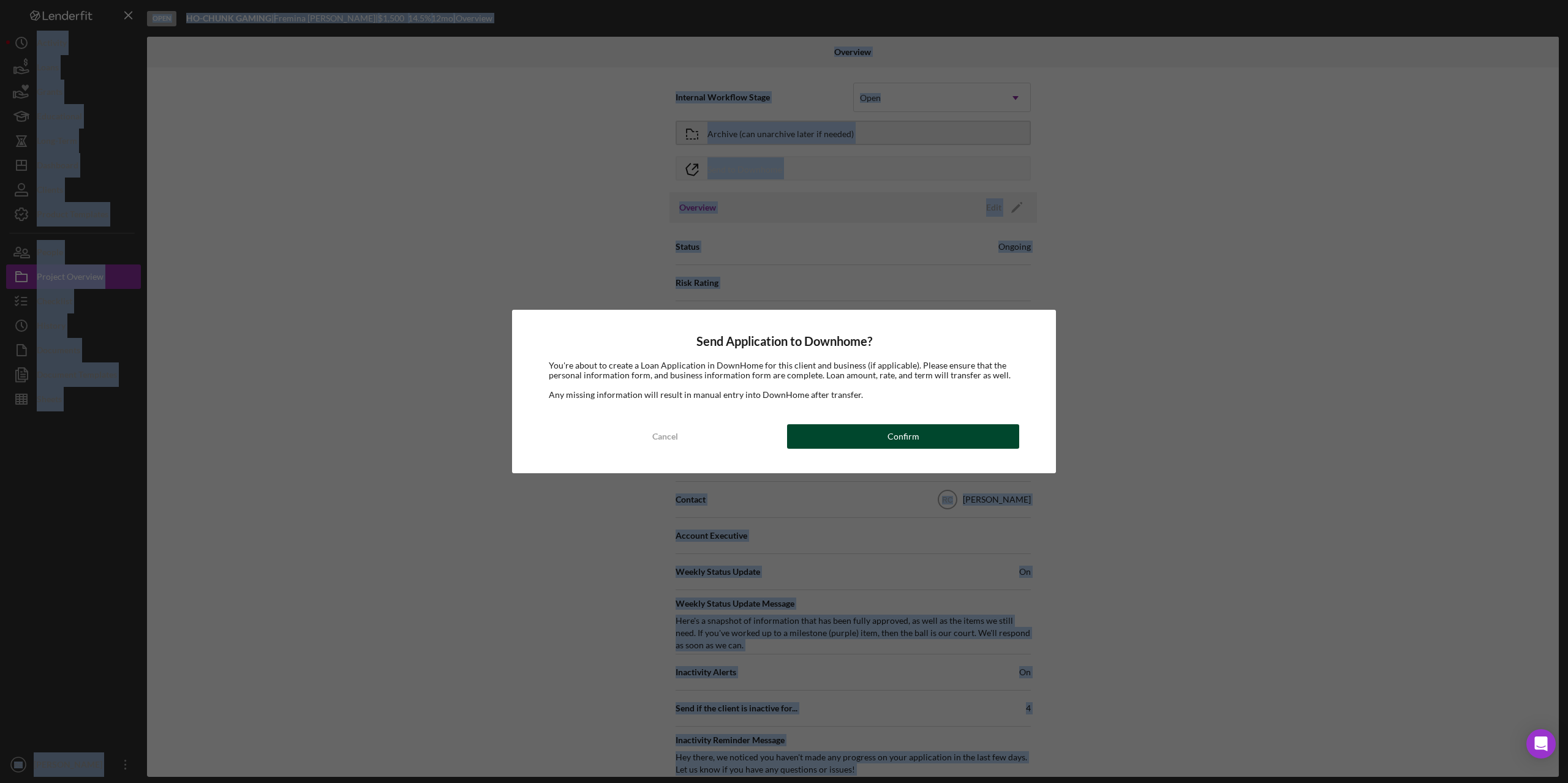
click at [899, 439] on div "Confirm" at bounding box center [903, 437] width 32 height 25
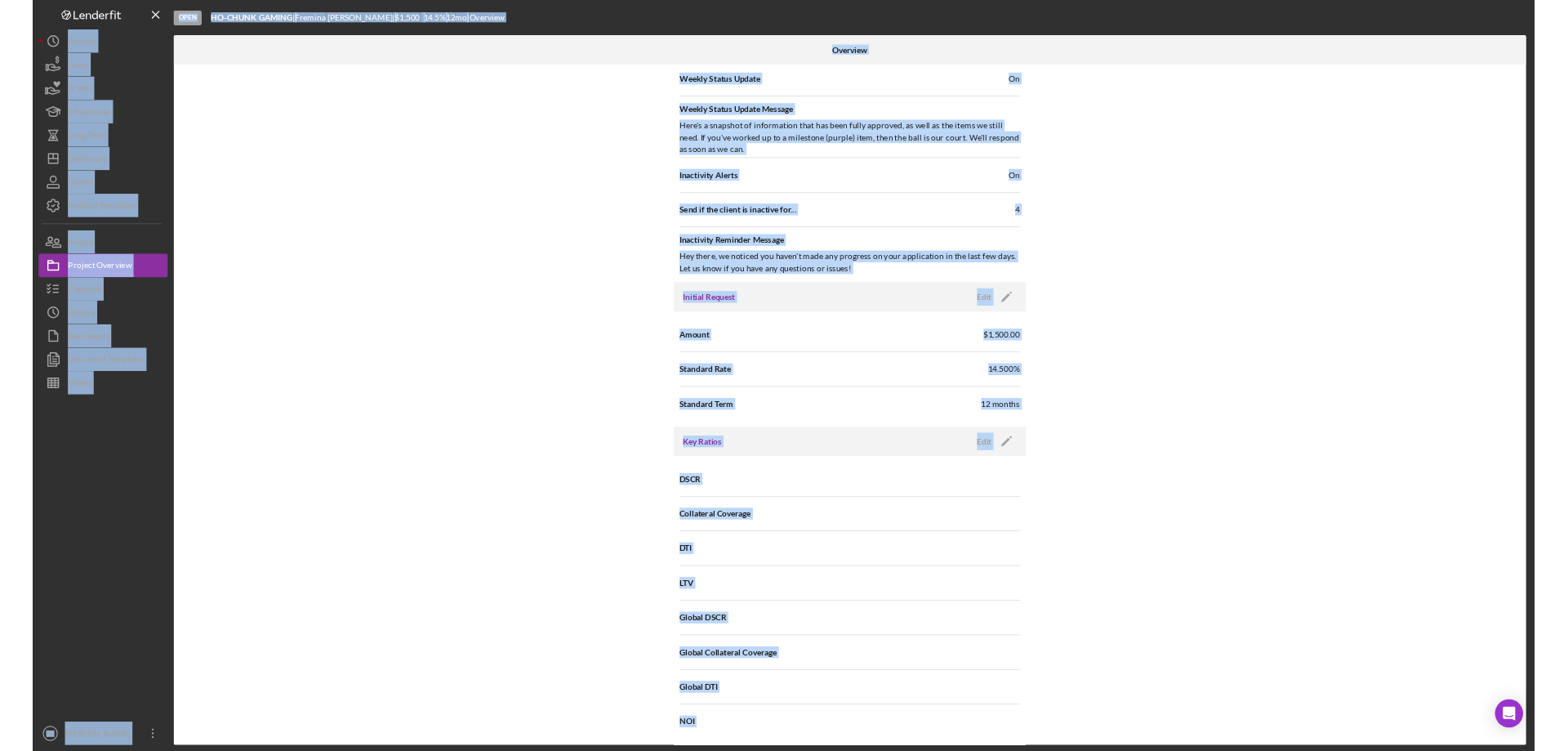
scroll to position [218, 0]
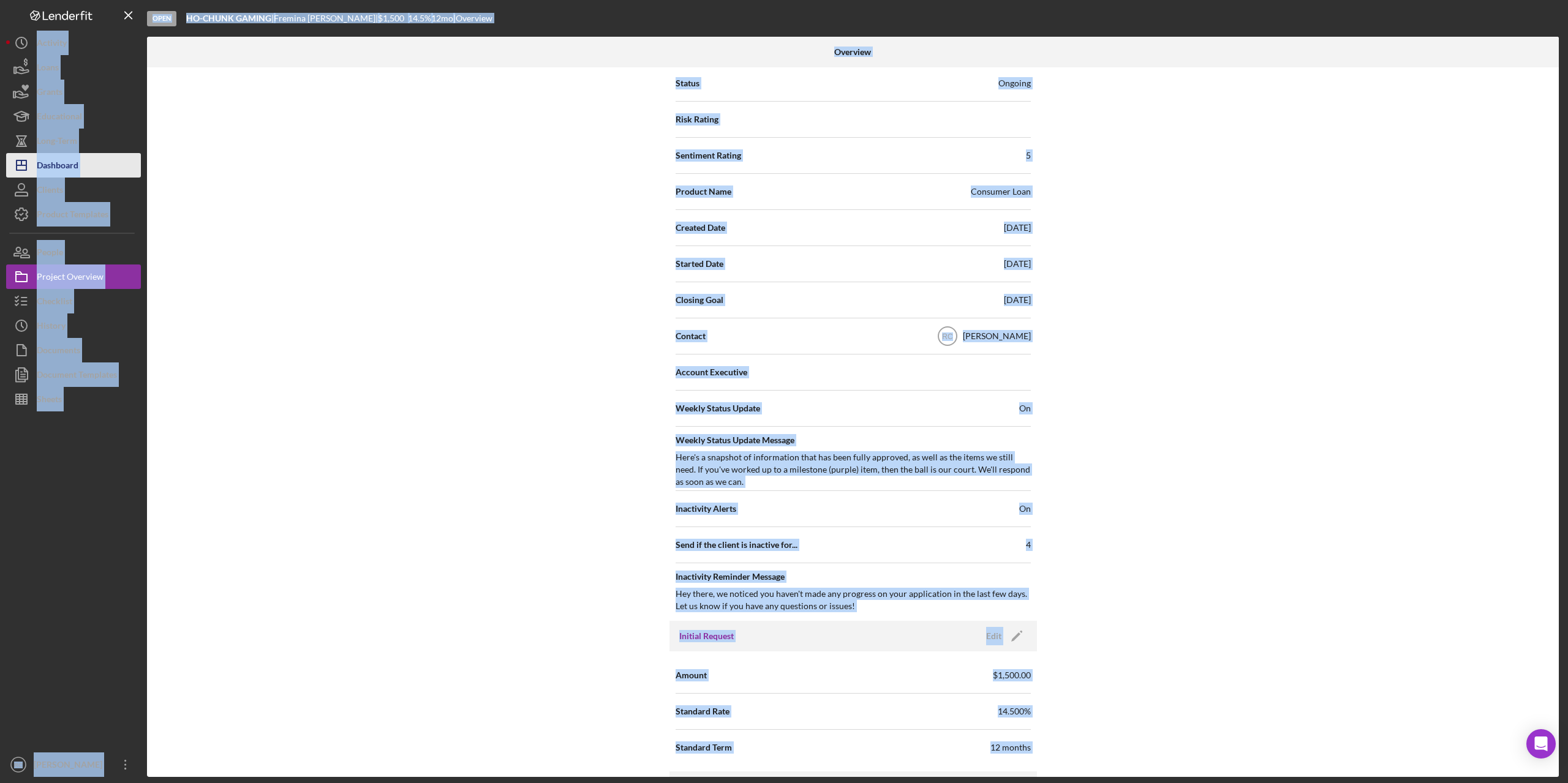
click at [61, 166] on div "Dashboard" at bounding box center [57, 167] width 42 height 27
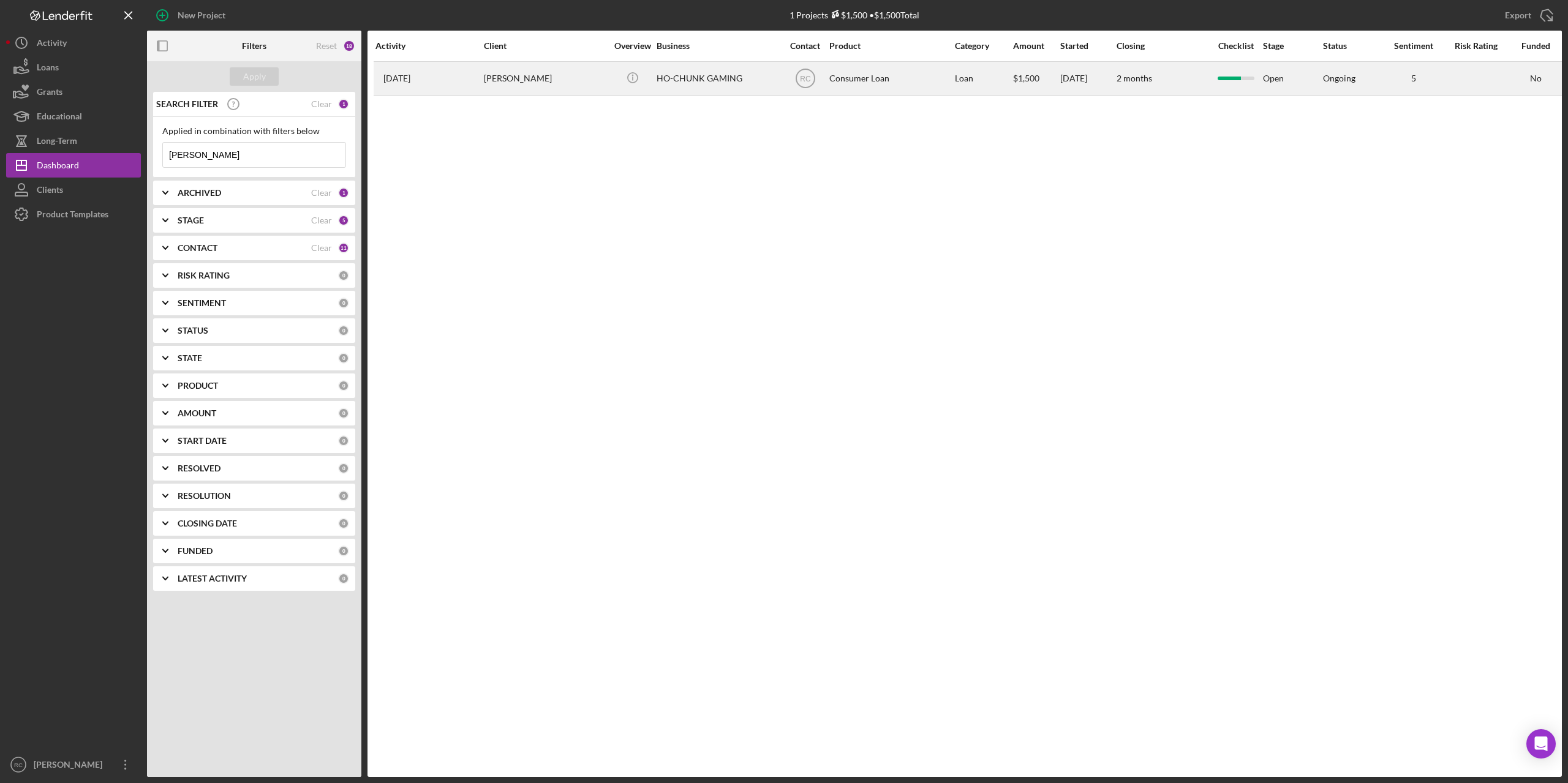
click at [502, 80] on div "[PERSON_NAME]" at bounding box center [545, 79] width 123 height 33
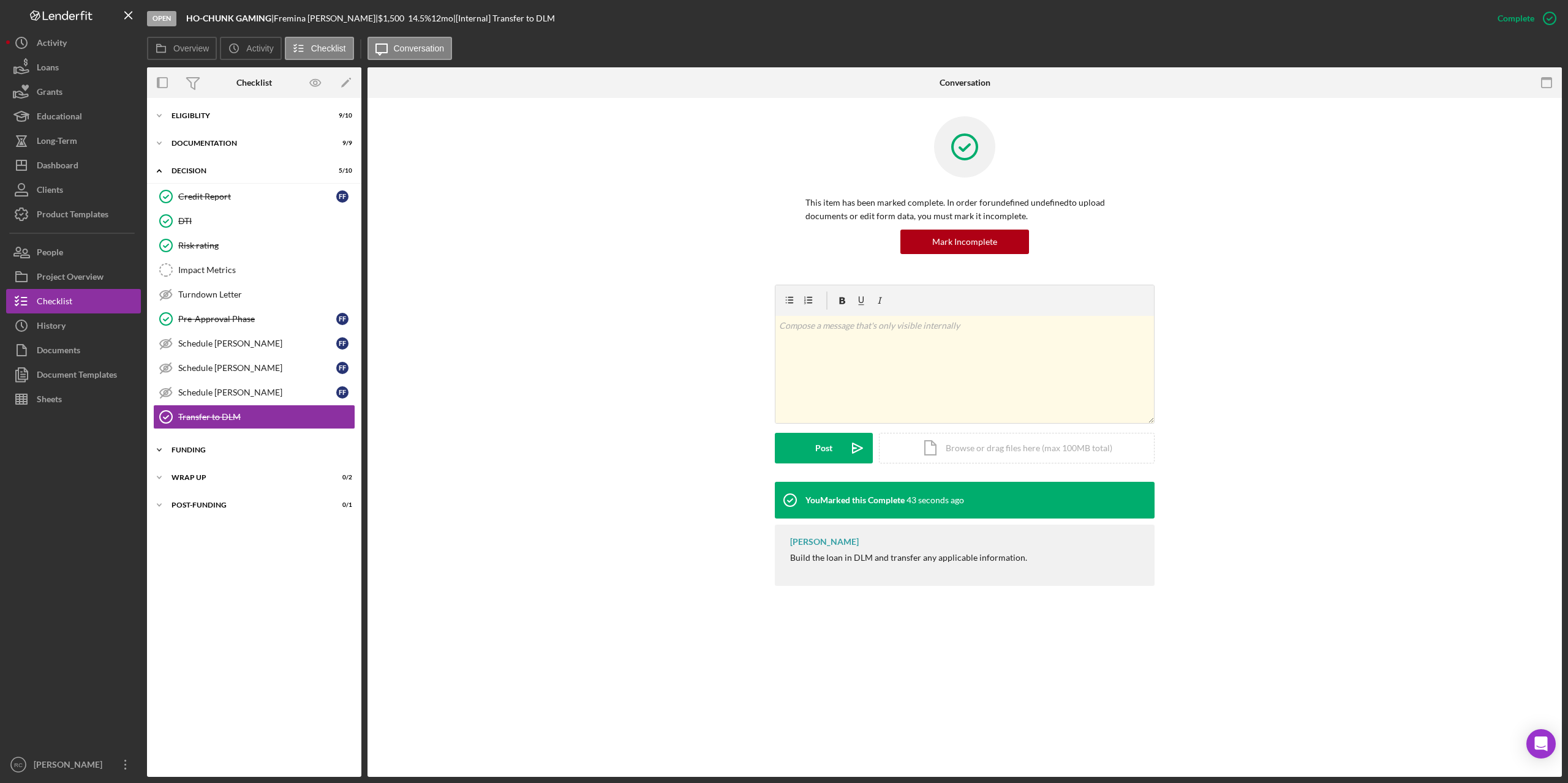
click at [187, 449] on div "Funding" at bounding box center [259, 450] width 175 height 7
click at [79, 282] on div "Project Overview" at bounding box center [70, 278] width 67 height 27
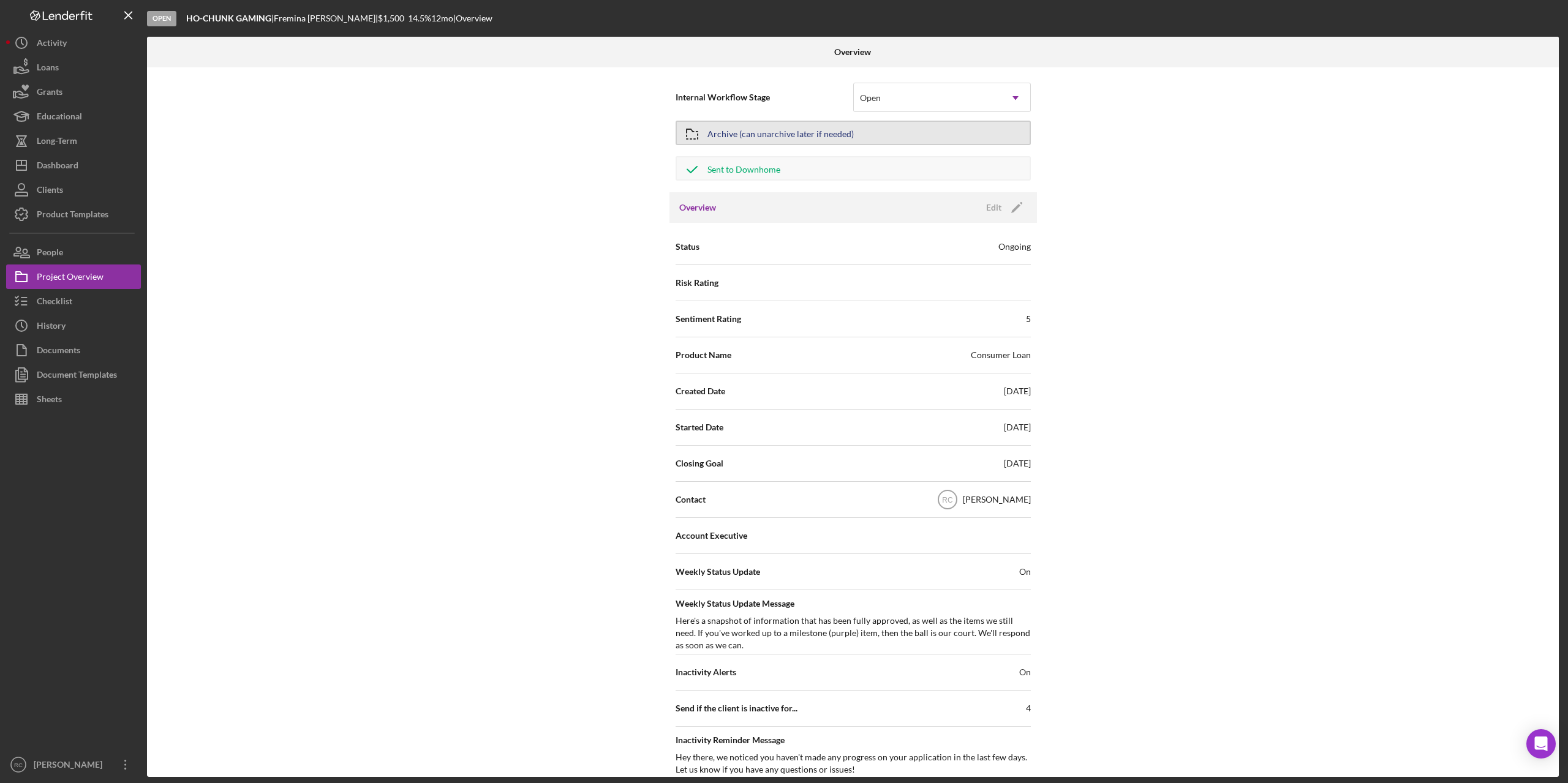
click at [783, 130] on div "Archive (can unarchive later if needed)" at bounding box center [781, 133] width 146 height 22
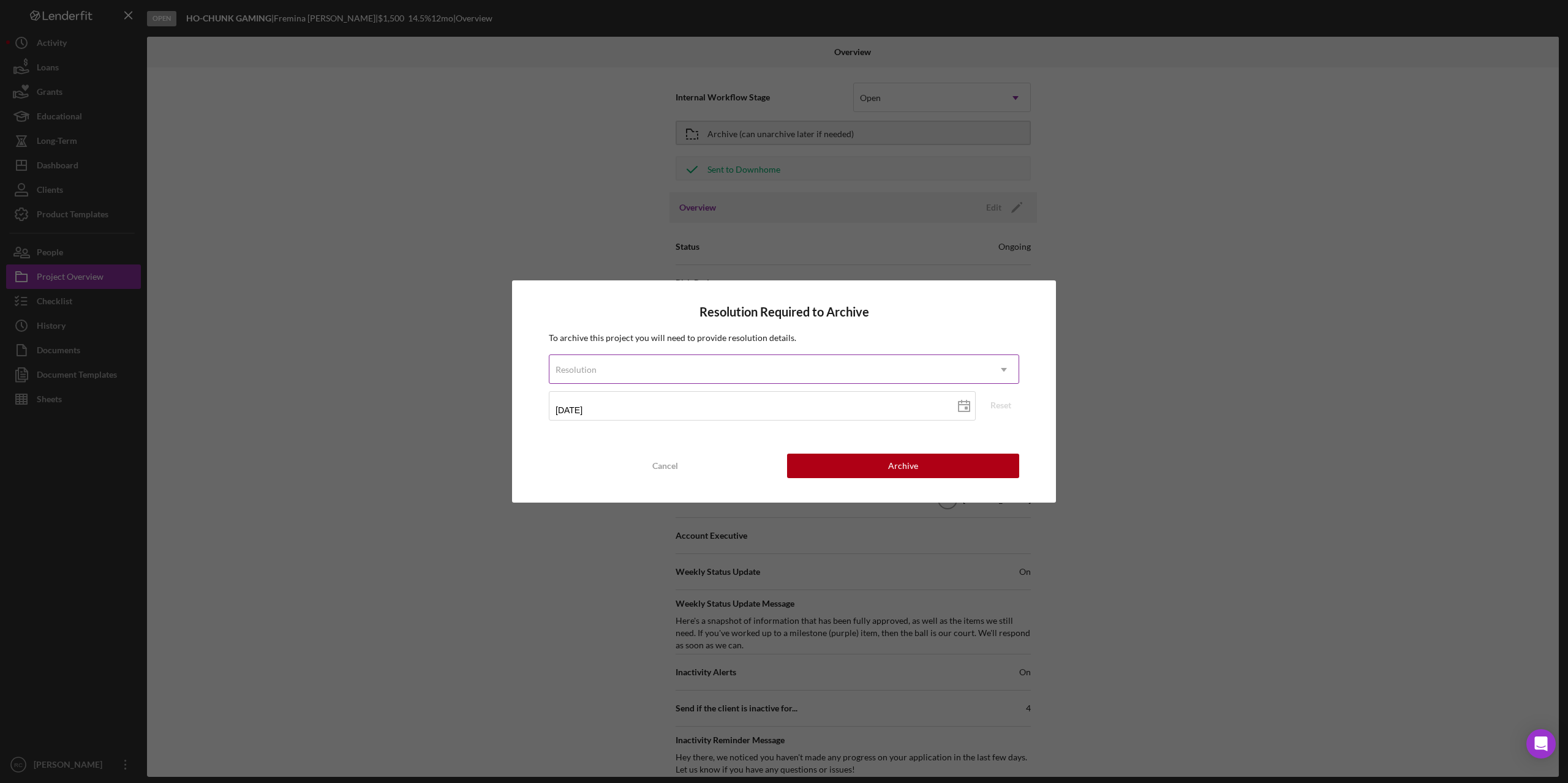
click at [836, 367] on div "Resolution" at bounding box center [769, 370] width 440 height 28
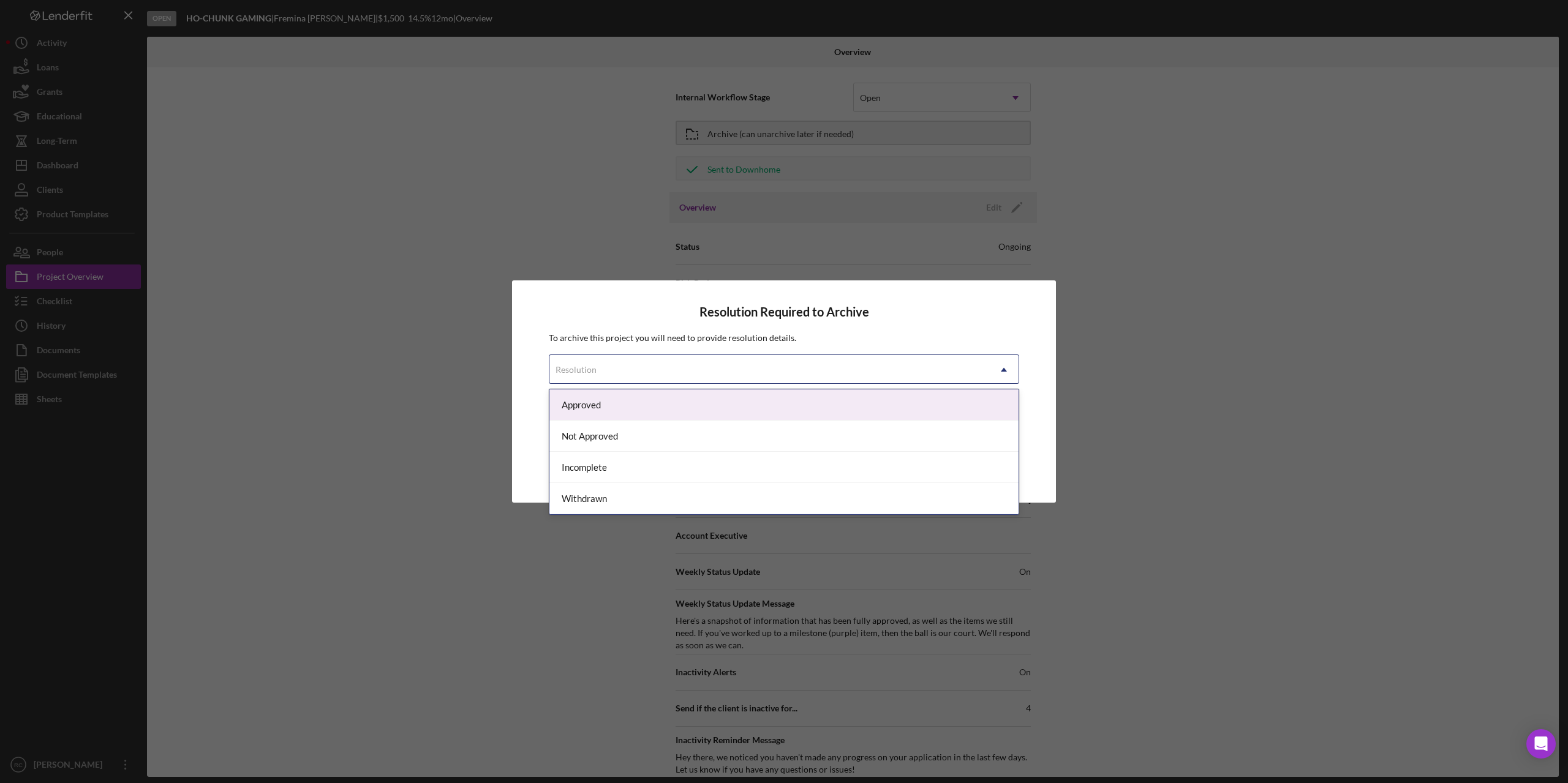
click at [750, 407] on div "Approved" at bounding box center [783, 405] width 469 height 31
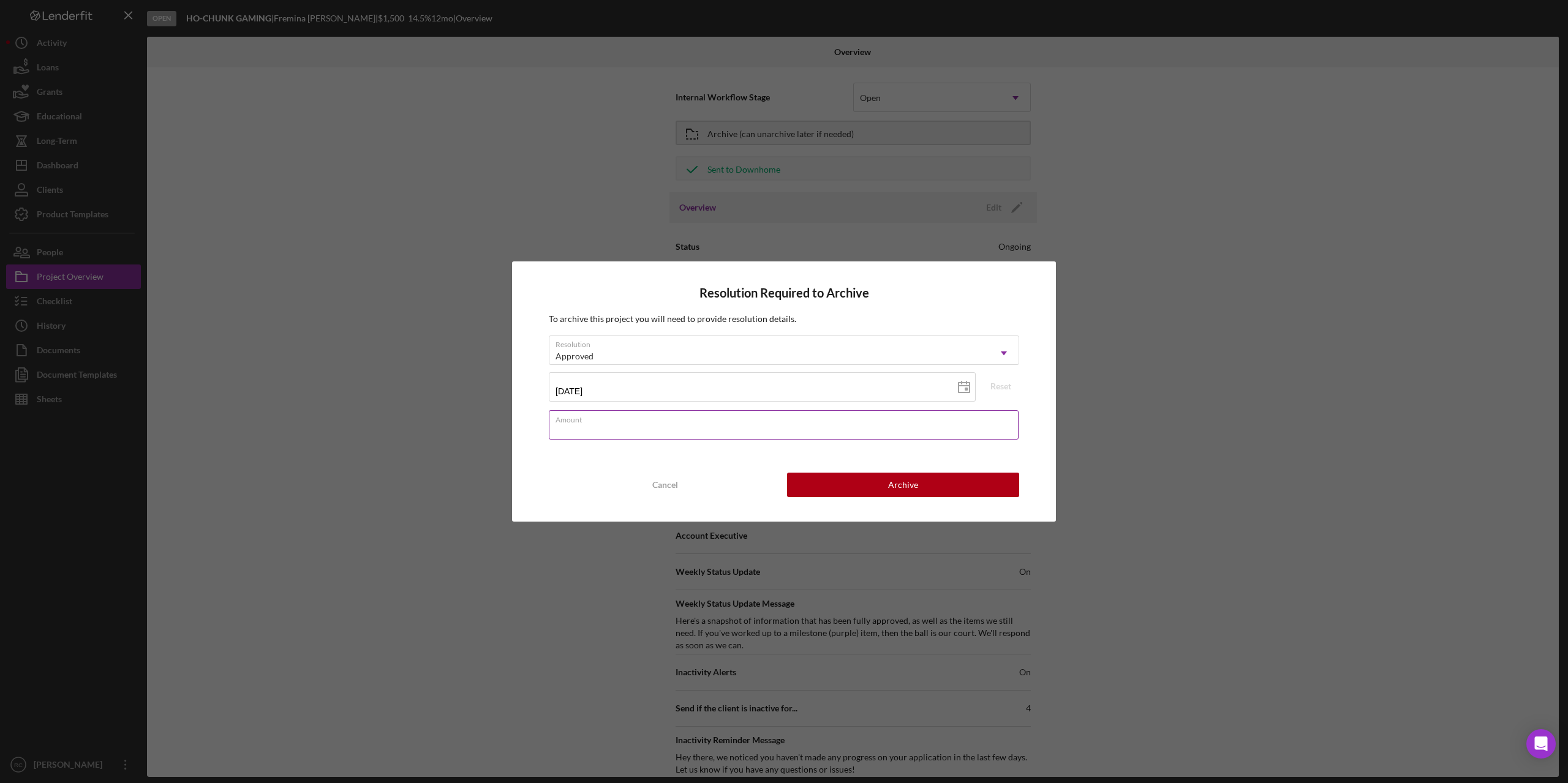
click at [727, 424] on input "Amount" at bounding box center [783, 424] width 470 height 29
type input "$1,500"
click at [911, 488] on div "Archive" at bounding box center [903, 485] width 30 height 25
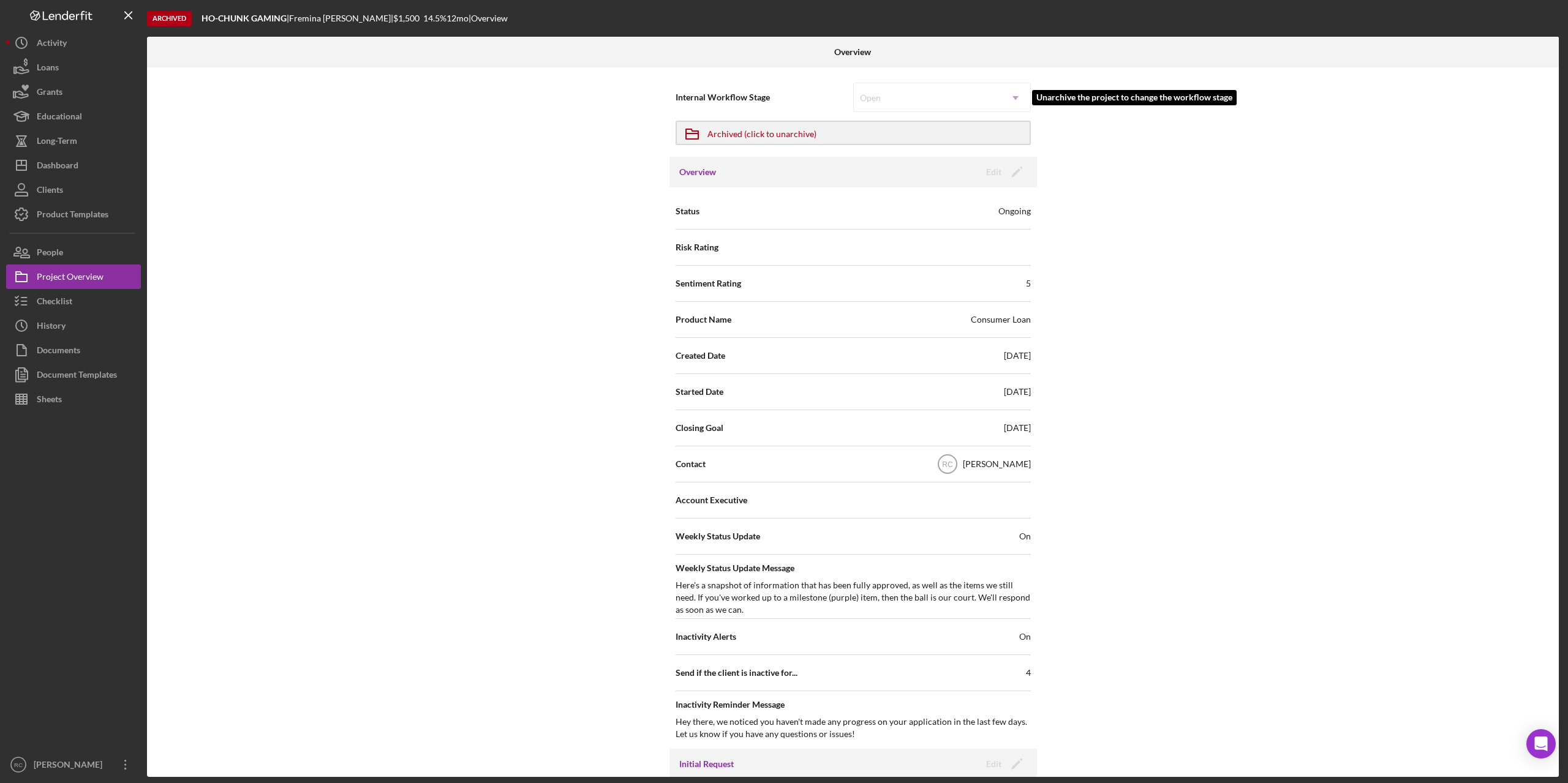
click at [933, 98] on div "Open Icon/Dropdown Arrow" at bounding box center [942, 97] width 177 height 29
click at [962, 135] on button "Icon/Archived Archived (click to unarchive)" at bounding box center [853, 133] width 355 height 25
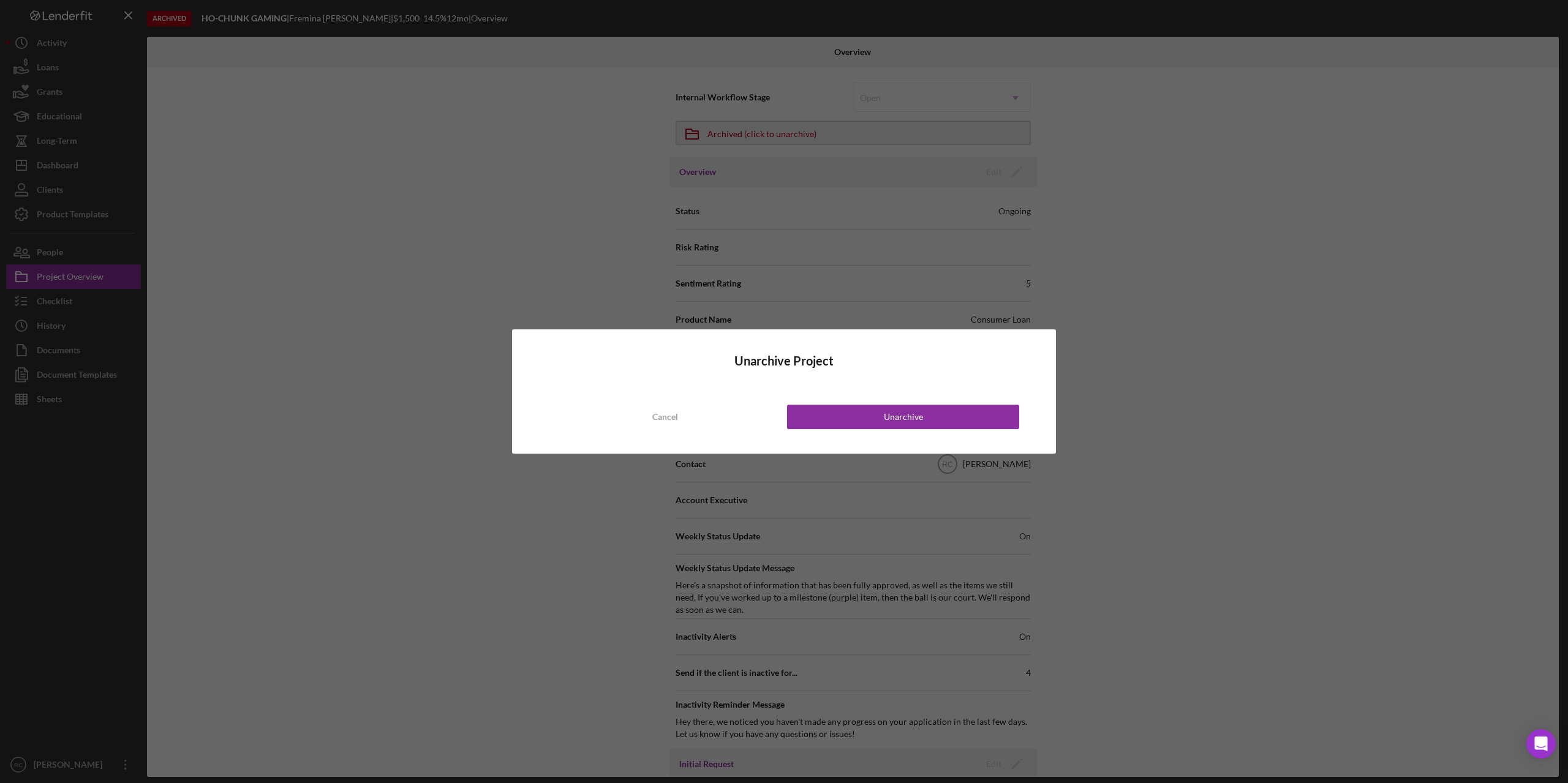
drag, startPoint x: 913, startPoint y: 421, endPoint x: 916, endPoint y: 397, distance: 24.2
click at [914, 418] on div "Unarchive" at bounding box center [903, 417] width 39 height 25
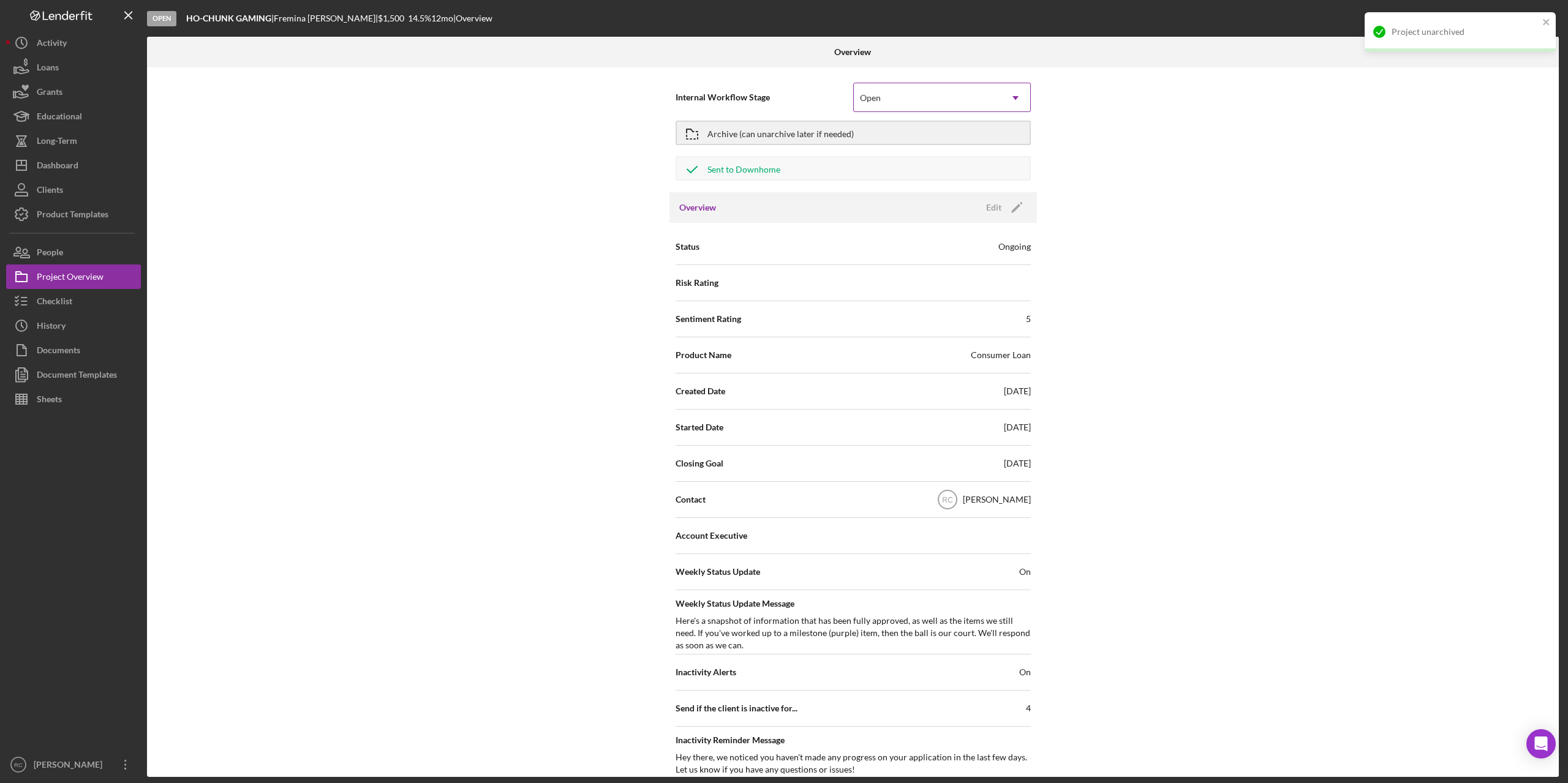
click at [907, 98] on div "Open" at bounding box center [927, 98] width 147 height 28
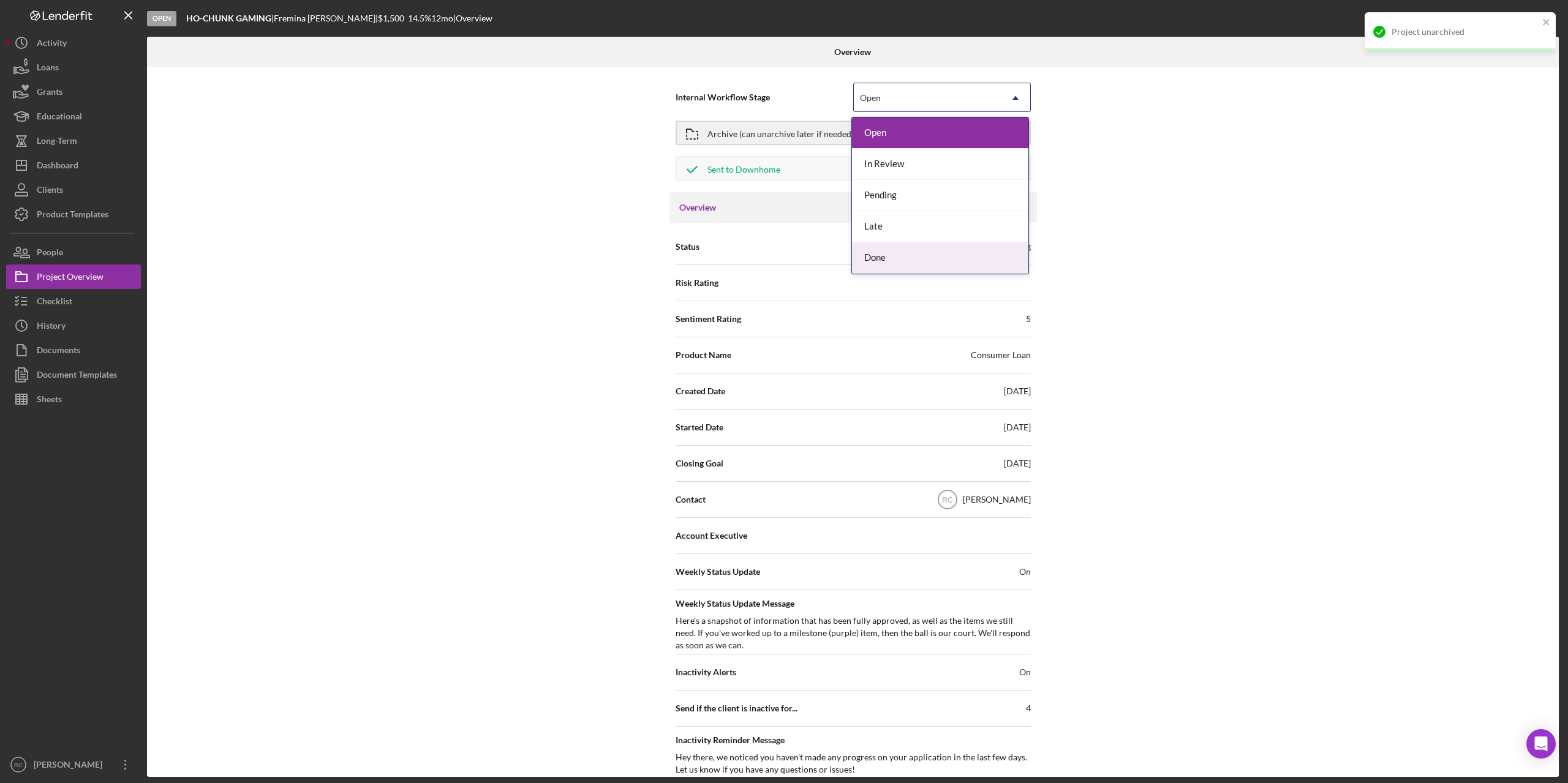
click at [890, 258] on div "Done" at bounding box center [940, 258] width 176 height 31
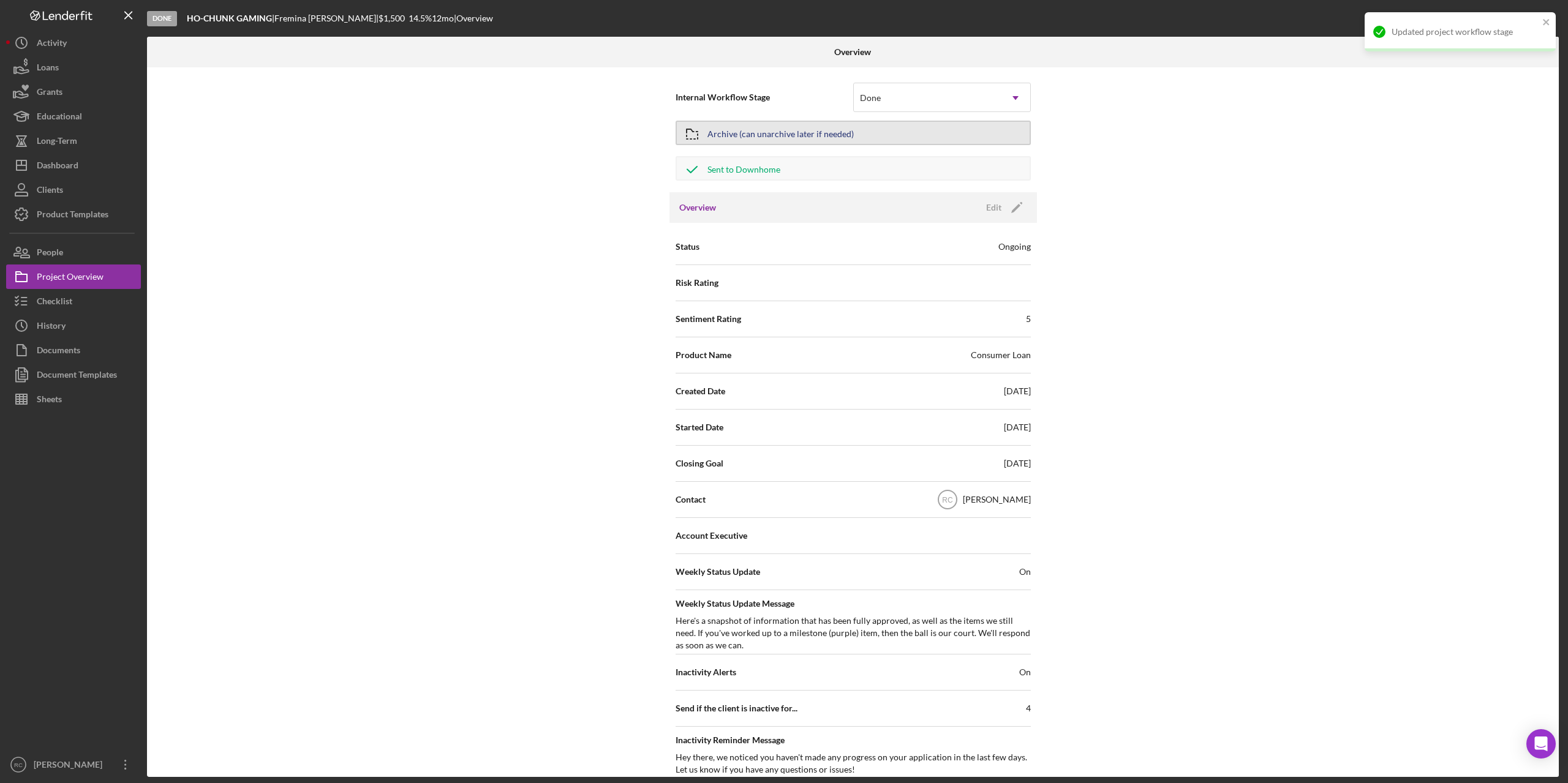
click at [823, 129] on div "Archive (can unarchive later if needed)" at bounding box center [781, 133] width 146 height 22
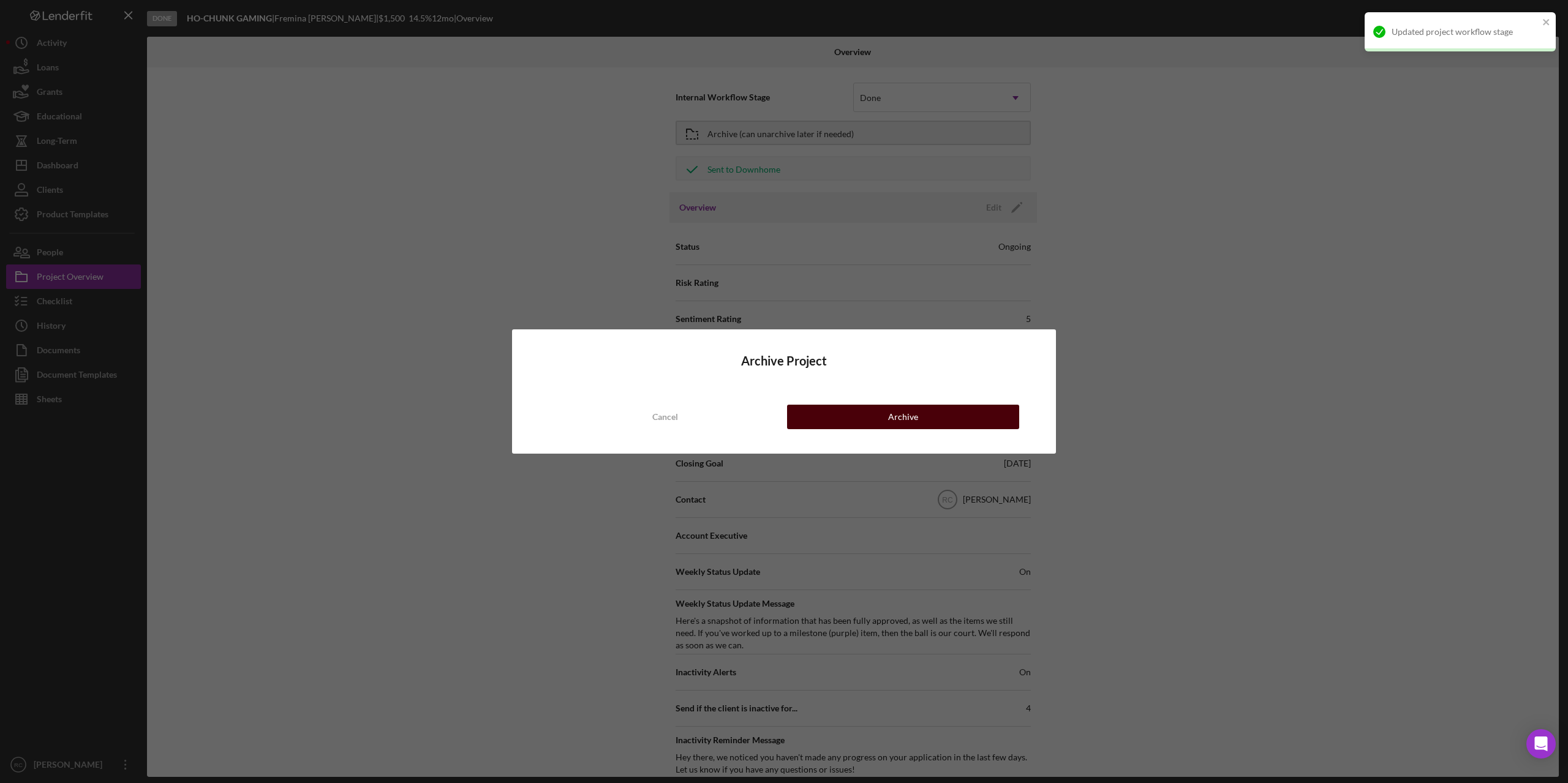
click at [887, 408] on button "Archive" at bounding box center [903, 417] width 232 height 25
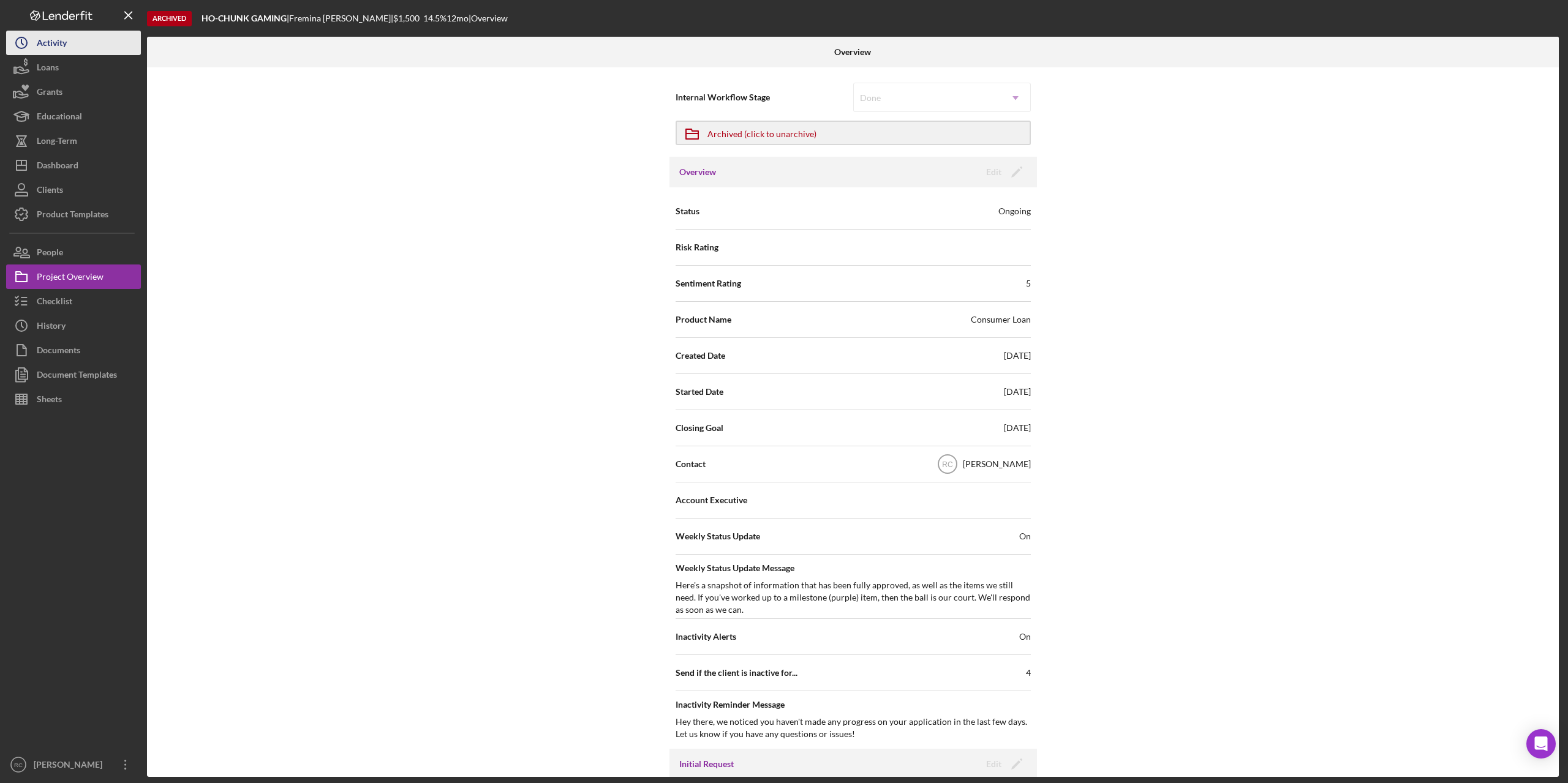
click at [52, 41] on div "Activity" at bounding box center [52, 44] width 30 height 27
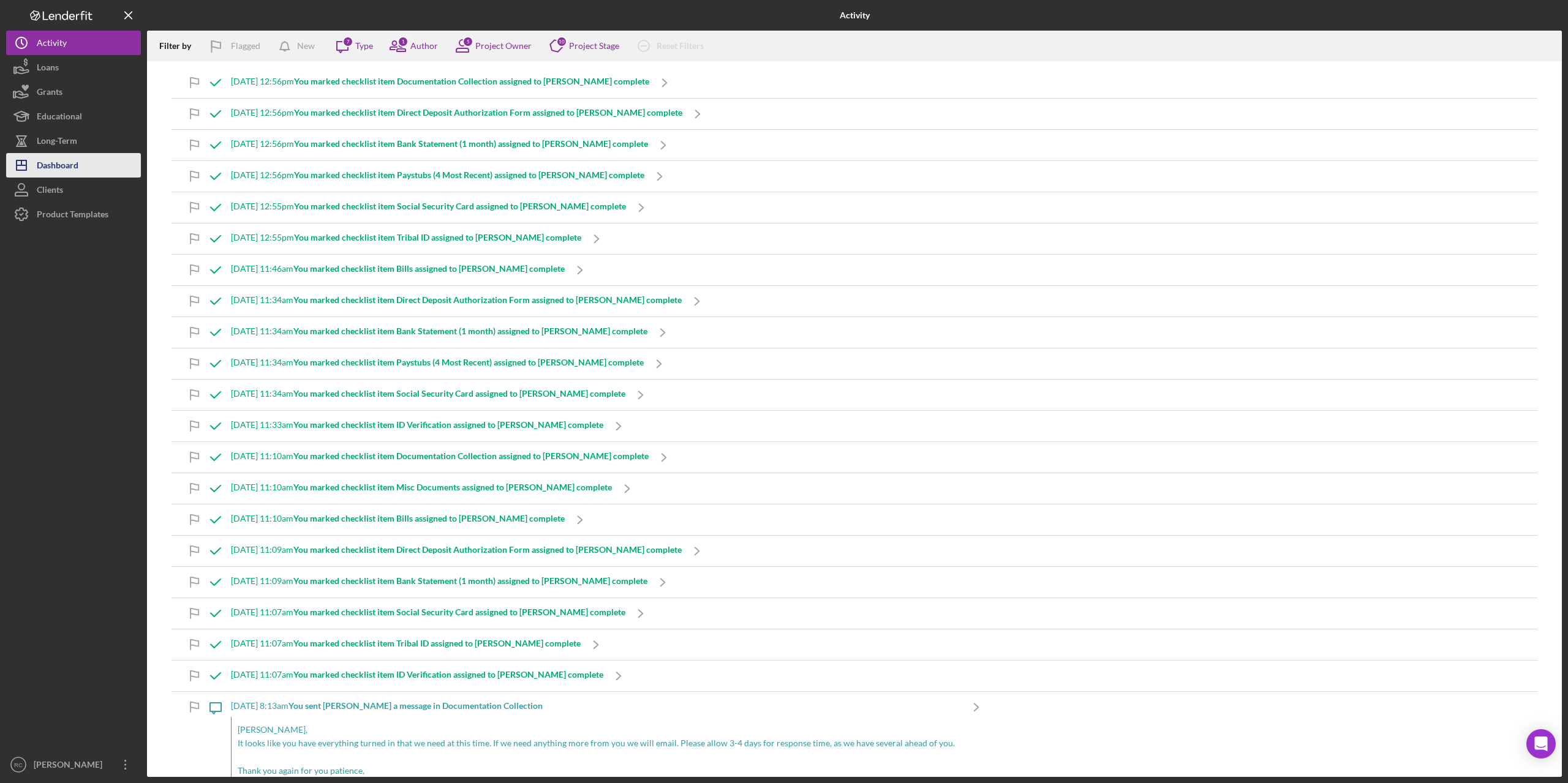
click at [69, 168] on div "Dashboard" at bounding box center [57, 167] width 42 height 27
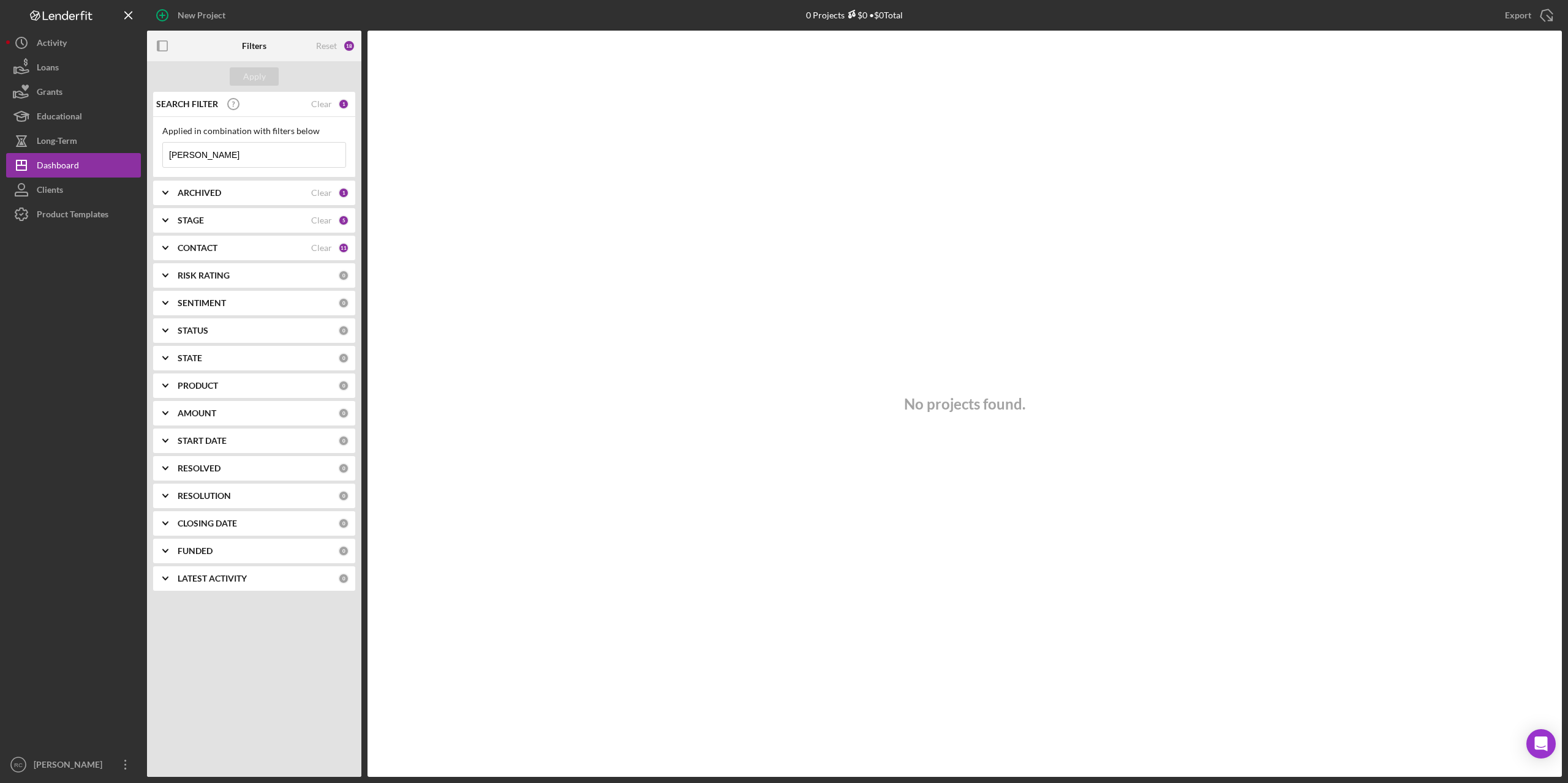
click at [276, 195] on div "ARCHIVED" at bounding box center [244, 192] width 134 height 10
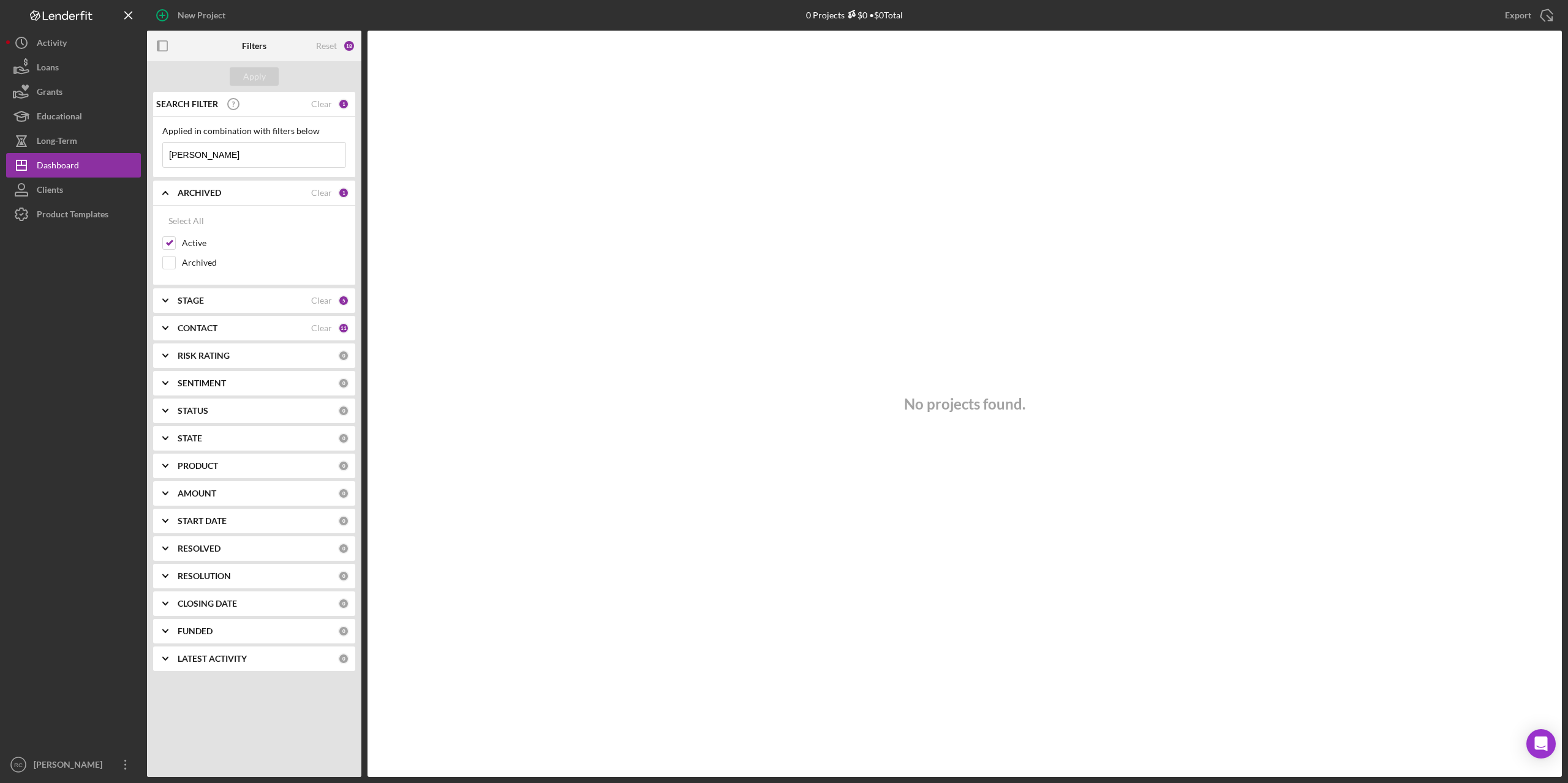
click at [616, 226] on div "No projects found." at bounding box center [964, 404] width 1194 height 746
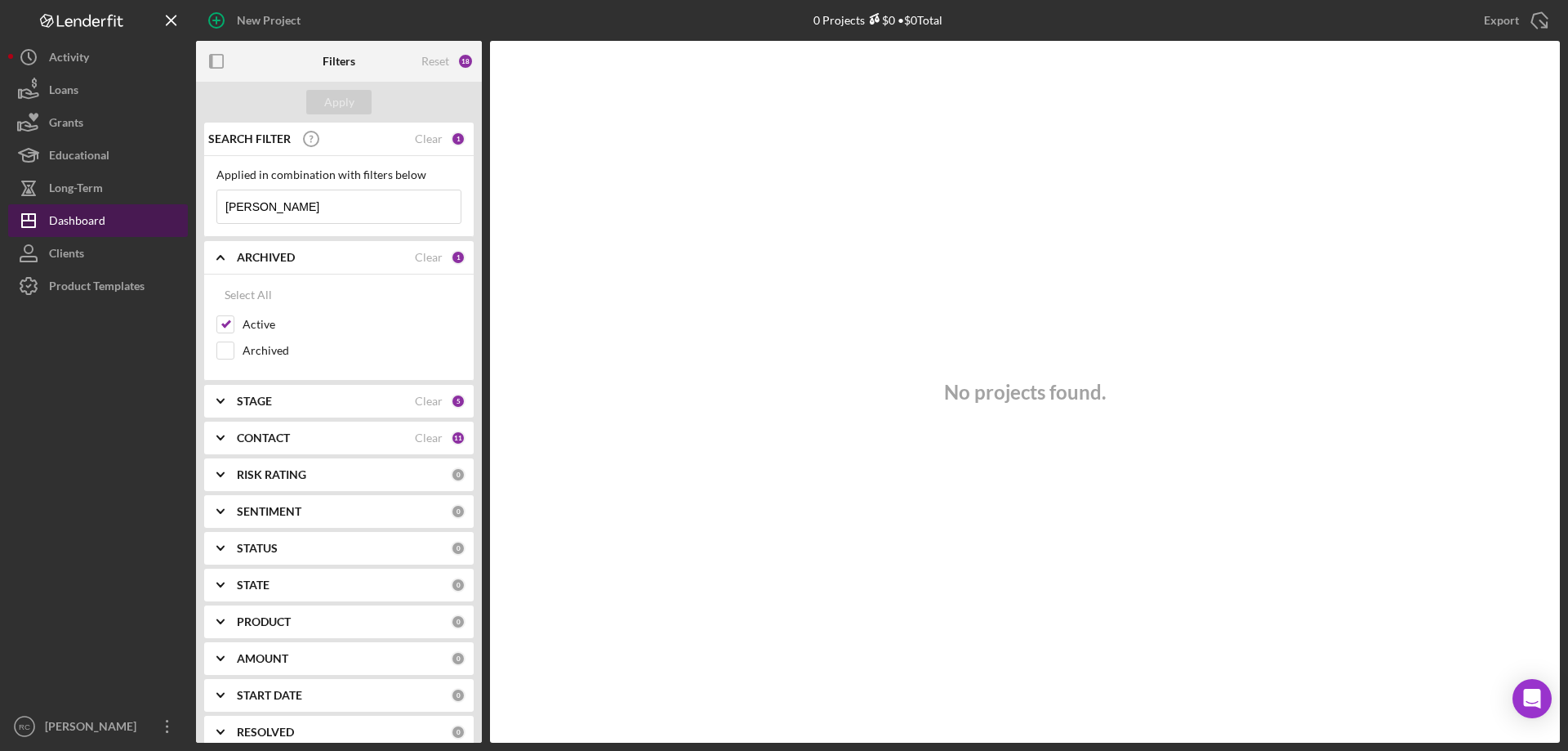
click at [85, 217] on div "Dashboard" at bounding box center [77, 223] width 57 height 37
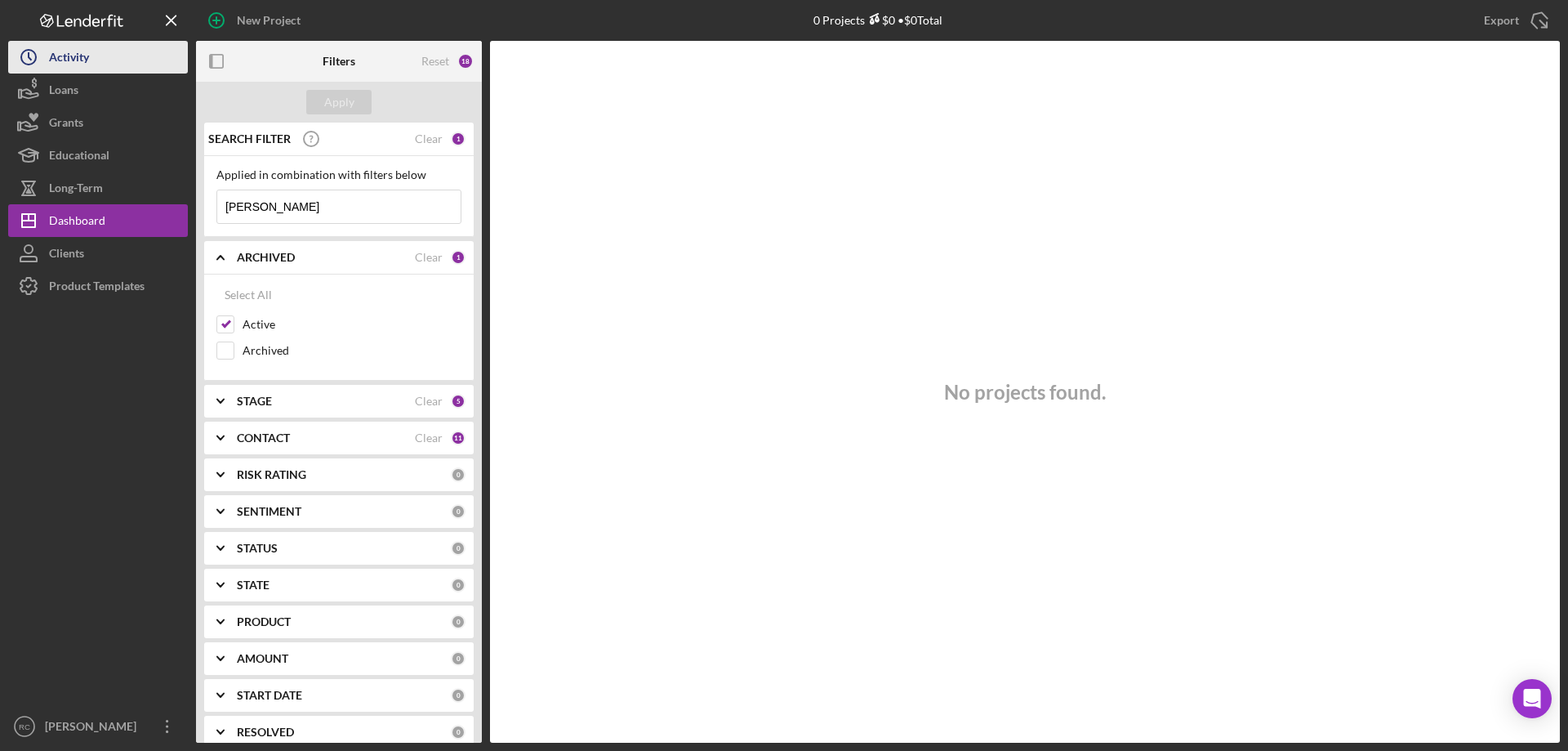
click at [77, 57] on div "Activity" at bounding box center [69, 59] width 40 height 37
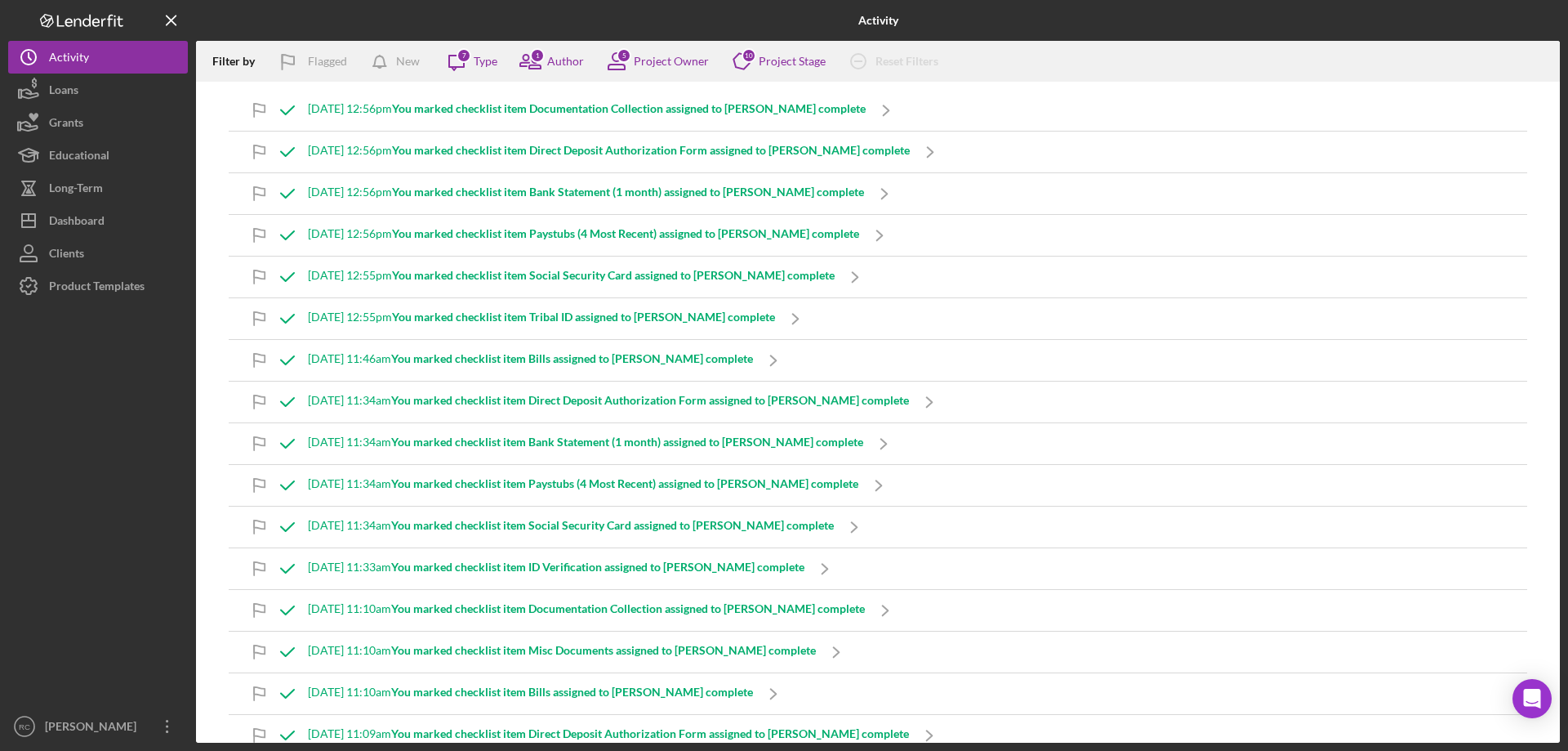
click at [511, 106] on b "You marked checklist item Documentation Collection assigned to [PERSON_NAME] co…" at bounding box center [629, 108] width 474 height 14
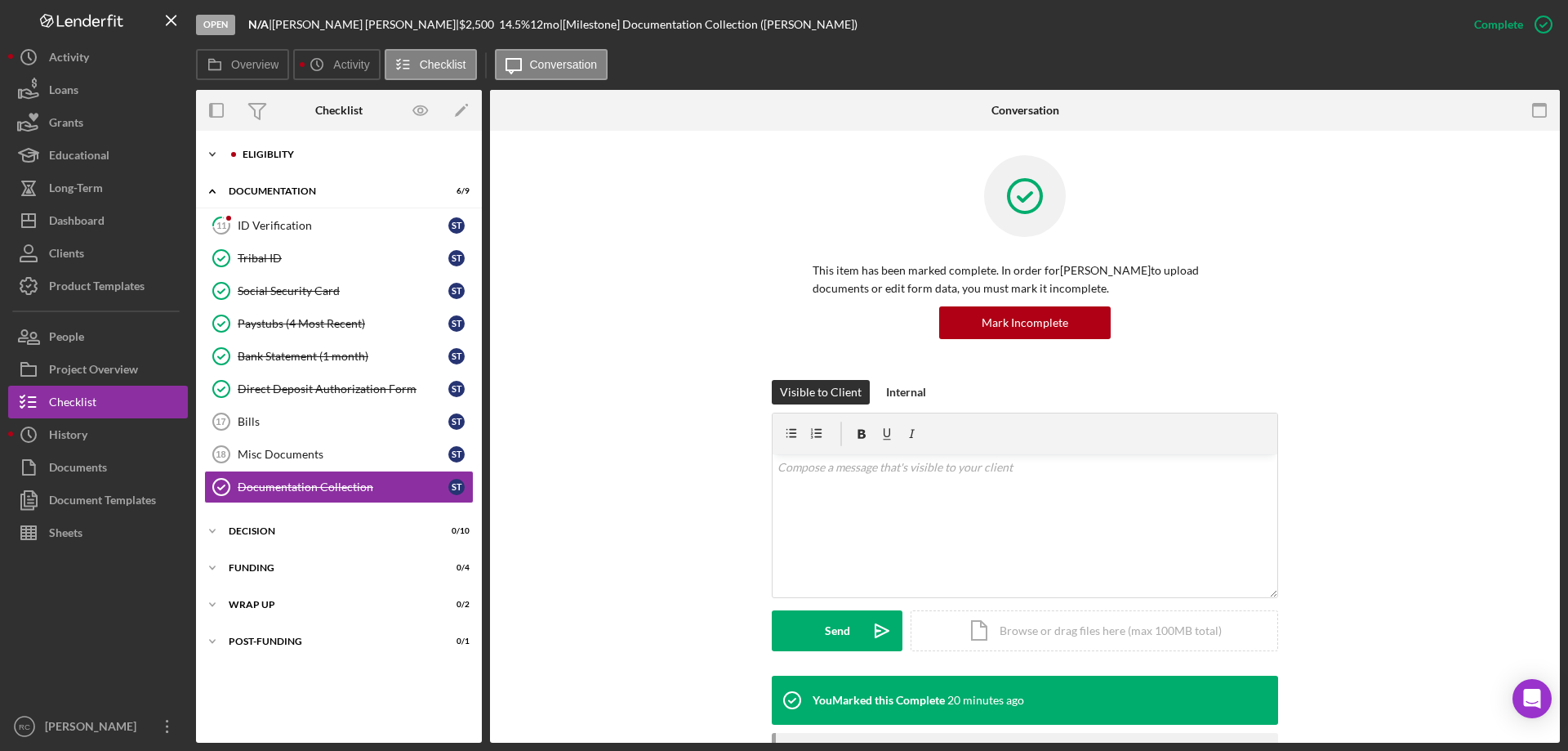
click at [303, 151] on div "Eligiblity" at bounding box center [352, 154] width 219 height 10
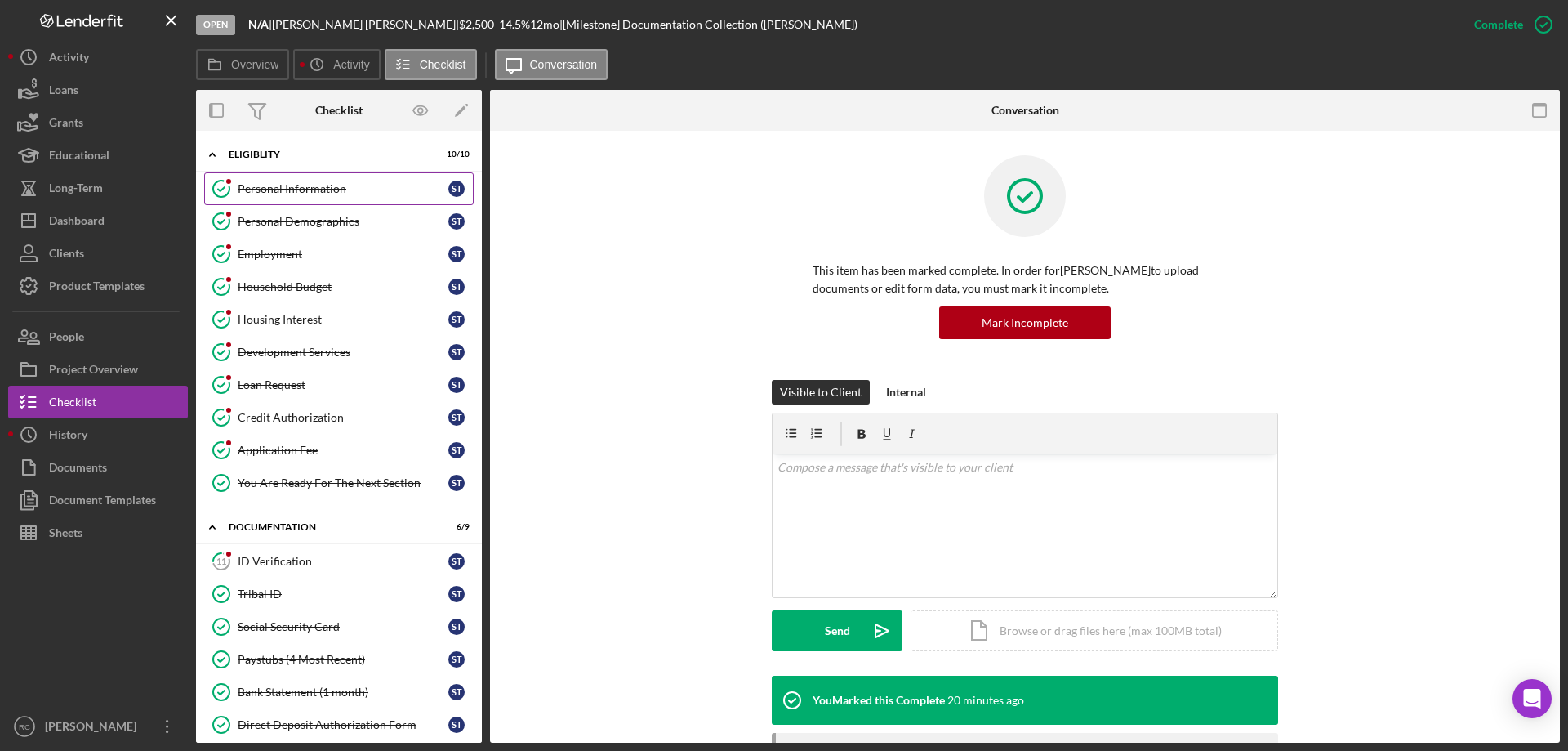
click at [307, 182] on div "Personal Information" at bounding box center [343, 188] width 210 height 13
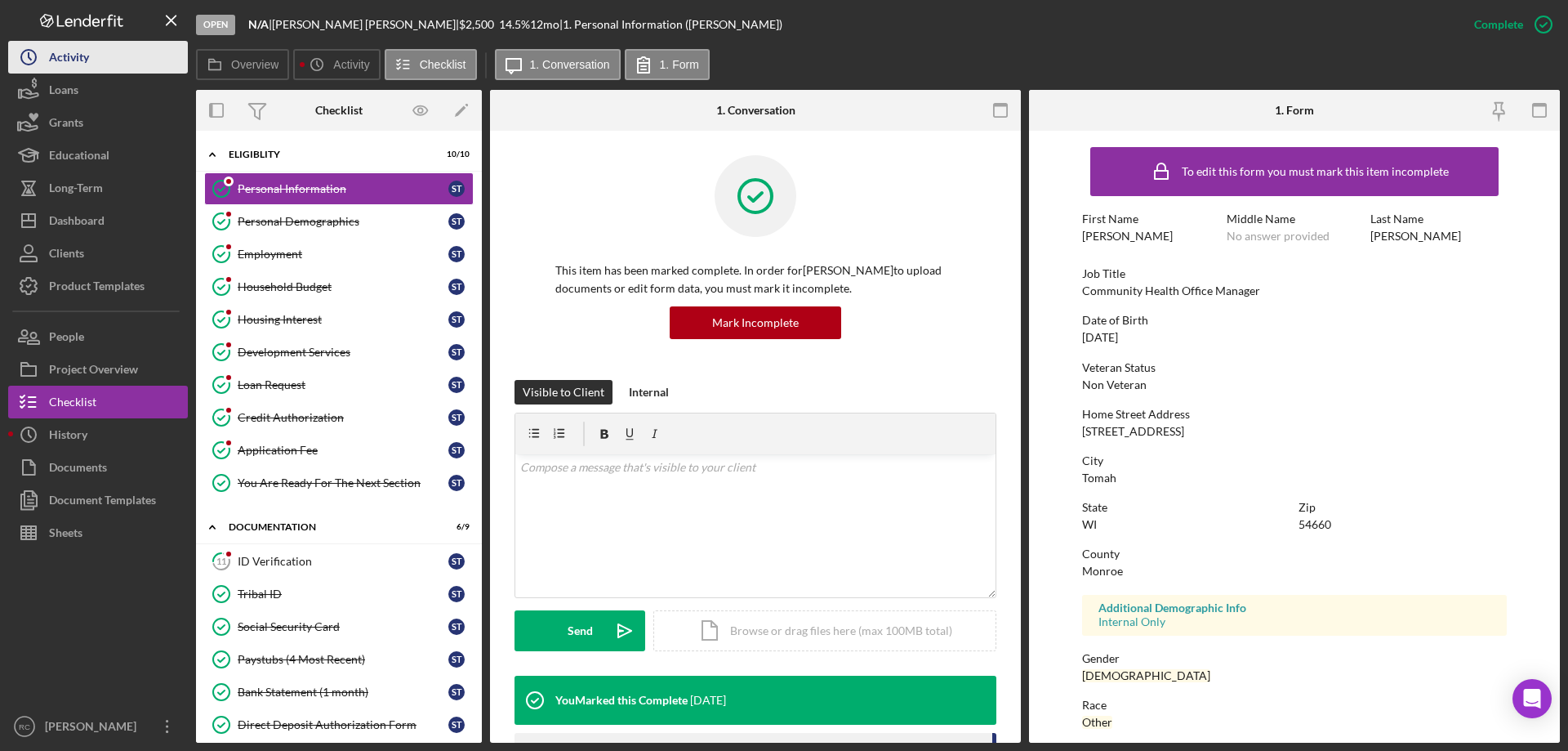
click at [50, 61] on button "Icon/History Activity" at bounding box center [97, 57] width 180 height 33
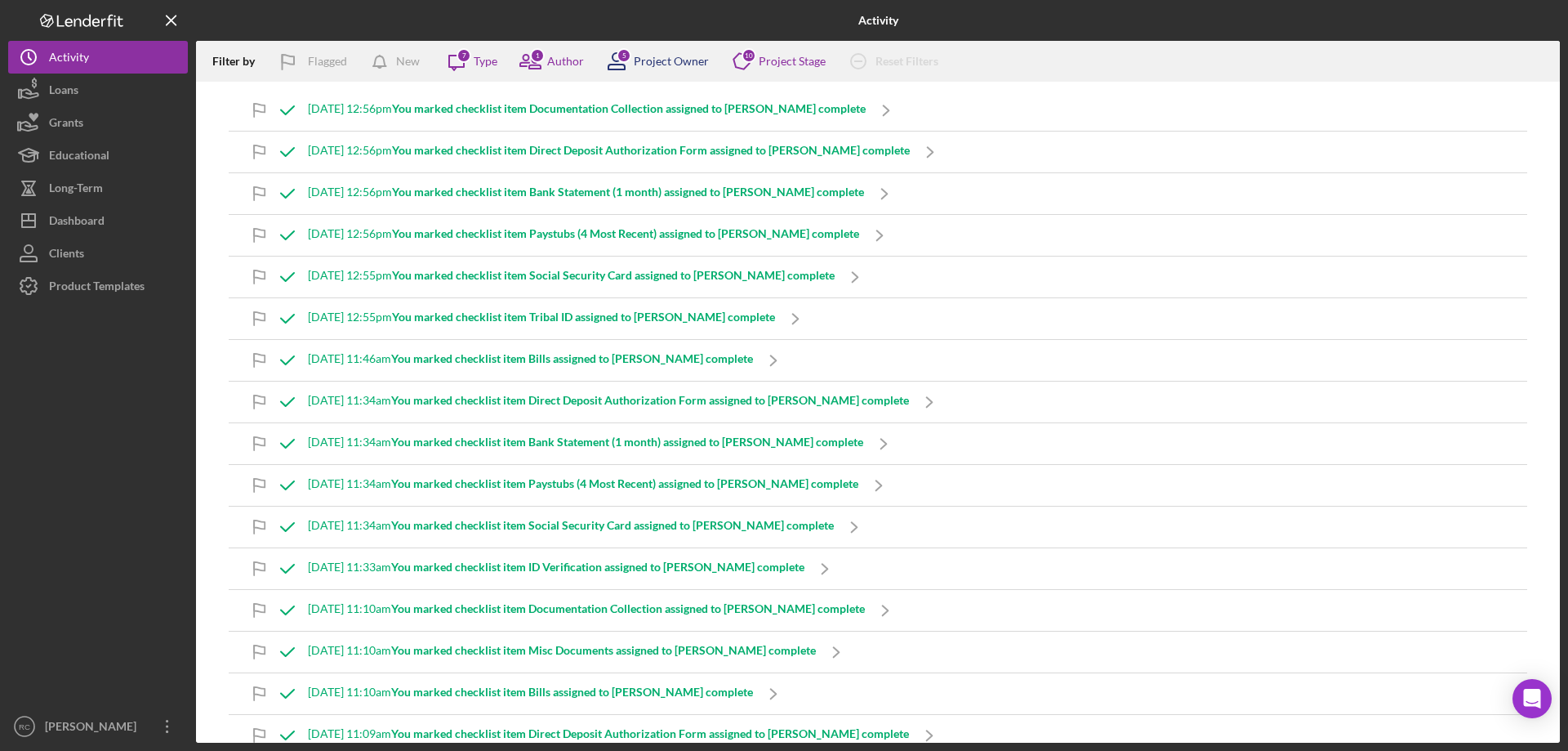
click at [662, 61] on div "Project Owner" at bounding box center [671, 61] width 75 height 13
click at [1043, 191] on div "[DATE] 12:56pm You marked checklist item Bank Statement (1 month) assigned to […" at bounding box center [877, 193] width 1298 height 41
click at [88, 217] on div "Dashboard" at bounding box center [77, 223] width 56 height 37
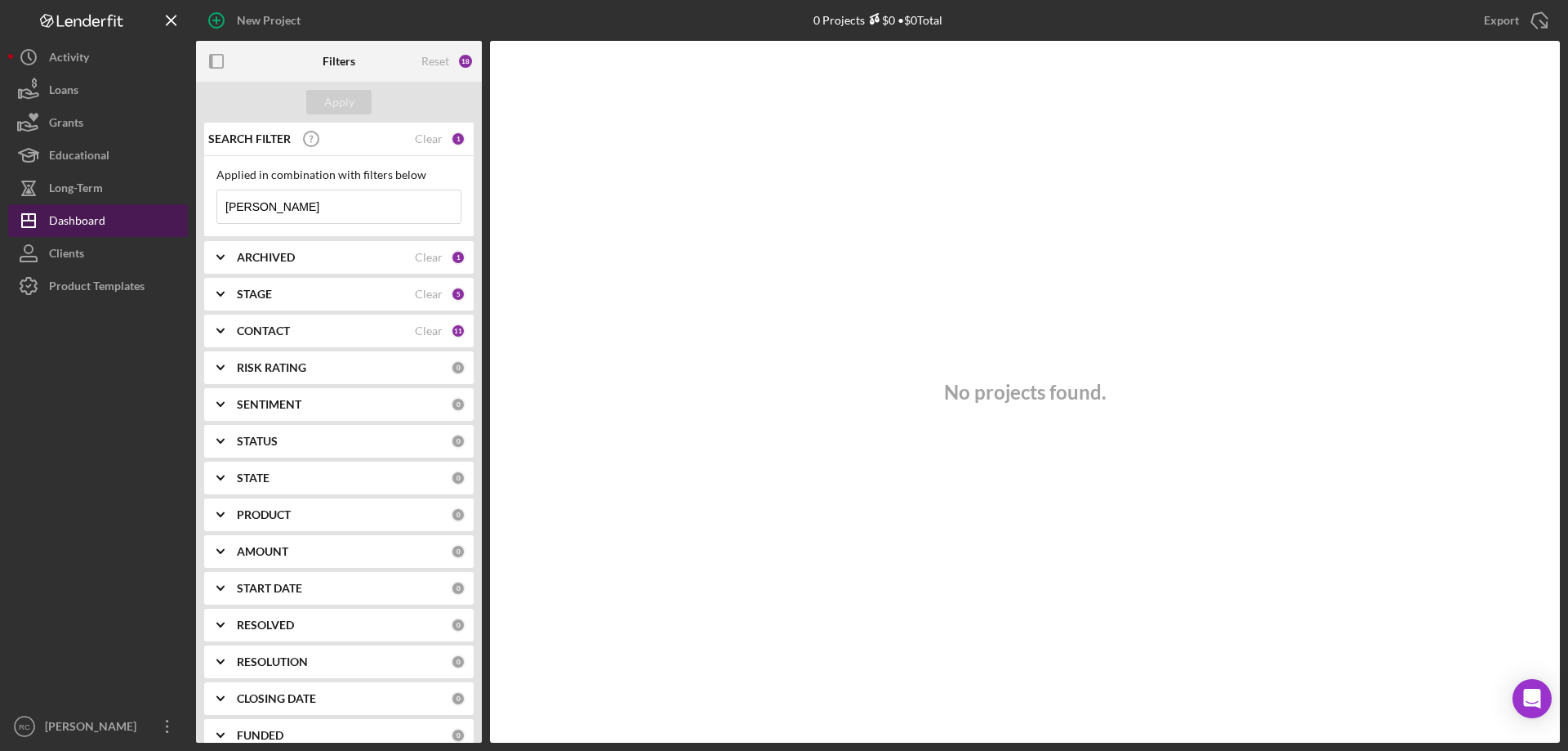
click at [60, 218] on div "Dashboard" at bounding box center [77, 223] width 57 height 37
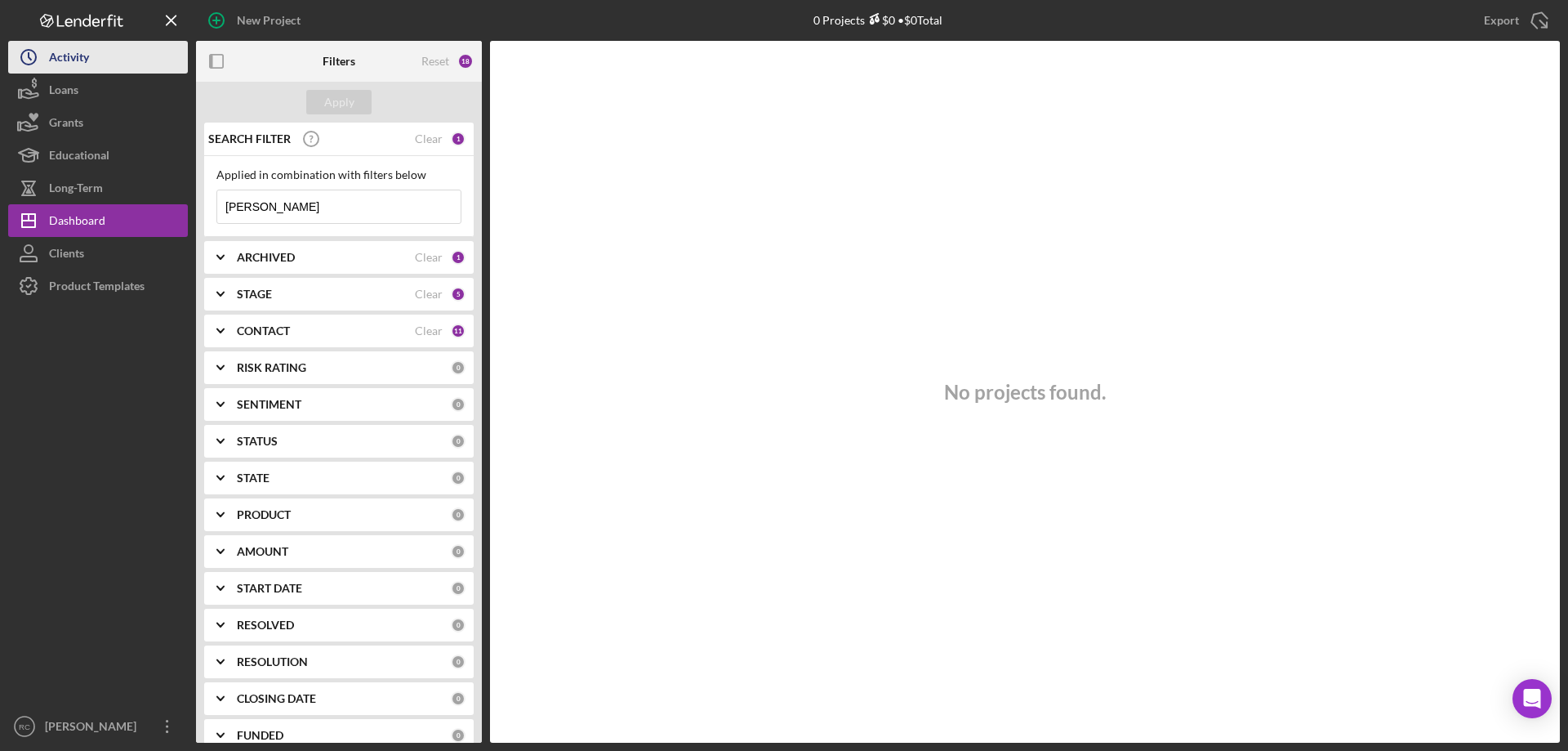
click at [68, 49] on div "Activity" at bounding box center [69, 59] width 40 height 37
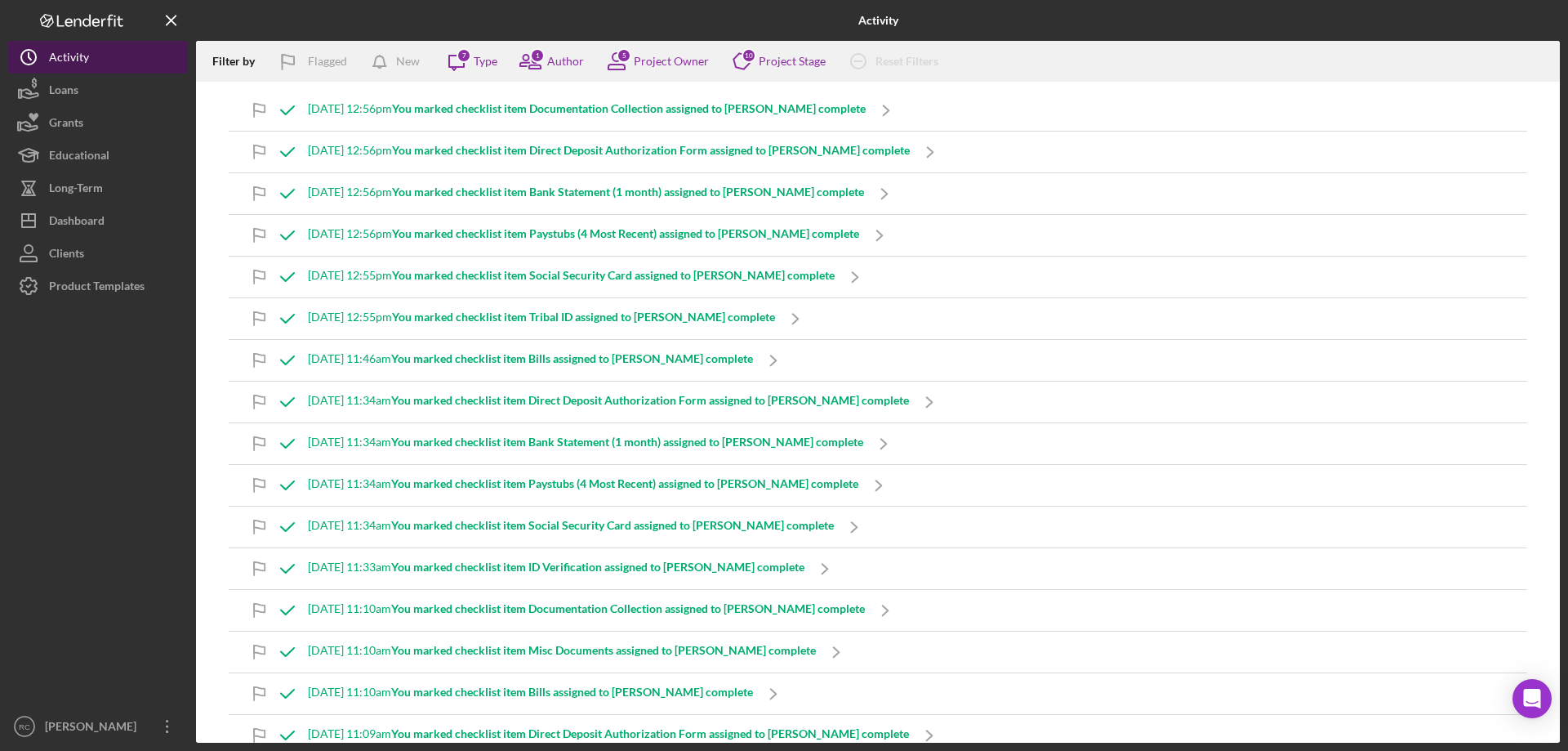
click at [58, 52] on div "Activity" at bounding box center [69, 59] width 40 height 37
click at [68, 60] on div "Activity" at bounding box center [69, 59] width 40 height 37
click at [550, 56] on icon at bounding box center [530, 61] width 41 height 41
click at [475, 59] on icon "Icon/Message" at bounding box center [457, 61] width 41 height 41
click at [675, 49] on div "5 Project Owner" at bounding box center [653, 61] width 113 height 41
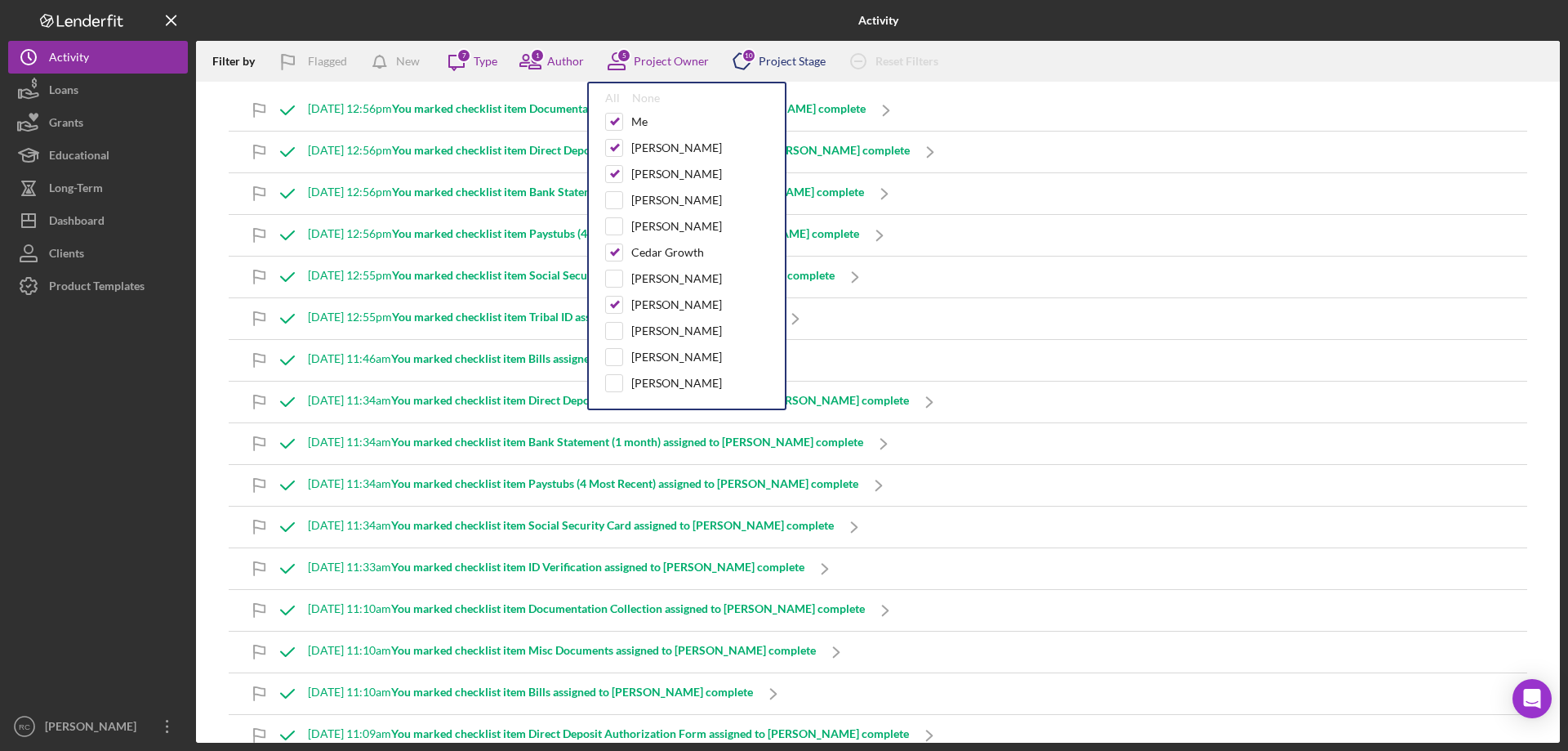
click at [770, 55] on div "Project Stage" at bounding box center [791, 61] width 67 height 13
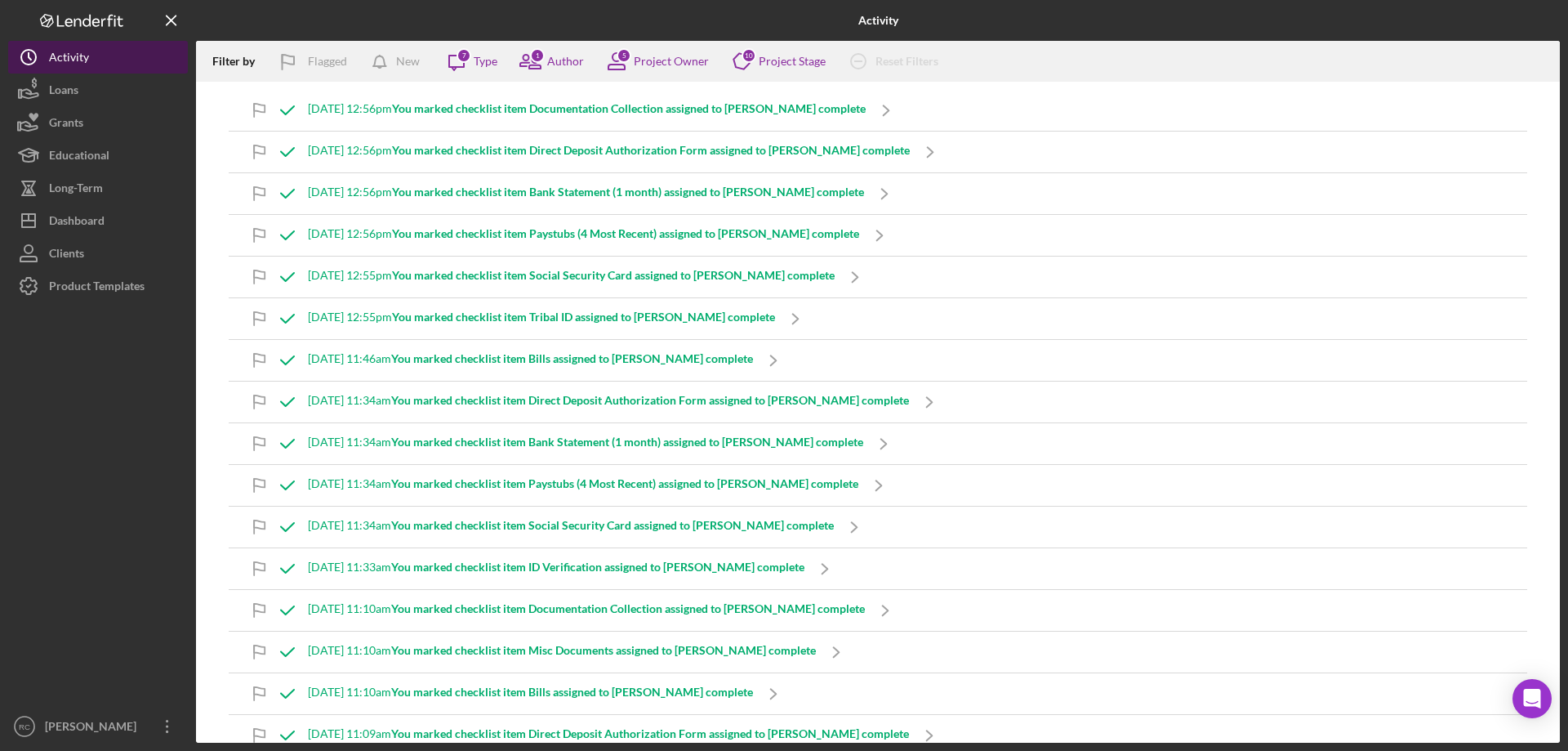
click at [77, 59] on div "Activity" at bounding box center [69, 59] width 40 height 37
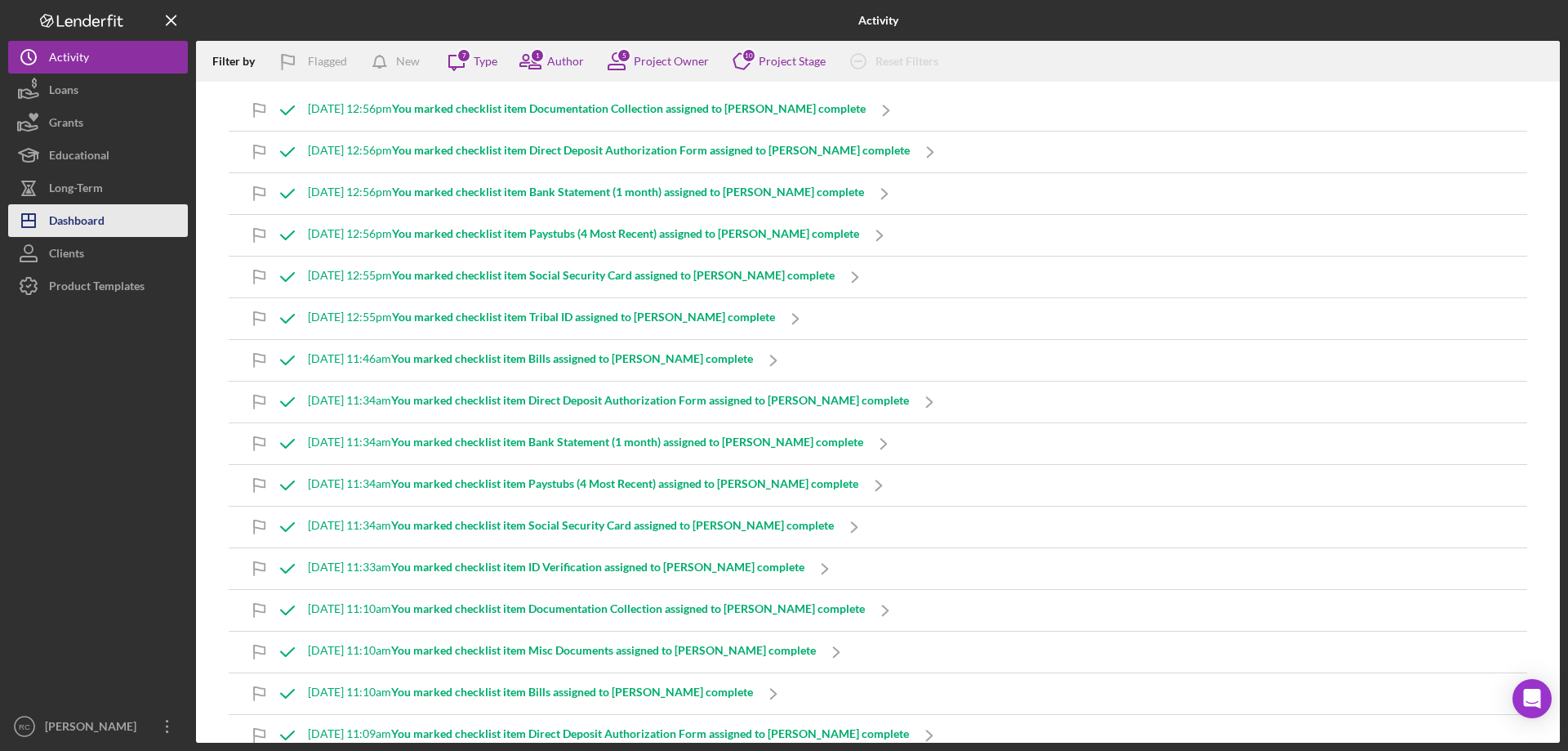
click at [75, 216] on div "Dashboard" at bounding box center [77, 223] width 56 height 37
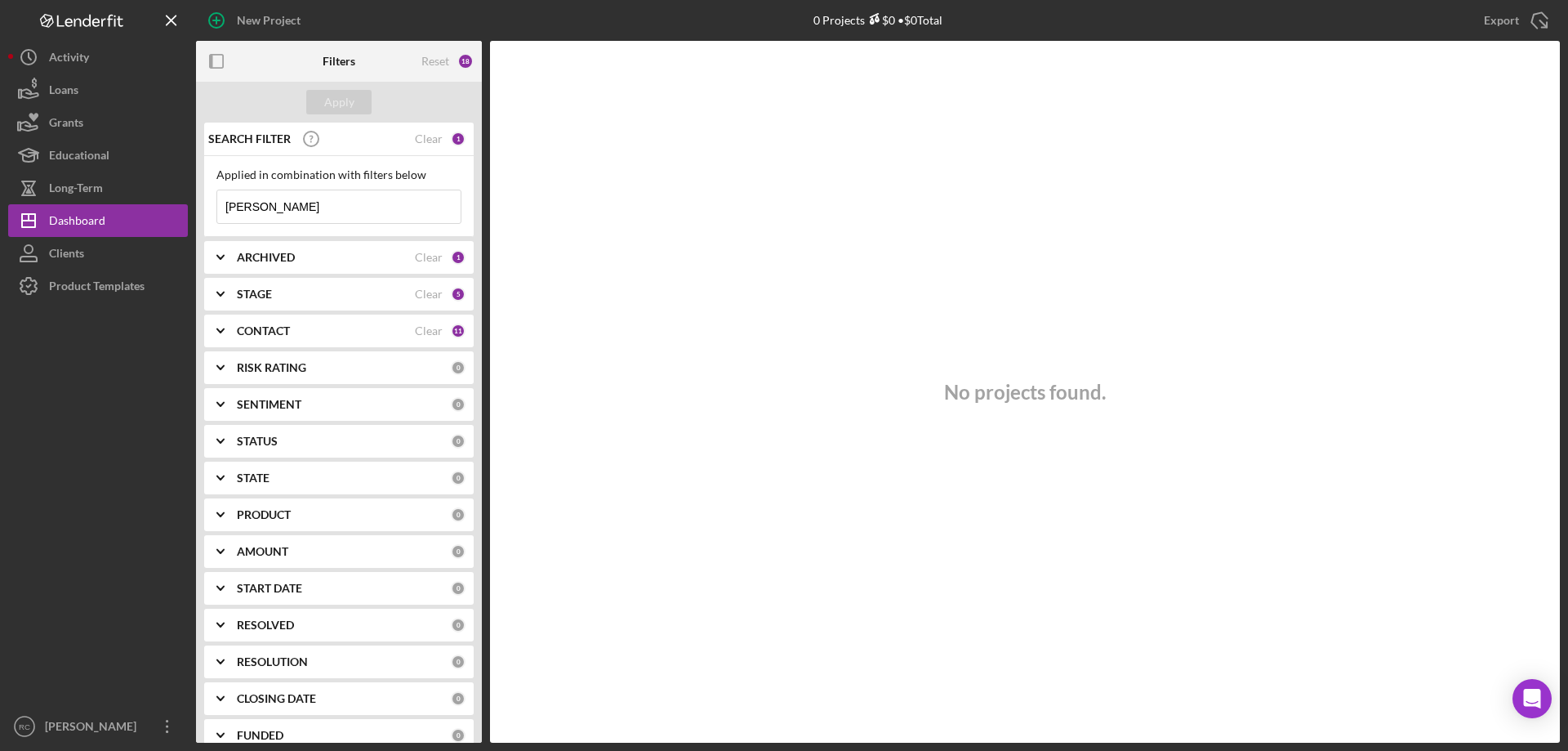
click at [279, 256] on b "ARCHIVED" at bounding box center [265, 257] width 58 height 13
click at [227, 345] on input "Archived" at bounding box center [225, 351] width 17 height 17
checkbox input "true"
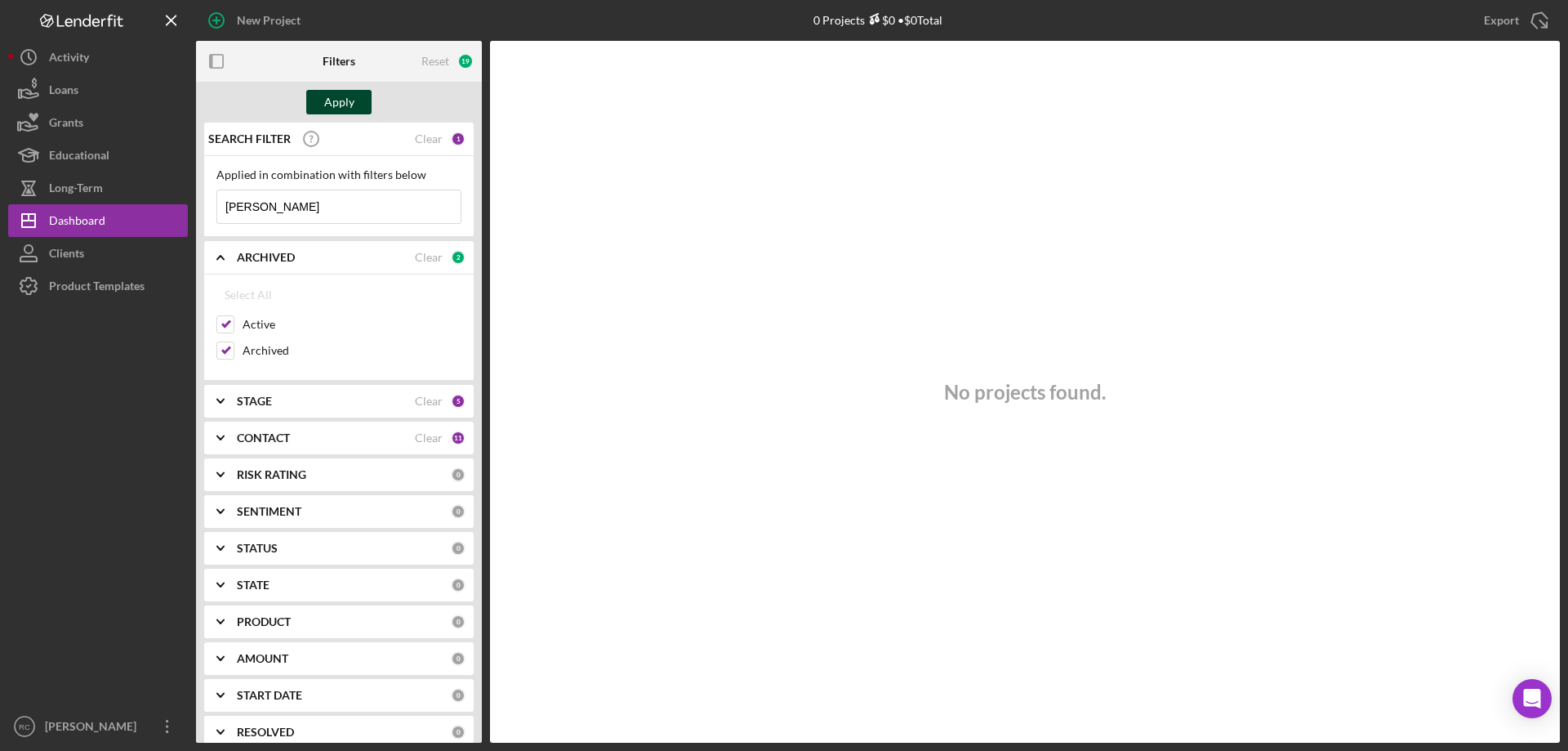
click at [345, 97] on div "Apply" at bounding box center [339, 102] width 30 height 24
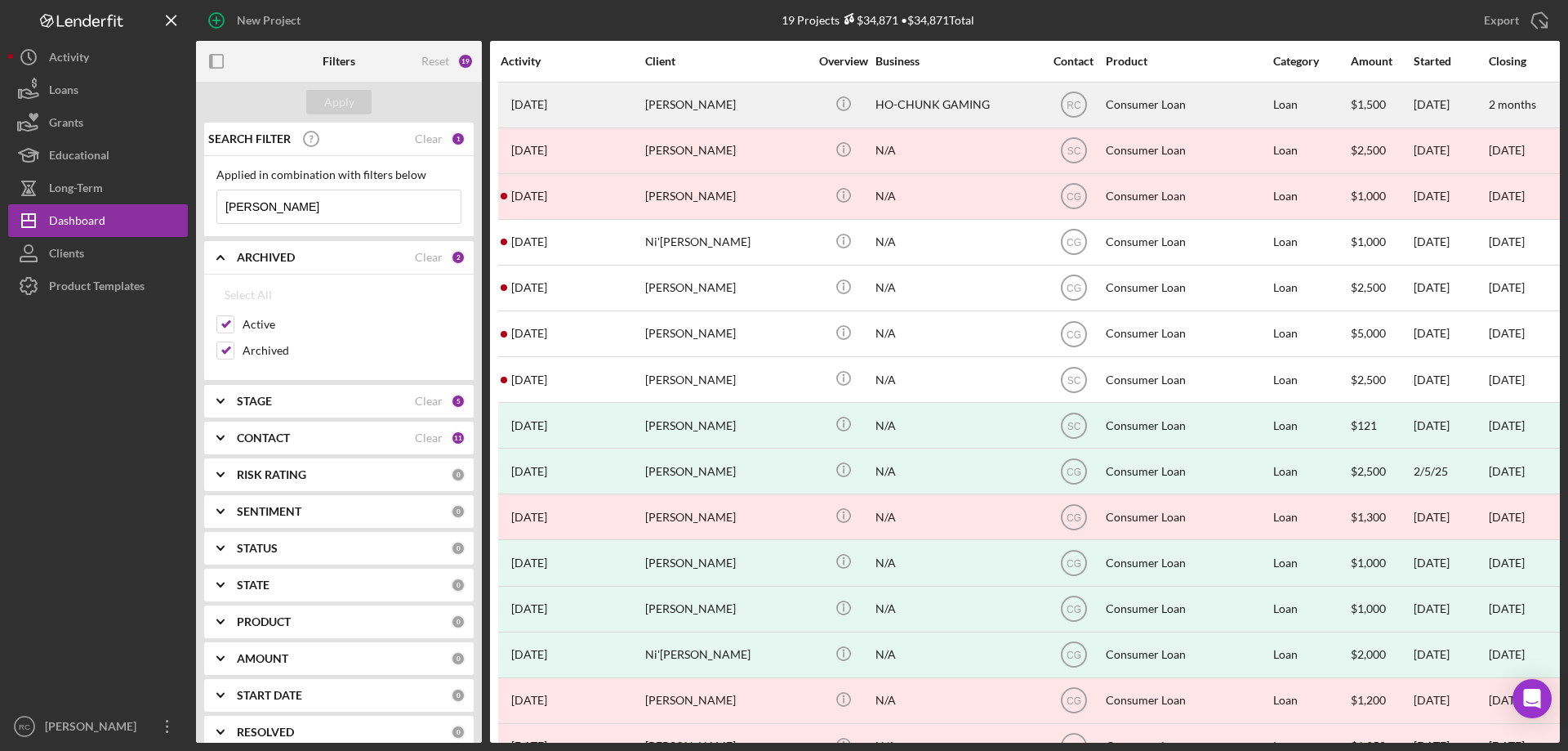
click at [680, 108] on div "[PERSON_NAME]" at bounding box center [727, 105] width 163 height 44
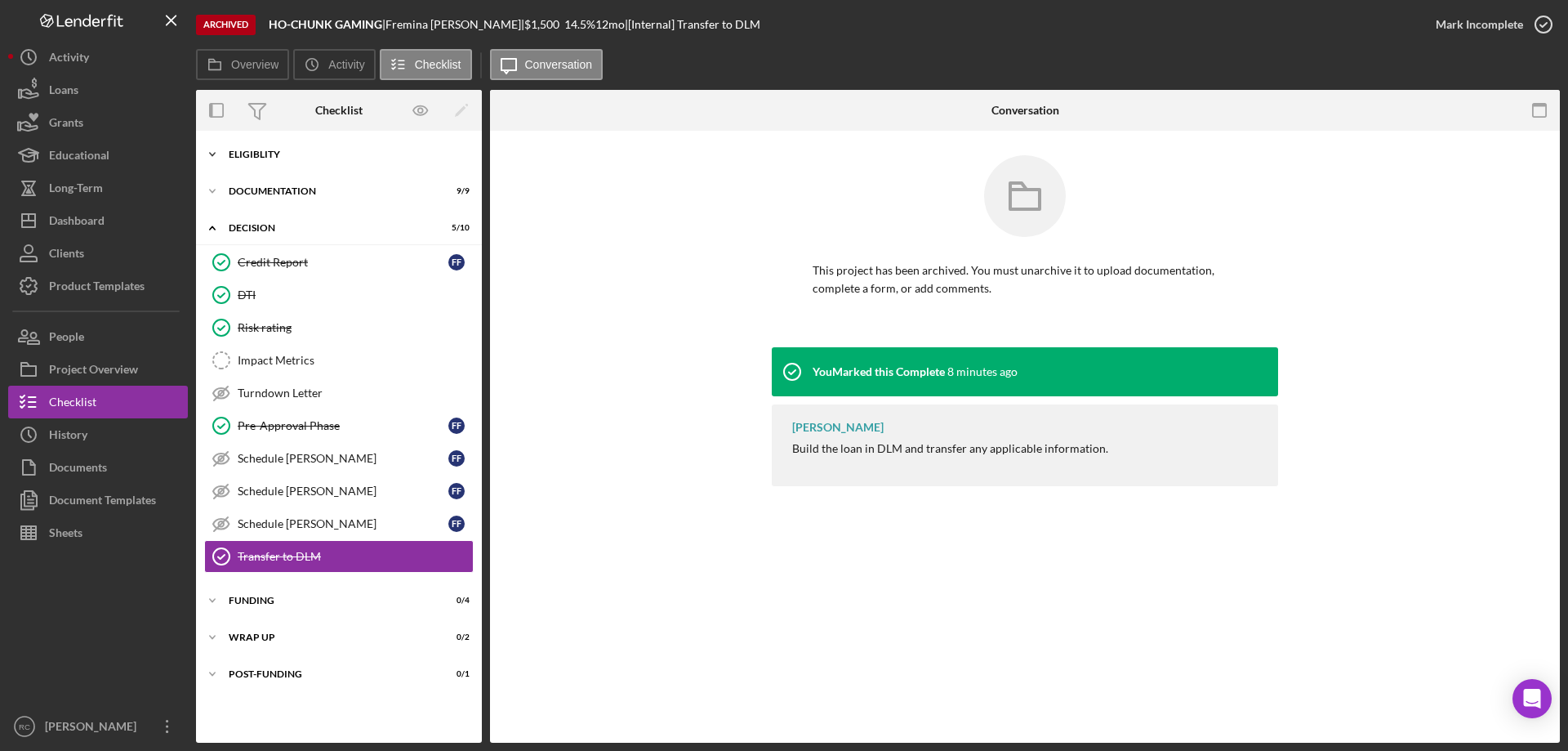
click at [273, 151] on div "Eligiblity" at bounding box center [345, 154] width 233 height 10
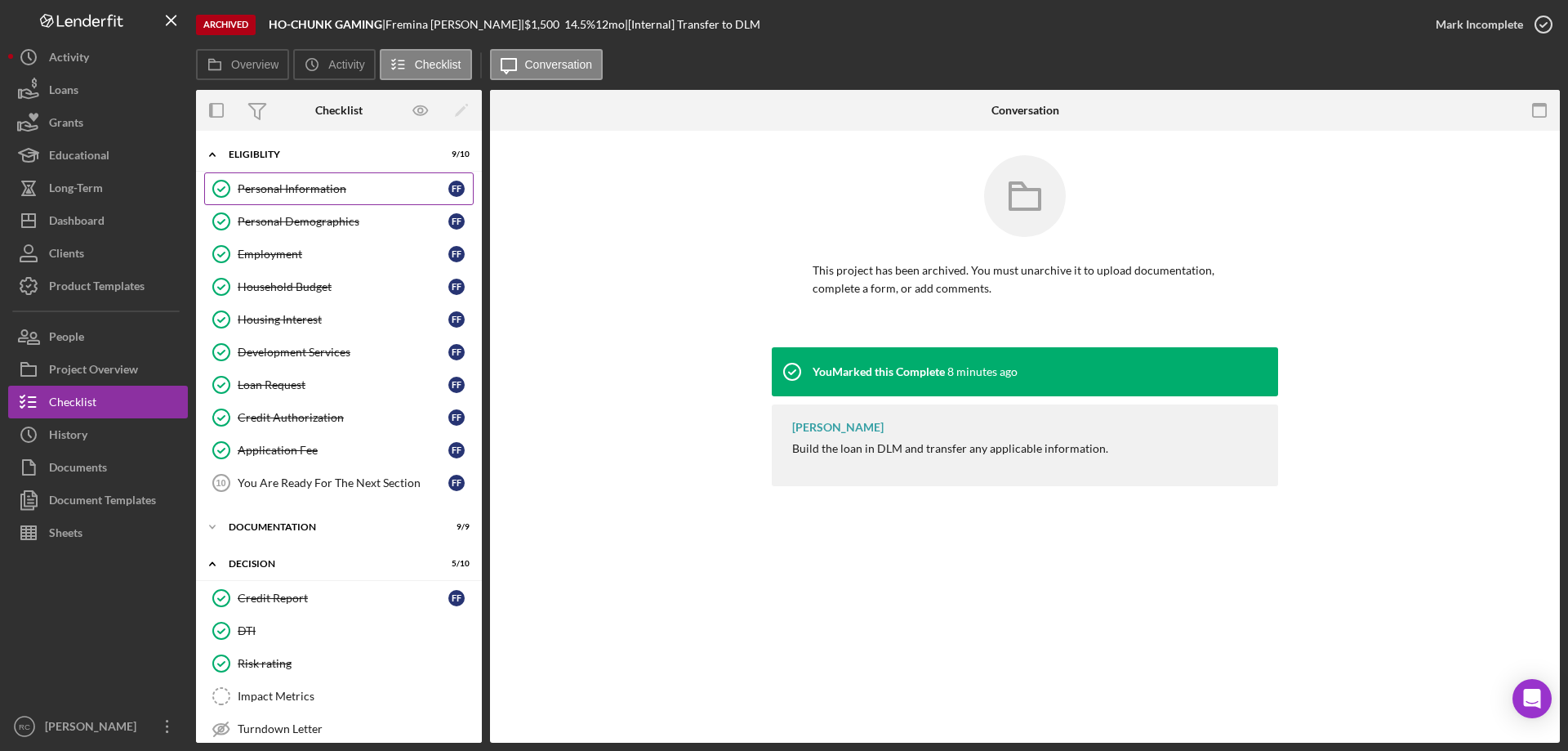
click at [329, 191] on div "Personal Information" at bounding box center [343, 188] width 210 height 13
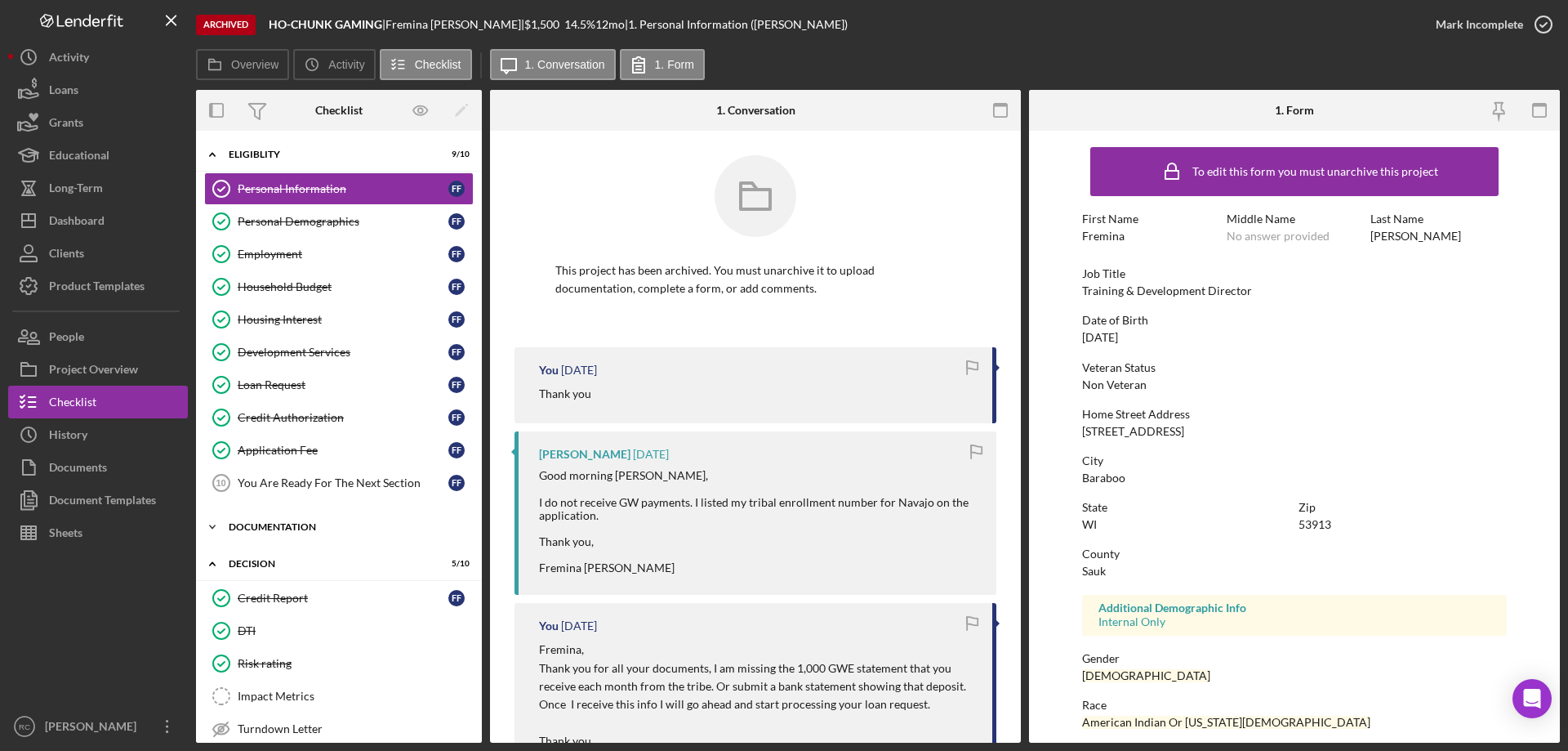
click at [289, 528] on div "Documentation" at bounding box center [345, 526] width 233 height 10
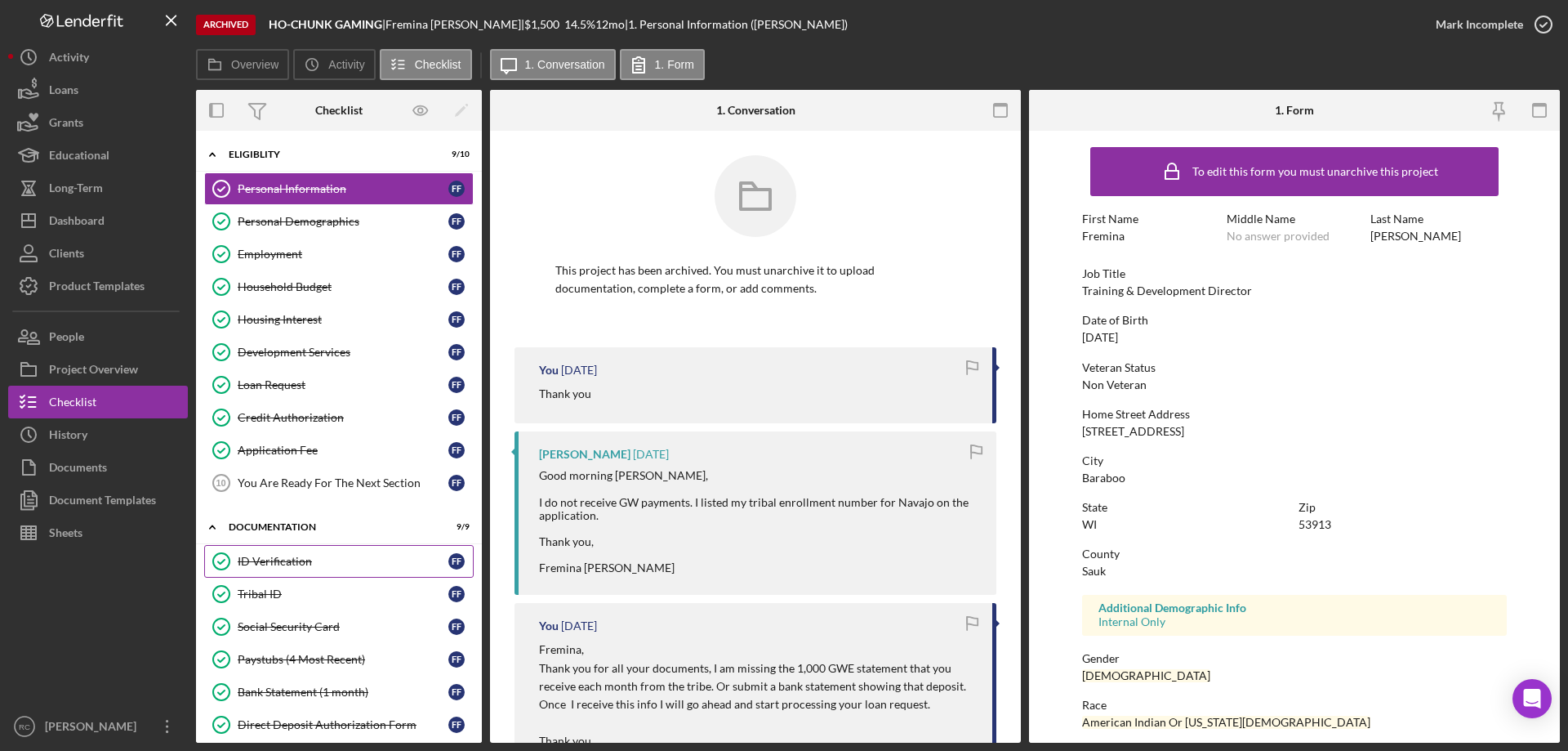
scroll to position [218, 0]
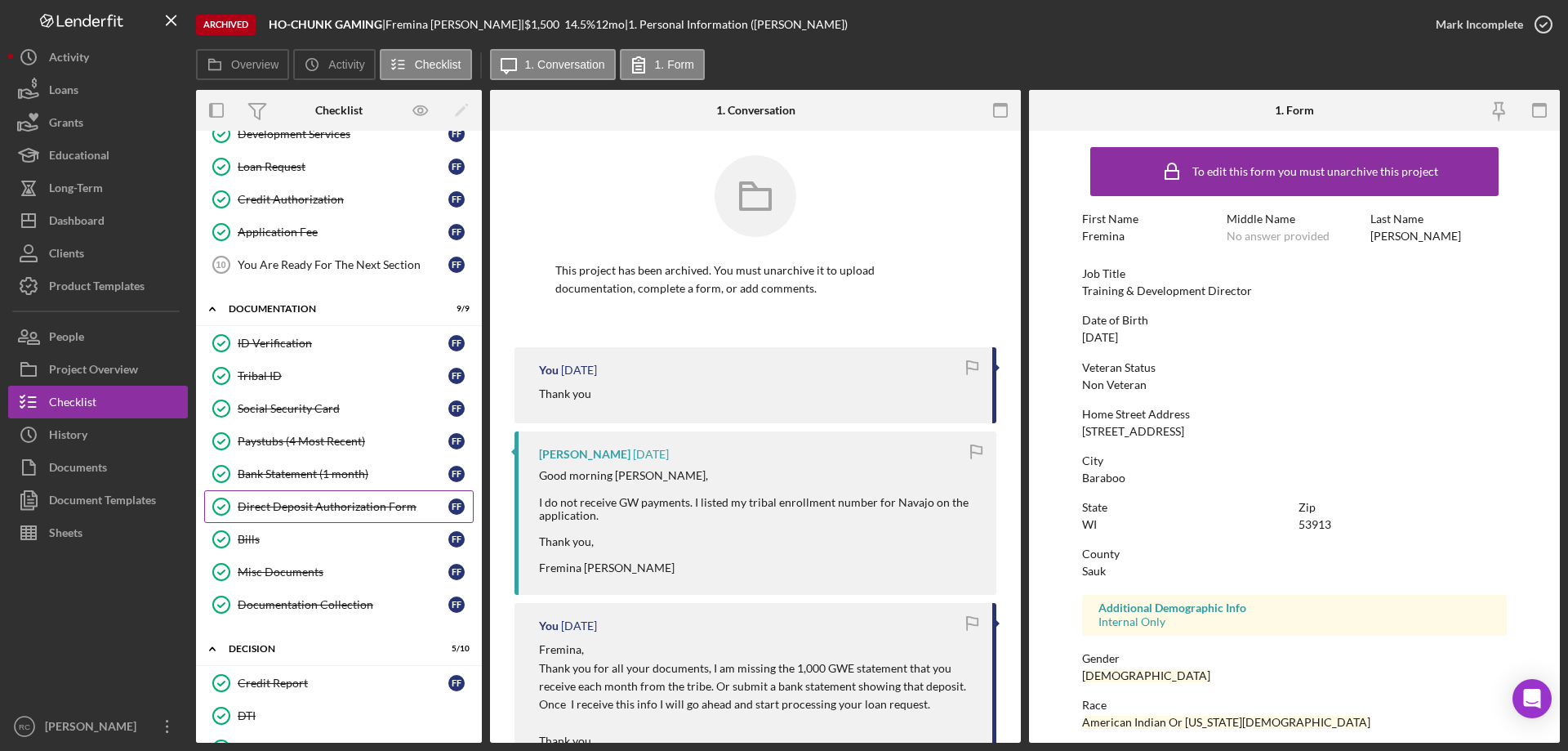
click at [295, 504] on div "Direct Deposit Authorization Form" at bounding box center [343, 506] width 210 height 13
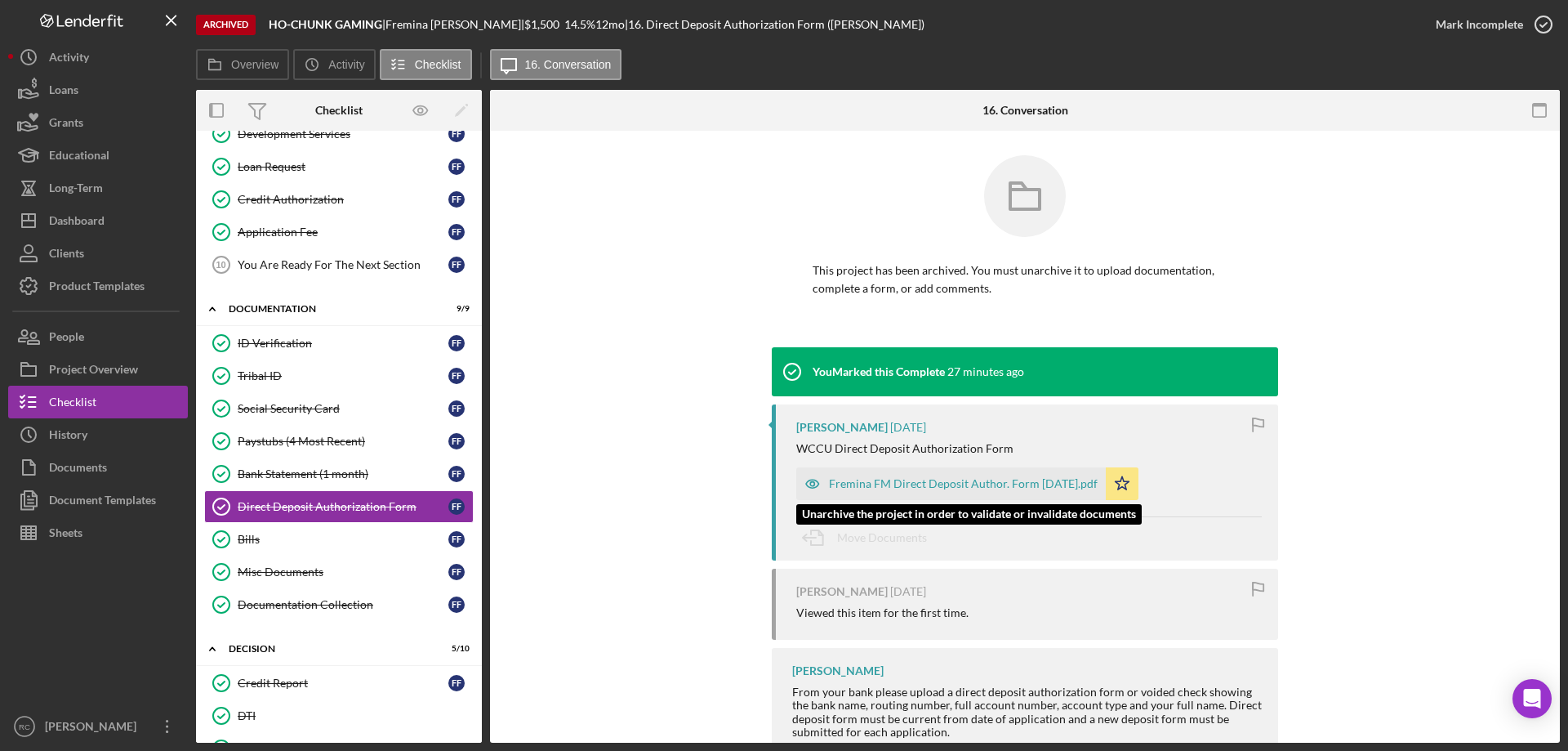
click at [897, 485] on div "Fremina FM Direct Deposit Author. Form [DATE].pdf" at bounding box center [963, 483] width 269 height 13
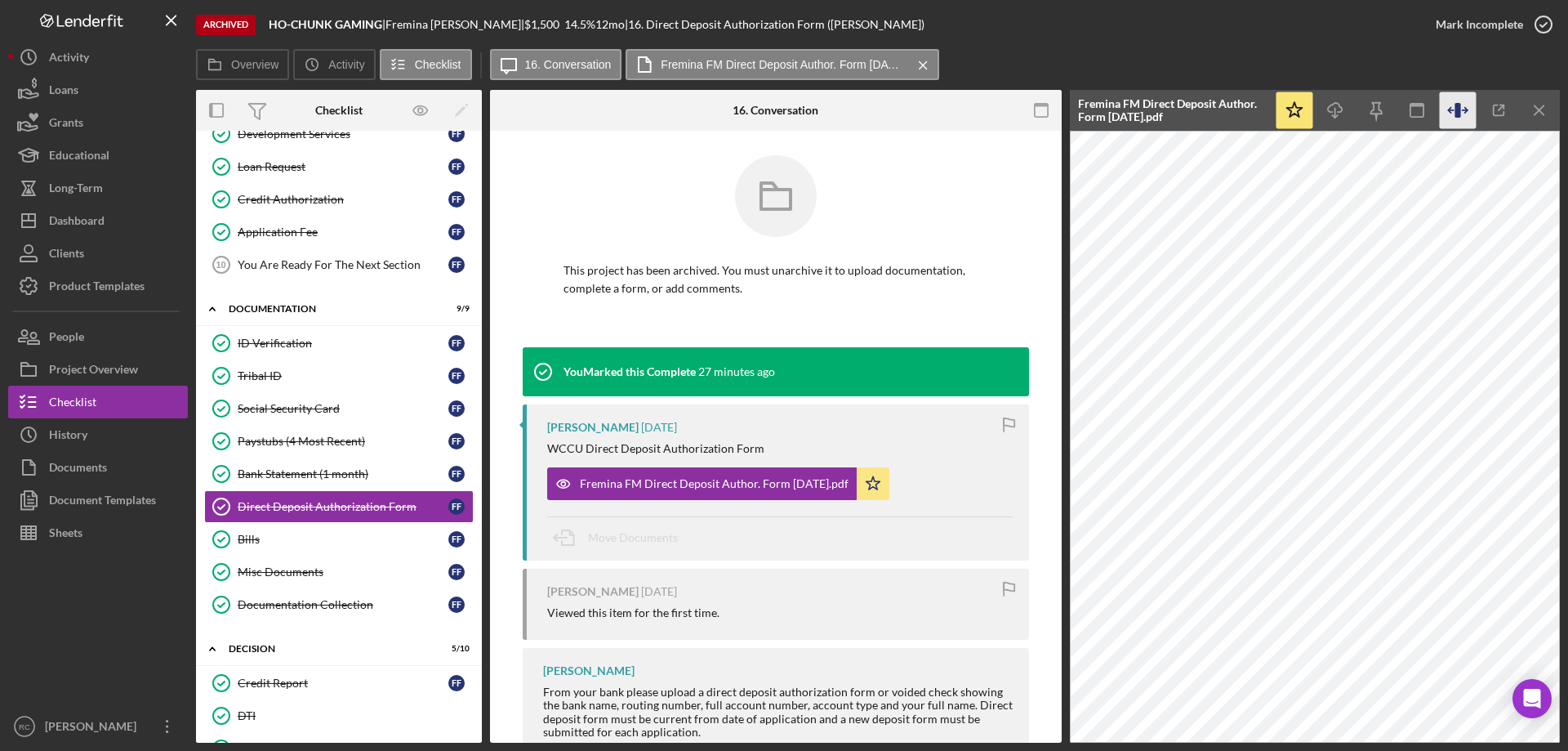
click at [1462, 111] on icon "button" at bounding box center [1458, 111] width 37 height 37
